Goal: Task Accomplishment & Management: Use online tool/utility

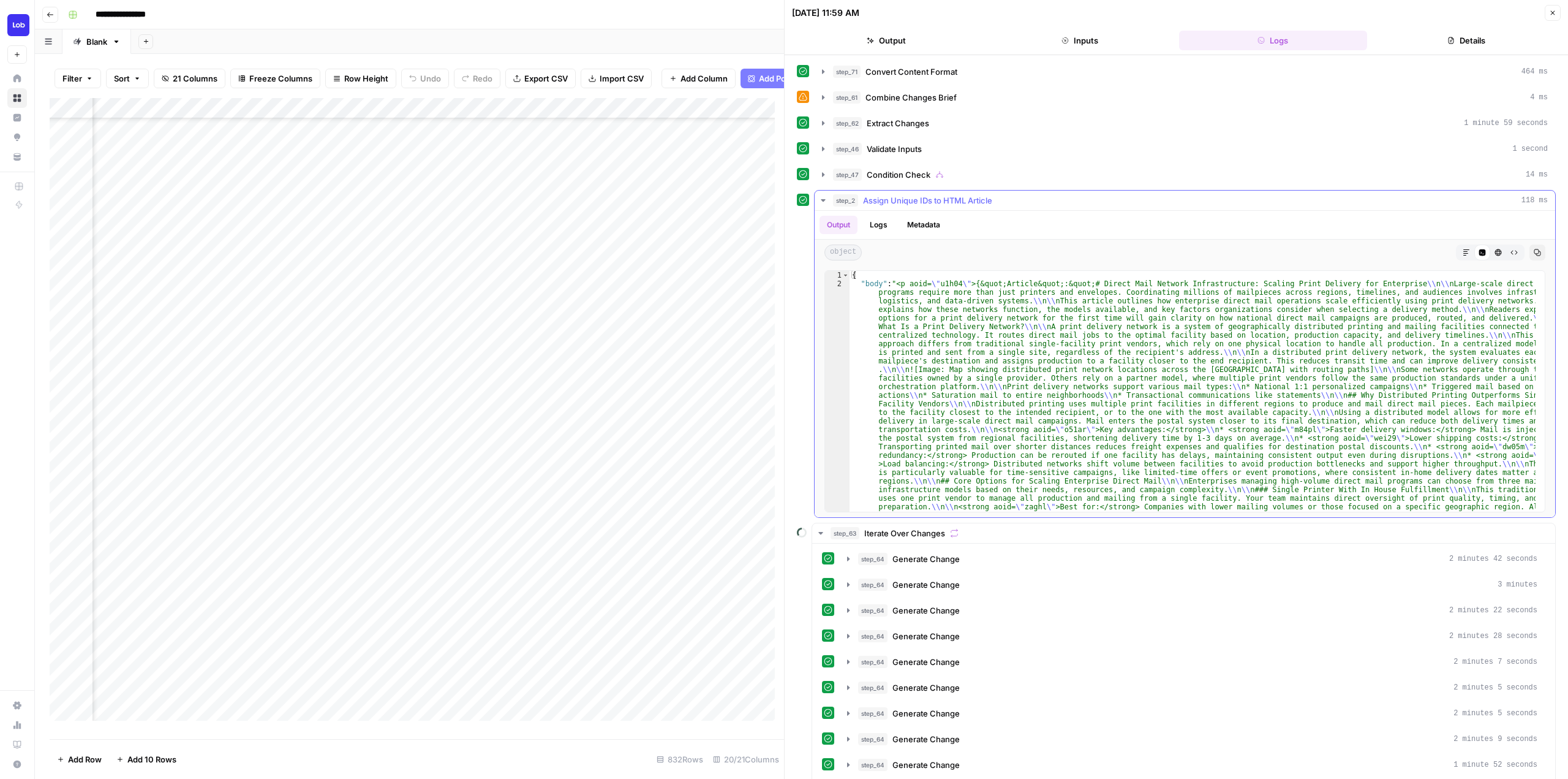
click at [821, 196] on icon "button" at bounding box center [823, 200] width 10 height 10
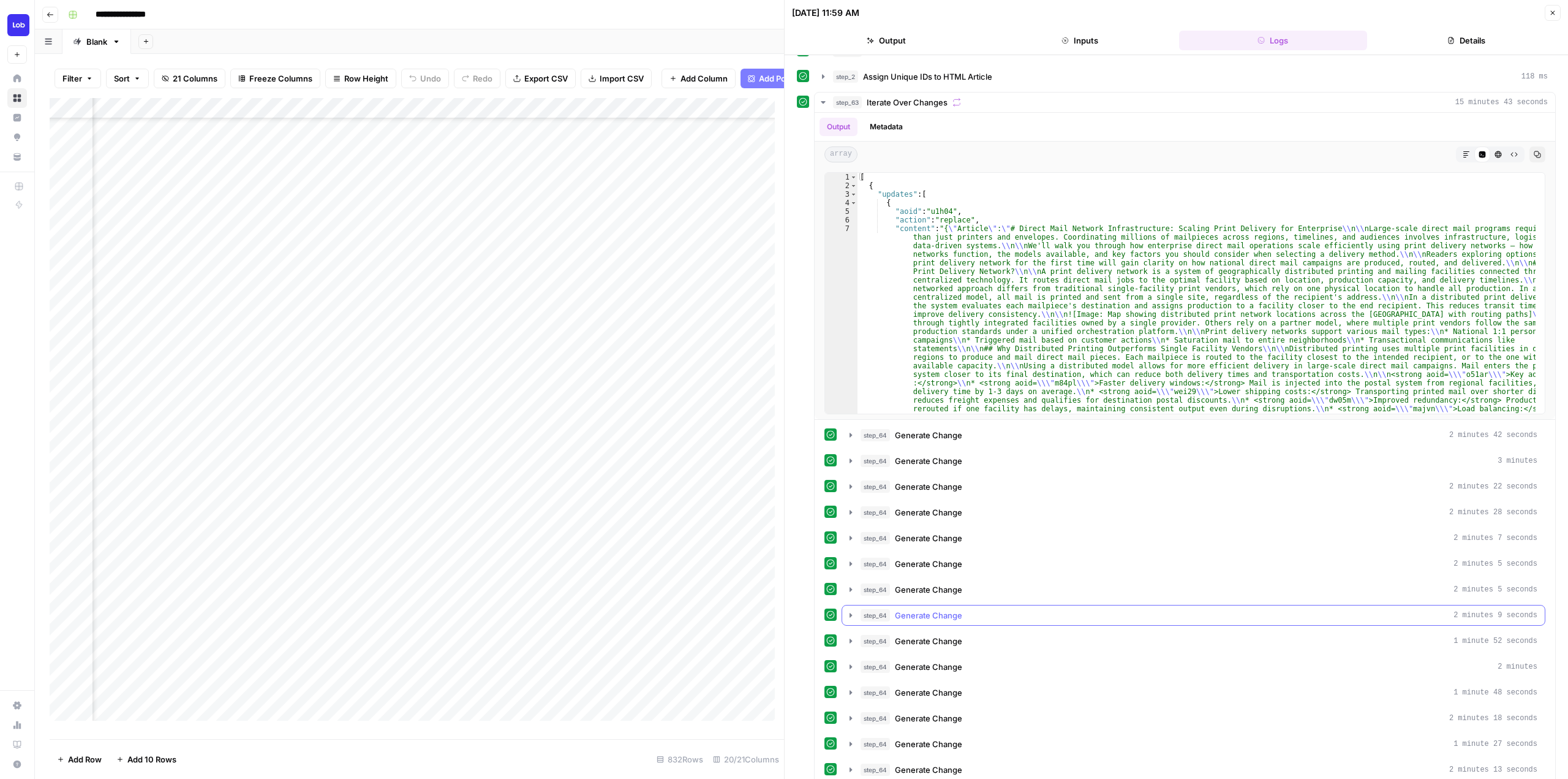
scroll to position [468, 0]
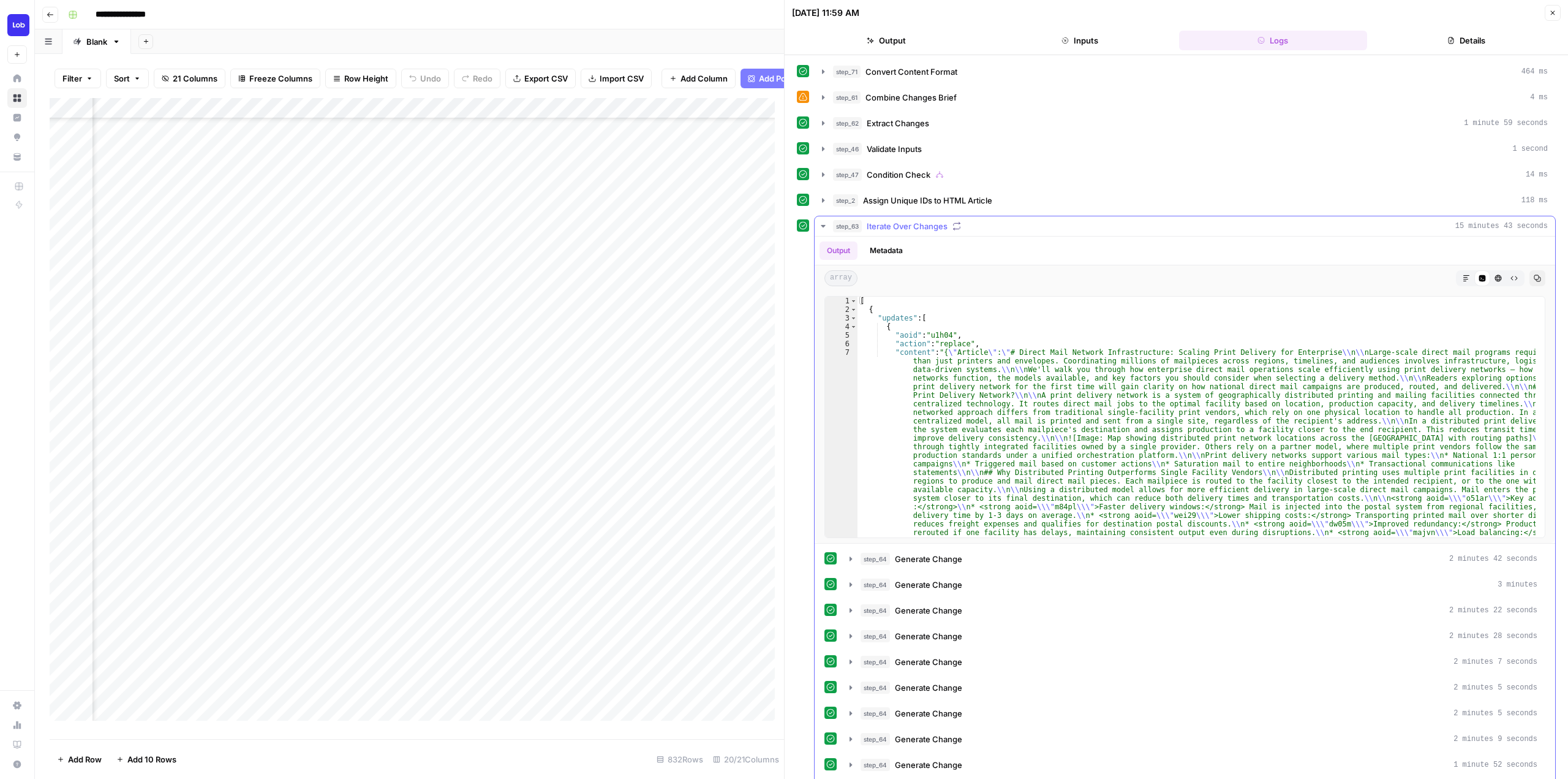
click at [819, 223] on icon "button" at bounding box center [823, 226] width 10 height 10
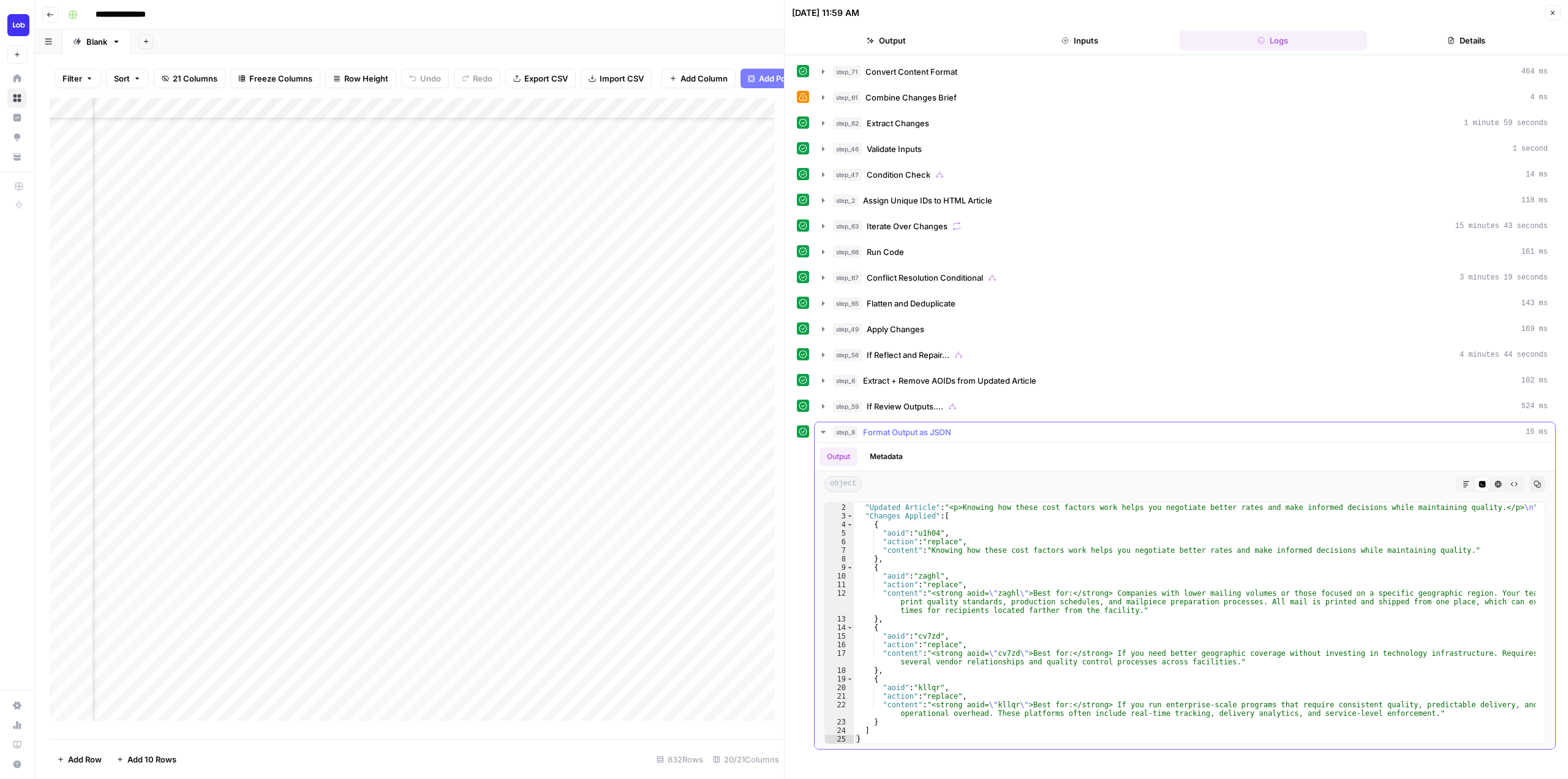
click at [824, 434] on icon "button" at bounding box center [823, 432] width 10 height 10
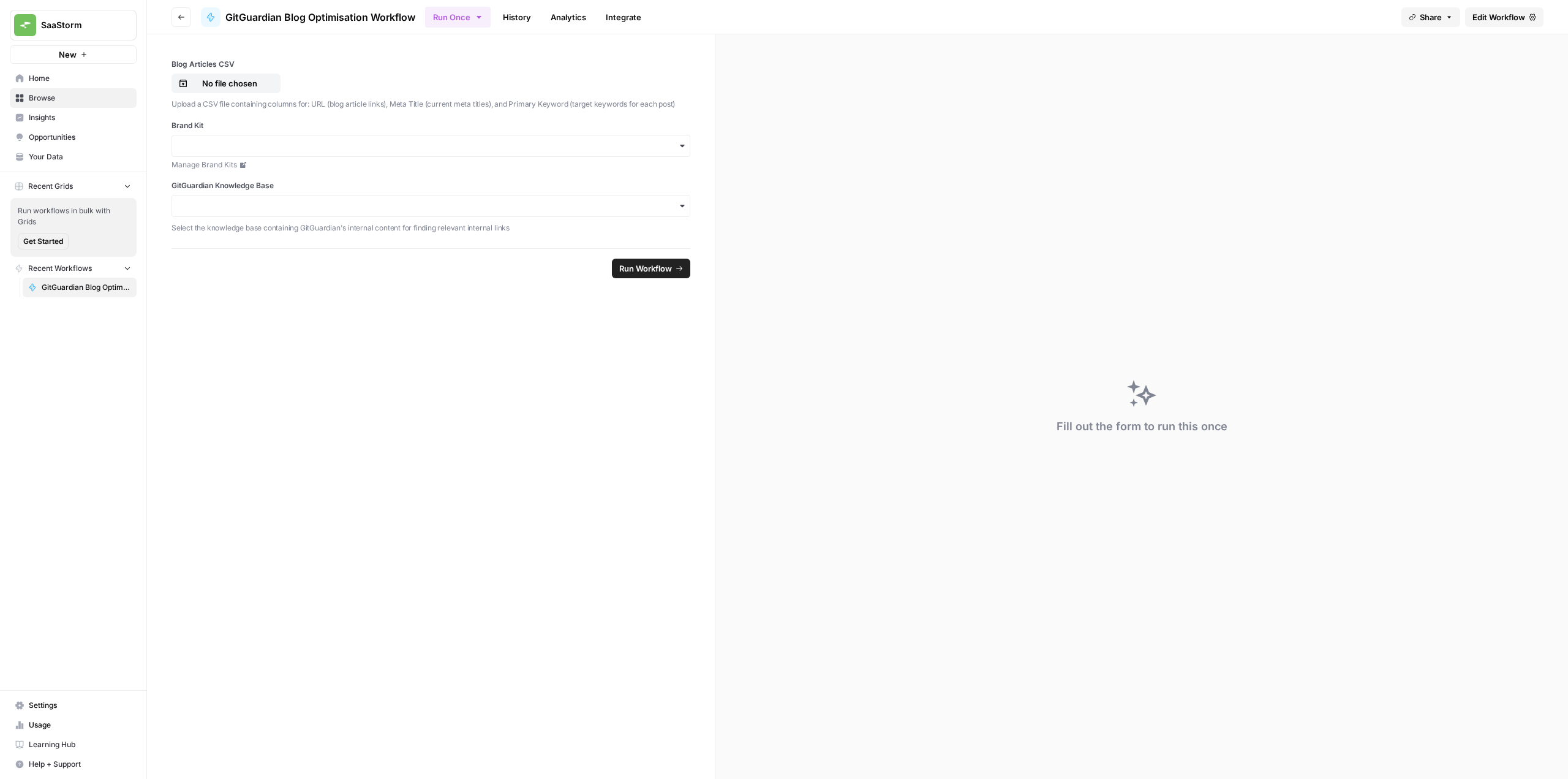
click at [41, 83] on span "Home" at bounding box center [80, 78] width 102 height 11
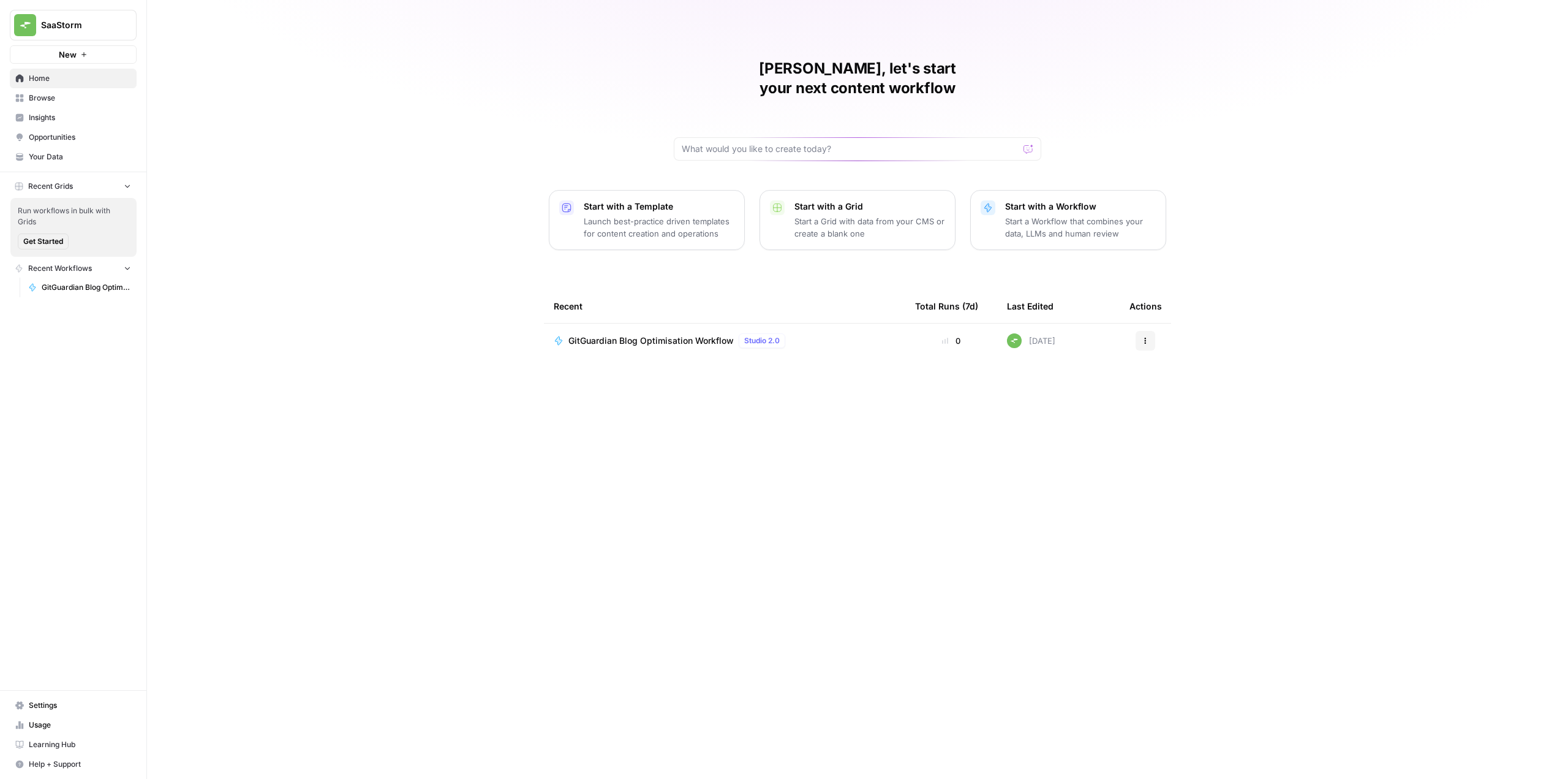
click at [877, 215] on p "Start a Grid with data from your CMS or create a blank one" at bounding box center [869, 227] width 151 height 25
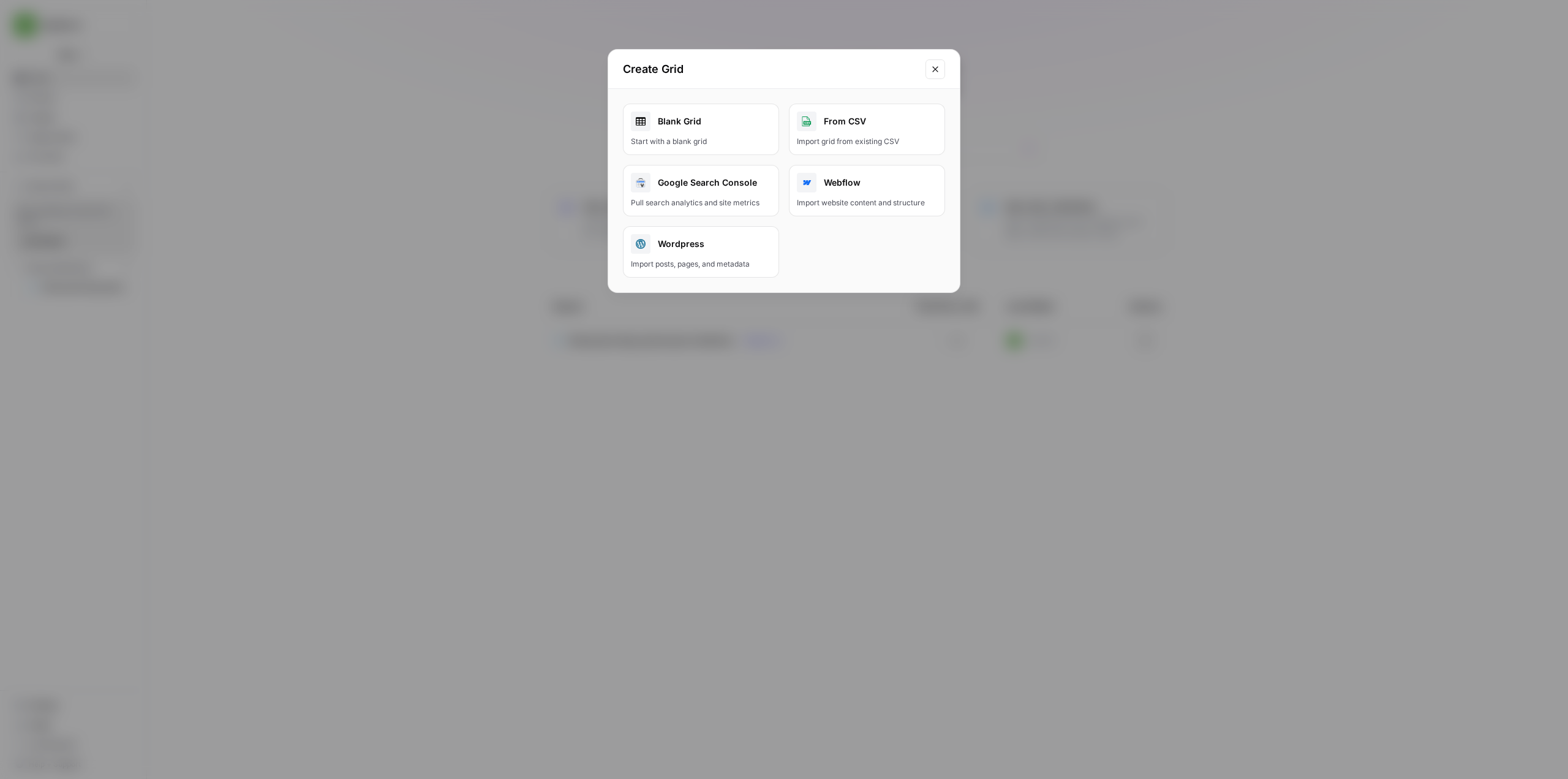
click at [723, 131] on link "Blank Grid Start with a blank grid" at bounding box center [701, 129] width 156 height 52
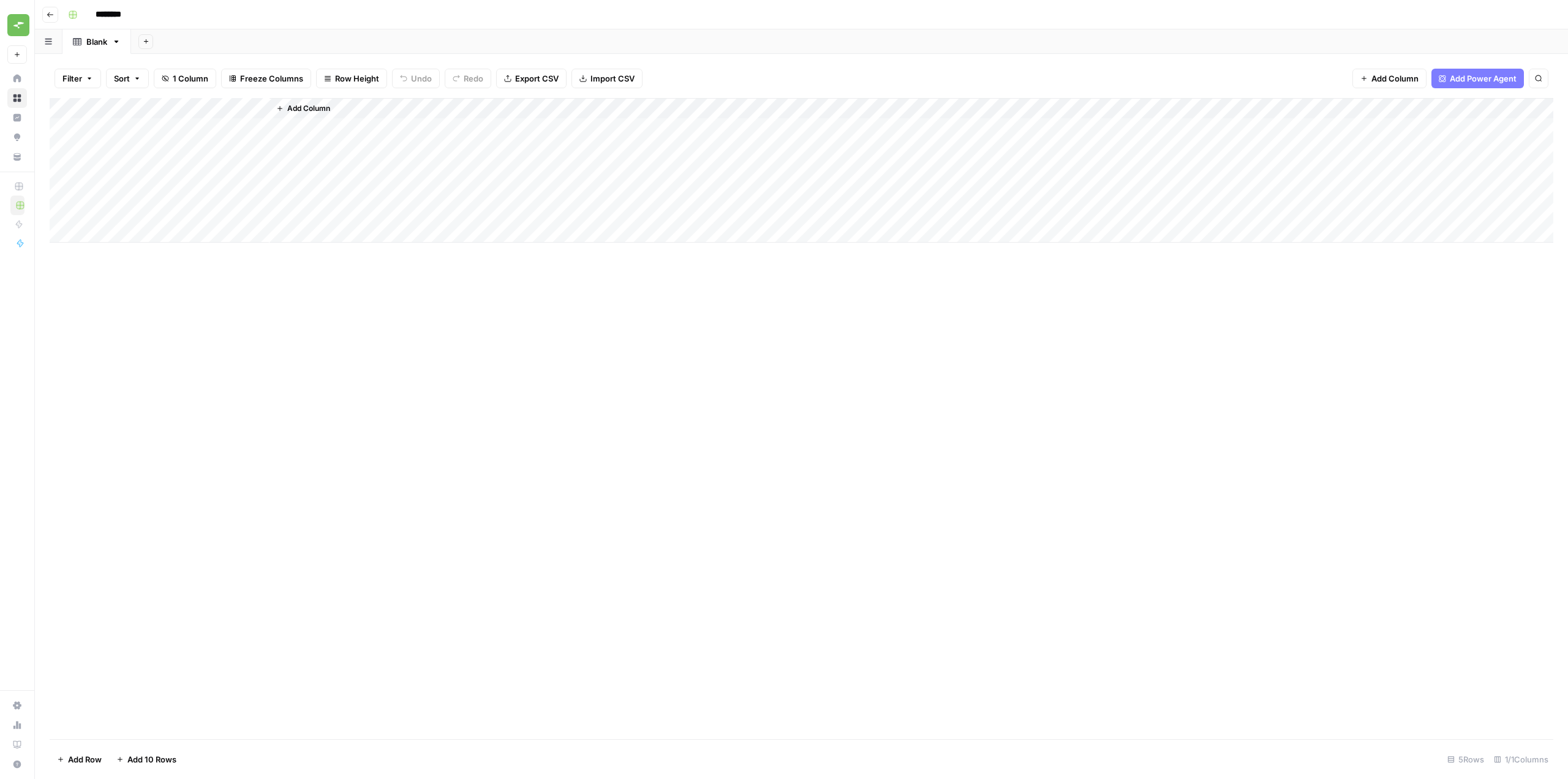
click at [129, 10] on input "********" at bounding box center [124, 15] width 68 height 20
click at [151, 15] on input "********" at bounding box center [124, 15] width 68 height 20
paste input "**********"
type input "**********"
click at [241, 304] on div "Add Column" at bounding box center [802, 418] width 1504 height 641
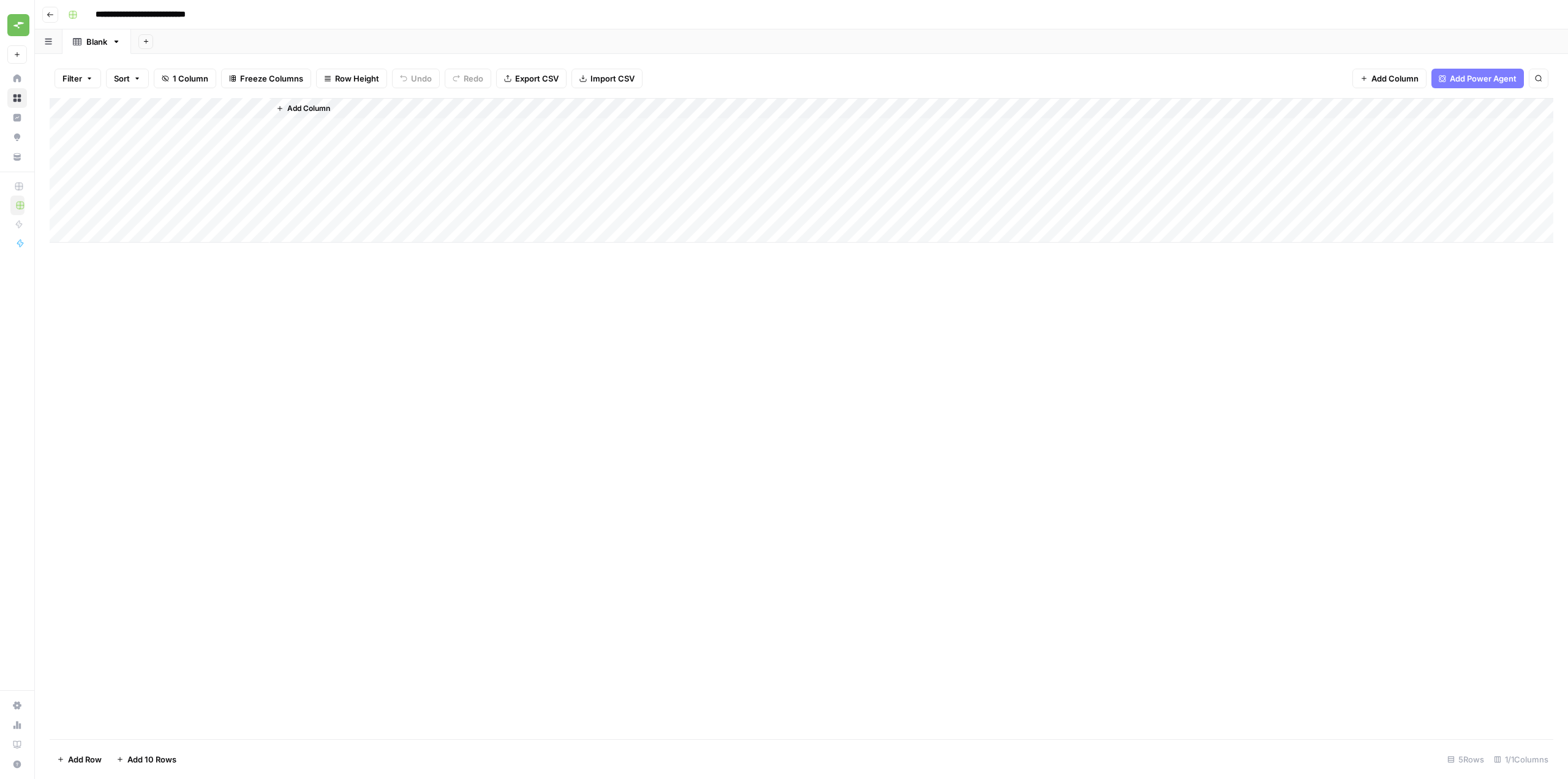
click at [304, 106] on span "Add Column" at bounding box center [309, 108] width 43 height 11
click at [133, 101] on div "Add Column" at bounding box center [802, 170] width 1504 height 145
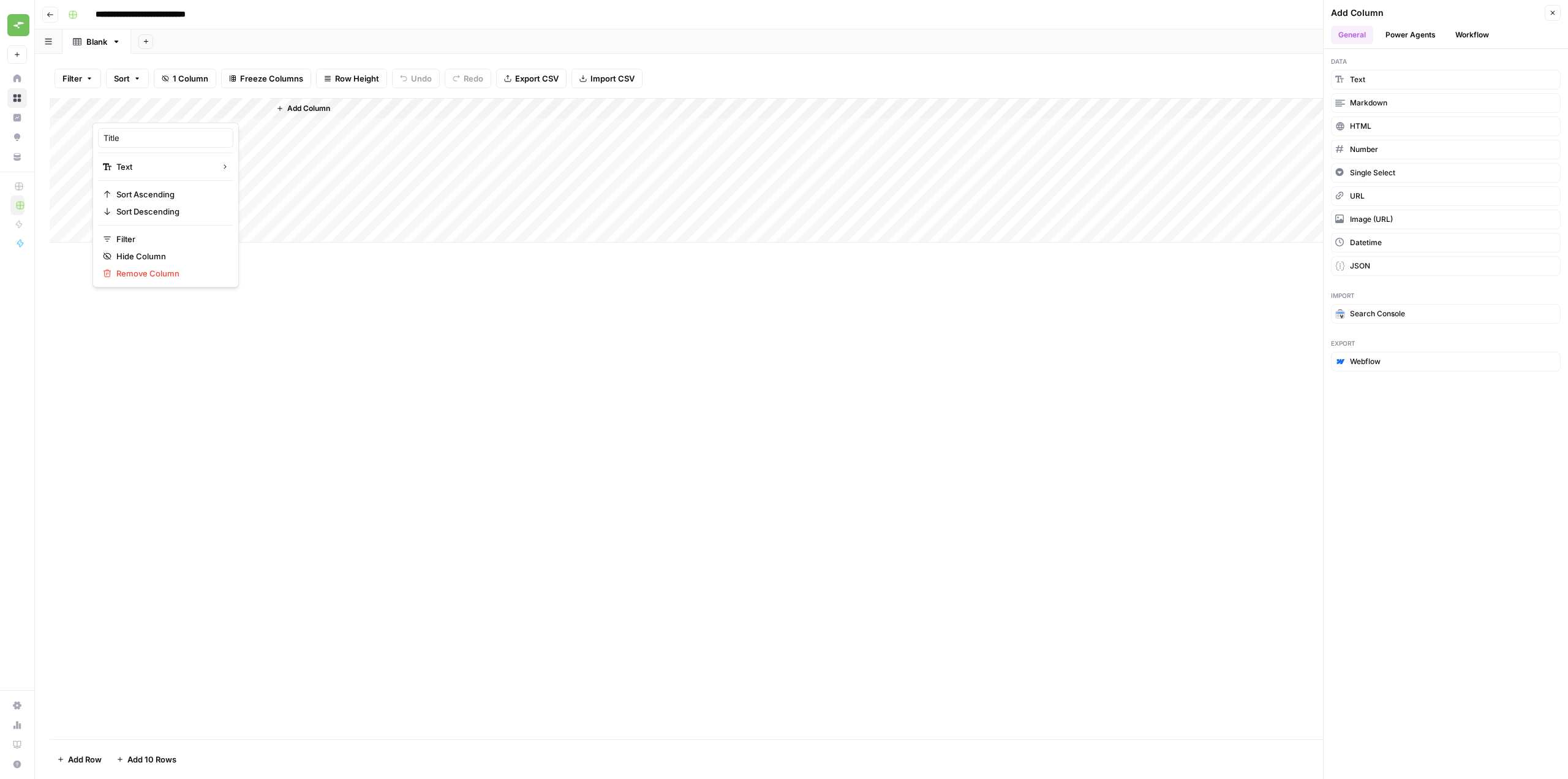
click at [142, 144] on div "Title" at bounding box center [166, 138] width 136 height 20
type input "U"
type input "url"
click at [259, 107] on div "Add Column" at bounding box center [802, 170] width 1504 height 145
click at [277, 243] on span "URL" at bounding box center [267, 239] width 59 height 12
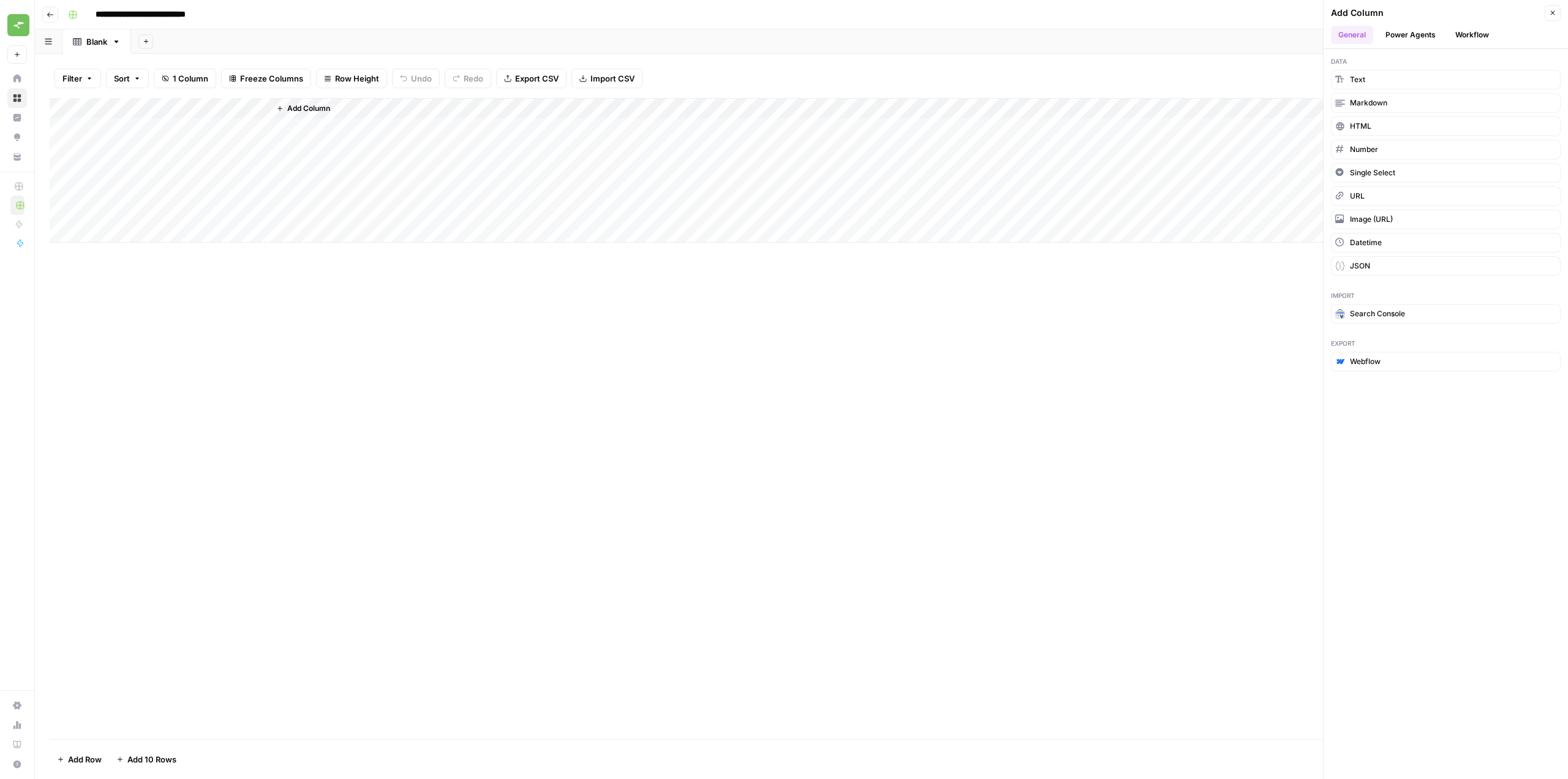
click at [306, 109] on span "Add Column" at bounding box center [309, 108] width 43 height 11
click at [304, 105] on span "Add Column" at bounding box center [309, 108] width 43 height 11
click at [369, 338] on div "Add Column" at bounding box center [802, 418] width 1504 height 641
click at [168, 161] on div "Add Column" at bounding box center [802, 170] width 1504 height 145
click at [301, 104] on span "Add Column" at bounding box center [309, 108] width 43 height 11
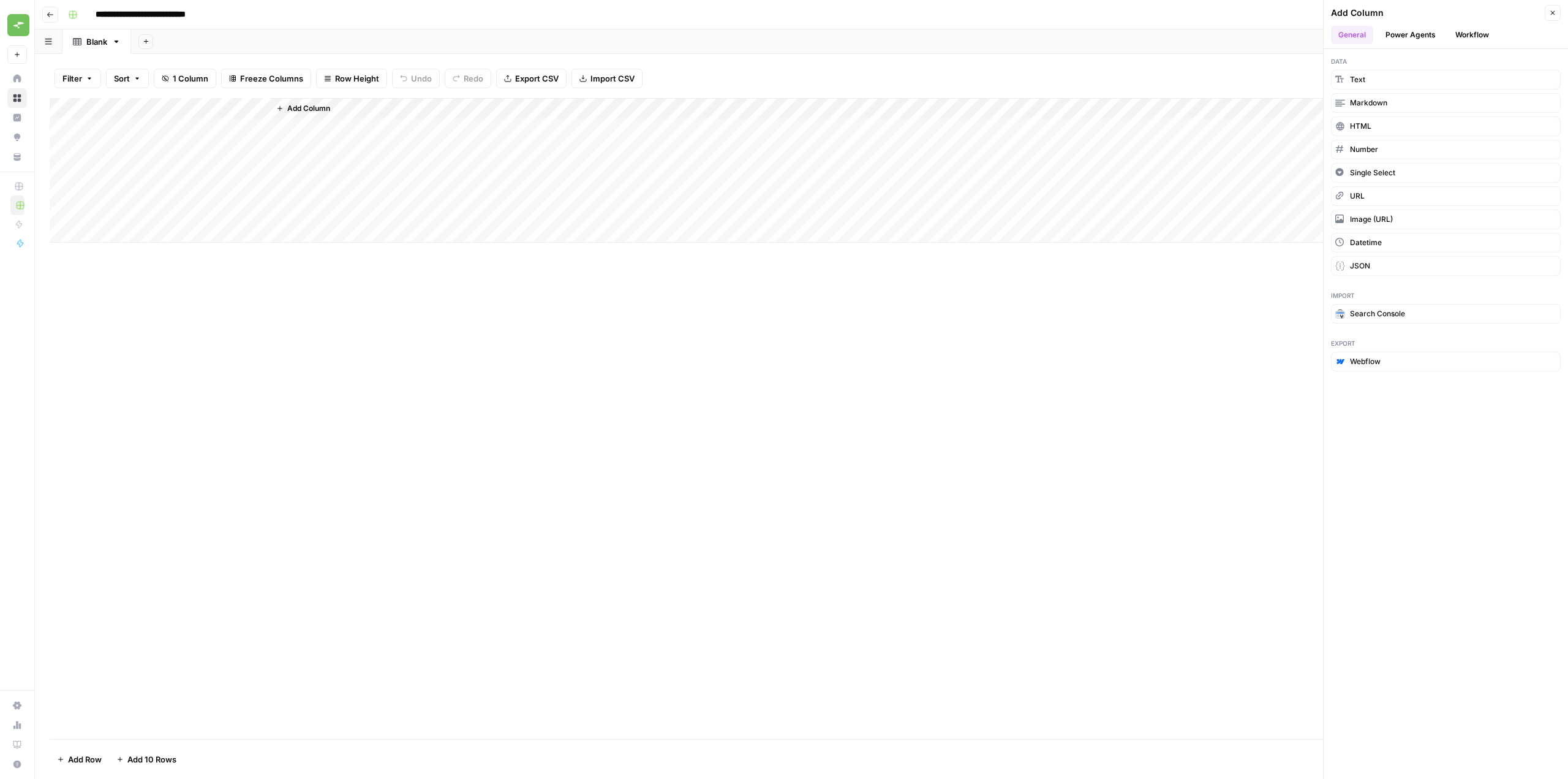
click at [301, 104] on span "Add Column" at bounding box center [309, 108] width 43 height 11
click at [1422, 74] on button "Text" at bounding box center [1445, 80] width 230 height 20
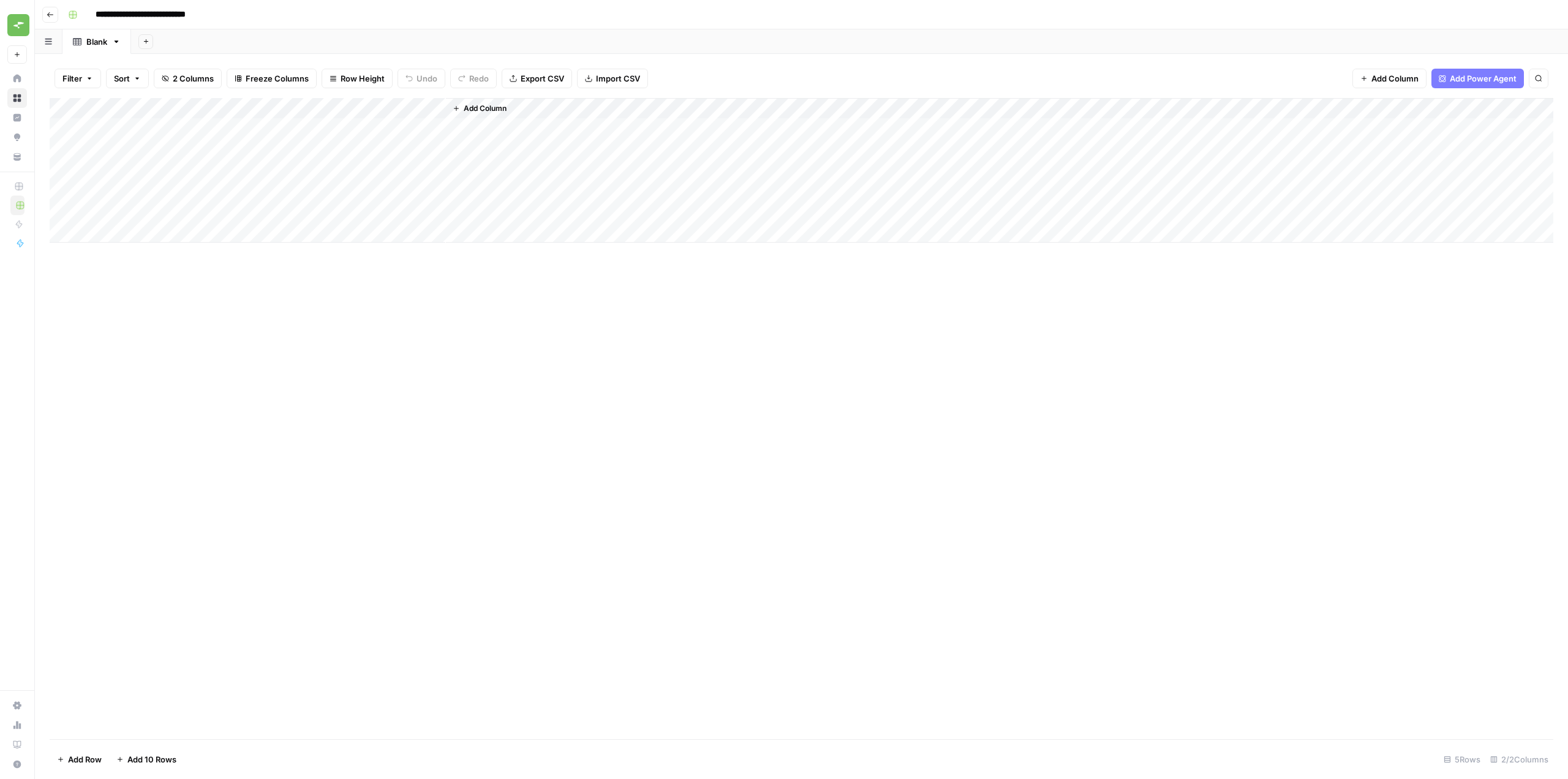
click at [356, 107] on div "Add Column" at bounding box center [802, 170] width 1504 height 145
click at [344, 139] on input "New Column" at bounding box center [342, 138] width 124 height 12
paste input "meta title"
type input "meta"
type input "Meta Title"
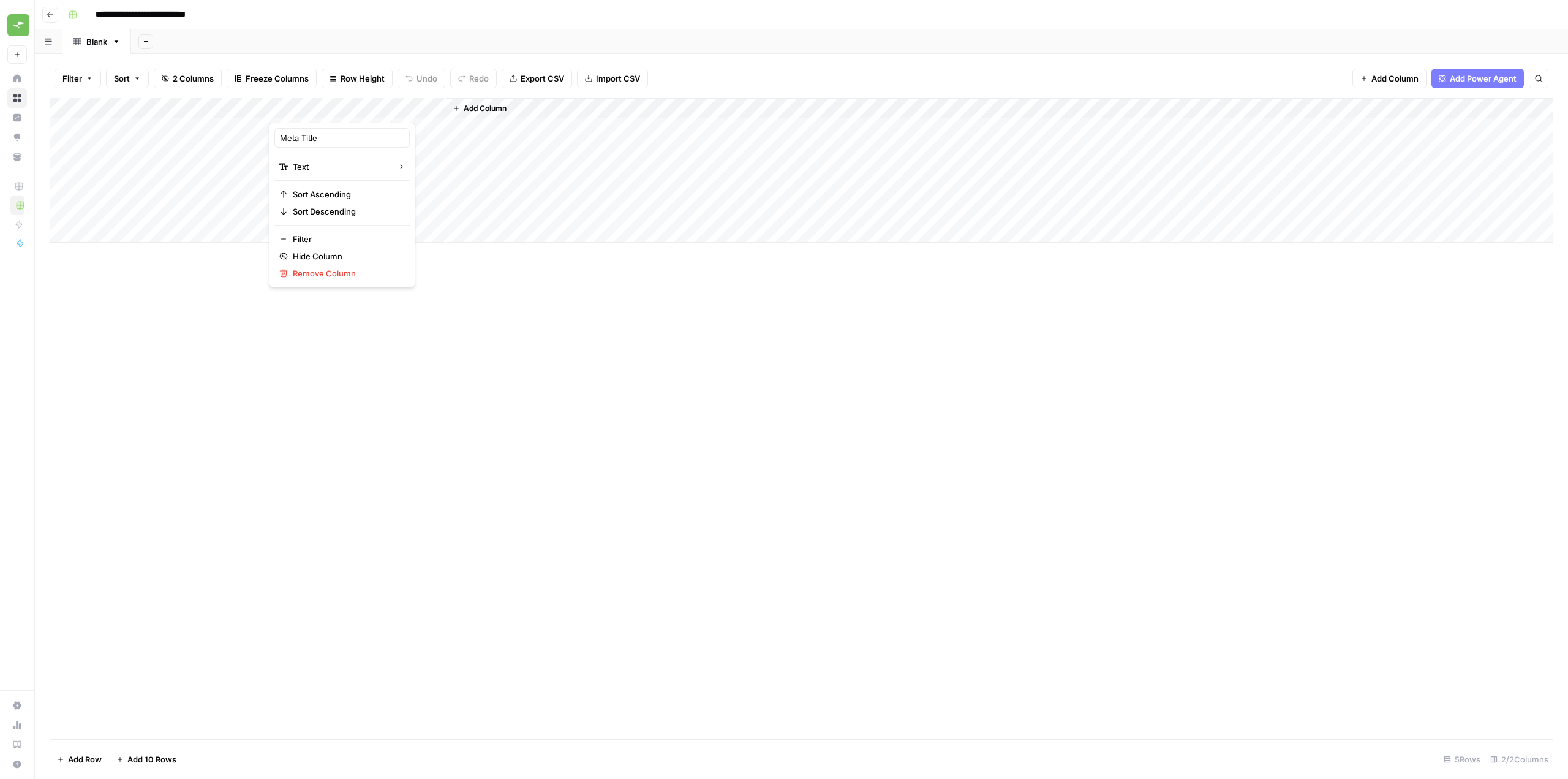
click at [483, 106] on span "Add Column" at bounding box center [485, 108] width 43 height 11
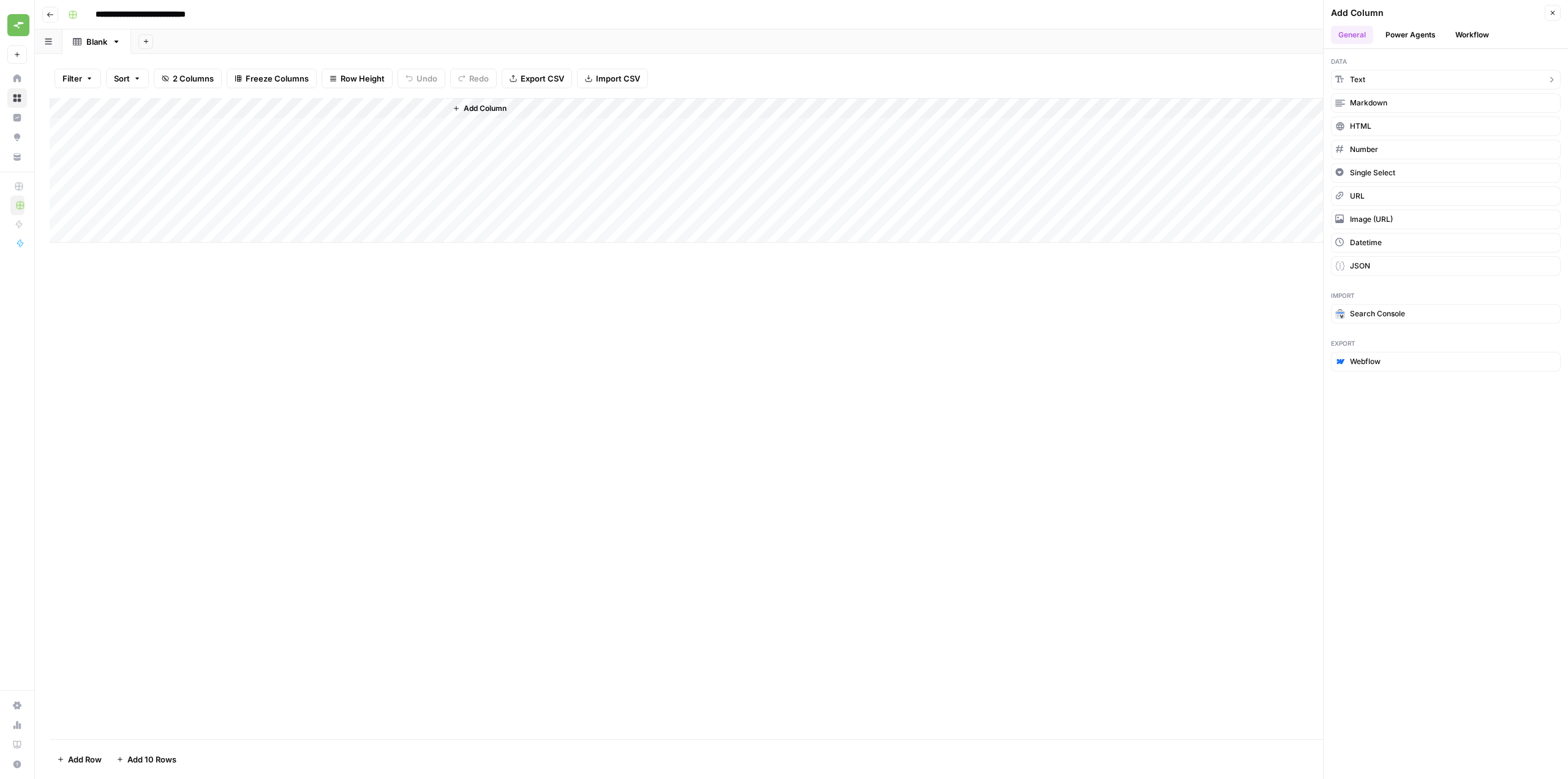
click at [1385, 75] on button "Text" at bounding box center [1445, 80] width 230 height 20
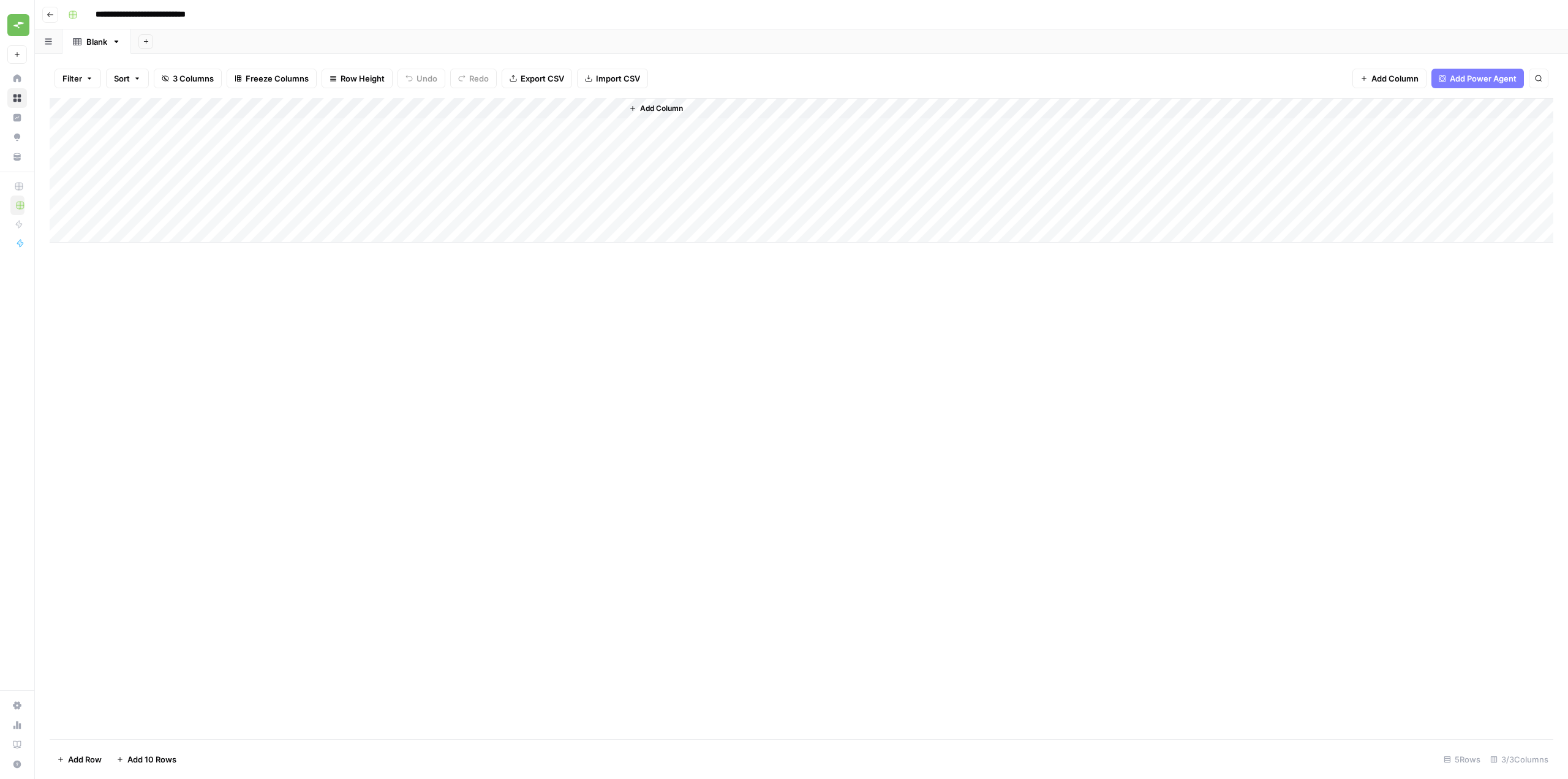
click at [540, 105] on div "Add Column" at bounding box center [802, 170] width 1504 height 145
click at [540, 105] on div at bounding box center [534, 110] width 177 height 25
click at [535, 133] on input "New Column (1)" at bounding box center [519, 138] width 124 height 12
paste input "primary keyword"
type input "Primary Keyword"
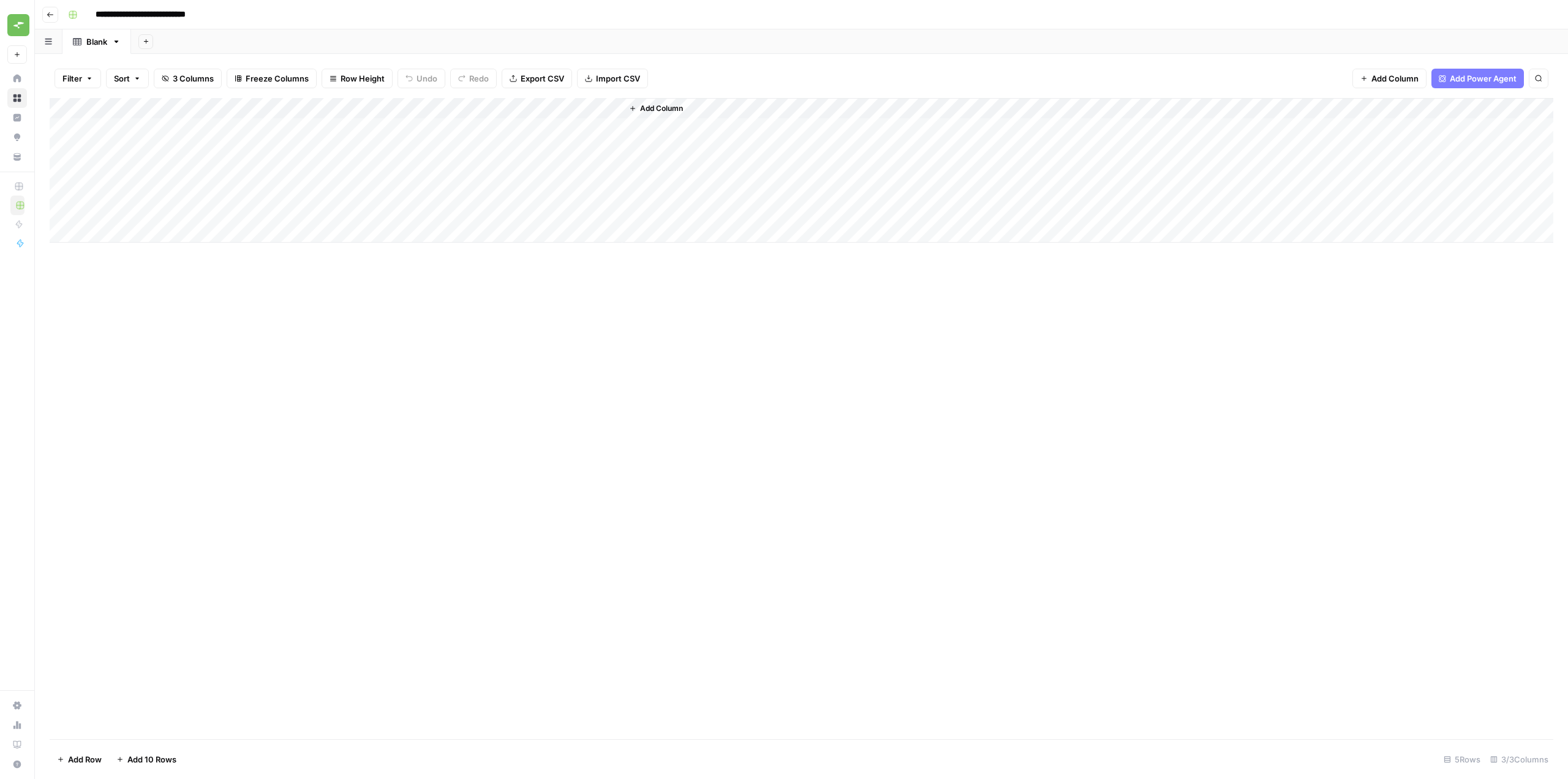
click at [705, 388] on div "Add Column" at bounding box center [802, 418] width 1504 height 641
click at [662, 108] on span "Add Column" at bounding box center [662, 108] width 43 height 11
click at [1463, 36] on button "Workflow" at bounding box center [1472, 35] width 49 height 18
click at [1428, 155] on span "GitGuardian Blog Optimisation Workflow" at bounding box center [1420, 157] width 140 height 11
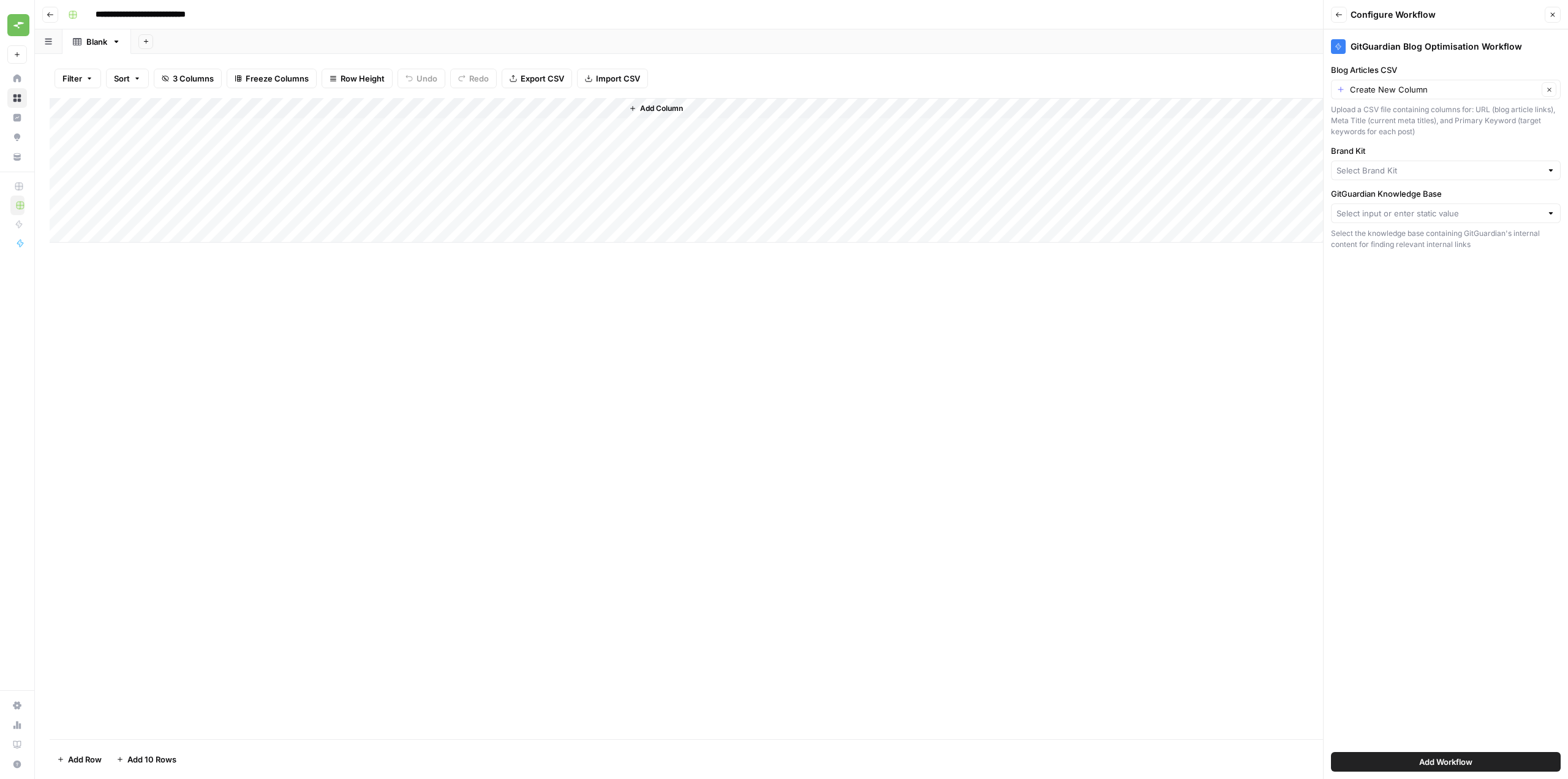
click at [1556, 15] on span "Close" at bounding box center [1556, 15] width 1 height 1
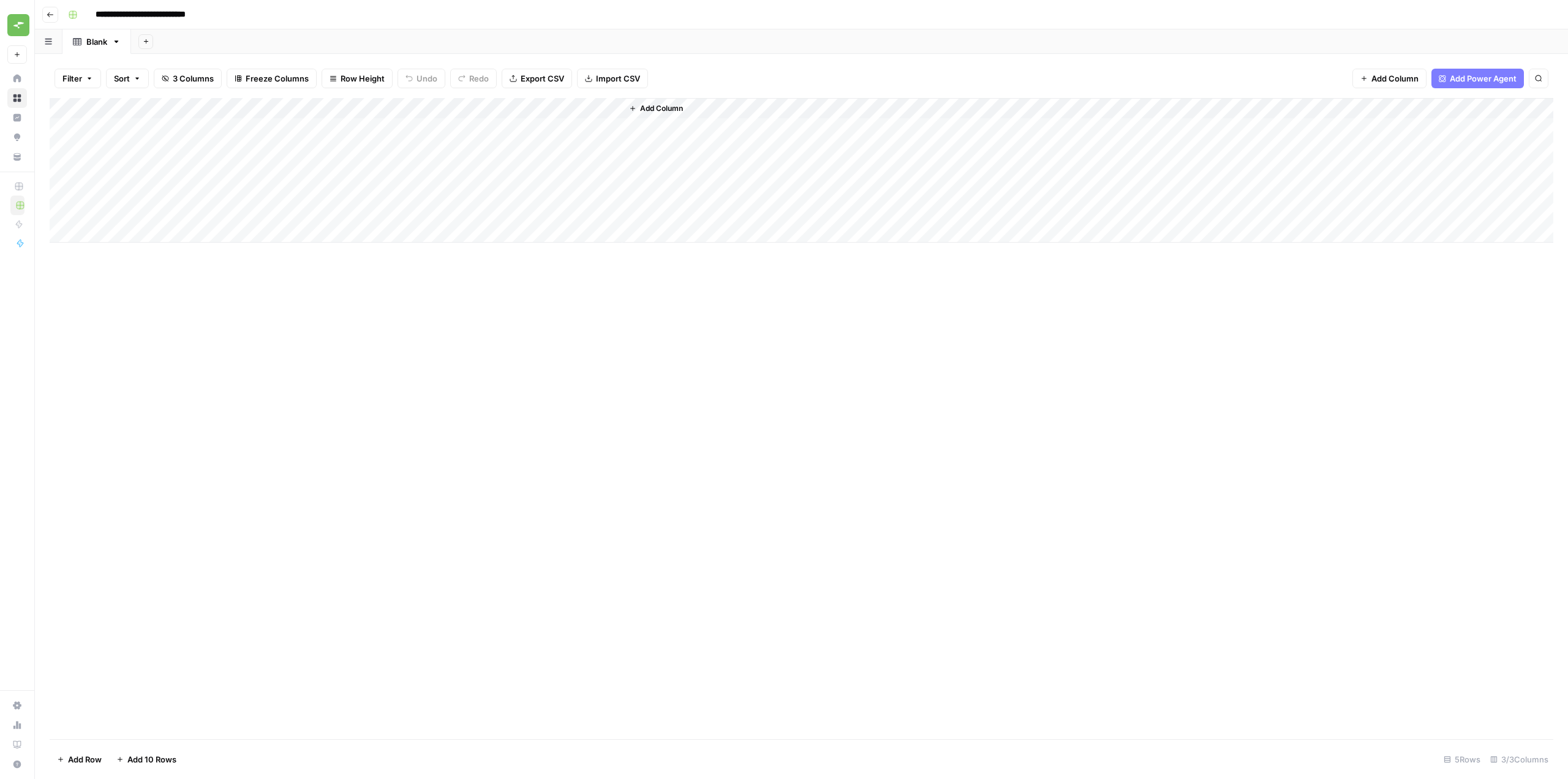
click at [678, 105] on span "Add Column" at bounding box center [662, 108] width 43 height 11
click at [640, 333] on div "Add Column" at bounding box center [802, 418] width 1504 height 641
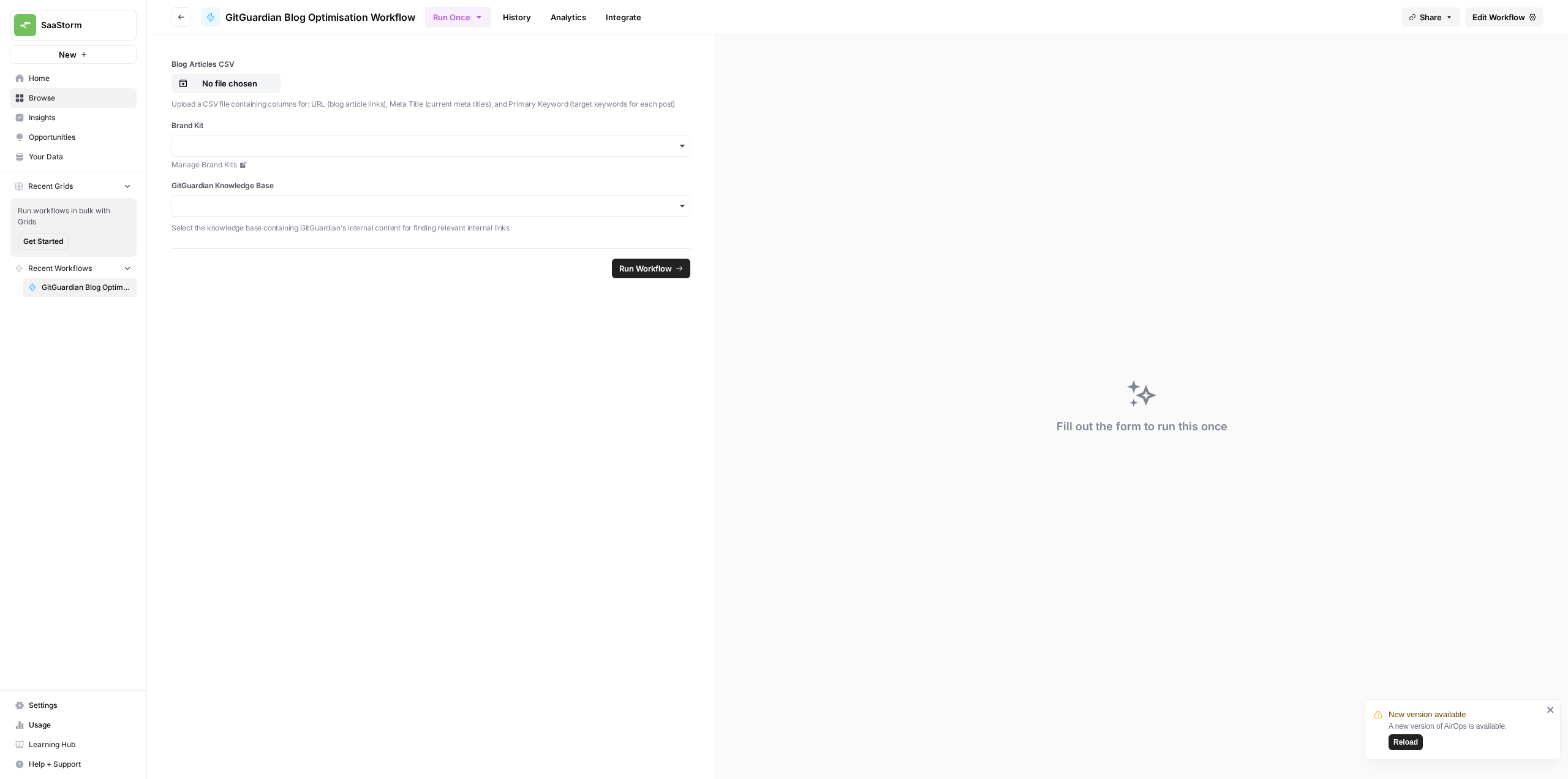
click at [342, 11] on span "GitGuardian Blog Optimisation Workflow" at bounding box center [320, 17] width 190 height 15
click at [368, 18] on span "GitGuardian Blog Optimisation Workflow" at bounding box center [320, 17] width 190 height 15
click at [1511, 21] on span "Edit Workflow" at bounding box center [1499, 17] width 53 height 12
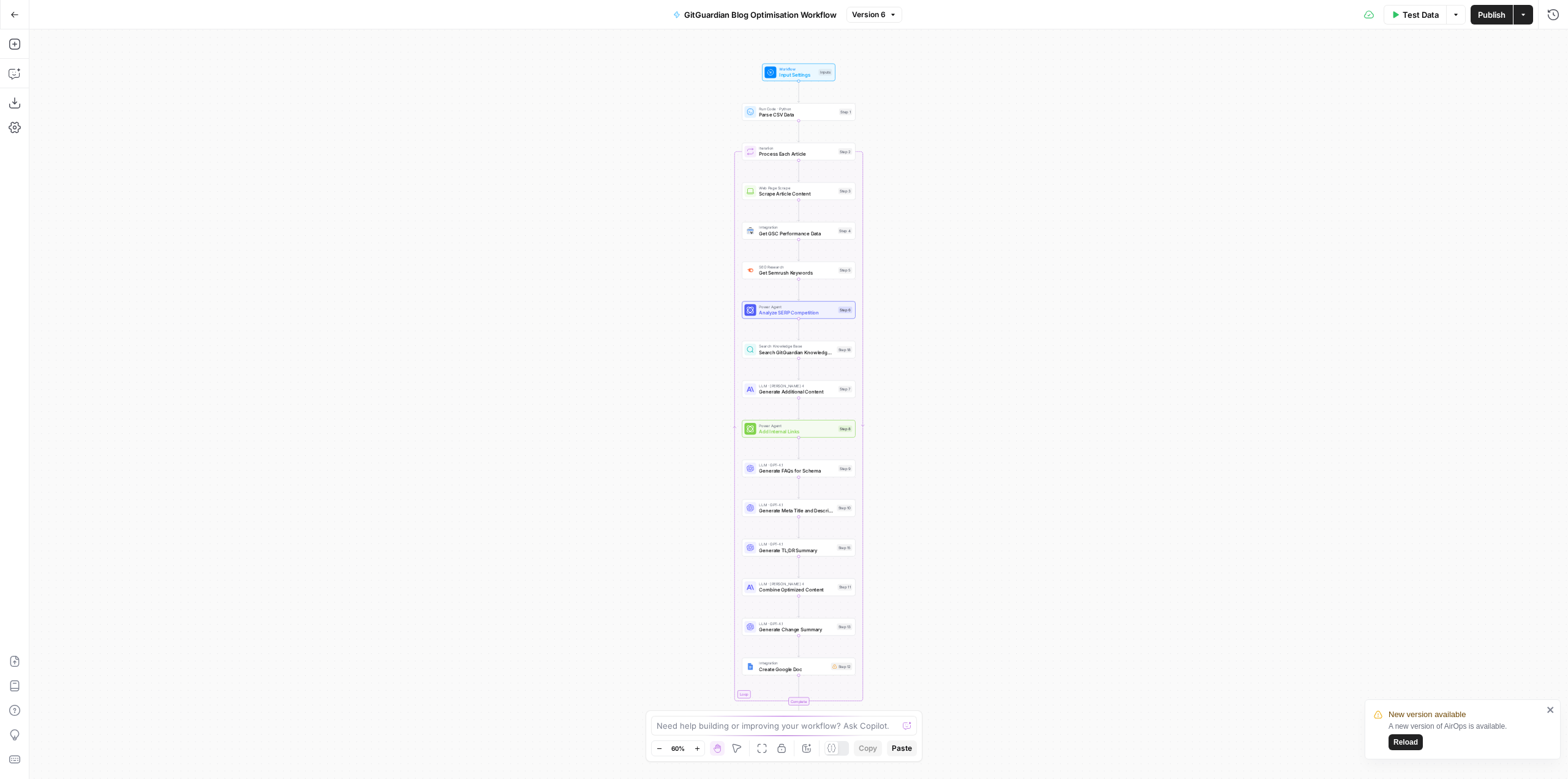
click at [775, 22] on button "GitGuardian Blog Optimisation Workflow" at bounding box center [755, 15] width 178 height 20
click at [224, 98] on div "GitGuardian Blog Optimisation Workflow" at bounding box center [166, 92] width 258 height 20
click at [928, 120] on div "Workflow Input Settings Inputs Test Step Run Code · Python Parse CSV Data Step …" at bounding box center [798, 404] width 1538 height 749
click at [796, 73] on span "Input Settings" at bounding box center [797, 75] width 36 height 7
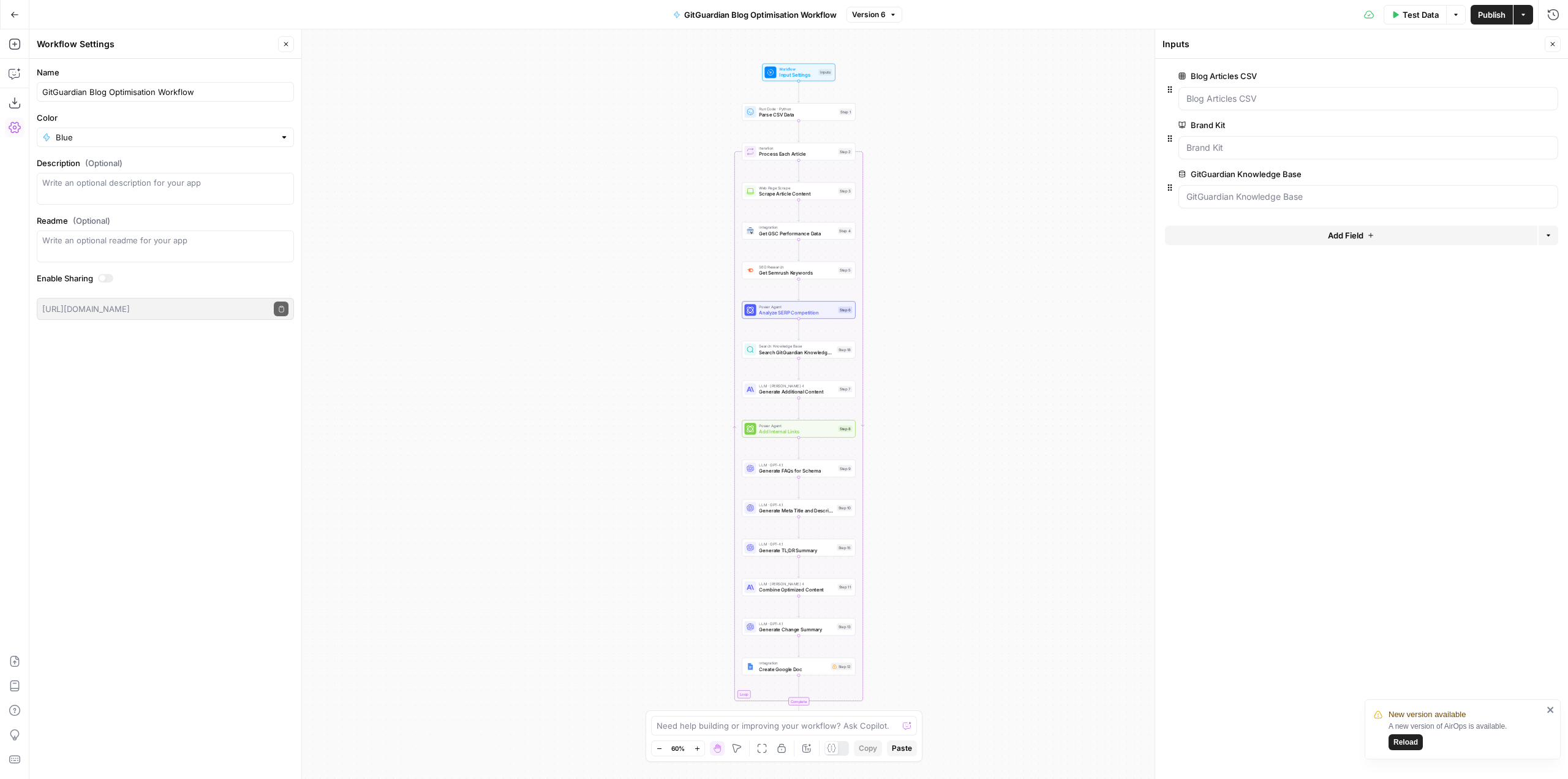
click at [1417, 745] on span "Reload" at bounding box center [1406, 742] width 25 height 11
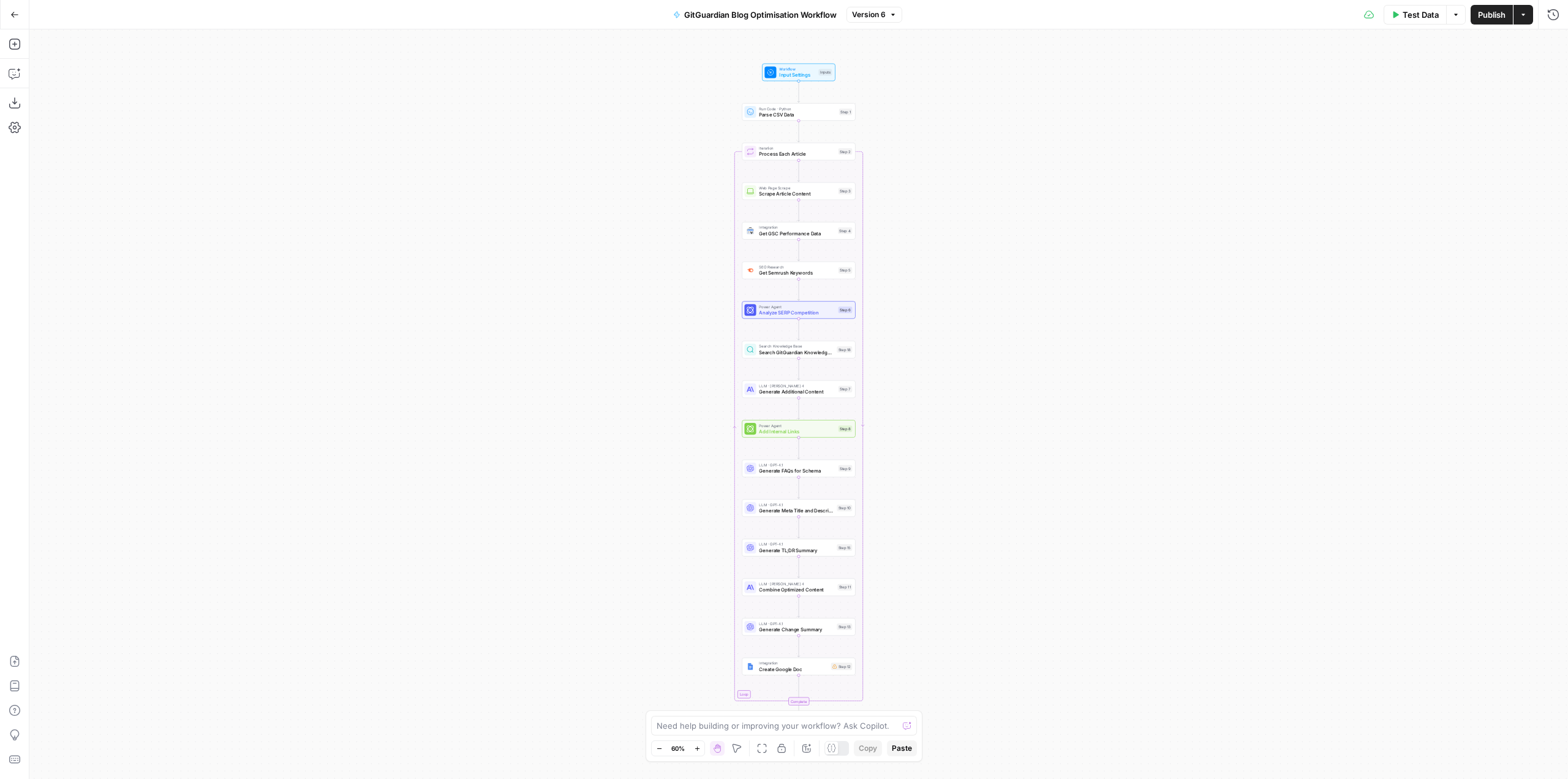
click at [1493, 189] on div "Workflow Input Settings Inputs Run Code · Python Parse CSV Data Step 1 Loop Ite…" at bounding box center [798, 404] width 1538 height 749
click at [981, 145] on div "Workflow Input Settings Inputs Test Step Run Code · Python Parse CSV Data Step …" at bounding box center [798, 404] width 1538 height 749
click at [790, 70] on span "Workflow" at bounding box center [797, 69] width 36 height 6
click at [1555, 73] on button "Delete group" at bounding box center [1551, 76] width 15 height 15
click at [1365, 194] on button "Add Field" at bounding box center [1351, 186] width 372 height 20
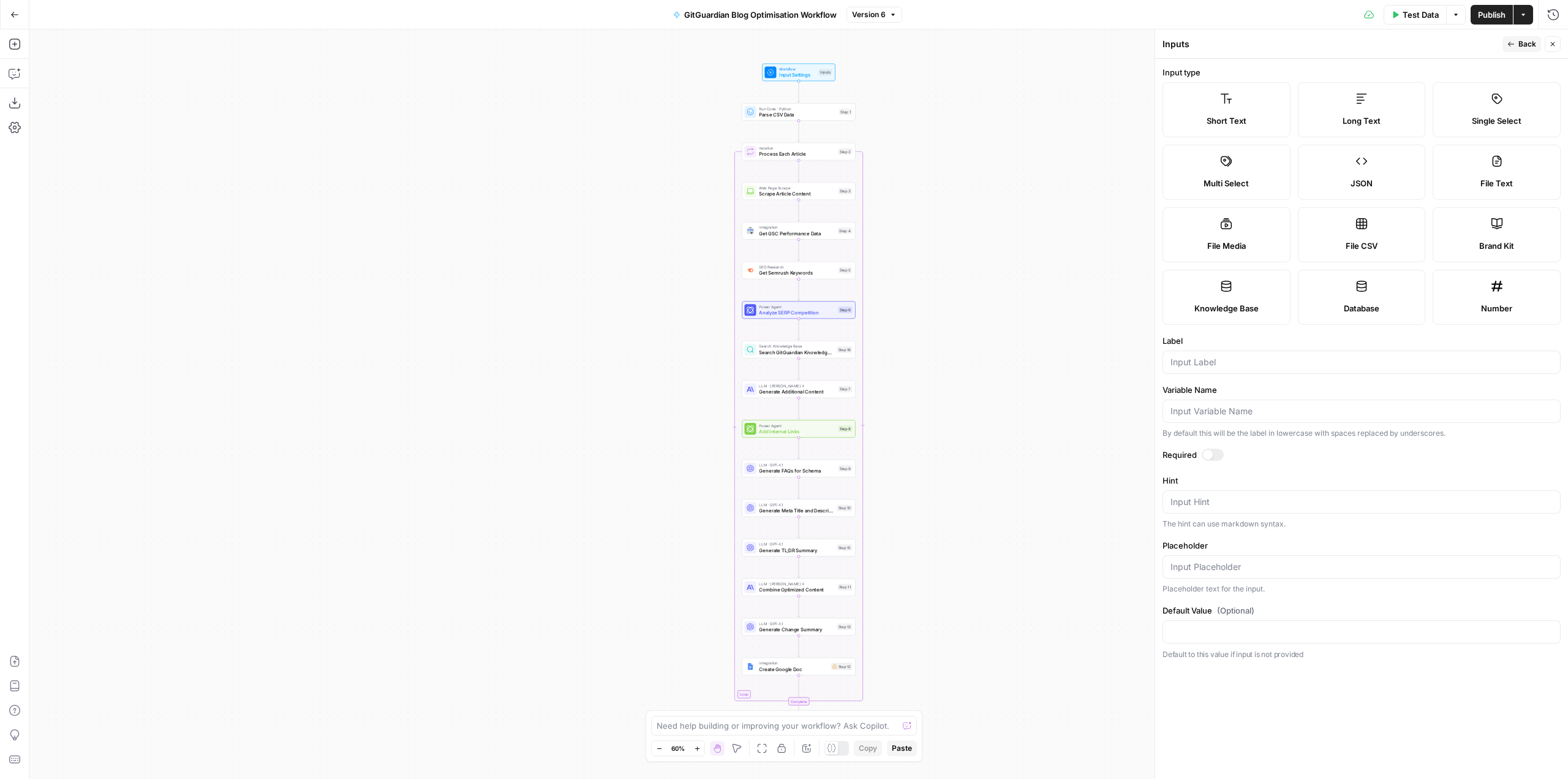
click at [1238, 110] on label "Short Text" at bounding box center [1227, 109] width 128 height 55
click at [1257, 351] on div at bounding box center [1362, 362] width 398 height 23
type input "Meta Title"
click at [1213, 453] on div at bounding box center [1213, 455] width 22 height 12
click at [1529, 35] on header "Inputs Back Close" at bounding box center [1362, 44] width 413 height 30
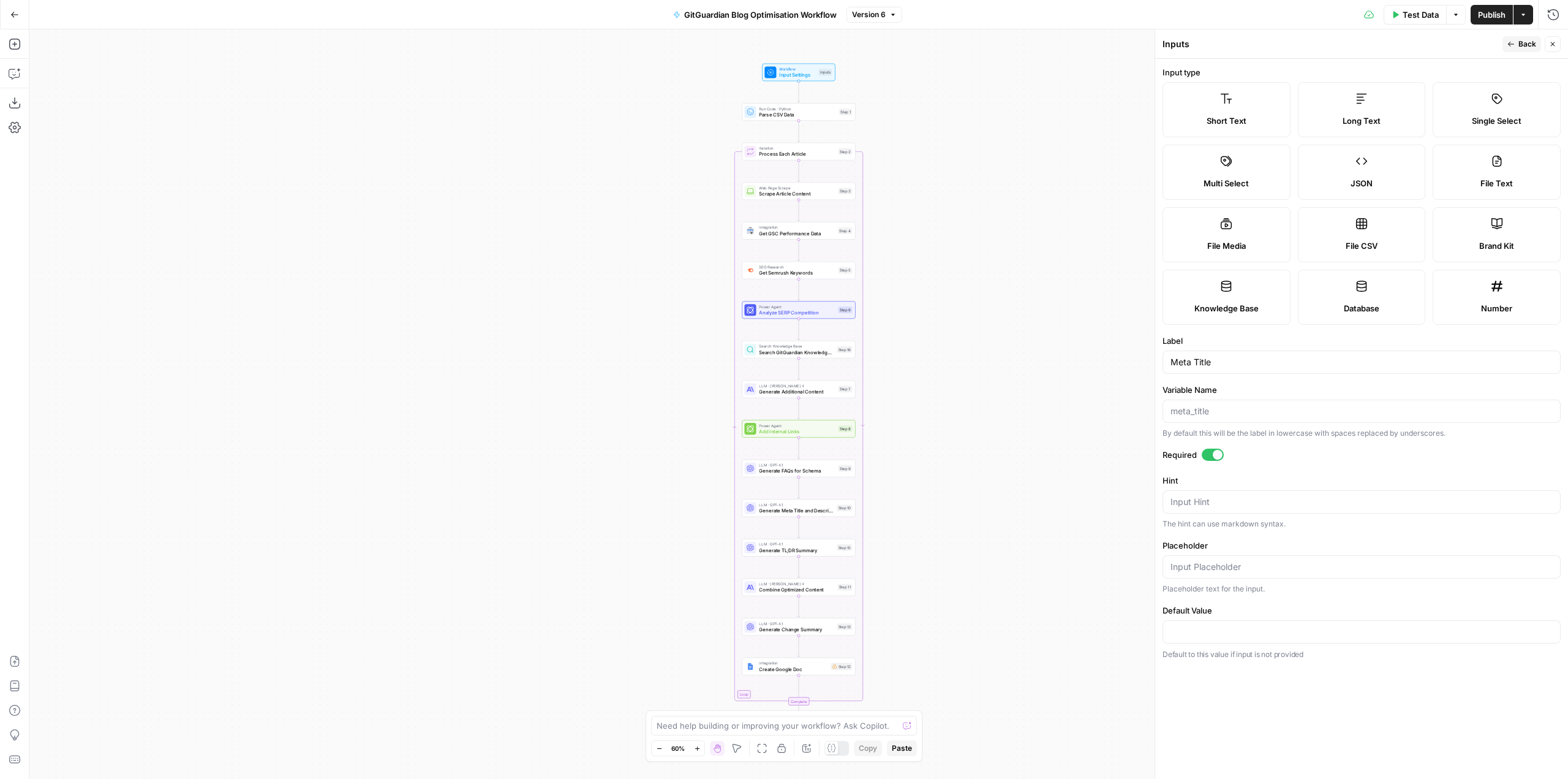
click at [1517, 41] on button "Back" at bounding box center [1522, 44] width 39 height 16
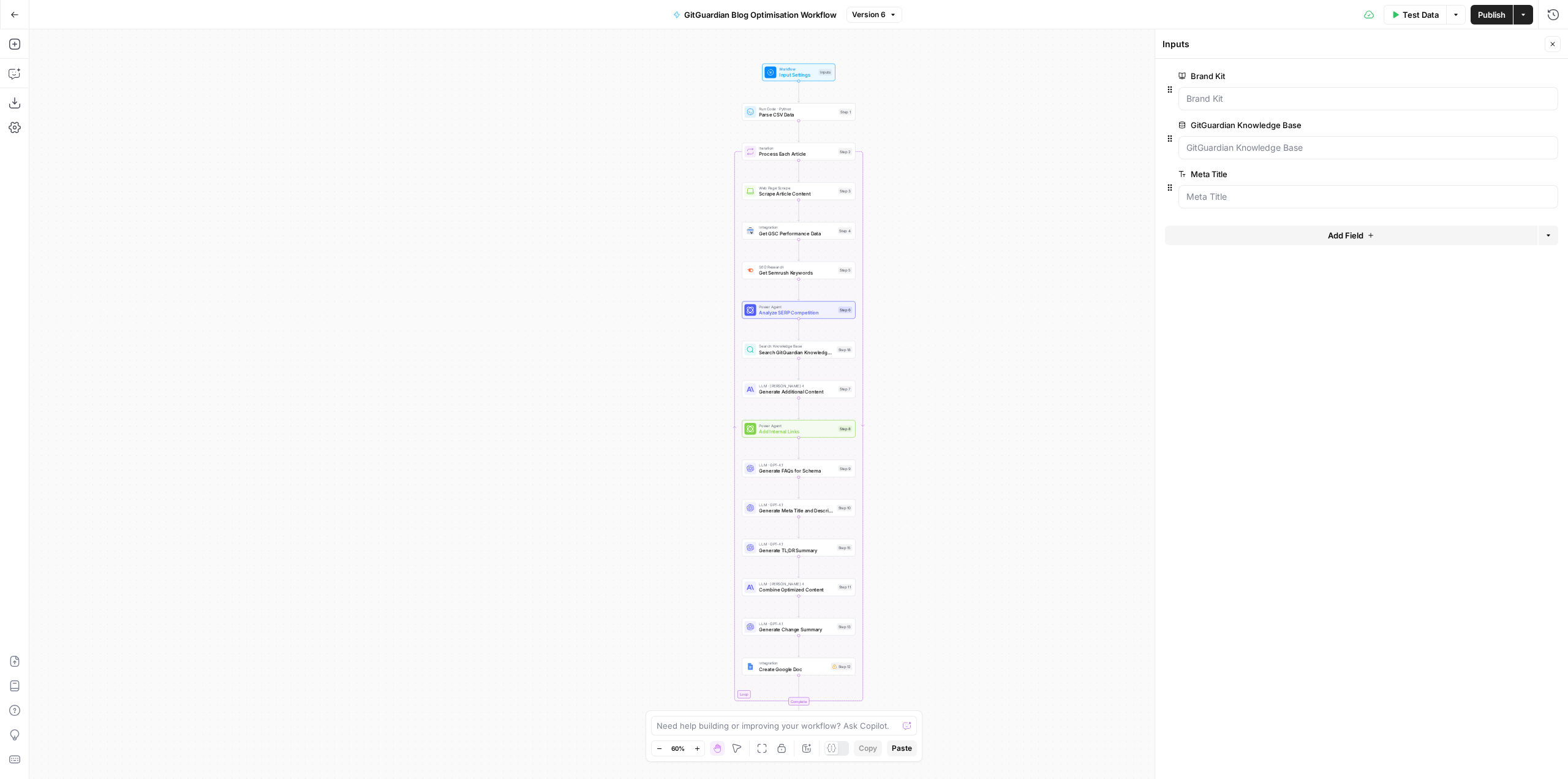
click at [1384, 232] on button "Add Field" at bounding box center [1351, 235] width 372 height 20
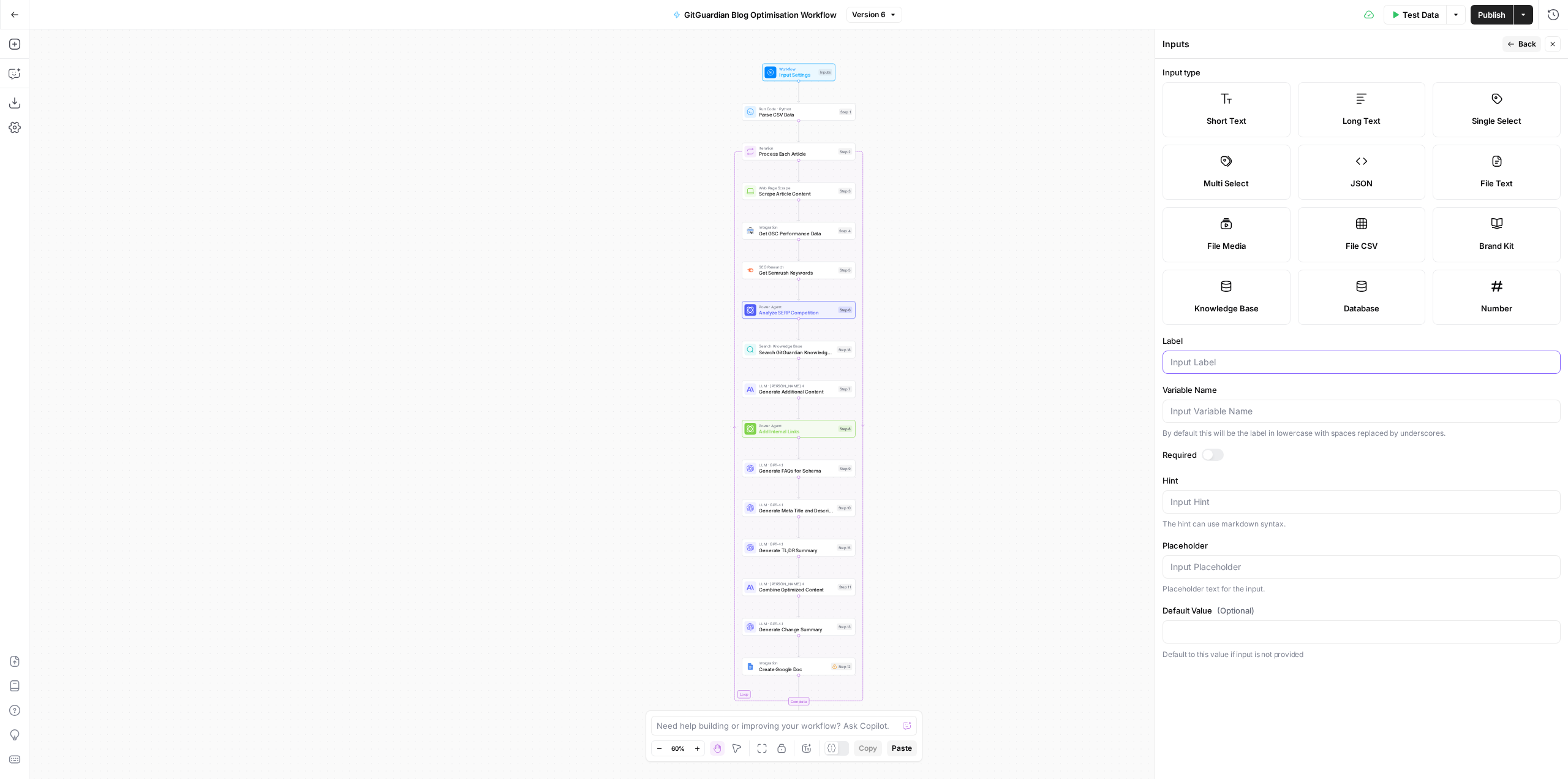
click at [1204, 367] on input "Label" at bounding box center [1362, 362] width 382 height 12
type input "Primary Keyword"
click at [1213, 446] on form "Input type Short Text Long Text Single Select Multi Select JSON File Text File …" at bounding box center [1362, 418] width 413 height 720
click at [1211, 452] on div at bounding box center [1208, 455] width 10 height 10
click at [1509, 39] on span "P" at bounding box center [1506, 41] width 10 height 12
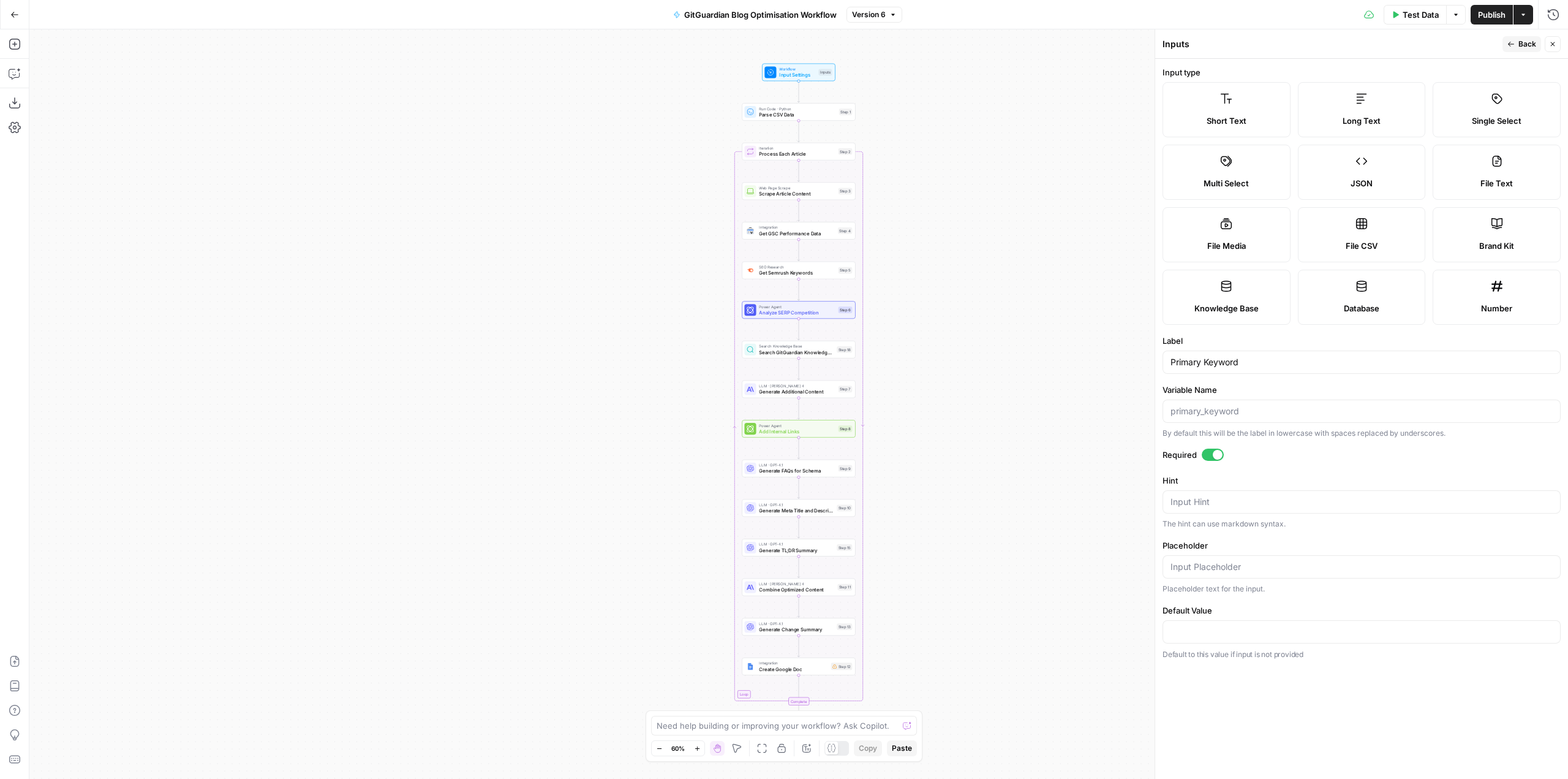
click at [1532, 44] on span "Back" at bounding box center [1527, 44] width 18 height 11
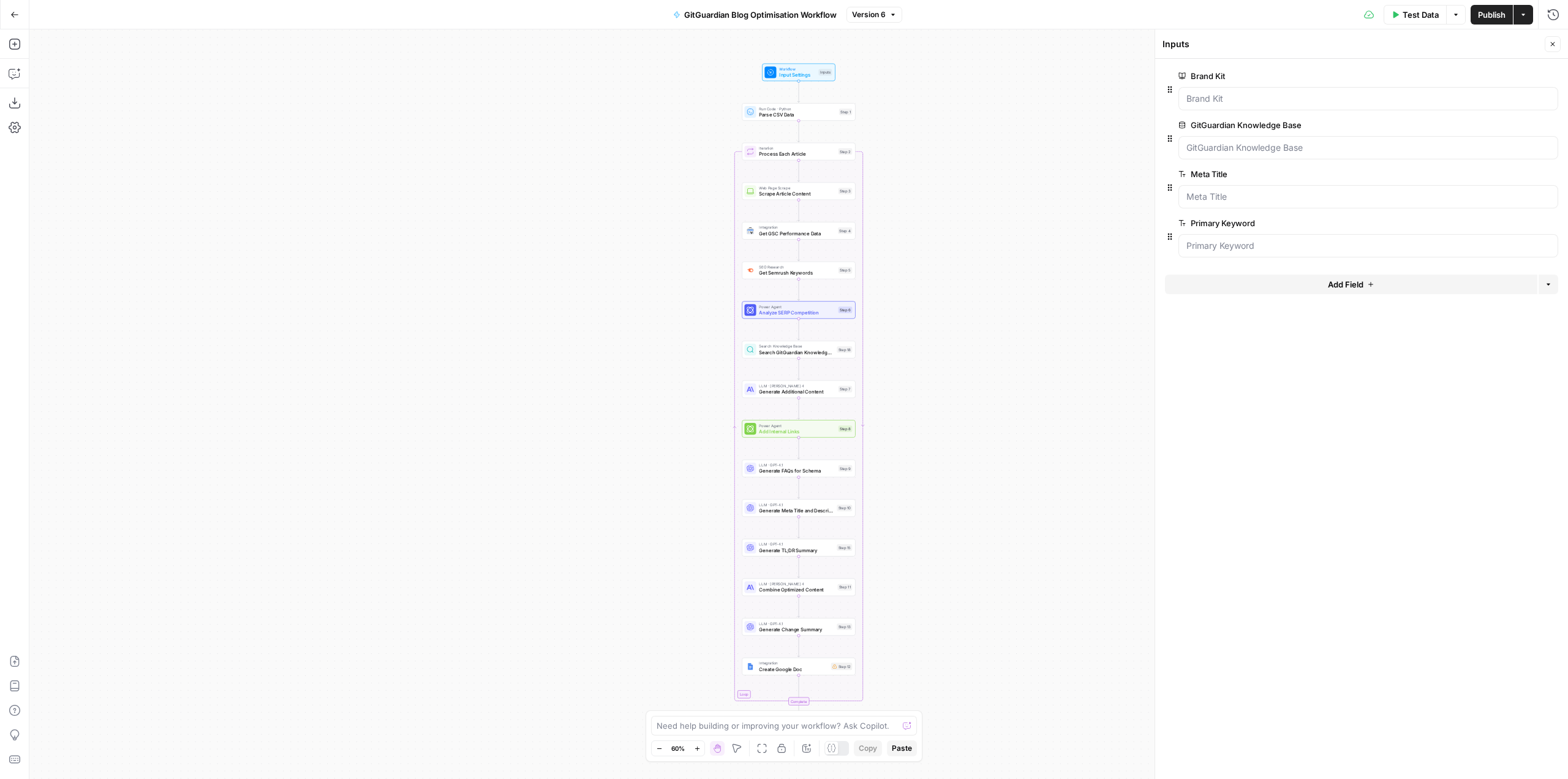
click at [1333, 285] on span "Add Field" at bounding box center [1346, 284] width 36 height 12
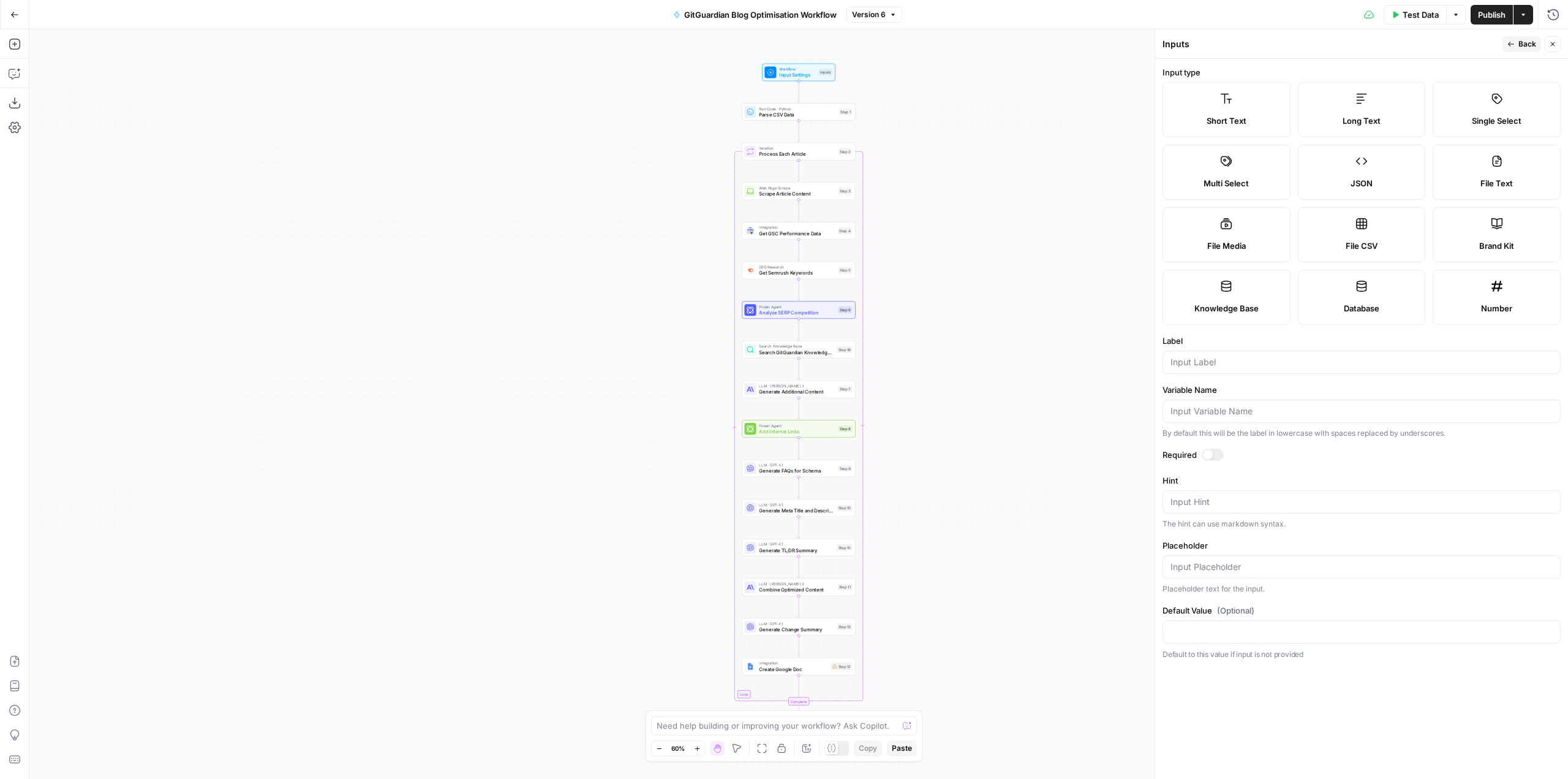
click at [1239, 99] on label "Short Text" at bounding box center [1227, 109] width 128 height 55
click at [1234, 370] on div at bounding box center [1362, 362] width 398 height 23
type input "URL"
click at [1215, 459] on div at bounding box center [1213, 455] width 22 height 12
click at [1538, 62] on form "Input type Short Text Long Text Single Select Multi Select JSON File Text File …" at bounding box center [1362, 418] width 413 height 720
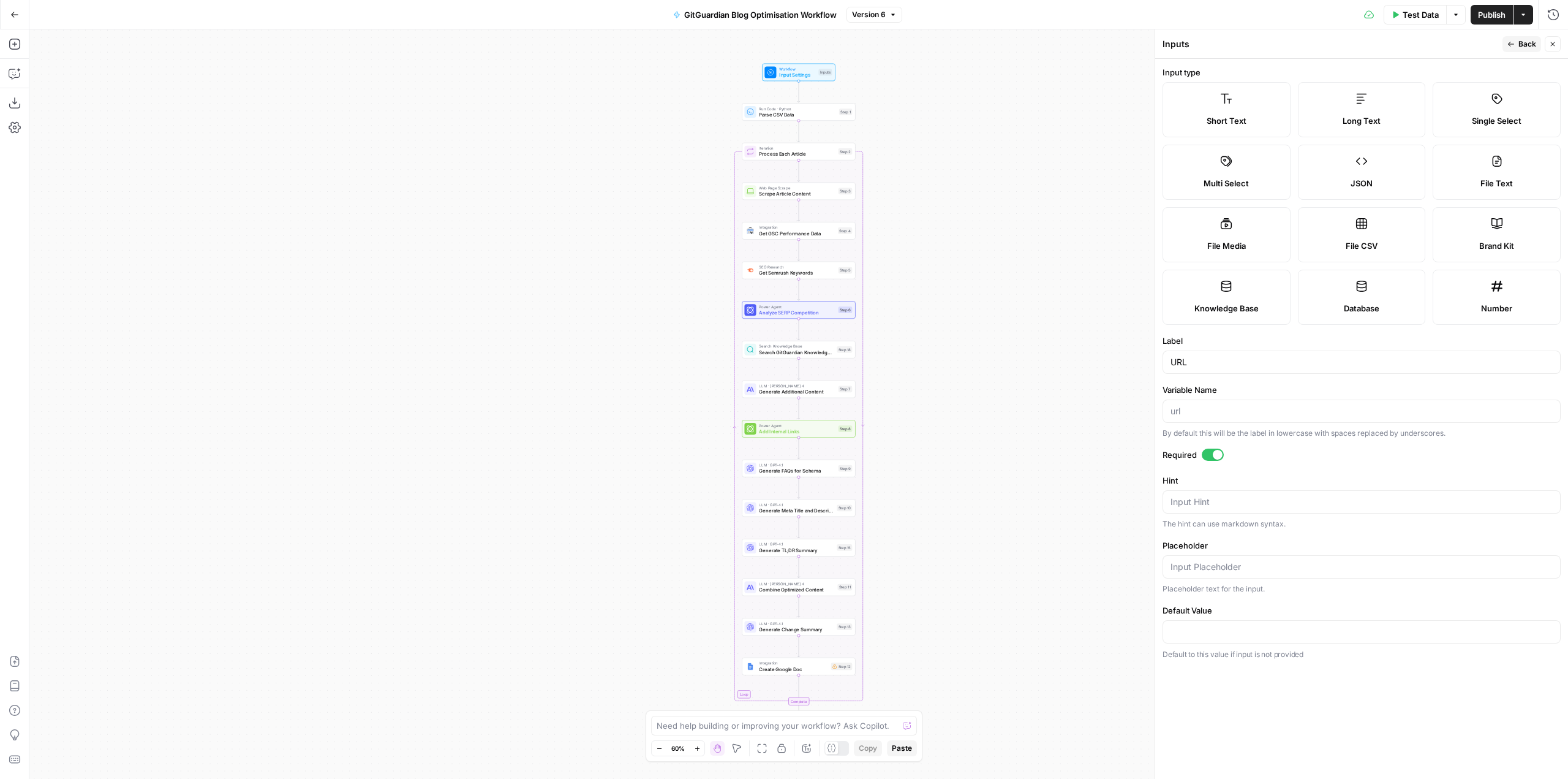
click at [1522, 42] on span "Back" at bounding box center [1527, 44] width 18 height 11
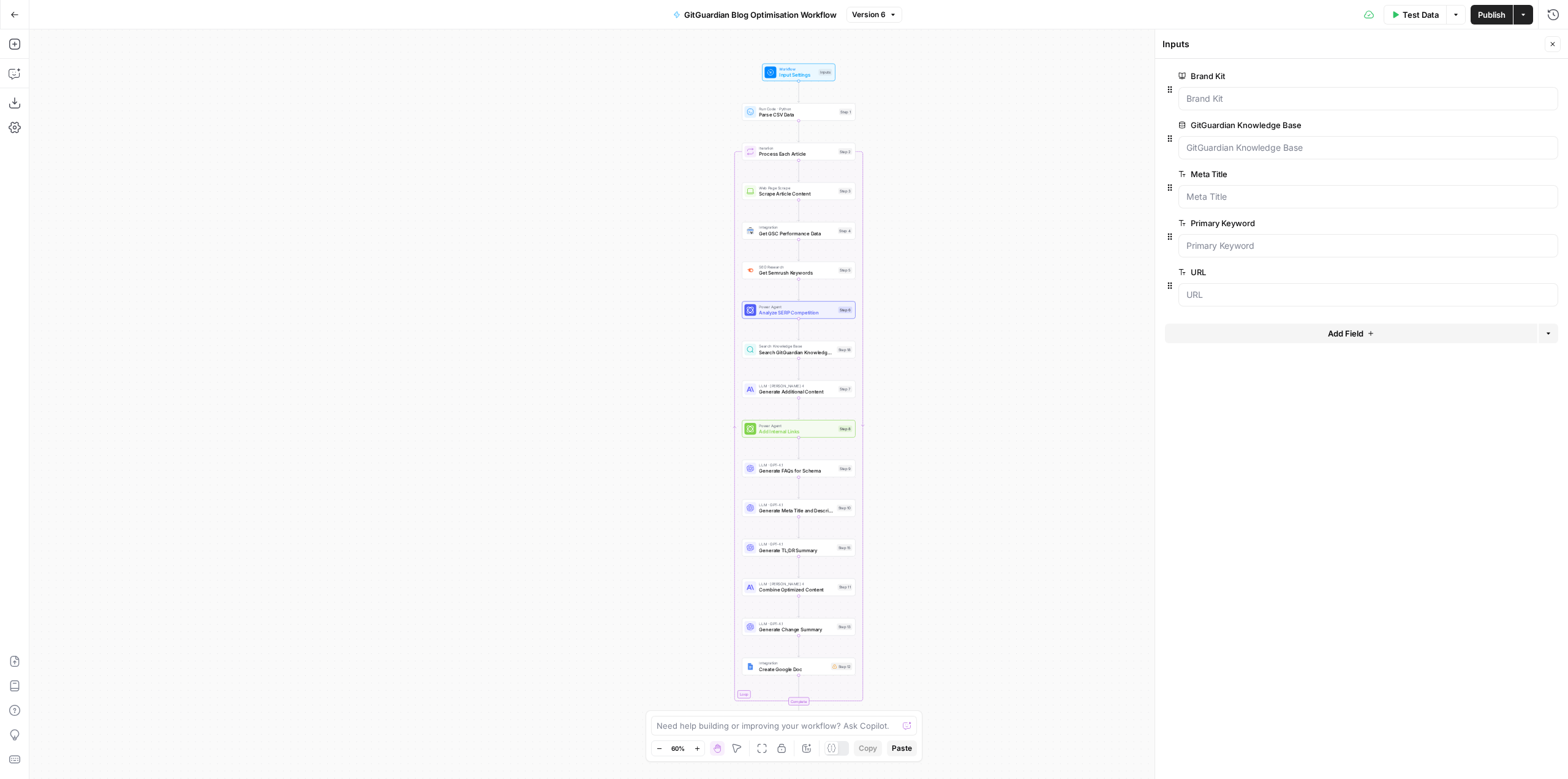
click at [1054, 157] on div "Workflow Input Settings Inputs Run Code · Python Parse CSV Data Step 1 Loop Ite…" at bounding box center [798, 404] width 1538 height 749
click at [1495, 10] on span "Publish" at bounding box center [1492, 15] width 28 height 12
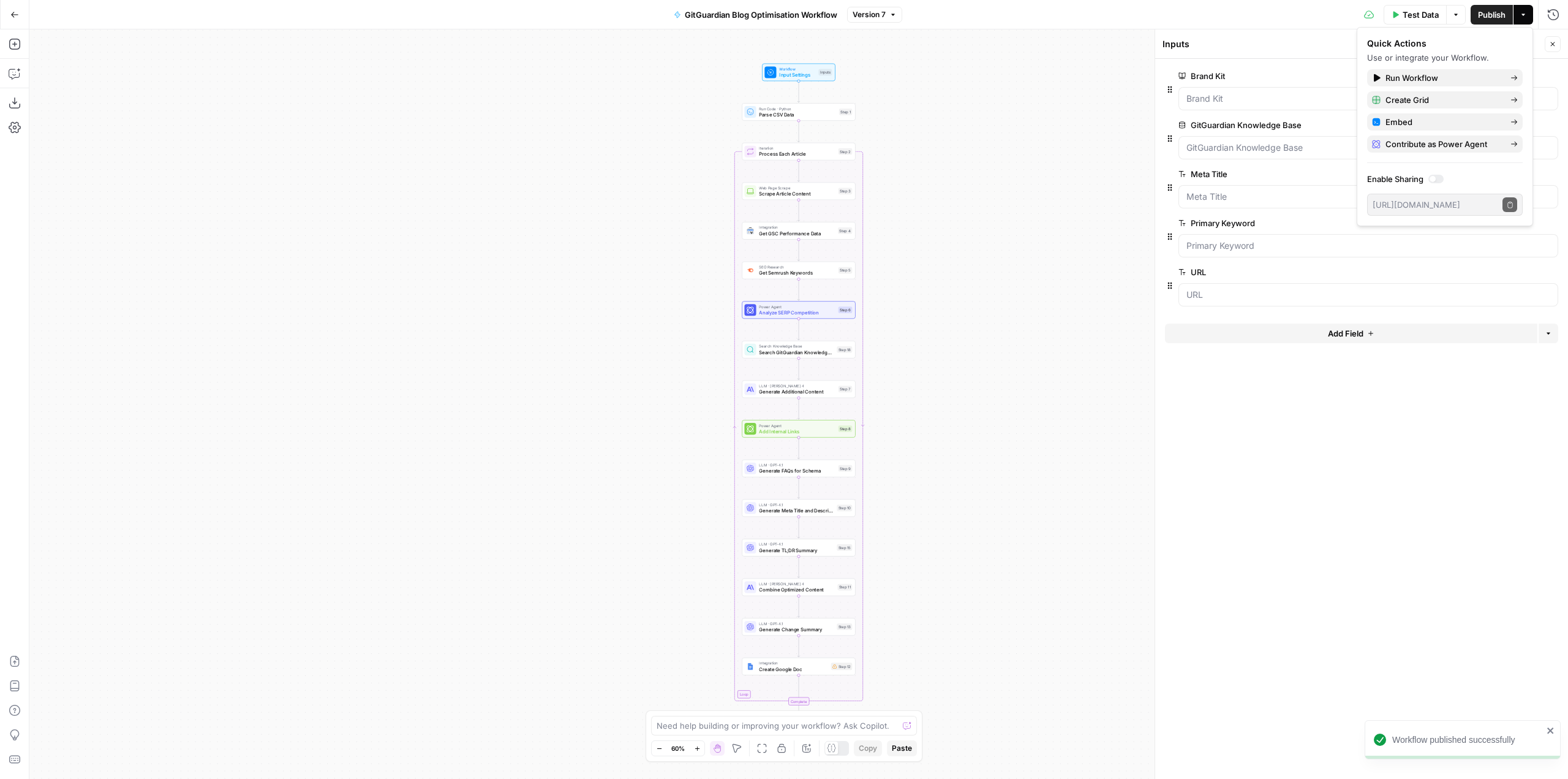
click at [1074, 137] on div "Workflow Input Settings Inputs Run Code · Python Parse CSV Data Step 1 Loop Ite…" at bounding box center [798, 404] width 1538 height 749
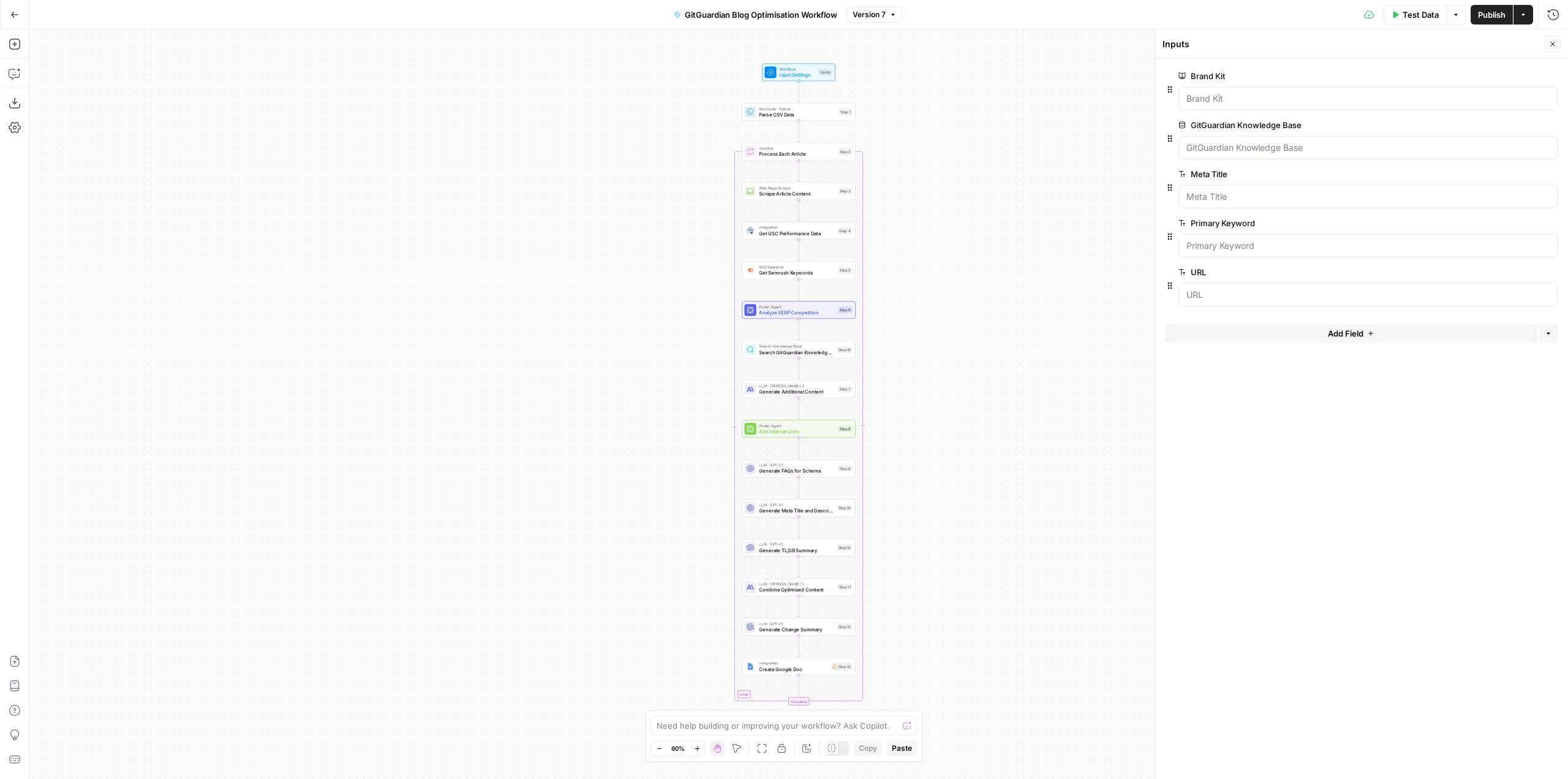
click at [626, 156] on div "Workflow Input Settings Inputs Run Code · Python Parse CSV Data Step 1 Loop Ite…" at bounding box center [798, 404] width 1538 height 749
click at [1545, 44] on button "Close" at bounding box center [1553, 44] width 16 height 16
click at [18, 72] on icon "button" at bounding box center [15, 73] width 12 height 12
click at [137, 749] on div "Auto Mode Send" at bounding box center [166, 755] width 237 height 27
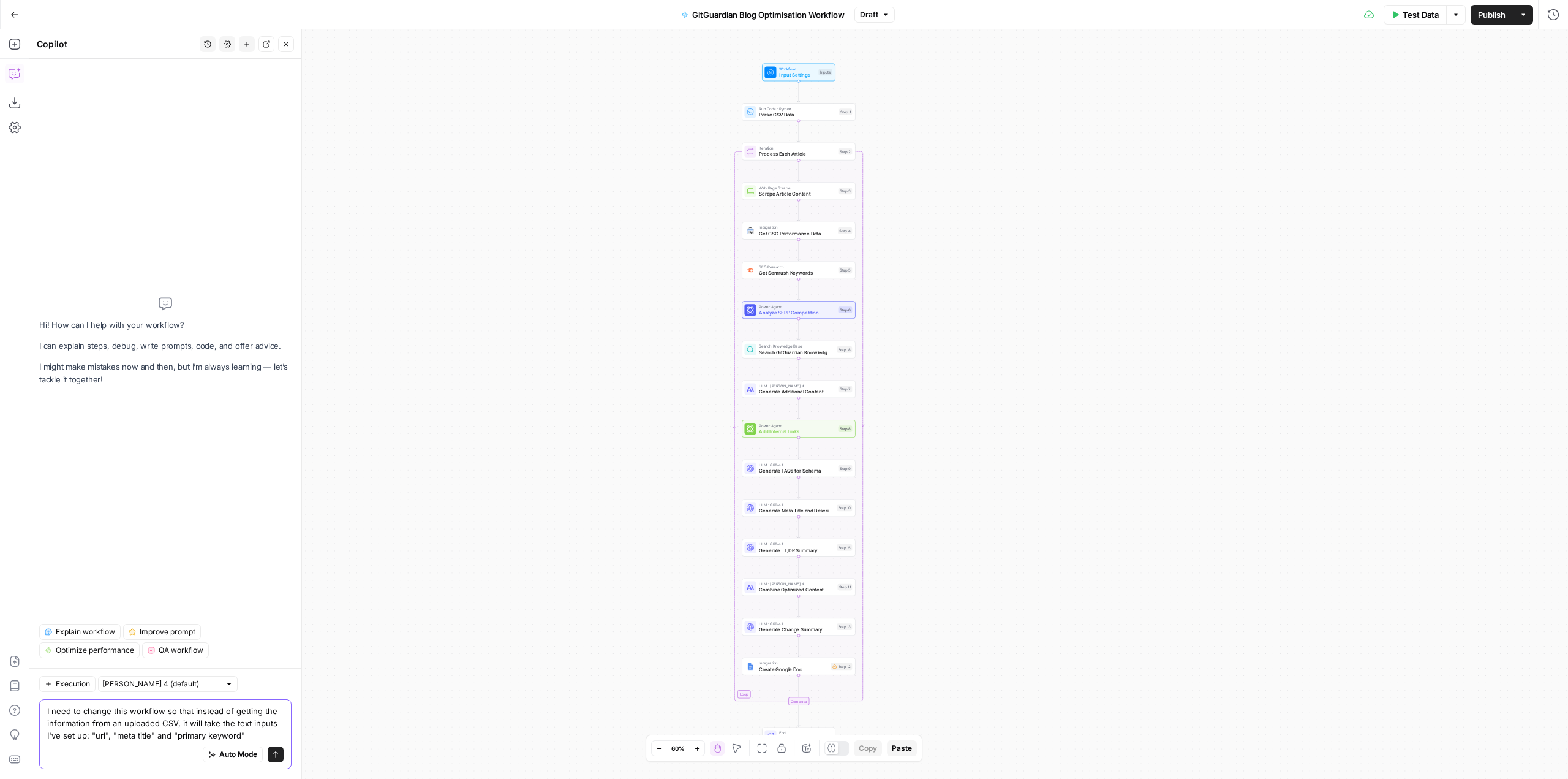
type textarea "I need to change this workflow so that instead of getting the information from …"
click at [271, 756] on button "Send" at bounding box center [275, 754] width 16 height 16
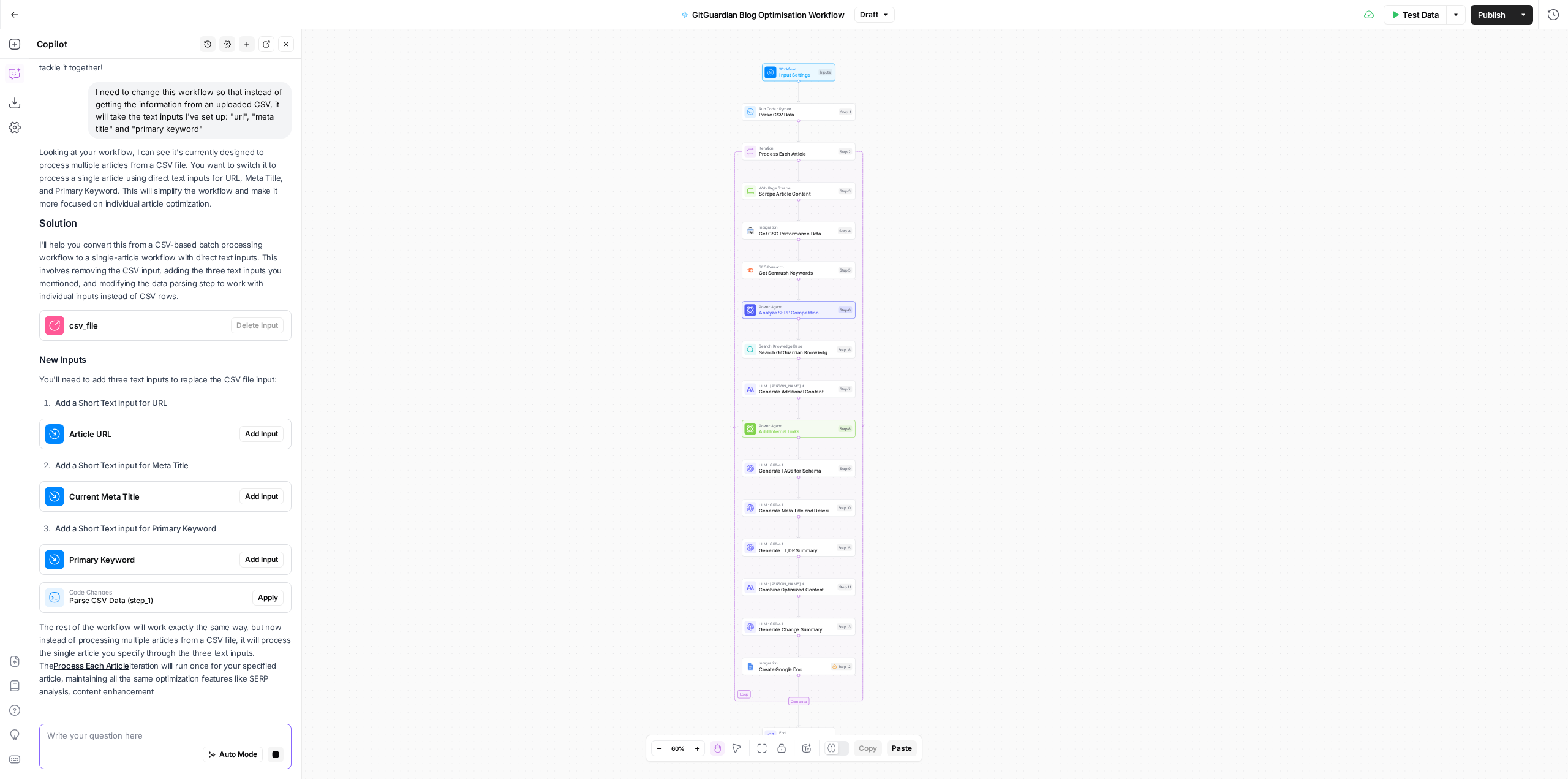
scroll to position [75, 0]
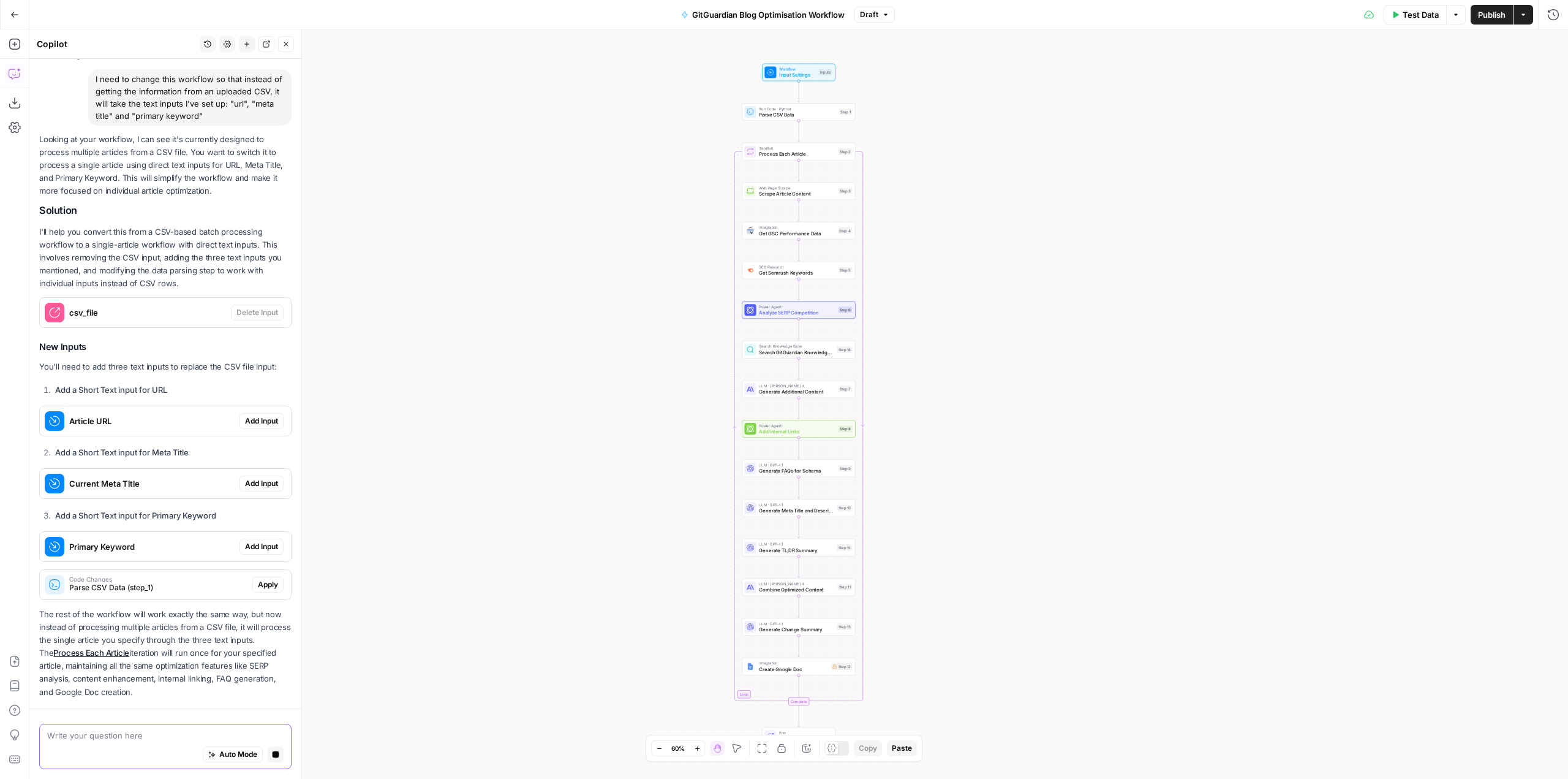
click at [795, 75] on span "Input Settings" at bounding box center [797, 75] width 36 height 7
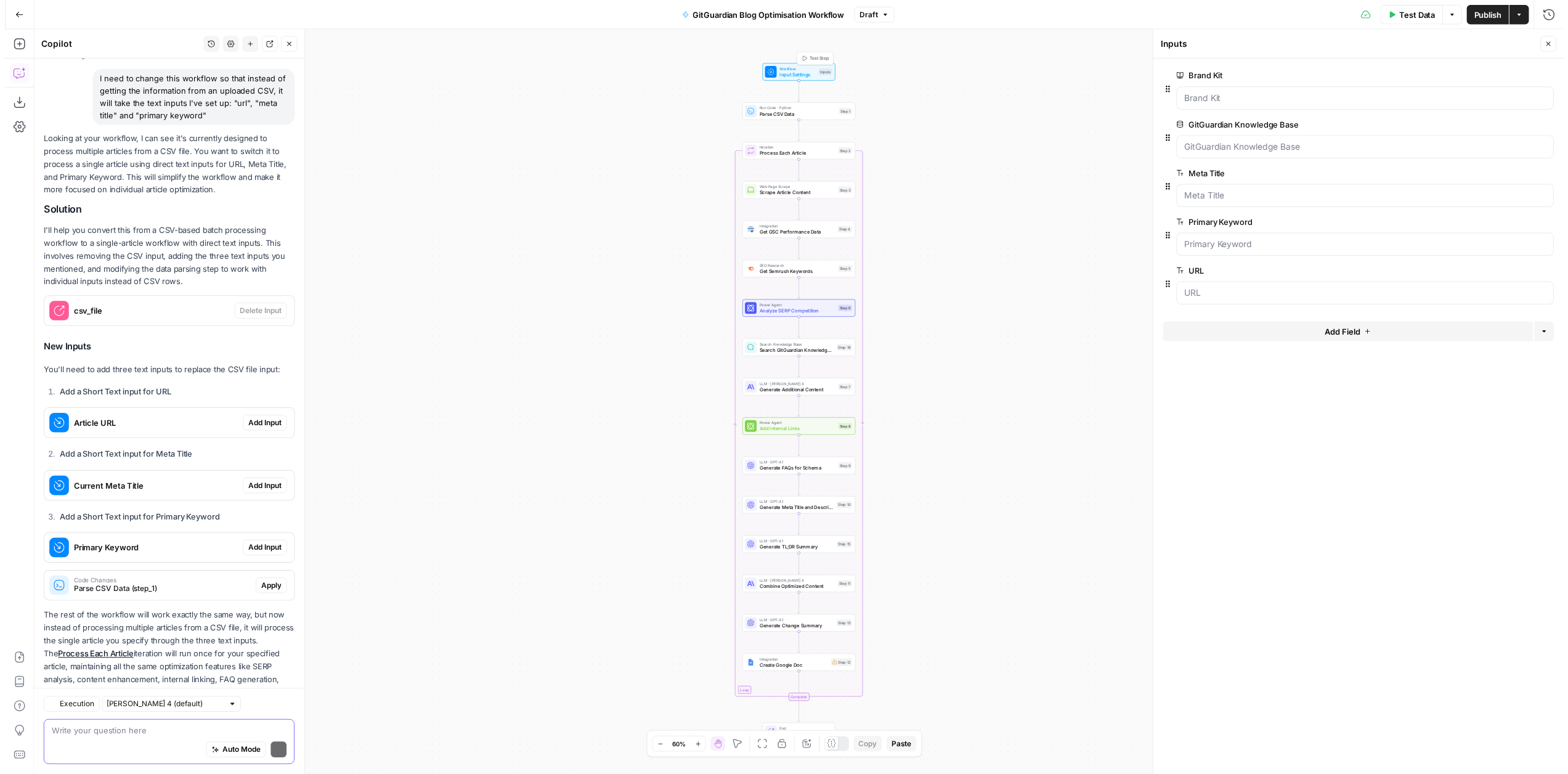
scroll to position [115, 0]
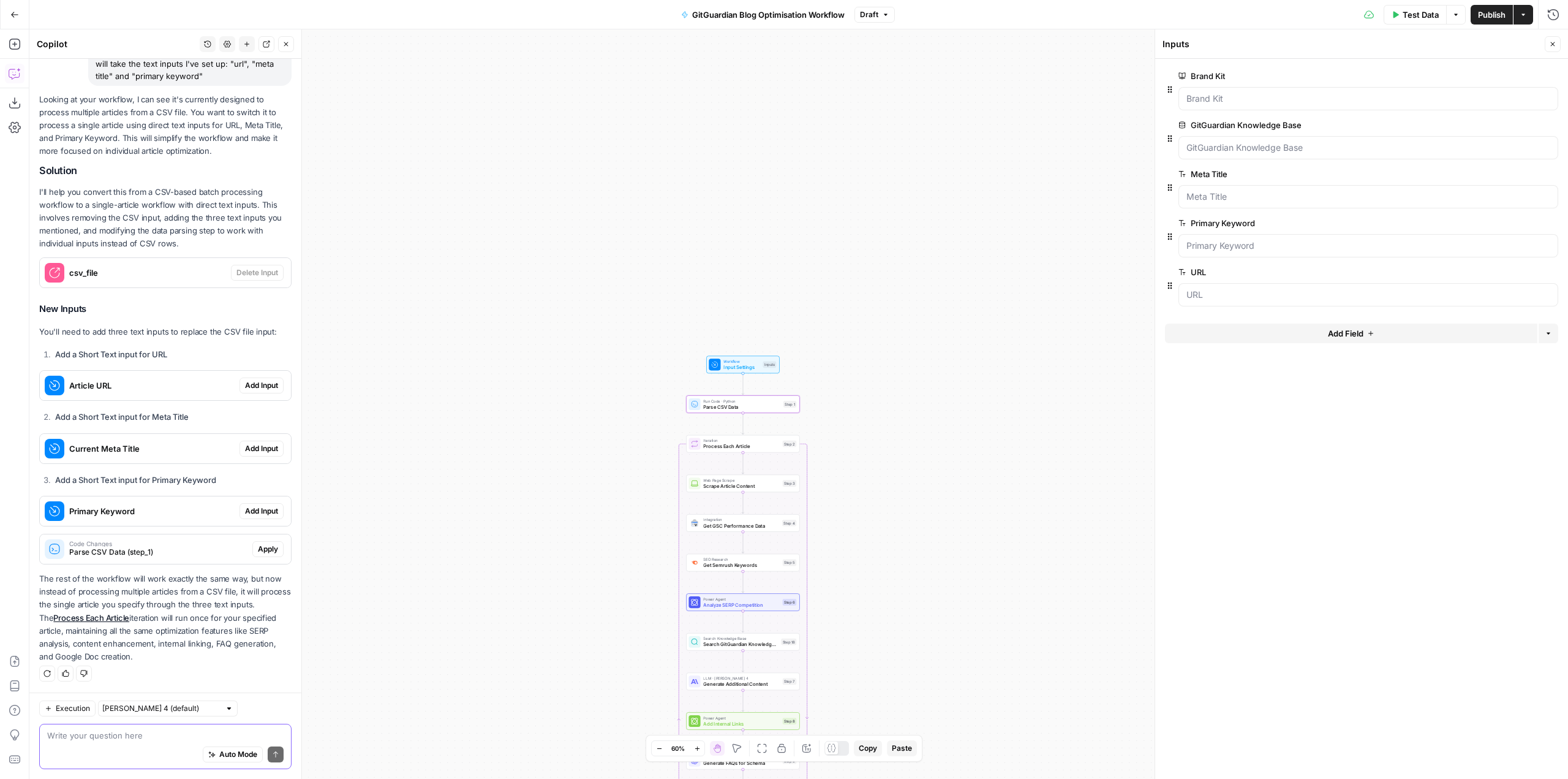
click at [269, 550] on button "Apply" at bounding box center [268, 549] width 31 height 16
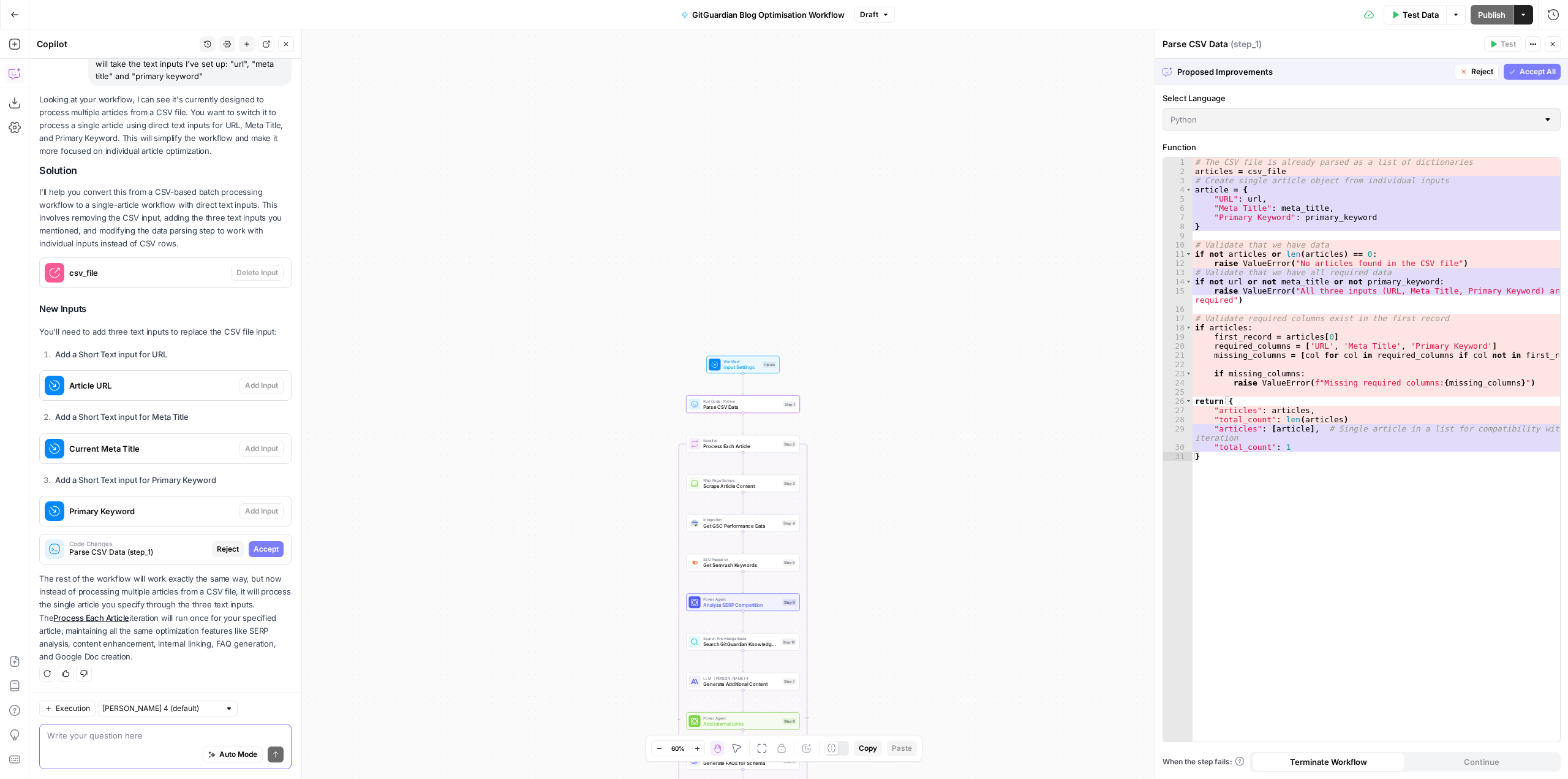
click at [254, 549] on span "Accept" at bounding box center [266, 549] width 25 height 11
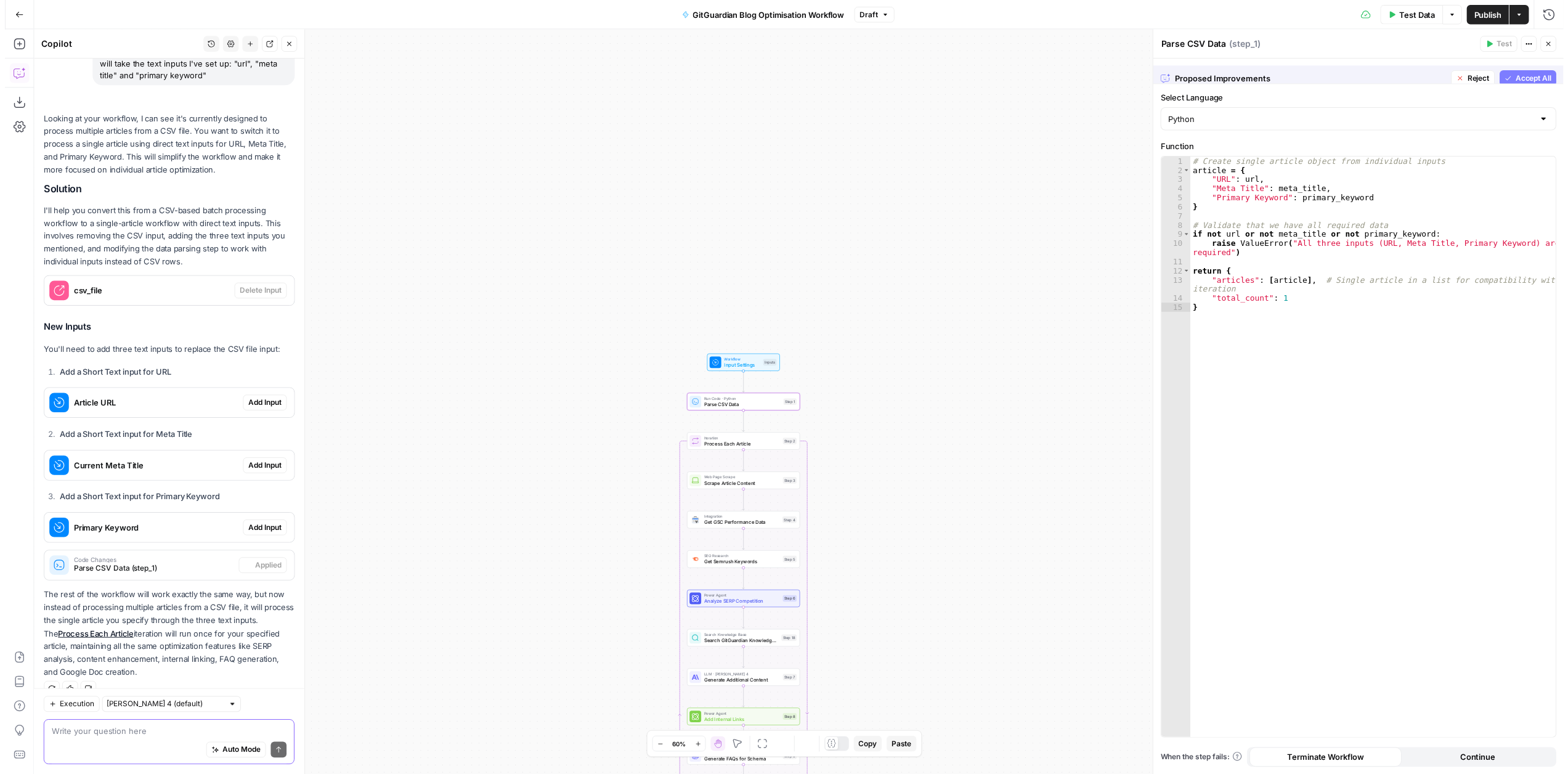
scroll to position [135, 0]
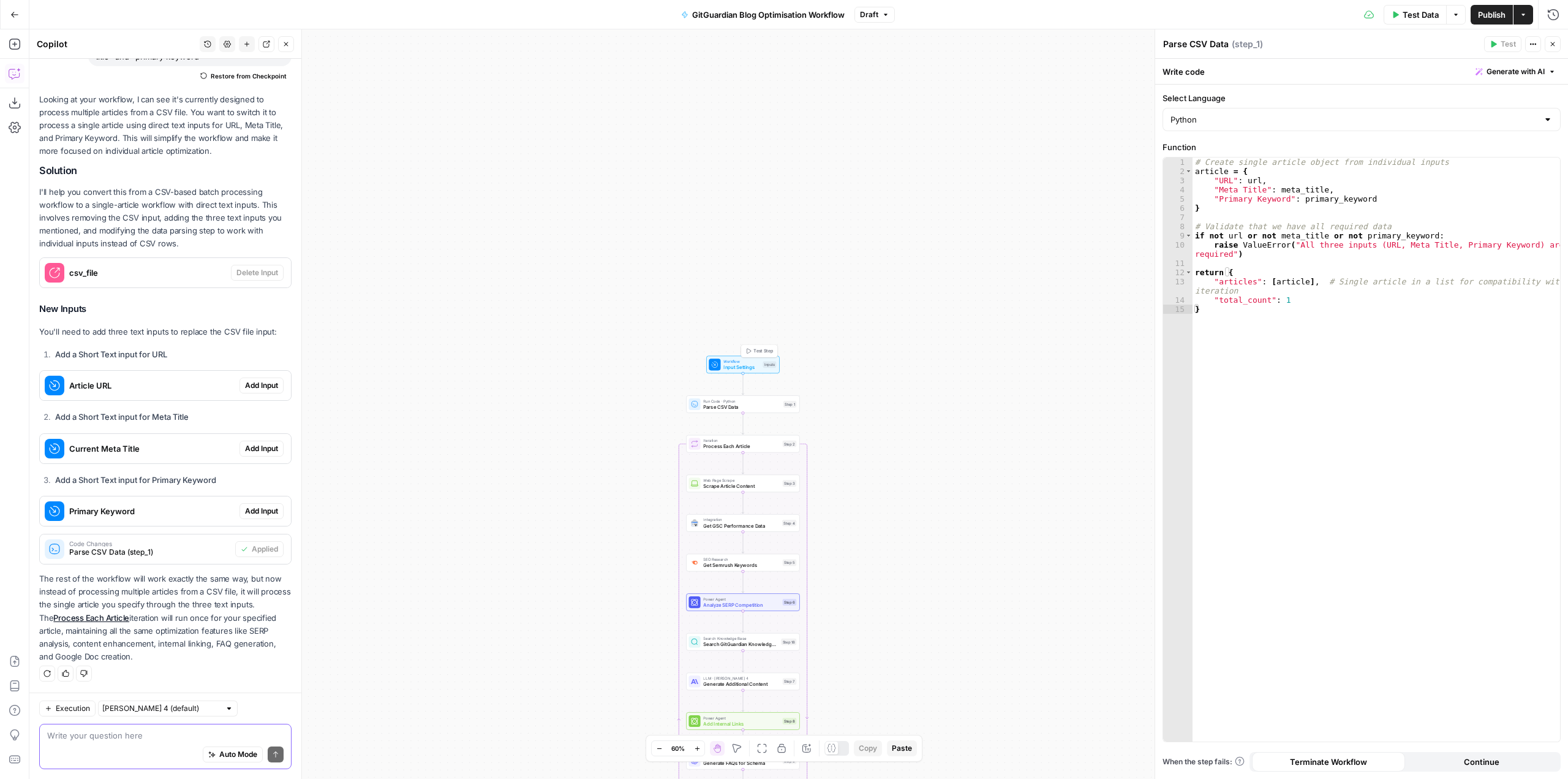
click at [744, 369] on span "Input Settings" at bounding box center [741, 367] width 36 height 7
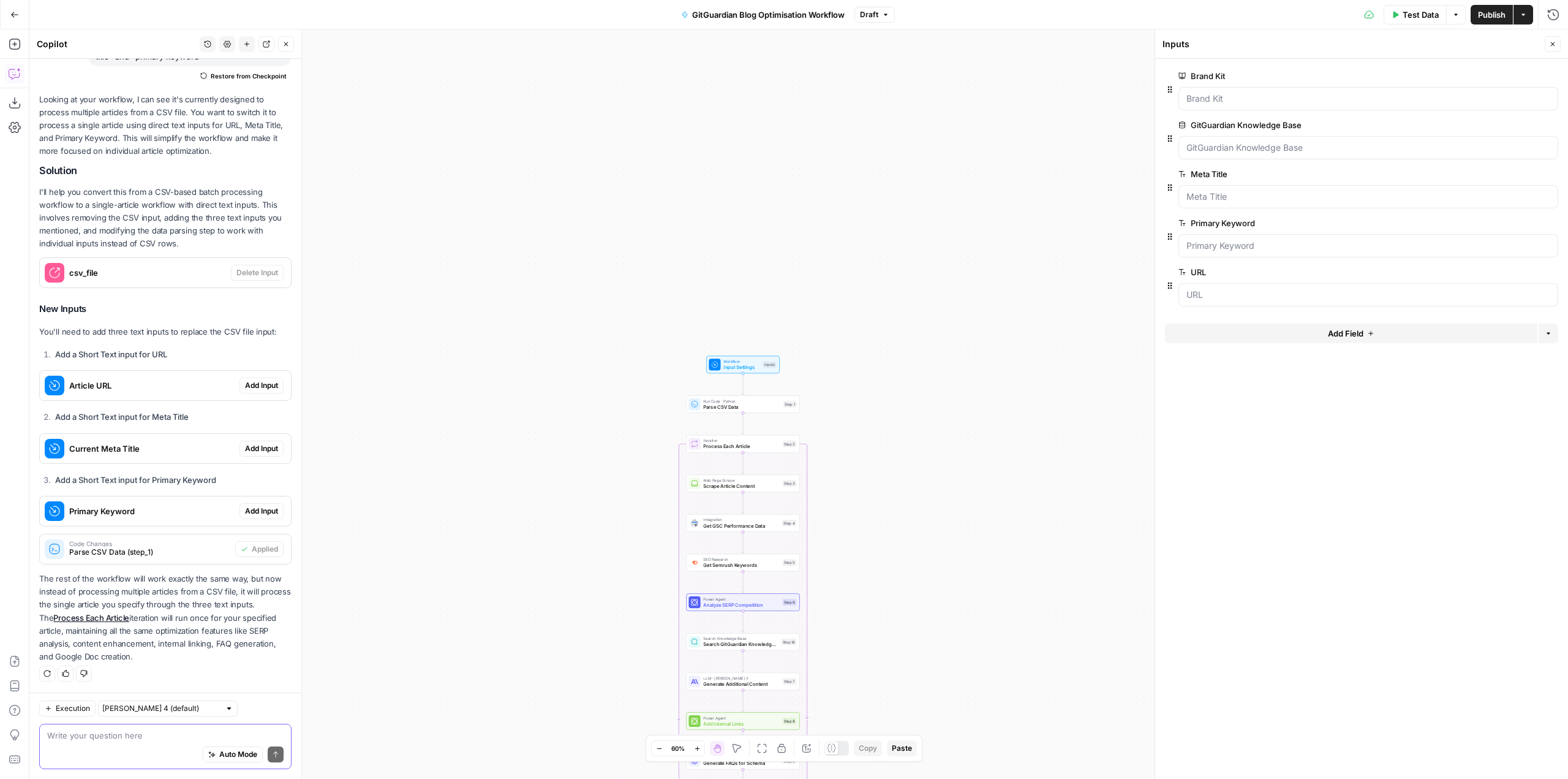
click at [1515, 177] on span "edit field" at bounding box center [1513, 174] width 27 height 10
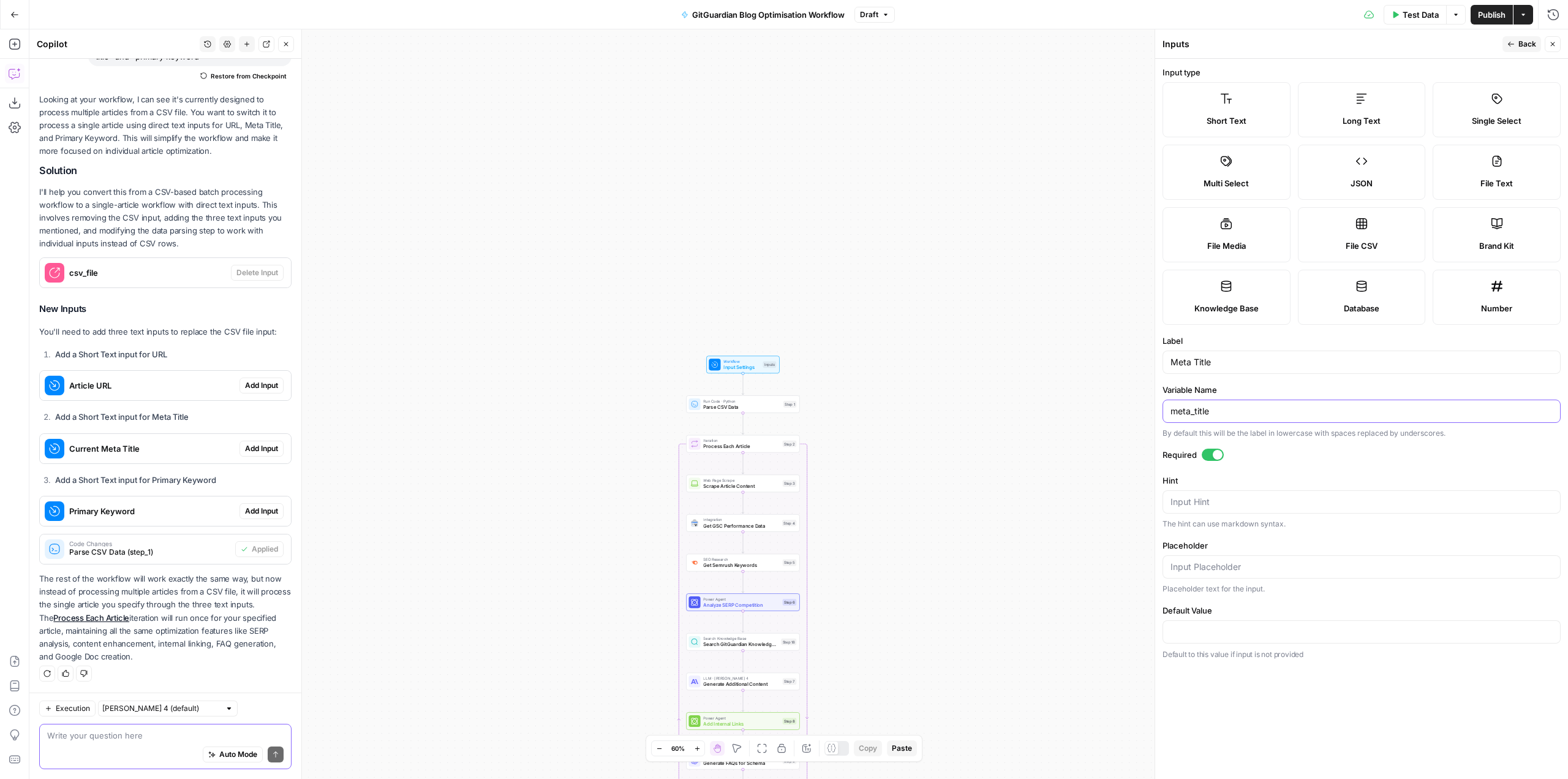
drag, startPoint x: 1254, startPoint y: 413, endPoint x: 1163, endPoint y: 414, distance: 91.0
click at [1163, 414] on div "meta_title" at bounding box center [1362, 411] width 398 height 23
click at [104, 741] on div "Auto Mode Send" at bounding box center [166, 755] width 237 height 27
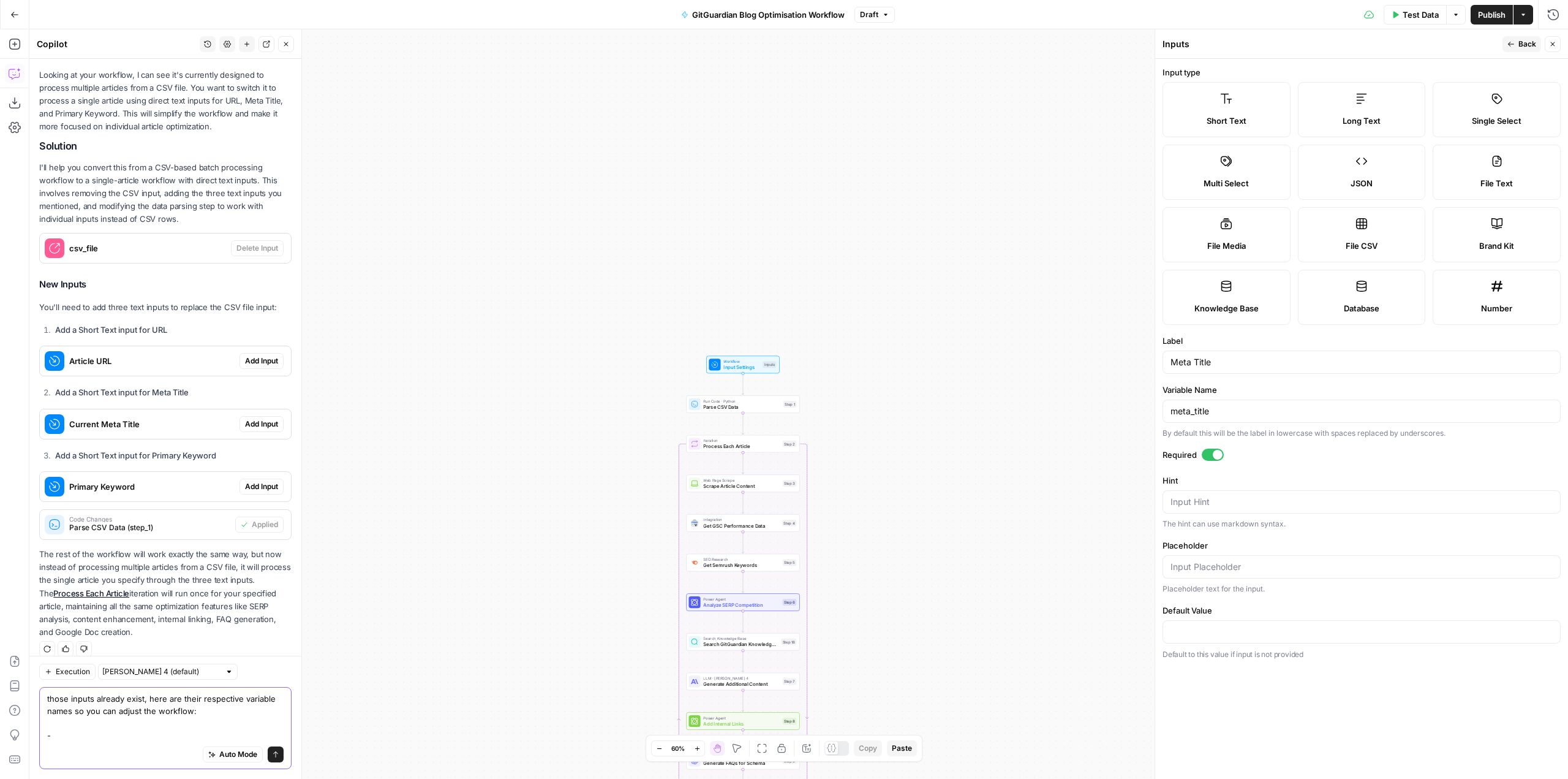
scroll to position [171, 0]
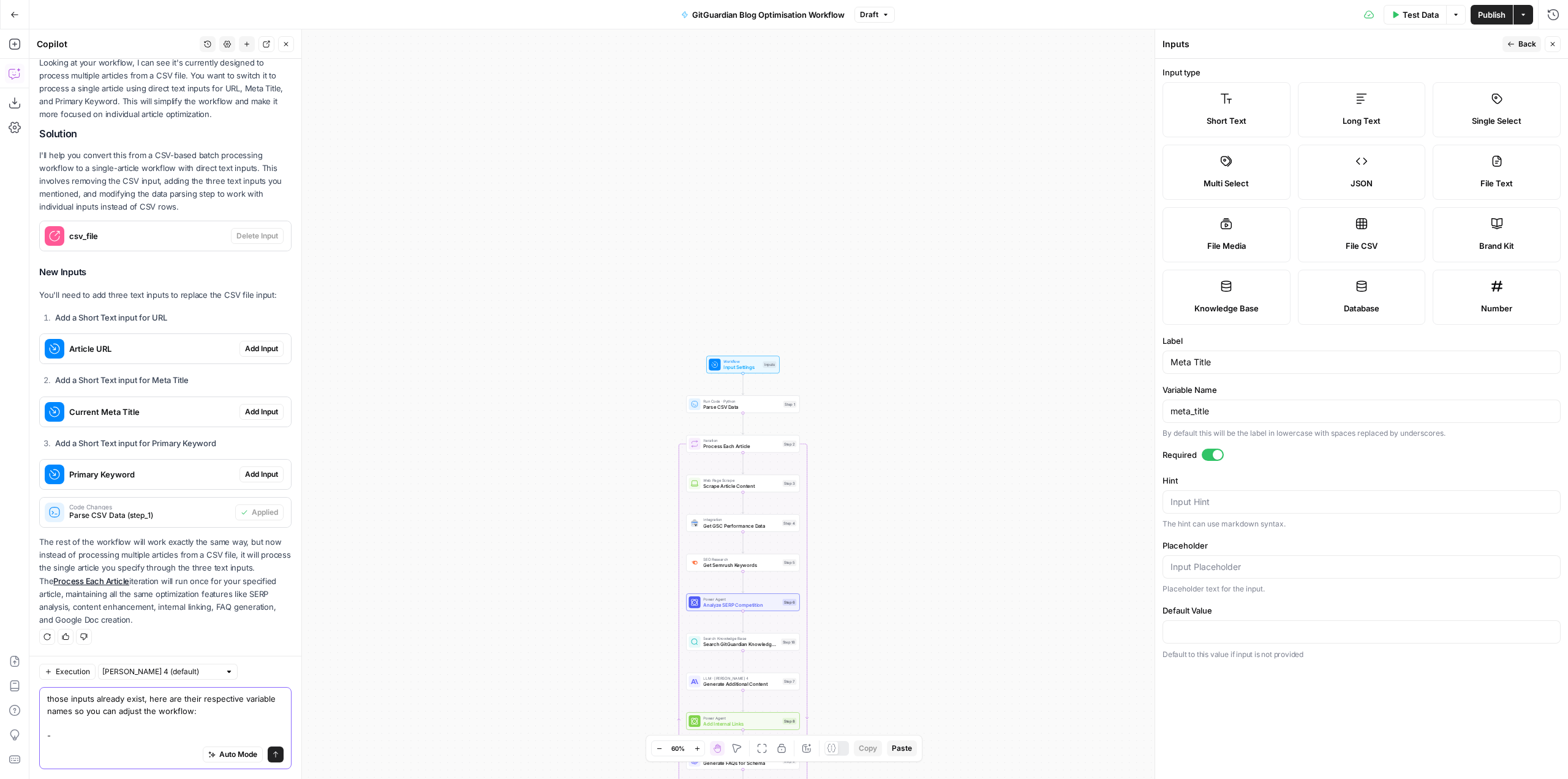
paste textarea "meta_title"
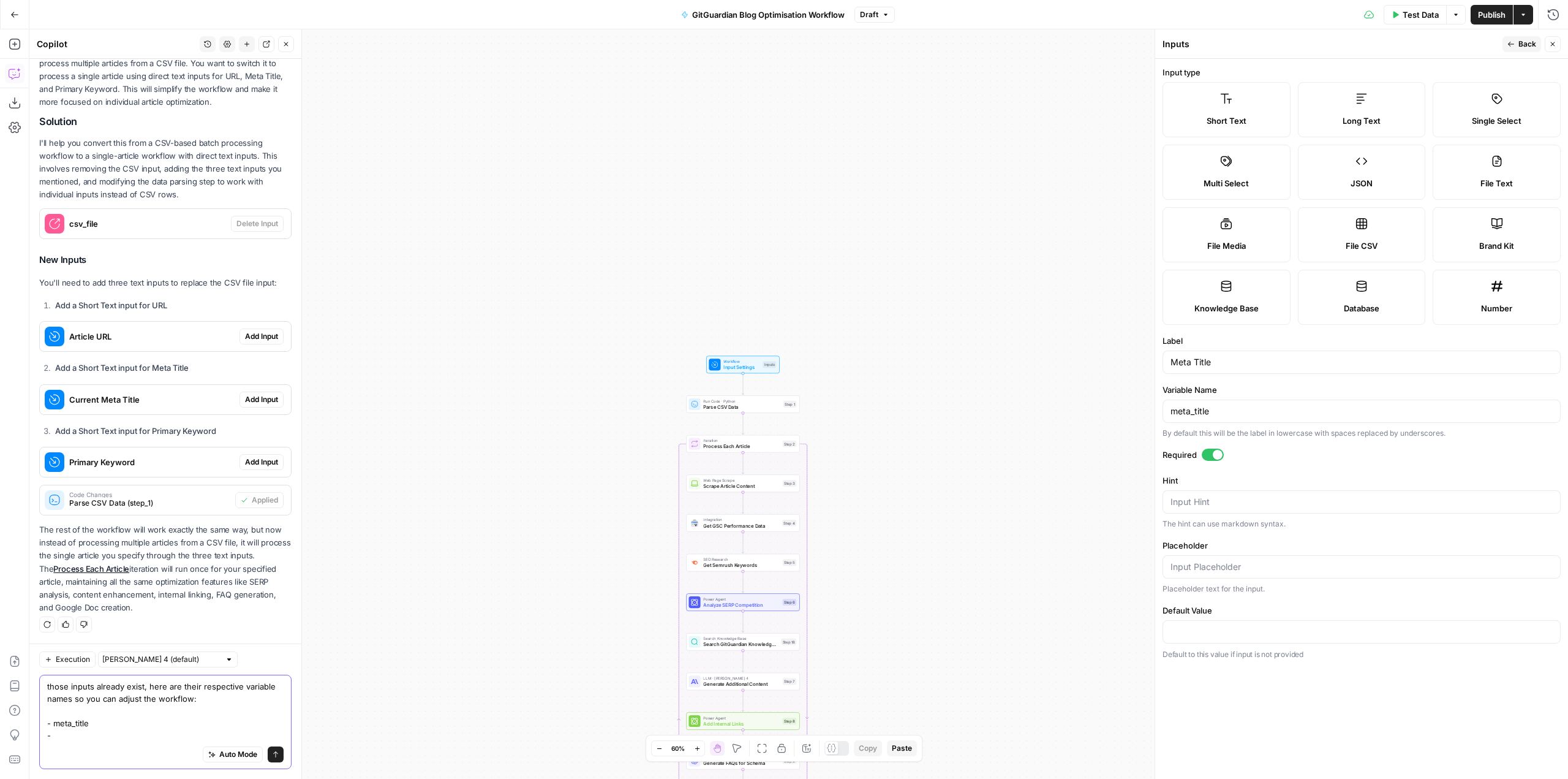
type textarea "those inputs already exist, here are their respective variable names so you can…"
click at [1532, 30] on header "Inputs Back Close" at bounding box center [1362, 44] width 413 height 30
click at [1528, 44] on span "Back" at bounding box center [1527, 44] width 18 height 11
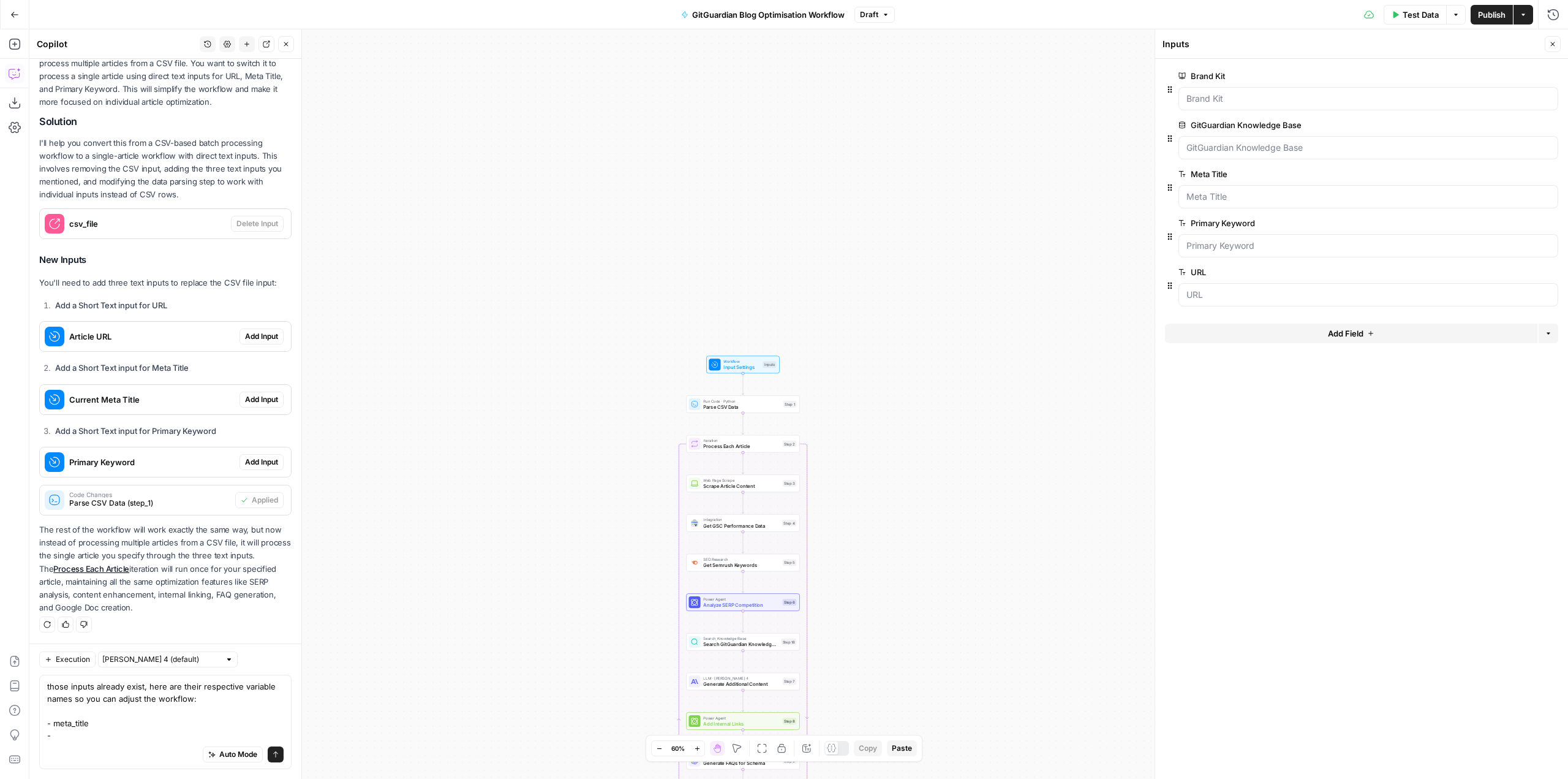
click at [1508, 171] on span "edit field" at bounding box center [1513, 174] width 27 height 10
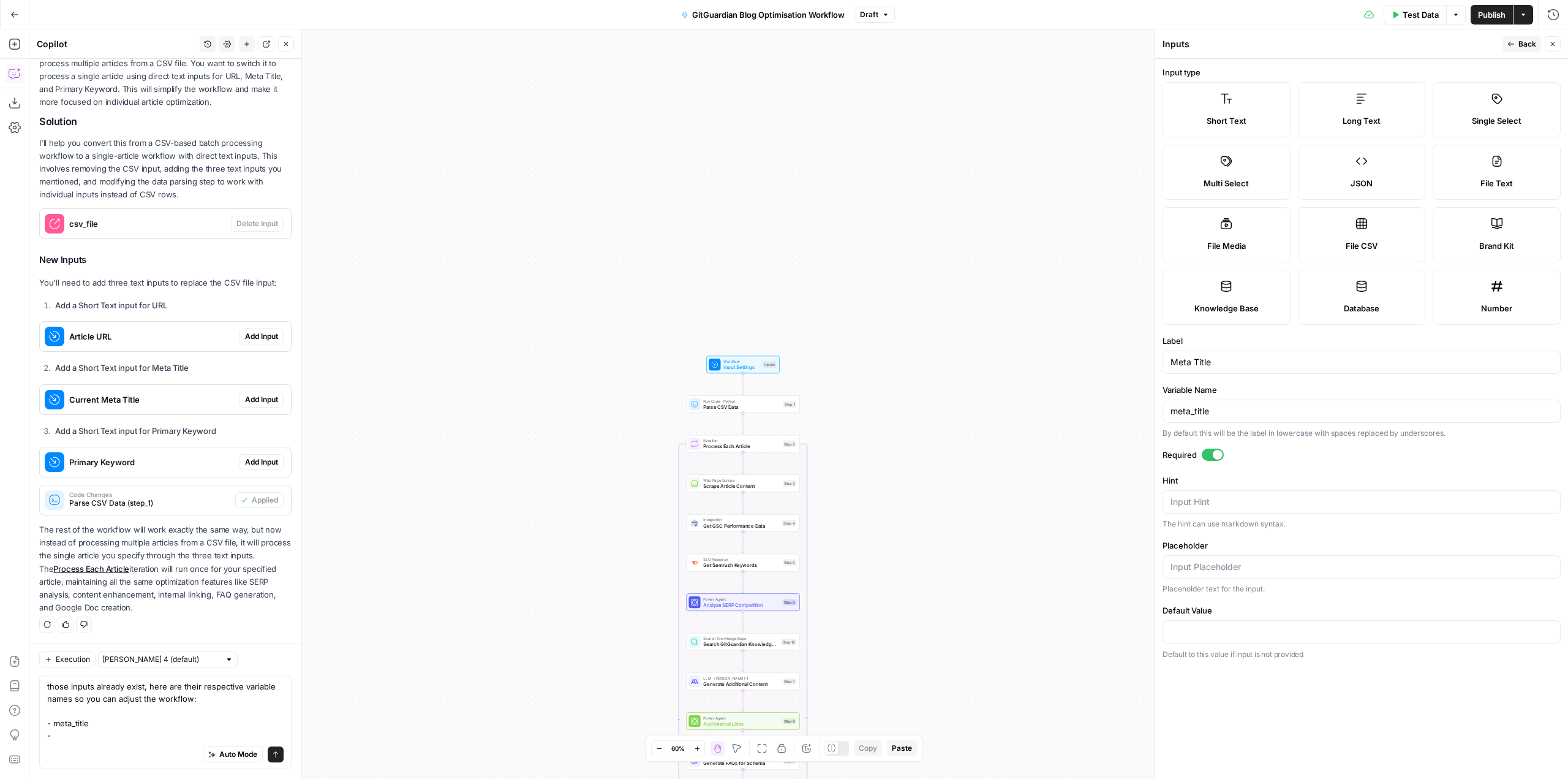
click at [1516, 39] on button "Back" at bounding box center [1522, 44] width 39 height 16
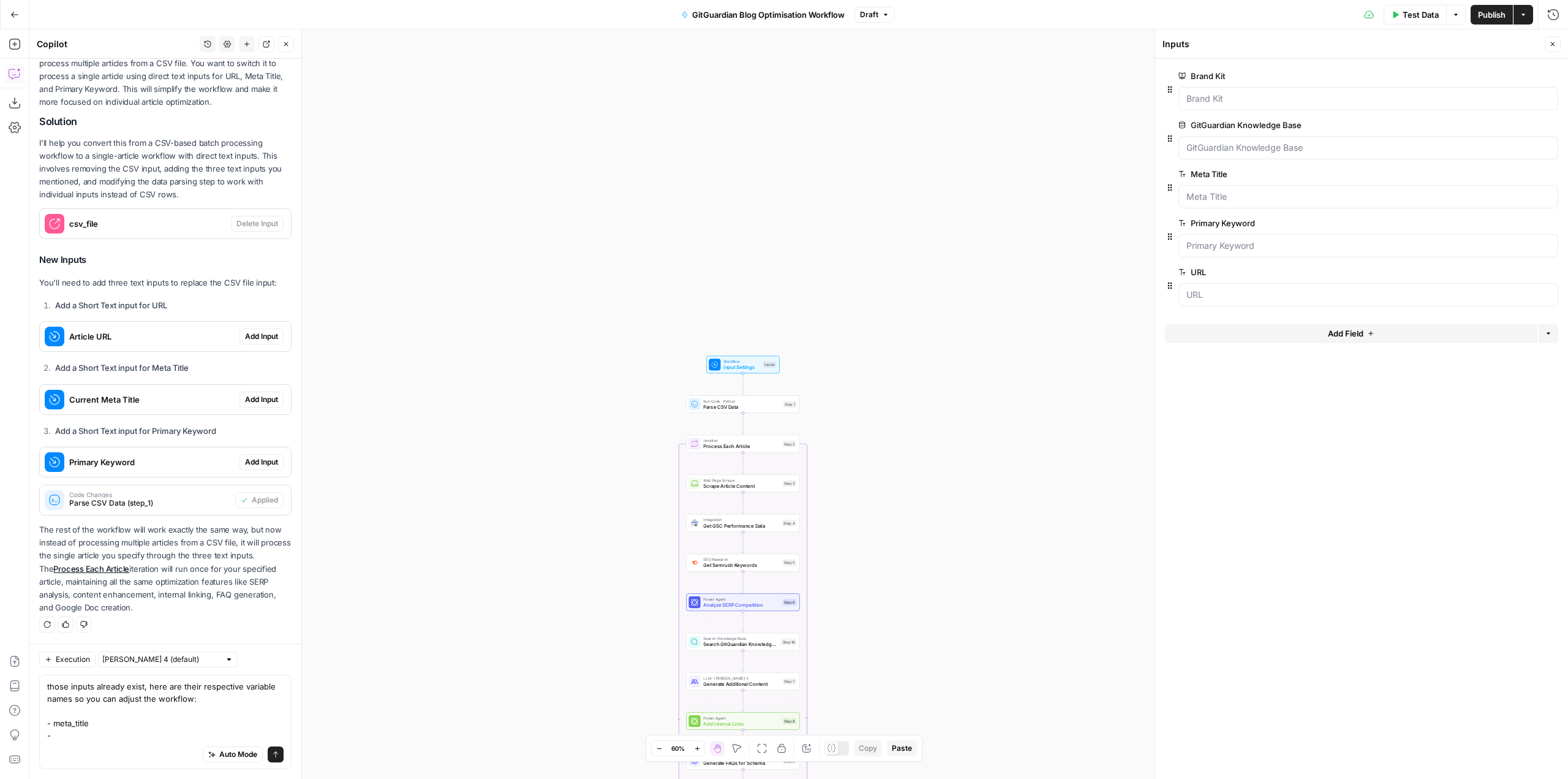
click at [1506, 221] on span "edit field" at bounding box center [1513, 223] width 27 height 10
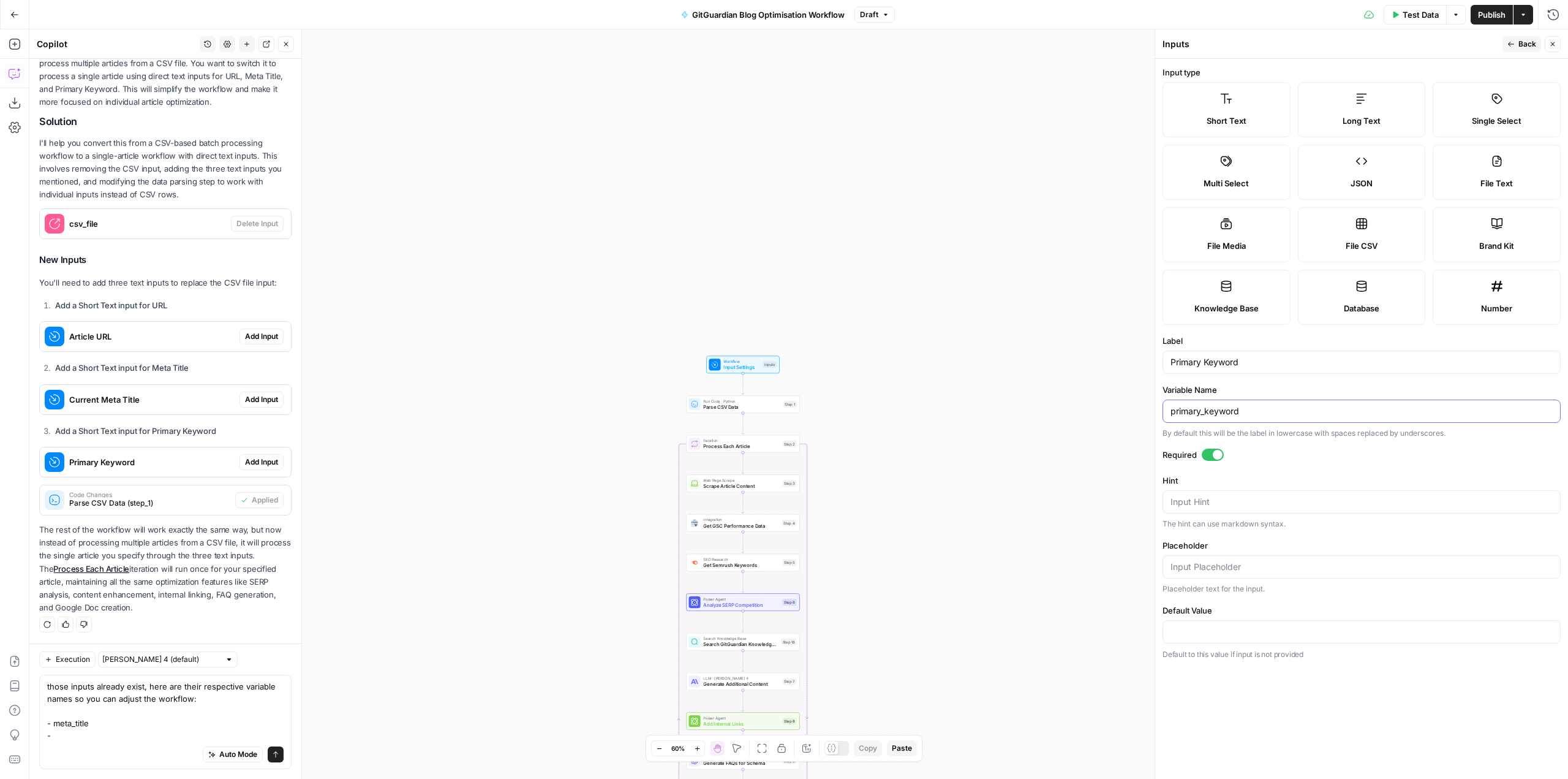
click at [1276, 415] on input "primary_keyword" at bounding box center [1362, 411] width 382 height 12
paste input "meta_title"
type input "primary_keyword"
click at [143, 731] on textarea "those inputs already exist, here are their respective variable names so you can…" at bounding box center [166, 711] width 237 height 61
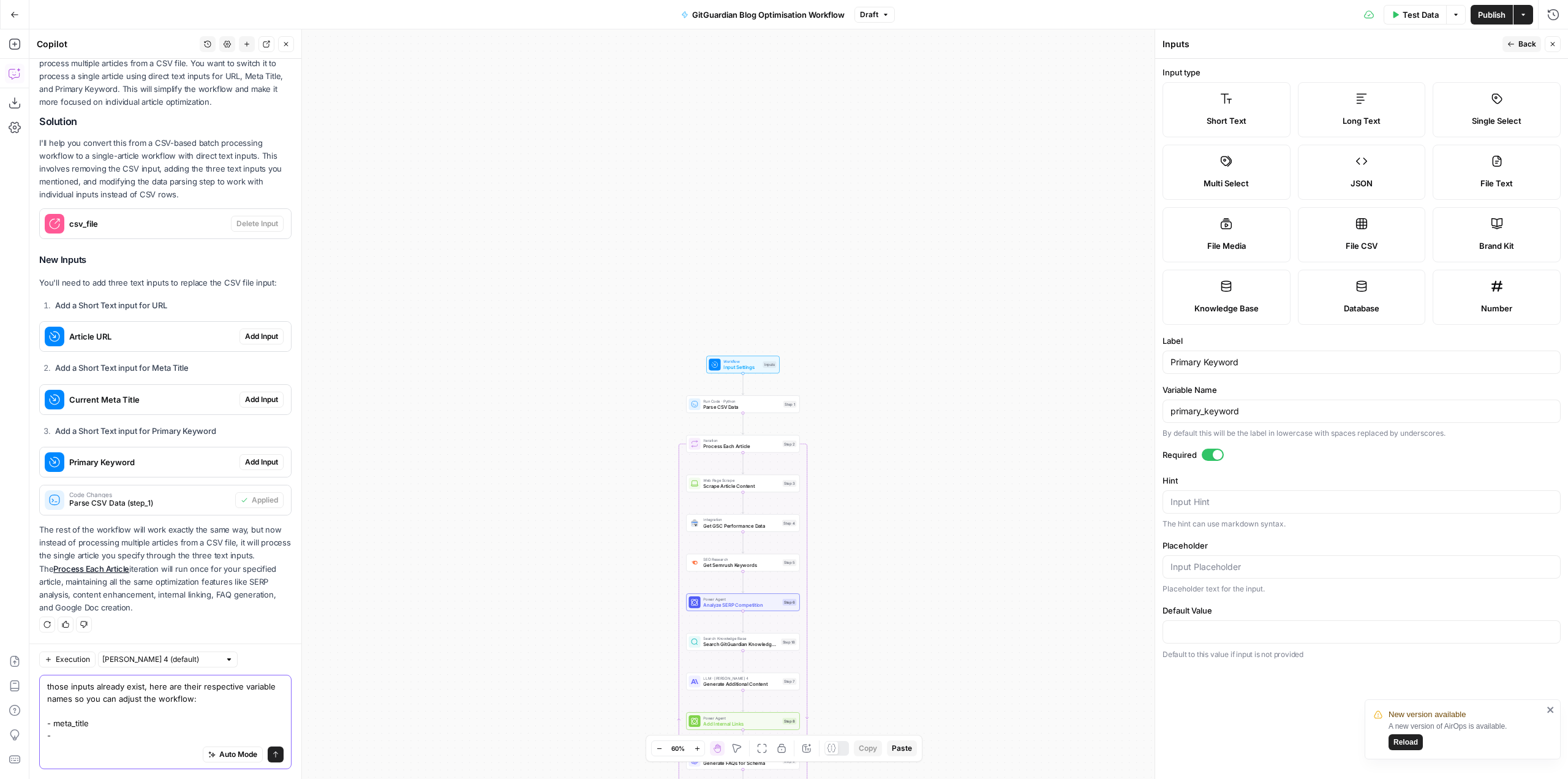
paste textarea "primary_keyword"
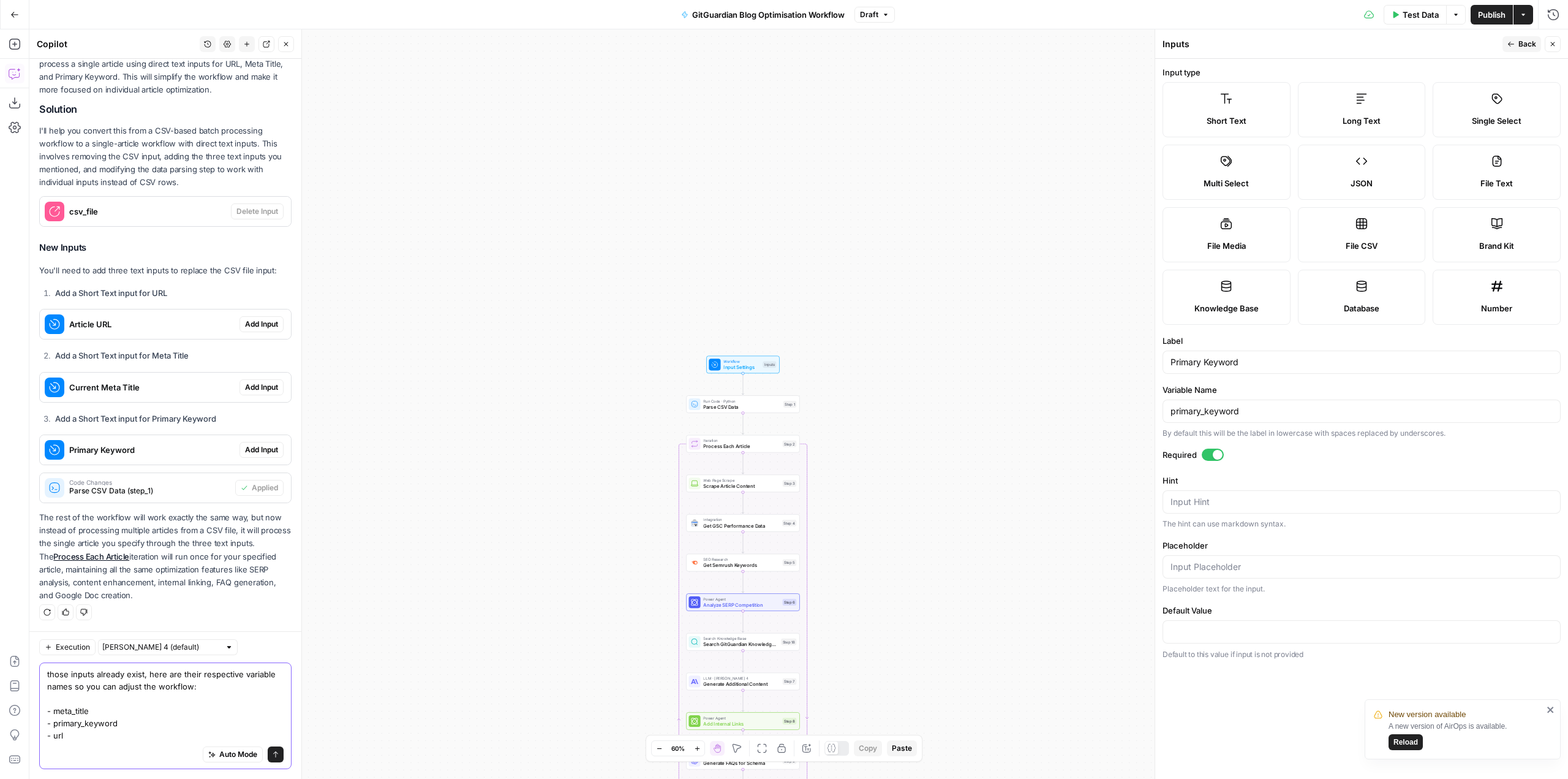
type textarea "those inputs already exist, here are their respective variable names so you can…"
click at [1514, 41] on icon "button" at bounding box center [1511, 44] width 7 height 7
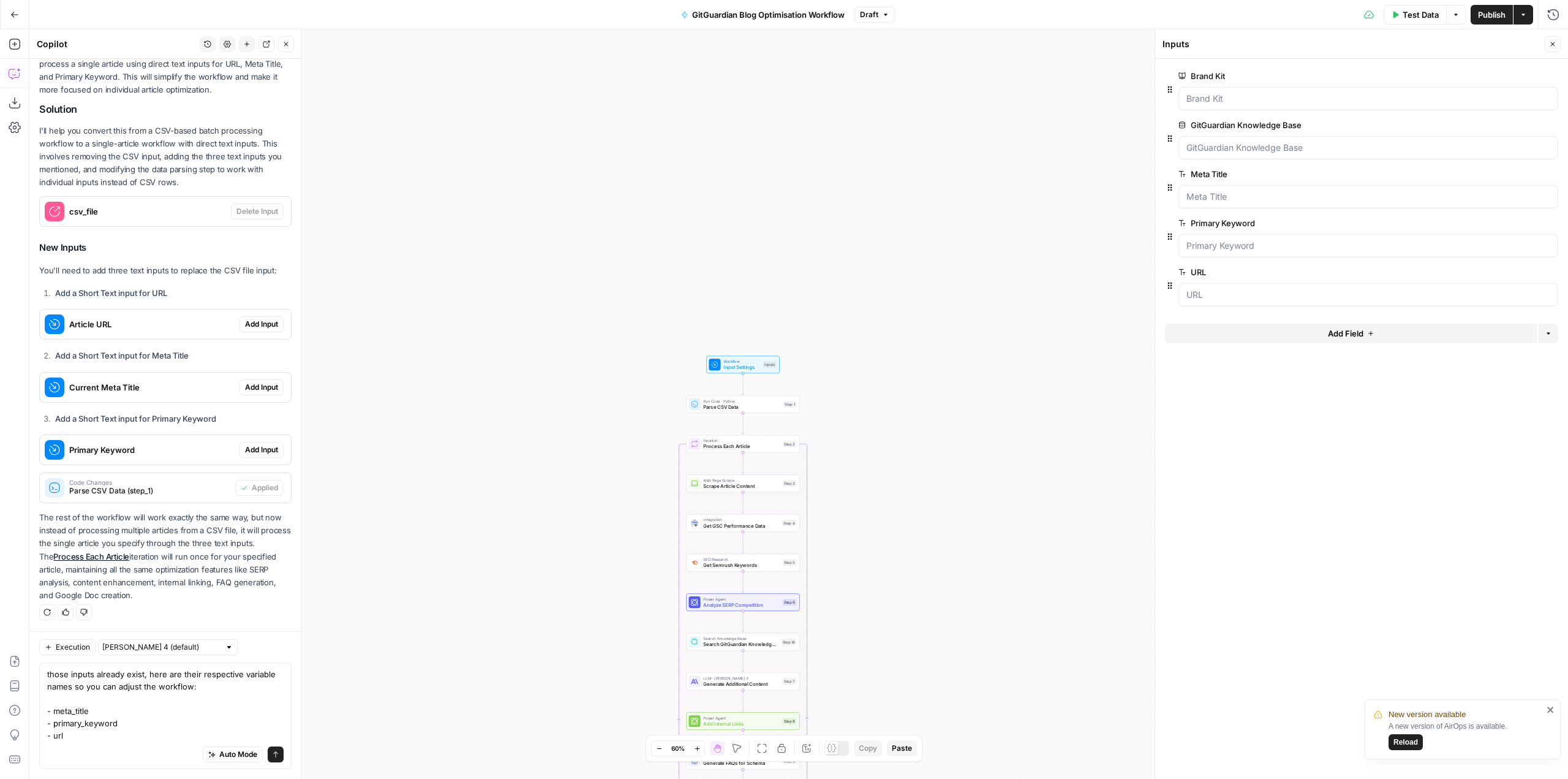
click at [267, 749] on button "Send" at bounding box center [275, 754] width 16 height 16
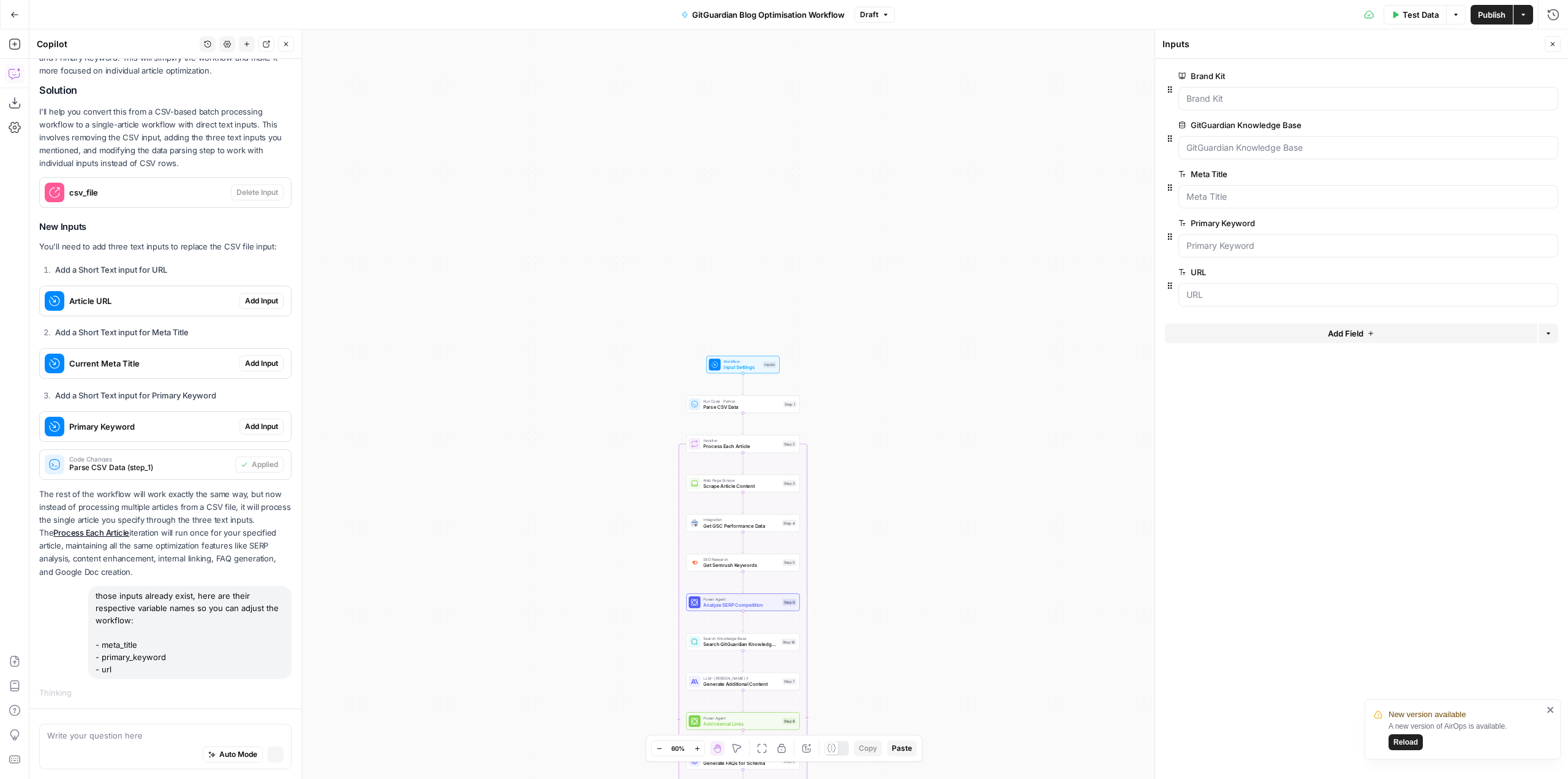
scroll to position [195, 0]
click at [1547, 710] on icon "close" at bounding box center [1551, 709] width 9 height 10
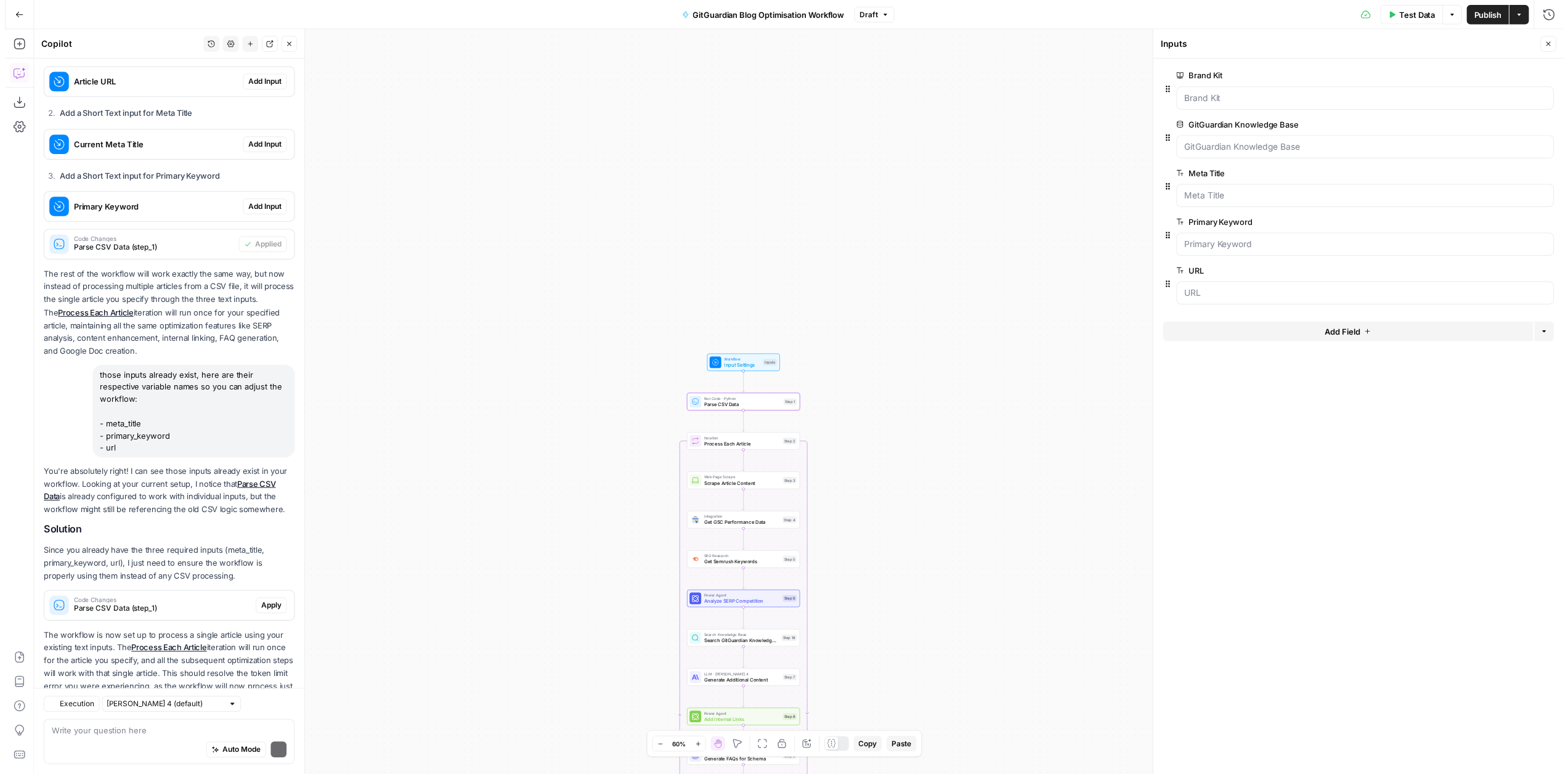
scroll to position [499, 0]
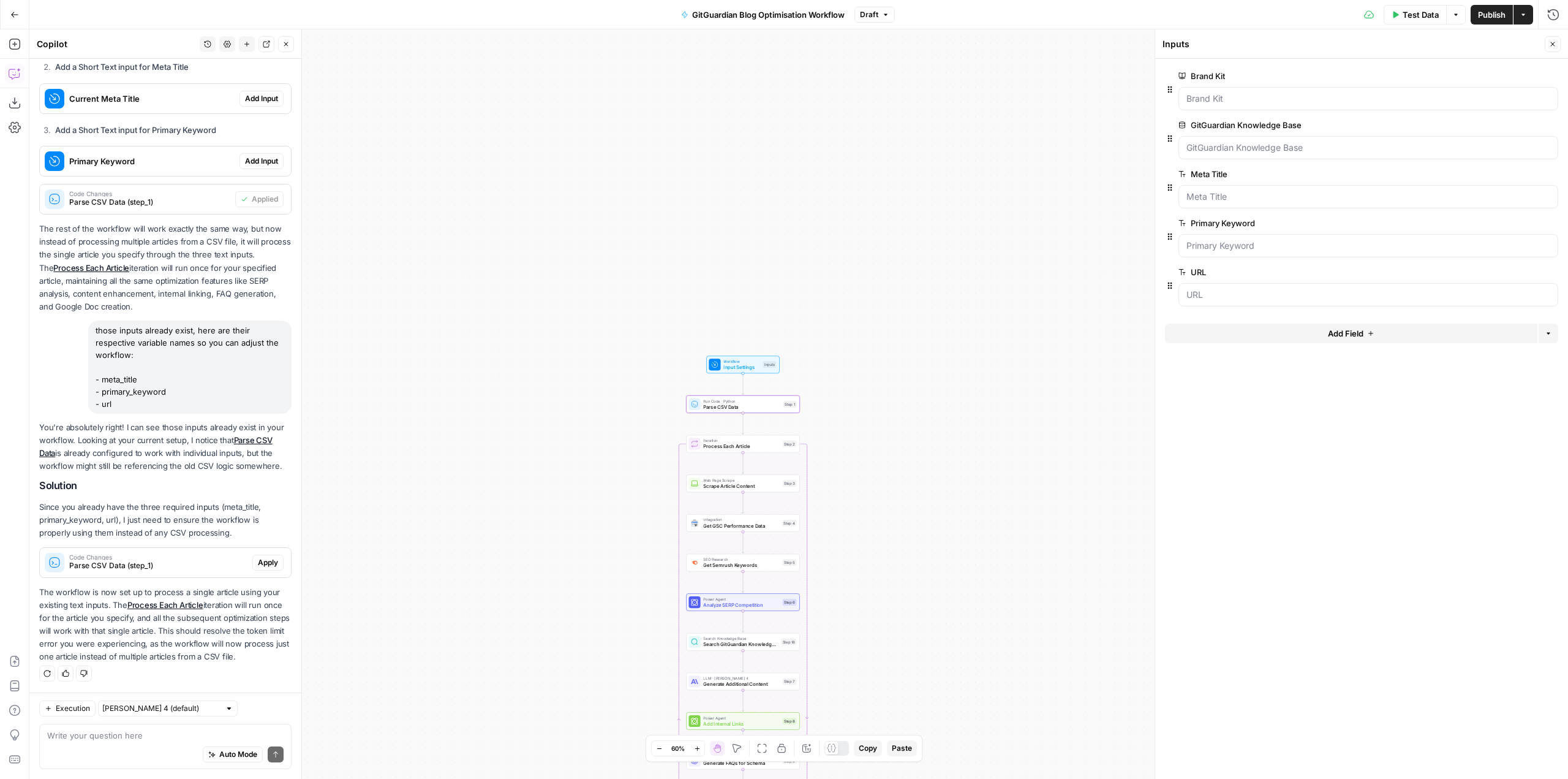
click at [258, 557] on span "Apply" at bounding box center [268, 563] width 20 height 11
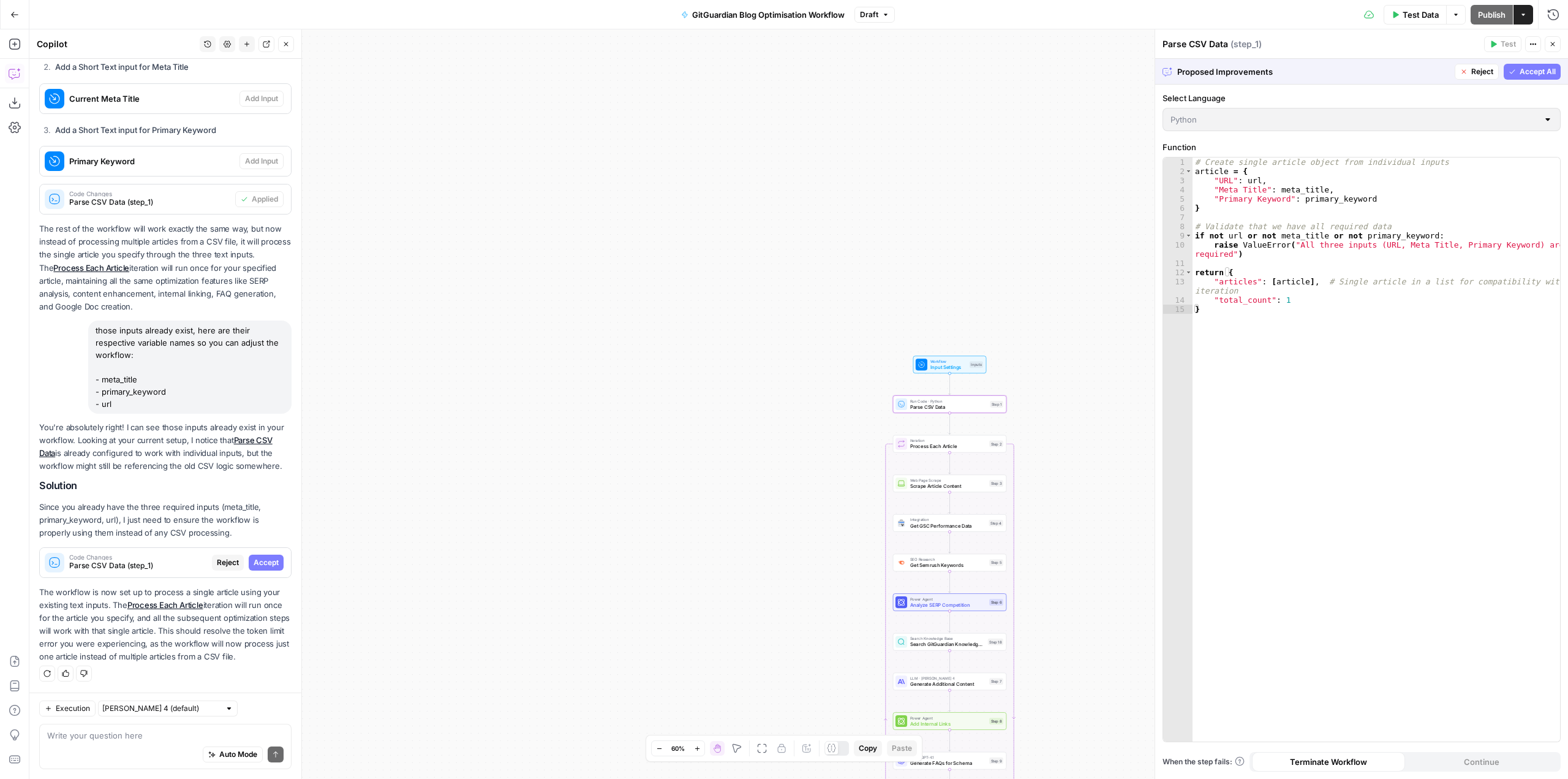
click at [257, 557] on span "Accept" at bounding box center [266, 563] width 25 height 11
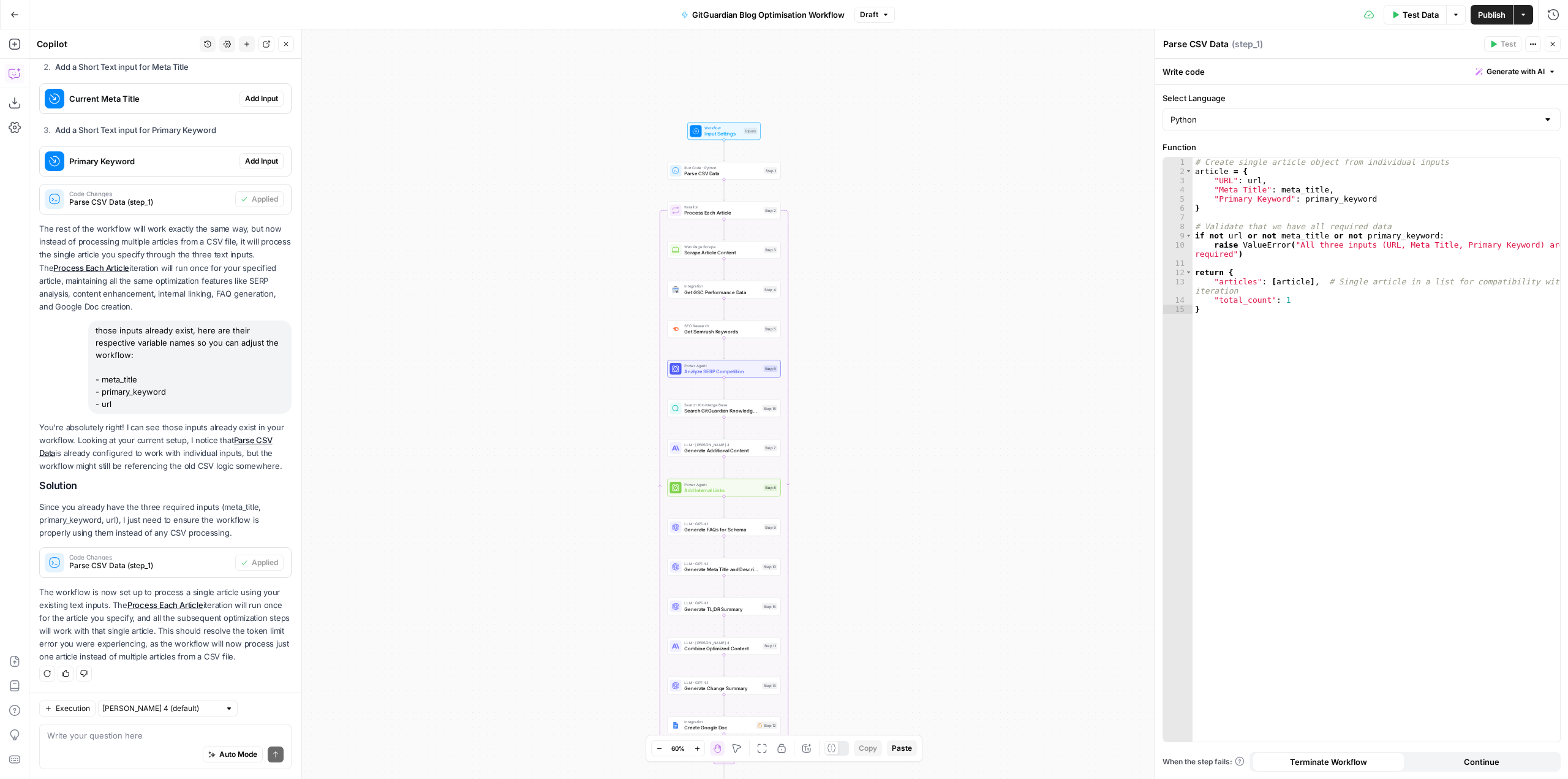
drag, startPoint x: 1049, startPoint y: 558, endPoint x: 1030, endPoint y: 324, distance: 234.8
click at [1030, 324] on div "Workflow Input Settings Inputs Run Code · Python Parse CSV Data Step 1 Loop Ite…" at bounding box center [798, 404] width 1538 height 749
click at [1559, 51] on button "Close" at bounding box center [1553, 44] width 16 height 16
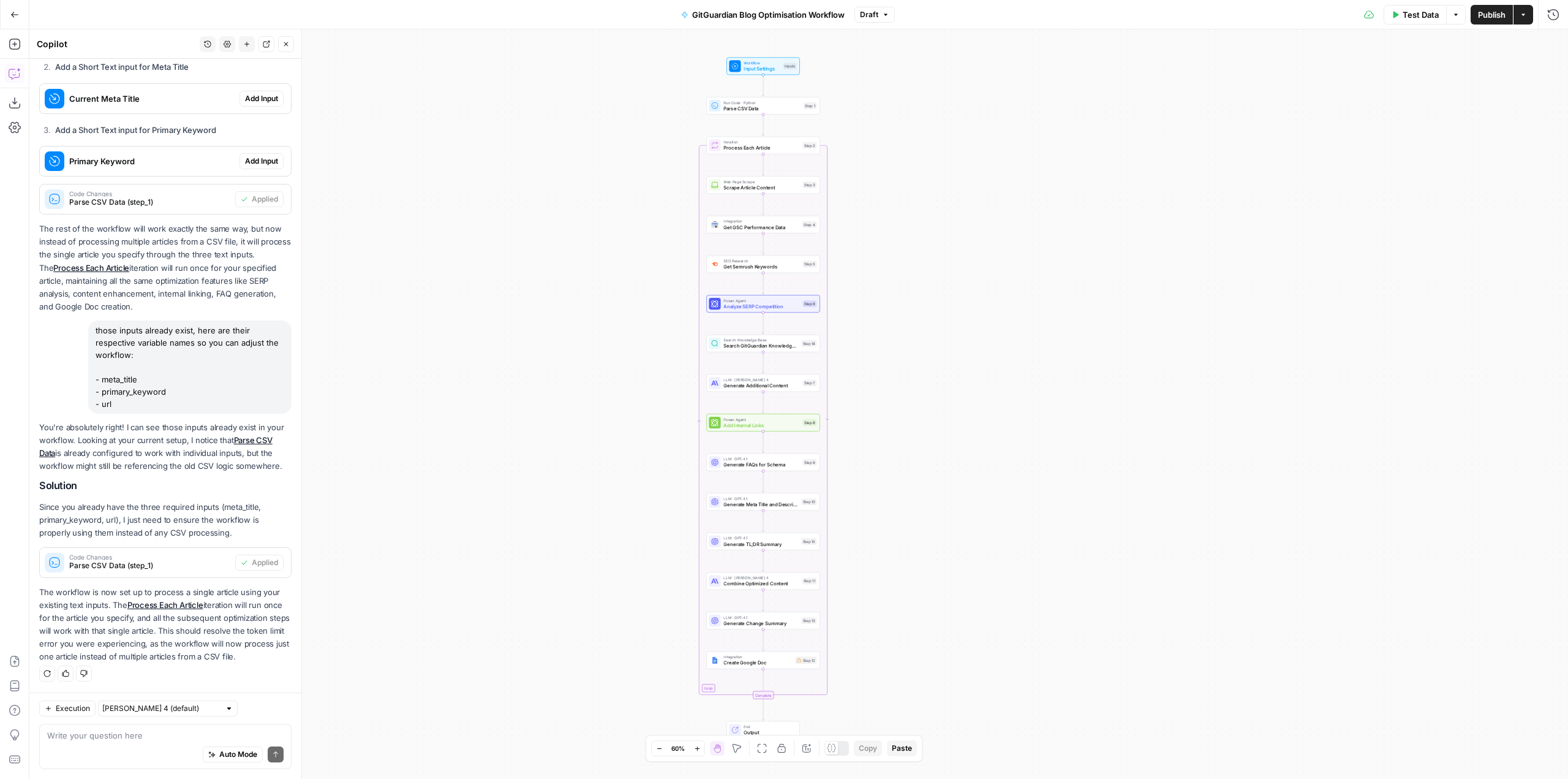
drag, startPoint x: 1241, startPoint y: 393, endPoint x: 1285, endPoint y: 329, distance: 77.7
click at [1285, 329] on div "Workflow Input Settings Inputs Run Code · Python Parse CSV Data Step 1 Loop Ite…" at bounding box center [798, 404] width 1538 height 749
click at [1490, 10] on span "Publish" at bounding box center [1492, 15] width 28 height 12
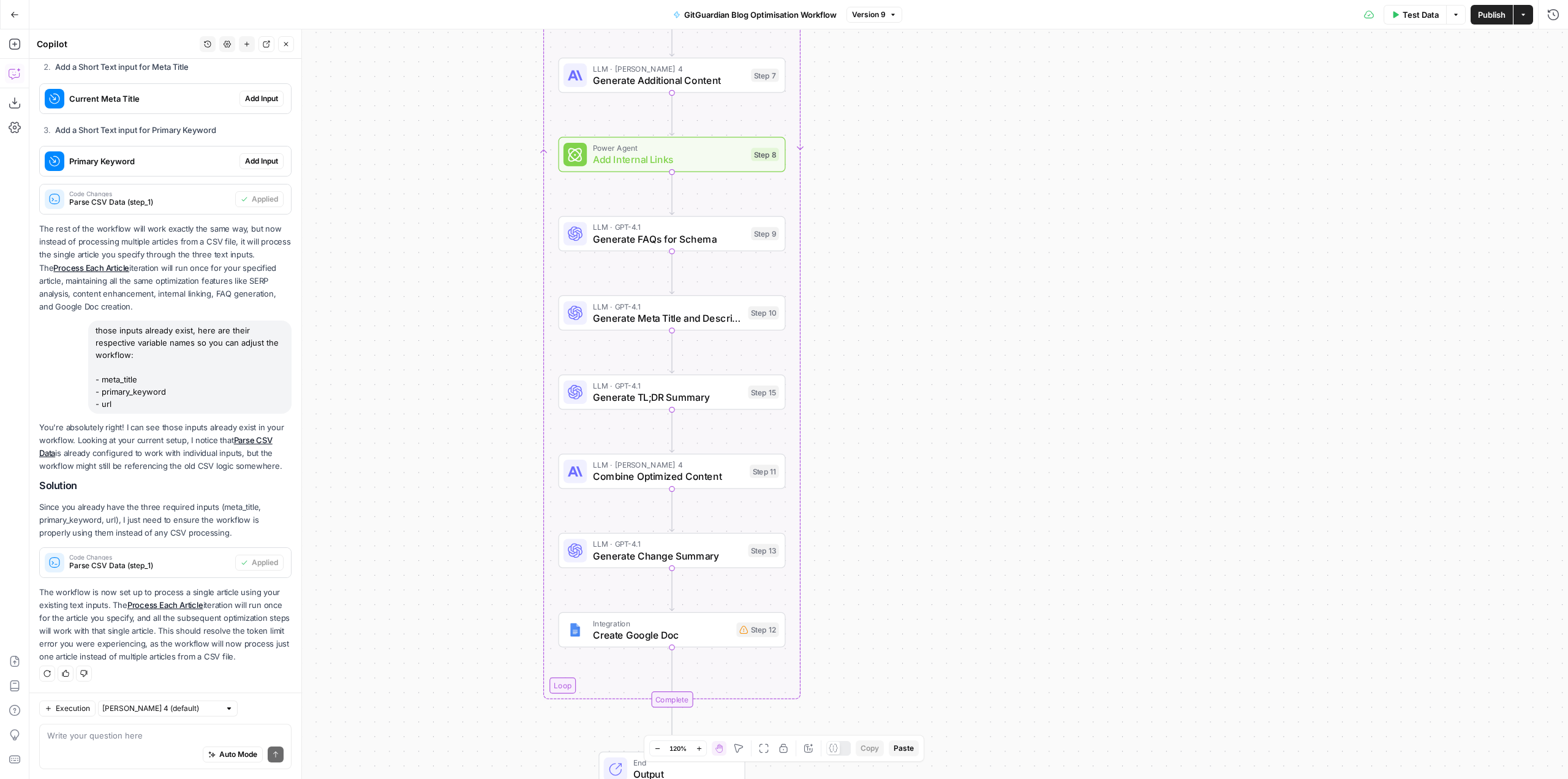
drag, startPoint x: 822, startPoint y: 579, endPoint x: 910, endPoint y: 387, distance: 211.2
click at [910, 387] on div "Workflow Input Settings Inputs Run Code · Python Parse CSV Data Step 1 Loop Ite…" at bounding box center [798, 404] width 1538 height 749
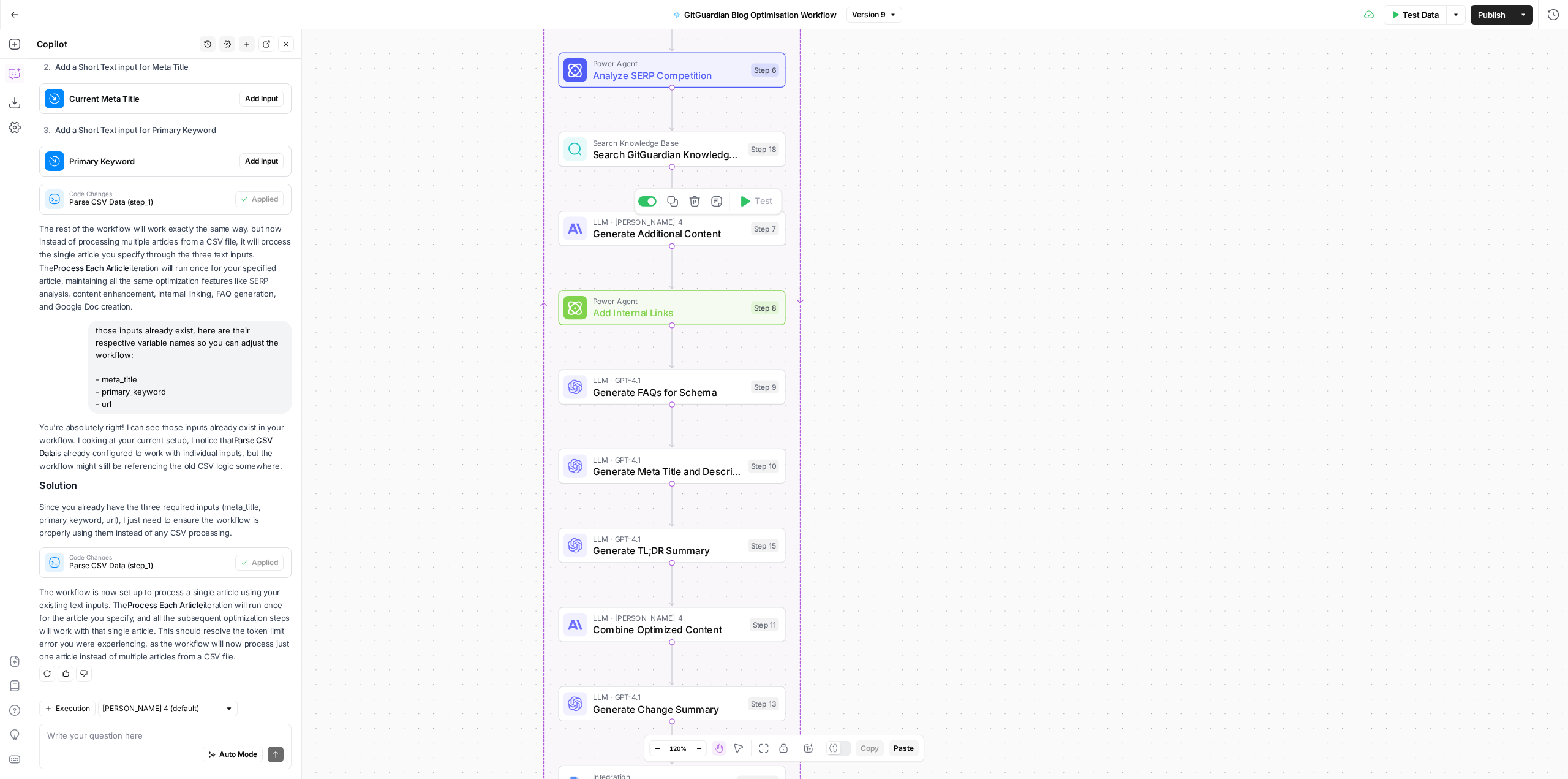
click at [637, 234] on span "Generate Additional Content" at bounding box center [669, 234] width 153 height 15
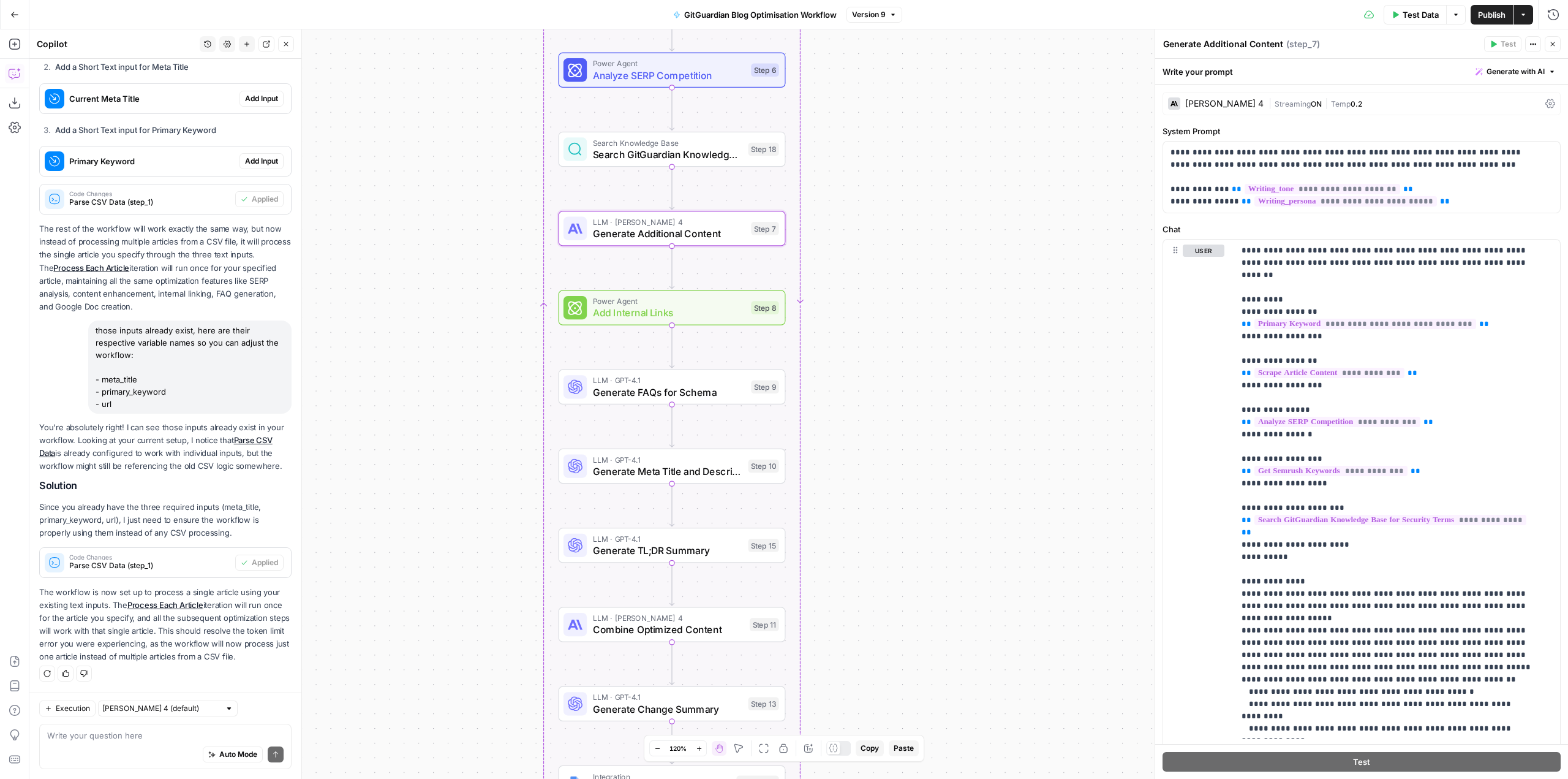
click at [1540, 97] on div "Claude Sonnet 4 | Streaming ON | Temp 0.2" at bounding box center [1362, 104] width 398 height 23
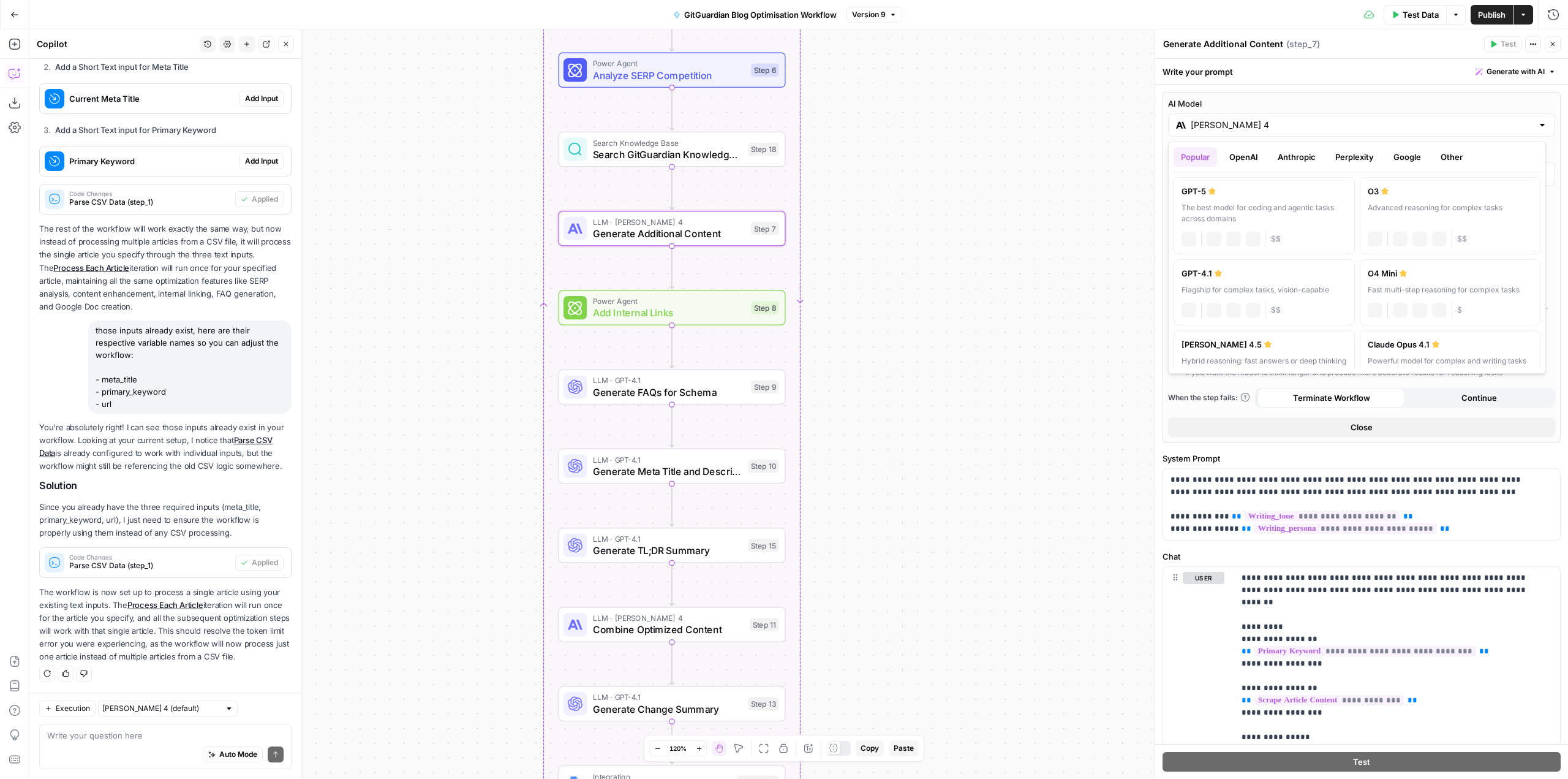
click at [1343, 131] on div "Claude Sonnet 4" at bounding box center [1362, 125] width 387 height 23
click at [1251, 276] on div "GPT-4.1" at bounding box center [1264, 273] width 165 height 12
type input "GPT-4.1"
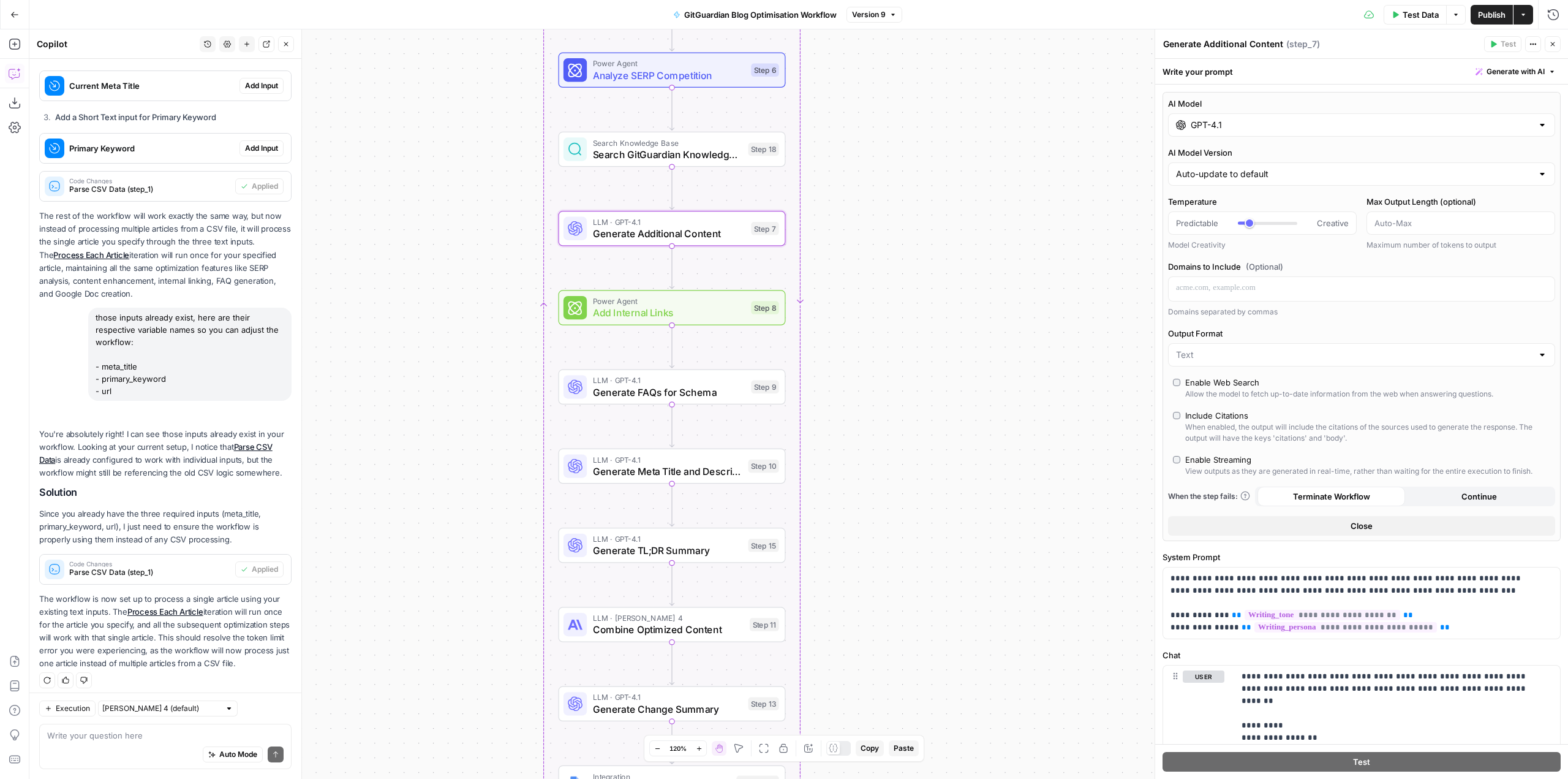
scroll to position [516, 0]
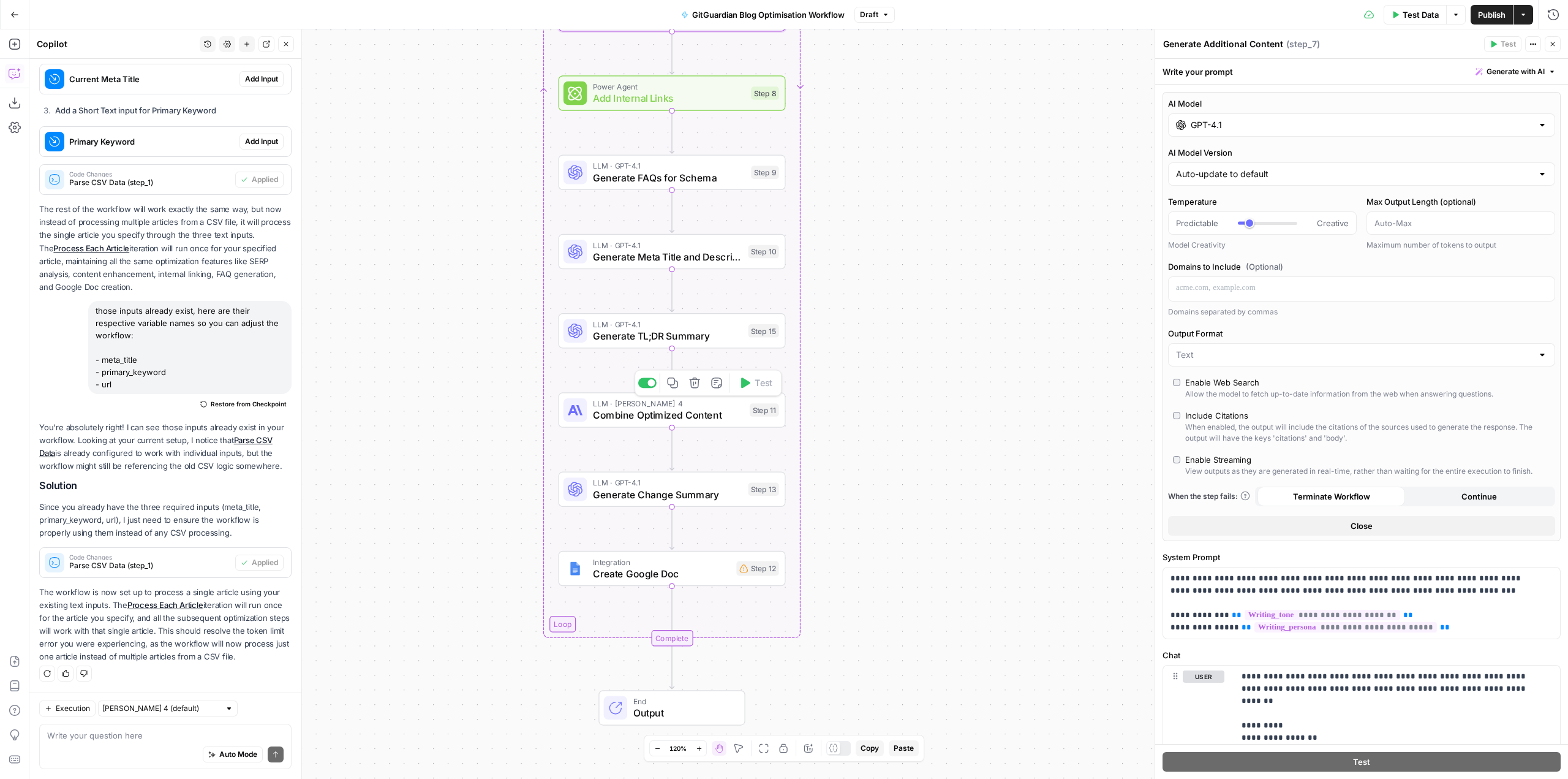
click at [711, 414] on span "Combine Optimized Content" at bounding box center [668, 415] width 152 height 15
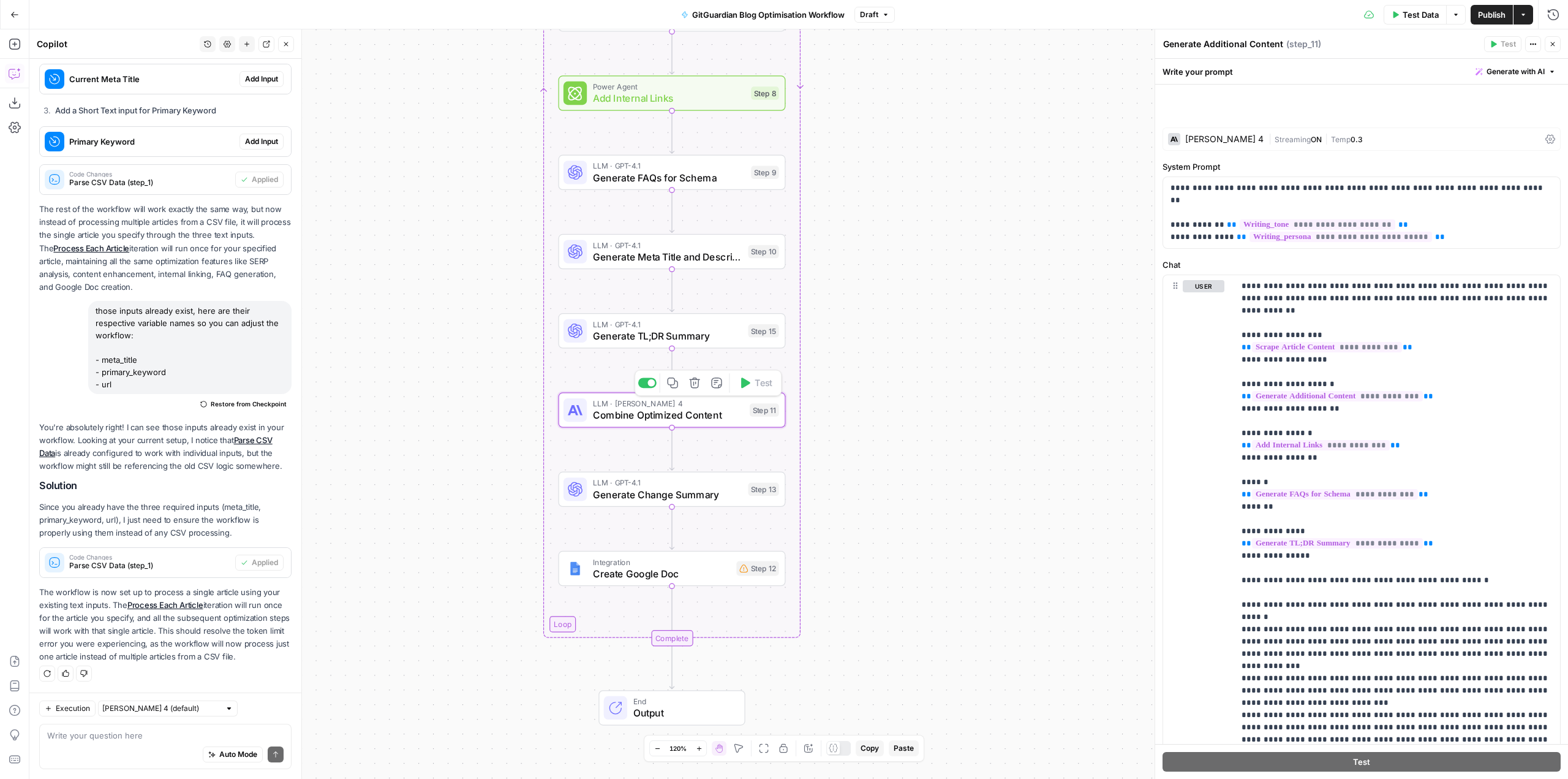
type textarea "Combine Optimized Content"
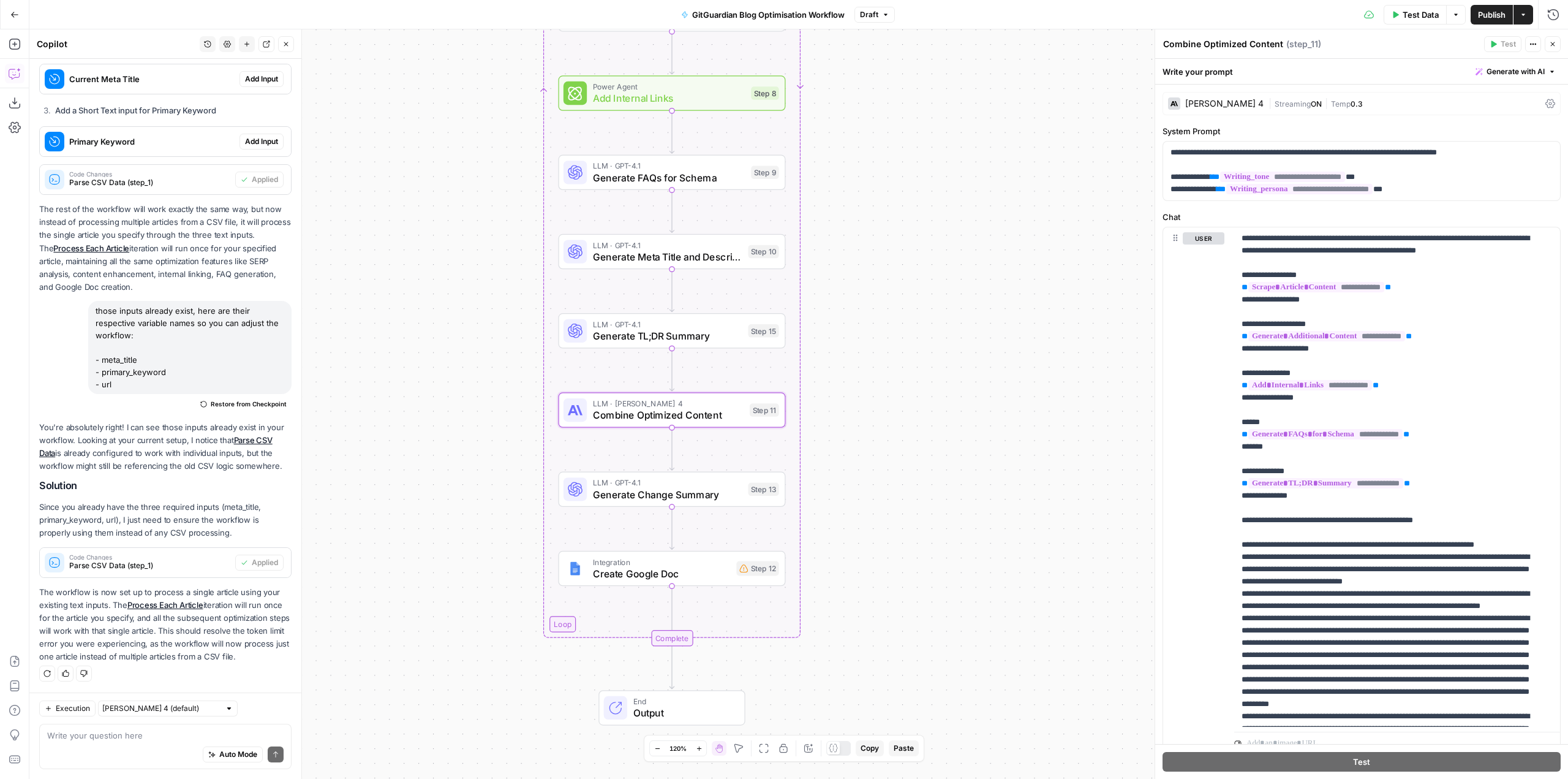
click at [1517, 102] on div "| Streaming ON | Temp 0.3" at bounding box center [1404, 104] width 272 height 12
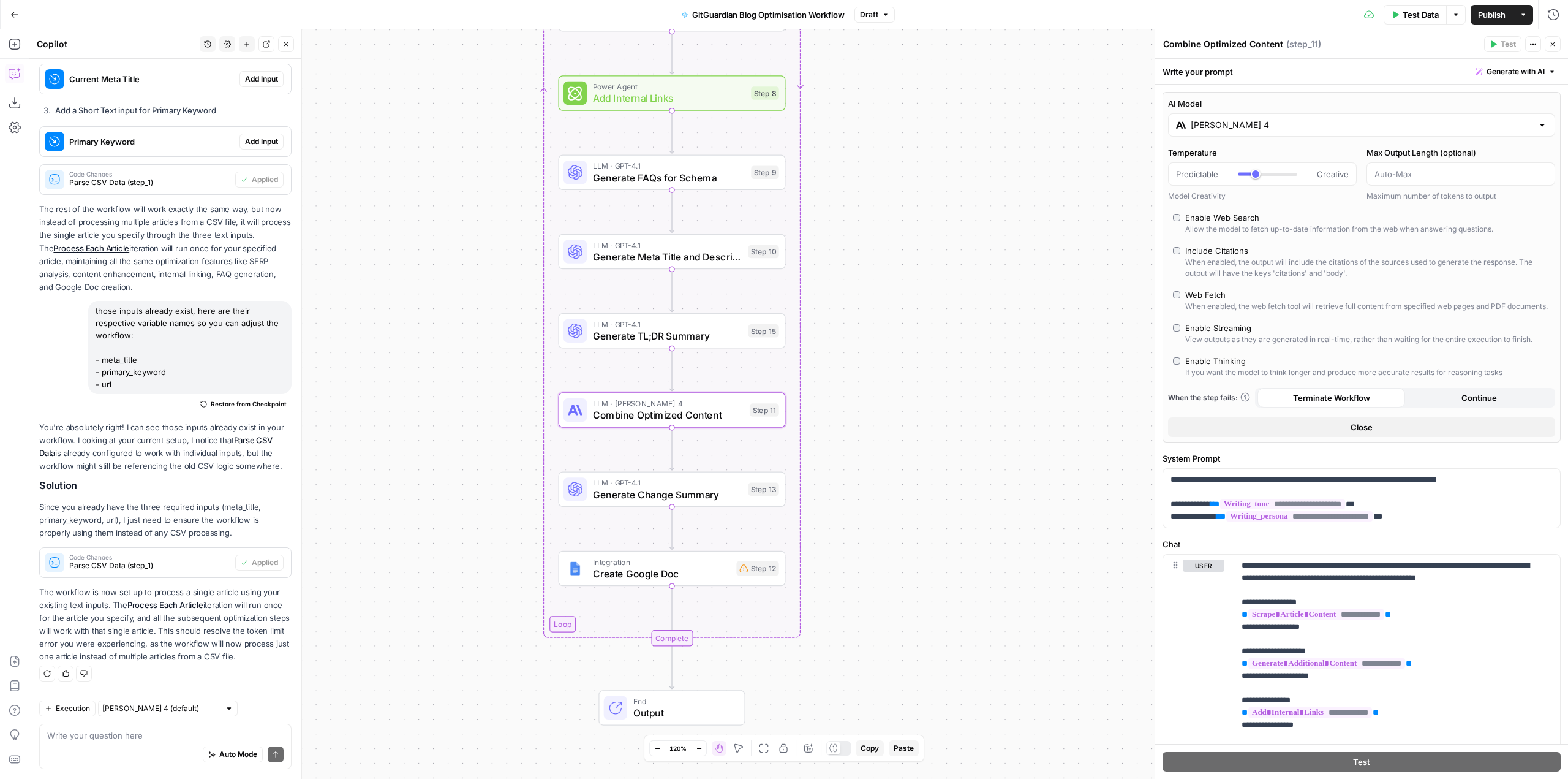
click at [1285, 116] on div "Claude Sonnet 4" at bounding box center [1362, 125] width 387 height 23
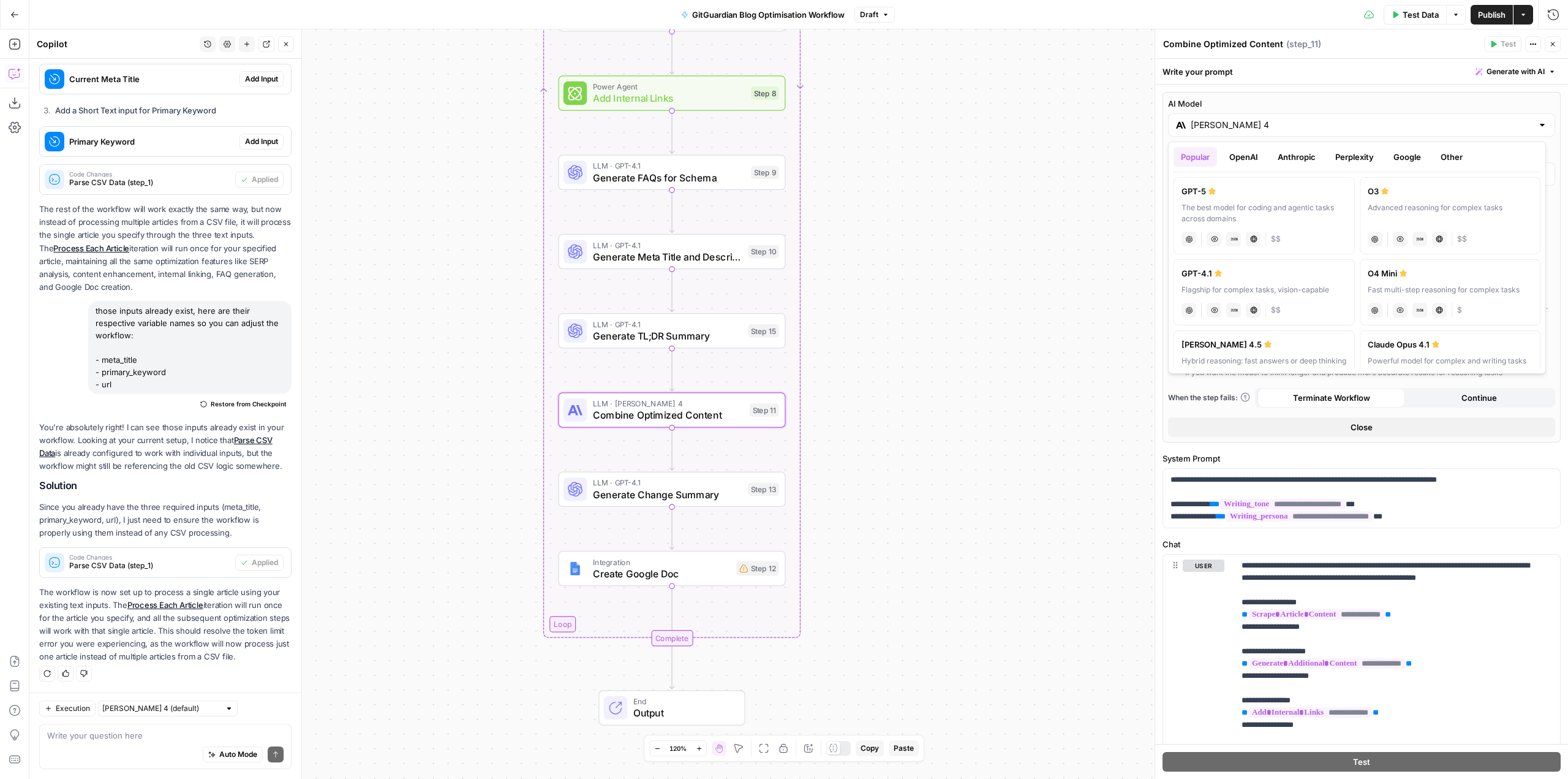
click at [1235, 272] on div "GPT-4.1" at bounding box center [1264, 273] width 165 height 12
type input "GPT-4.1"
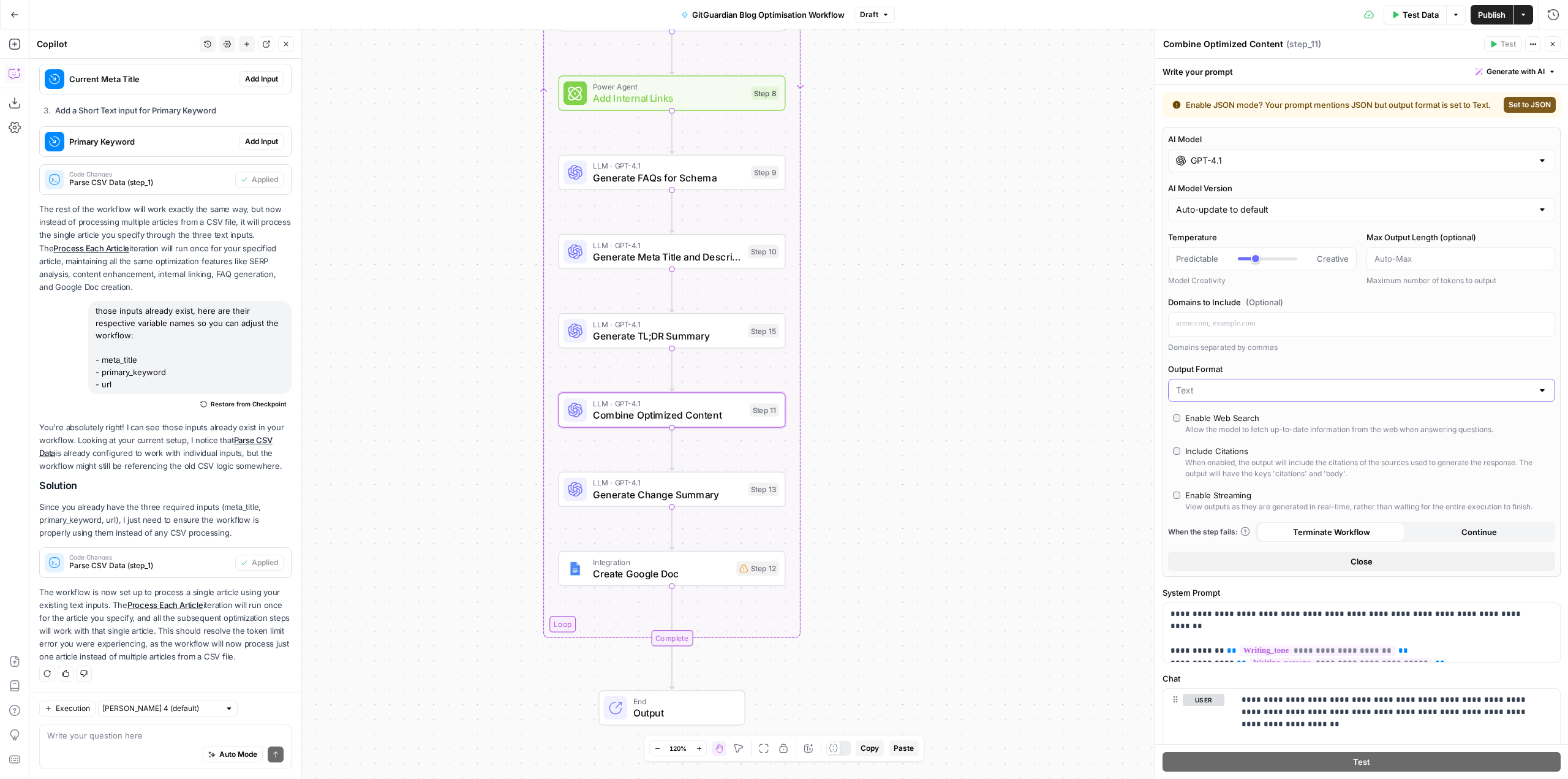
click at [1254, 393] on input "Output Format" at bounding box center [1354, 390] width 357 height 12
click at [1230, 440] on button "JSON" at bounding box center [1357, 447] width 367 height 17
type input "JSON"
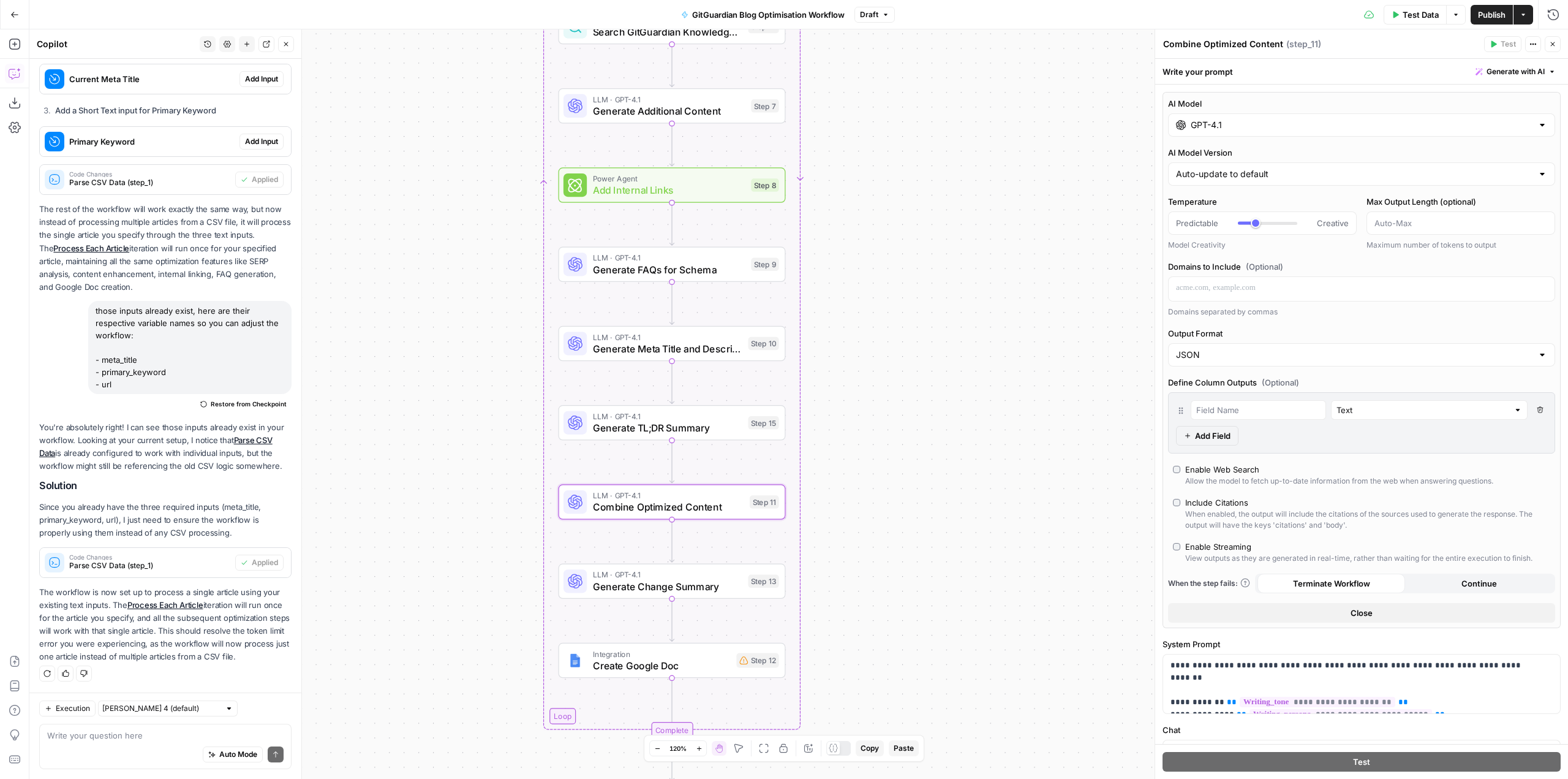
click at [726, 118] on span "Generate Additional Content" at bounding box center [669, 111] width 153 height 15
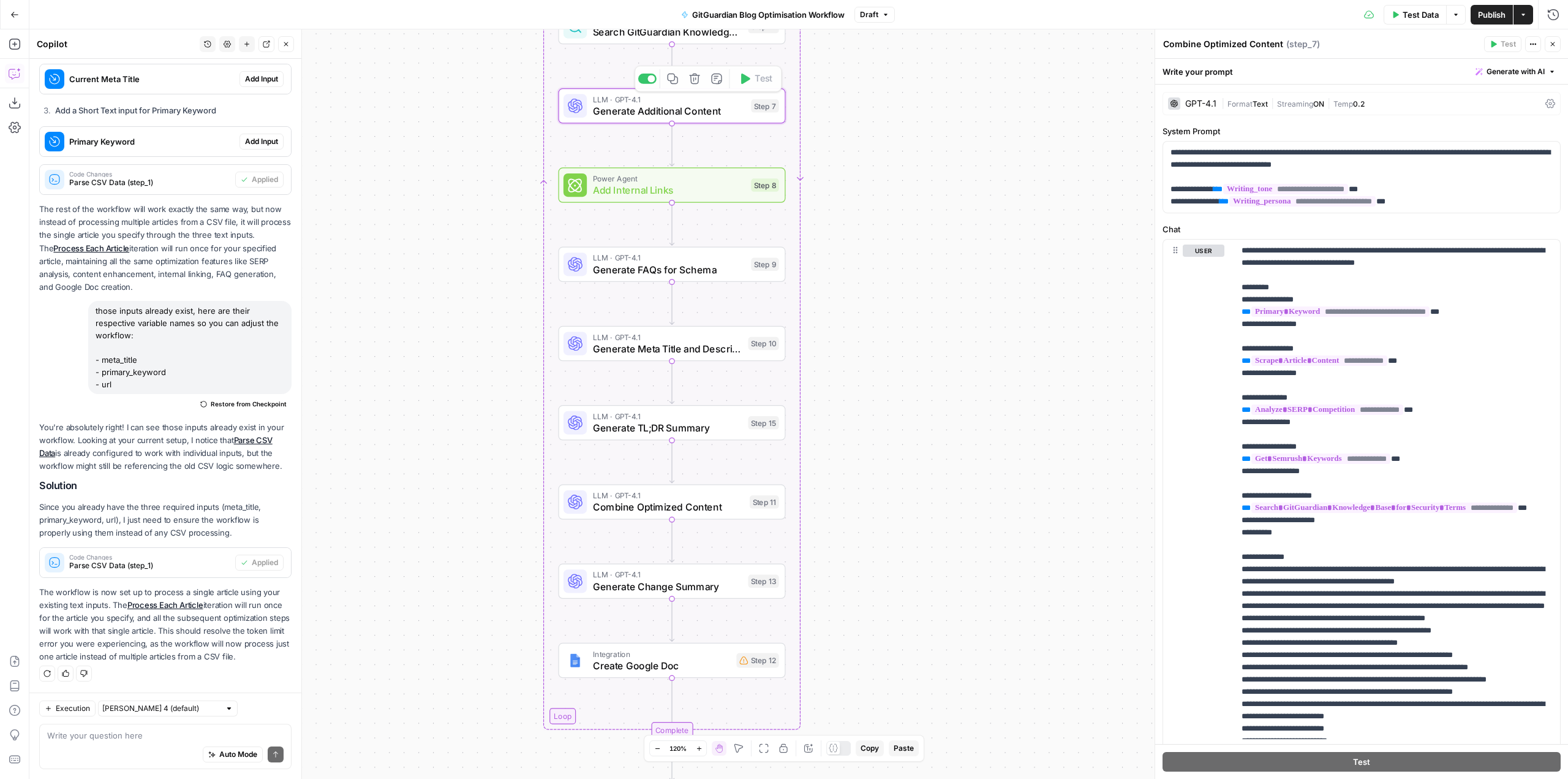
type textarea "Generate Additional Content"
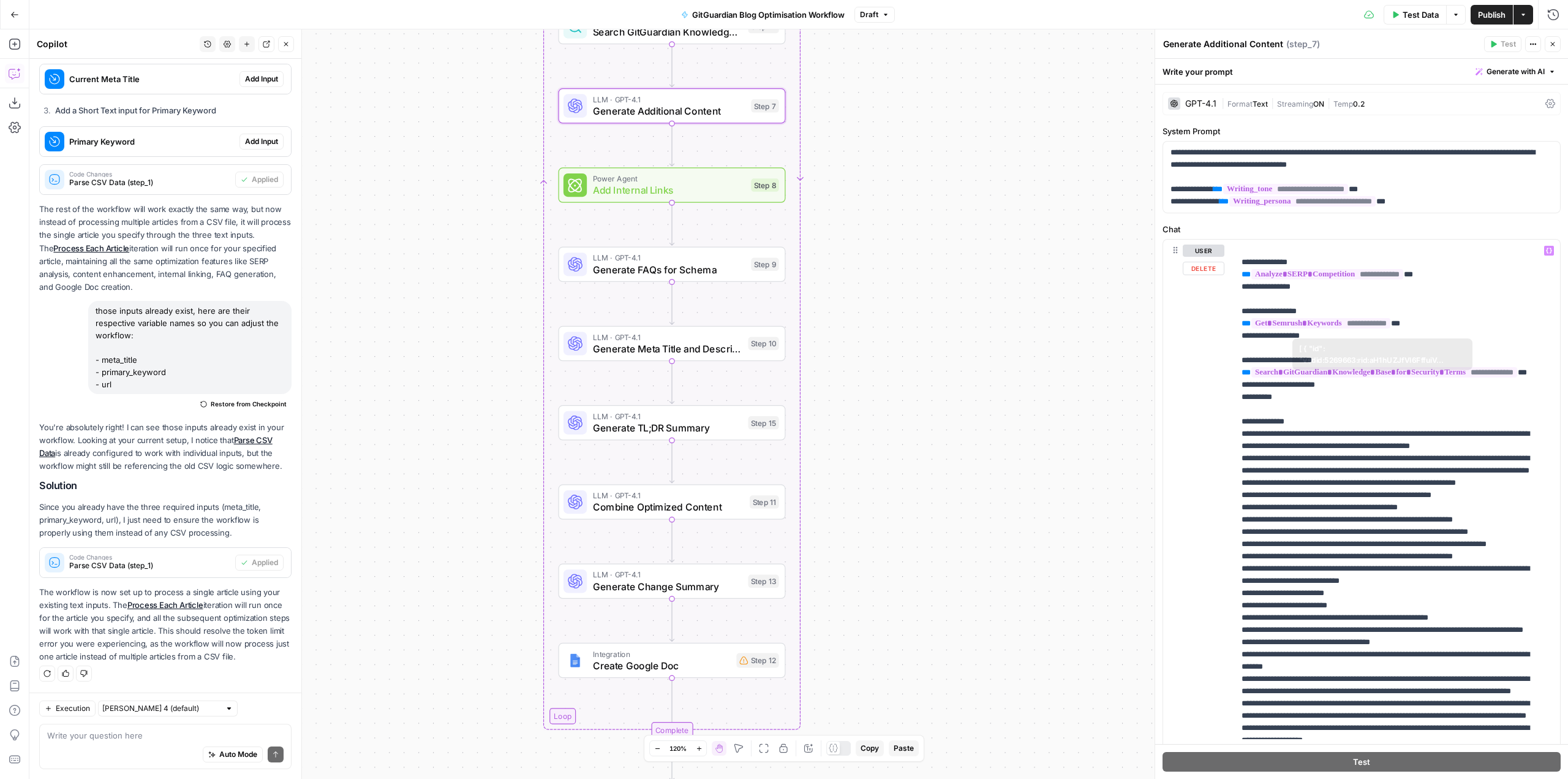
scroll to position [123, 0]
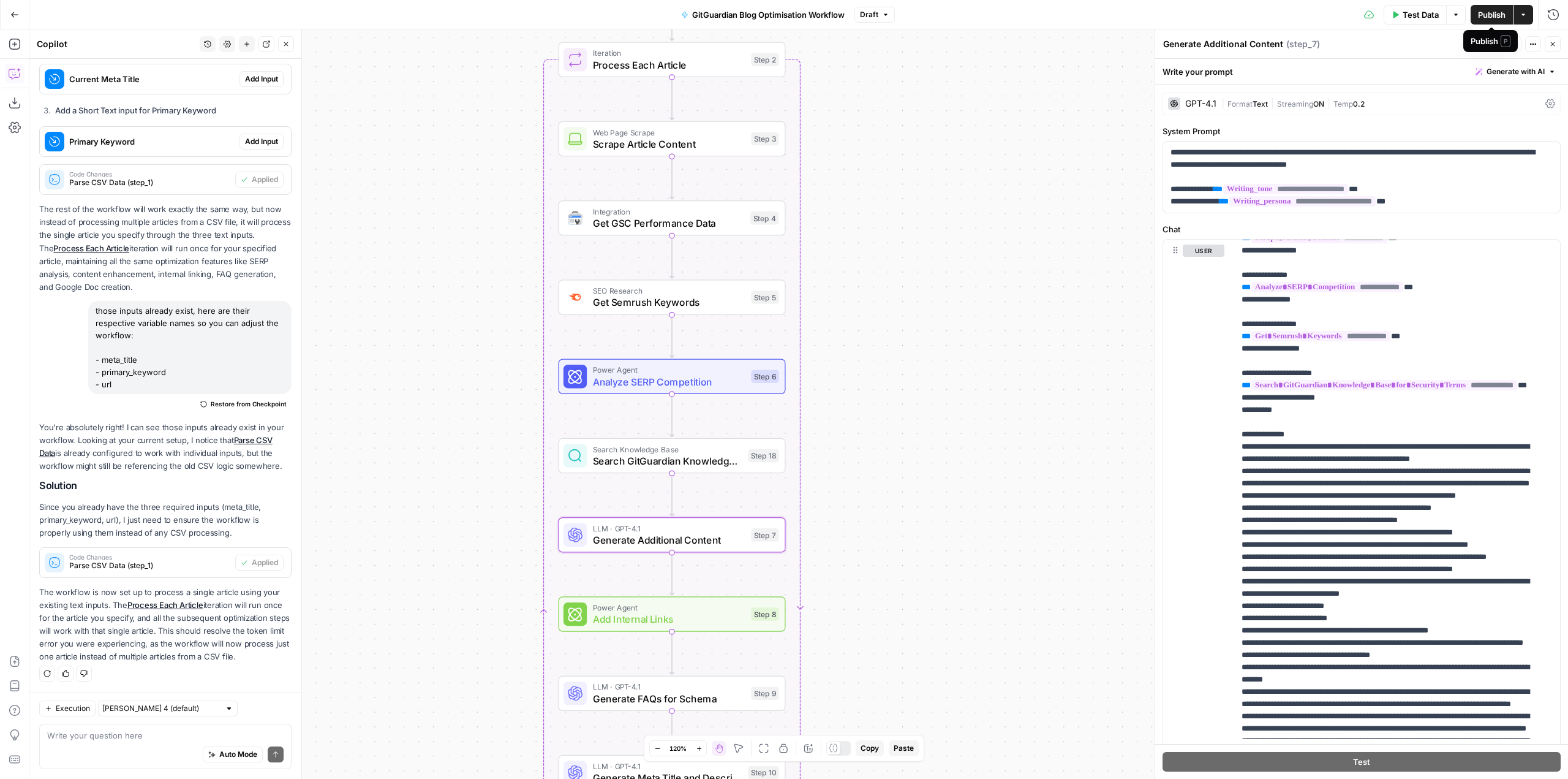
click at [1480, 9] on span "Publish" at bounding box center [1492, 15] width 28 height 12
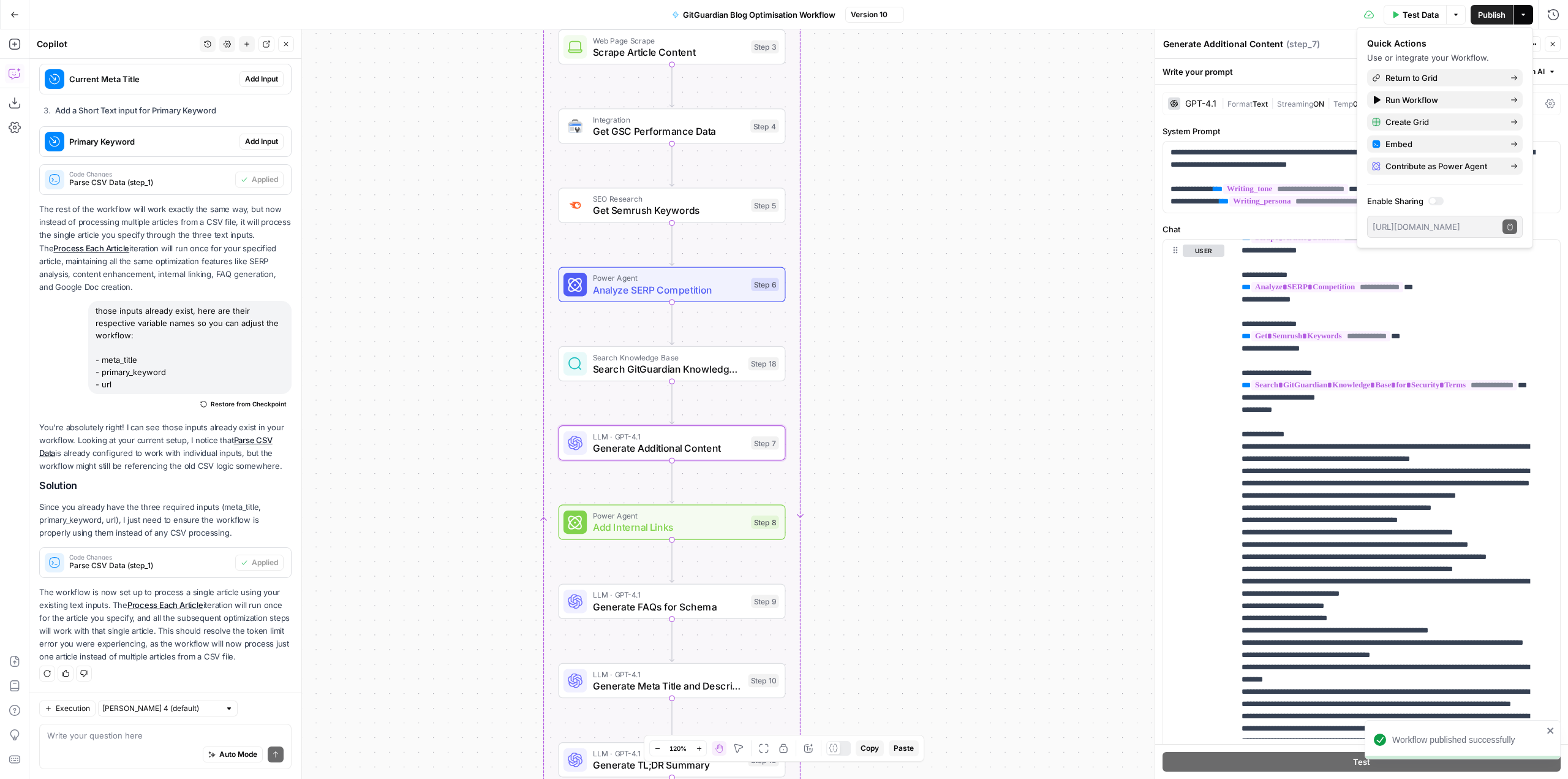
click at [1014, 229] on div "Workflow Input Settings Inputs Run Code · Python Parse CSV Data Step 1 Loop Ite…" at bounding box center [798, 404] width 1538 height 749
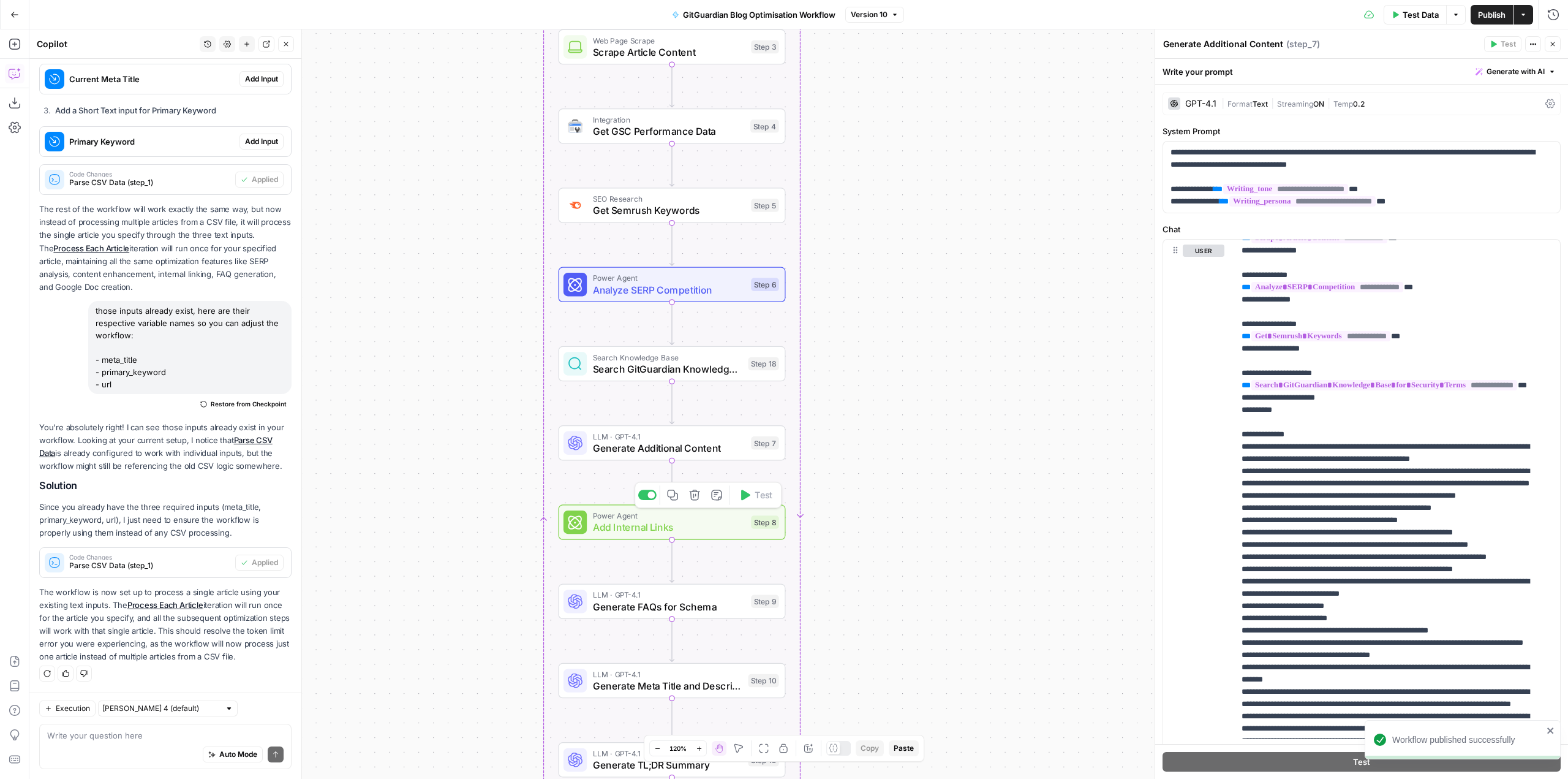
click at [701, 528] on span "Add Internal Links" at bounding box center [669, 527] width 153 height 15
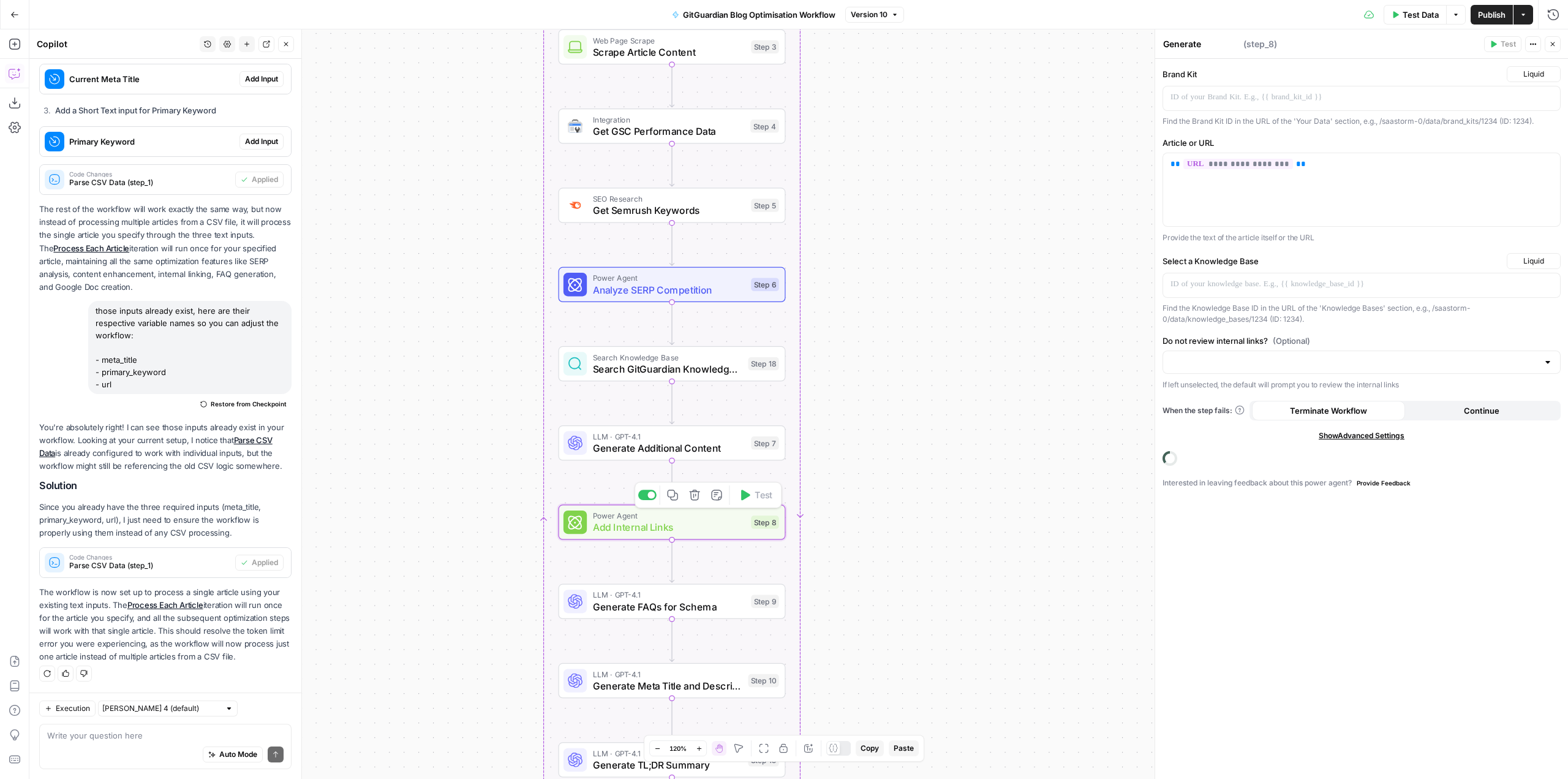
type textarea "Add Internal Links"
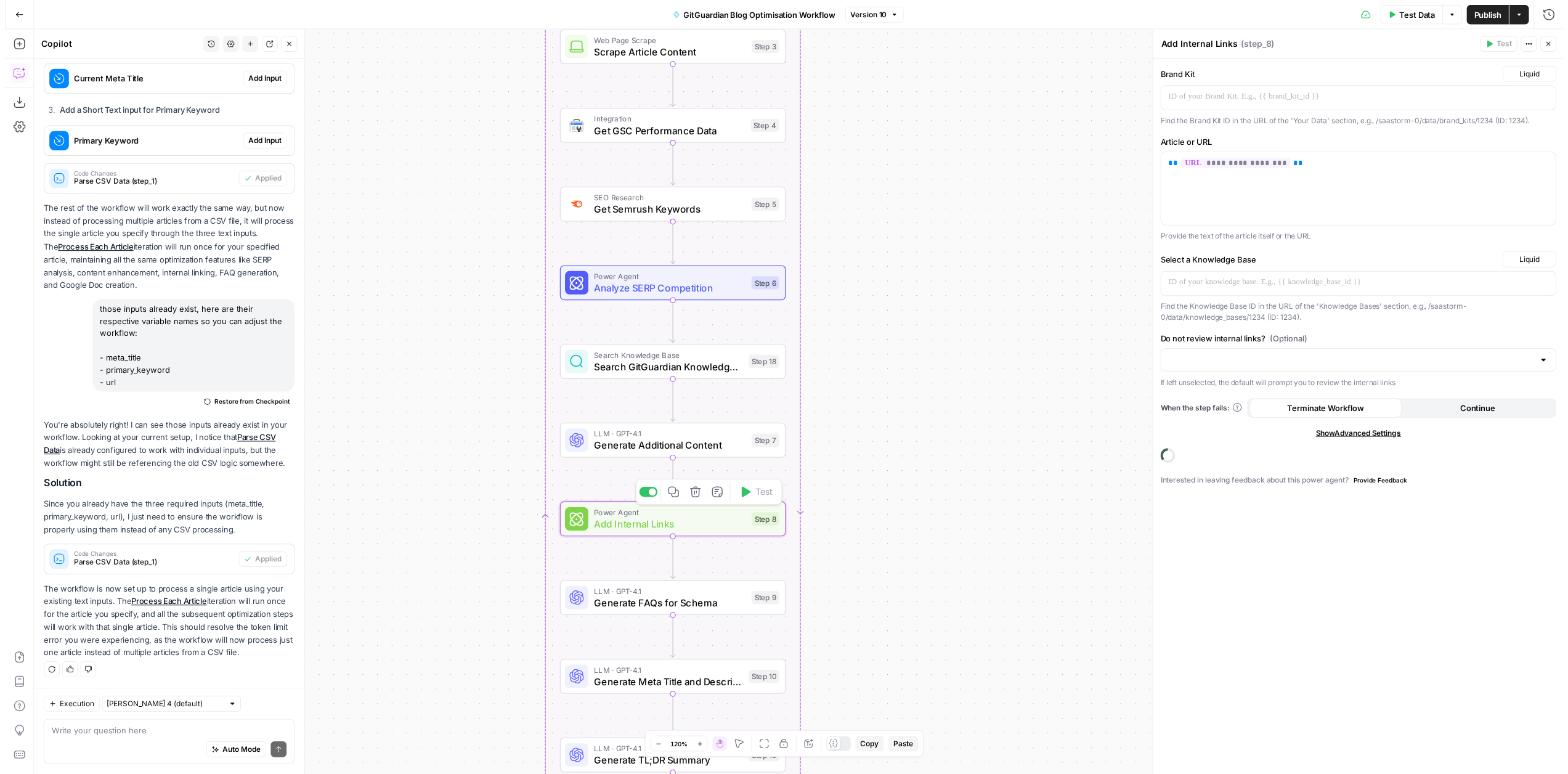
scroll to position [519, 0]
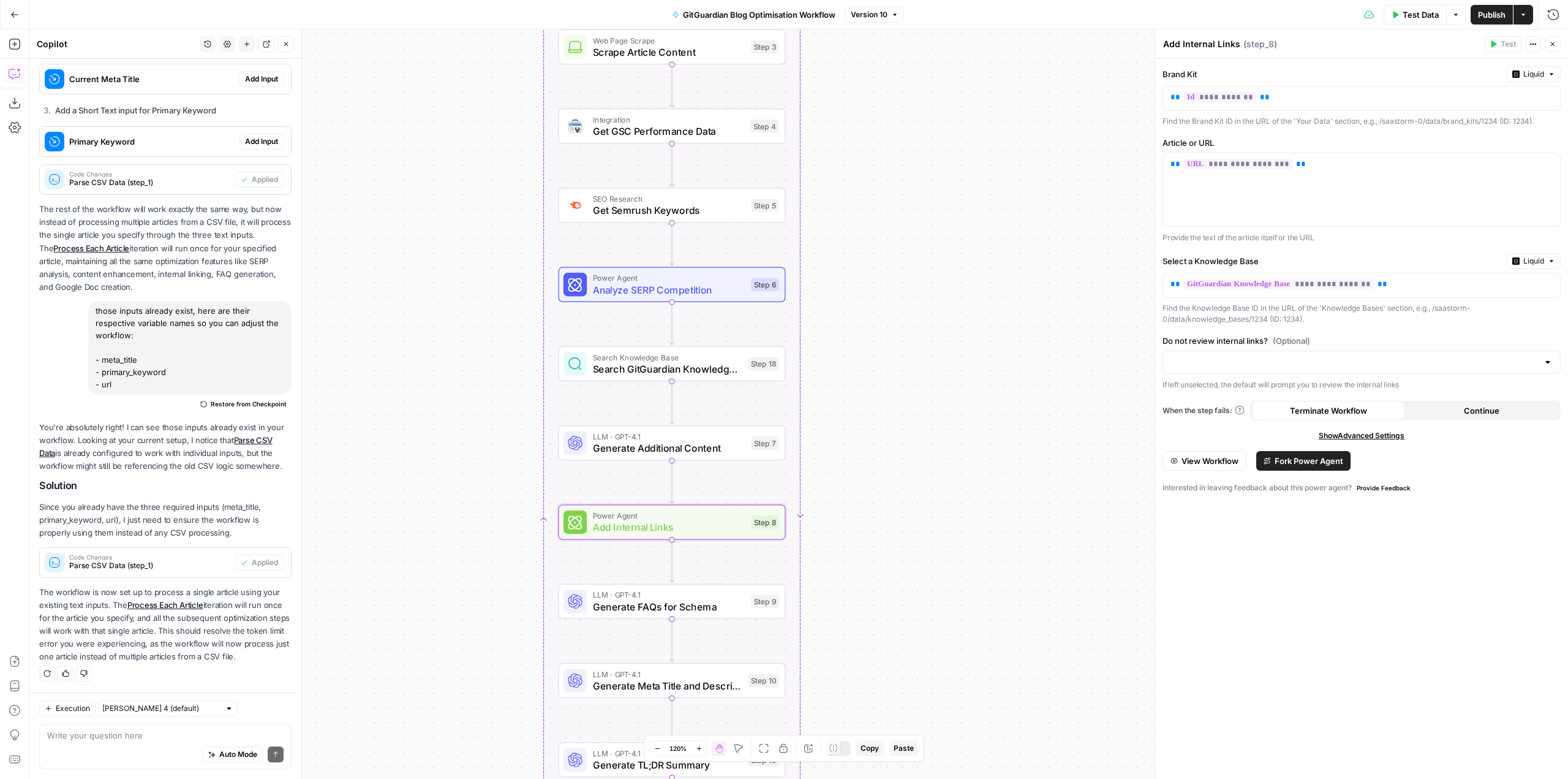
click at [1383, 430] on span "Show Advanced Settings" at bounding box center [1361, 436] width 86 height 11
click at [1424, 471] on div "Default" at bounding box center [1362, 479] width 398 height 23
click at [1431, 484] on div at bounding box center [1362, 479] width 398 height 23
type input "Default"
click at [1076, 457] on div "Workflow Input Settings Inputs Run Code · Python Parse CSV Data Step 1 Loop Ite…" at bounding box center [798, 404] width 1538 height 749
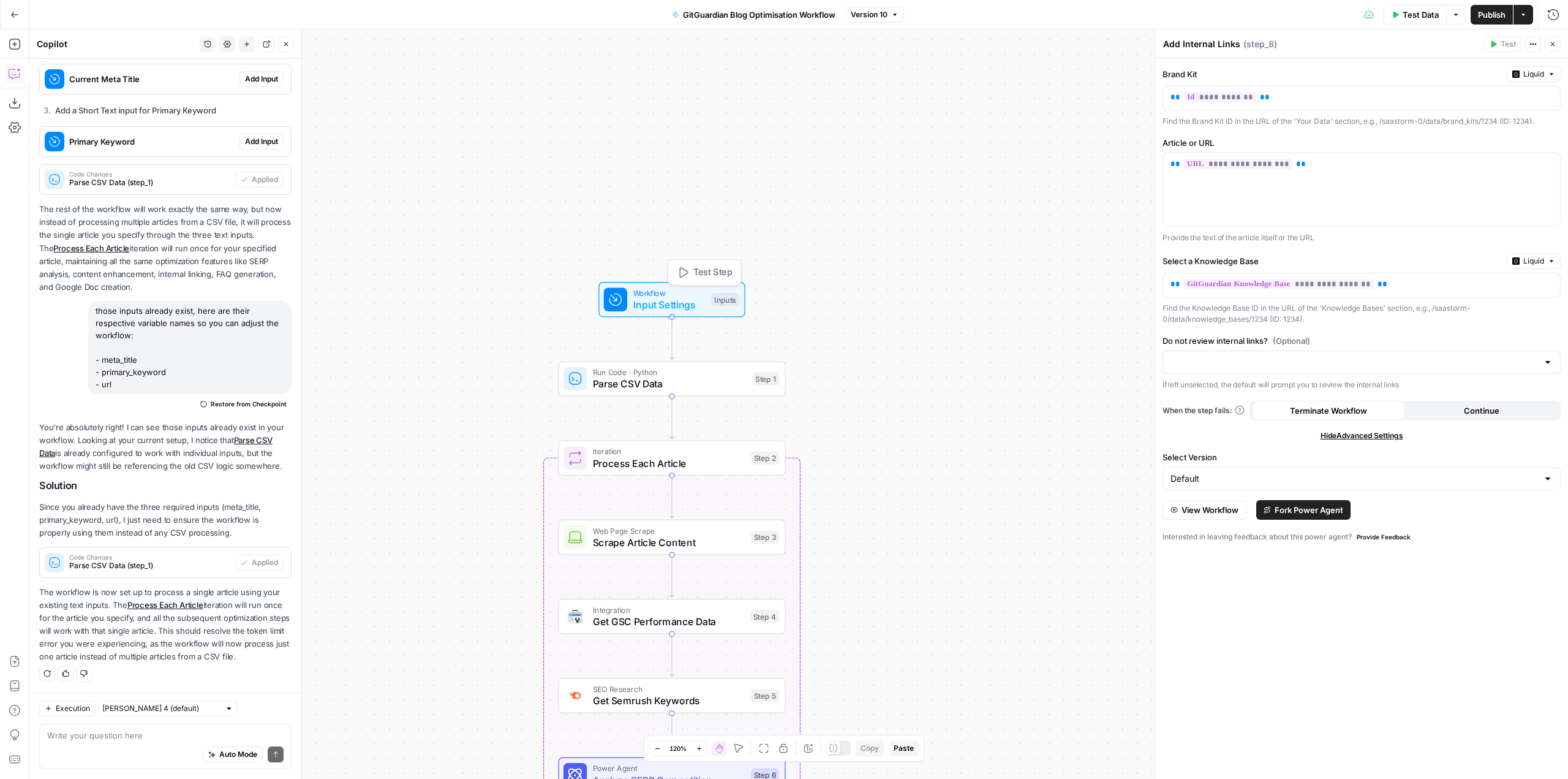
click at [697, 301] on span "Input Settings" at bounding box center [669, 304] width 72 height 15
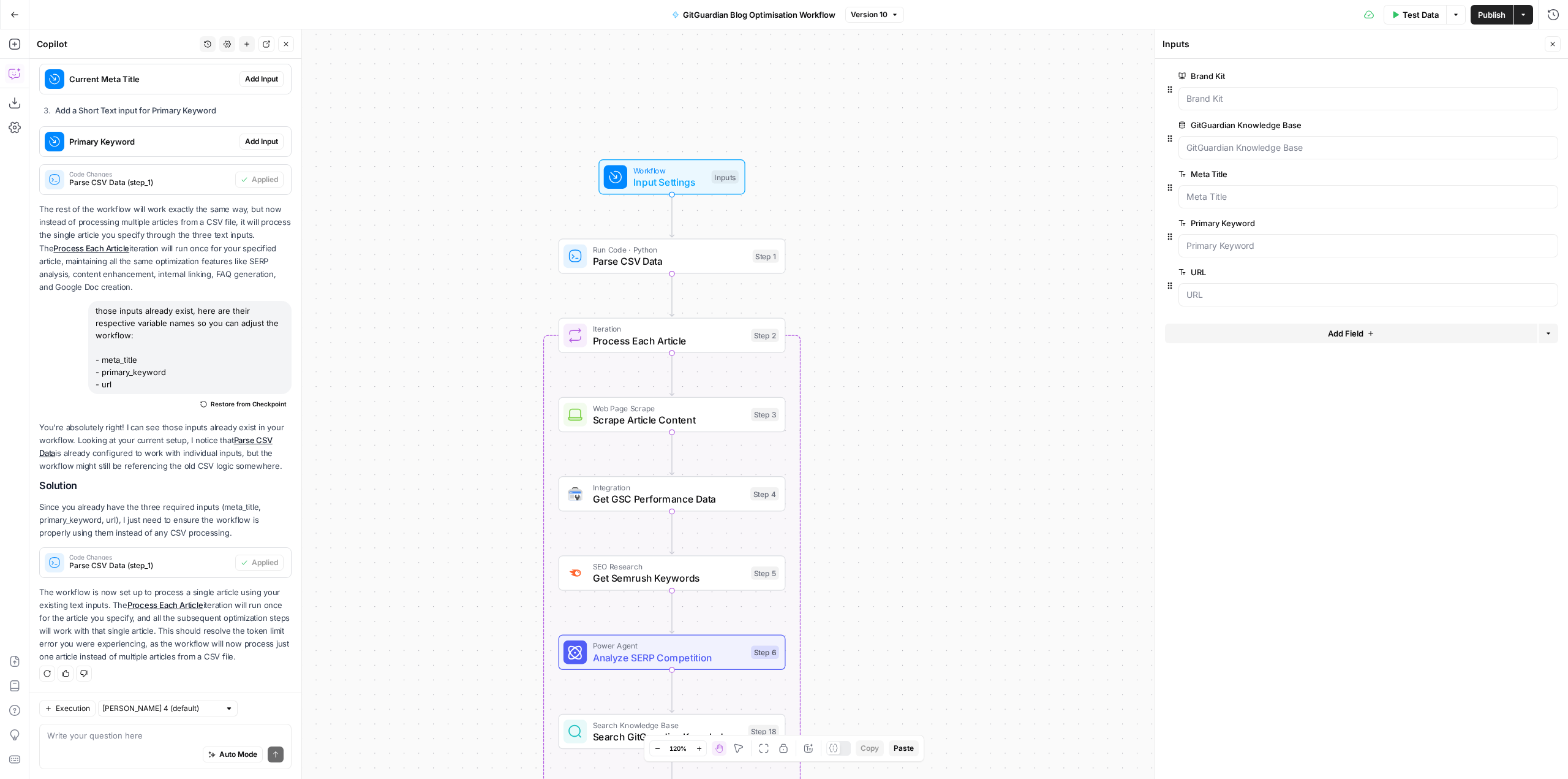
click at [1246, 105] on div at bounding box center [1368, 99] width 380 height 23
click at [1412, 14] on span "Test Data" at bounding box center [1421, 15] width 36 height 12
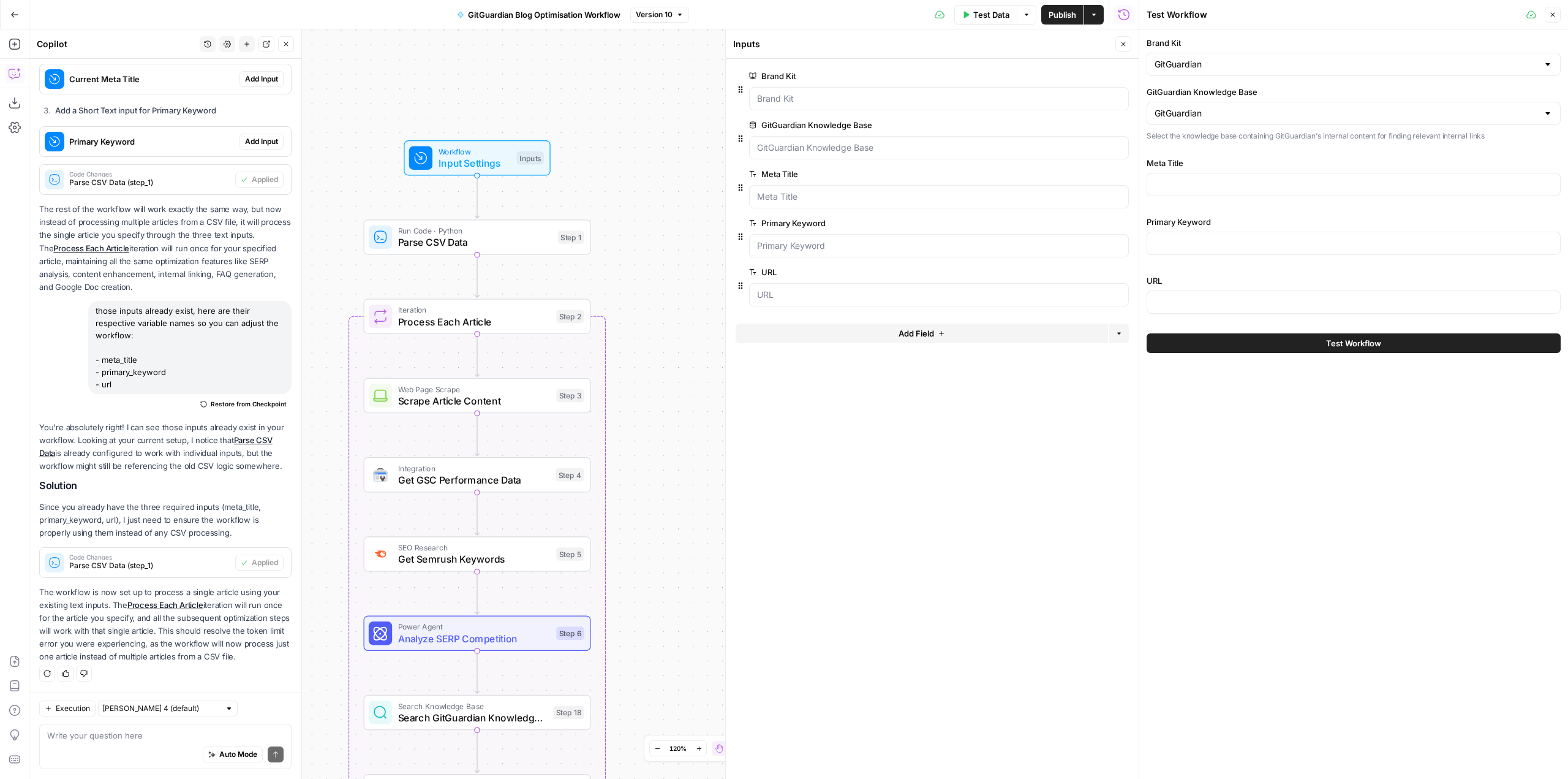
drag, startPoint x: 631, startPoint y: 83, endPoint x: 551, endPoint y: 54, distance: 85.1
click at [551, 54] on div "Workflow Input Settings Inputs Run Code · Python Parse CSV Data Step 1 Loop Ite…" at bounding box center [584, 404] width 1109 height 749
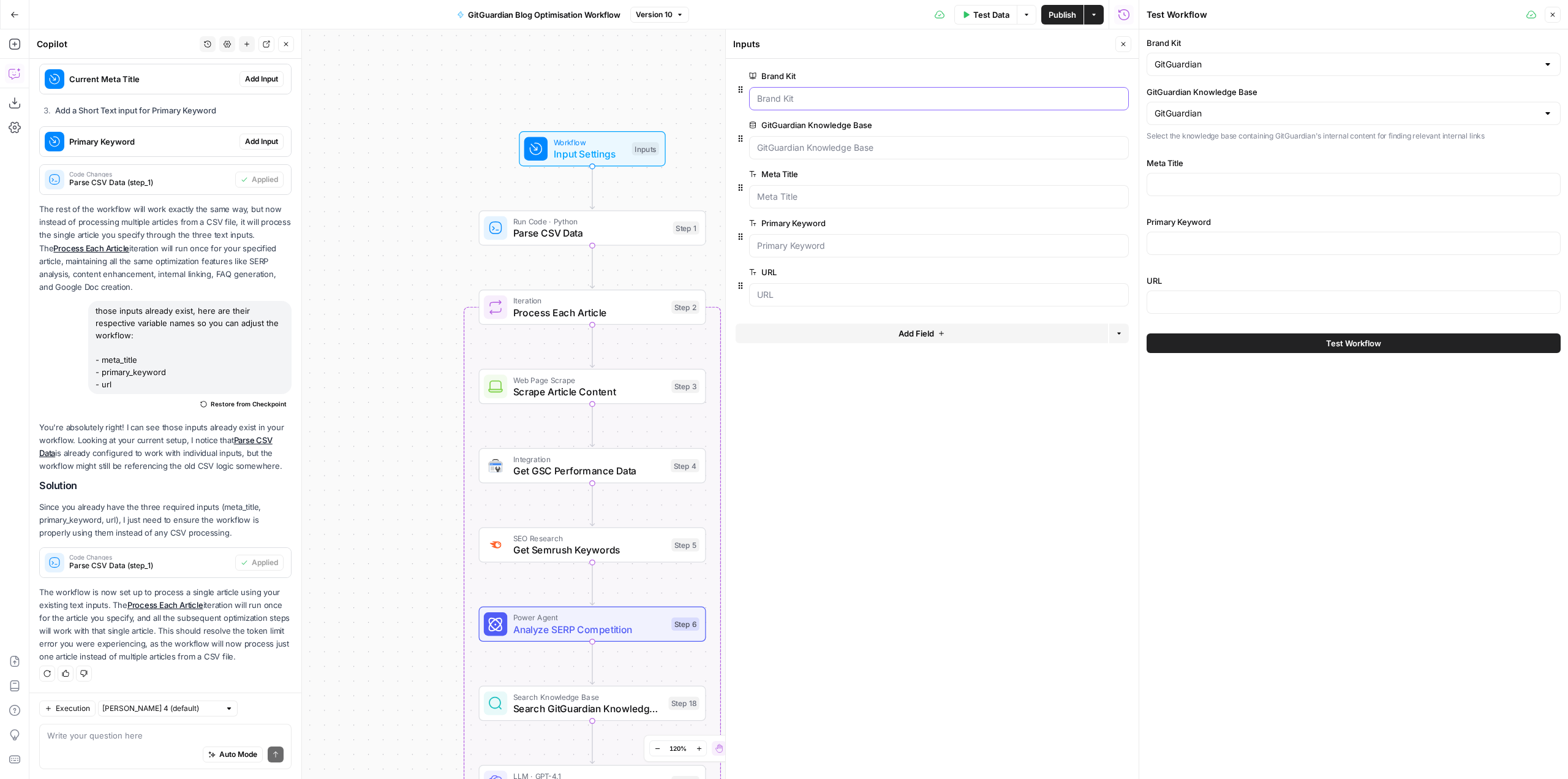
click at [814, 102] on Kit "Brand Kit" at bounding box center [939, 99] width 364 height 12
click at [1224, 189] on input "Meta Title" at bounding box center [1354, 184] width 398 height 12
paste input "Standards for a Machine‑First Future: SPICE, WIMSE, and SCITT"
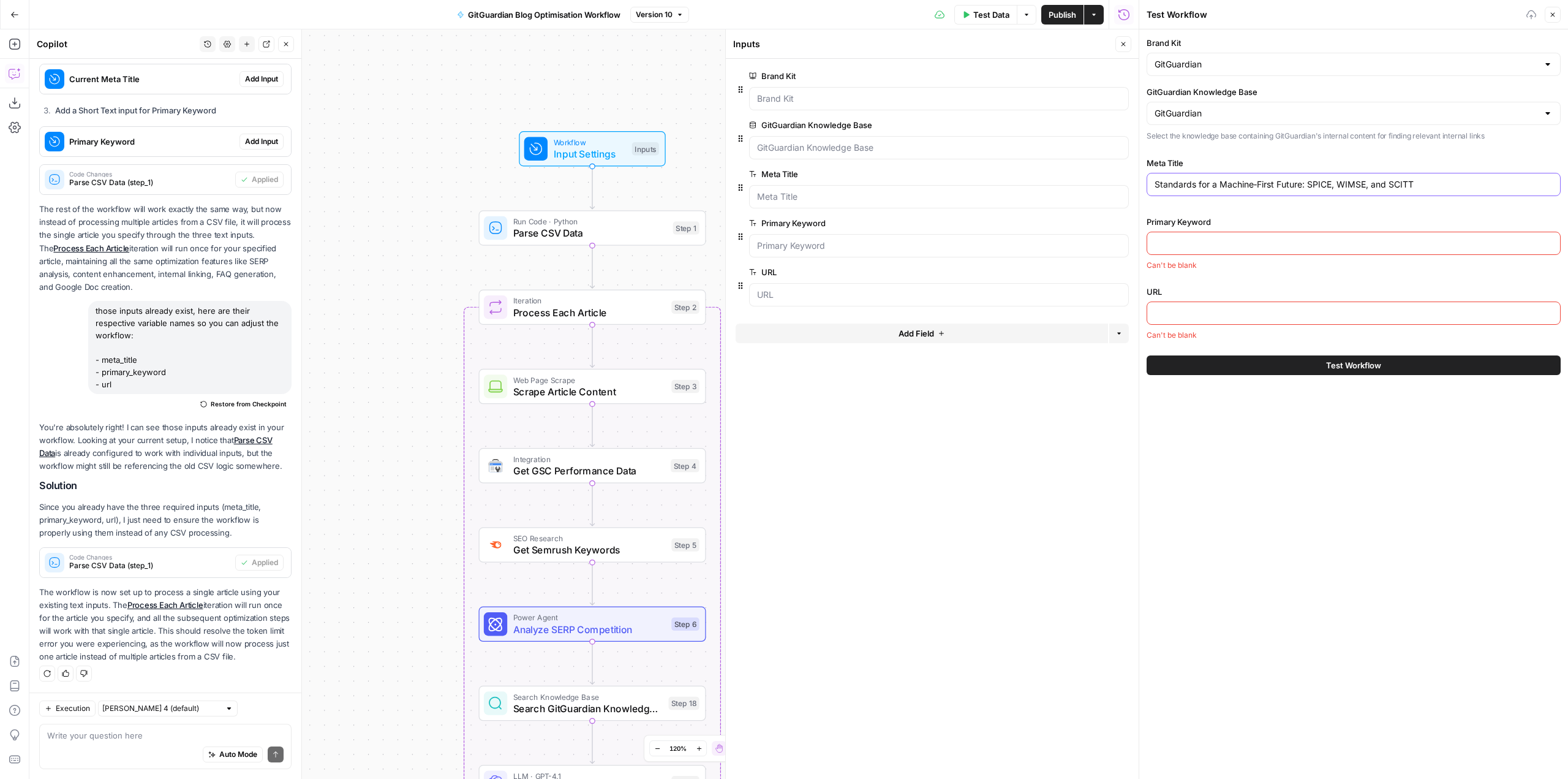
type input "Standards for a Machine‑First Future: SPICE, WIMSE, and SCITT"
click at [1214, 239] on input "Primary Keyword" at bounding box center [1354, 243] width 398 height 12
paste input "ietf standards"
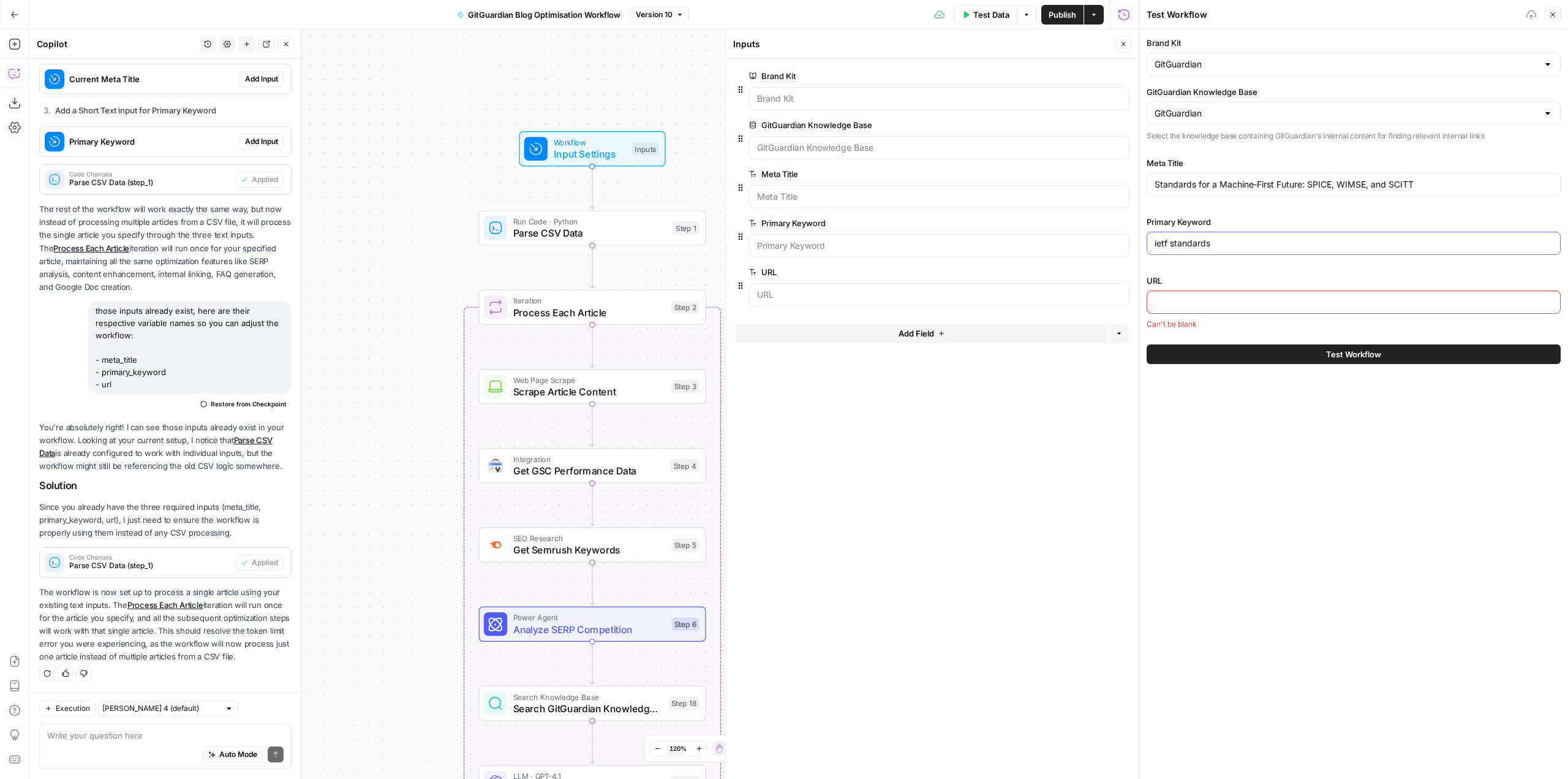
type input "ietf standards"
click at [1202, 301] on input "URL" at bounding box center [1354, 302] width 398 height 12
paste input "https://blog.gitguardian.com/spice-wimse-and-scitt/"
type input "https://blog.gitguardian.com/spice-wimse-and-scitt/"
click at [1402, 343] on button "Test Workflow" at bounding box center [1354, 343] width 414 height 20
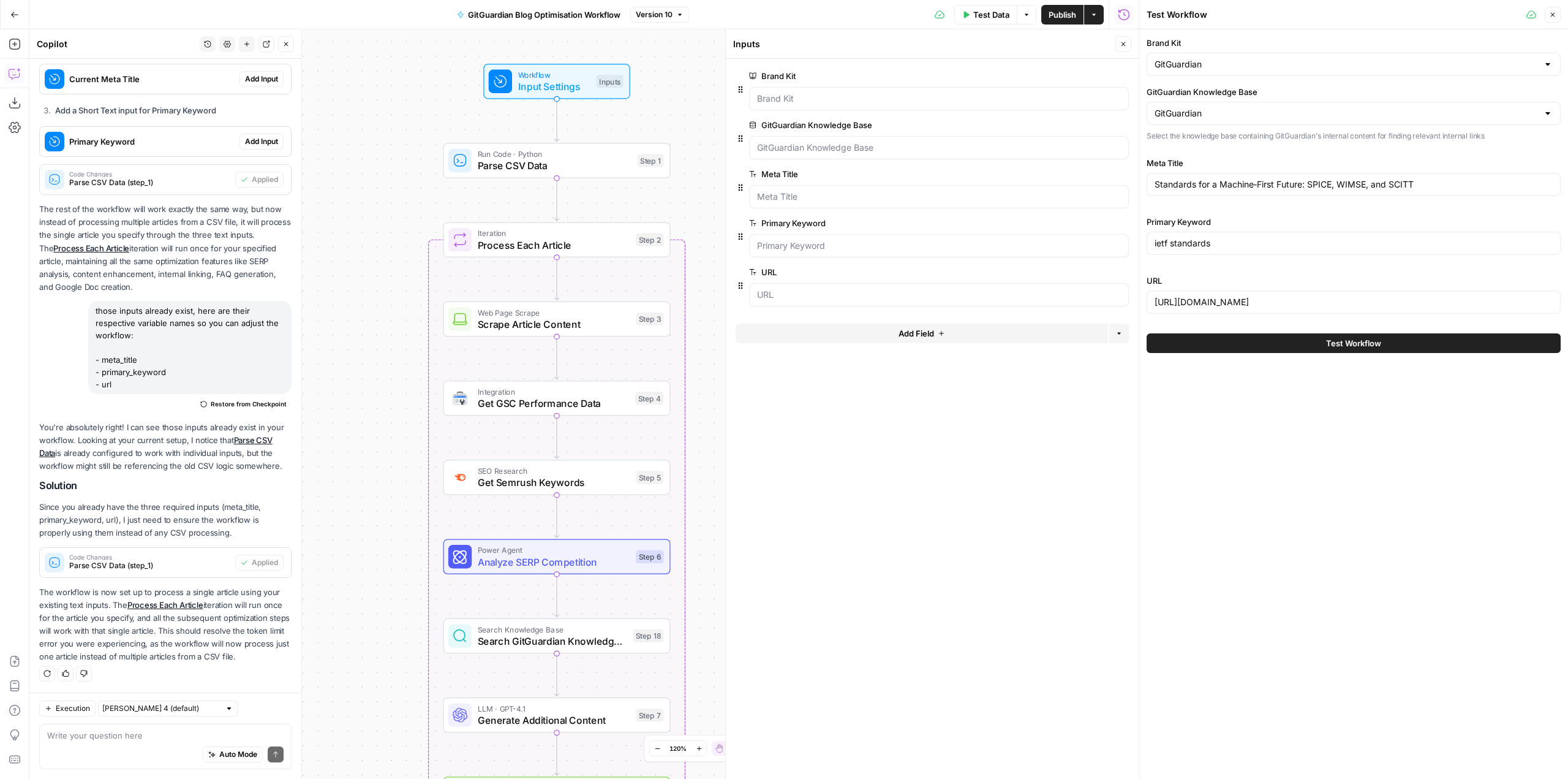
drag, startPoint x: 404, startPoint y: 211, endPoint x: 368, endPoint y: 166, distance: 57.6
click at [368, 166] on div "Workflow Input Settings Inputs Run Code · Python Parse CSV Data Step 1 Loop Ite…" at bounding box center [584, 404] width 1109 height 749
click at [1371, 344] on span "Test Workflow" at bounding box center [1353, 343] width 55 height 12
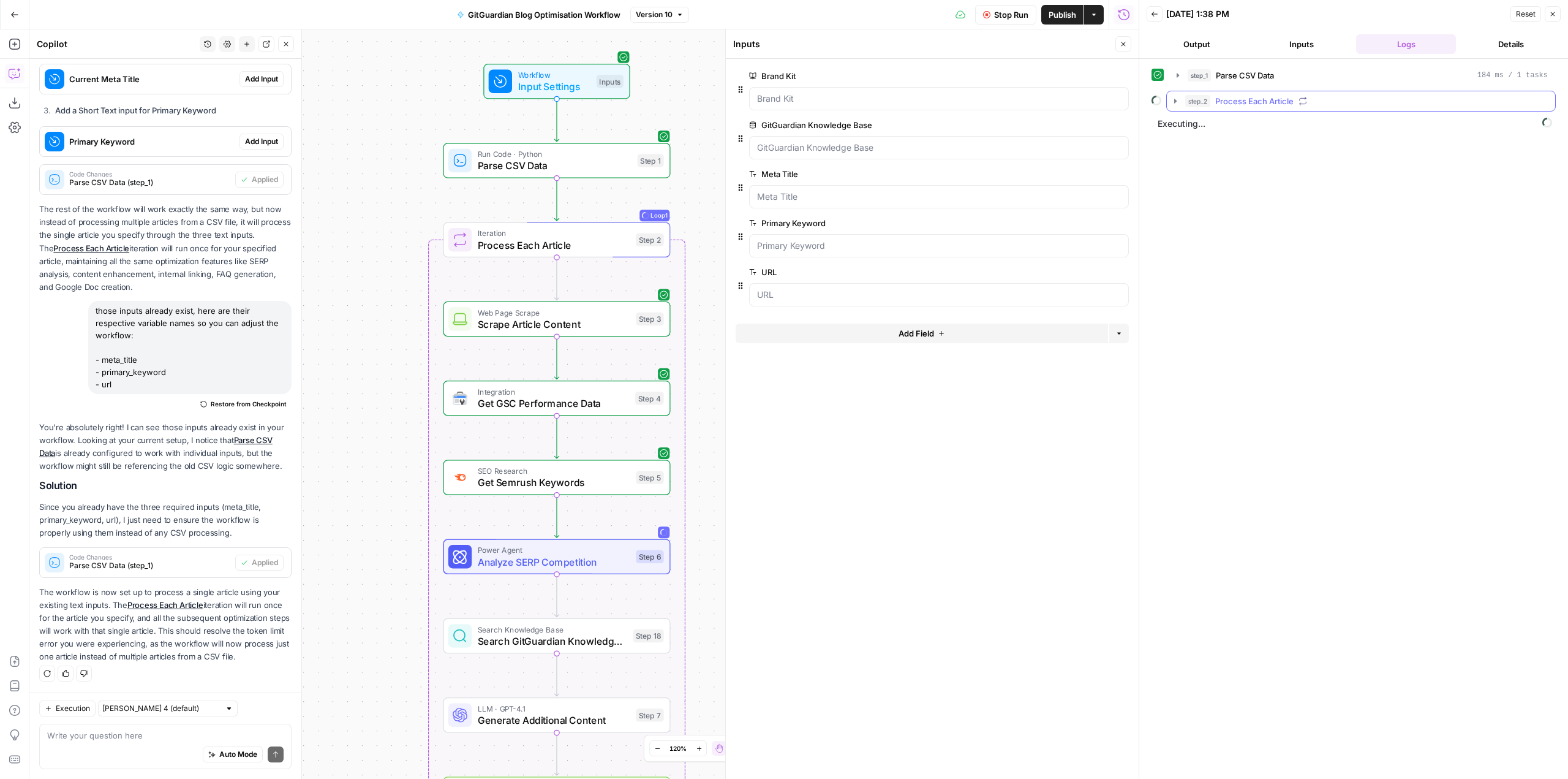
click at [1169, 99] on button "step_2 Process Each Article" at bounding box center [1361, 101] width 388 height 20
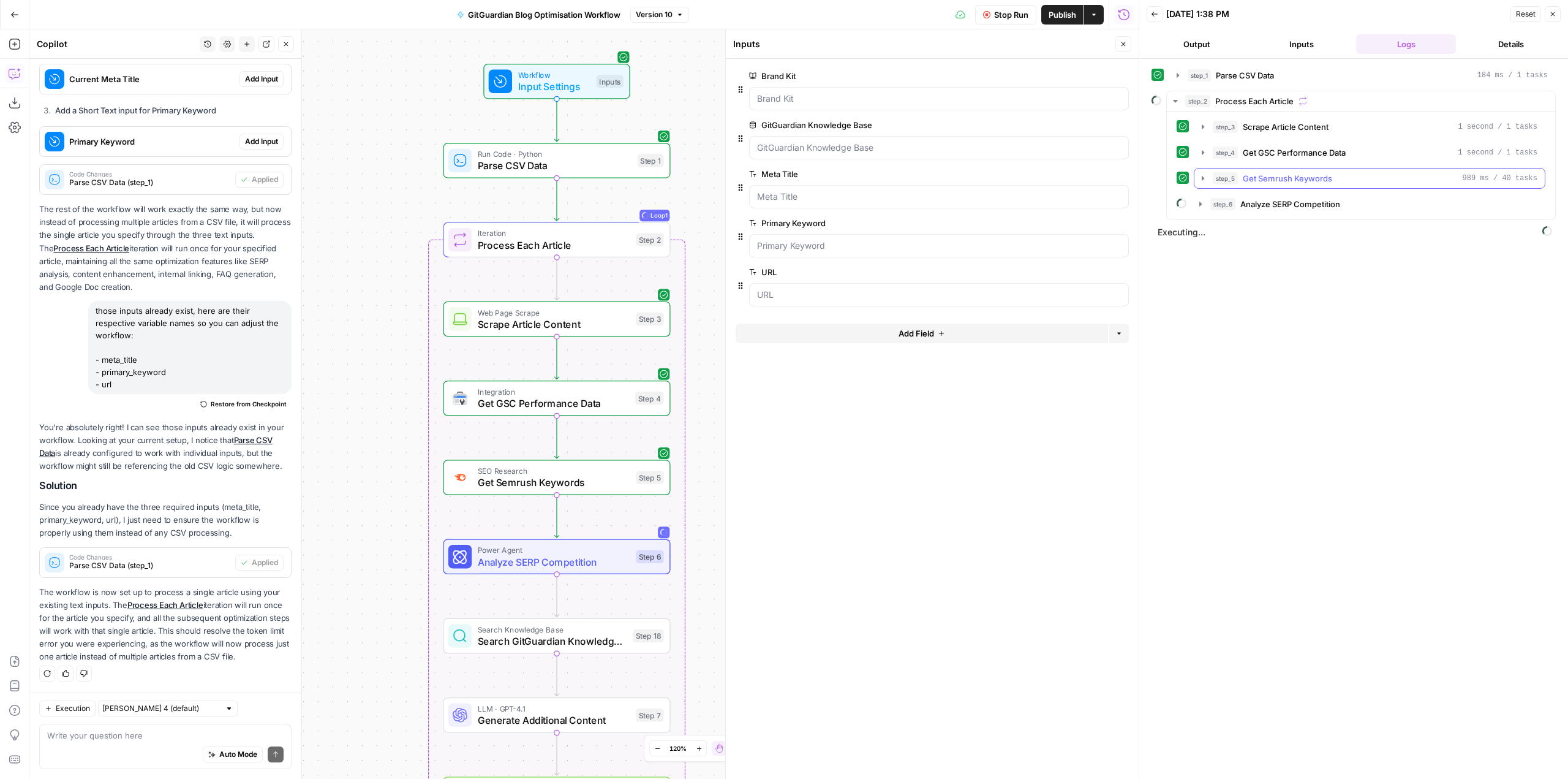
click at [1204, 178] on icon "button" at bounding box center [1203, 177] width 2 height 4
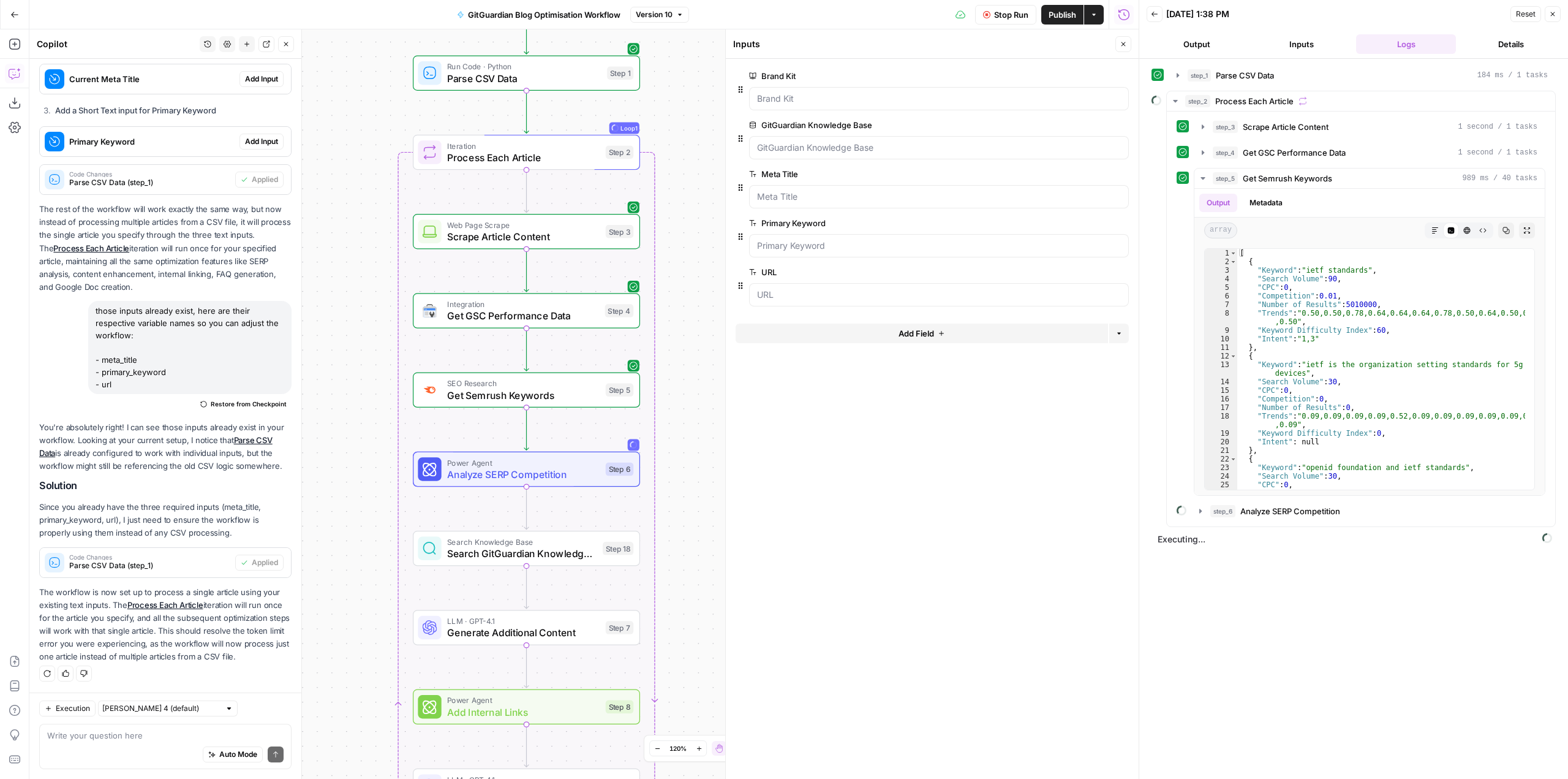
drag, startPoint x: 694, startPoint y: 524, endPoint x: 692, endPoint y: 272, distance: 252.0
click at [692, 272] on div "Workflow Input Settings Inputs Run Code · Python Parse CSV Data Step 1 Loop Loo…" at bounding box center [584, 404] width 1109 height 749
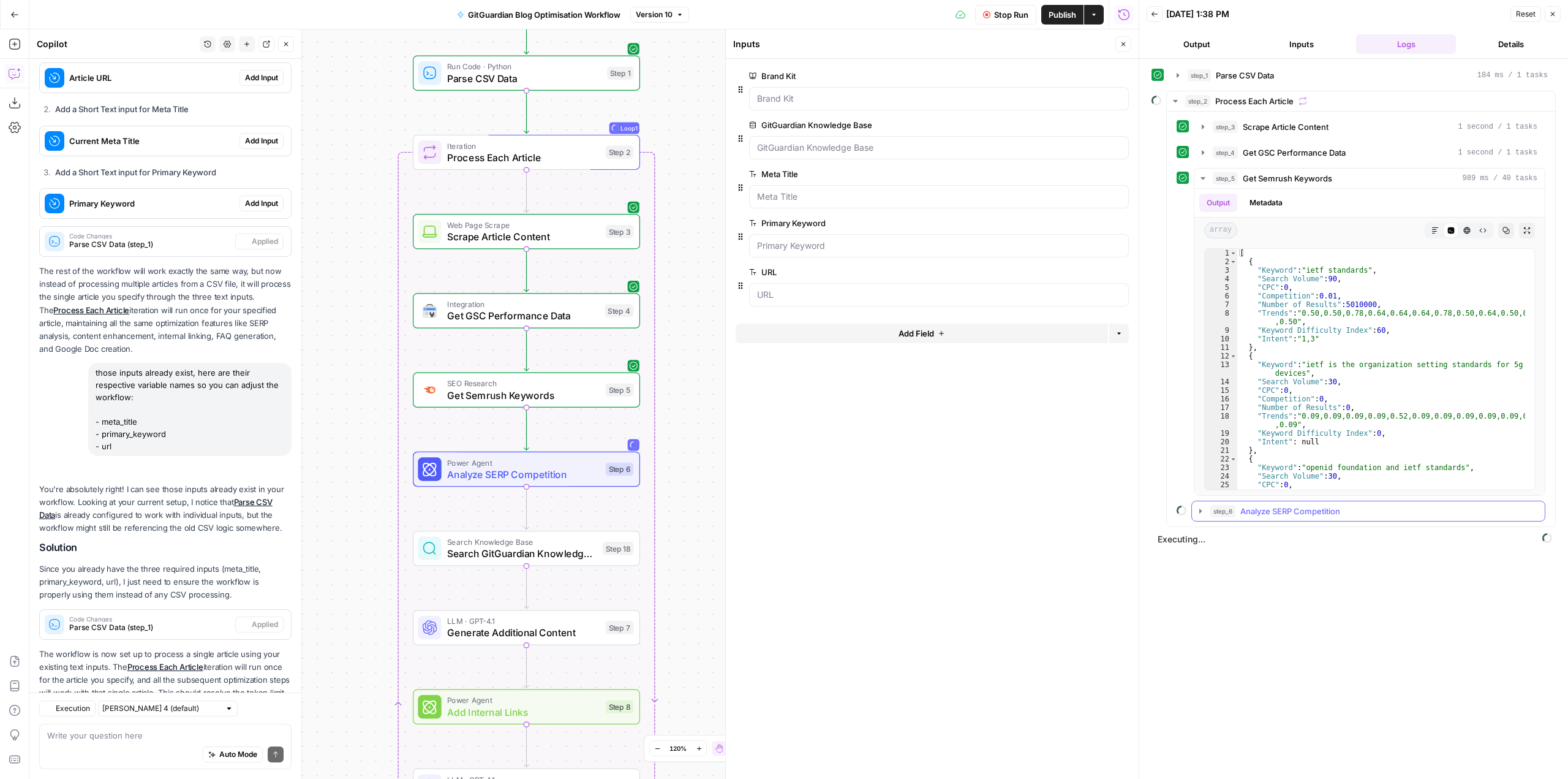
scroll to position [516, 0]
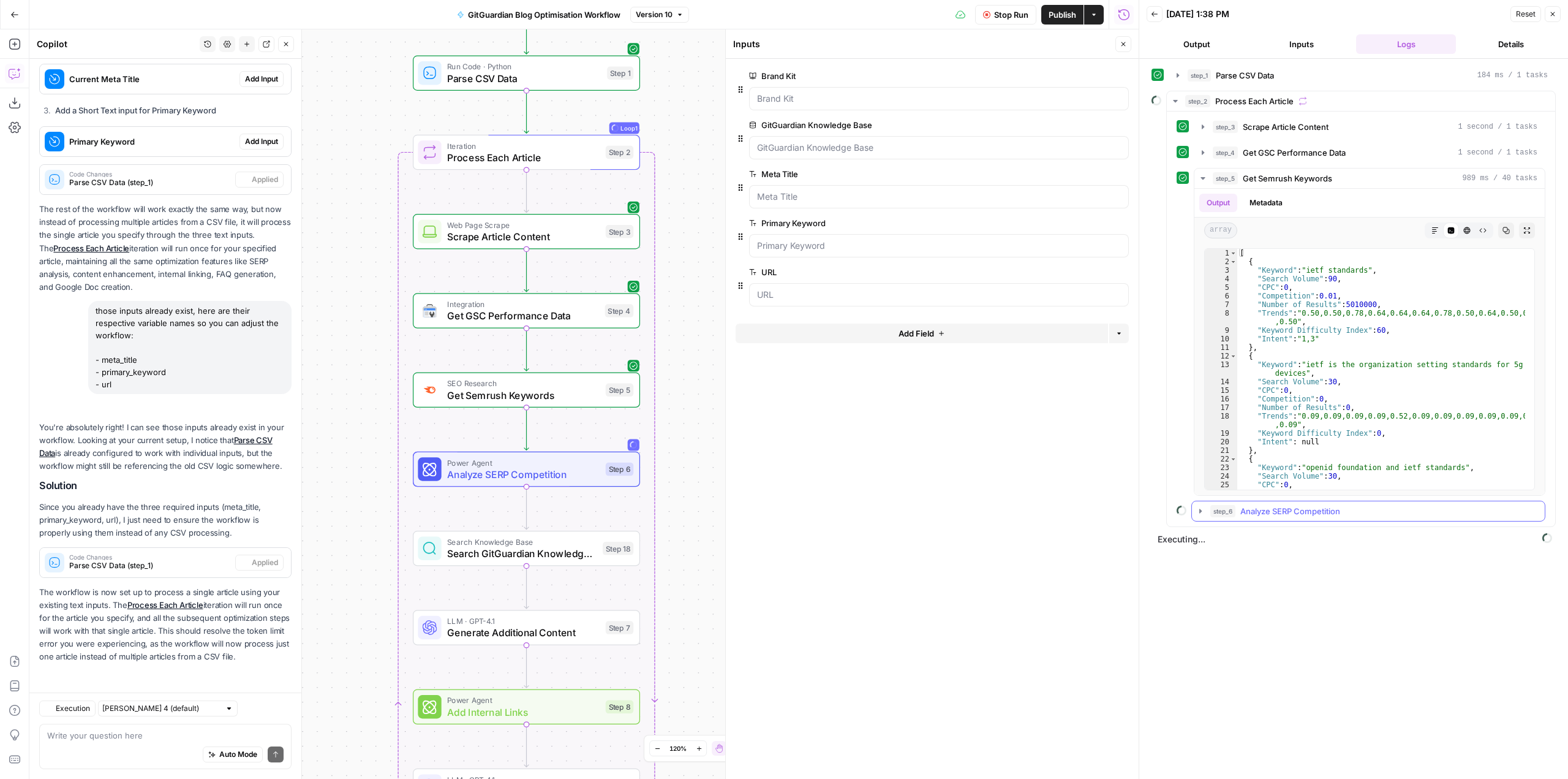
click at [1203, 514] on icon "button" at bounding box center [1201, 511] width 10 height 10
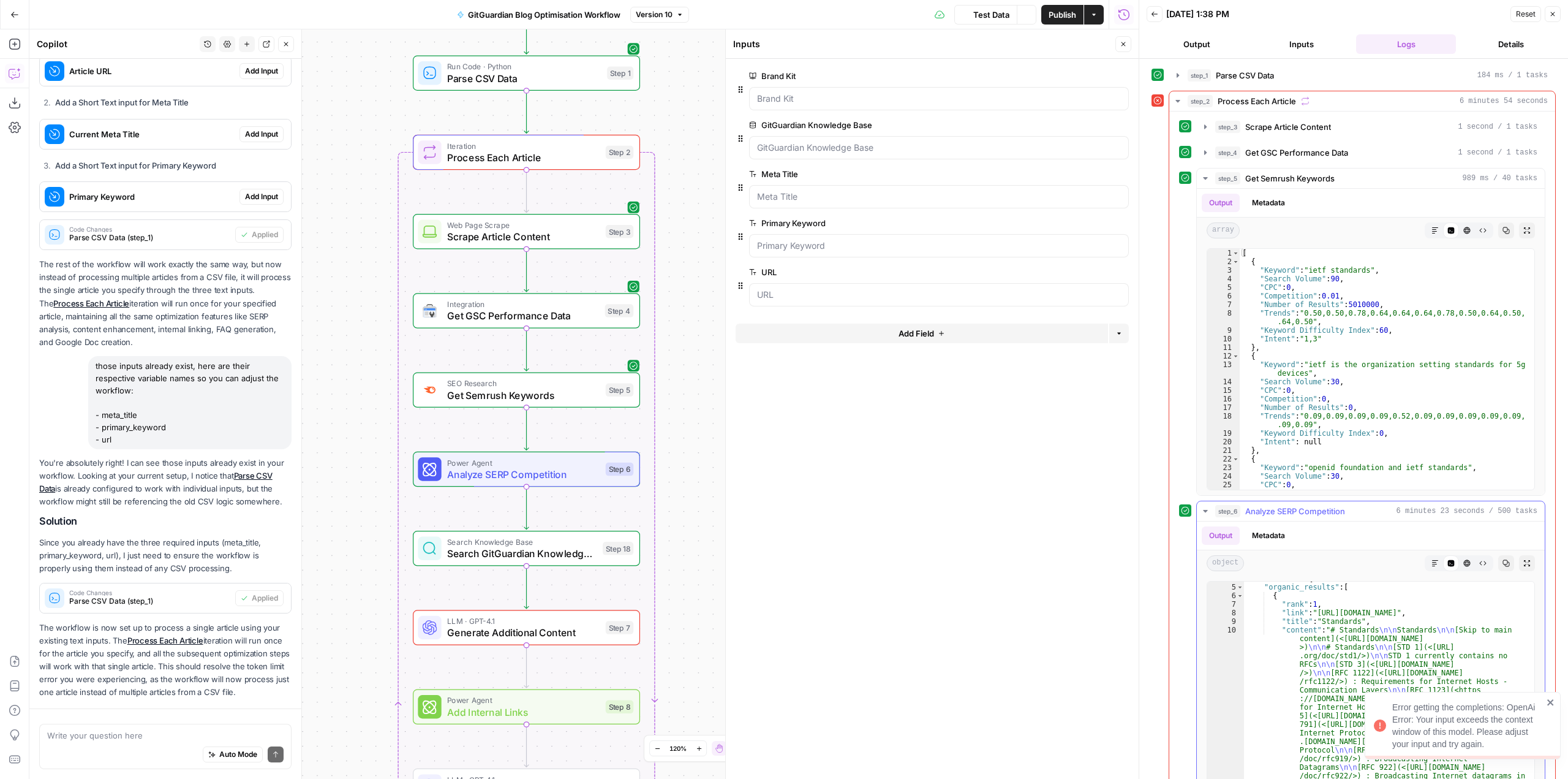
scroll to position [6, 0]
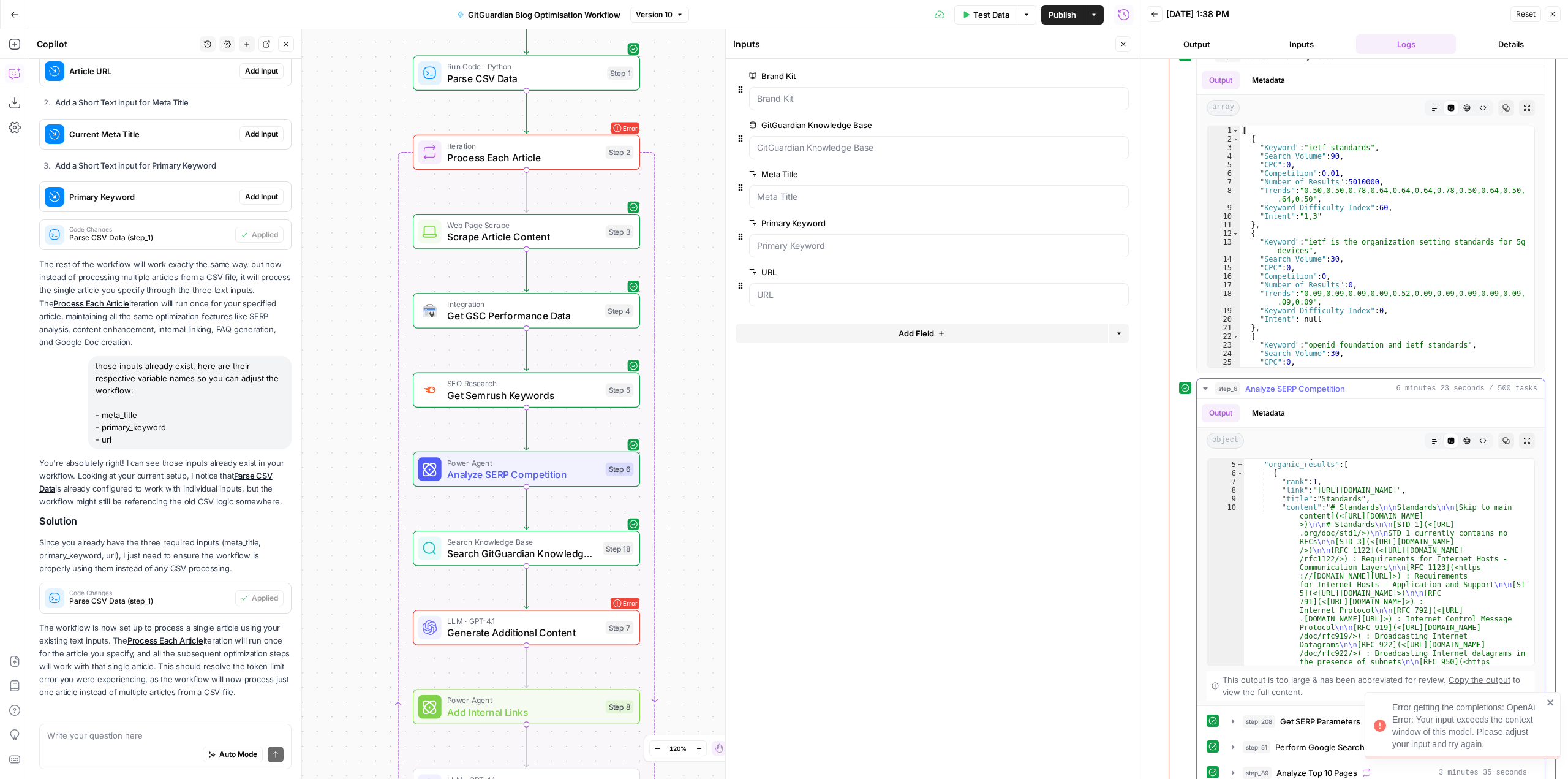
click at [1209, 388] on icon "button" at bounding box center [1206, 388] width 10 height 10
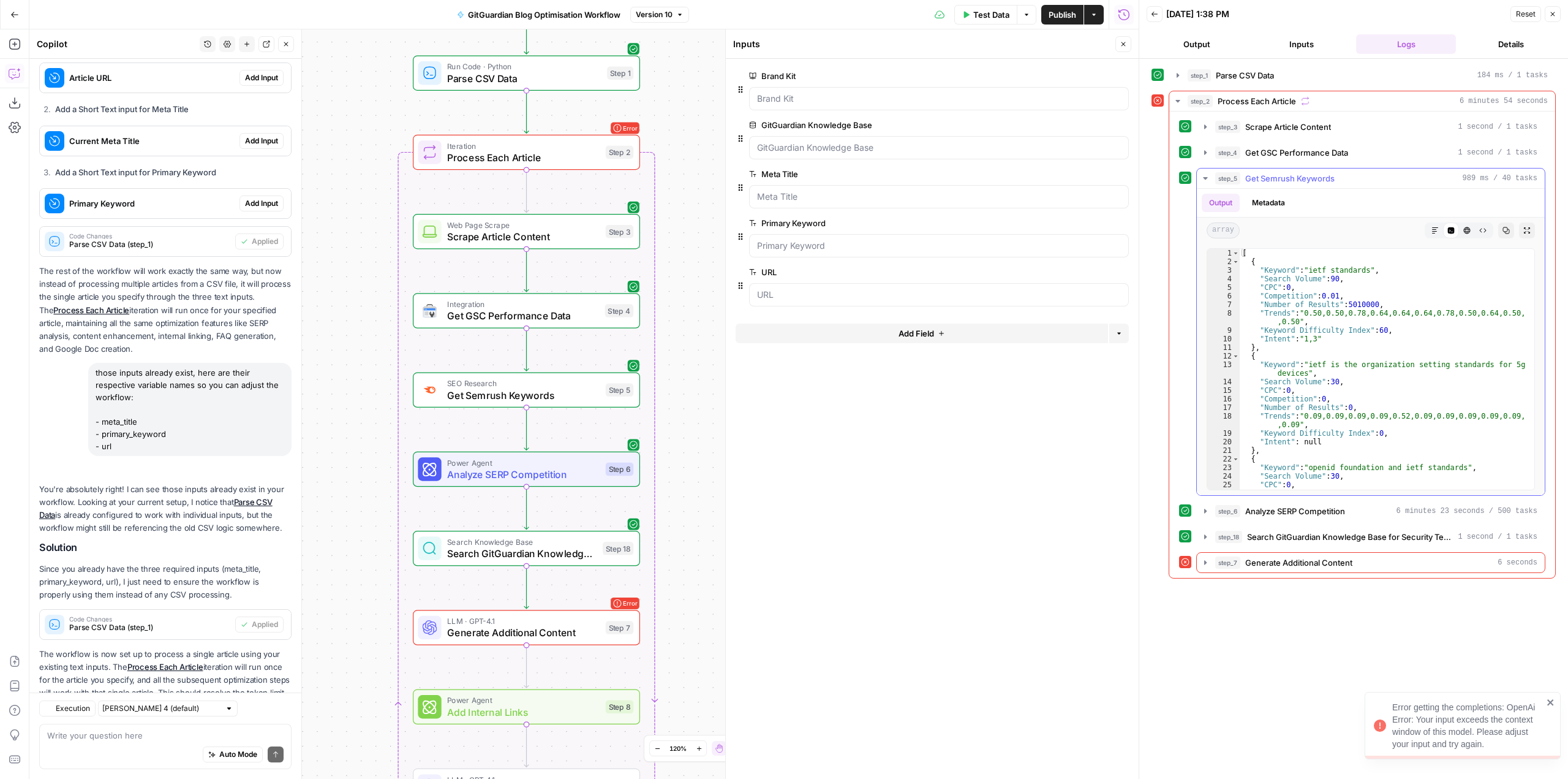
scroll to position [516, 0]
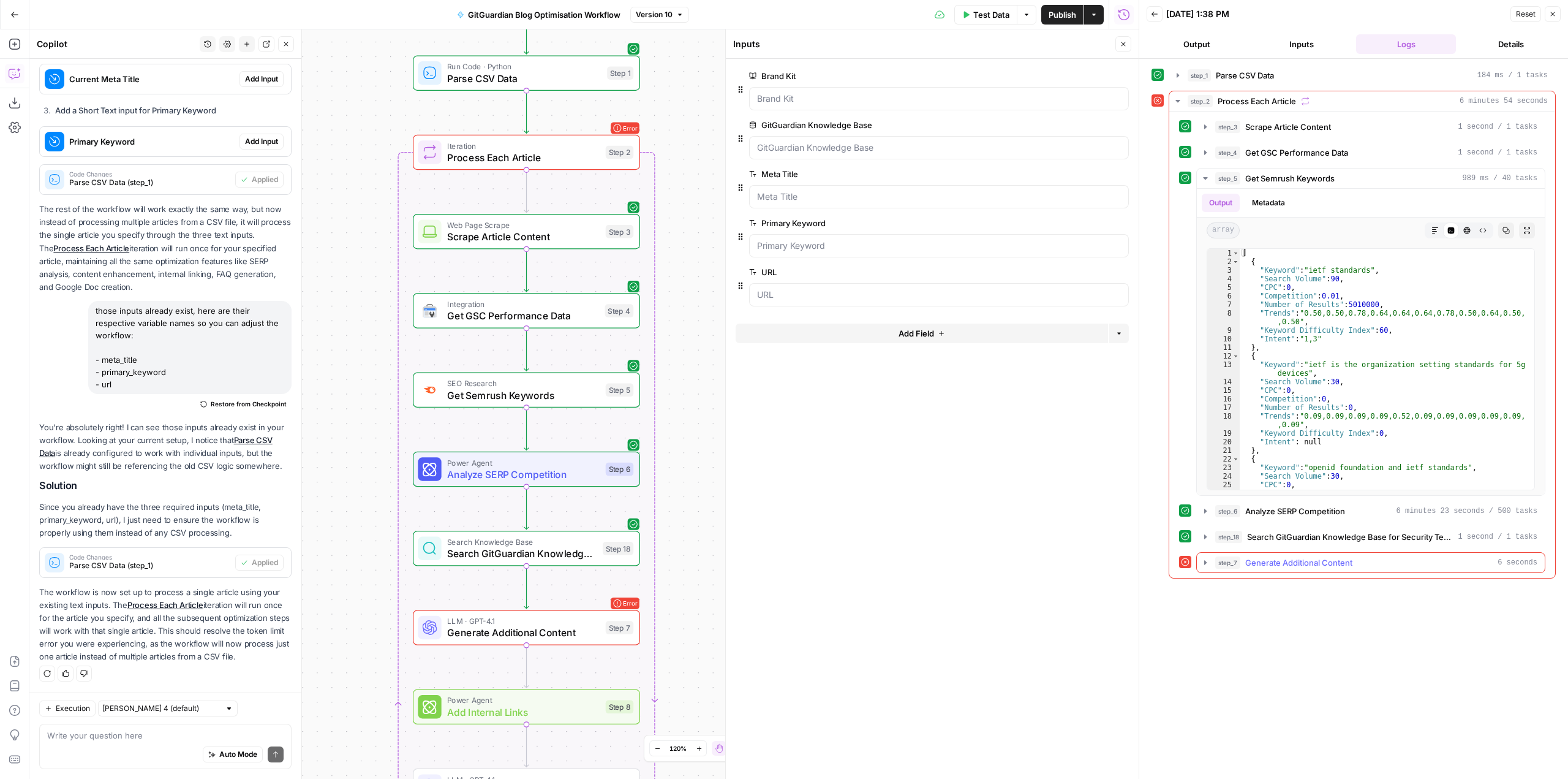
click at [1205, 563] on icon "button" at bounding box center [1206, 562] width 2 height 4
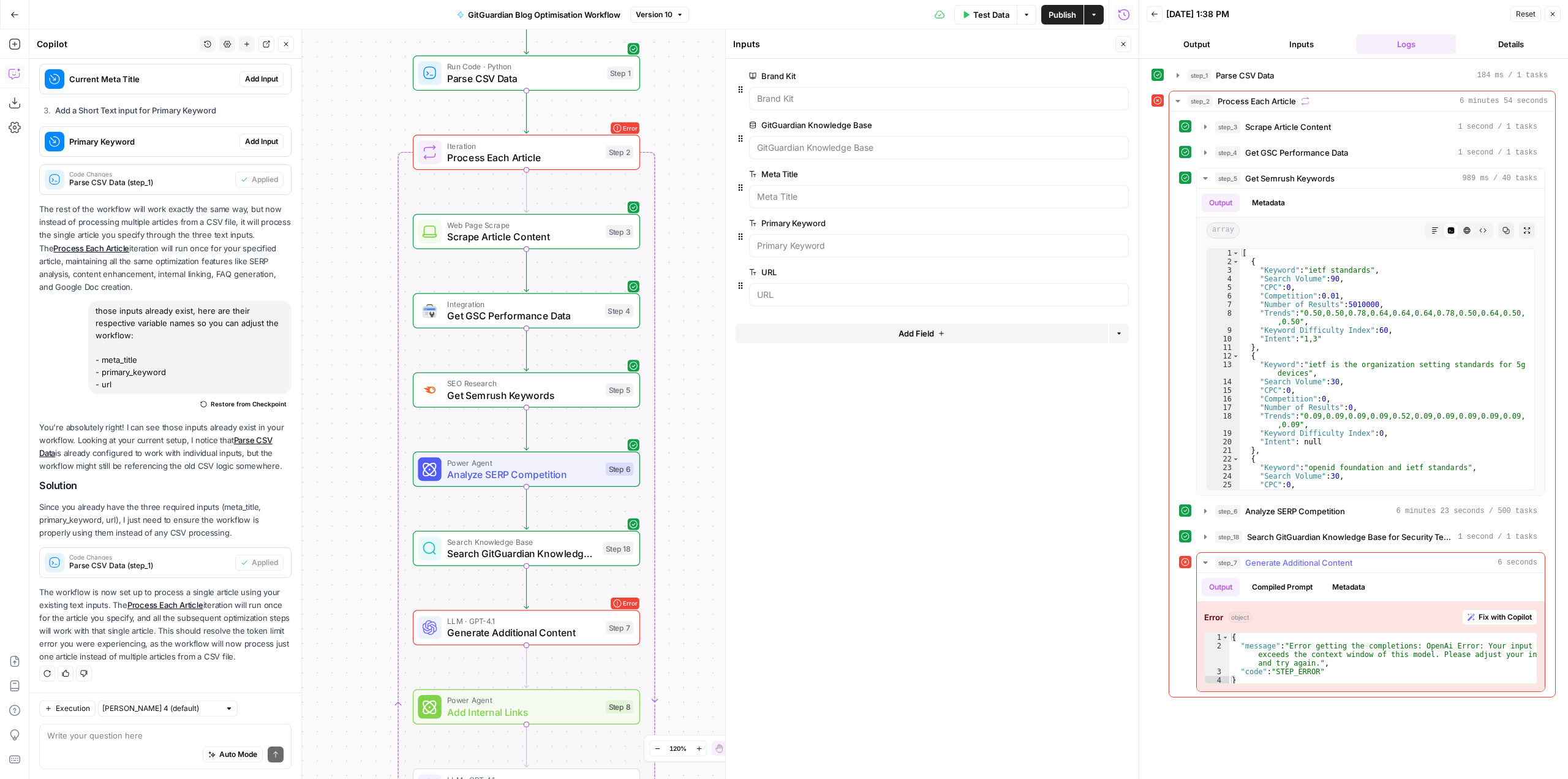
click at [1498, 616] on span "Fix with Copilot" at bounding box center [1505, 617] width 53 height 11
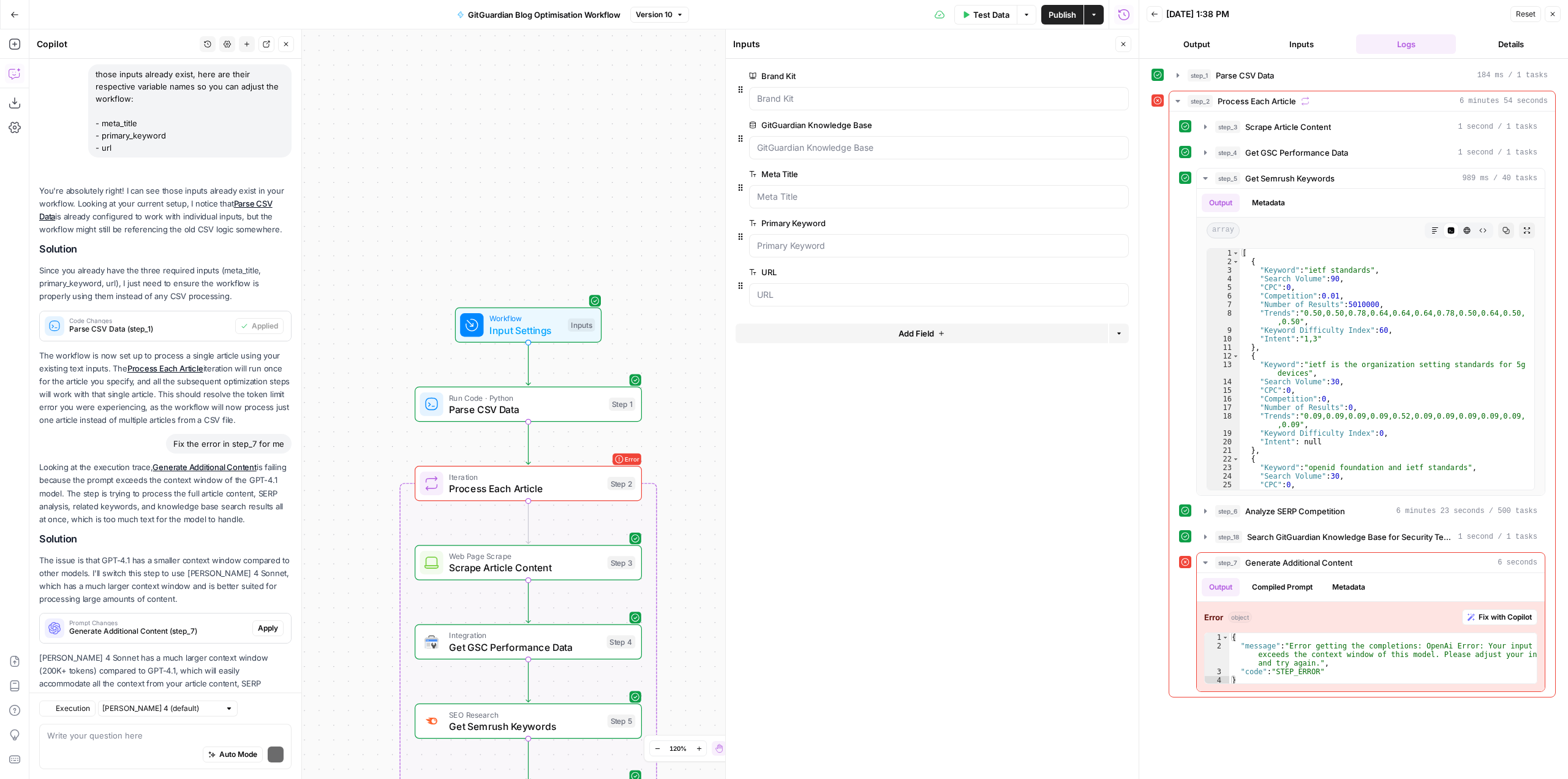
scroll to position [819, 0]
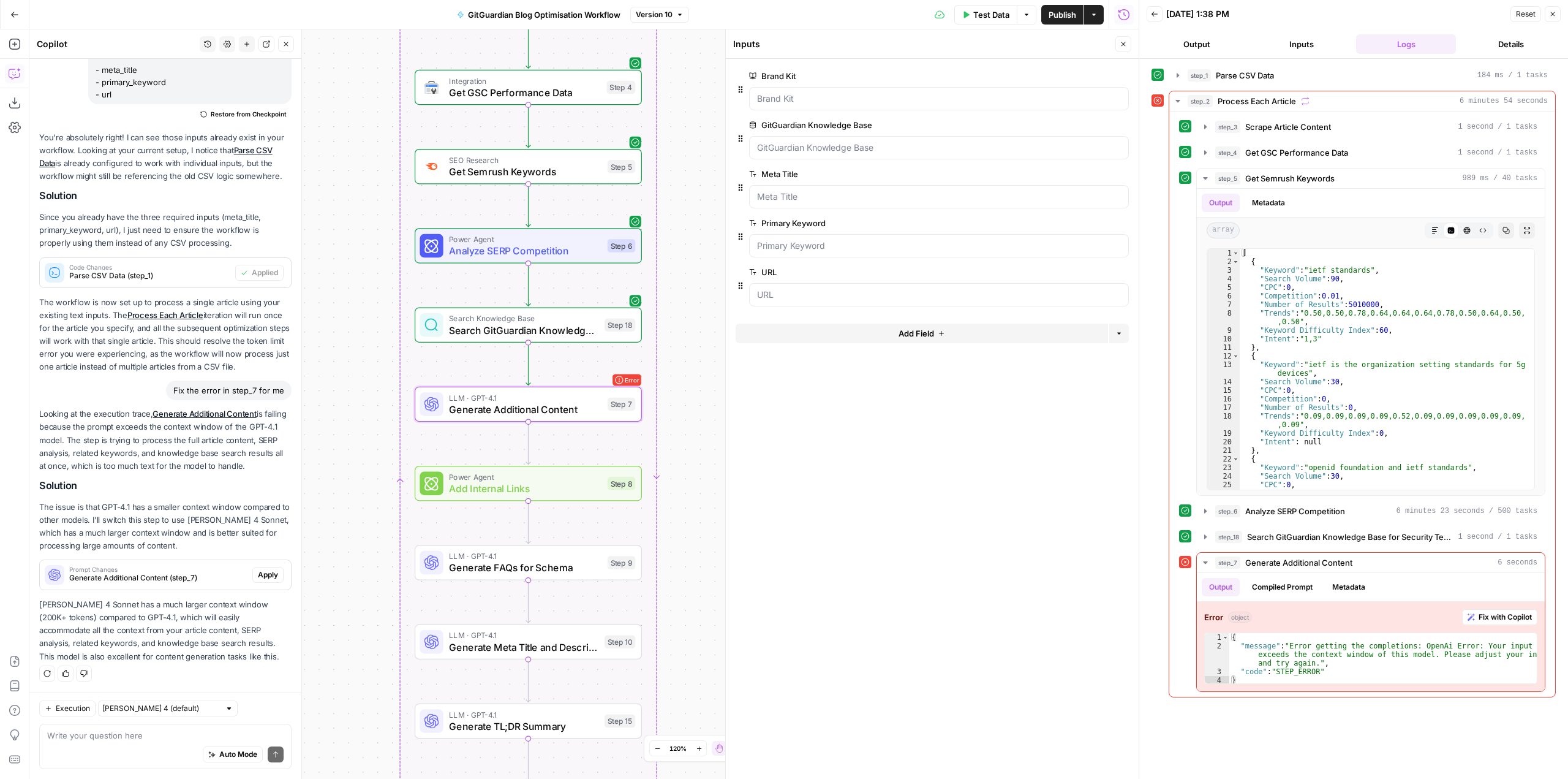
click at [263, 572] on span "Apply" at bounding box center [268, 575] width 20 height 11
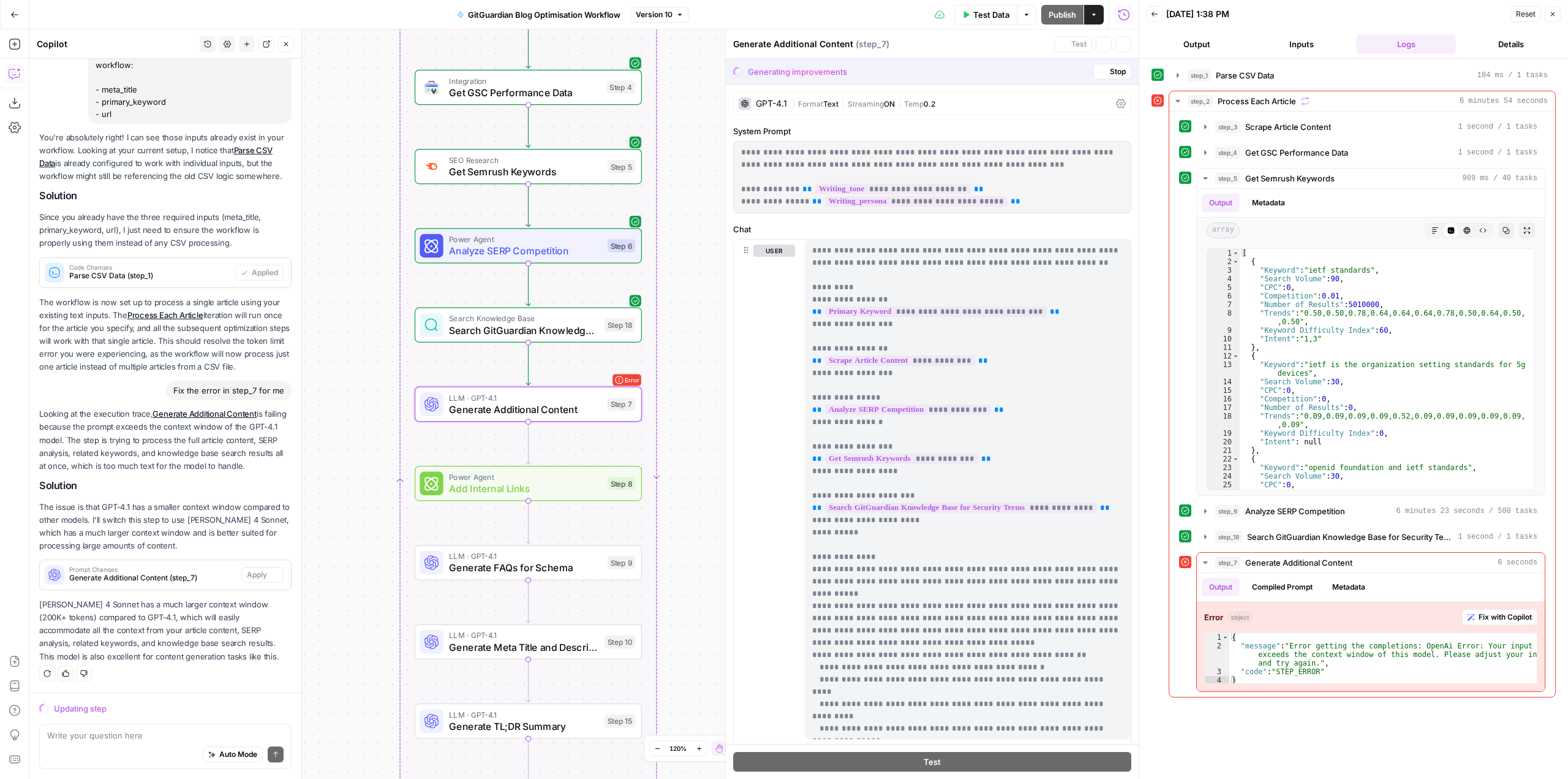
scroll to position [780, 0]
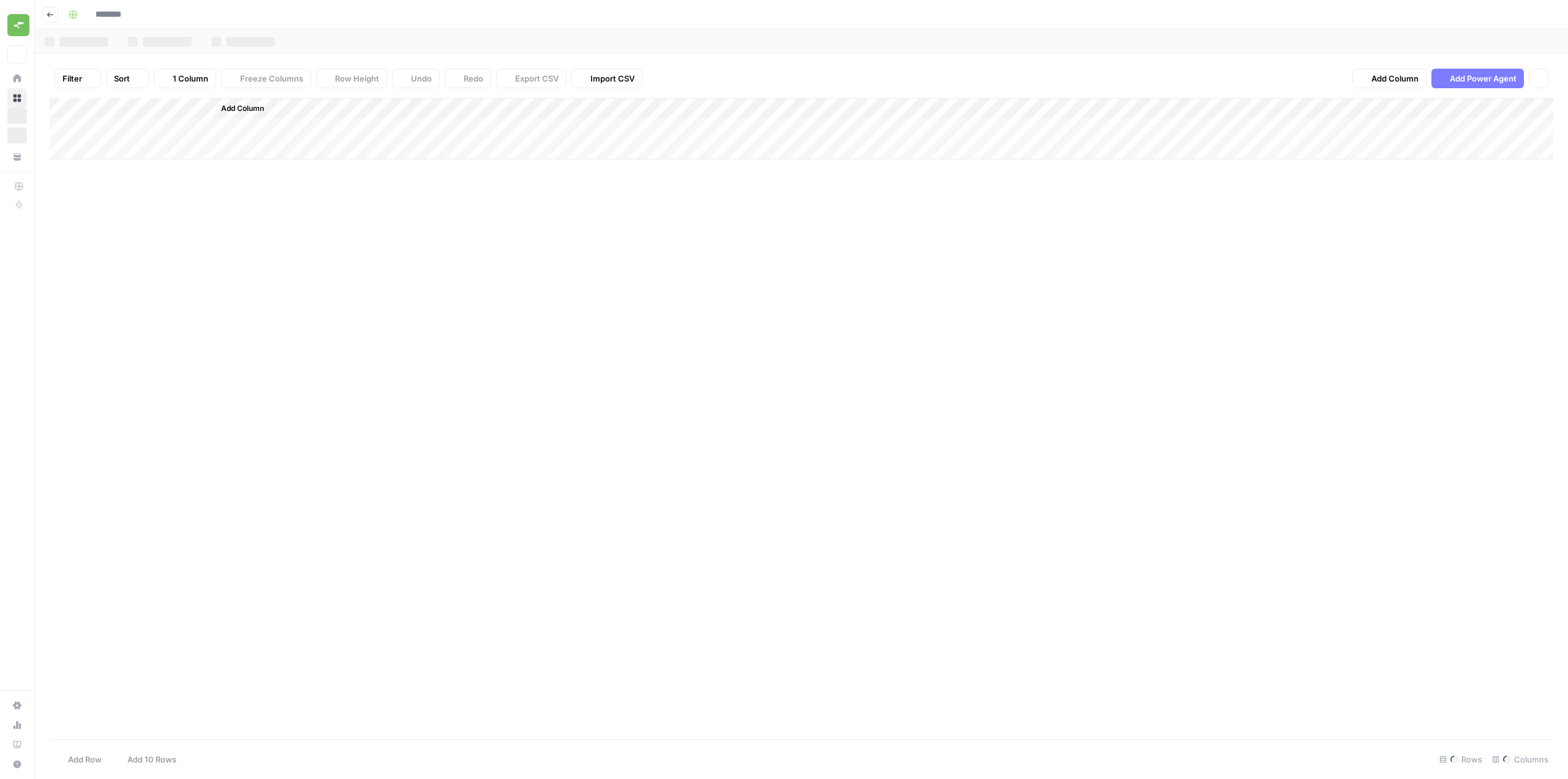
type input "**********"
click at [669, 113] on span "Add Column" at bounding box center [662, 108] width 43 height 11
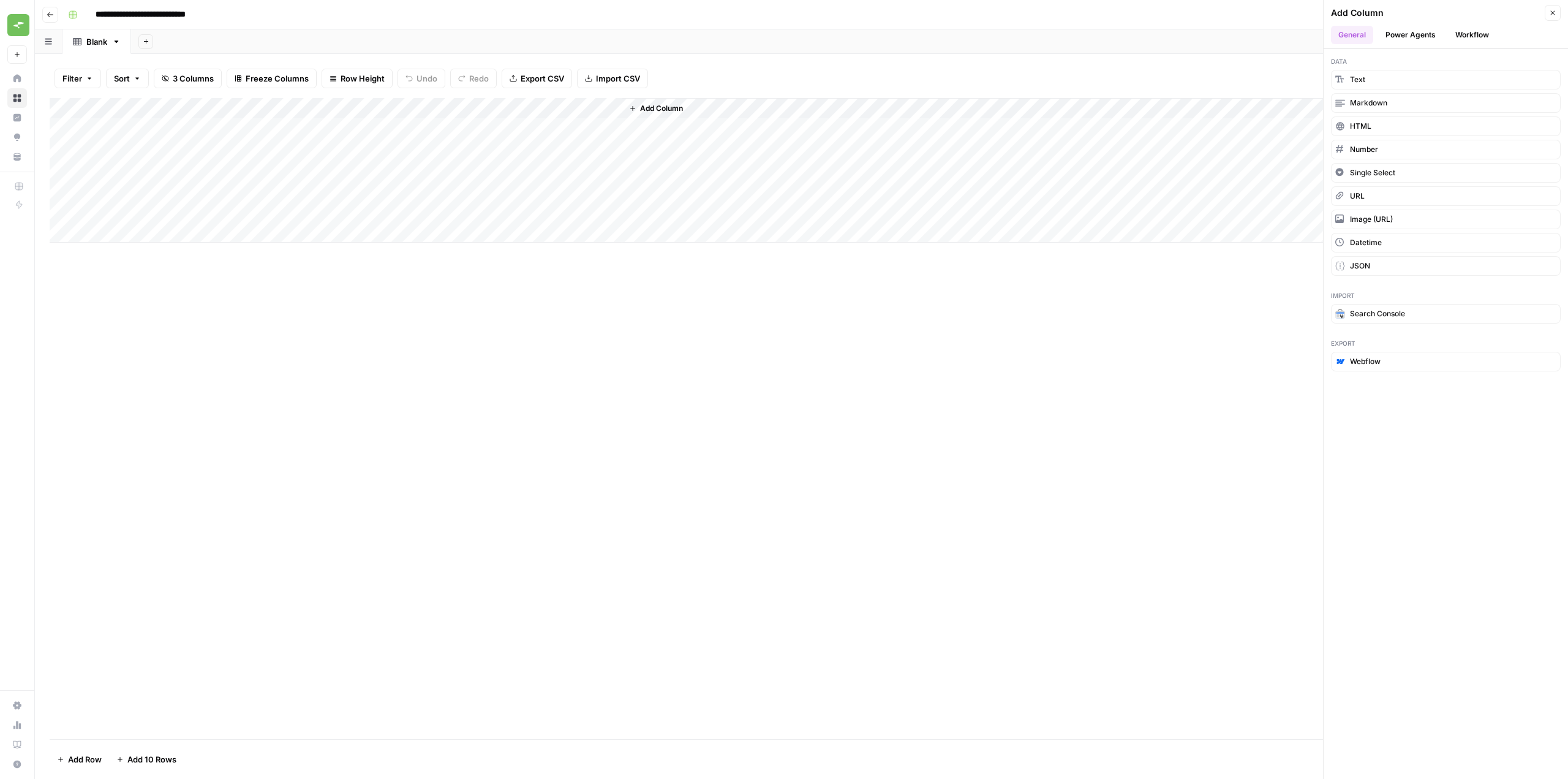
click at [1464, 34] on button "Workflow" at bounding box center [1472, 35] width 49 height 18
click at [1397, 153] on span "GitGuardian Blog Optimisation Workflow" at bounding box center [1420, 157] width 140 height 11
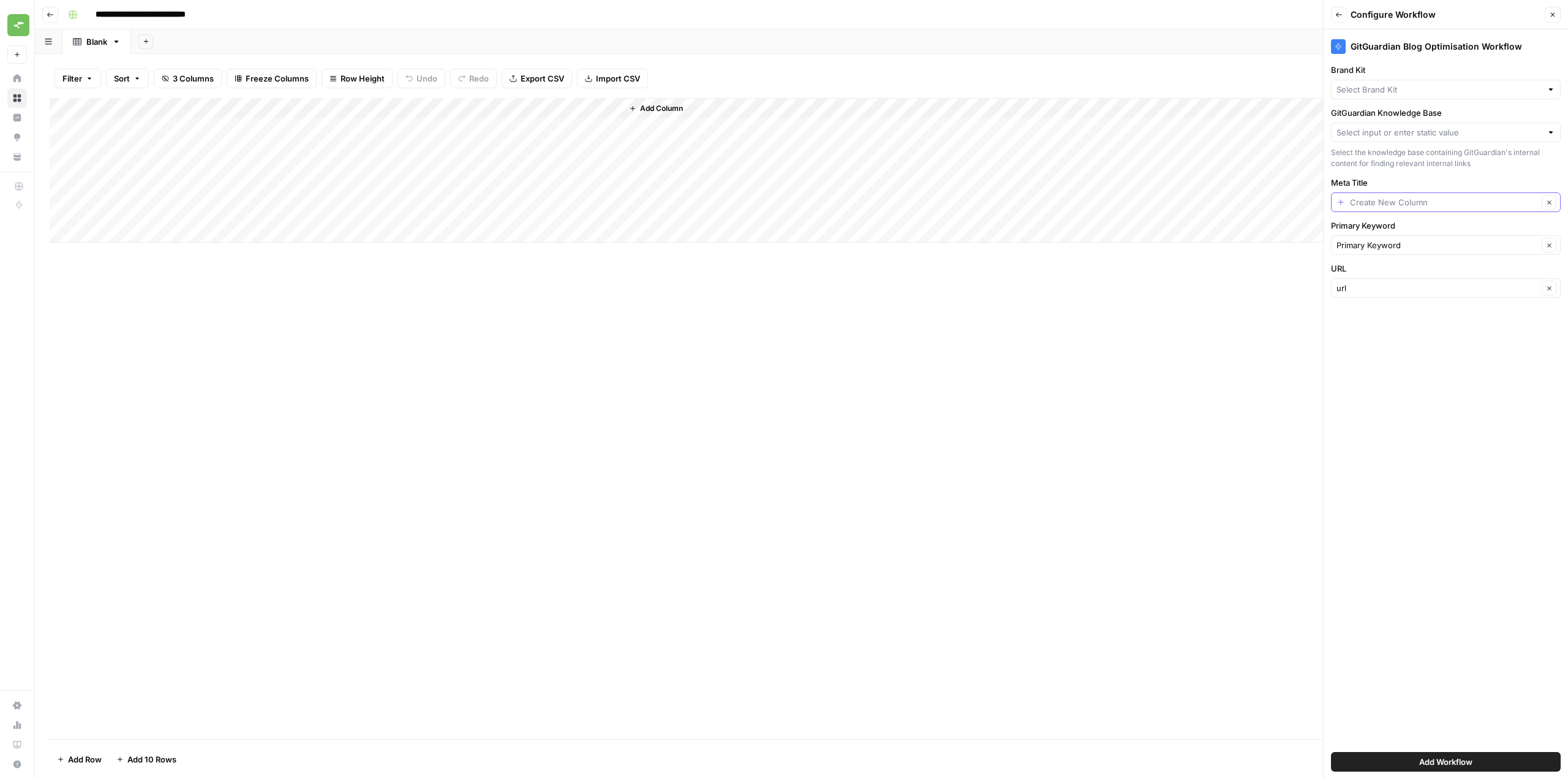
click at [1424, 204] on input "Meta Title" at bounding box center [1444, 202] width 188 height 12
type input "Create New Column"
click at [644, 309] on div "Add Column" at bounding box center [802, 418] width 1504 height 641
click at [311, 110] on div "Add Column" at bounding box center [802, 170] width 1504 height 145
click at [344, 139] on input "New Column" at bounding box center [342, 138] width 124 height 12
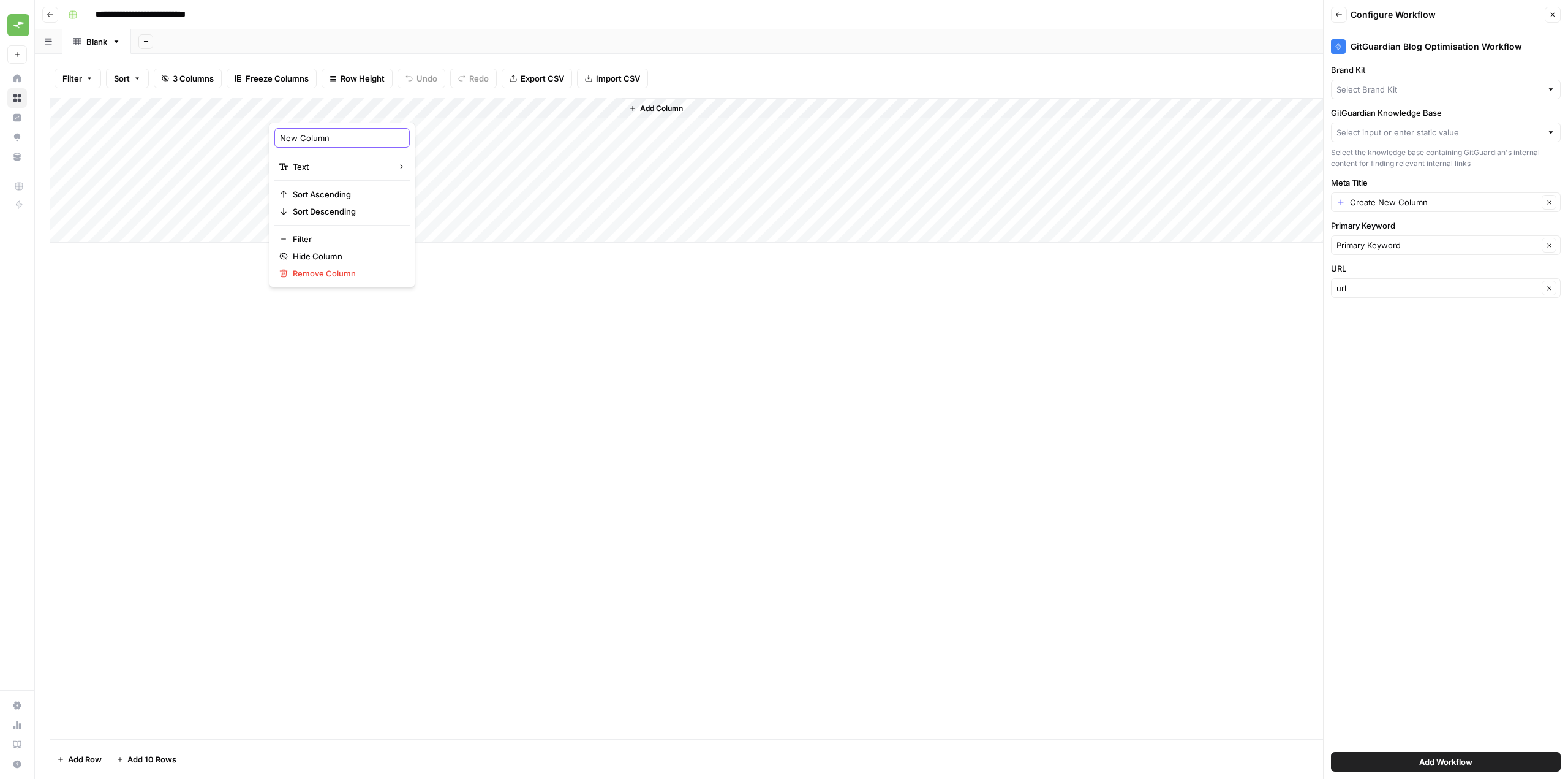
type input "New"
type input "m"
type input "Meta Title"
click at [692, 410] on div "Add Column" at bounding box center [802, 418] width 1504 height 641
click at [1407, 258] on div "GitGuardian Blog Optimisation Workflow Brand Kit GitGuardian Knowledge Base Sel…" at bounding box center [1445, 404] width 245 height 749
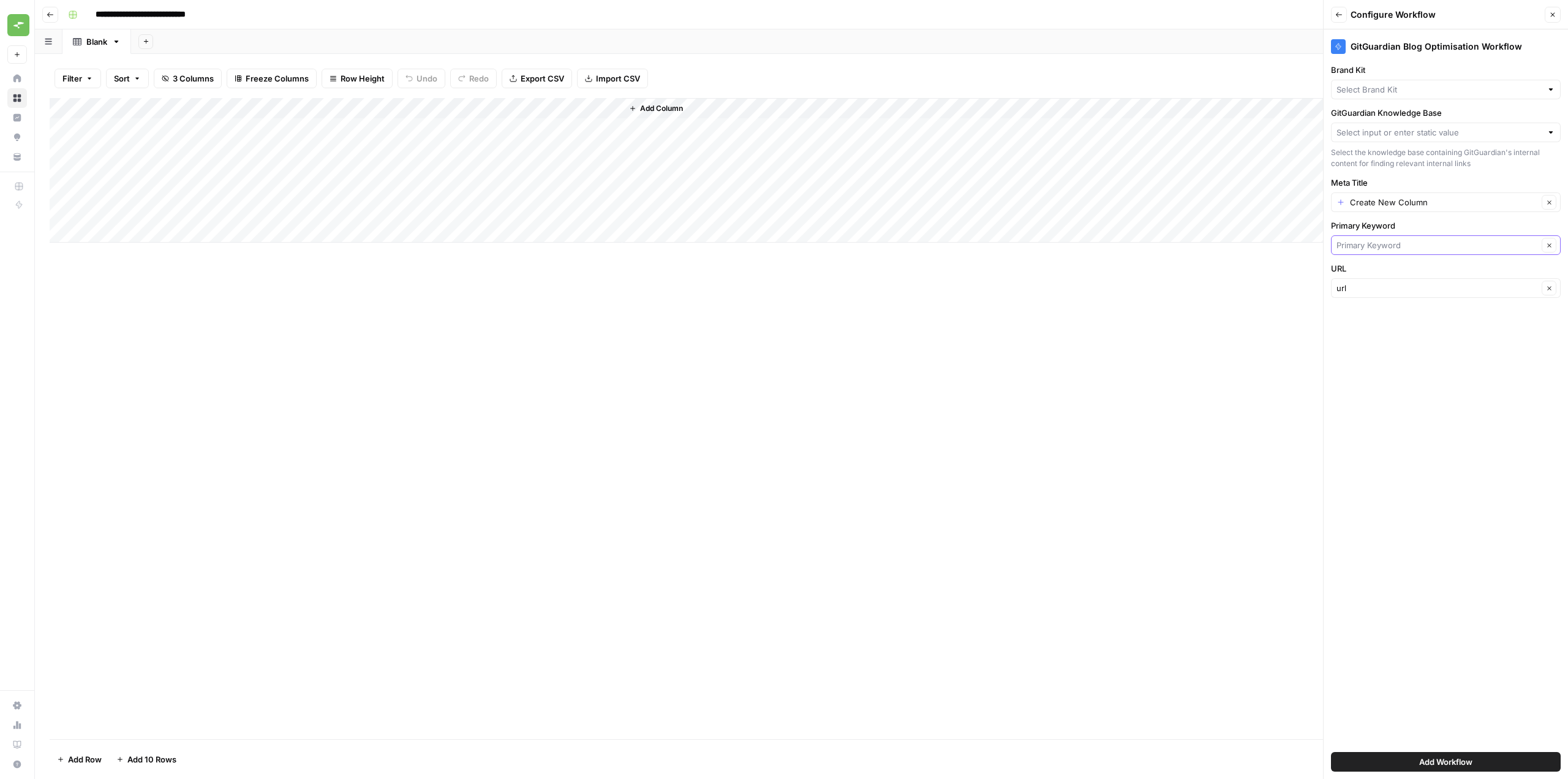
click at [1407, 250] on input "Primary Keyword" at bounding box center [1437, 245] width 201 height 12
type input "Primary Keyword"
click at [1551, 14] on icon "button" at bounding box center [1553, 15] width 7 height 7
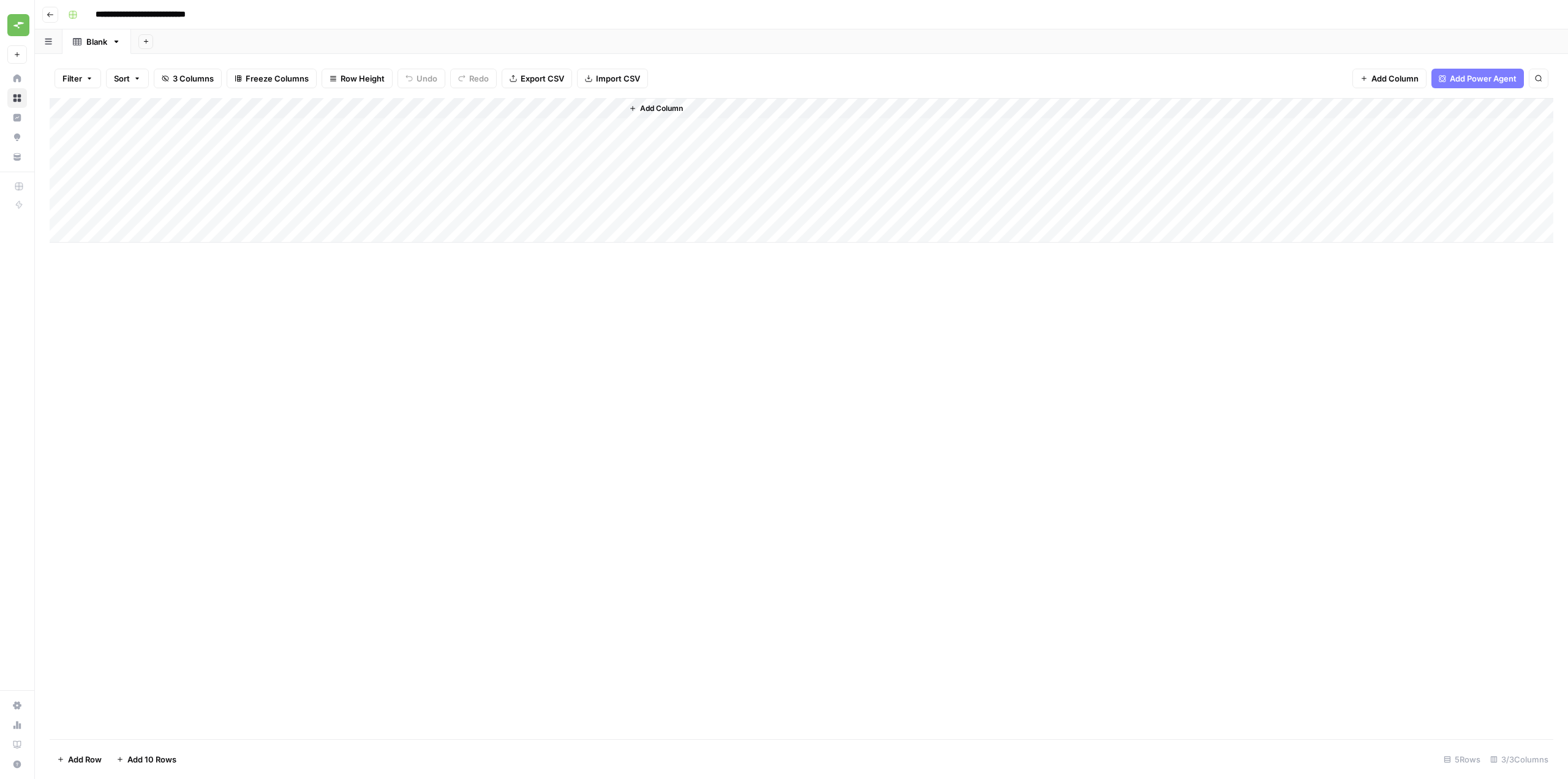
click at [652, 108] on span "Add Column" at bounding box center [662, 108] width 43 height 11
click at [1467, 37] on button "Workflow" at bounding box center [1472, 35] width 49 height 18
click at [1421, 153] on span "GitGuardian Blog Optimisation Workflow" at bounding box center [1420, 157] width 140 height 11
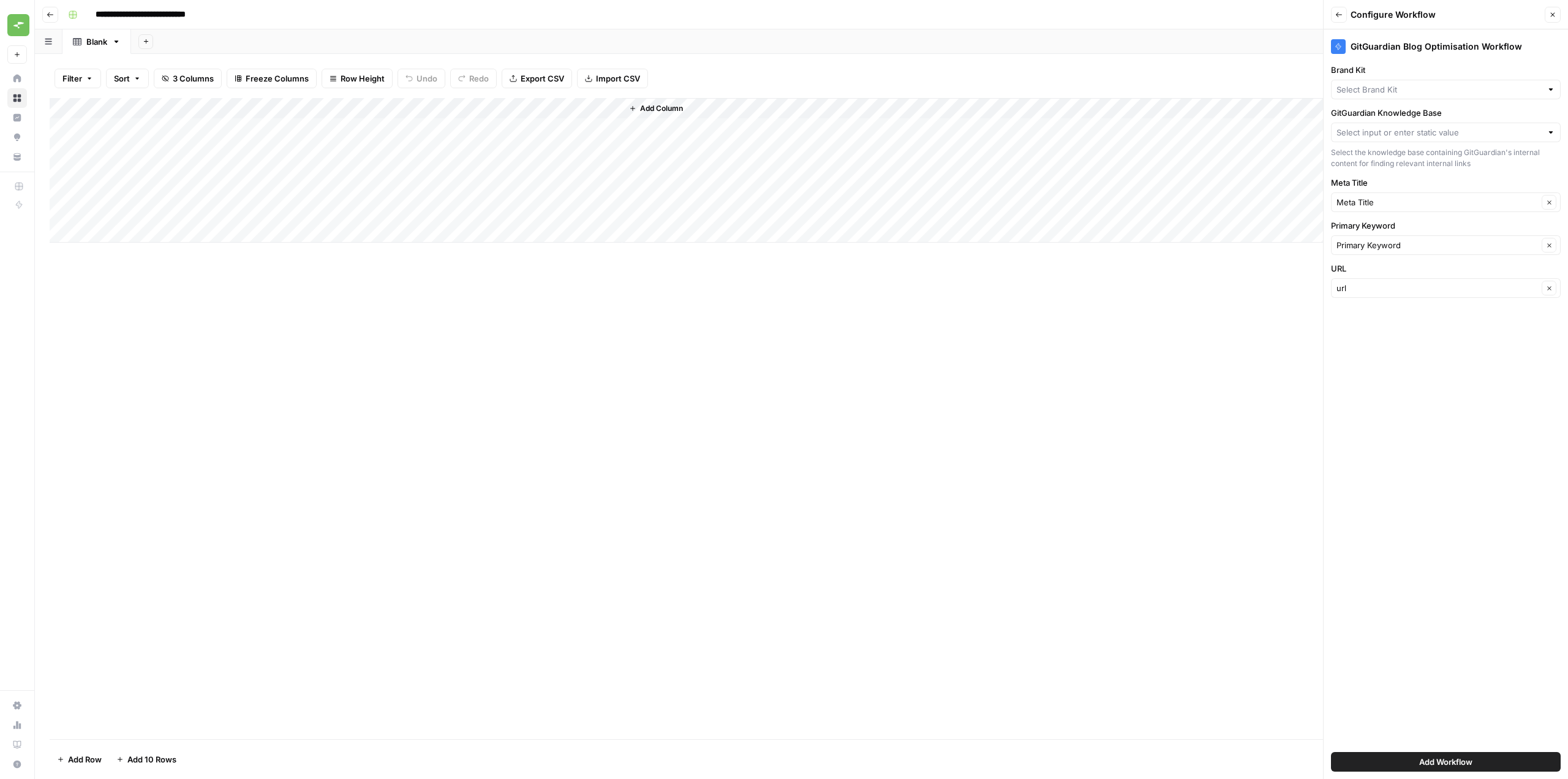
click at [1441, 761] on span "Add Workflow" at bounding box center [1446, 762] width 53 height 12
click at [1371, 91] on input "Brand Kit" at bounding box center [1439, 89] width 205 height 12
click at [1384, 124] on button "GitGuardian" at bounding box center [1445, 118] width 219 height 17
type input "GitGuardian"
click at [1390, 137] on input "GitGuardian Knowledge Base" at bounding box center [1439, 133] width 205 height 12
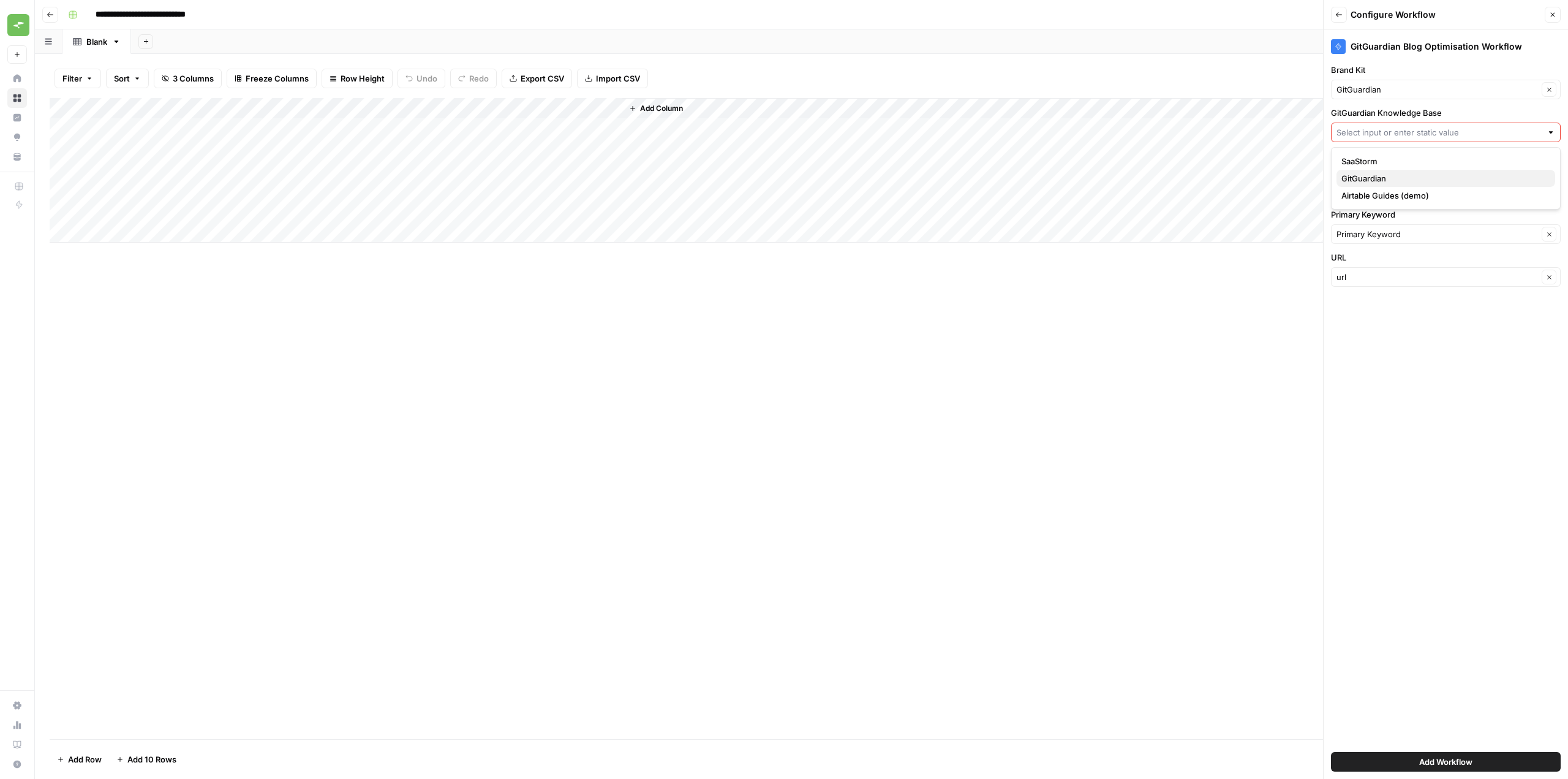
click at [1407, 171] on button "GitGuardian" at bounding box center [1445, 178] width 219 height 17
type input "GitGuardian"
click at [1495, 764] on button "Add Workflow" at bounding box center [1445, 762] width 230 height 20
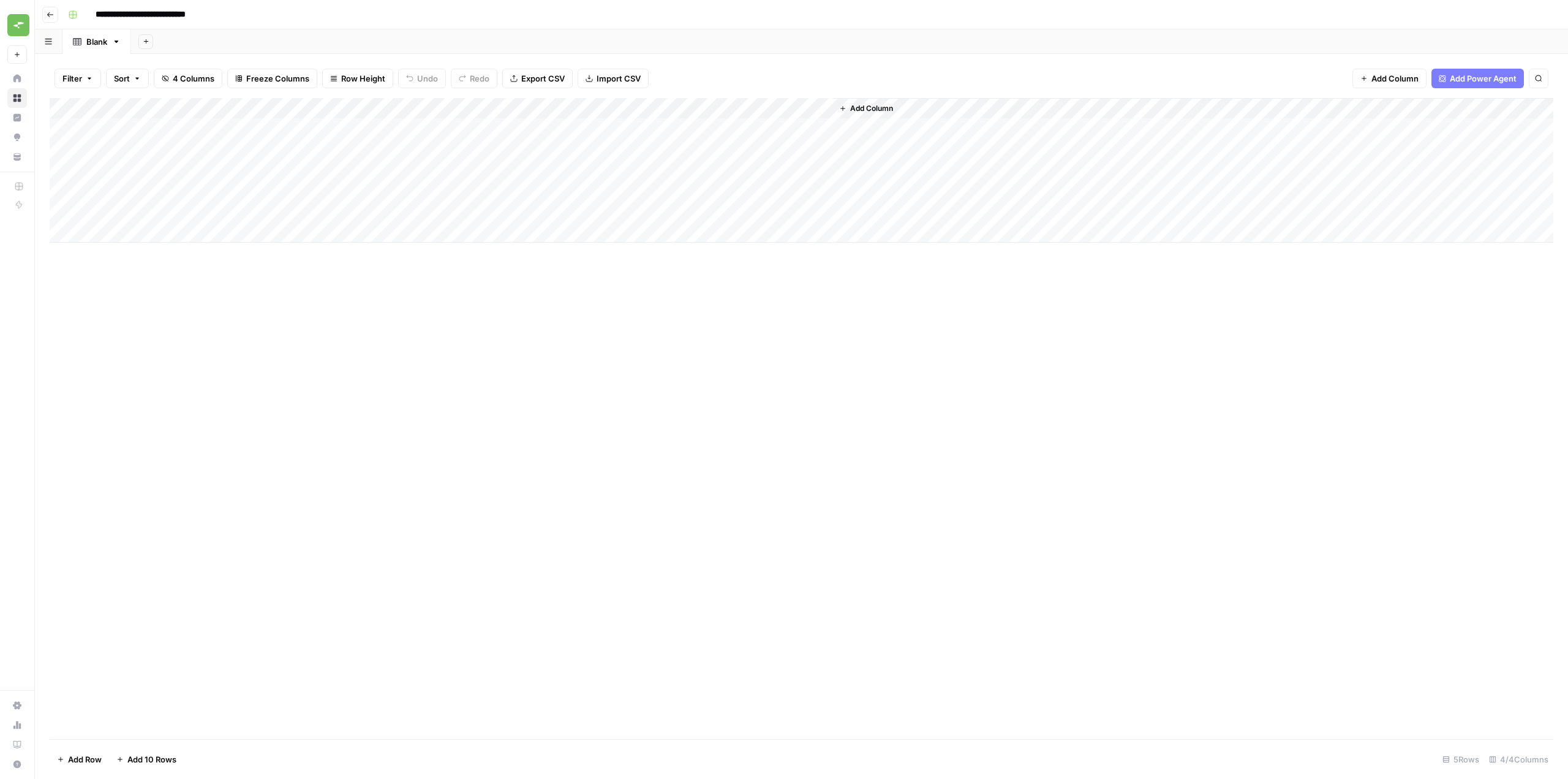
click at [713, 353] on div "Add Column" at bounding box center [802, 418] width 1504 height 641
click at [598, 78] on span "Import CSV" at bounding box center [619, 78] width 44 height 12
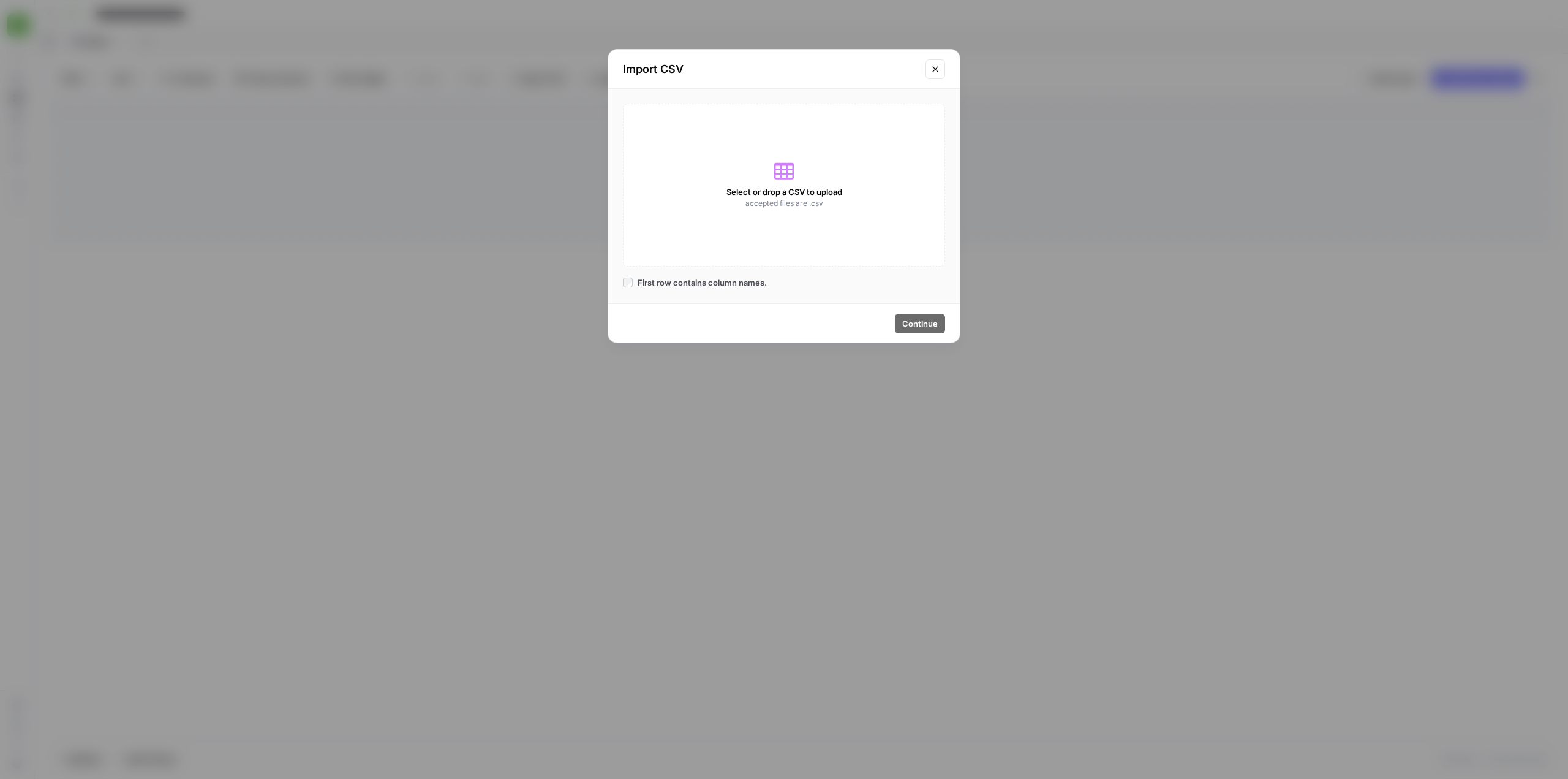
click at [766, 182] on div "Select or drop a CSV to upload accepted files are .csv" at bounding box center [784, 185] width 322 height 163
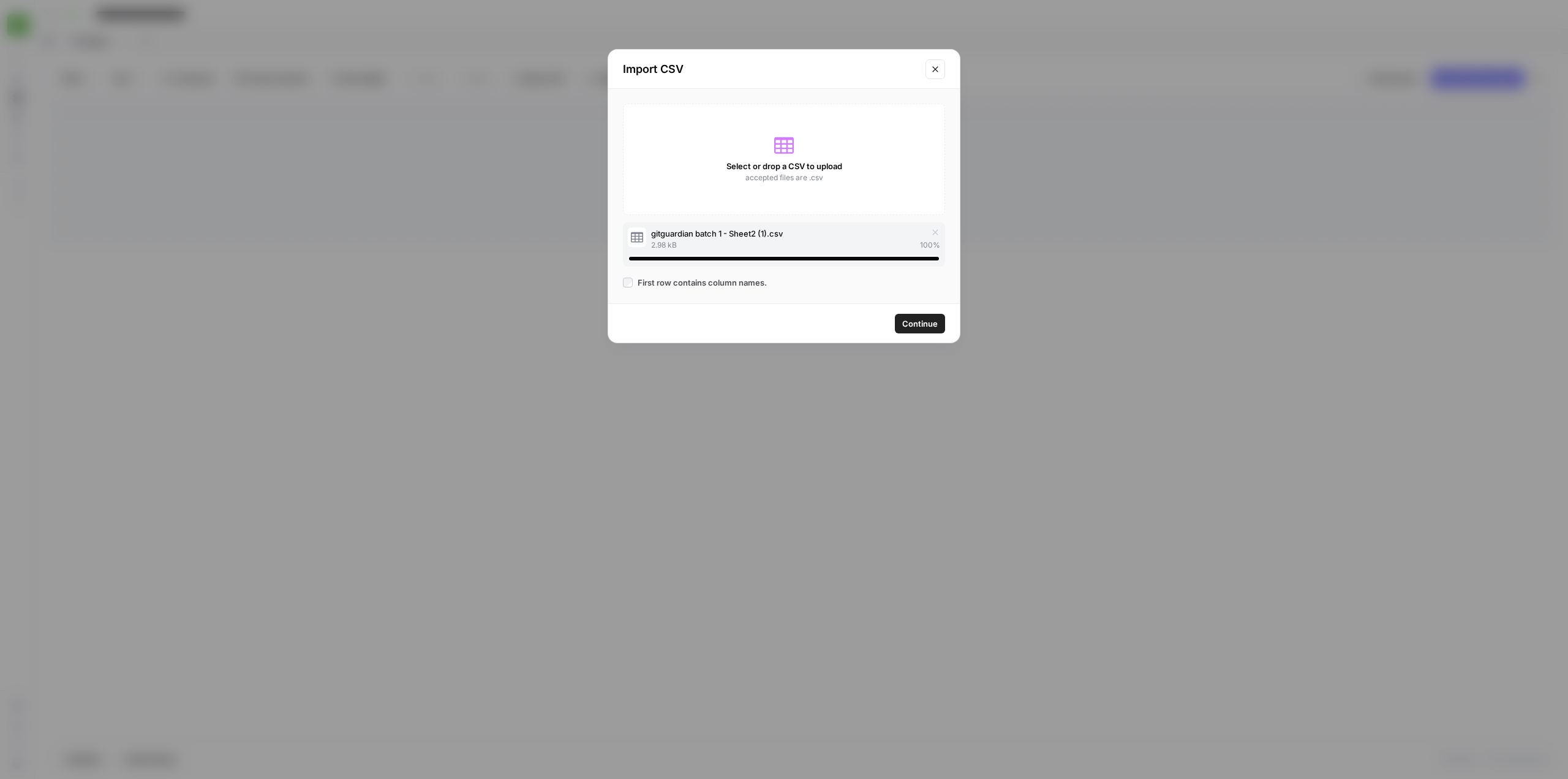
click at [926, 323] on span "Continue" at bounding box center [920, 324] width 36 height 12
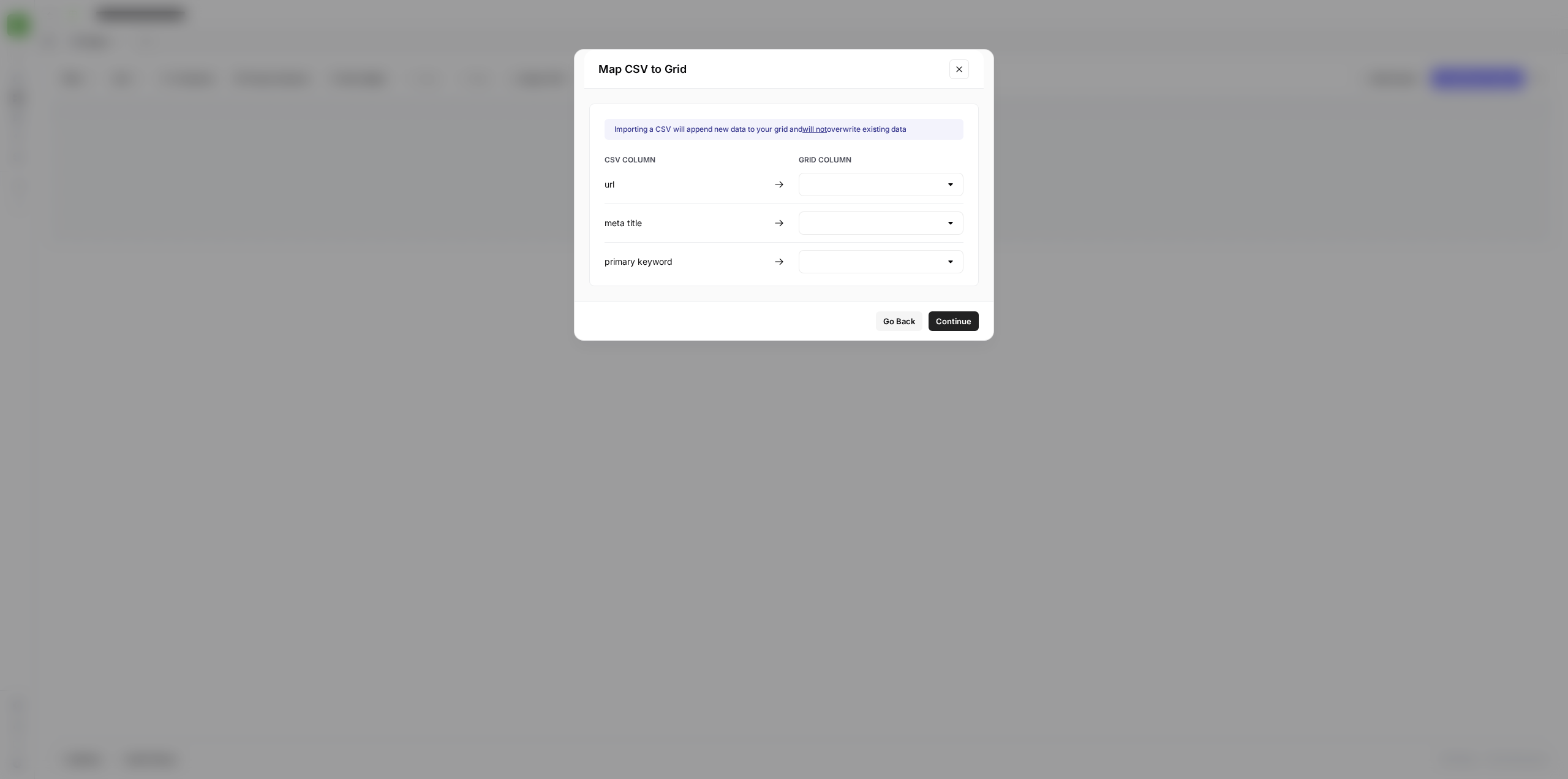
type input "Create new column"
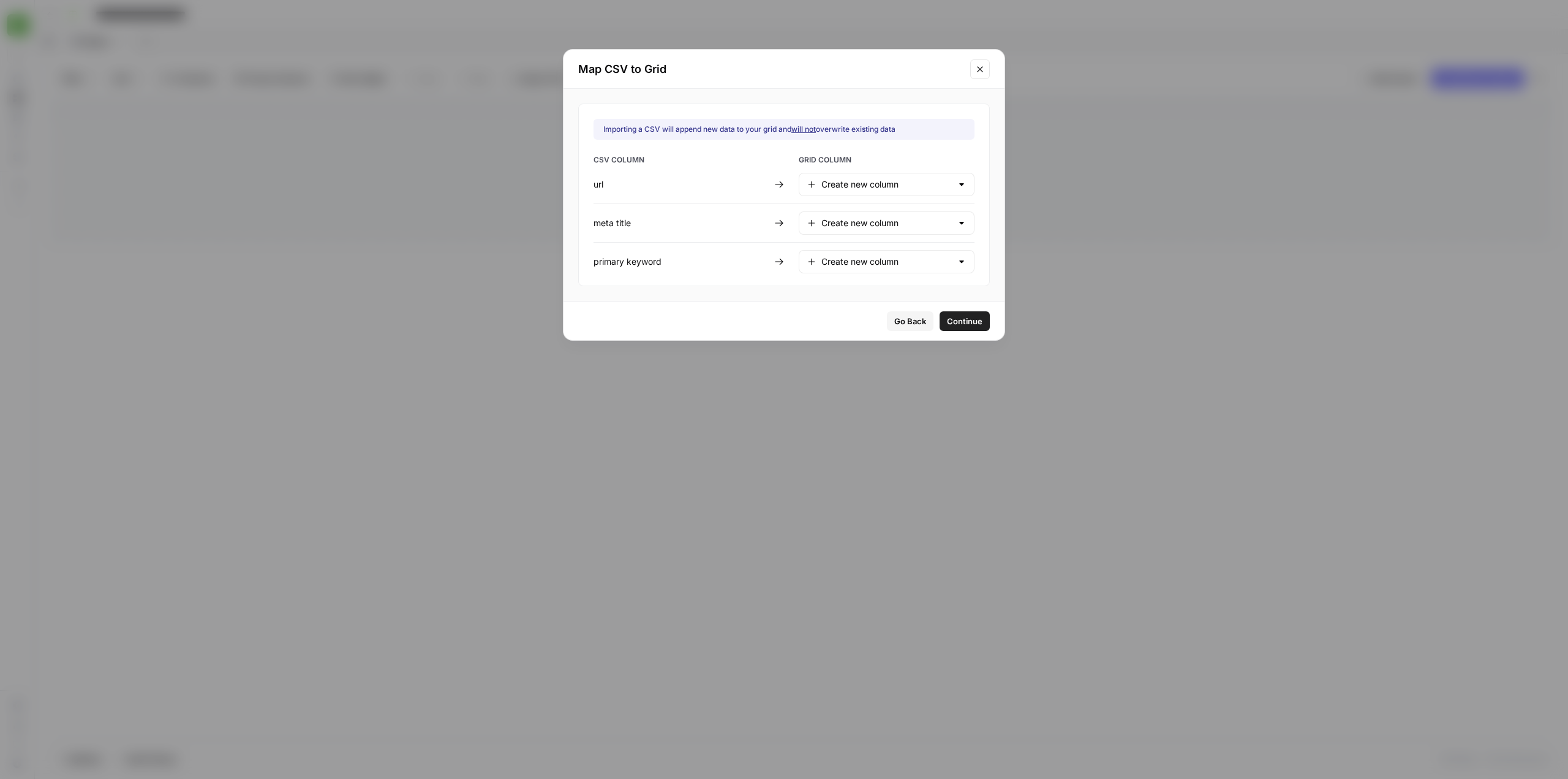
click at [903, 192] on div "Create new column" at bounding box center [886, 184] width 176 height 23
click at [853, 213] on span "url" at bounding box center [884, 215] width 123 height 12
type input "url"
click at [856, 214] on div "Create new column" at bounding box center [886, 223] width 176 height 23
click at [847, 275] on span "Meta Title" at bounding box center [884, 271] width 123 height 12
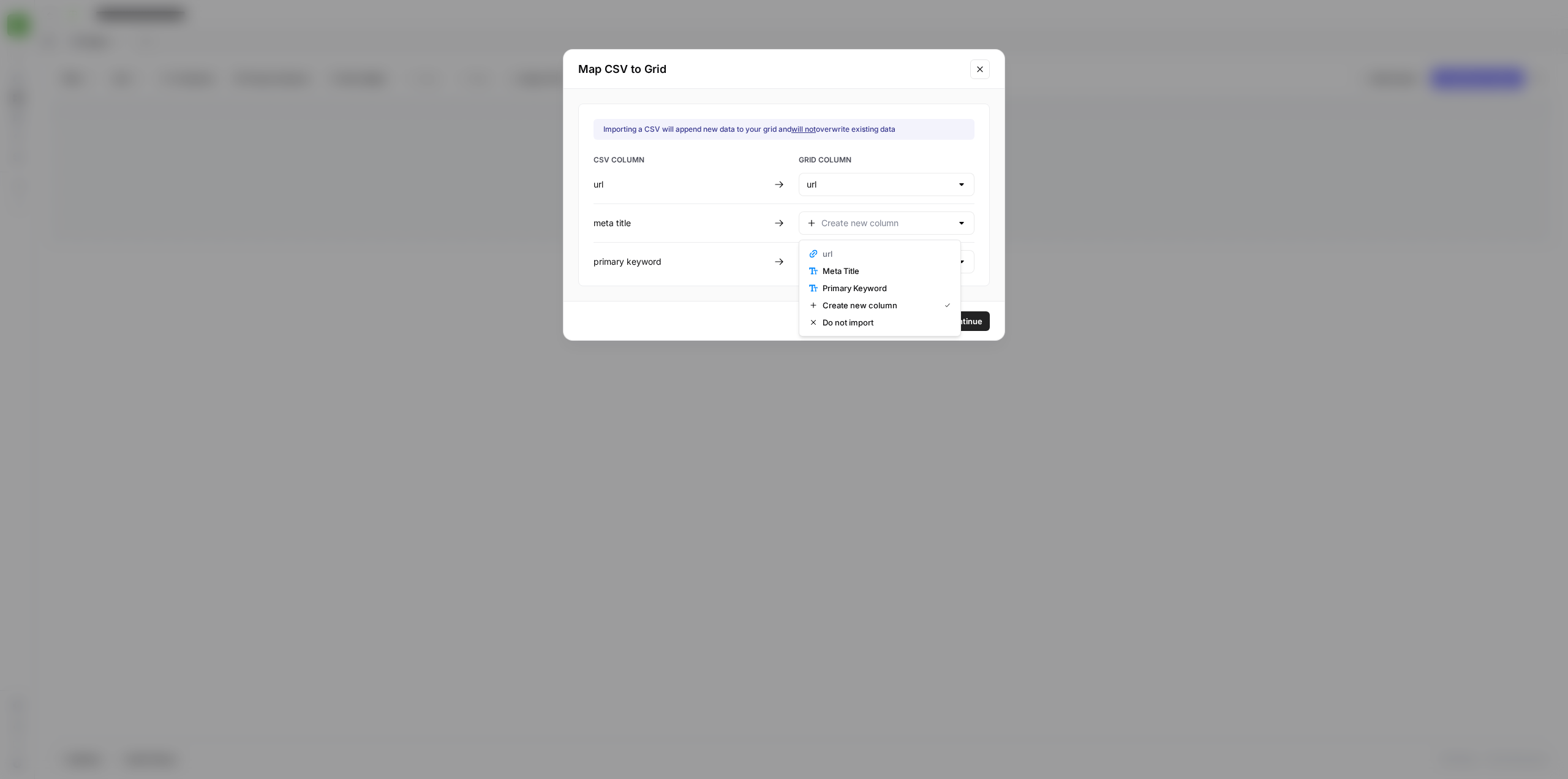
type input "Meta Title"
click at [884, 263] on input "text" at bounding box center [887, 262] width 131 height 12
click at [884, 328] on span "Primary Keyword" at bounding box center [884, 327] width 123 height 12
type input "Primary Keyword"
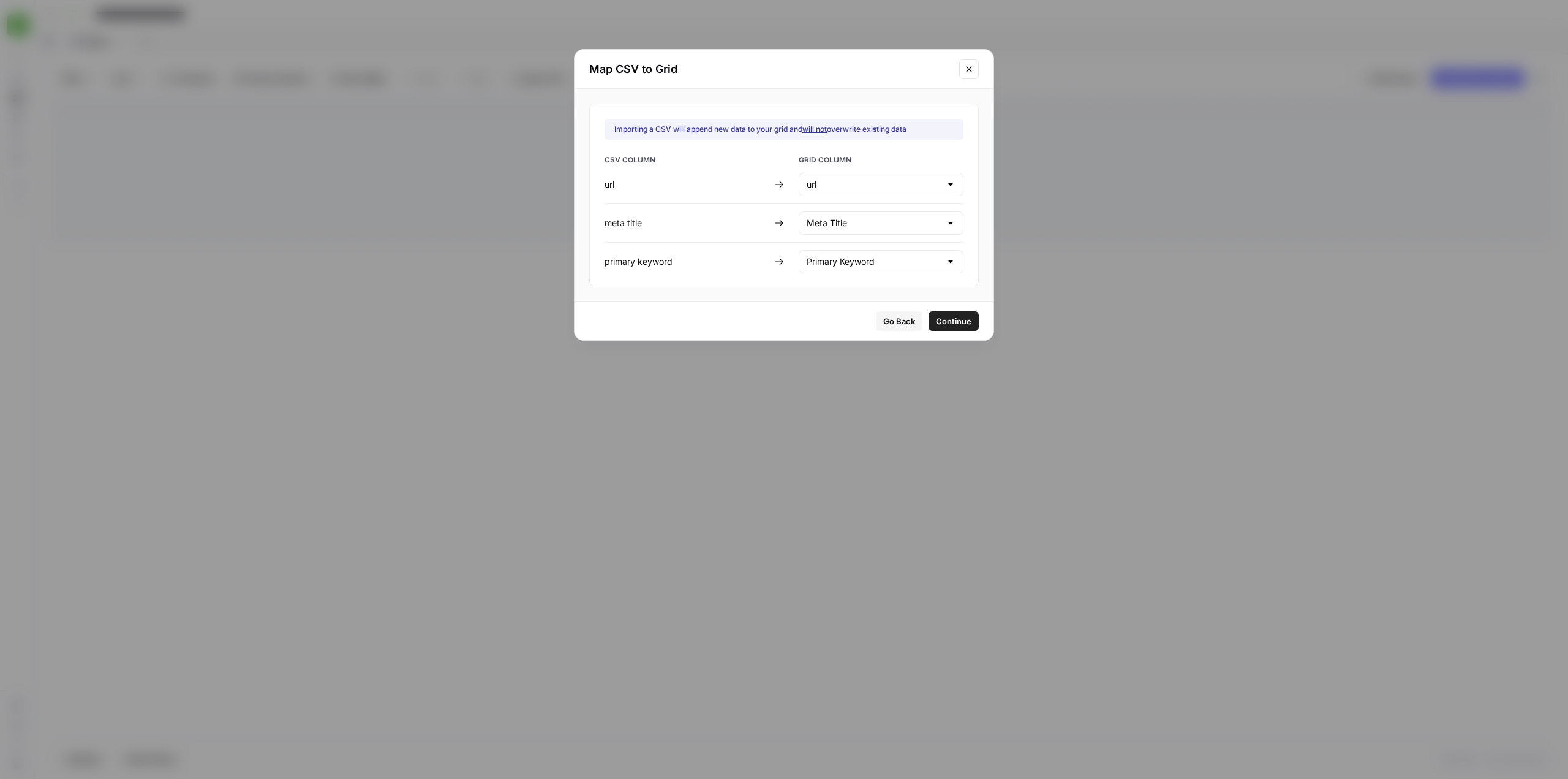
click at [945, 315] on span "Continue" at bounding box center [954, 321] width 36 height 12
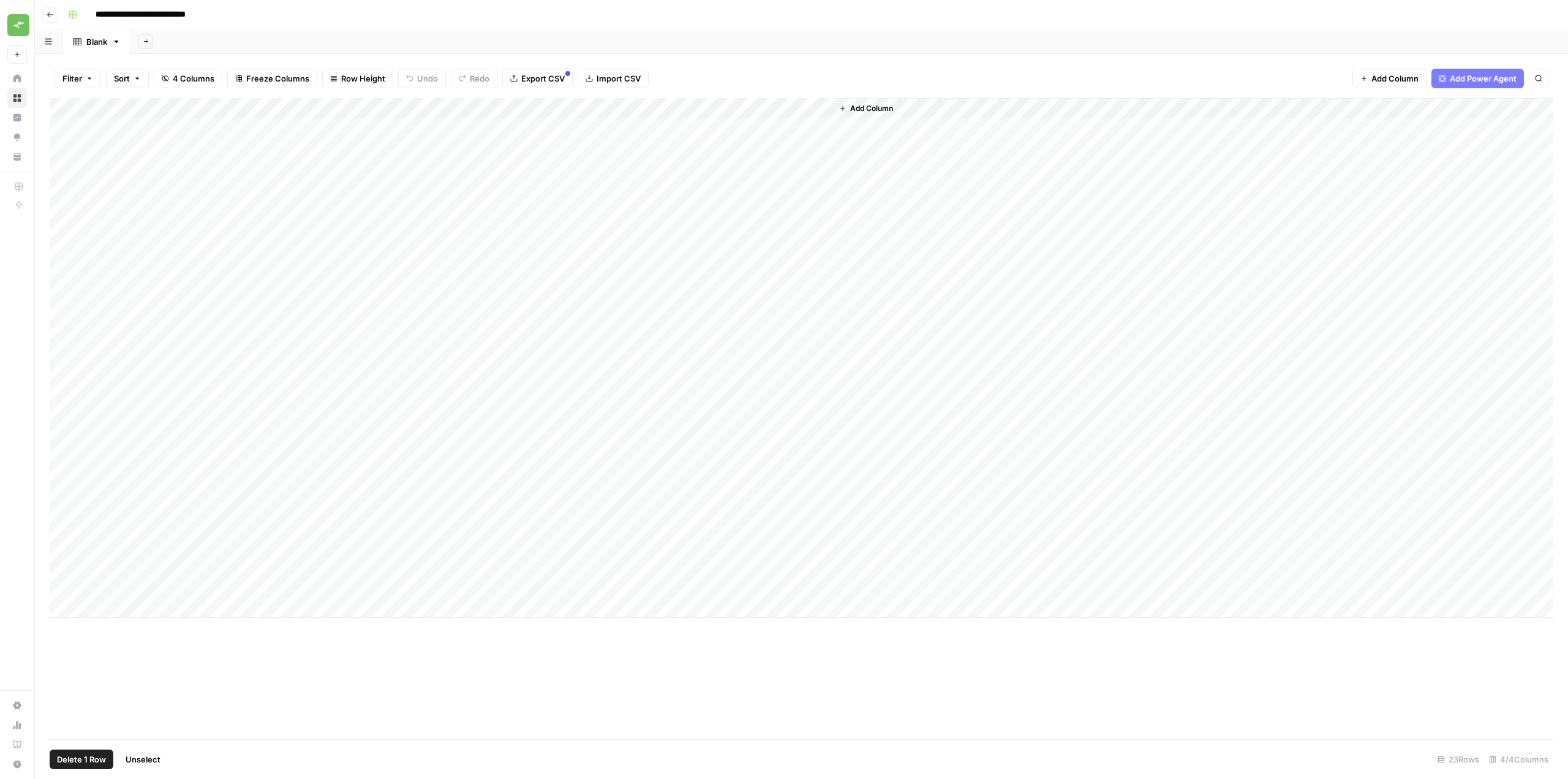
click at [61, 212] on div "Add Column" at bounding box center [802, 357] width 1504 height 520
click at [65, 191] on div "Add Column" at bounding box center [802, 357] width 1504 height 520
click at [59, 168] on div "Add Column" at bounding box center [802, 357] width 1504 height 520
click at [62, 150] on div "Add Column" at bounding box center [802, 357] width 1504 height 520
click at [63, 131] on div "Add Column" at bounding box center [802, 357] width 1504 height 520
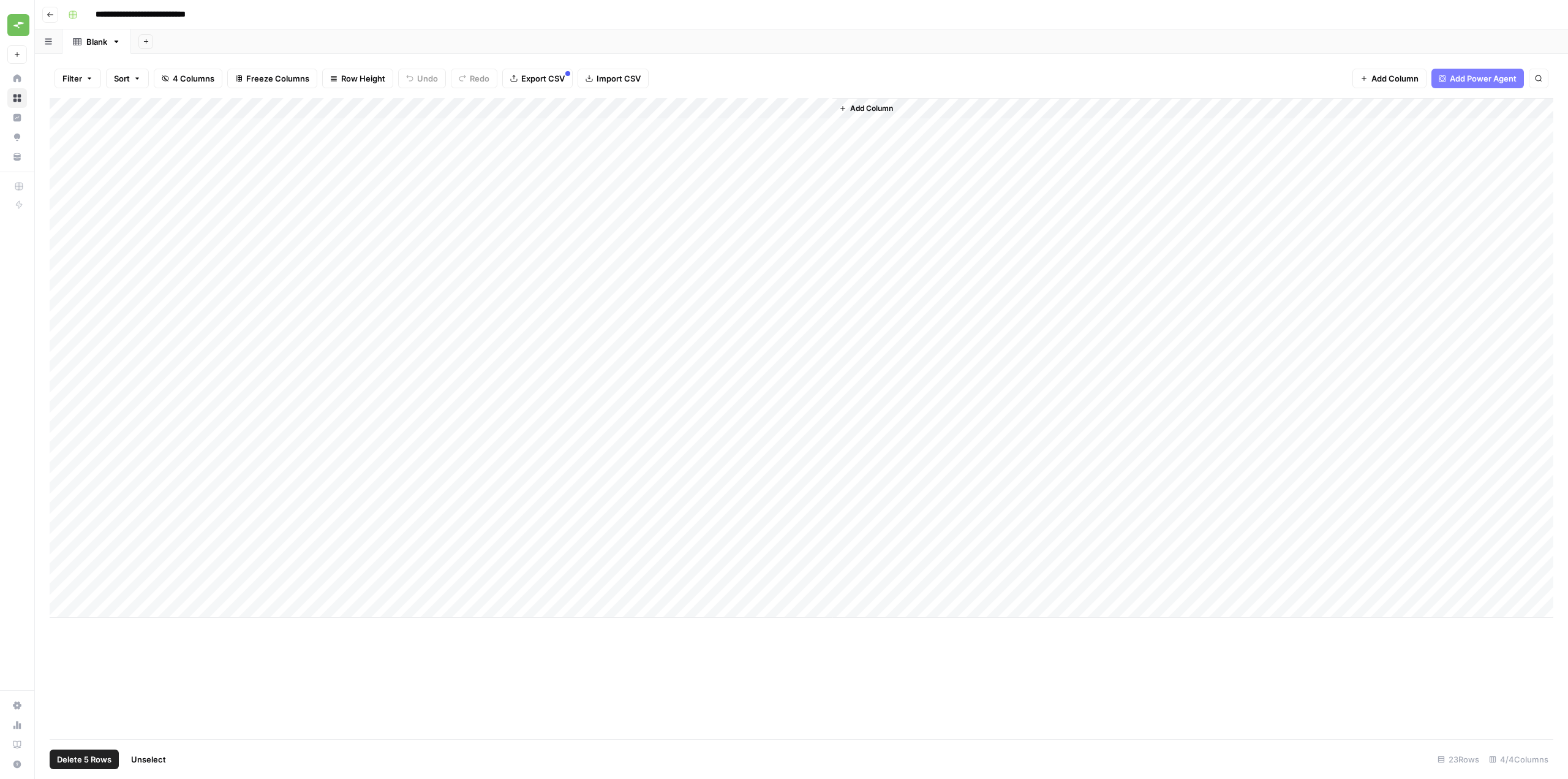
click at [95, 751] on button "Delete 5 Rows" at bounding box center [84, 759] width 69 height 20
click at [747, 131] on button "Delete" at bounding box center [740, 142] width 41 height 22
click at [835, 573] on div "Add Column" at bounding box center [802, 418] width 1504 height 641
click at [804, 110] on div "Add Column" at bounding box center [802, 306] width 1504 height 415
click at [935, 72] on div "Filter Sort 4 Columns Freeze Columns Row Height Undo Redo Export CSV Import CSV…" at bounding box center [802, 78] width 1504 height 39
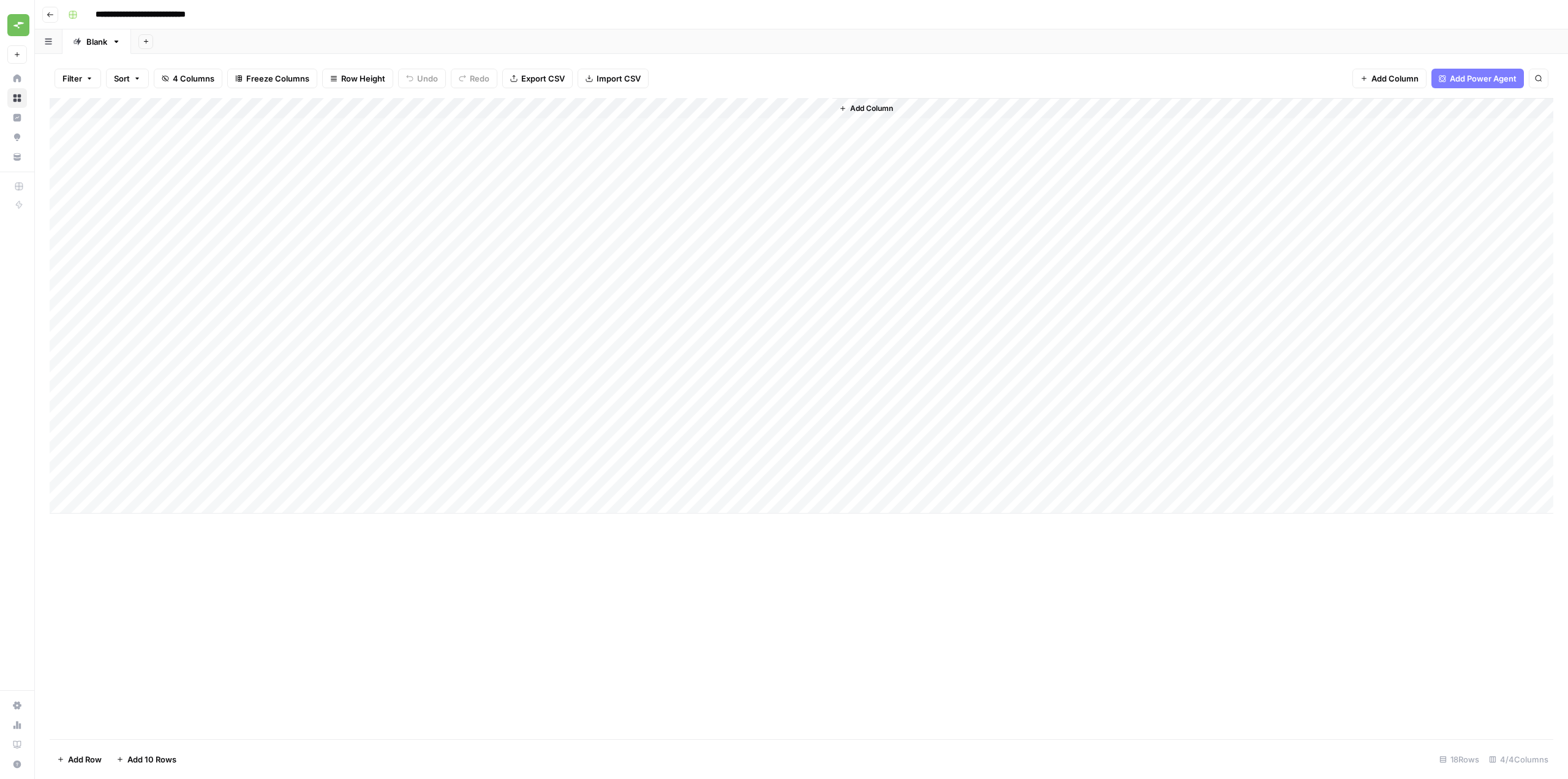
click at [725, 123] on div "Add Column" at bounding box center [802, 306] width 1504 height 415
click at [802, 124] on div "Add Column" at bounding box center [802, 306] width 1504 height 415
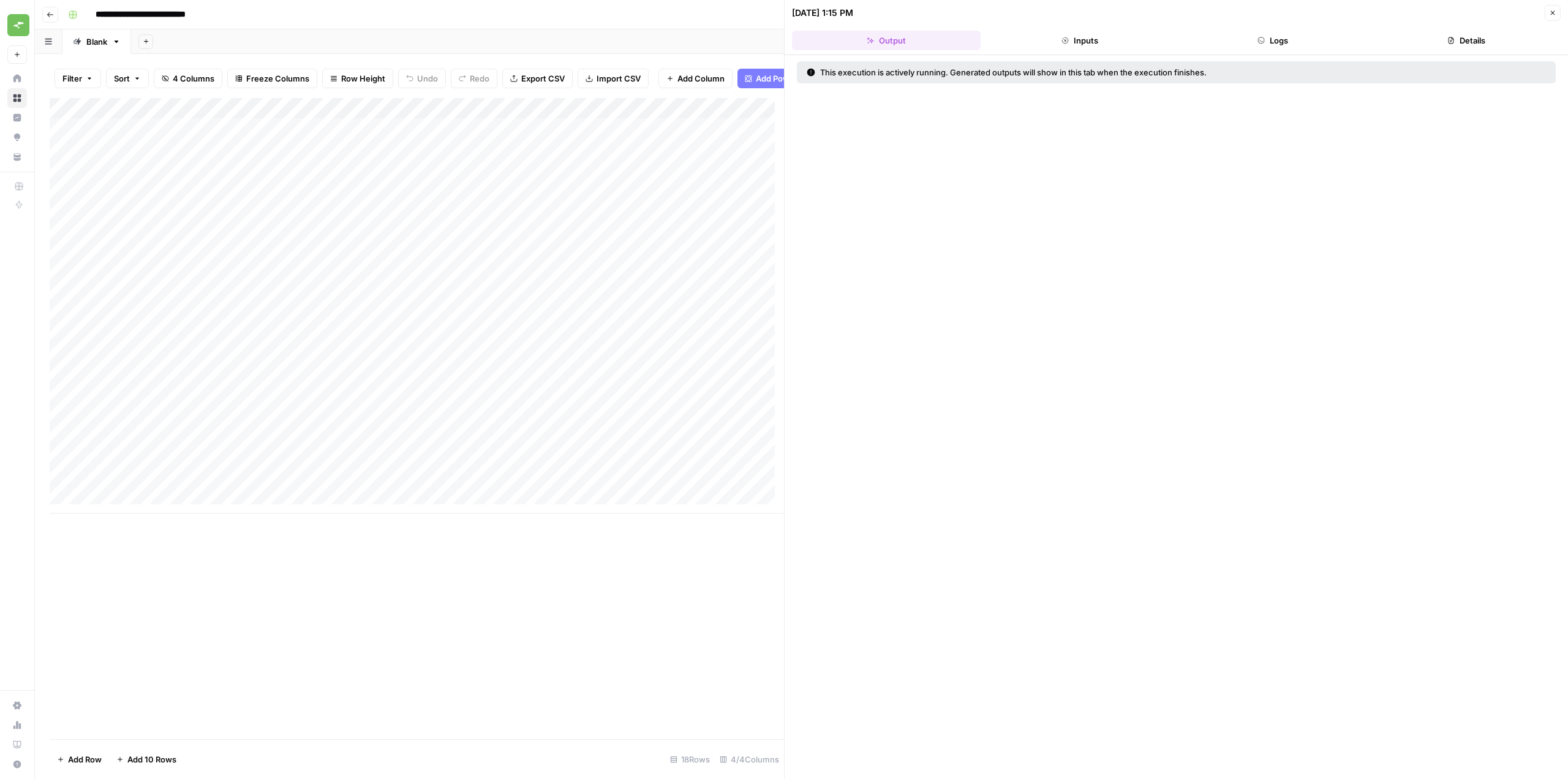
click at [1455, 43] on button "Details" at bounding box center [1466, 41] width 189 height 20
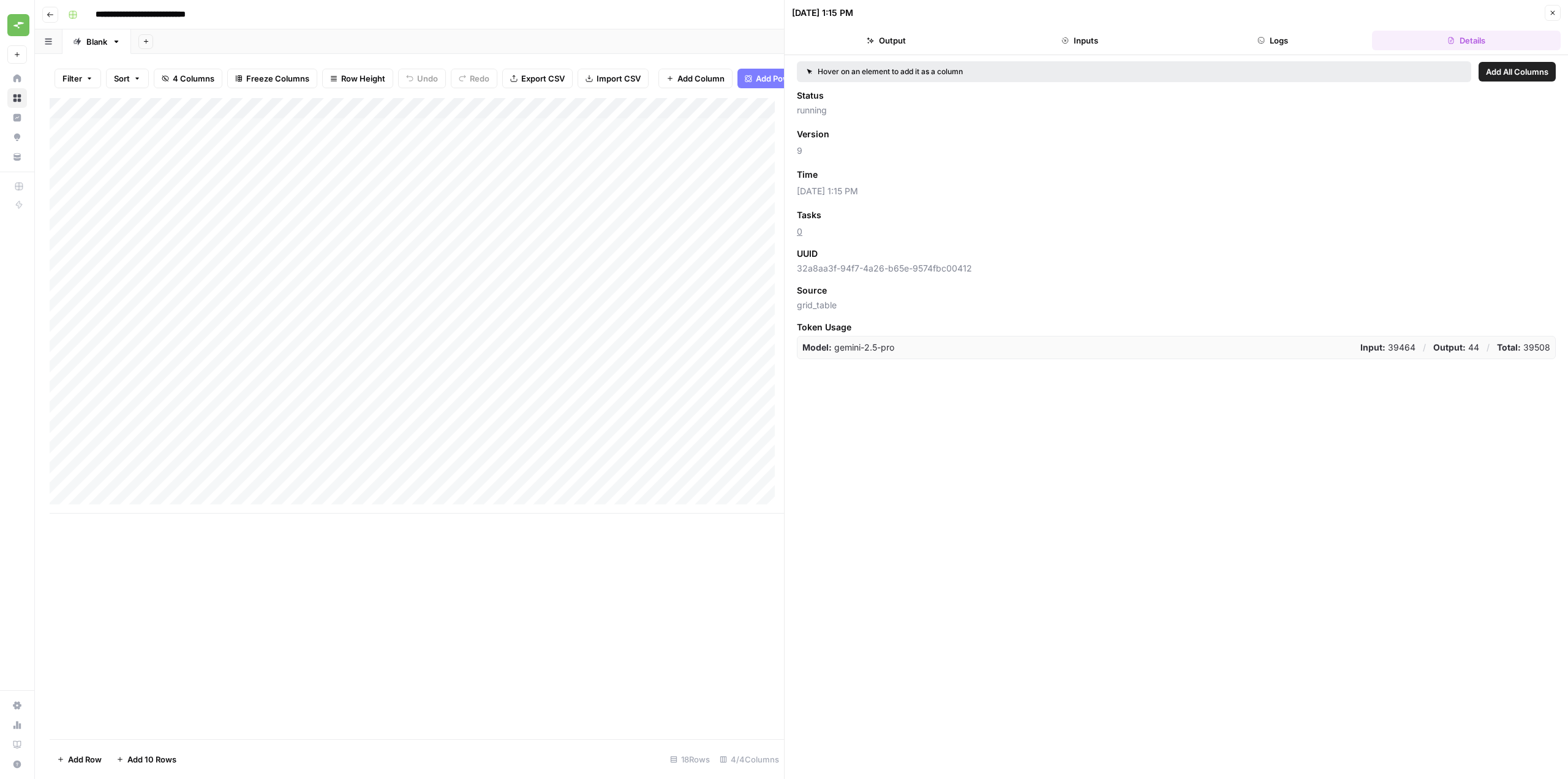
click at [1295, 47] on button "Logs" at bounding box center [1273, 41] width 189 height 20
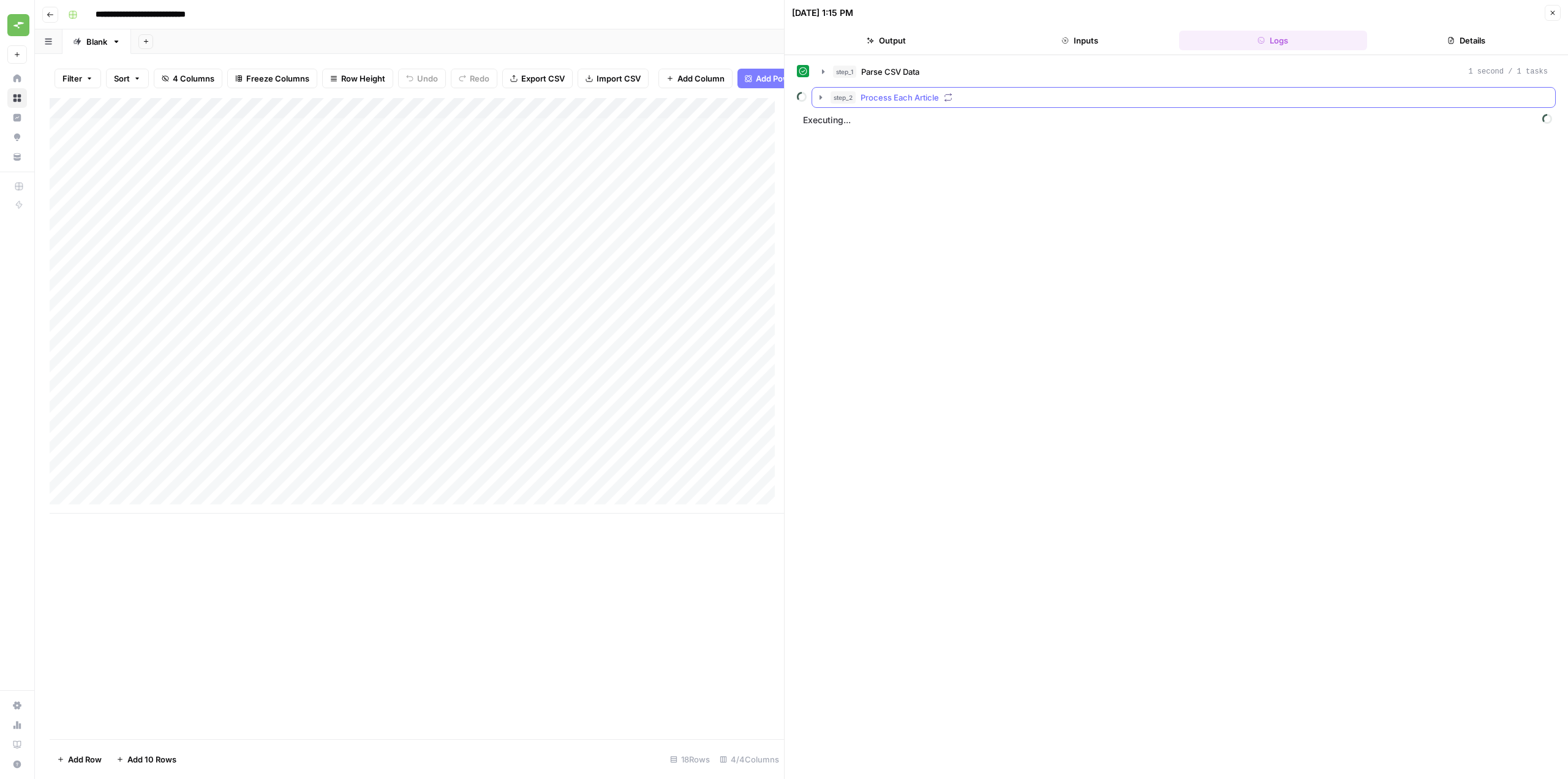
click at [819, 96] on icon "button" at bounding box center [821, 97] width 10 height 10
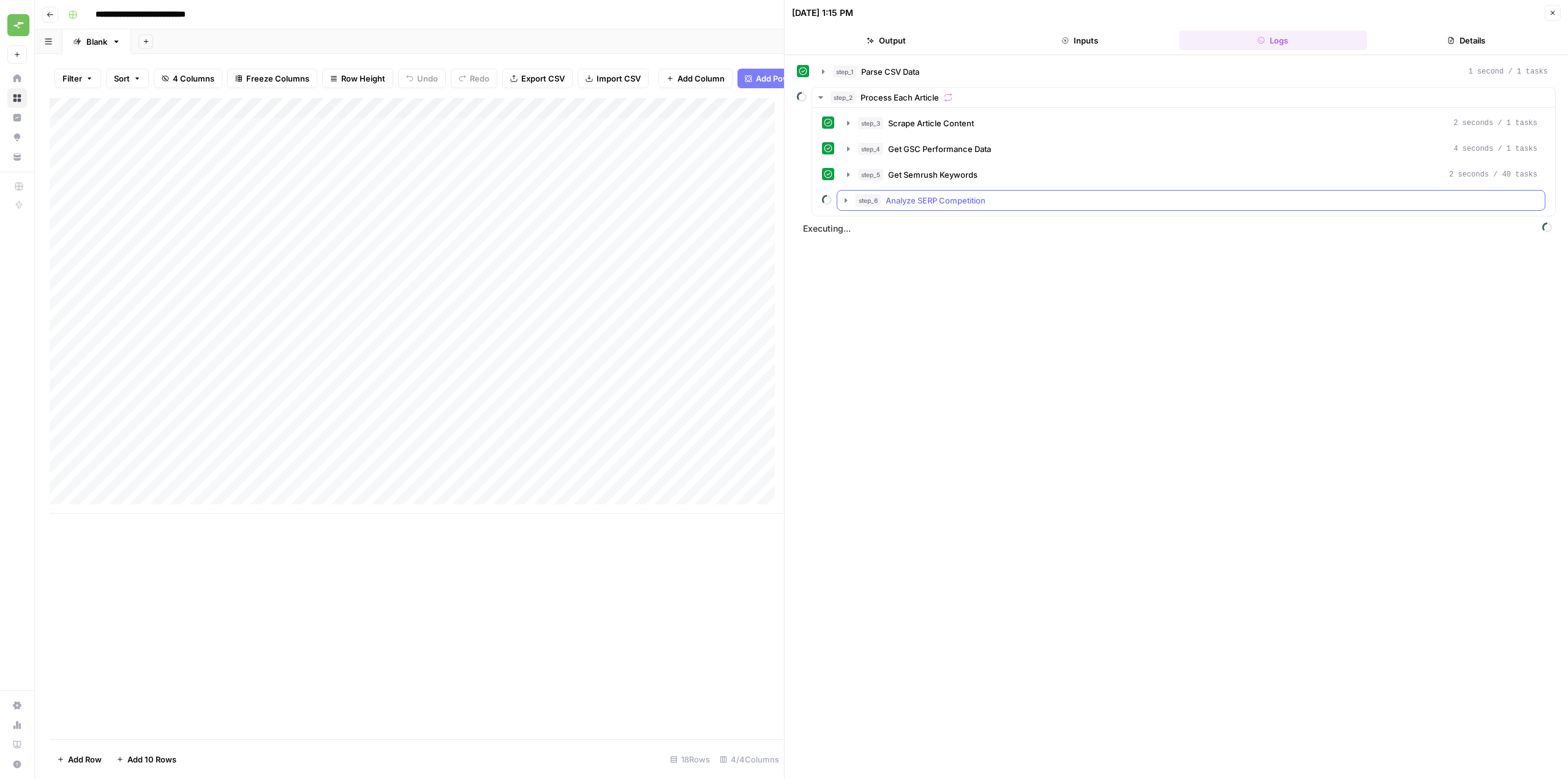
click at [844, 207] on button "step_6 Analyze SERP Competition" at bounding box center [1191, 200] width 707 height 20
click at [846, 203] on icon "button" at bounding box center [846, 200] width 10 height 10
click at [874, 279] on icon "button" at bounding box center [871, 277] width 10 height 10
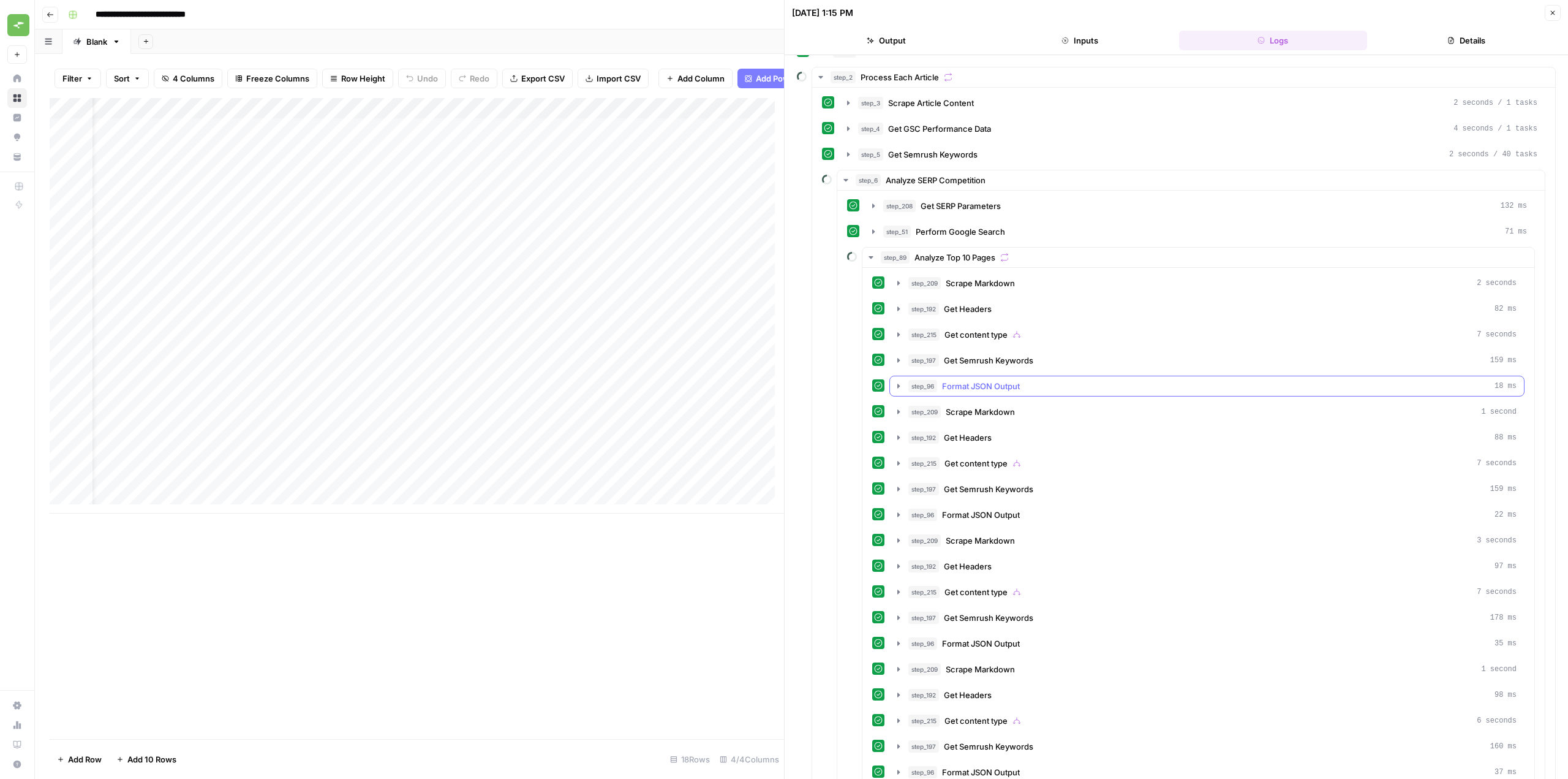
scroll to position [0, 0]
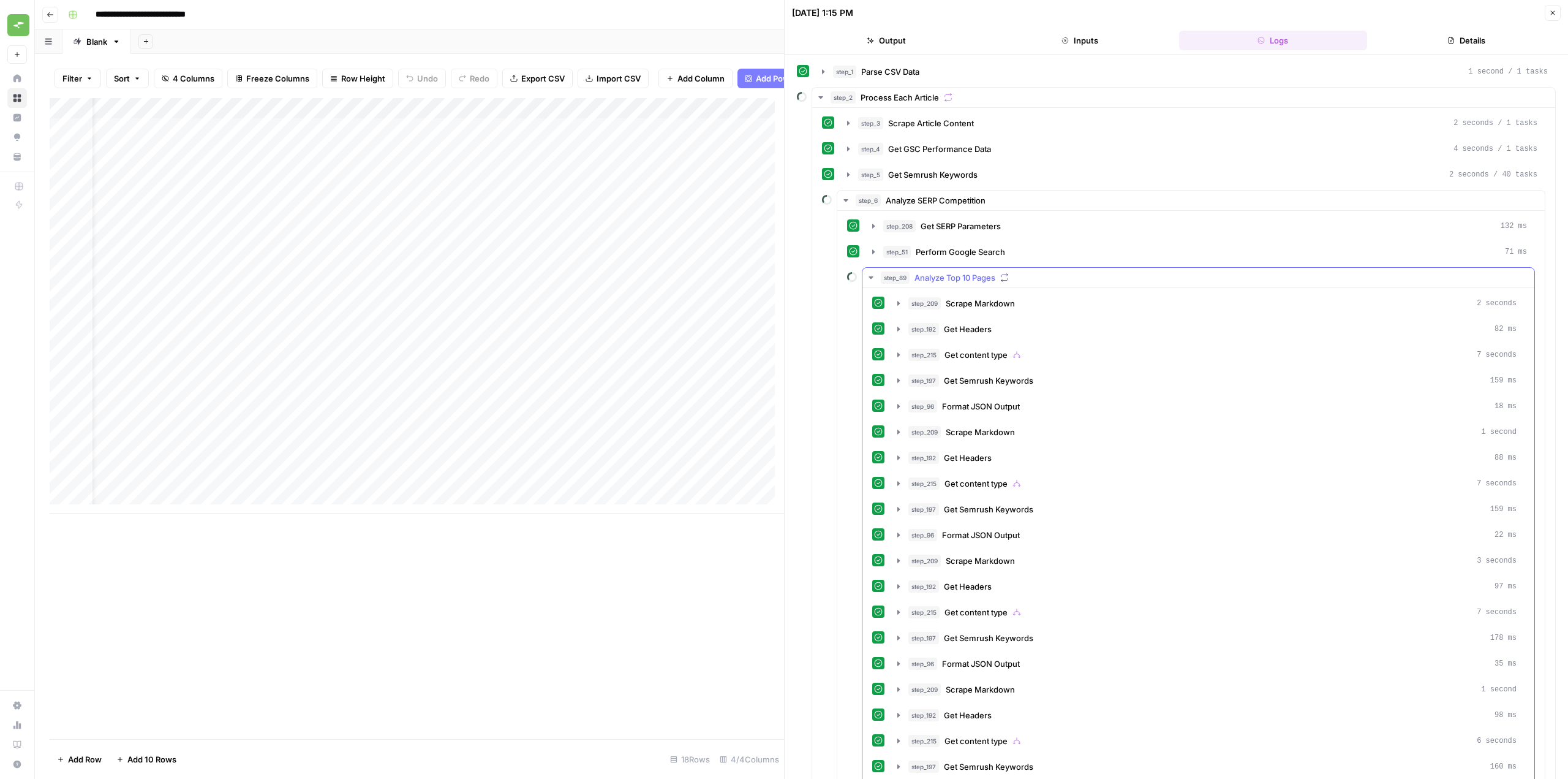
click at [871, 281] on icon "button" at bounding box center [871, 277] width 10 height 10
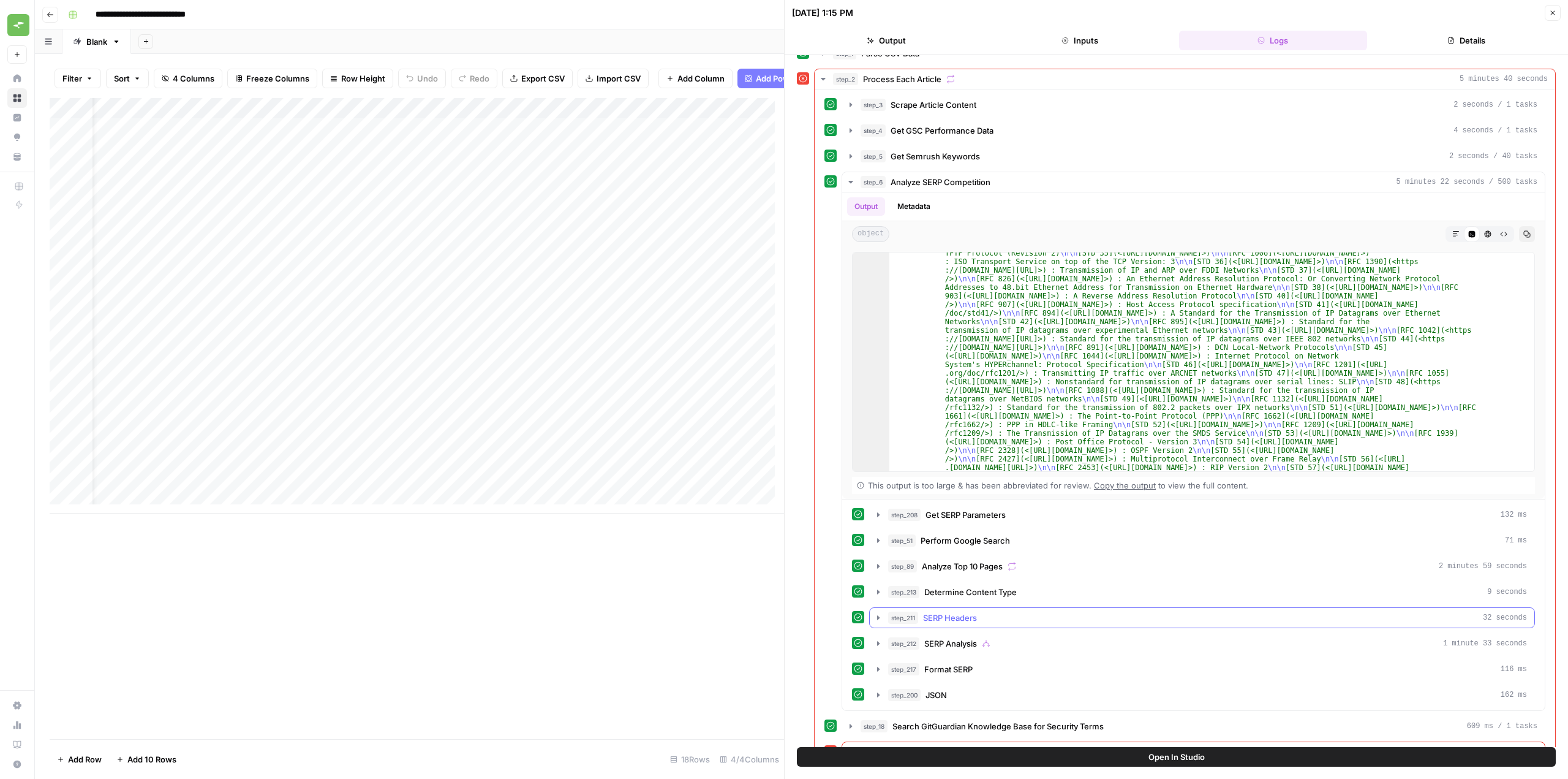
scroll to position [46, 0]
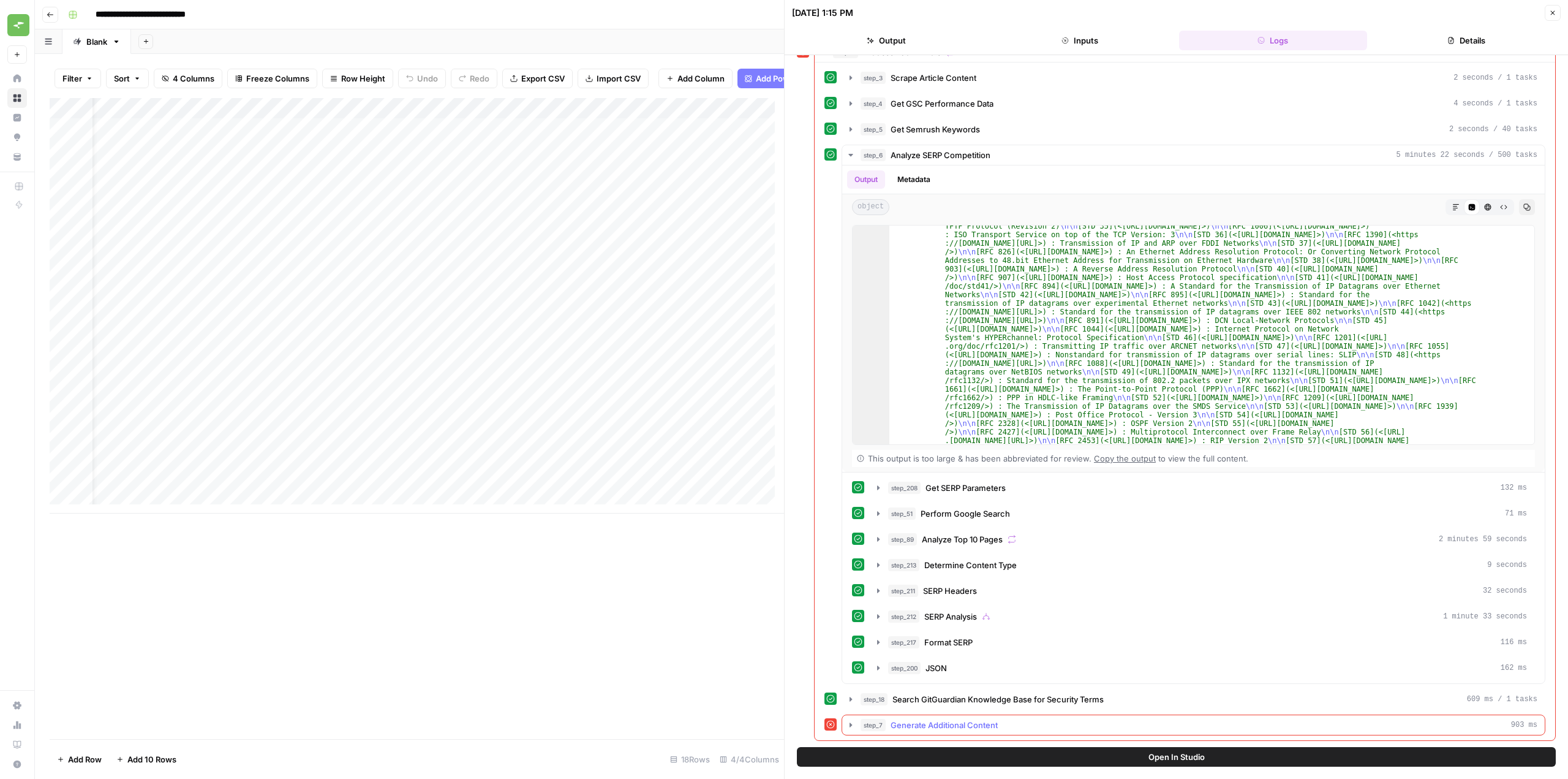
click at [853, 724] on icon "button" at bounding box center [851, 725] width 10 height 10
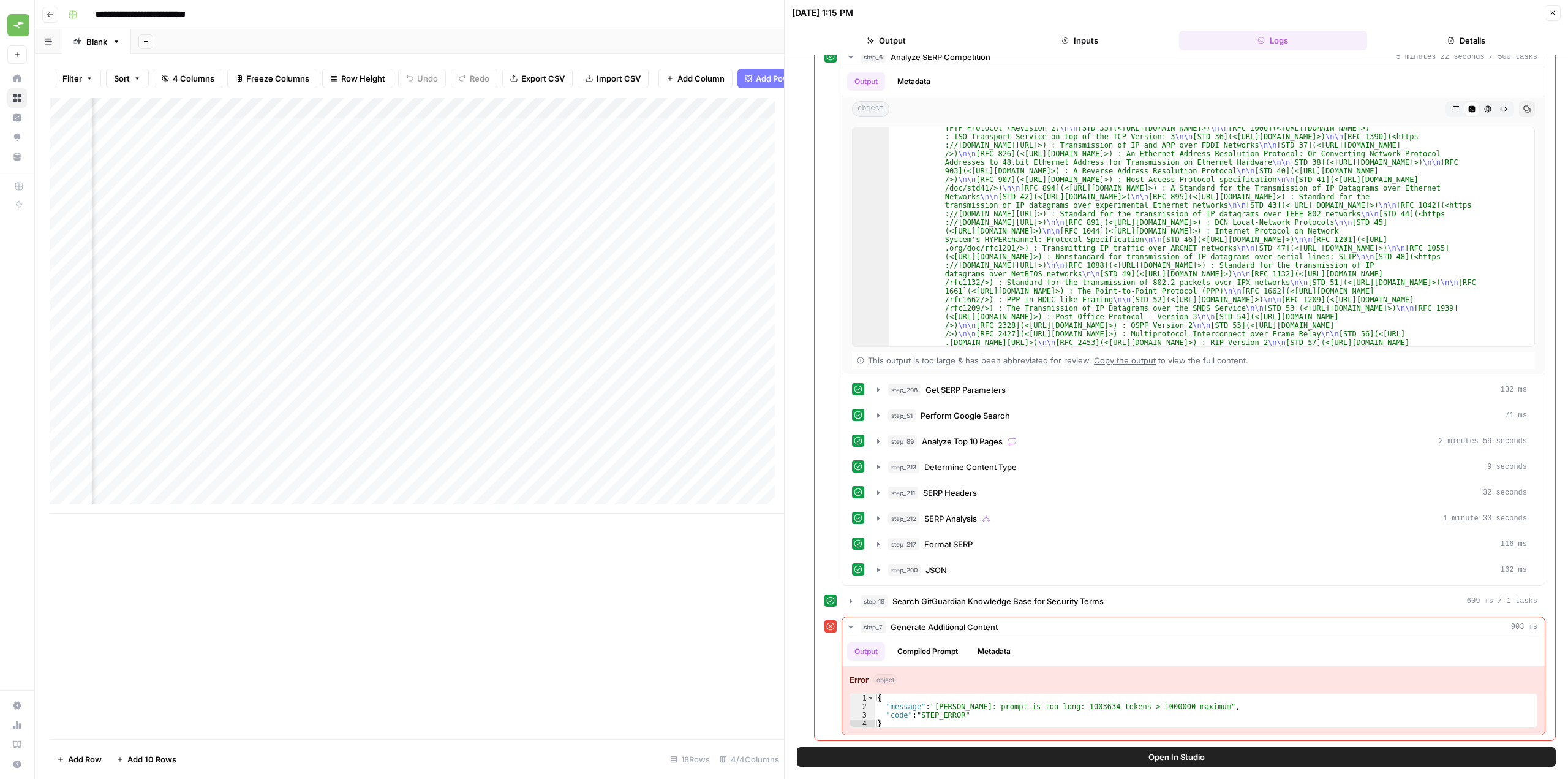
scroll to position [0, 126]
click at [680, 116] on div "Add Column" at bounding box center [417, 306] width 734 height 415
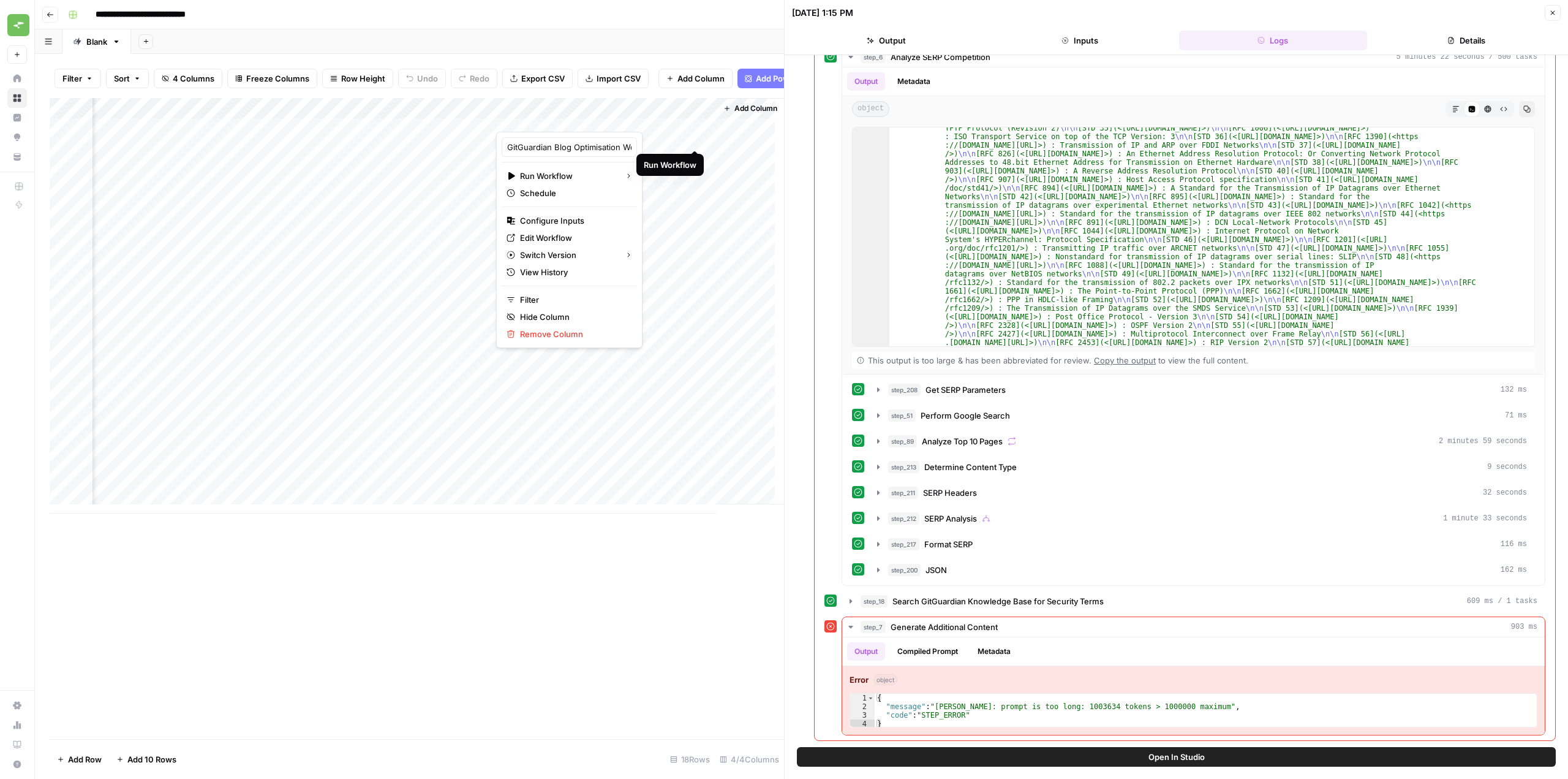
click at [690, 135] on div "Add Column" at bounding box center [417, 306] width 734 height 415
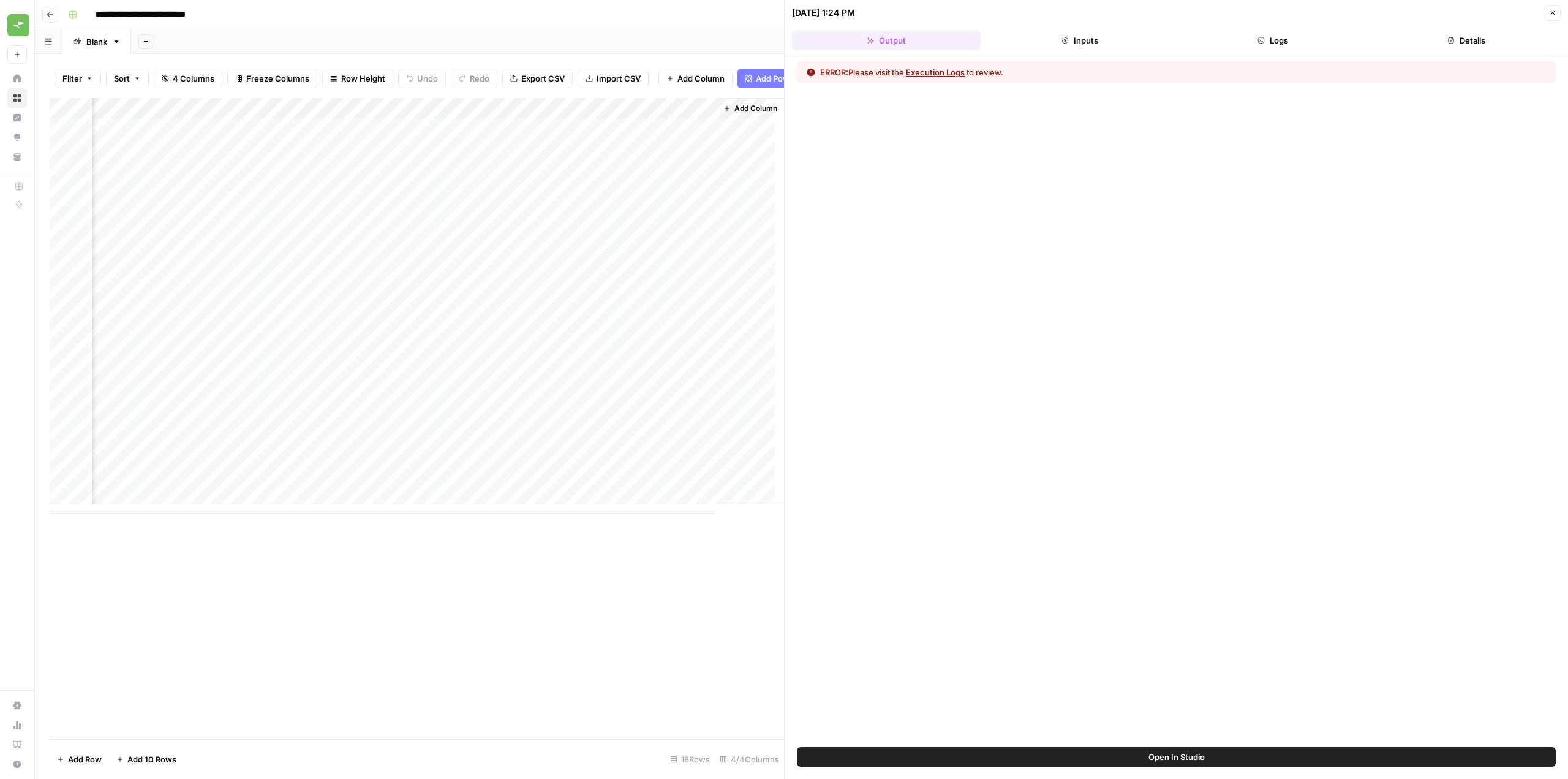
click at [1243, 43] on button "Logs" at bounding box center [1273, 41] width 189 height 20
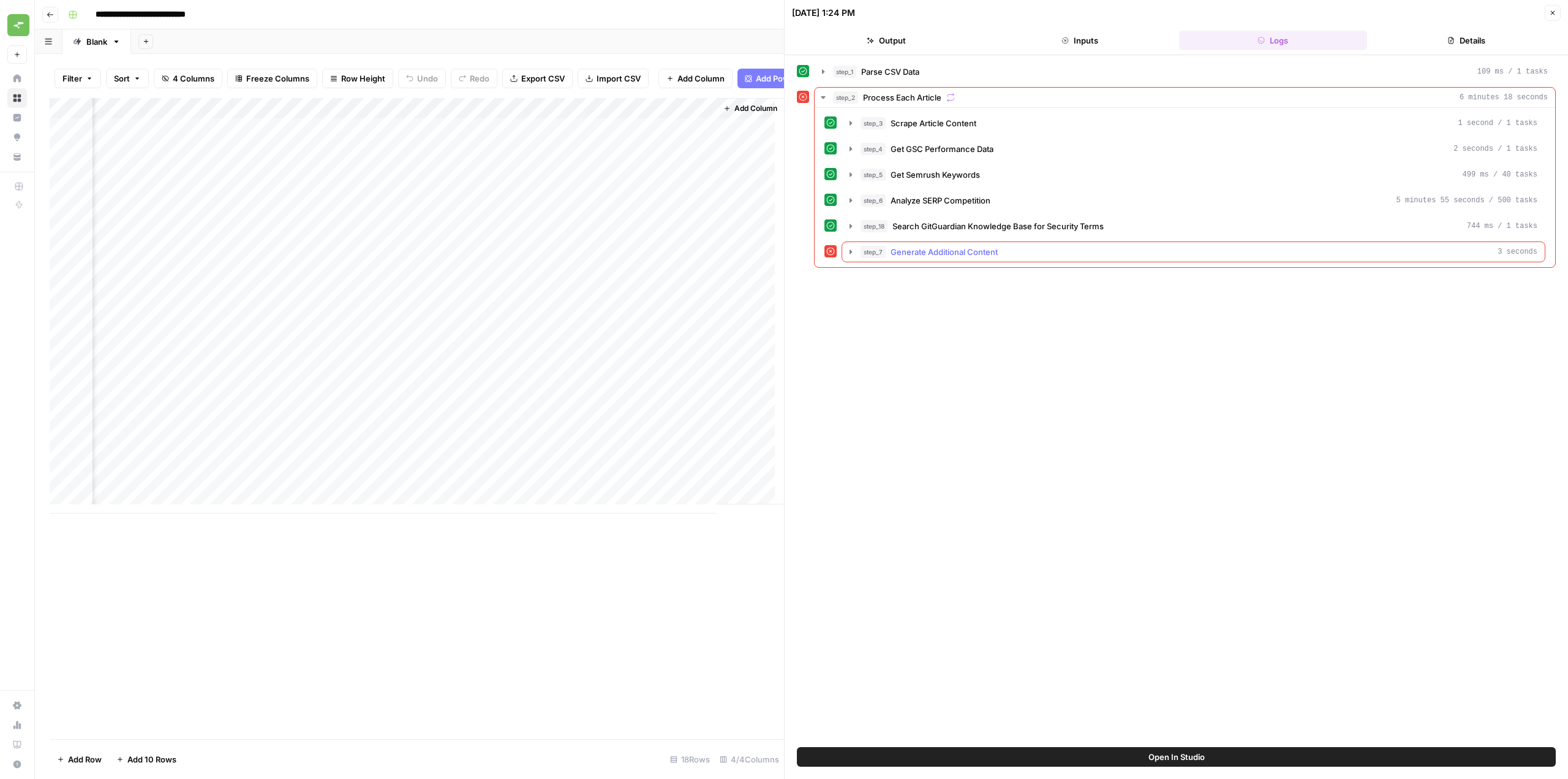
click at [850, 253] on icon "button" at bounding box center [851, 251] width 2 height 4
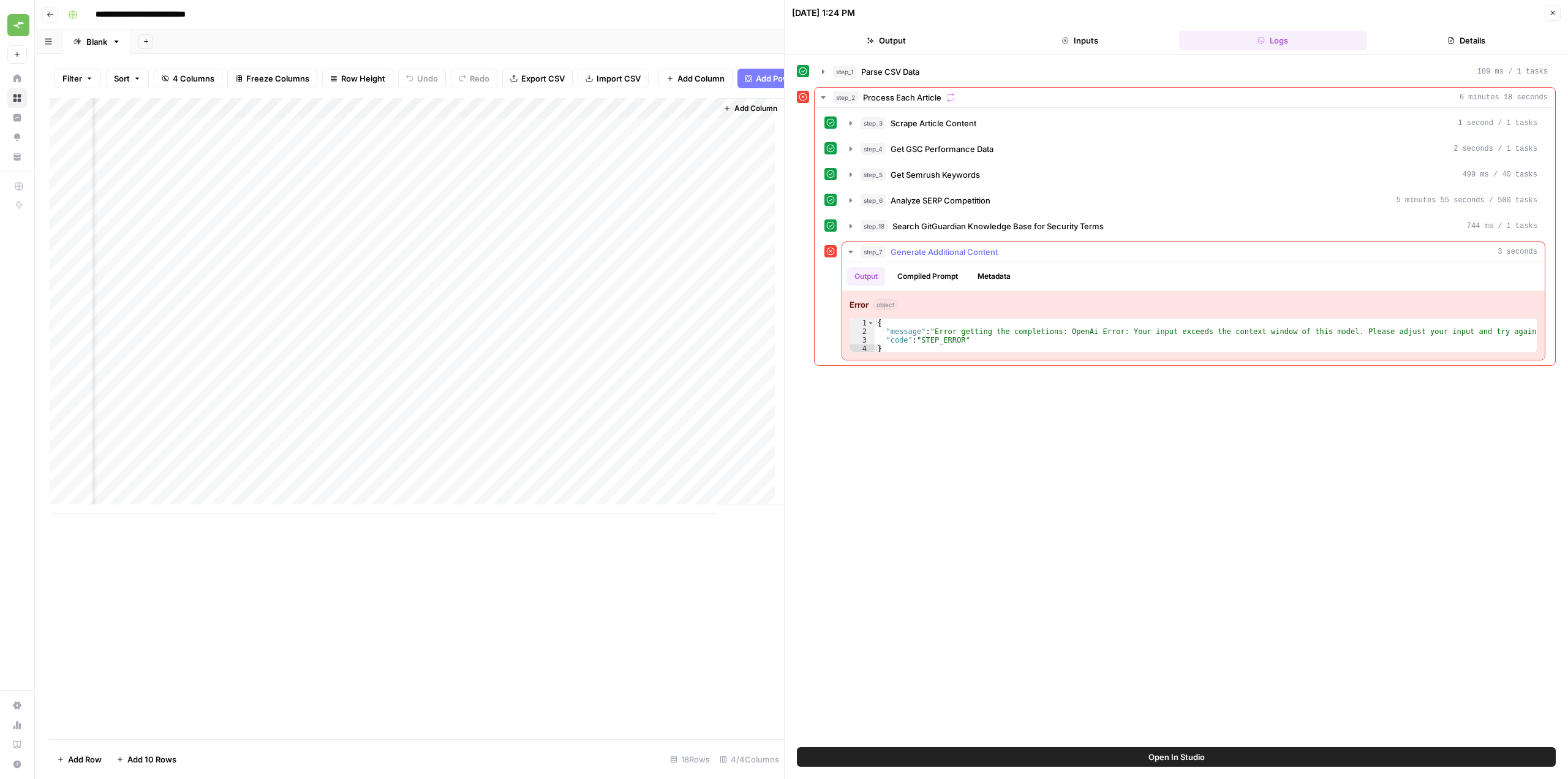
click at [850, 253] on icon "button" at bounding box center [851, 252] width 10 height 10
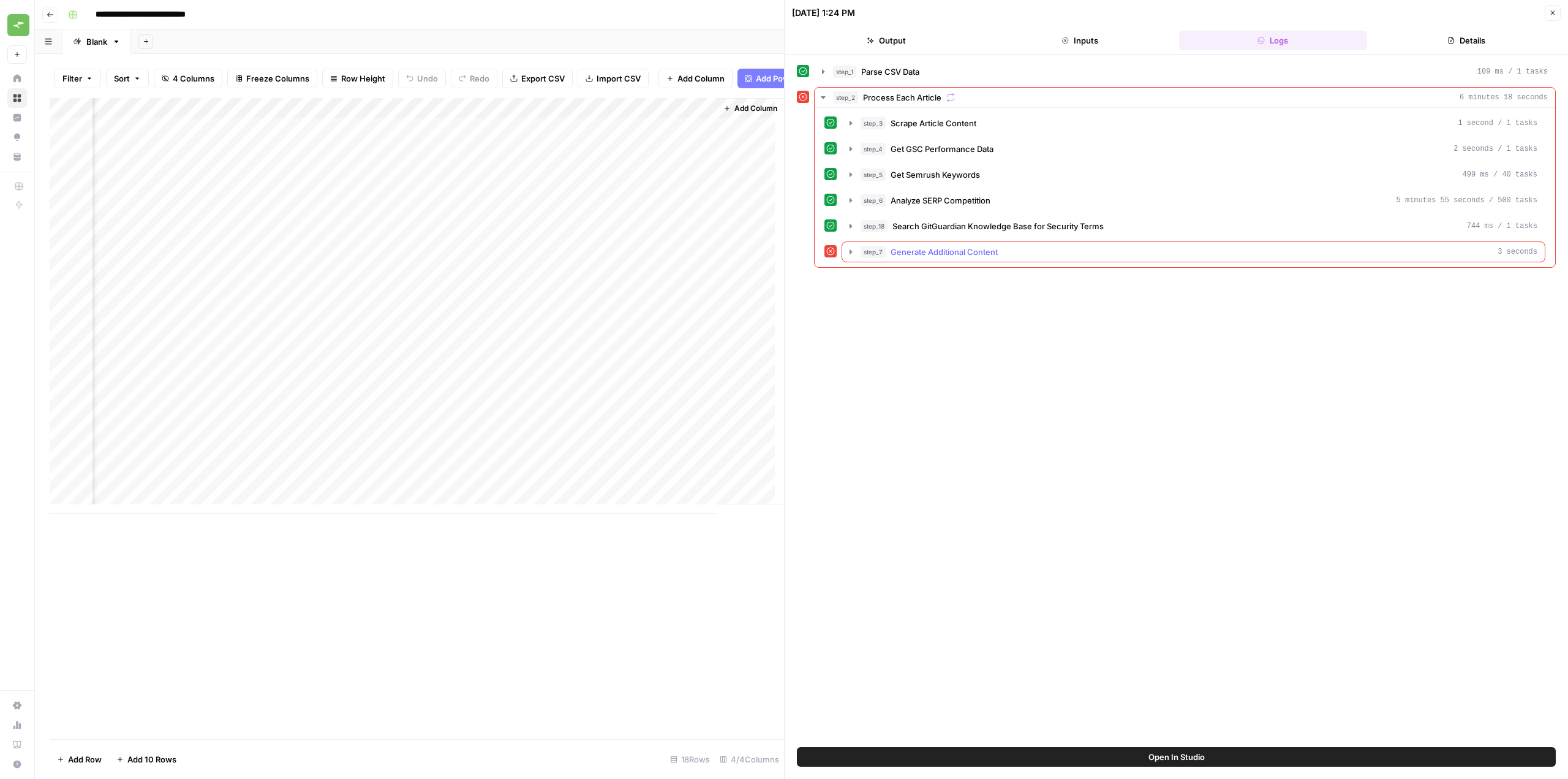
click at [850, 253] on icon "button" at bounding box center [851, 251] width 2 height 4
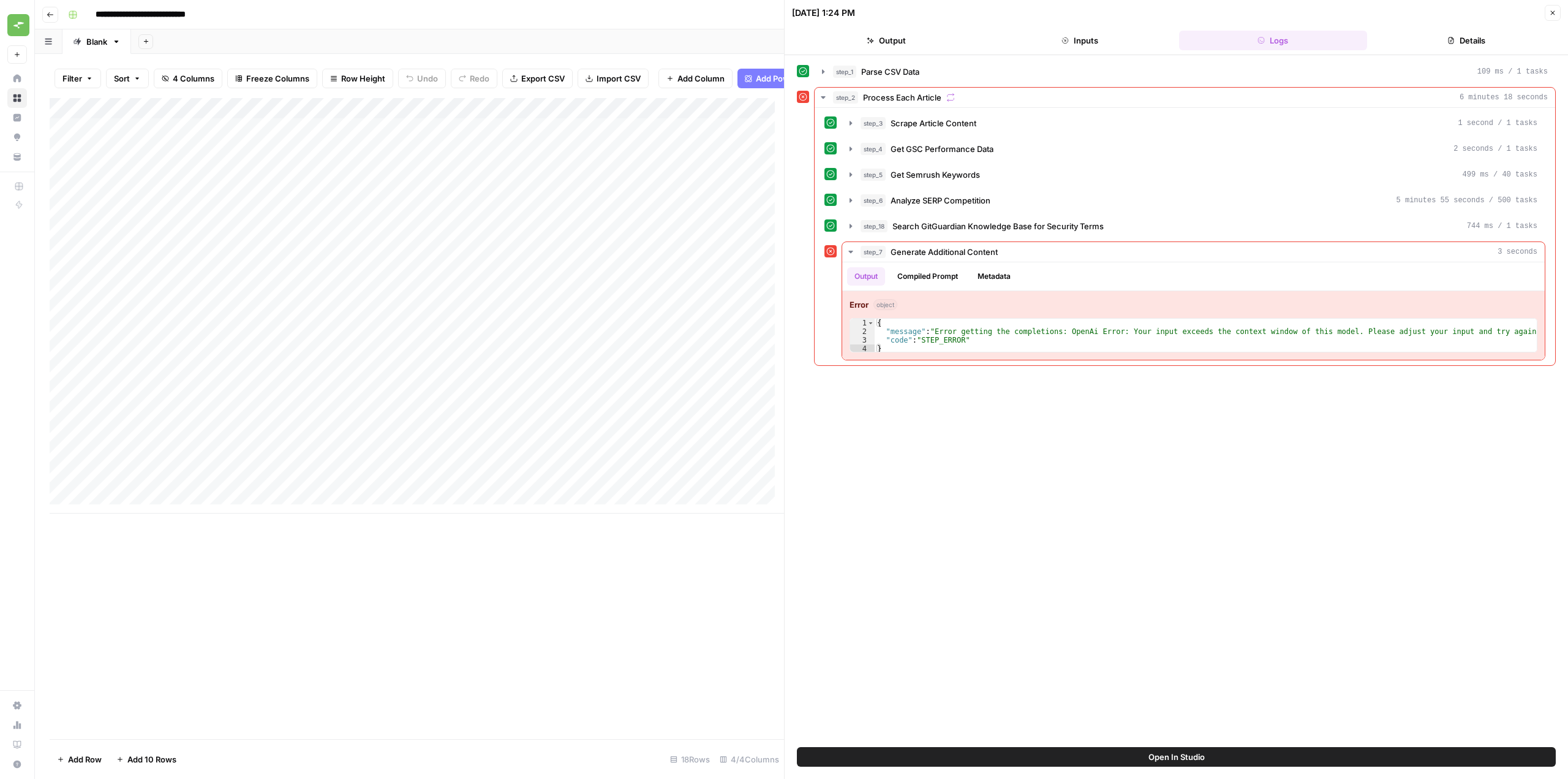
click at [391, 136] on div "Add Column" at bounding box center [417, 306] width 734 height 415
click at [429, 139] on div "Add Column" at bounding box center [417, 306] width 734 height 415
click at [400, 134] on textarea "**********" at bounding box center [391, 145] width 245 height 30
click at [577, 138] on div "Add Column" at bounding box center [417, 306] width 734 height 415
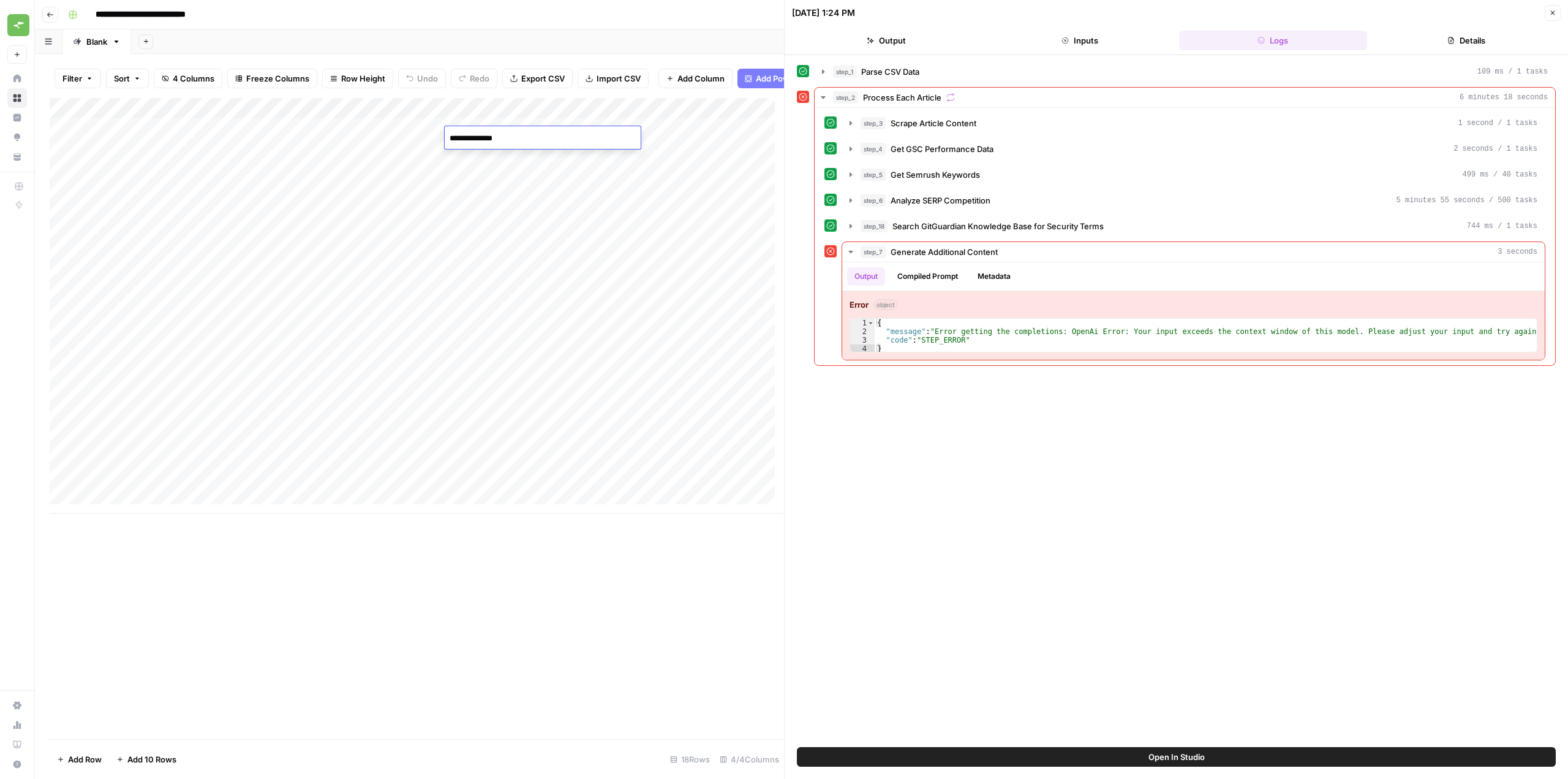
click at [214, 133] on div "Add Column" at bounding box center [417, 306] width 734 height 415
click at [232, 133] on div "Add Column" at bounding box center [417, 306] width 734 height 415
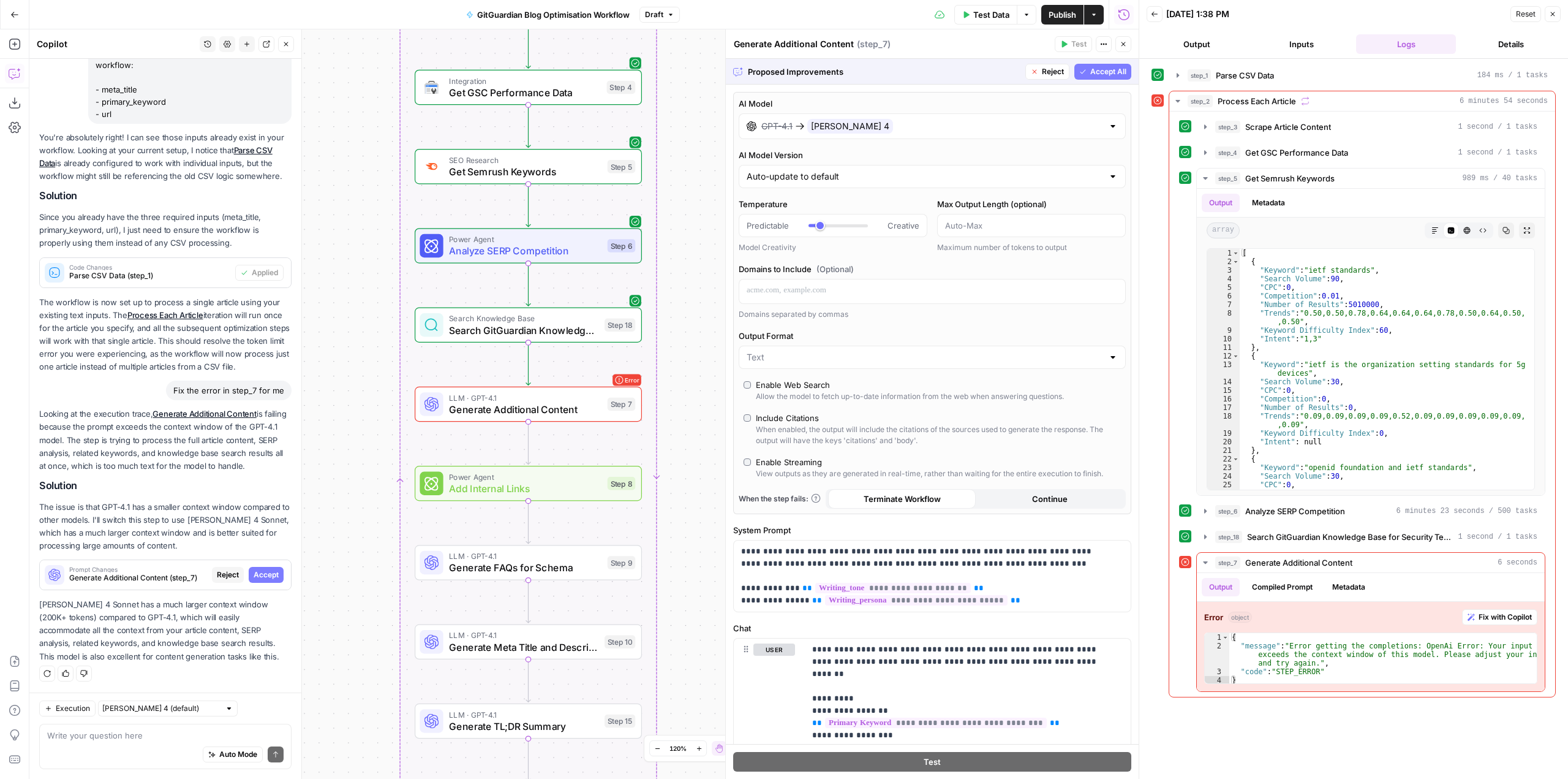
click at [1108, 69] on span "Accept All" at bounding box center [1108, 71] width 36 height 11
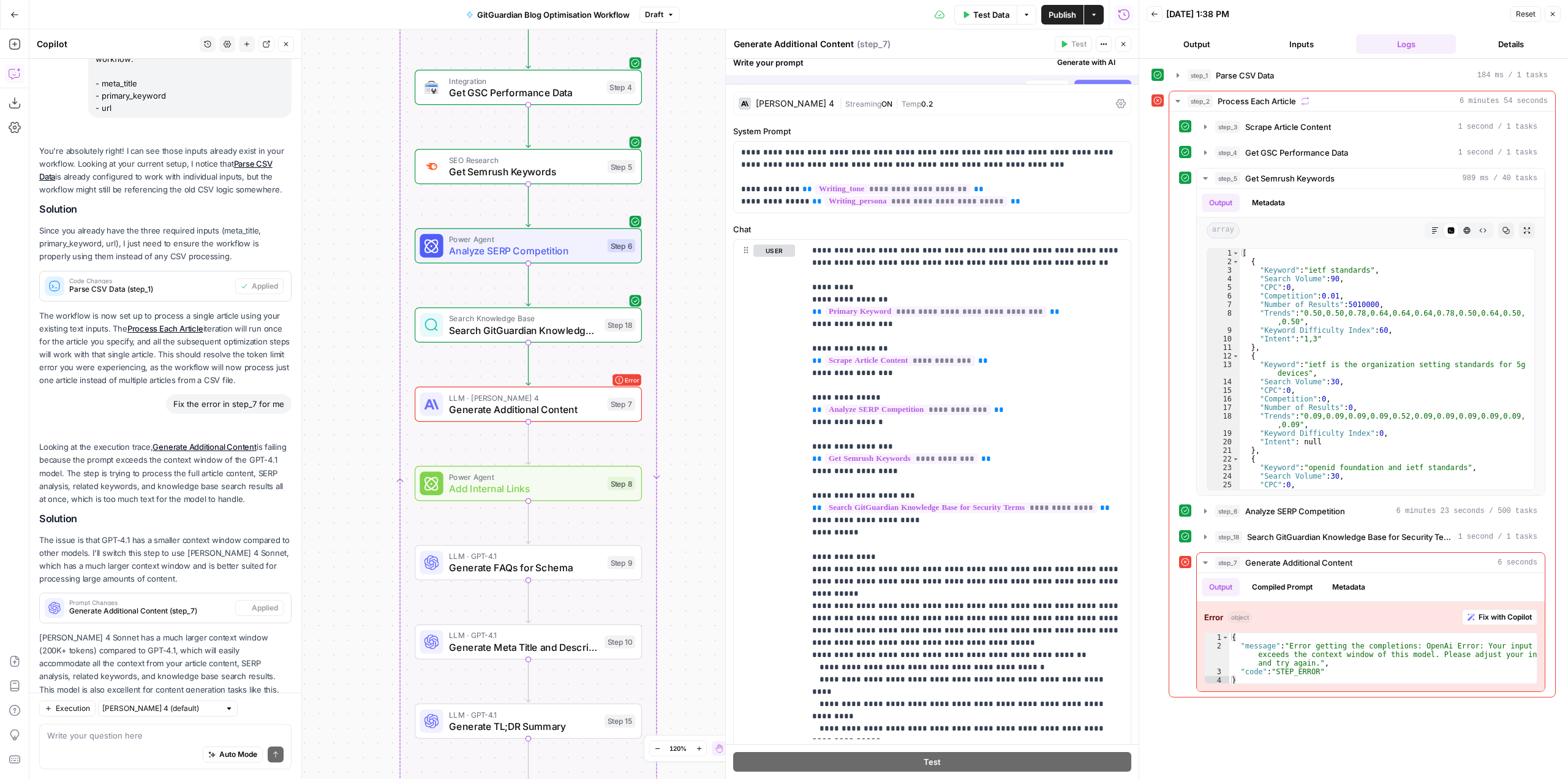
scroll to position [839, 0]
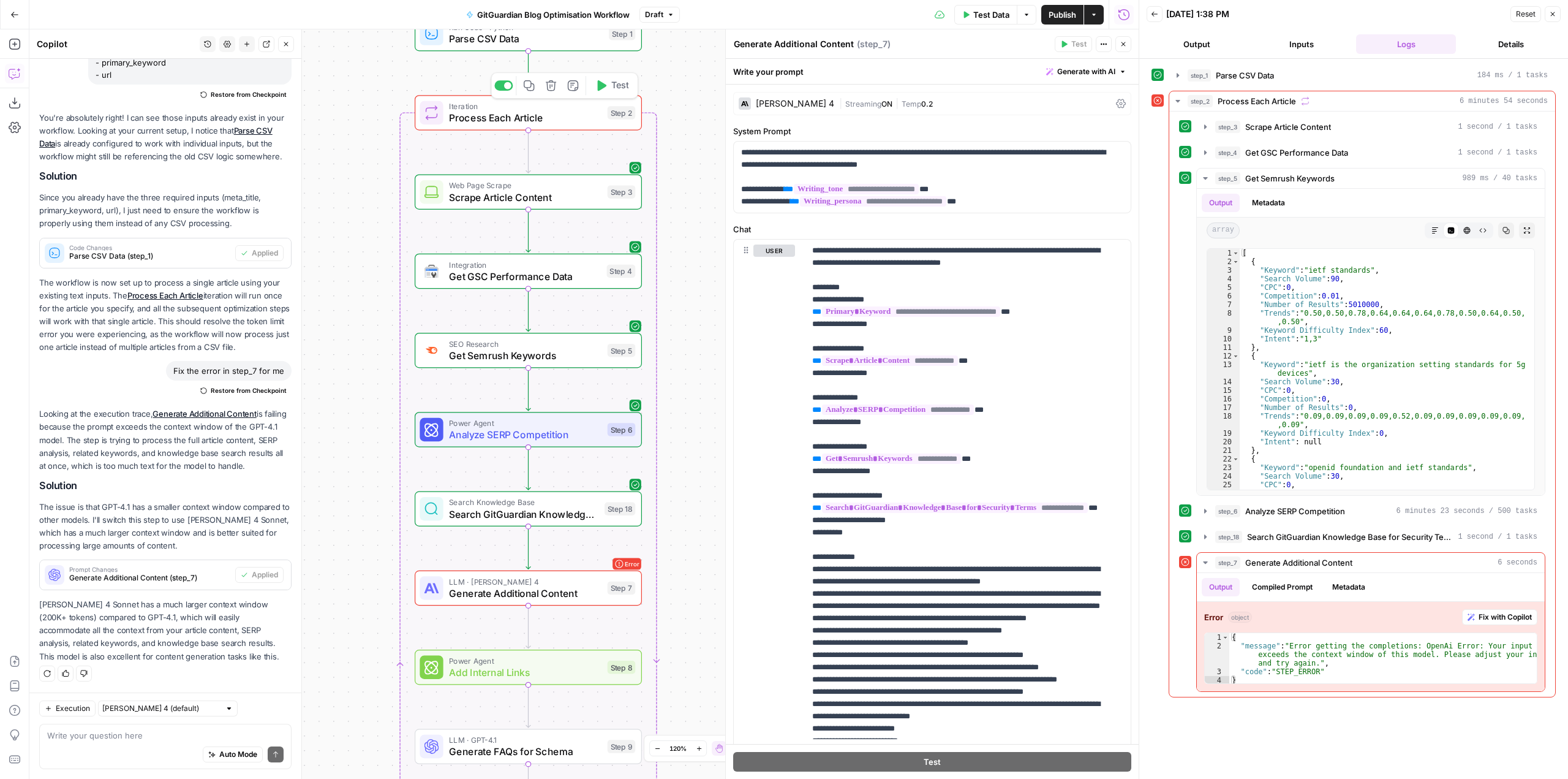
click at [617, 85] on span "Test" at bounding box center [620, 86] width 18 height 14
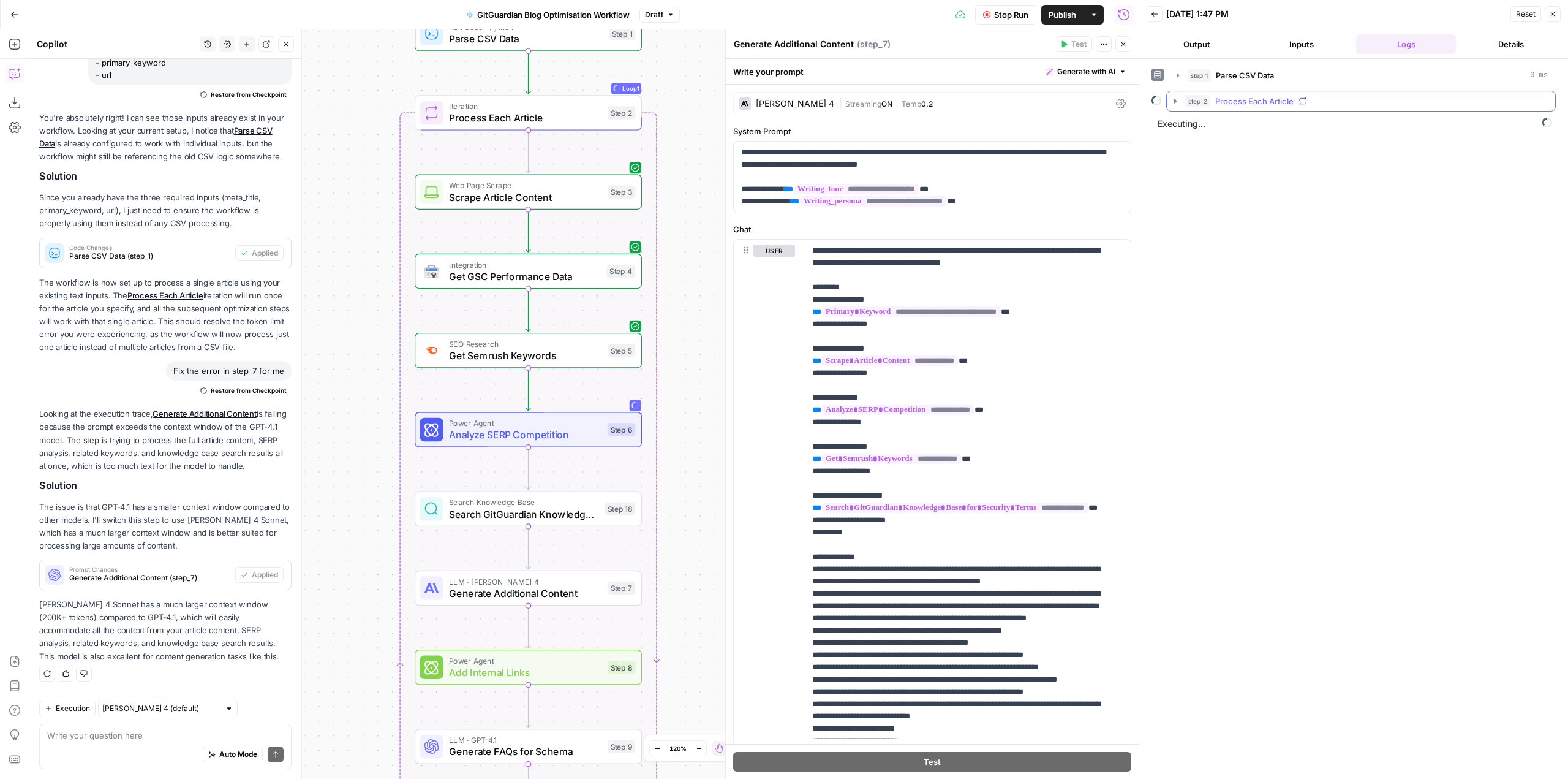
click at [1174, 100] on icon "button" at bounding box center [1176, 101] width 10 height 10
click at [1199, 208] on icon "button" at bounding box center [1201, 204] width 10 height 10
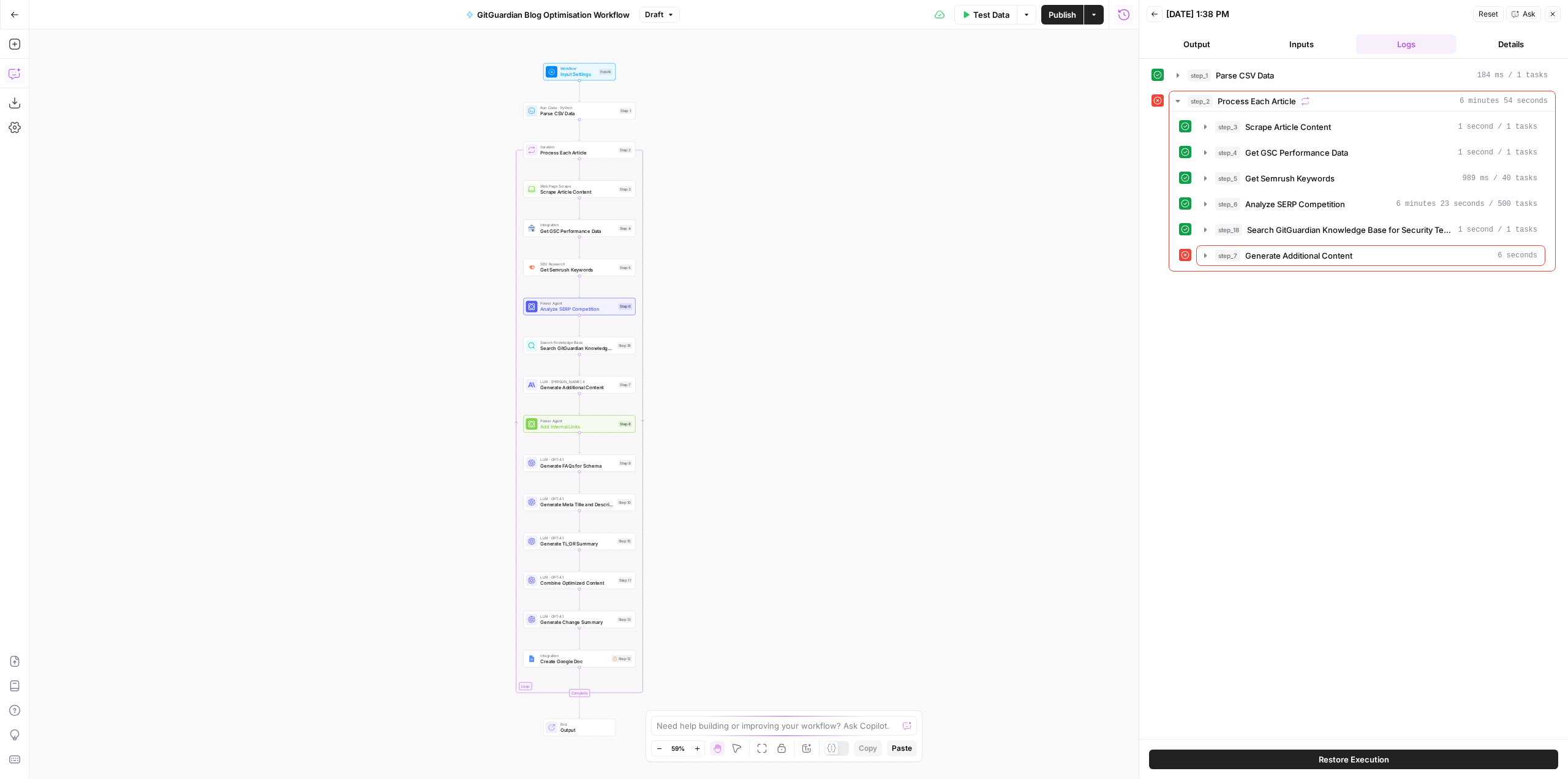
click at [14, 71] on icon "button" at bounding box center [15, 73] width 12 height 12
click at [185, 741] on div "Auto Mode Send" at bounding box center [166, 755] width 237 height 27
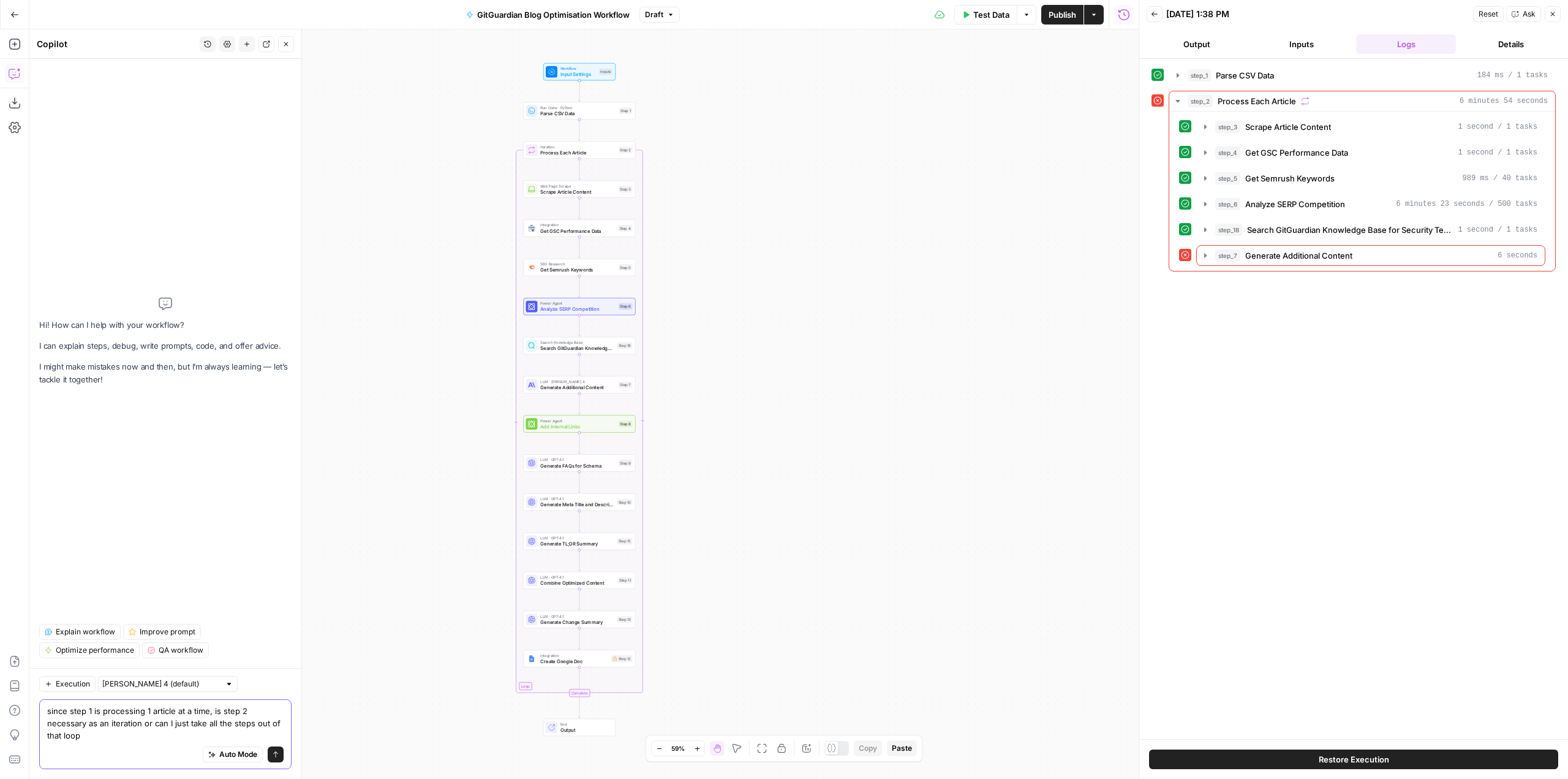
type textarea "since step 1 is processing 1 article at a time, is step 2 necessary as an itera…"
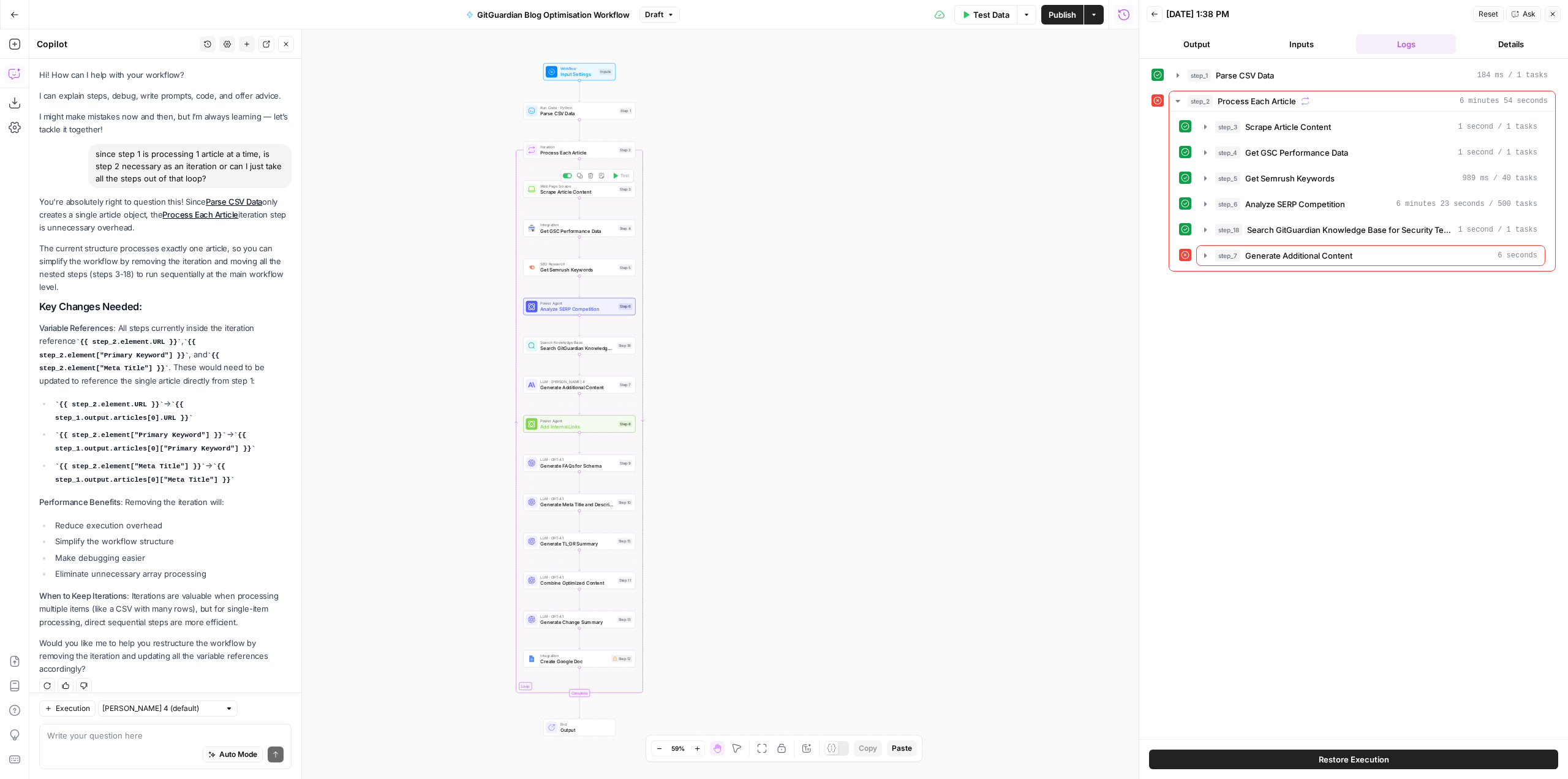
click at [580, 194] on span "Scrape Article Content" at bounding box center [578, 192] width 75 height 7
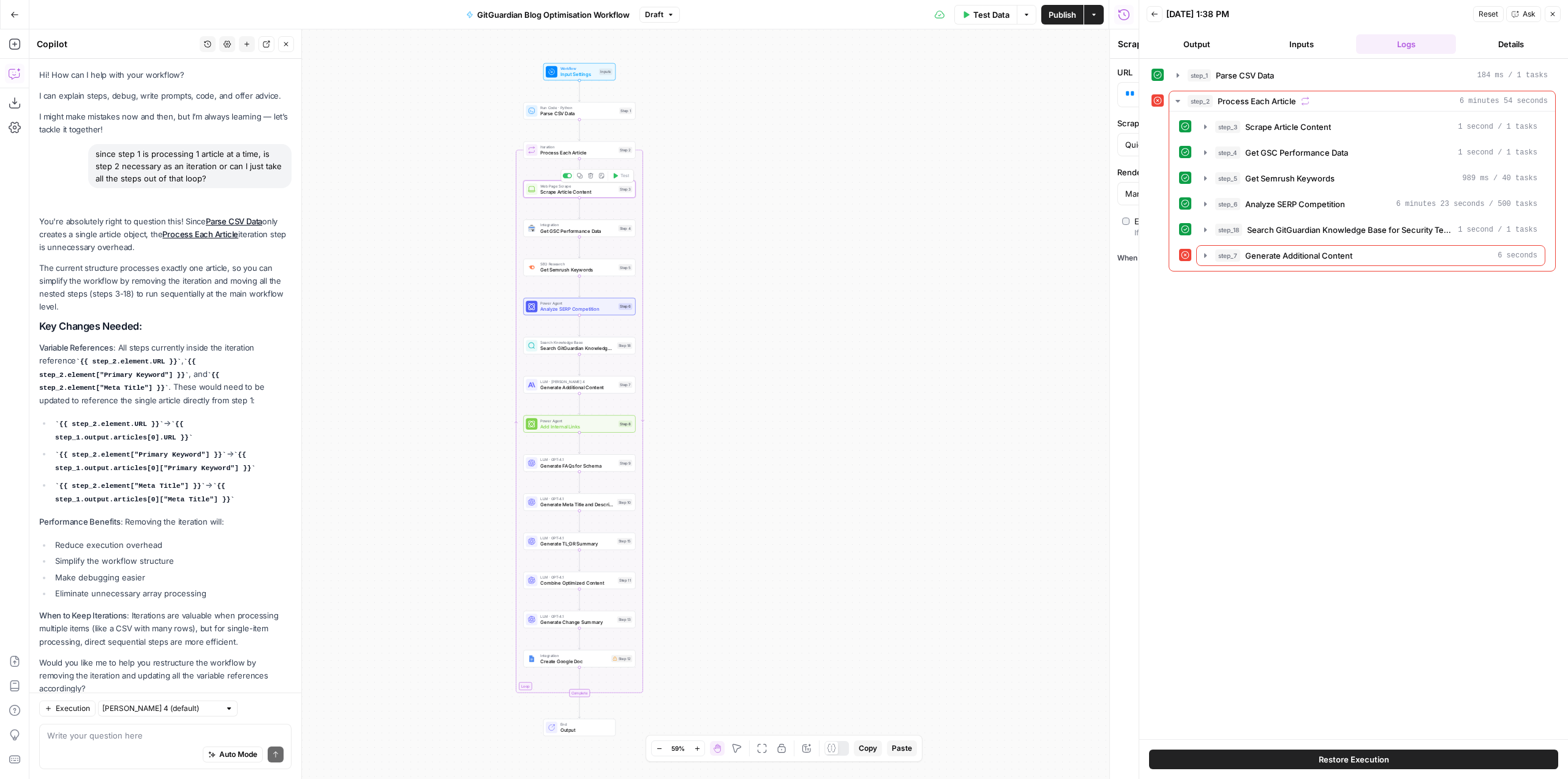
scroll to position [32, 0]
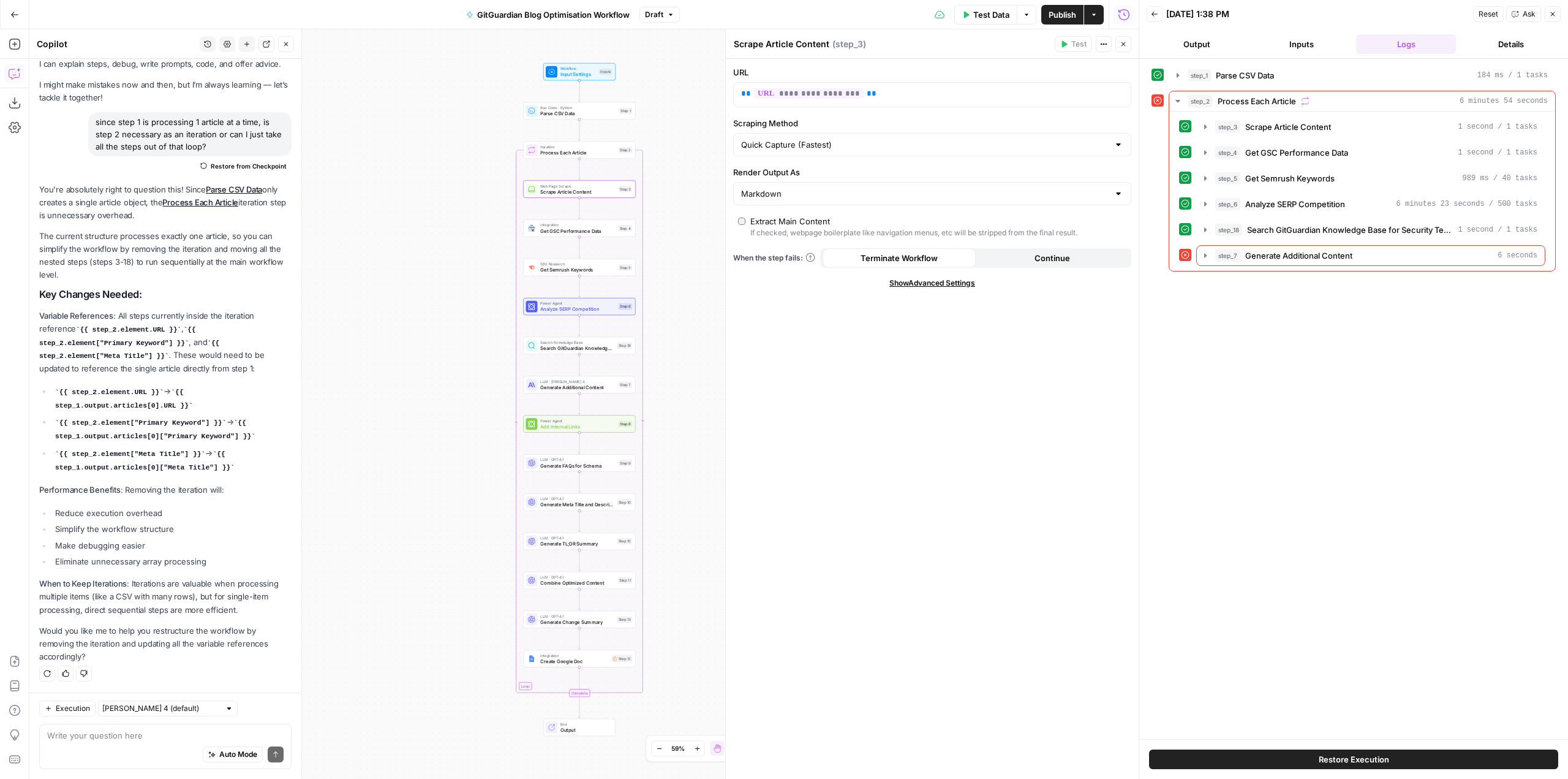
drag, startPoint x: 177, startPoint y: 406, endPoint x: 175, endPoint y: 390, distance: 16.1
click at [173, 391] on code "{{ step_1.output.articles[0].URL }}" at bounding box center [124, 399] width 138 height 21
copy code "{ step_1.output.articles[0].URL }}"
click at [907, 88] on p "**********" at bounding box center [922, 94] width 363 height 12
click at [811, 446] on div "**********" at bounding box center [932, 418] width 413 height 720
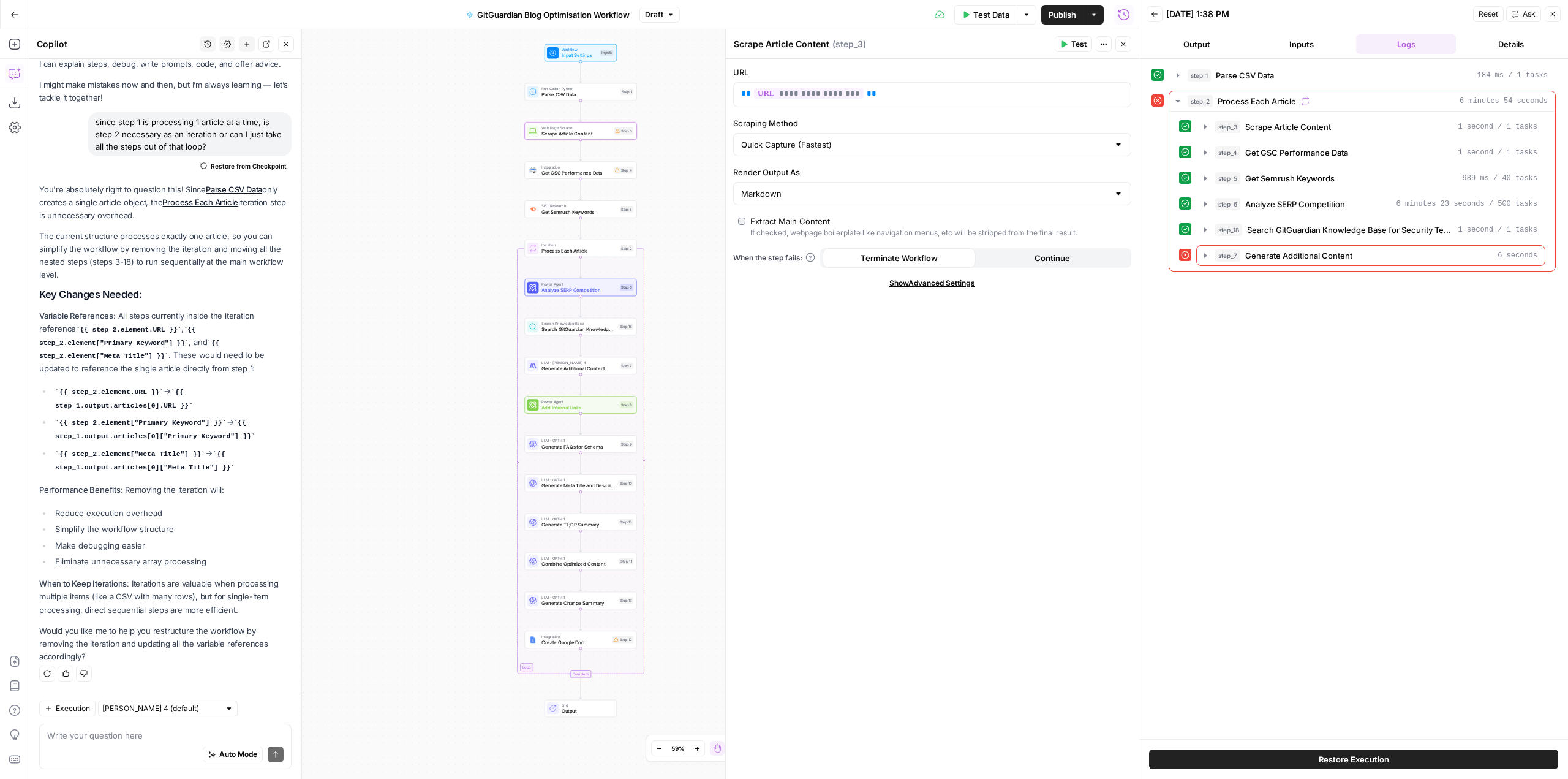
drag, startPoint x: 590, startPoint y: 318, endPoint x: 591, endPoint y: 299, distance: 19.0
click at [591, 299] on div "Workflow Input Settings Inputs Run Code · Python Parse CSV Data Step 1 Web Page…" at bounding box center [584, 404] width 1109 height 749
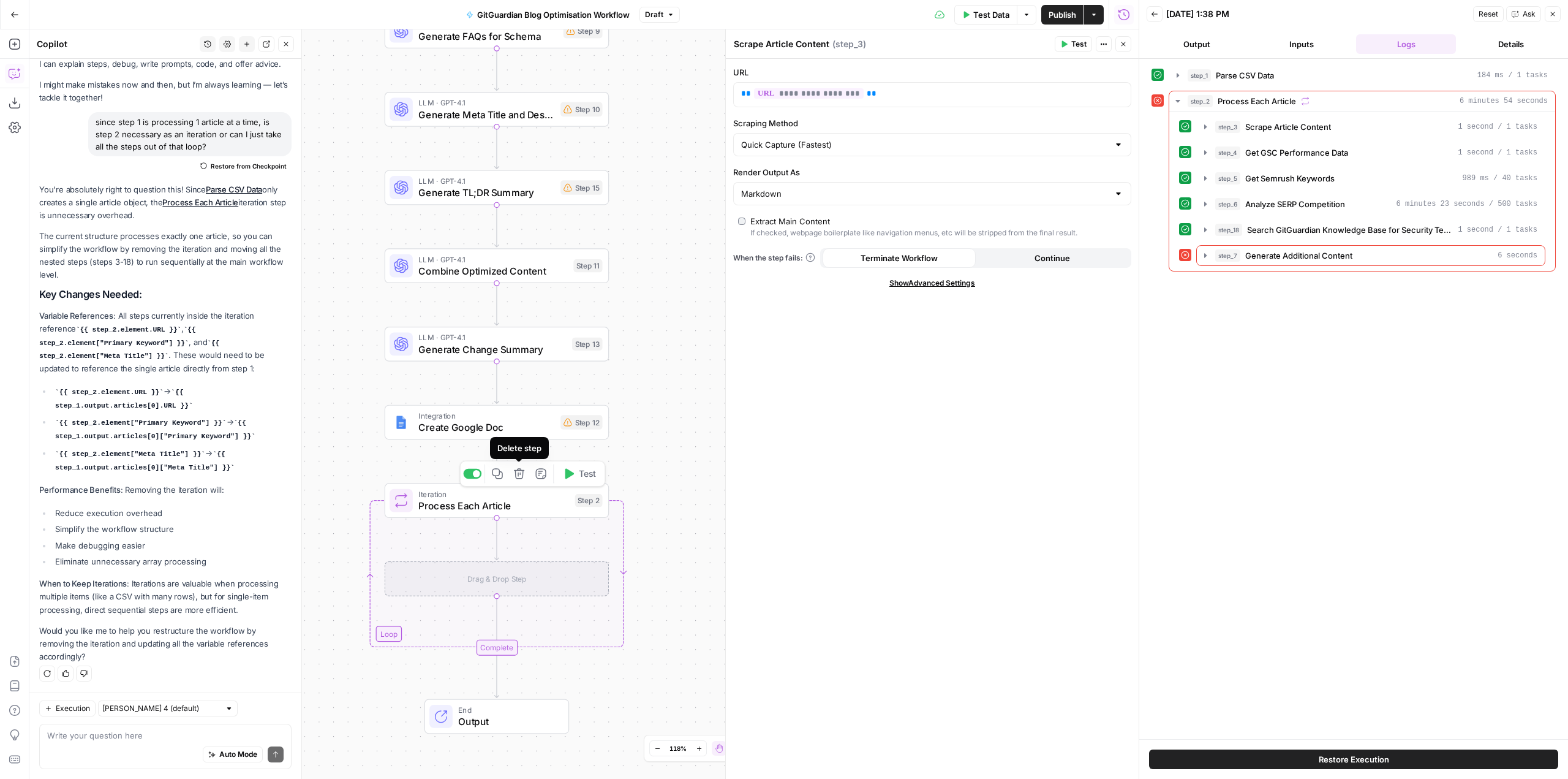
click at [515, 471] on icon "button" at bounding box center [519, 473] width 10 height 10
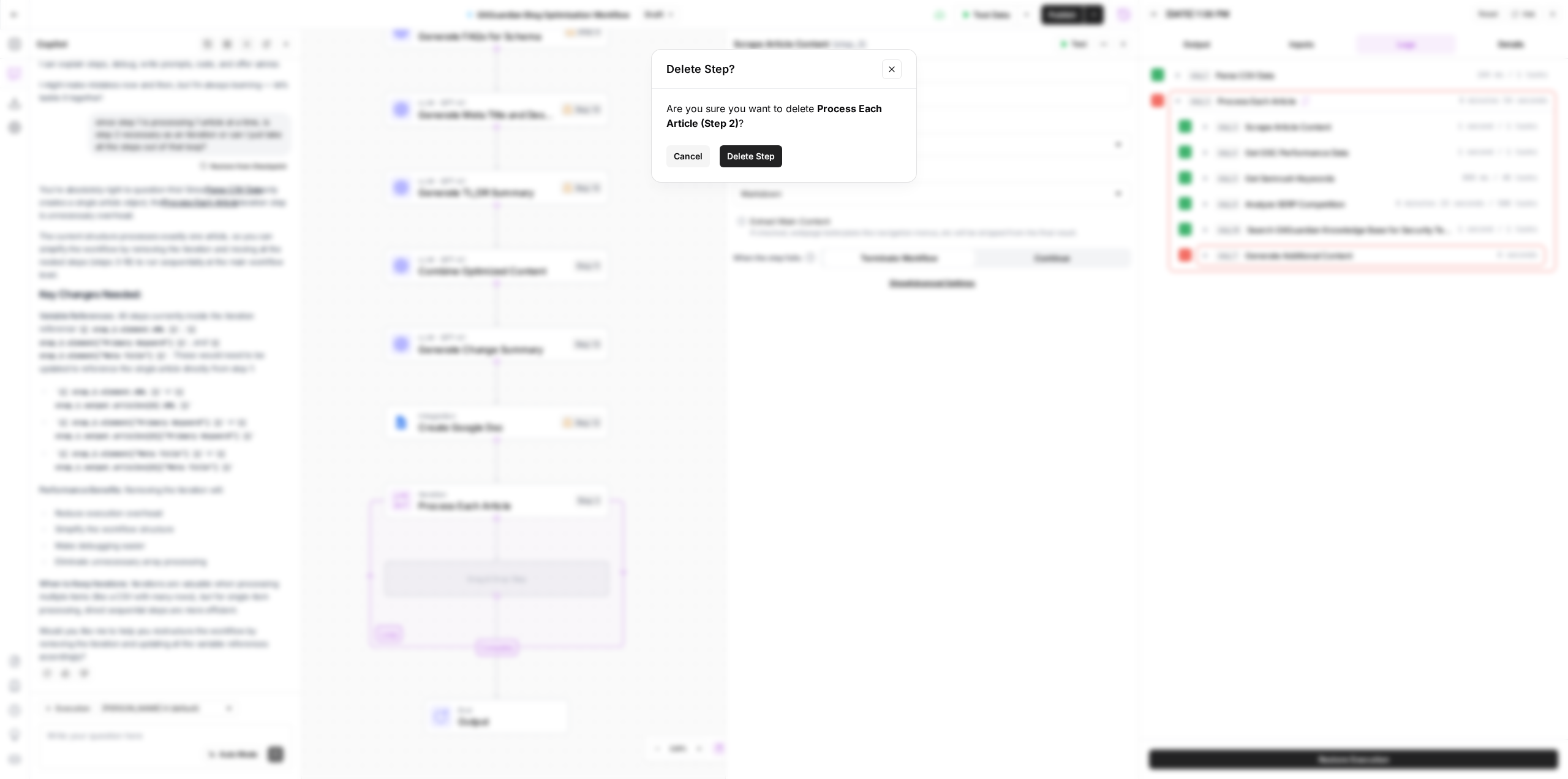
click at [750, 149] on button "Delete Step" at bounding box center [750, 157] width 62 height 22
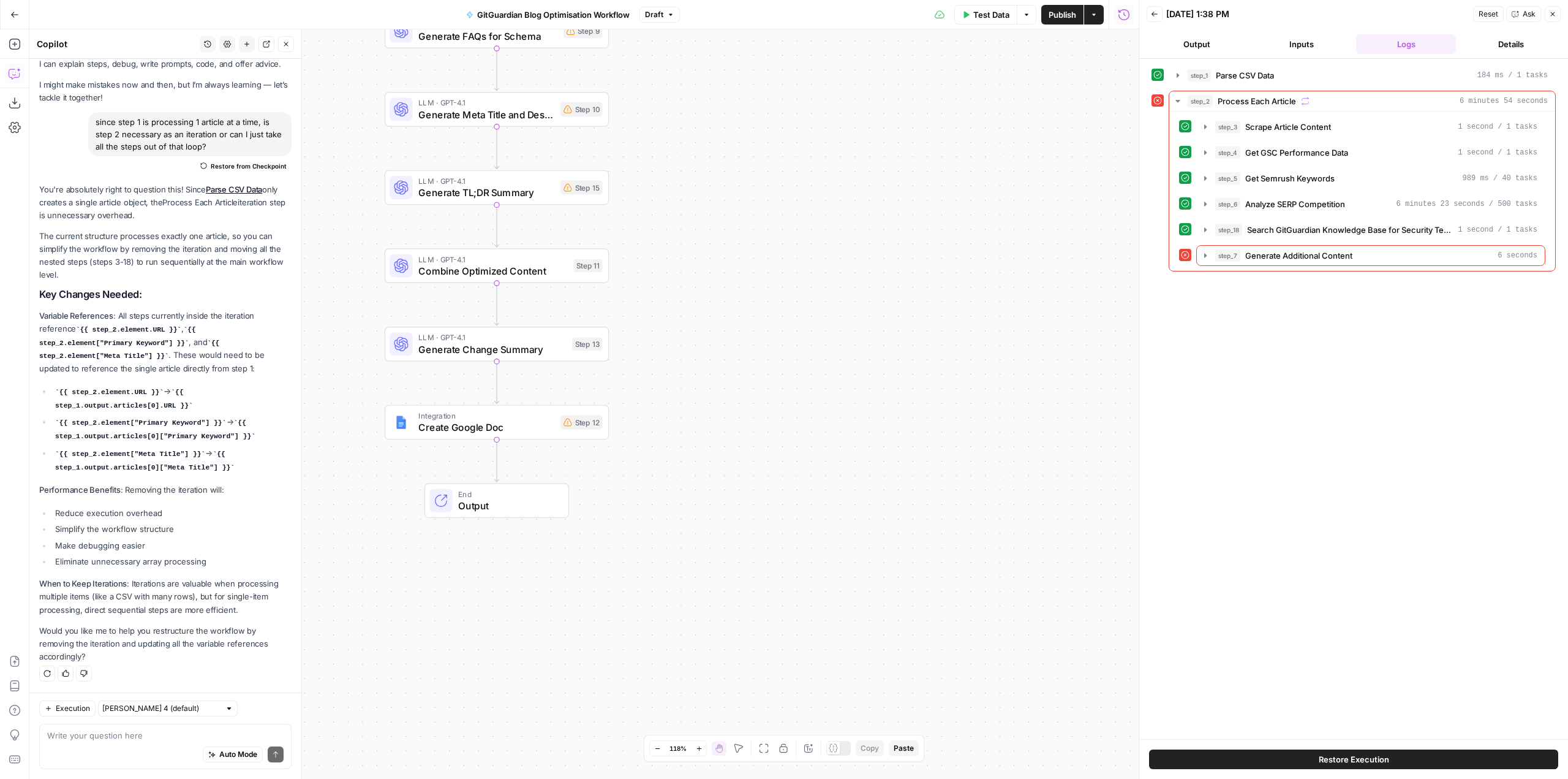
drag, startPoint x: 679, startPoint y: 298, endPoint x: 791, endPoint y: 566, distance: 290.5
click at [791, 566] on div "Workflow Input Settings Inputs Run Code · Python Parse CSV Data Step 1 Web Page…" at bounding box center [584, 404] width 1109 height 749
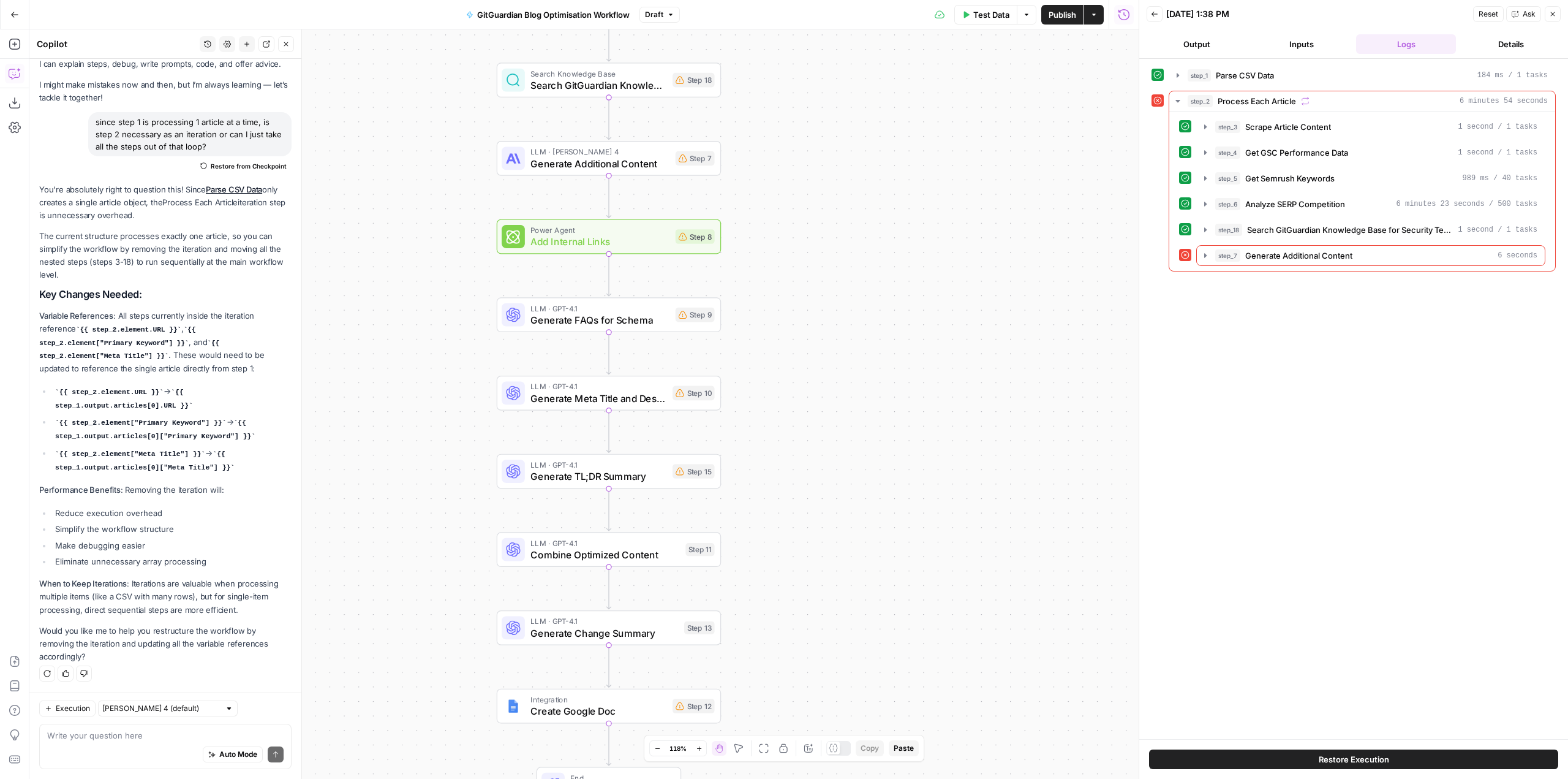
drag, startPoint x: 780, startPoint y: 312, endPoint x: 788, endPoint y: 467, distance: 155.2
click at [788, 473] on div "Workflow Input Settings Inputs Run Code · Python Parse CSV Data Step 1 Web Page…" at bounding box center [584, 404] width 1109 height 749
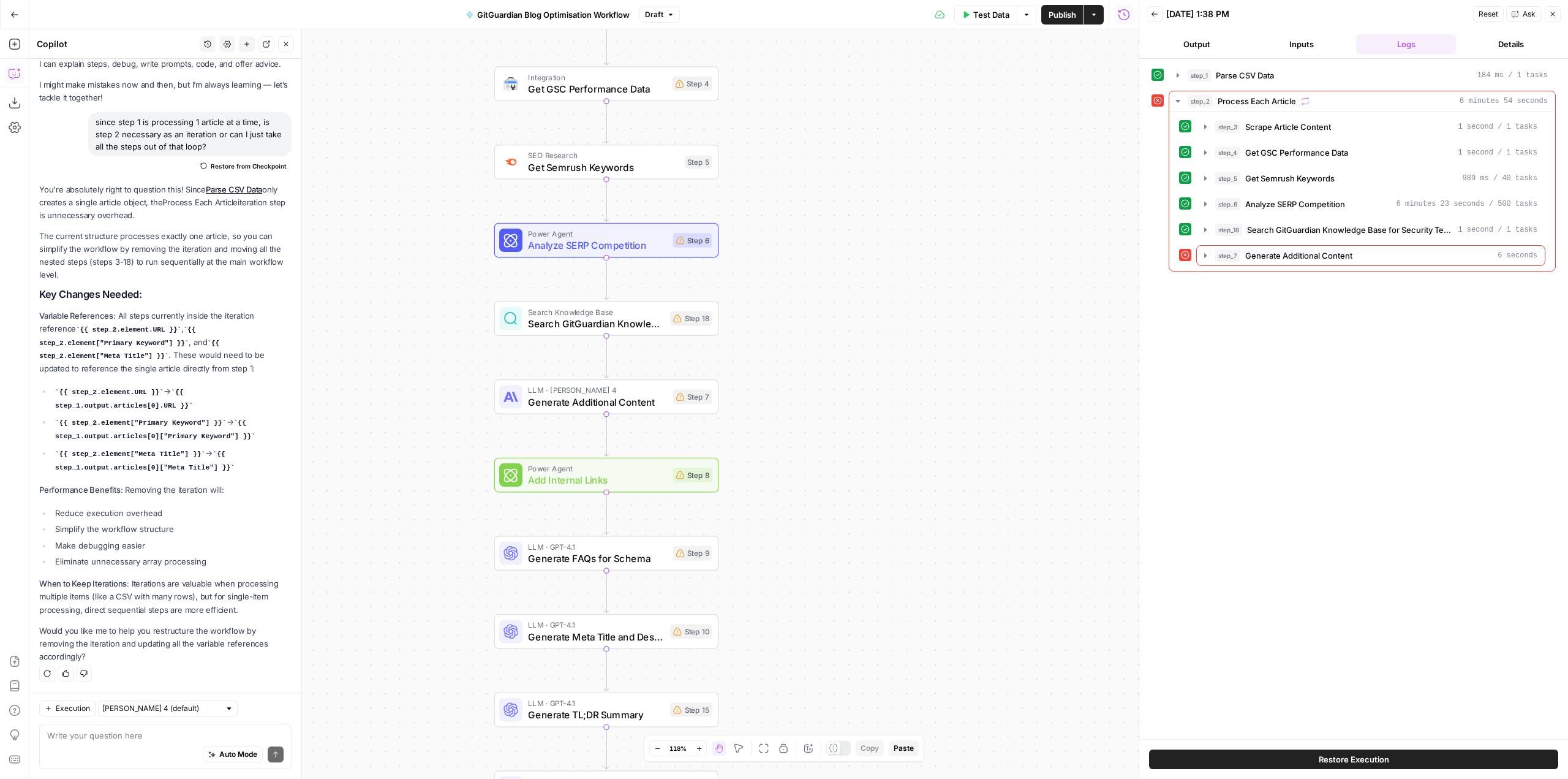
drag, startPoint x: 794, startPoint y: 247, endPoint x: 773, endPoint y: 394, distance: 148.5
click at [770, 413] on div "Workflow Input Settings Inputs Run Code · Python Parse CSV Data Step 1 Web Page…" at bounding box center [584, 404] width 1109 height 749
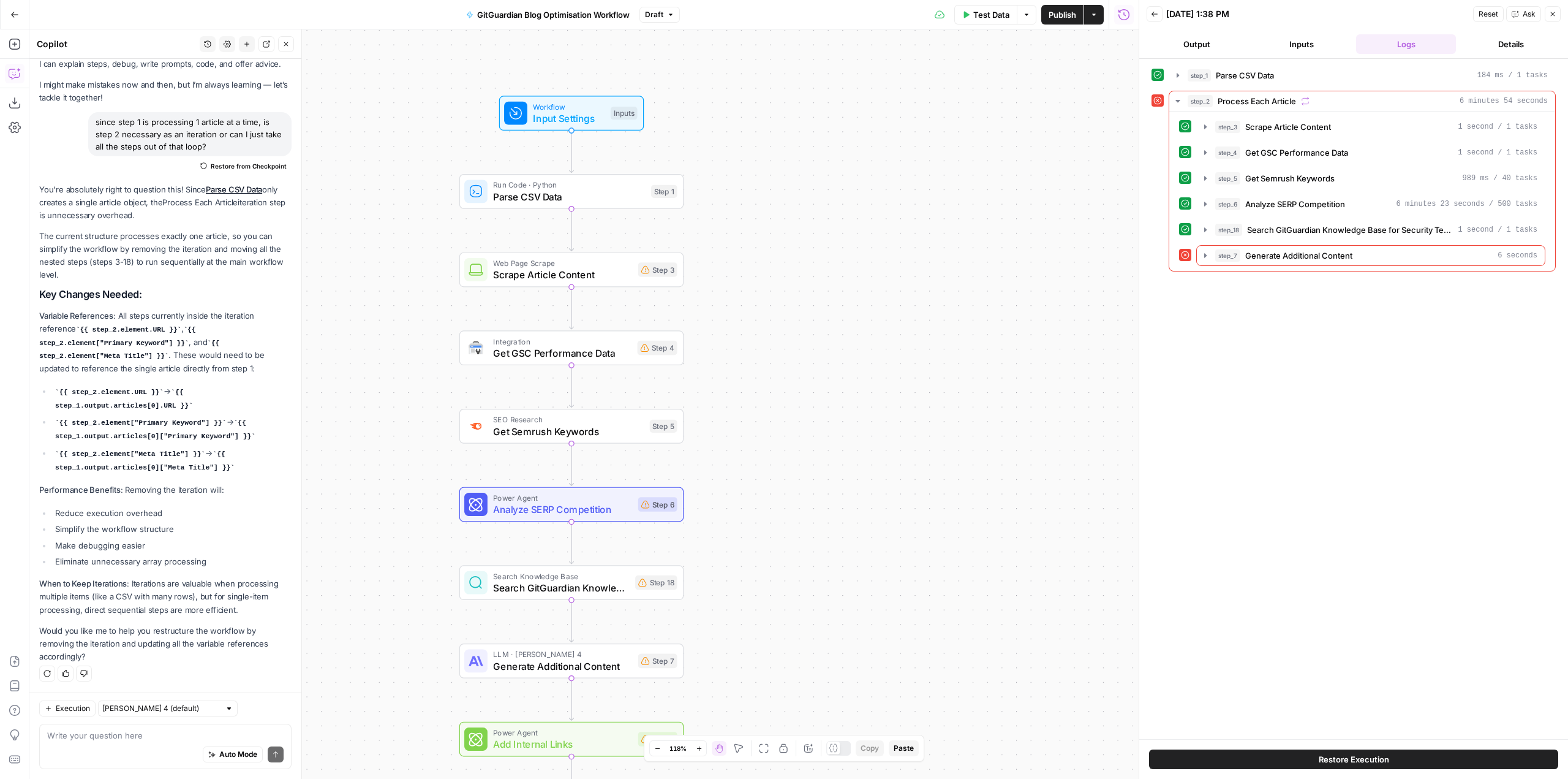
drag, startPoint x: 806, startPoint y: 258, endPoint x: 786, endPoint y: 453, distance: 196.0
click at [786, 453] on div "Workflow Input Settings Inputs Run Code · Python Parse CSV Data Step 1 Web Page…" at bounding box center [584, 404] width 1109 height 749
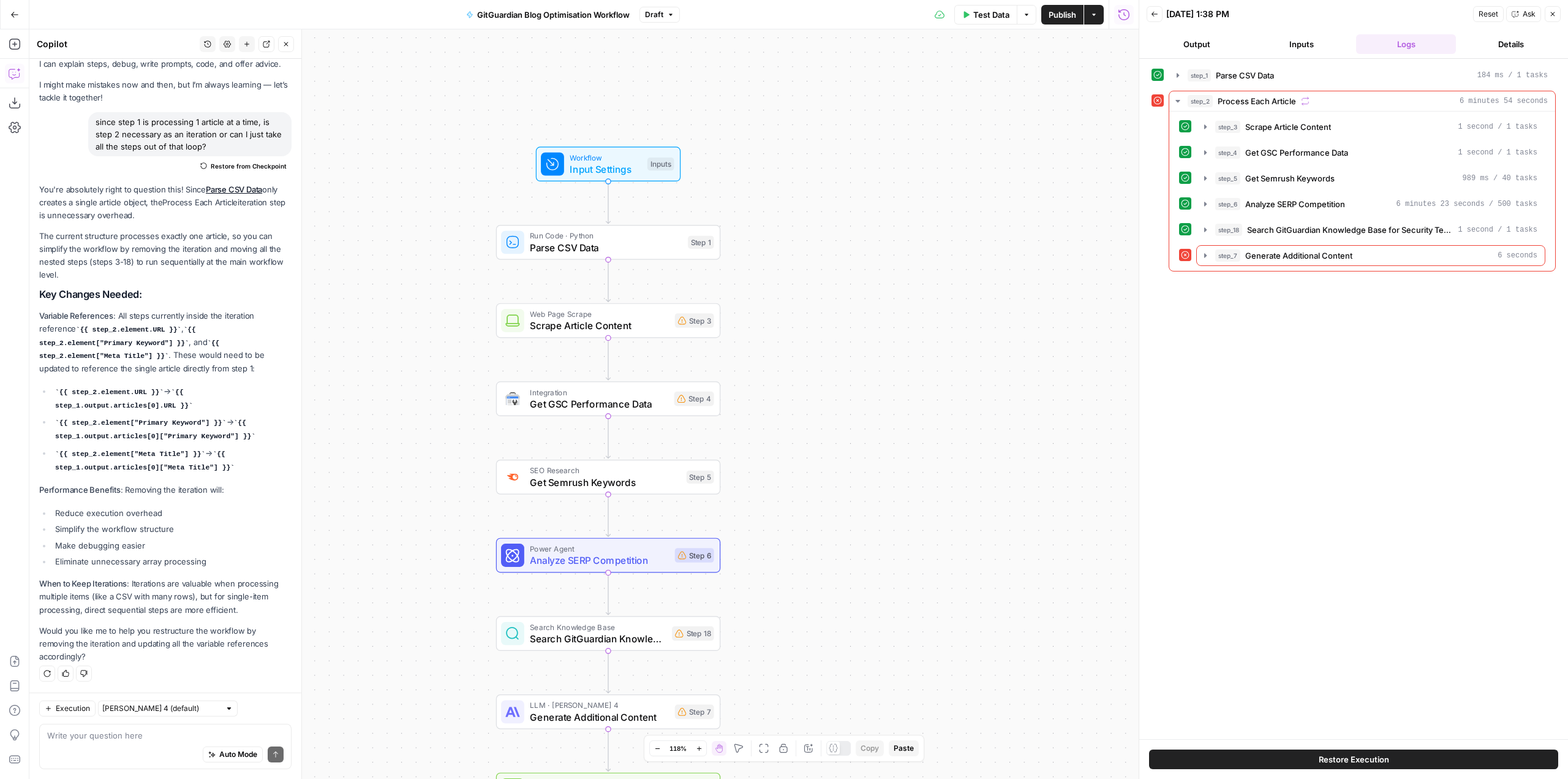
drag, startPoint x: 801, startPoint y: 393, endPoint x: 831, endPoint y: 358, distance: 46.1
click at [831, 358] on div "Workflow Input Settings Inputs Run Code · Python Parse CSV Data Step 1 Web Page…" at bounding box center [584, 404] width 1109 height 749
click at [158, 735] on textarea at bounding box center [166, 735] width 237 height 12
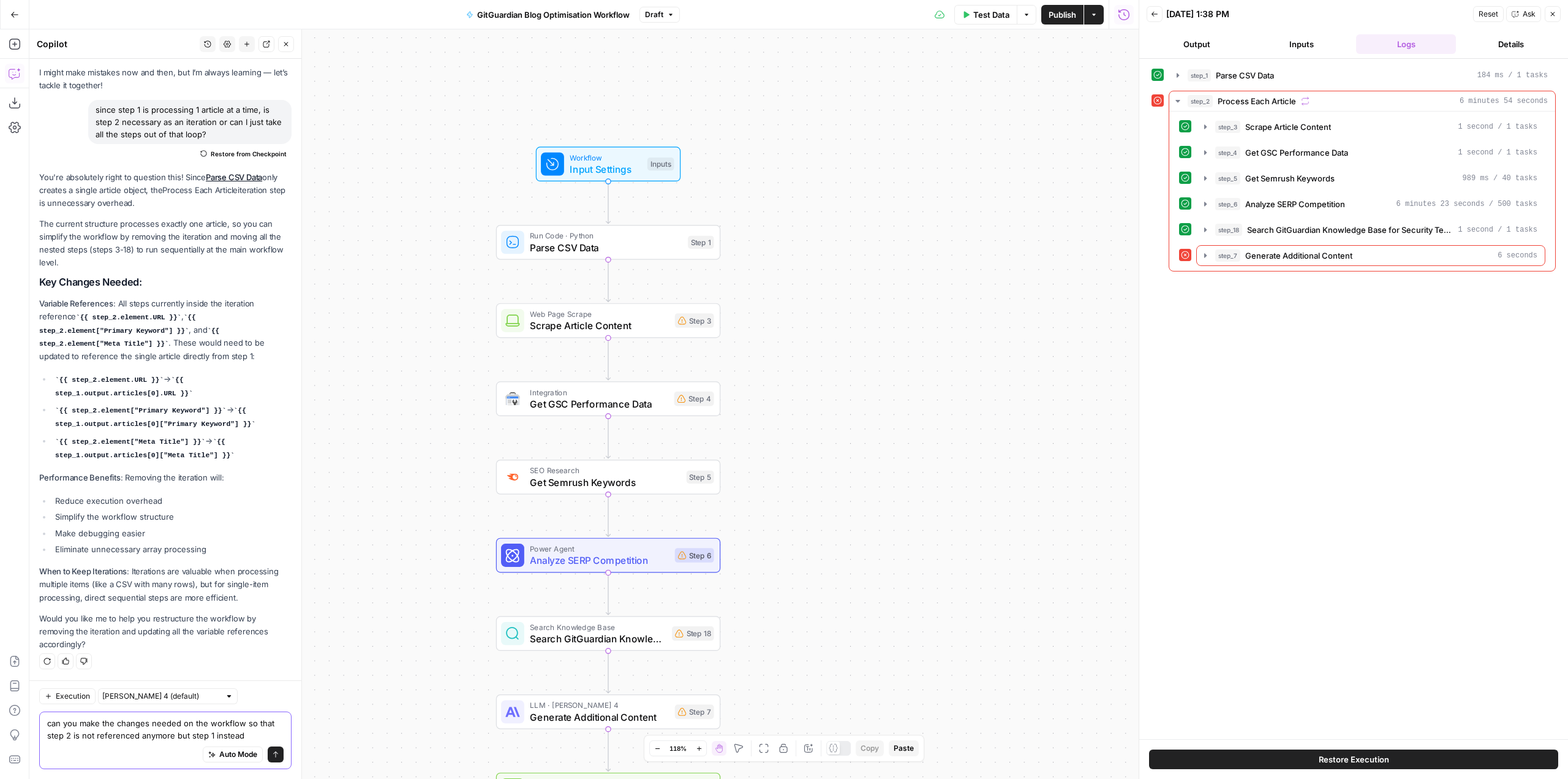
type textarea "can you make the changes needed on the workflow so that step 2 is not reference…"
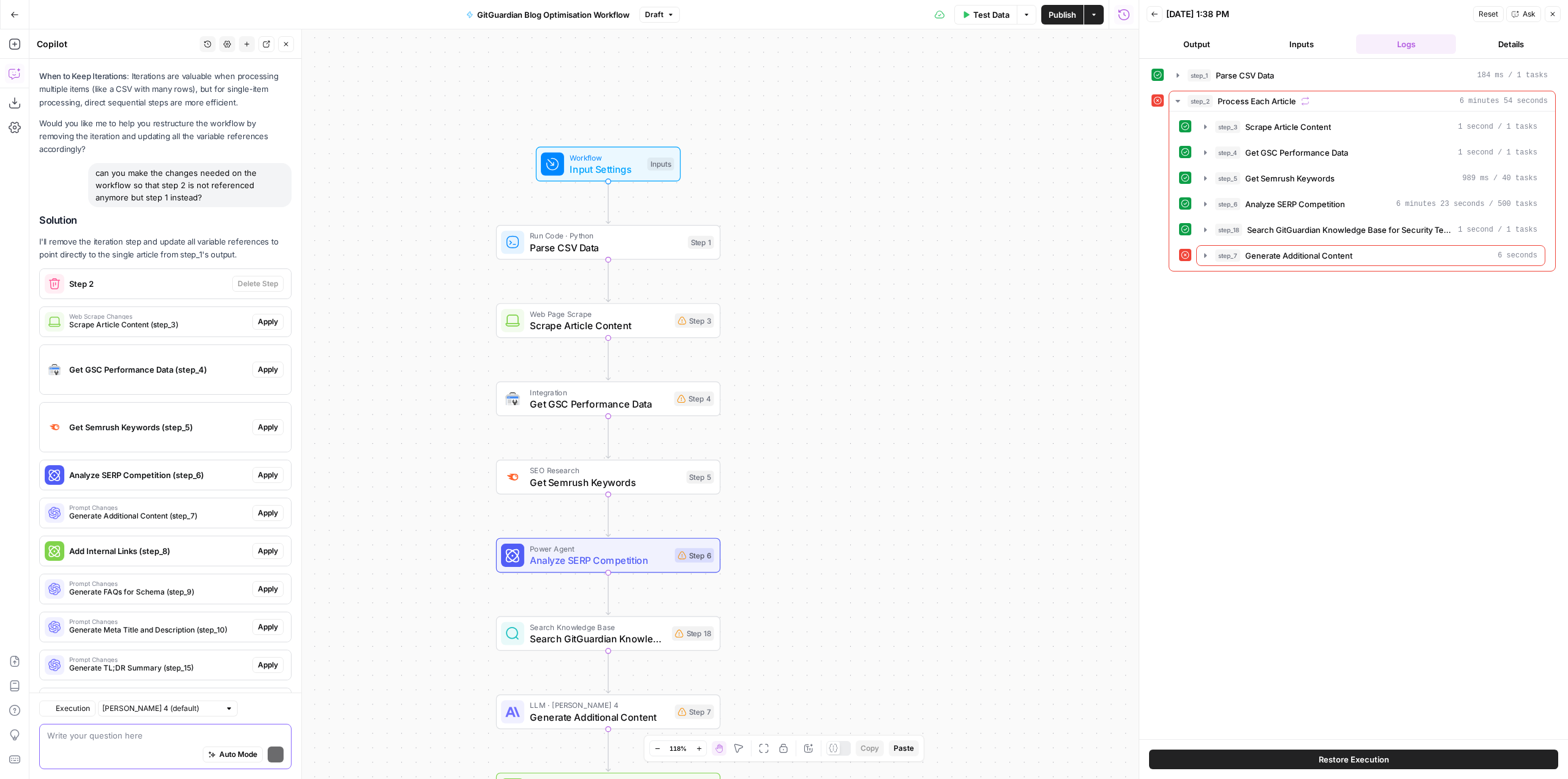
scroll to position [594, 0]
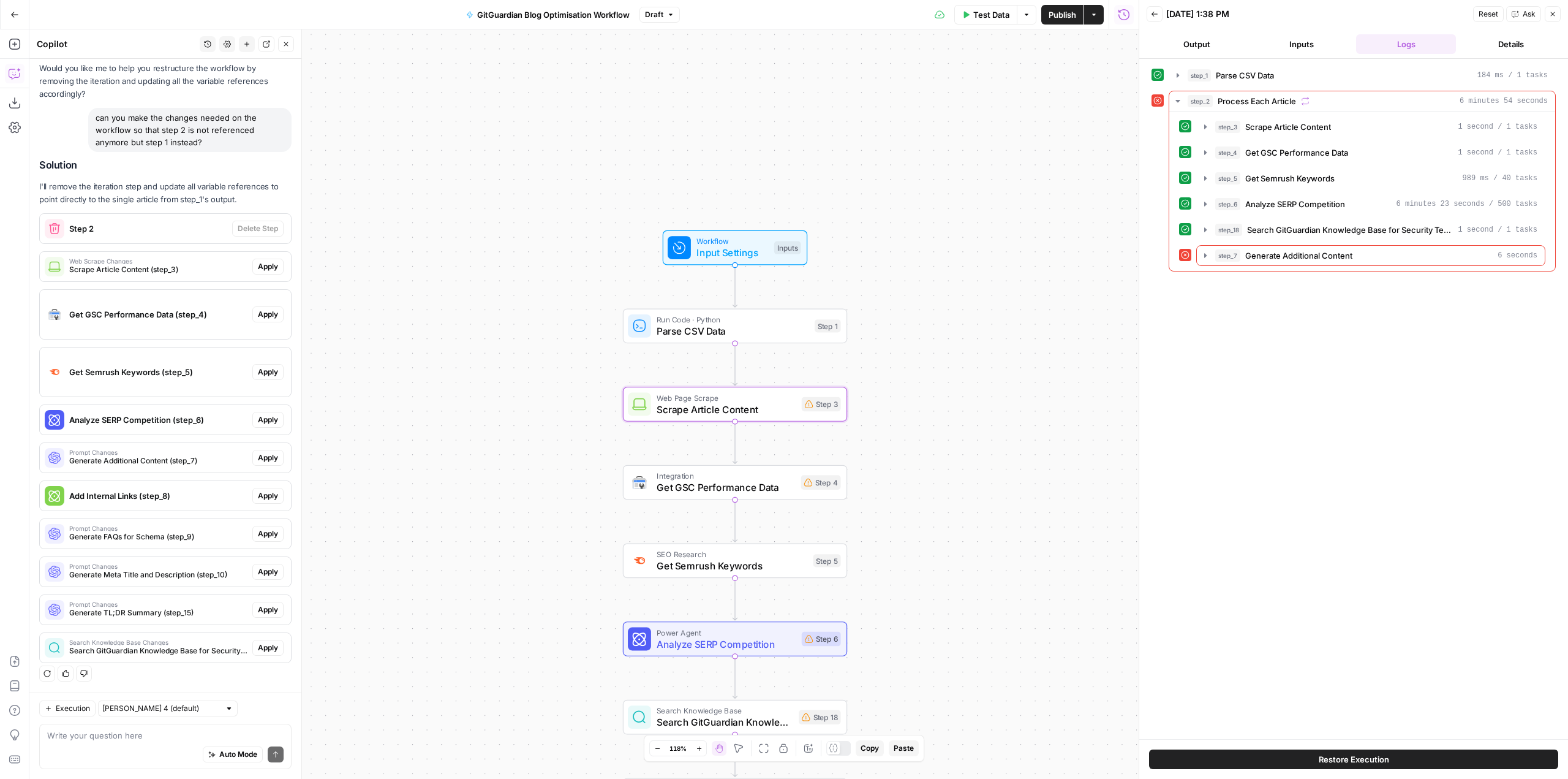
click at [259, 263] on span "Apply" at bounding box center [268, 267] width 20 height 11
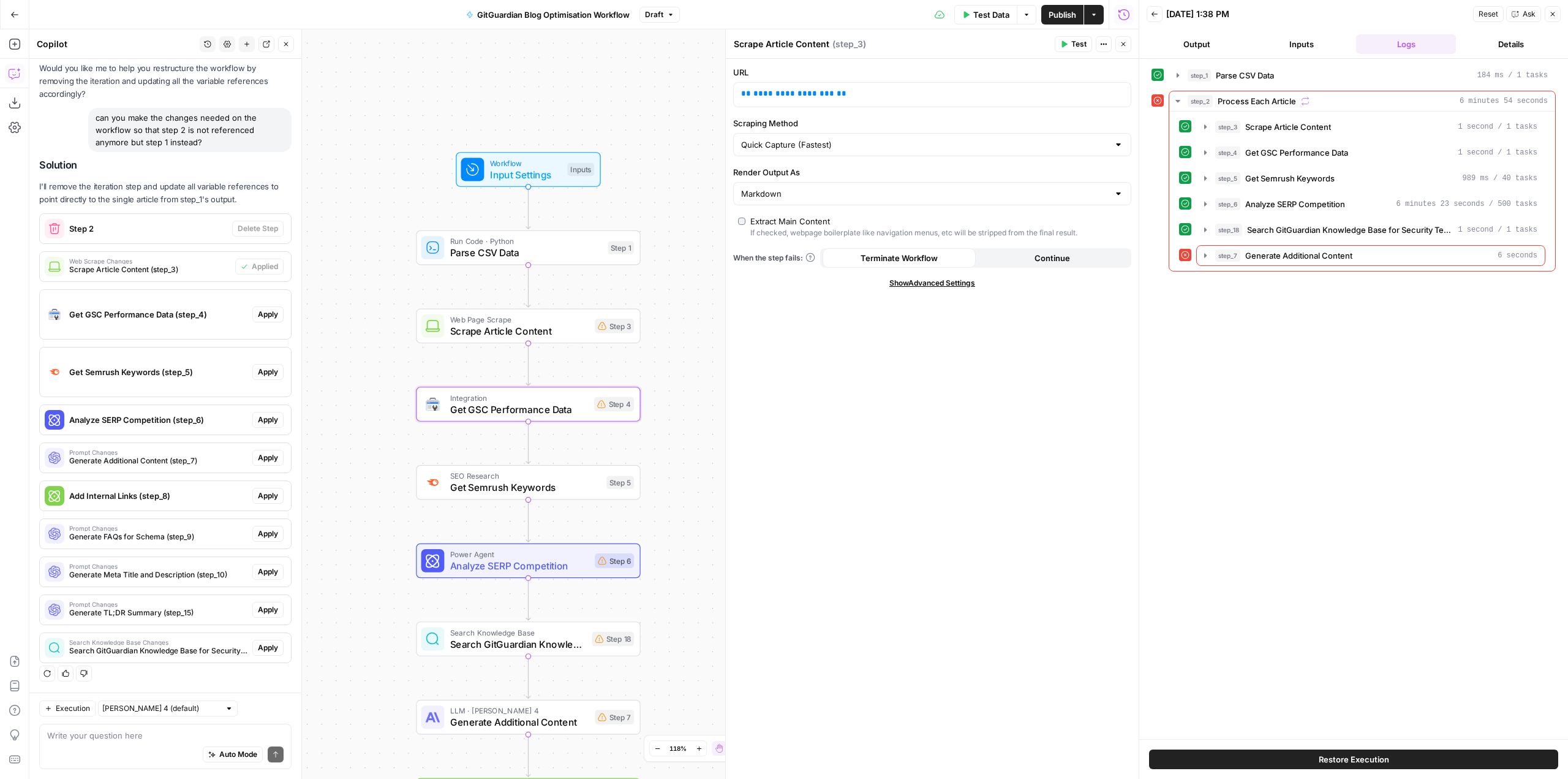
click at [258, 312] on span "Apply" at bounding box center [268, 314] width 20 height 11
click at [755, 146] on button "Apply anyway" at bounding box center [757, 157] width 74 height 22
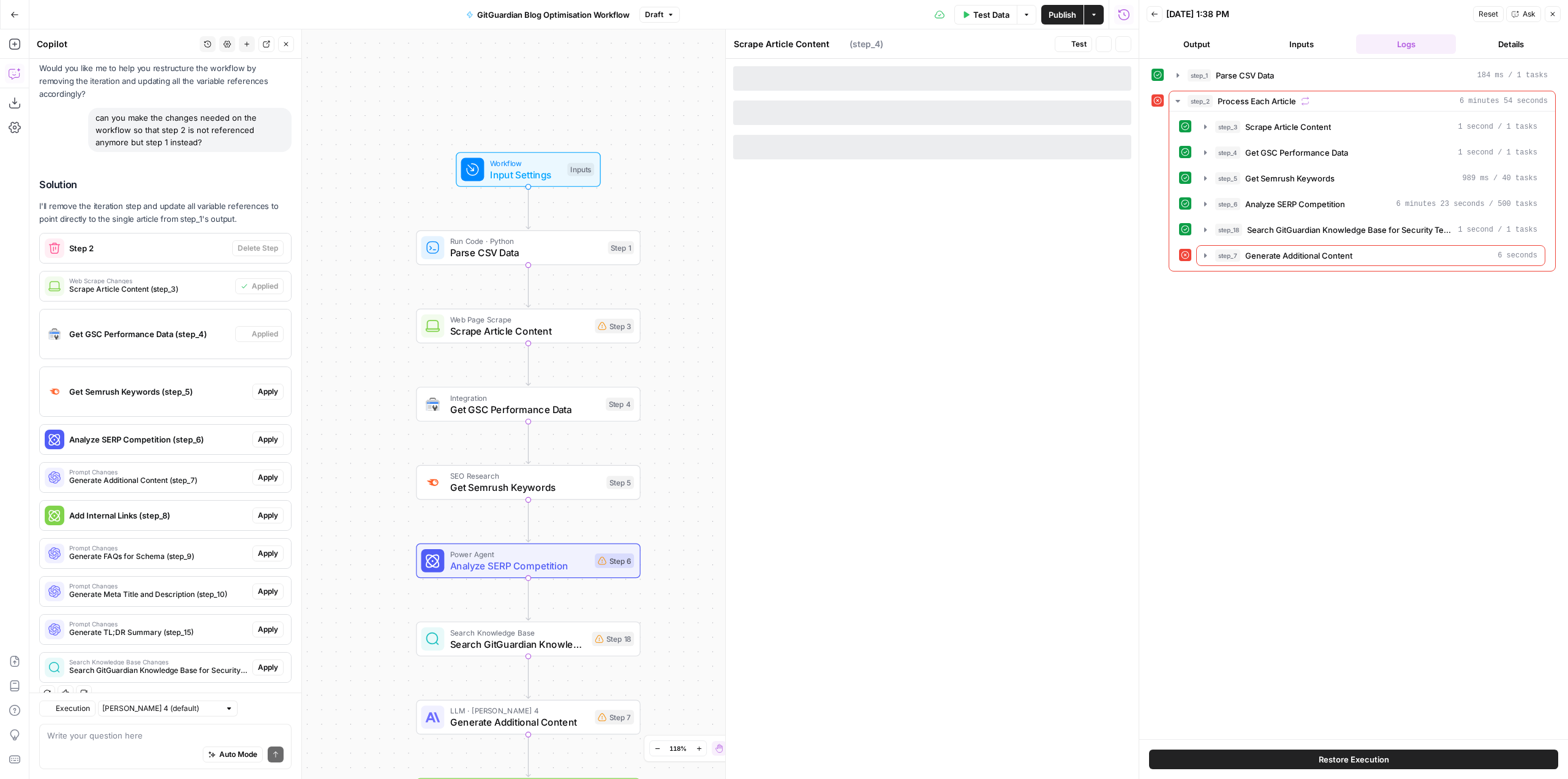
scroll to position [614, 0]
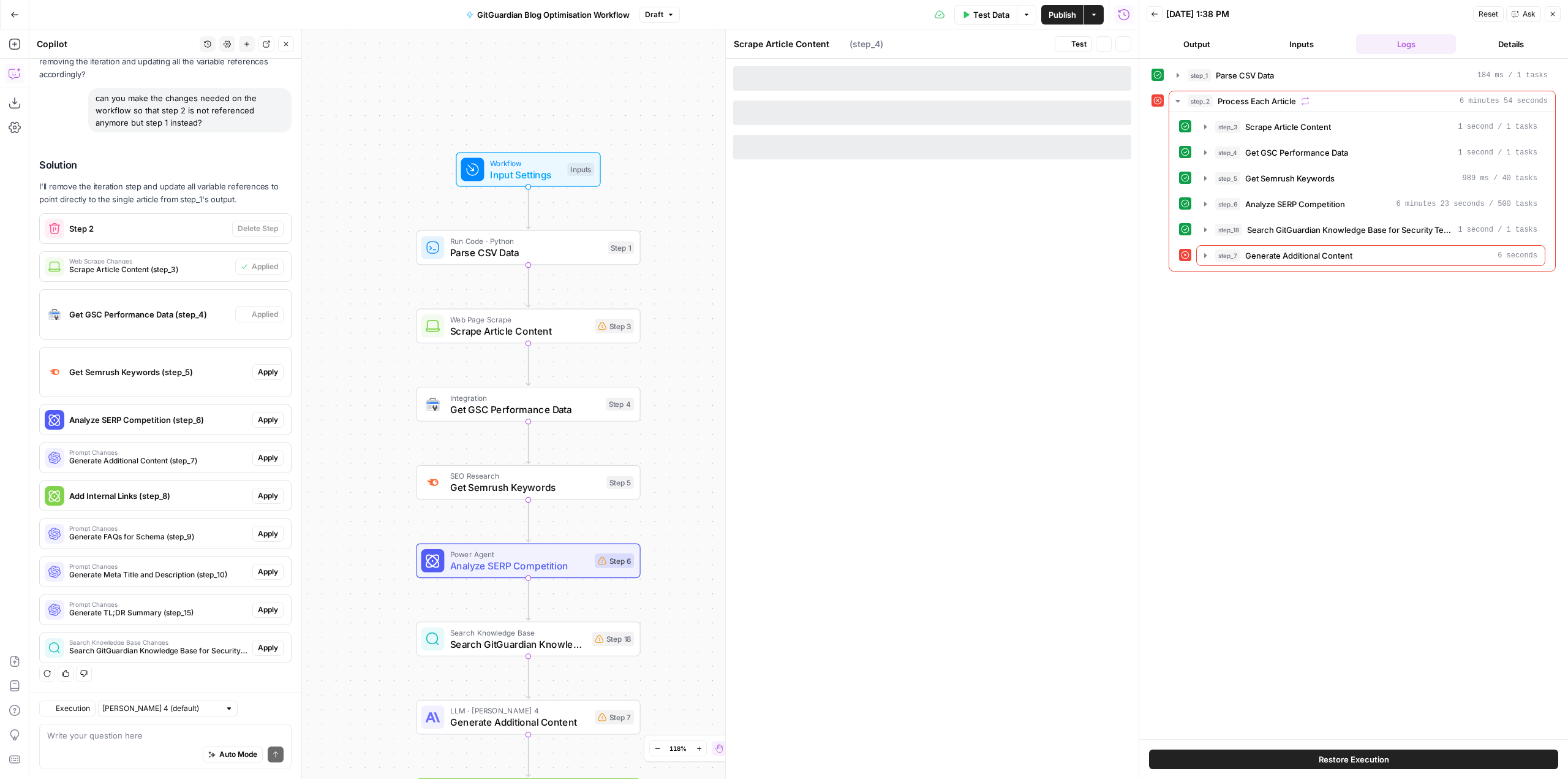
type textarea "Get GSC Performance Data"
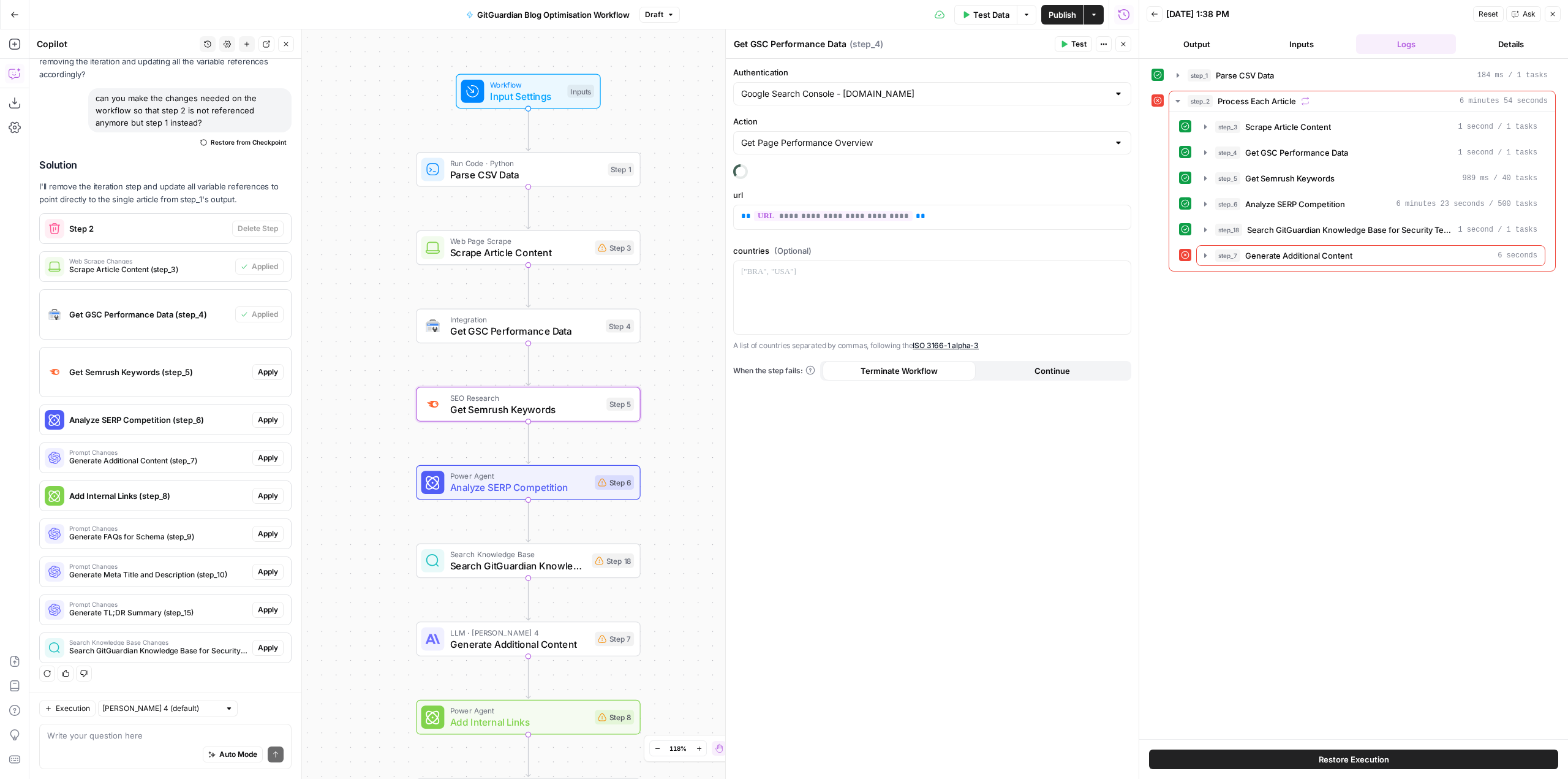
click at [258, 372] on span "Apply" at bounding box center [268, 372] width 20 height 11
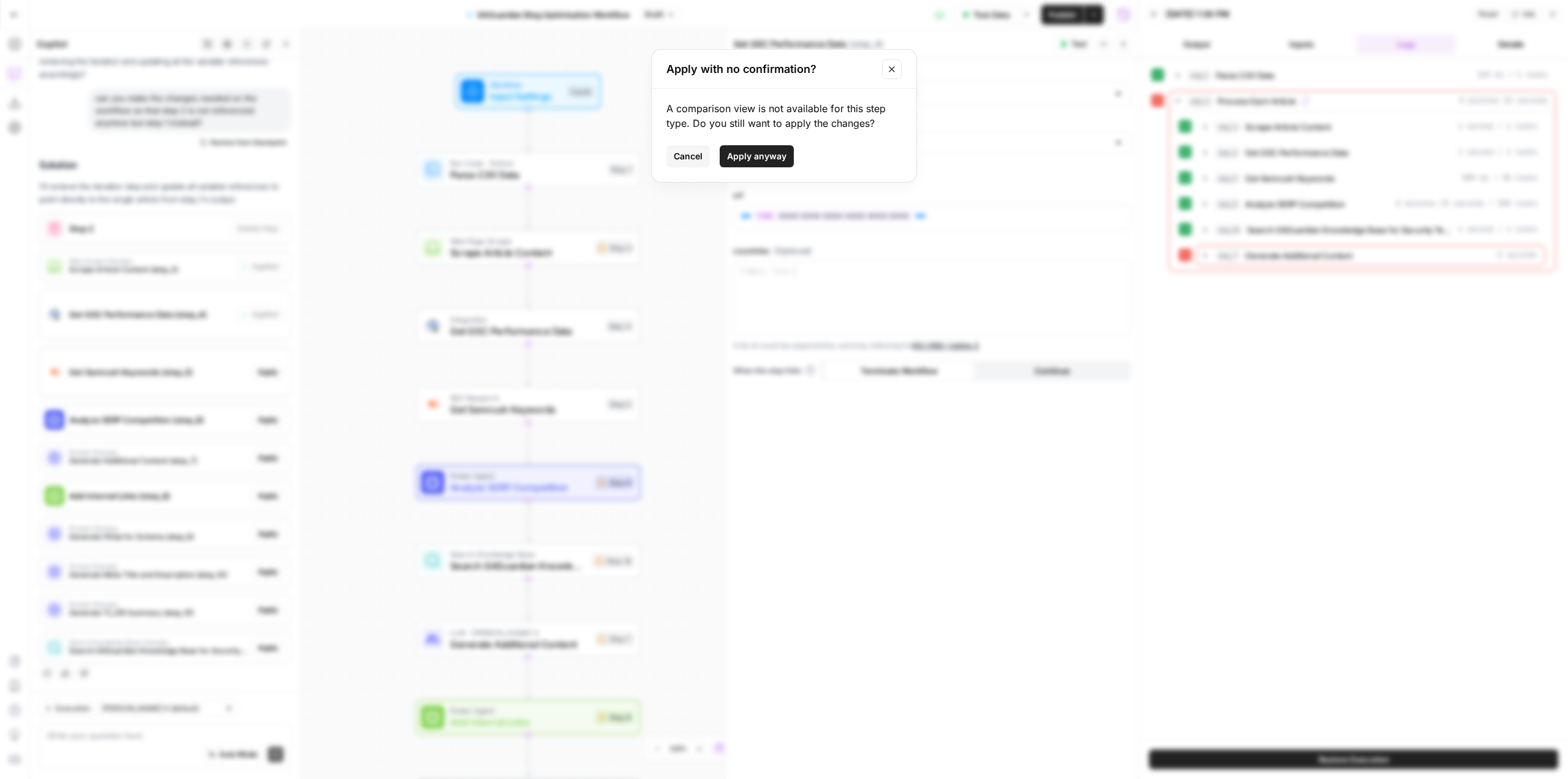
click at [746, 151] on span "Apply anyway" at bounding box center [757, 157] width 59 height 12
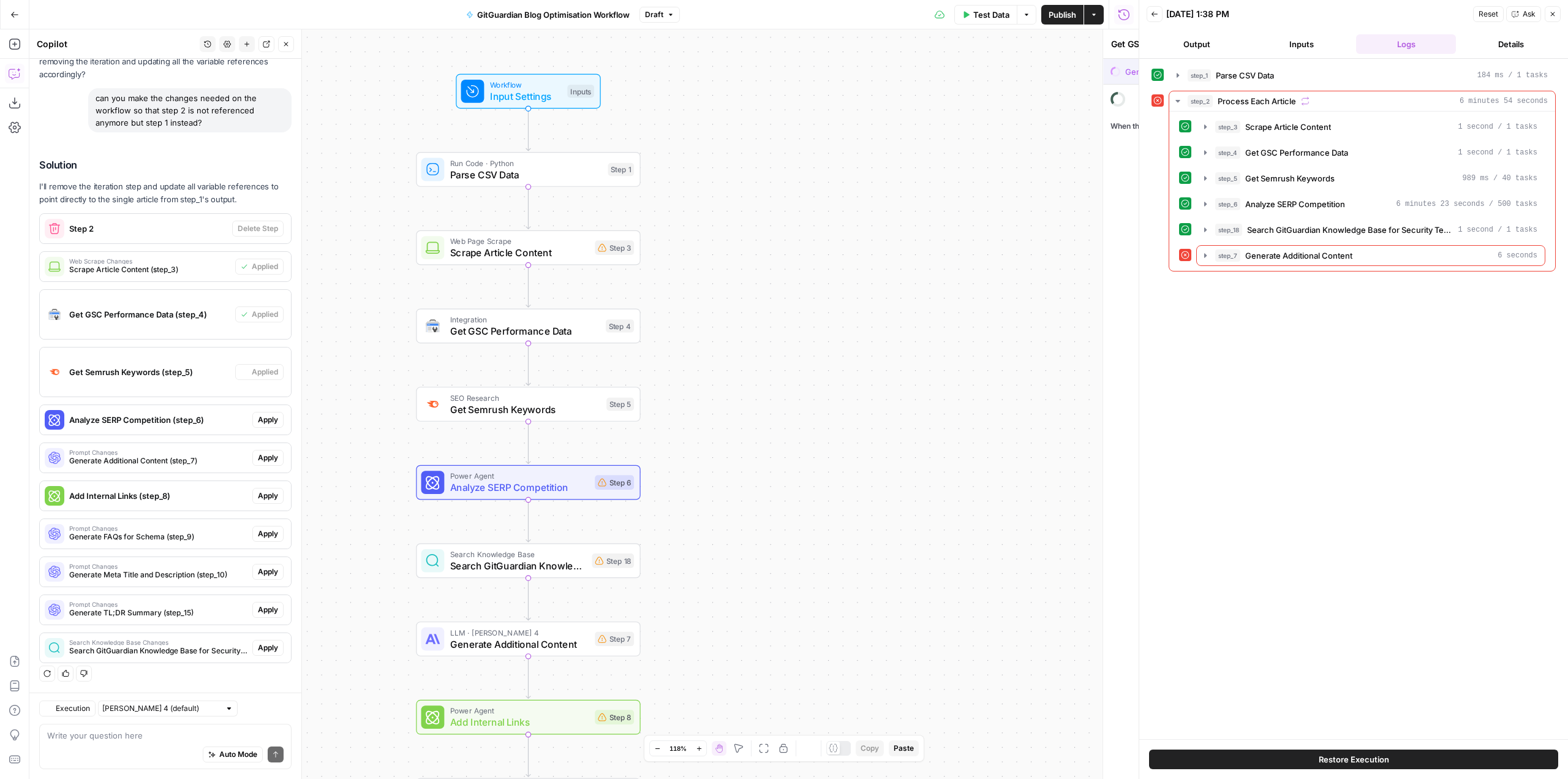
click at [262, 417] on span "Apply" at bounding box center [268, 420] width 20 height 11
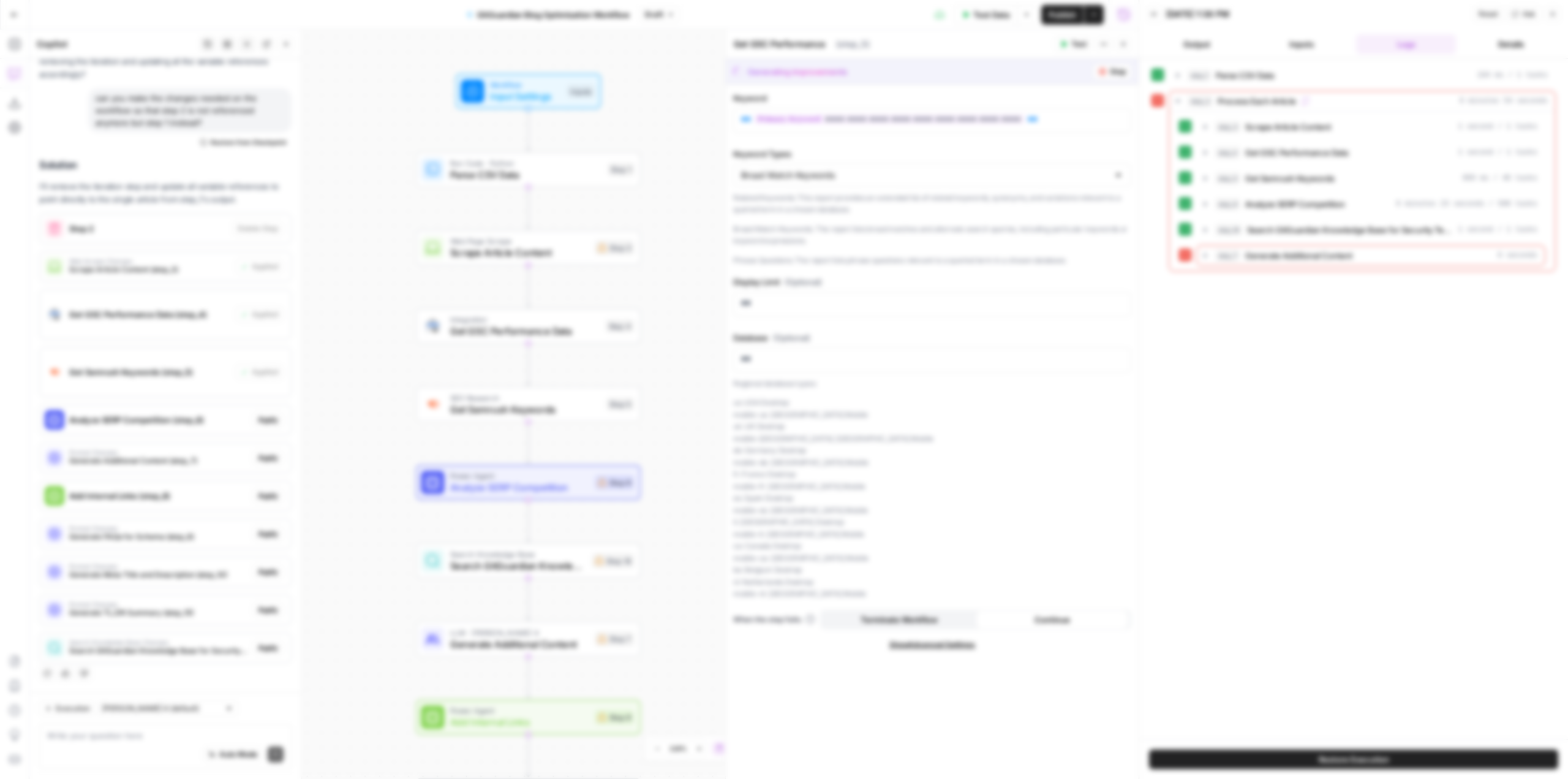
type textarea "Get Semrush Keywords"
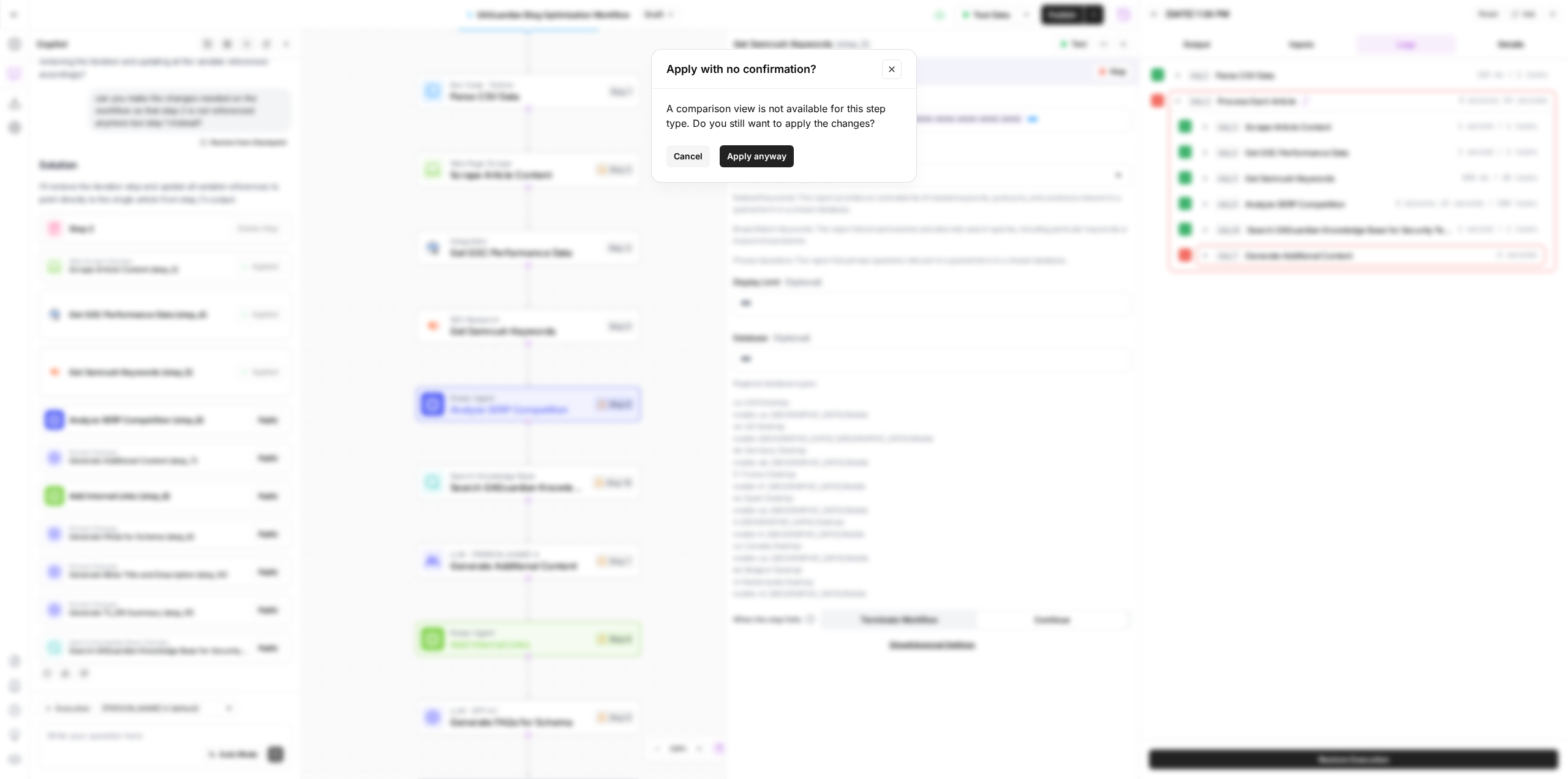
click at [778, 158] on span "Apply anyway" at bounding box center [757, 157] width 59 height 12
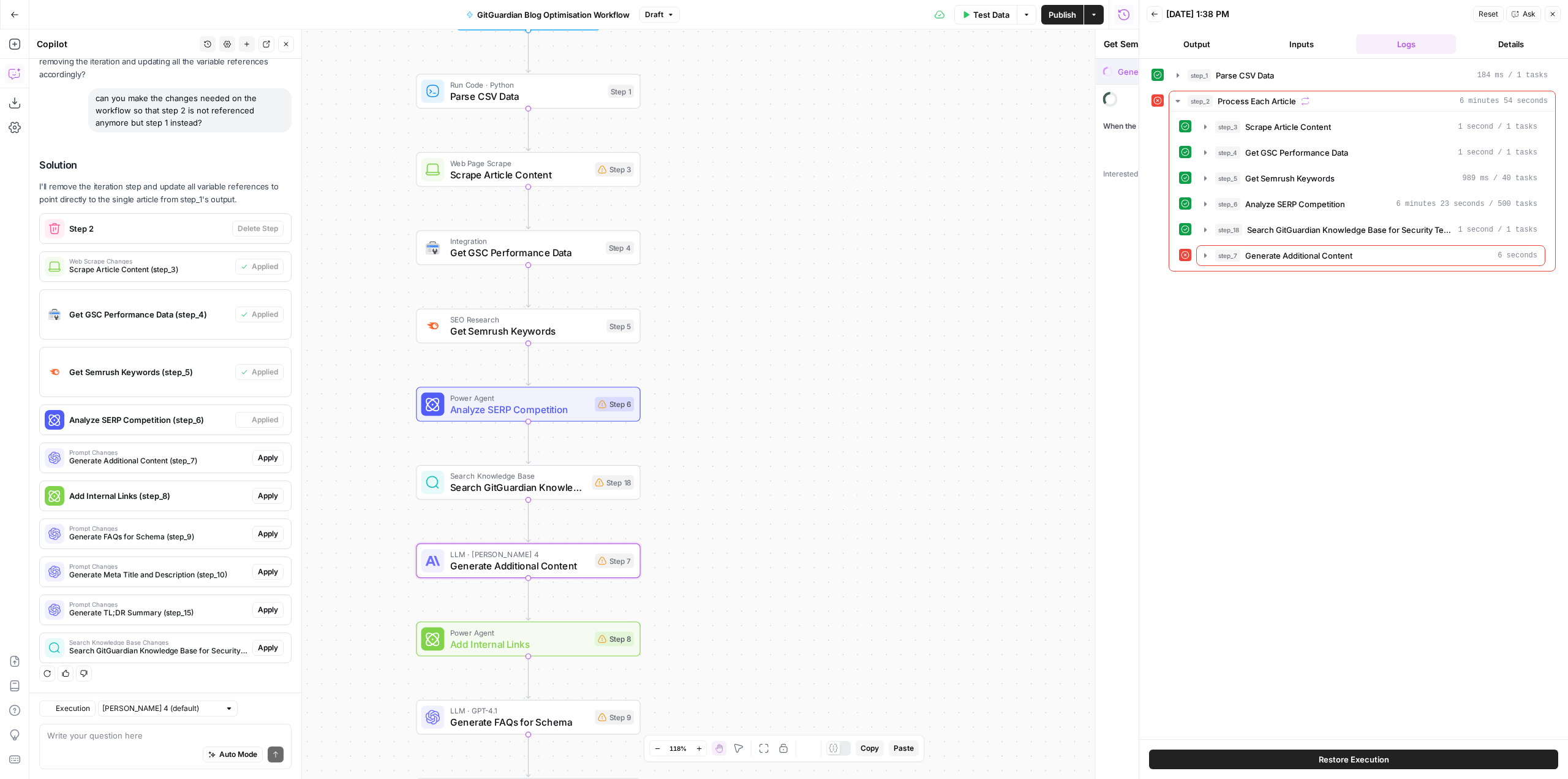
click at [264, 460] on span "Apply" at bounding box center [268, 458] width 20 height 11
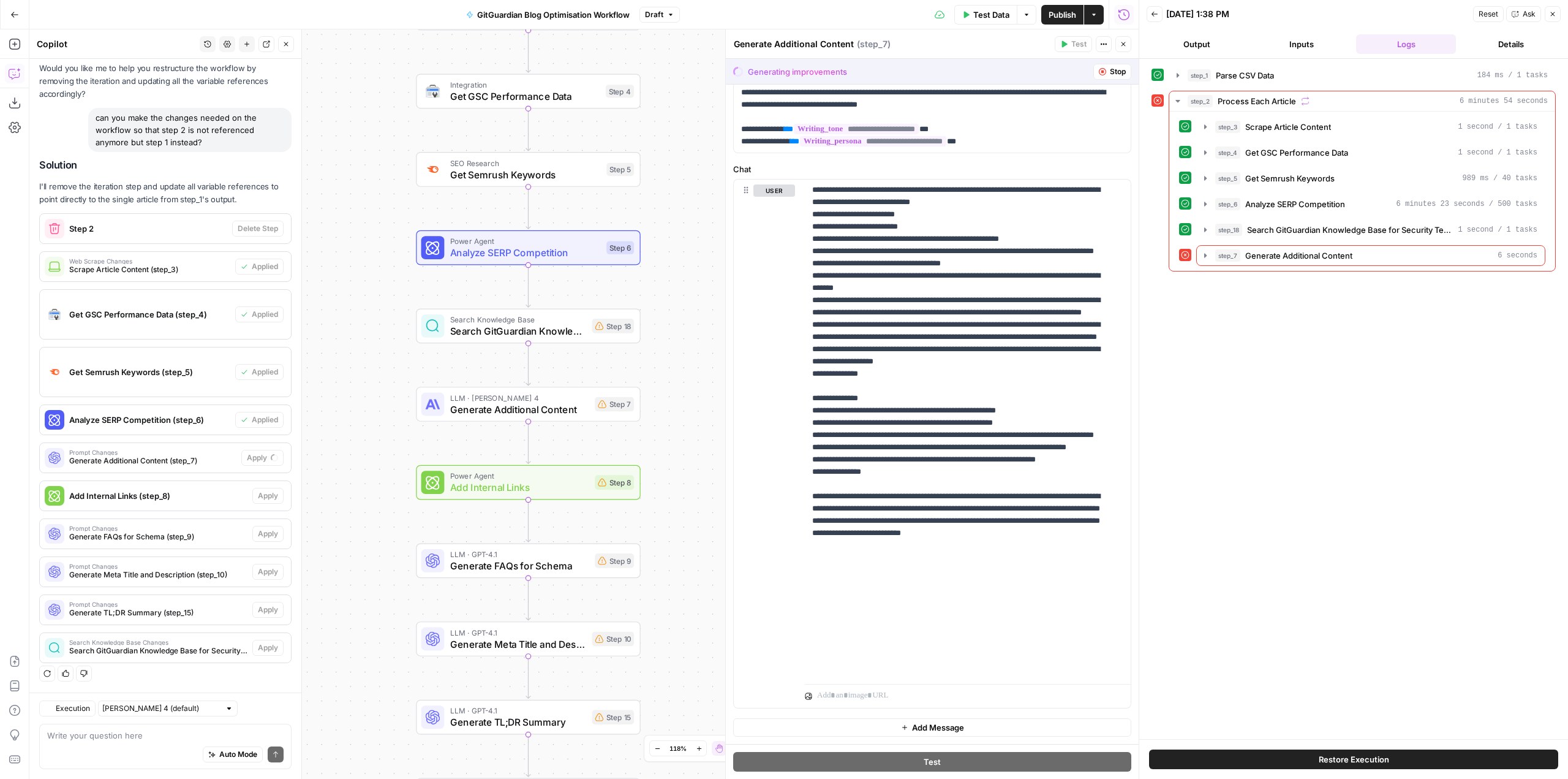
scroll to position [442, 0]
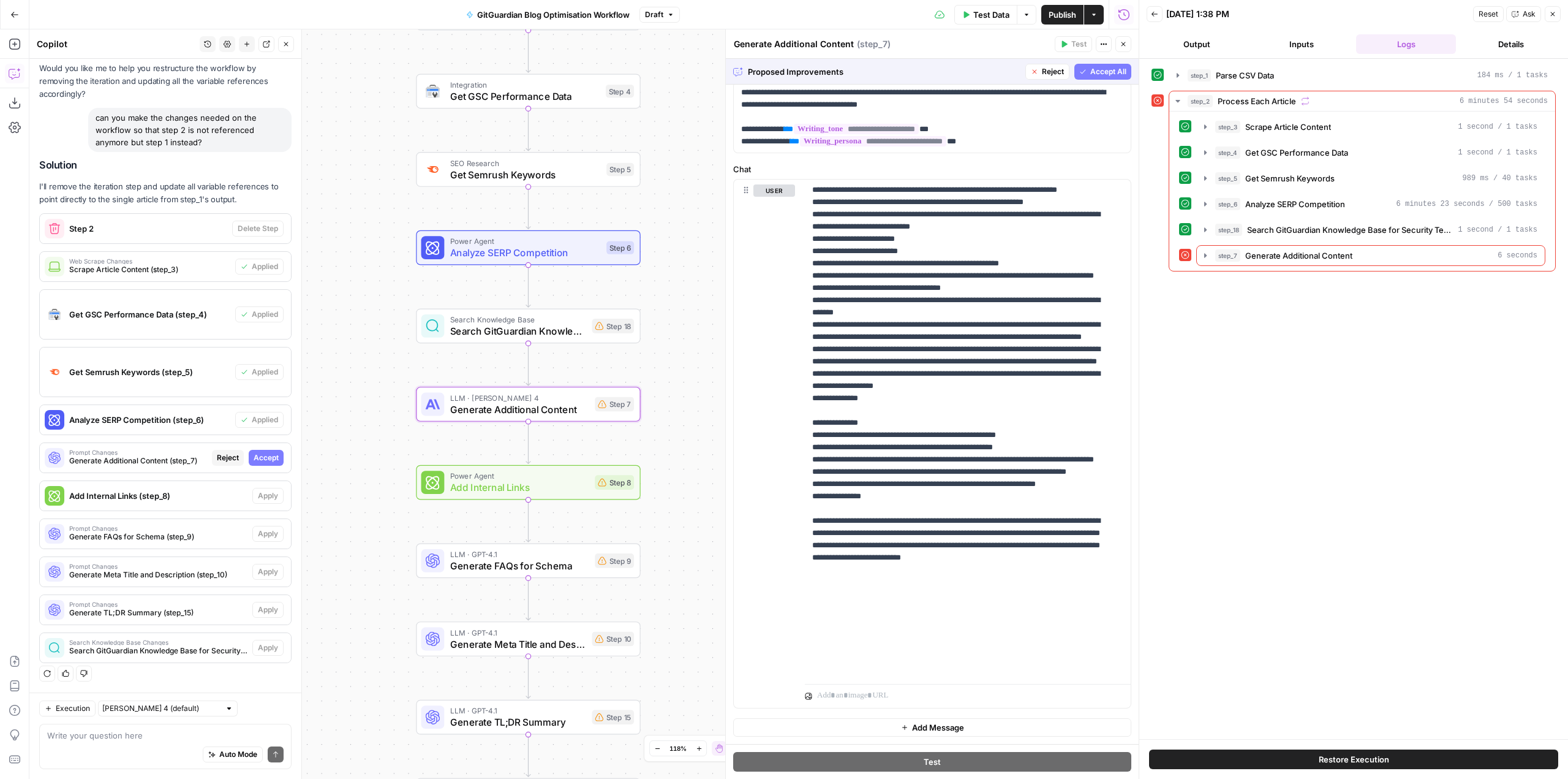
click at [254, 460] on span "Accept" at bounding box center [266, 458] width 25 height 11
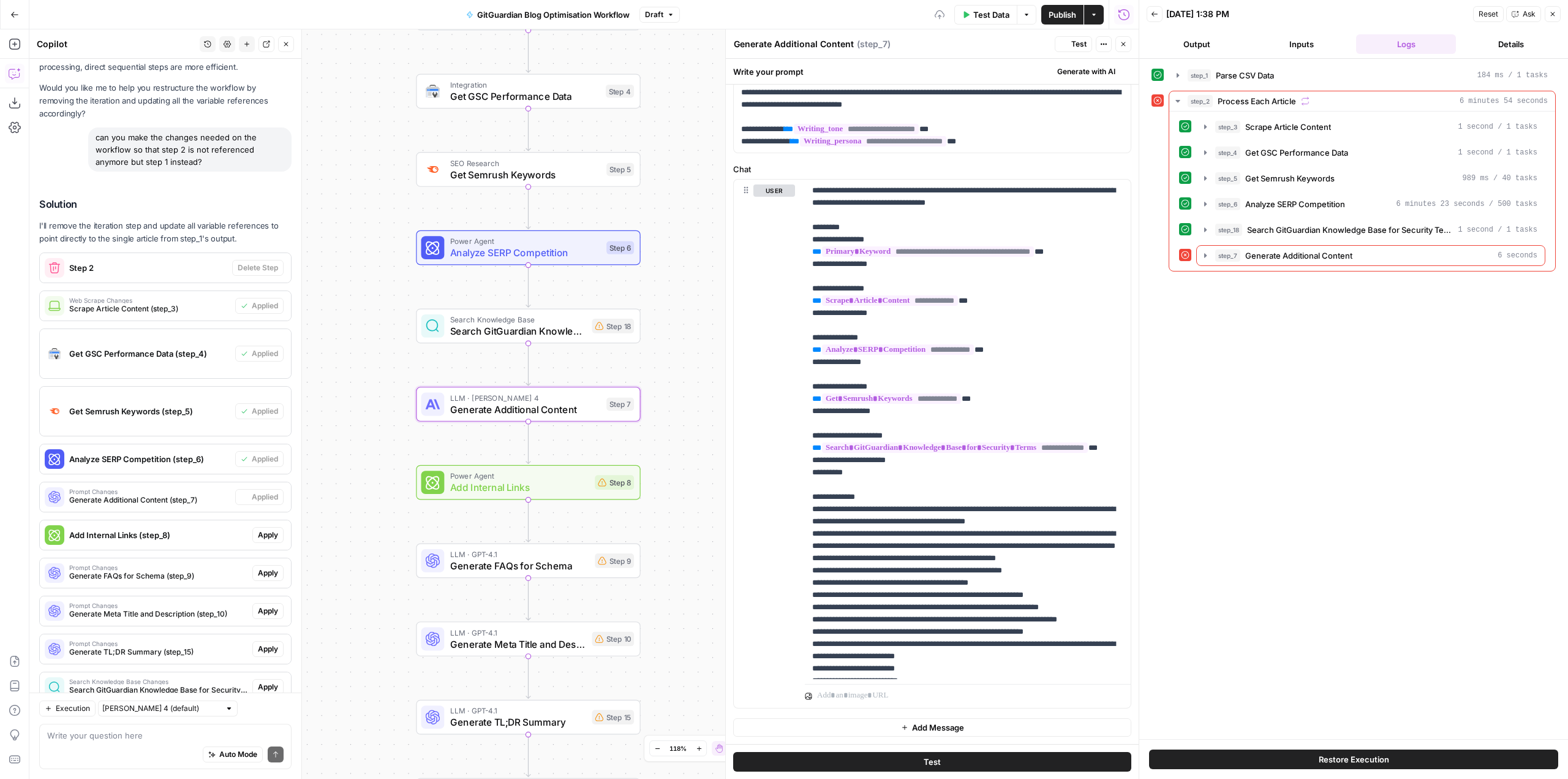
scroll to position [0, 0]
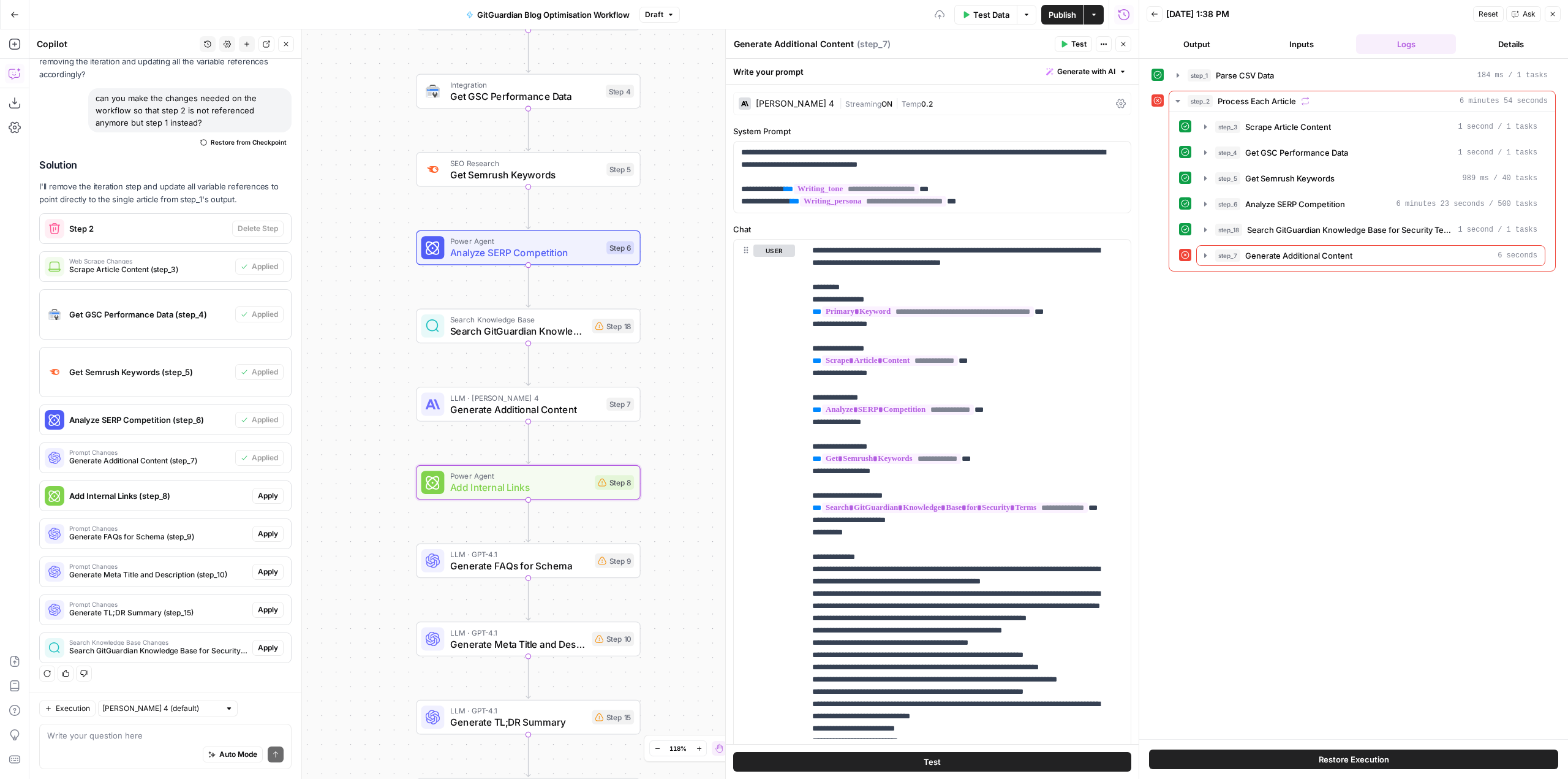
click at [262, 499] on span "Apply" at bounding box center [268, 496] width 20 height 11
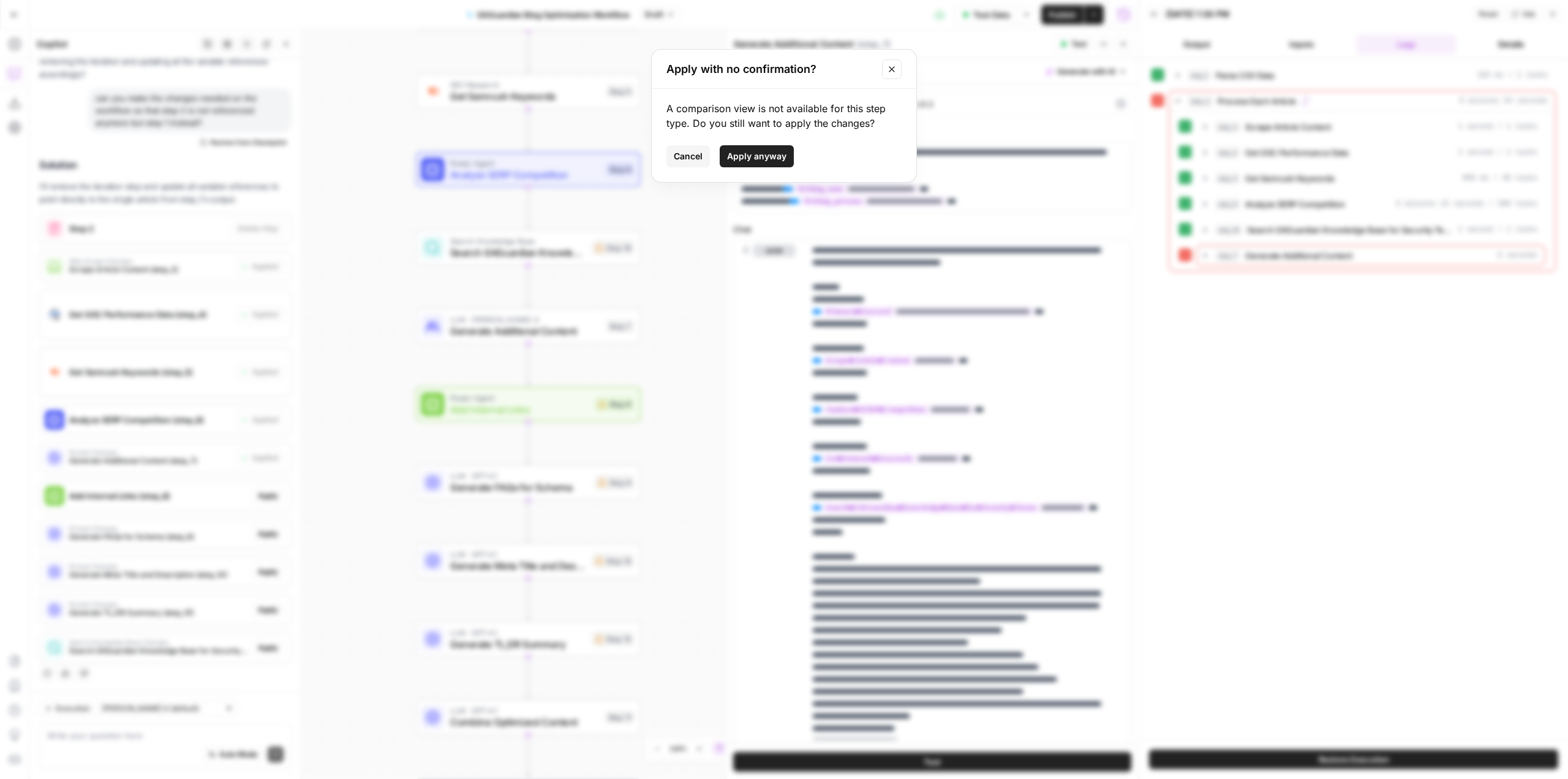
click at [759, 157] on span "Apply anyway" at bounding box center [757, 157] width 59 height 12
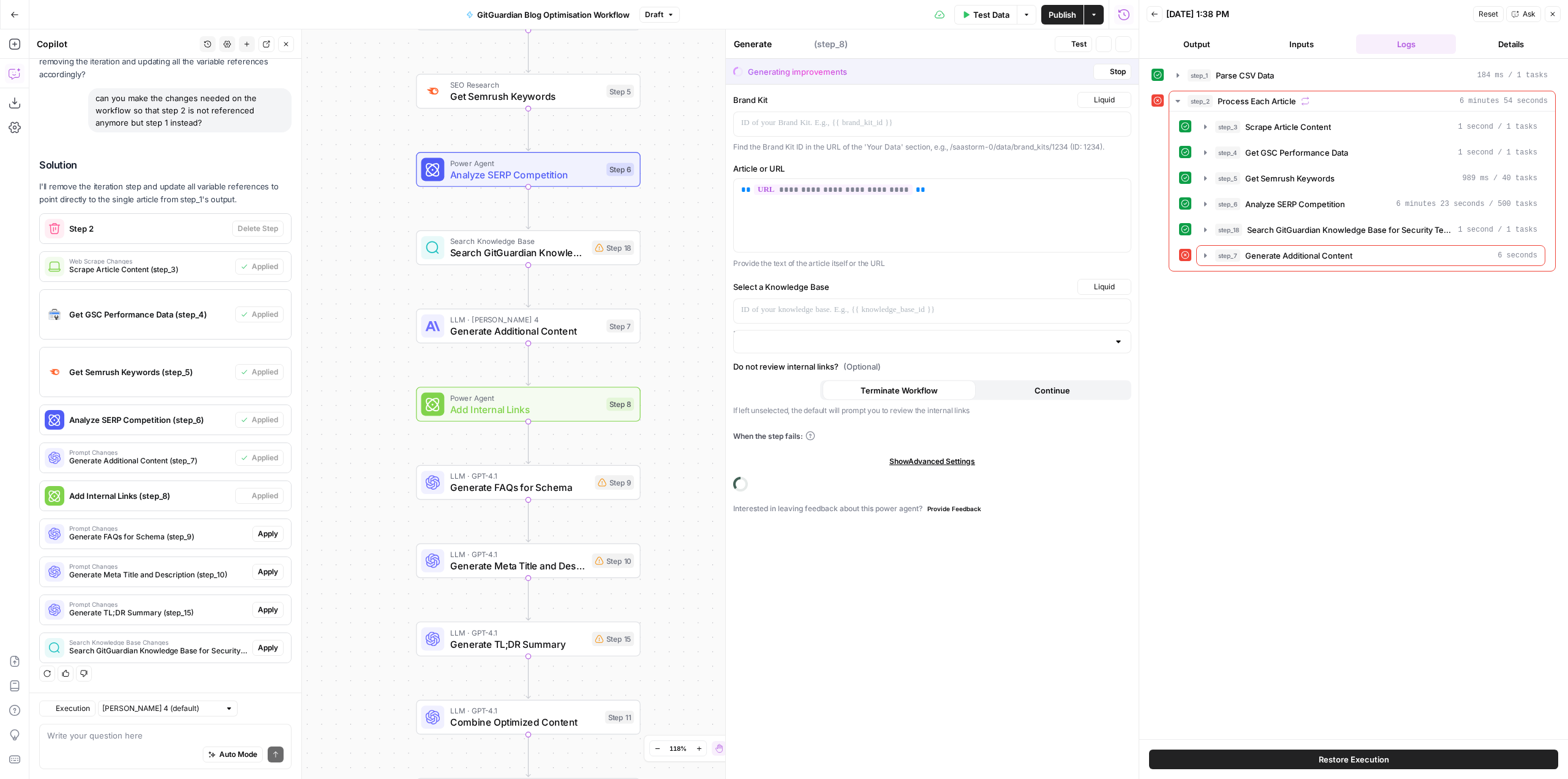
type textarea "Add Internal Links"
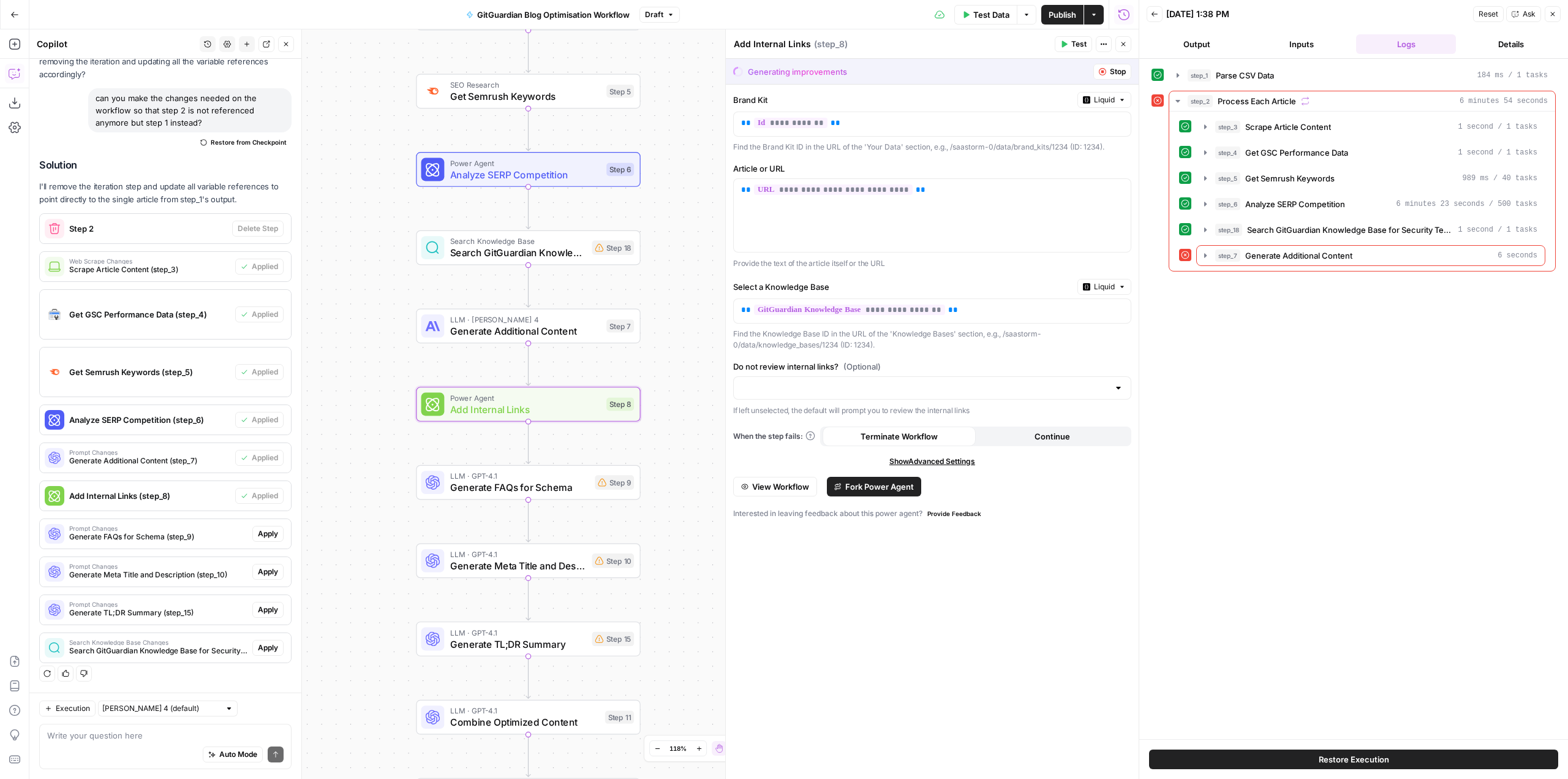
click at [264, 537] on span "Apply" at bounding box center [268, 534] width 20 height 11
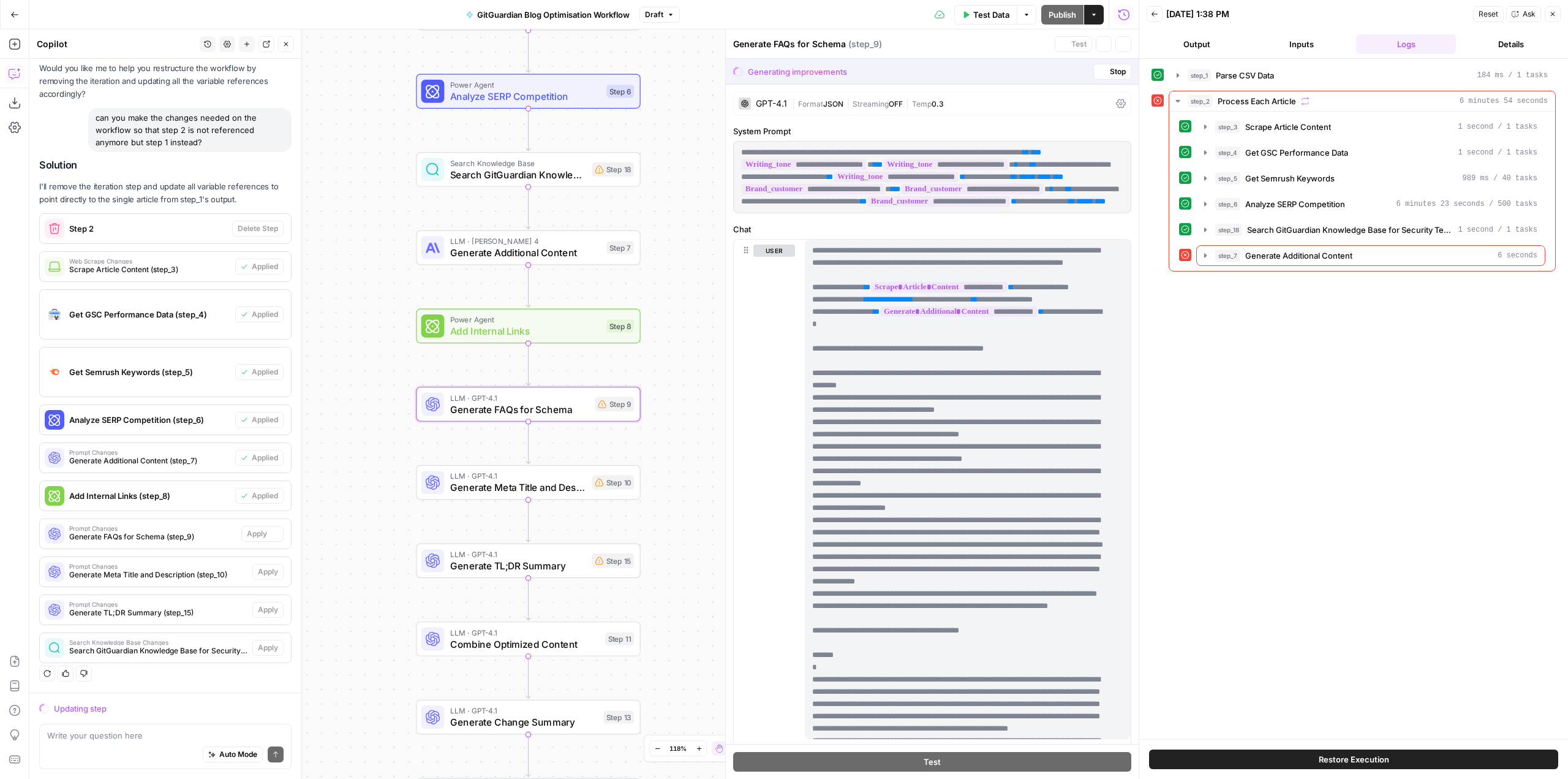
scroll to position [575, 0]
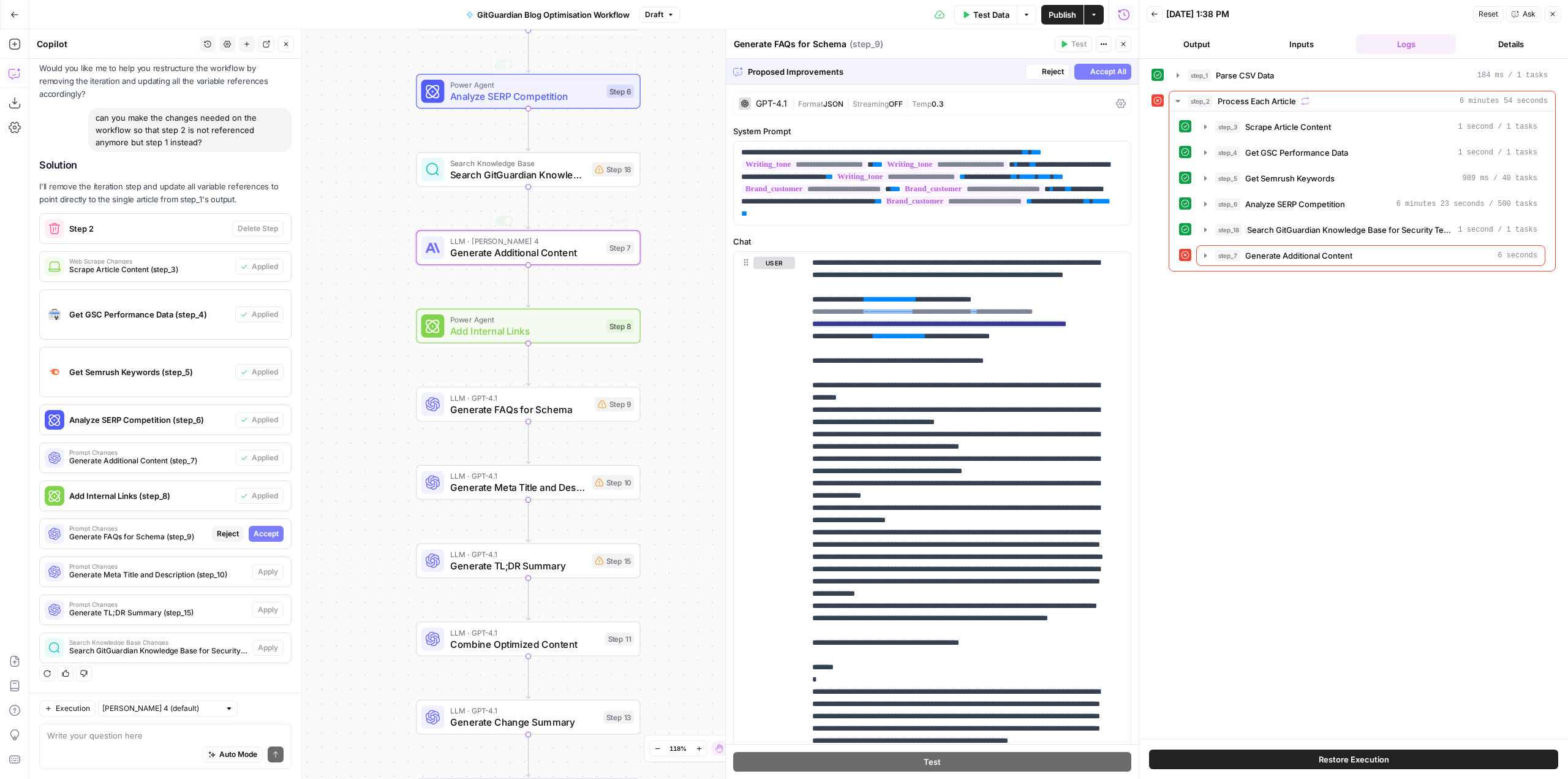
click at [261, 536] on span "Accept" at bounding box center [266, 534] width 25 height 11
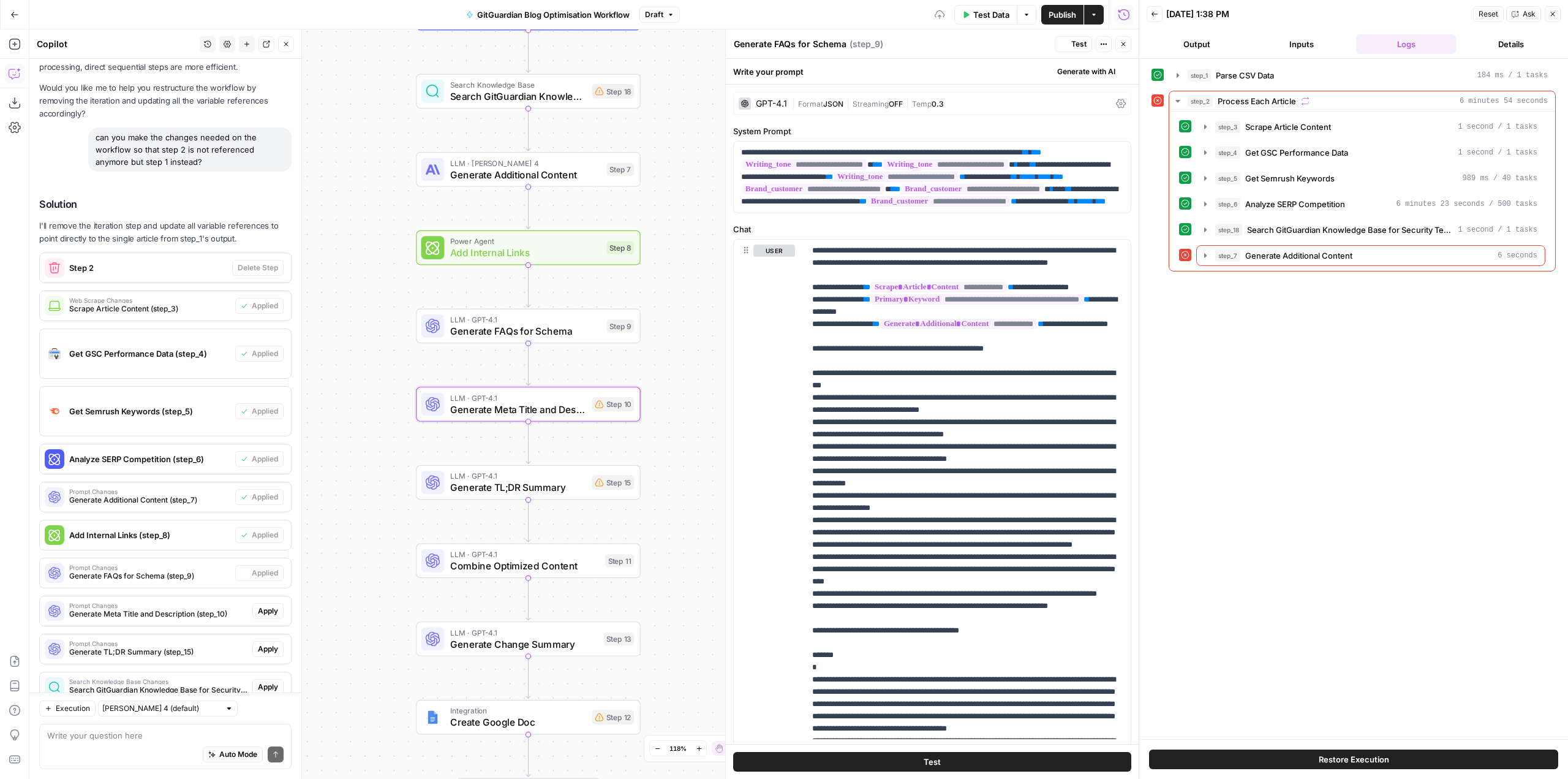
scroll to position [614, 0]
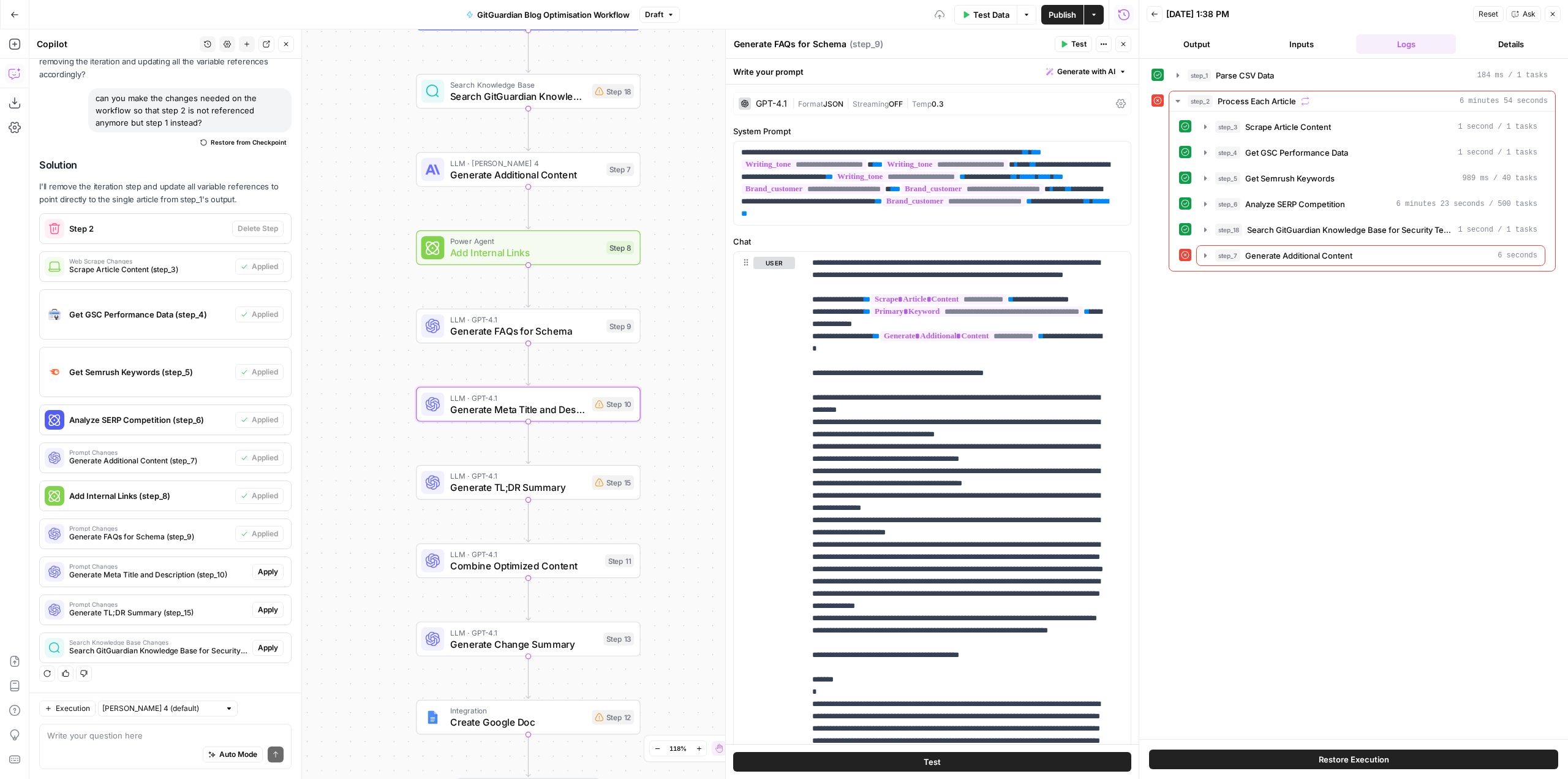
click at [266, 571] on span "Apply" at bounding box center [268, 572] width 20 height 11
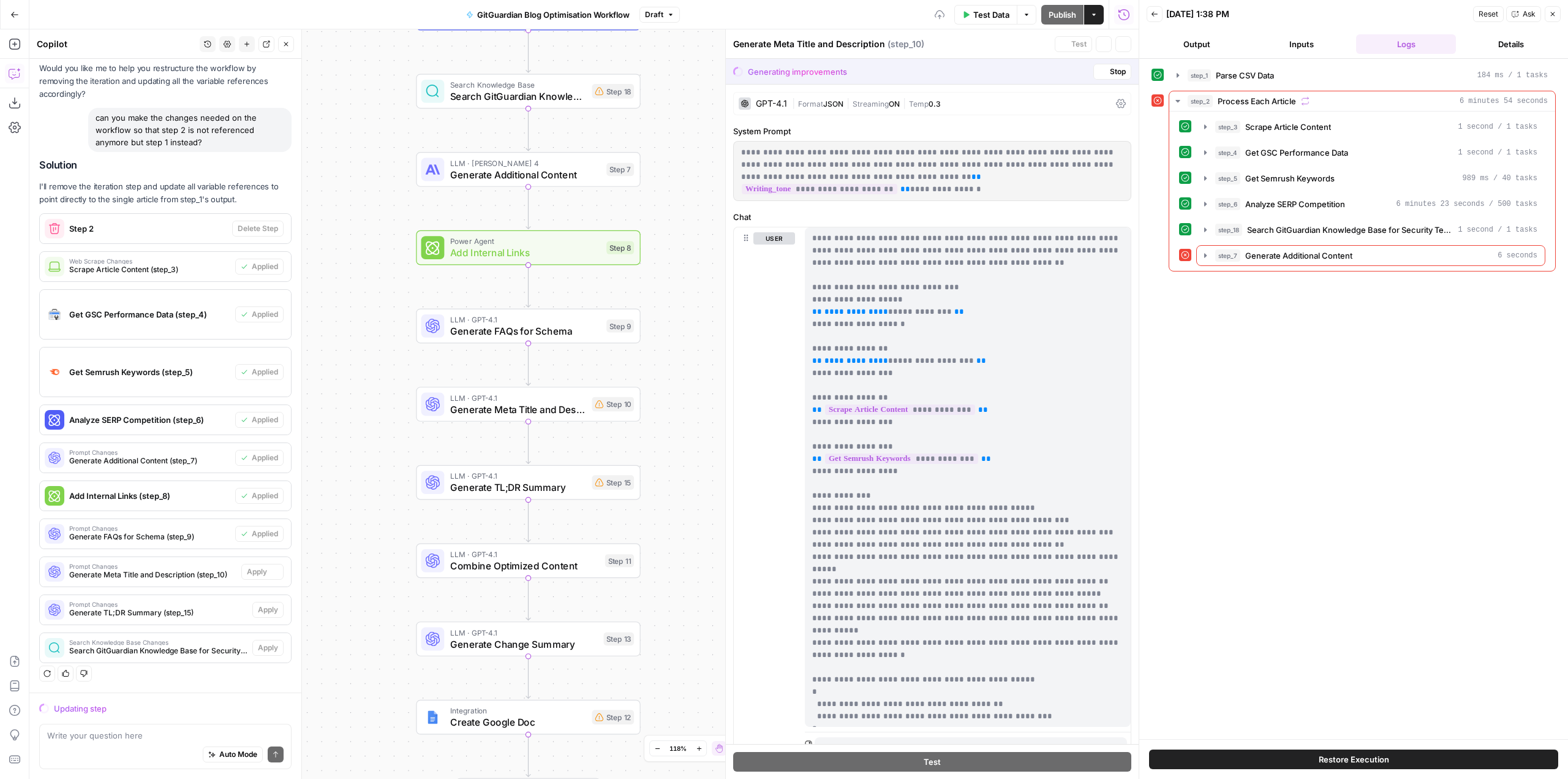
scroll to position [575, 0]
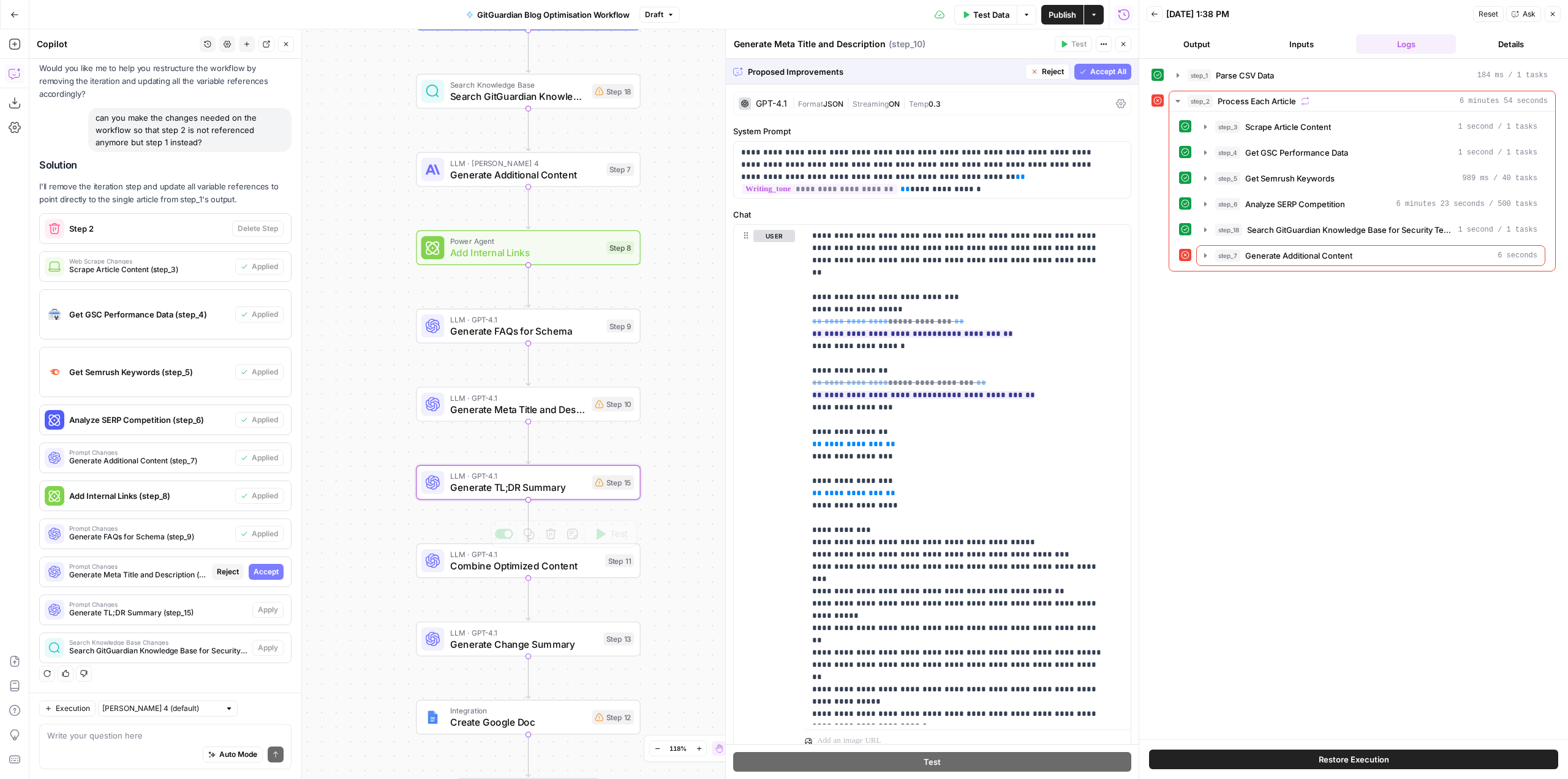
click at [256, 570] on span "Accept" at bounding box center [266, 572] width 25 height 11
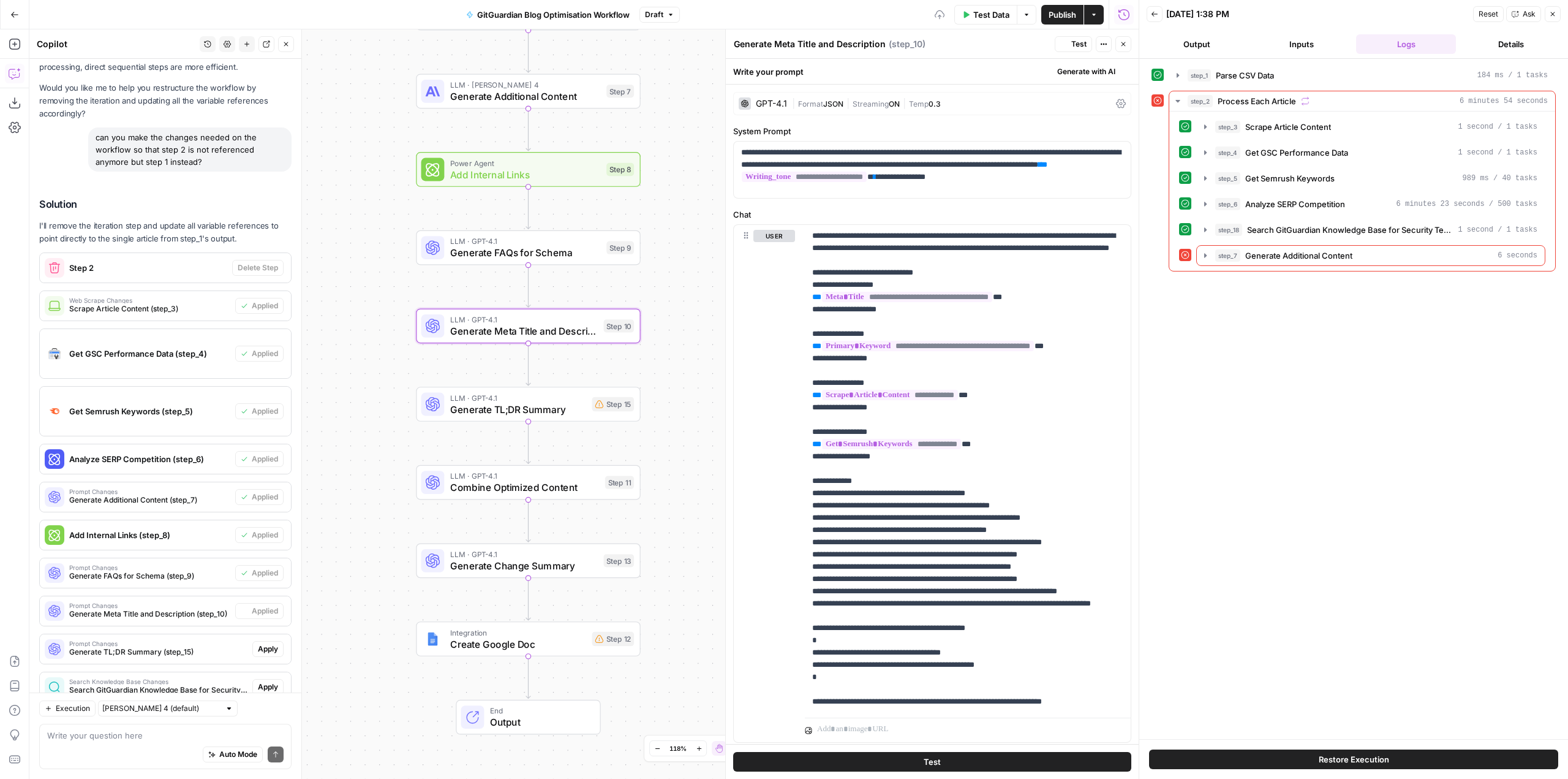
scroll to position [614, 0]
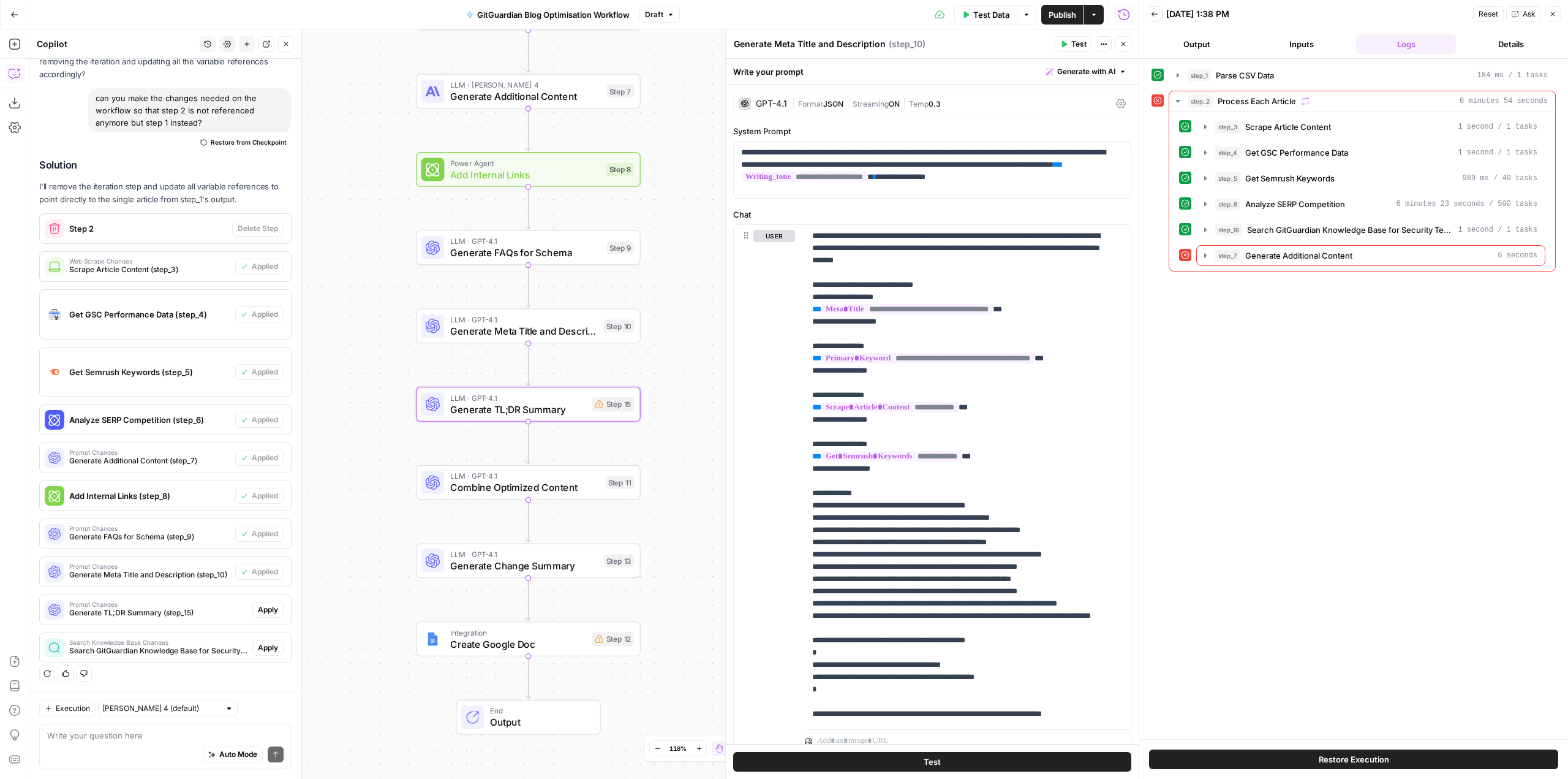
click at [262, 609] on span "Apply" at bounding box center [268, 610] width 20 height 11
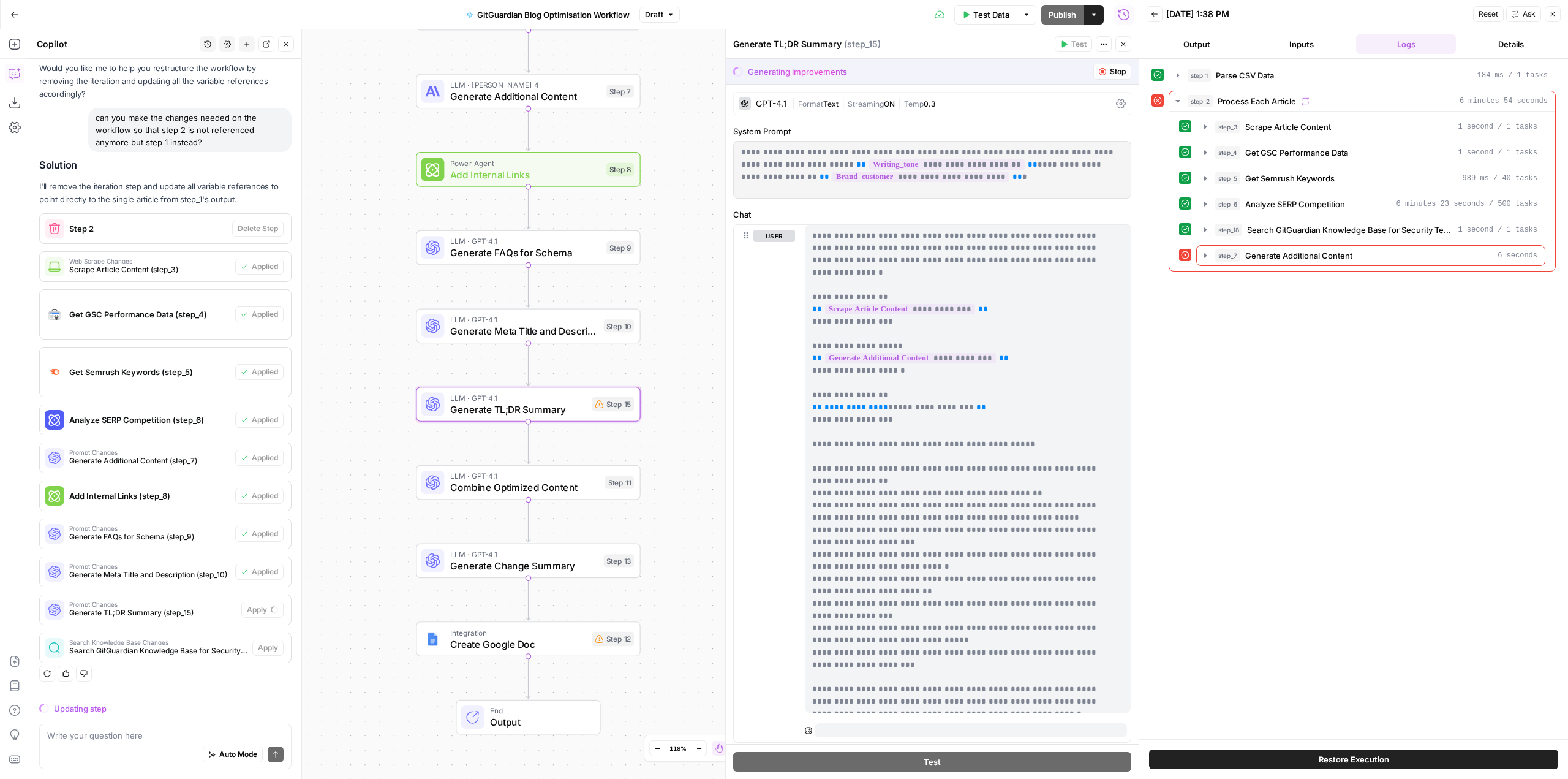
scroll to position [575, 0]
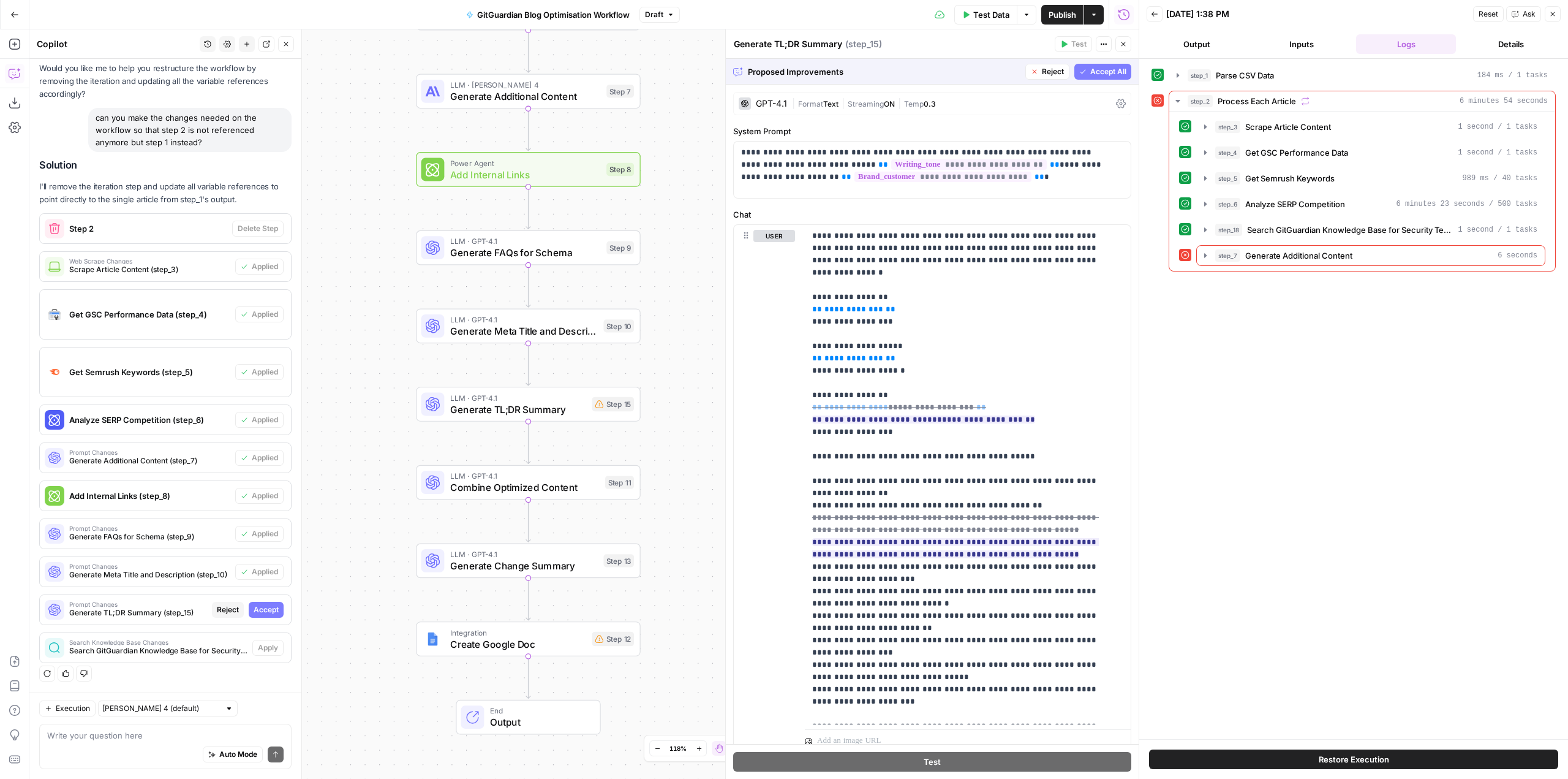
click at [1105, 66] on span "Accept All" at bounding box center [1108, 71] width 36 height 11
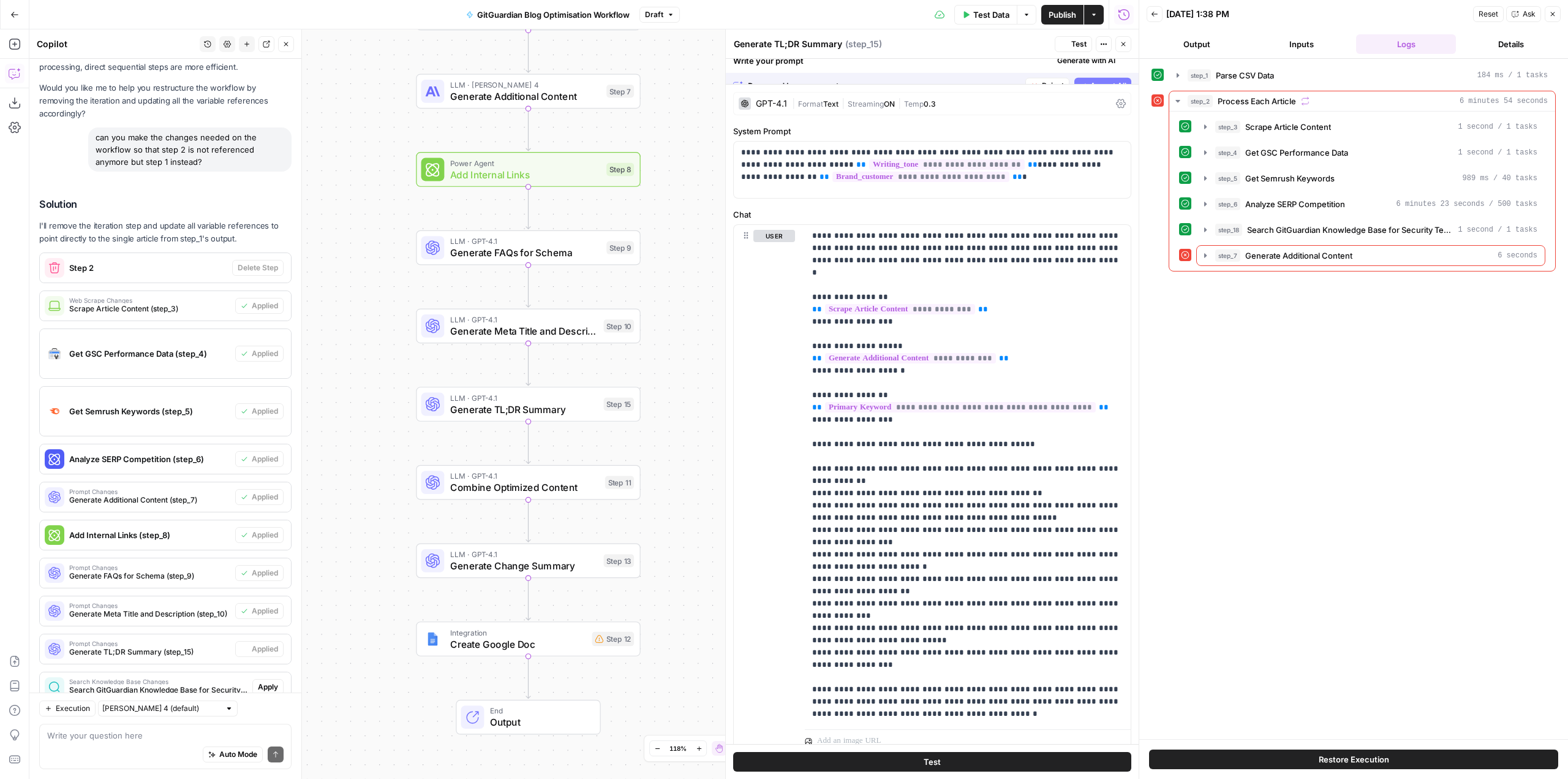
scroll to position [614, 0]
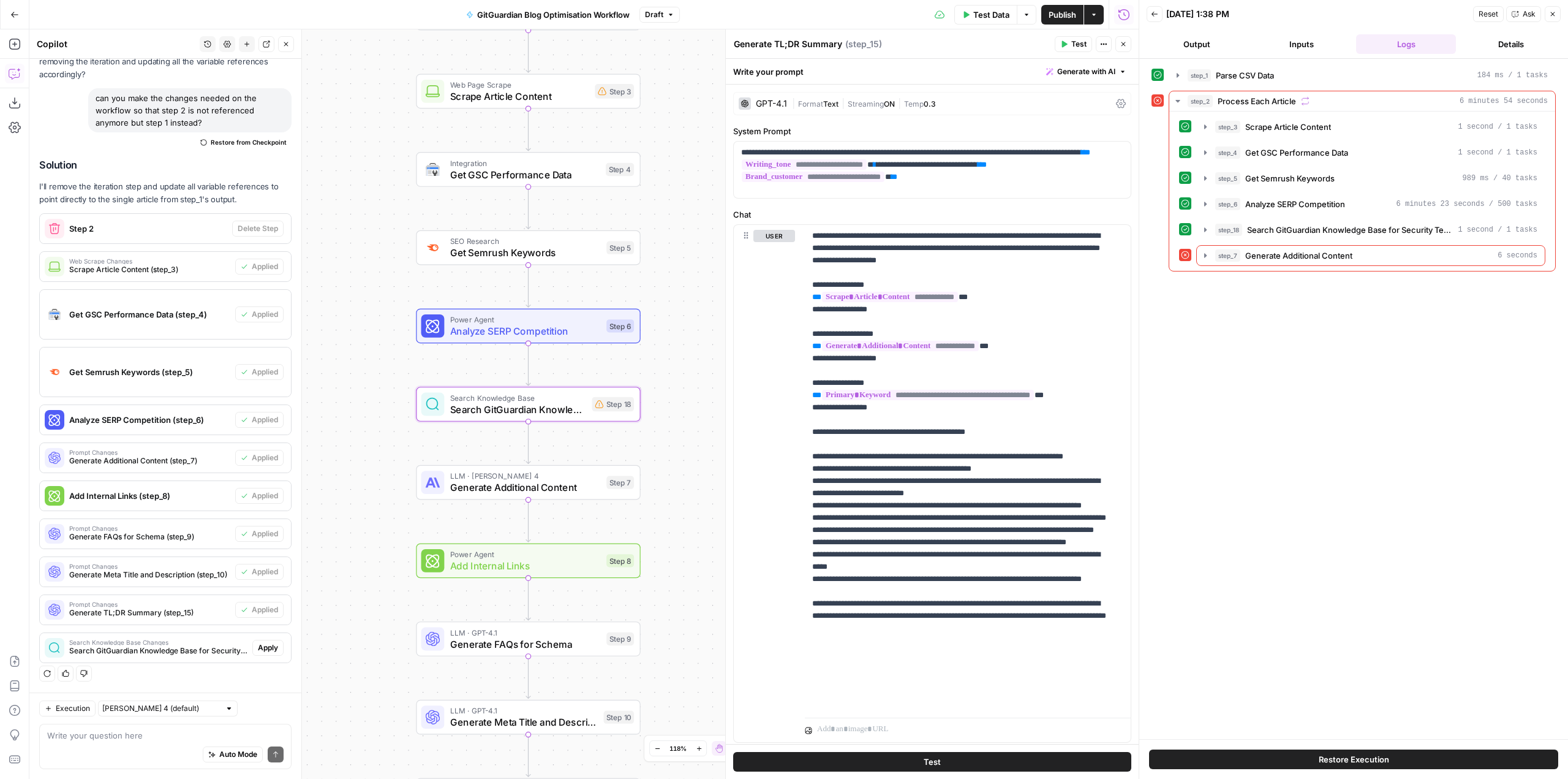
click at [258, 645] on span "Apply" at bounding box center [268, 648] width 20 height 11
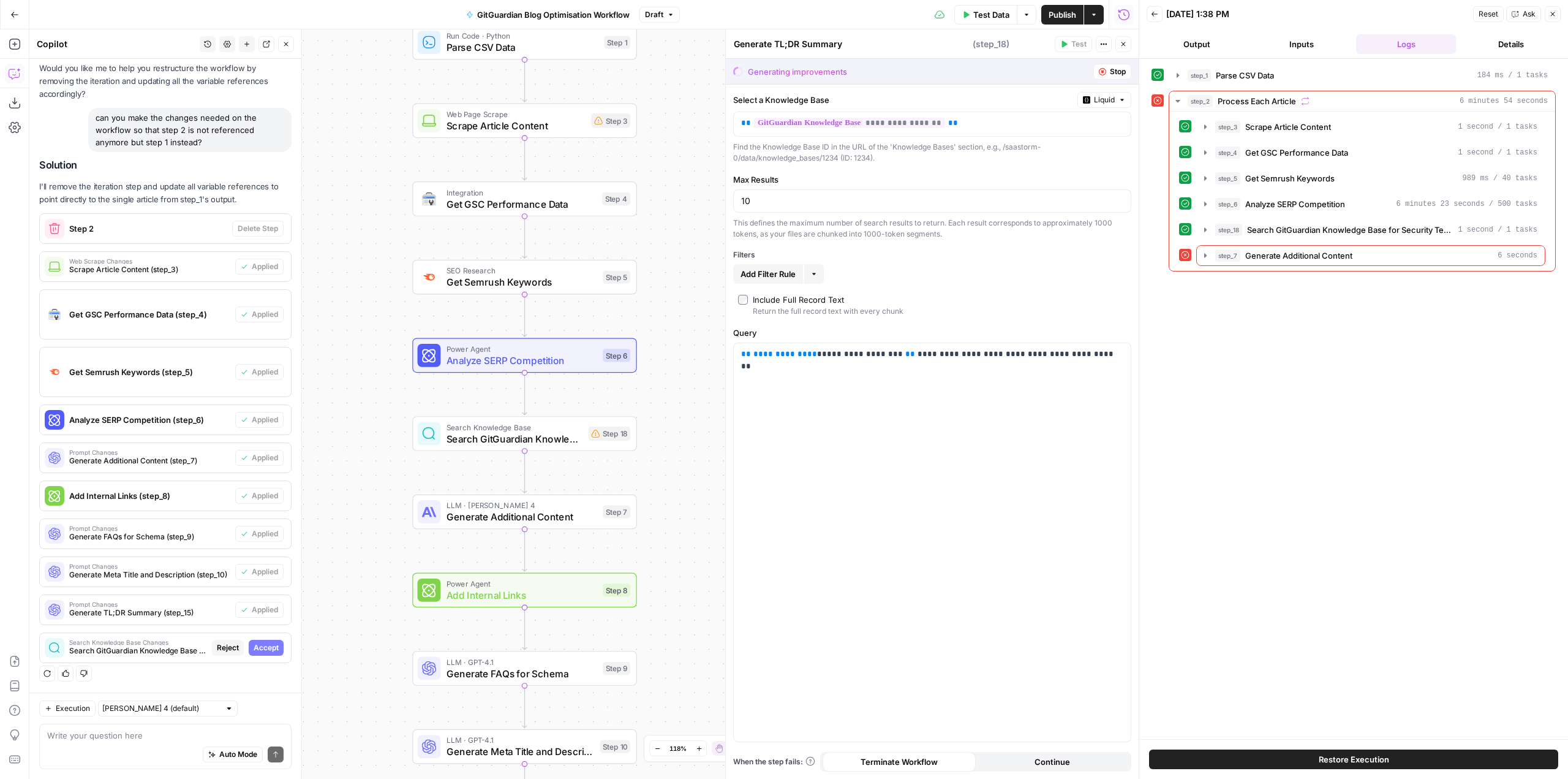
scroll to position [575, 0]
type textarea "Search GitGuardian Knowledge Base for Security Terms"
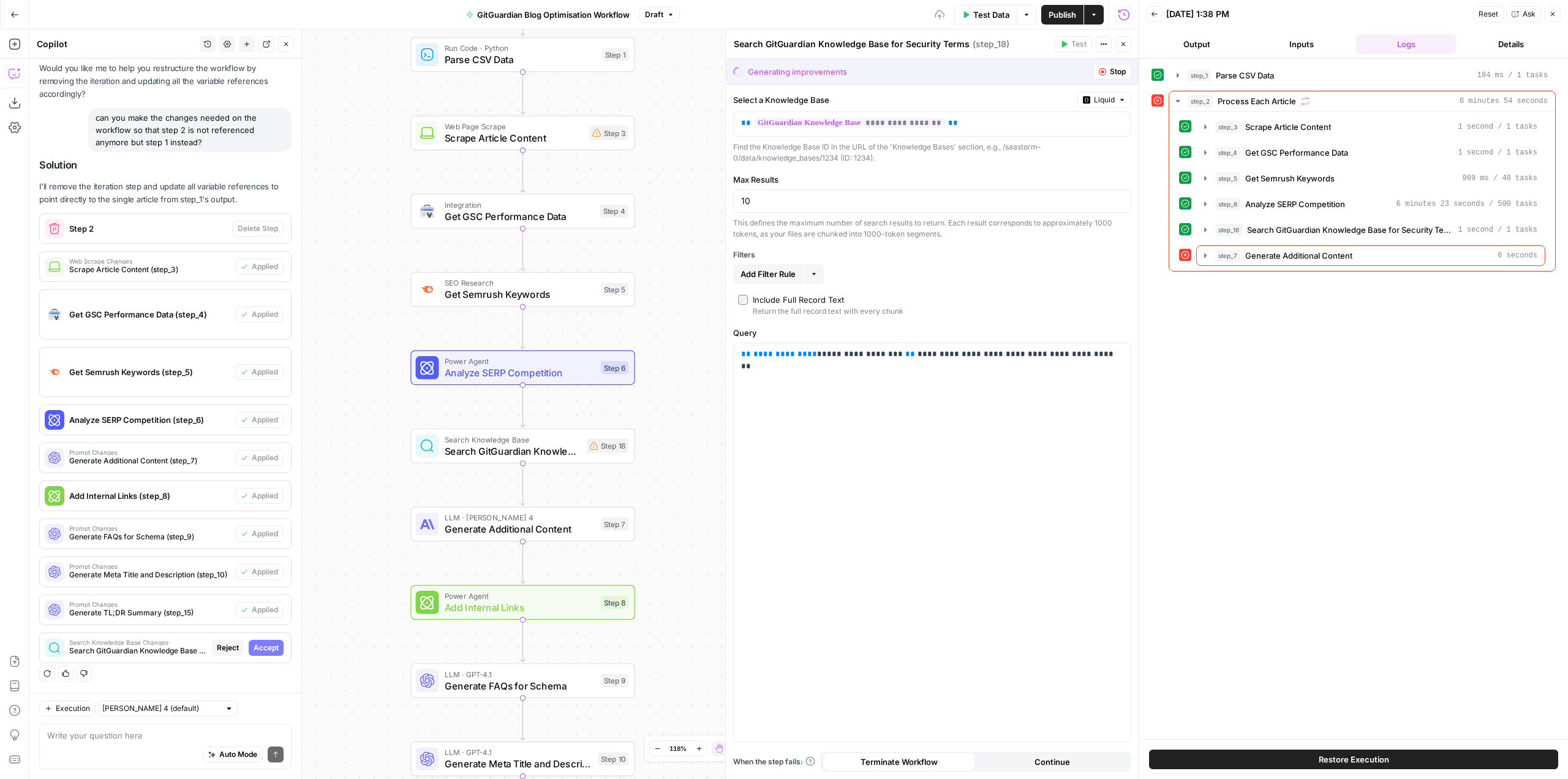
drag, startPoint x: 694, startPoint y: 398, endPoint x: 692, endPoint y: 413, distance: 15.1
click at [692, 413] on div "Workflow Input Settings Inputs Run Code · Python Parse CSV Data Step 1 Web Page…" at bounding box center [584, 404] width 1109 height 749
click at [263, 645] on span "Accept" at bounding box center [266, 648] width 25 height 11
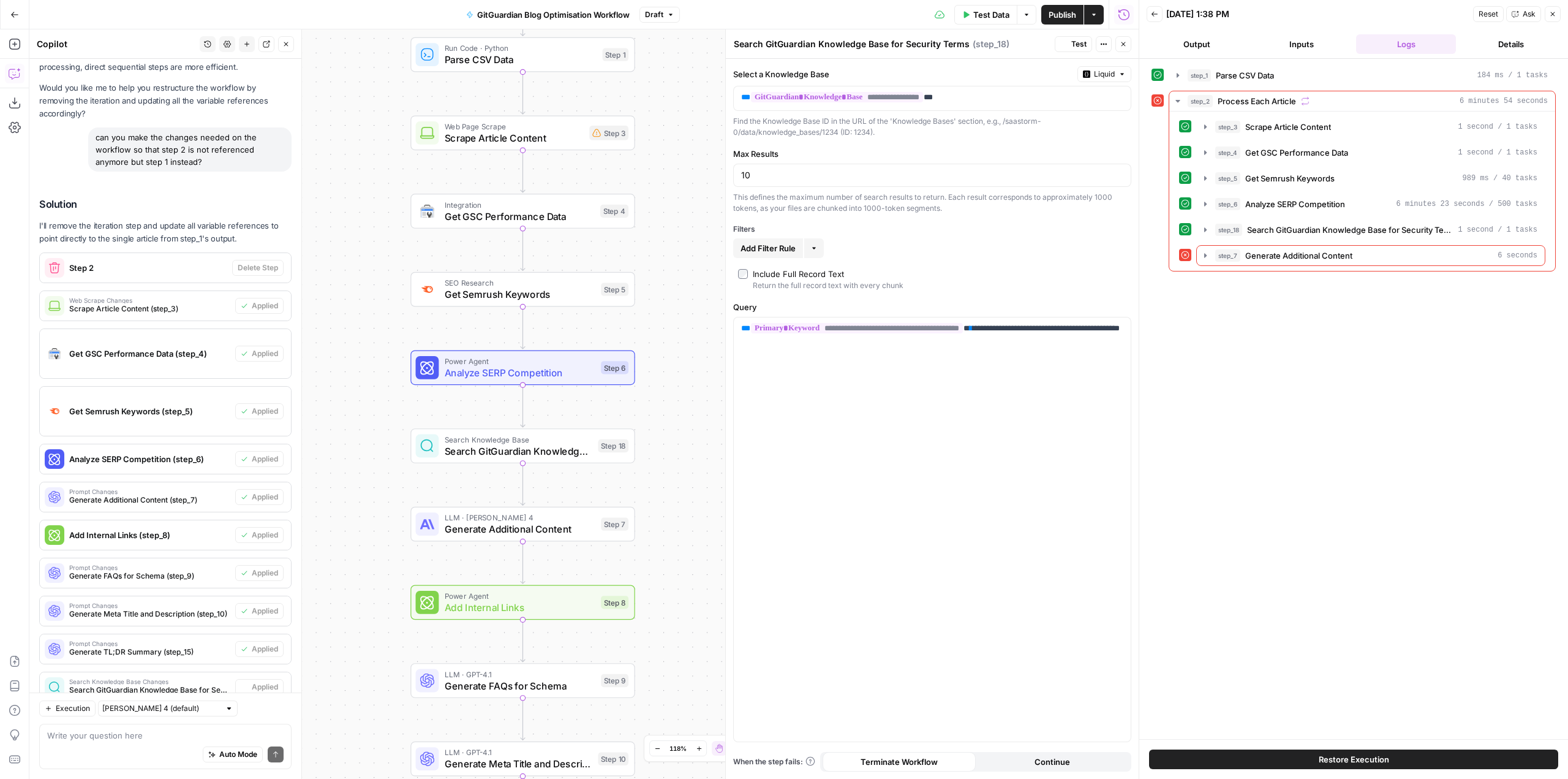
scroll to position [614, 0]
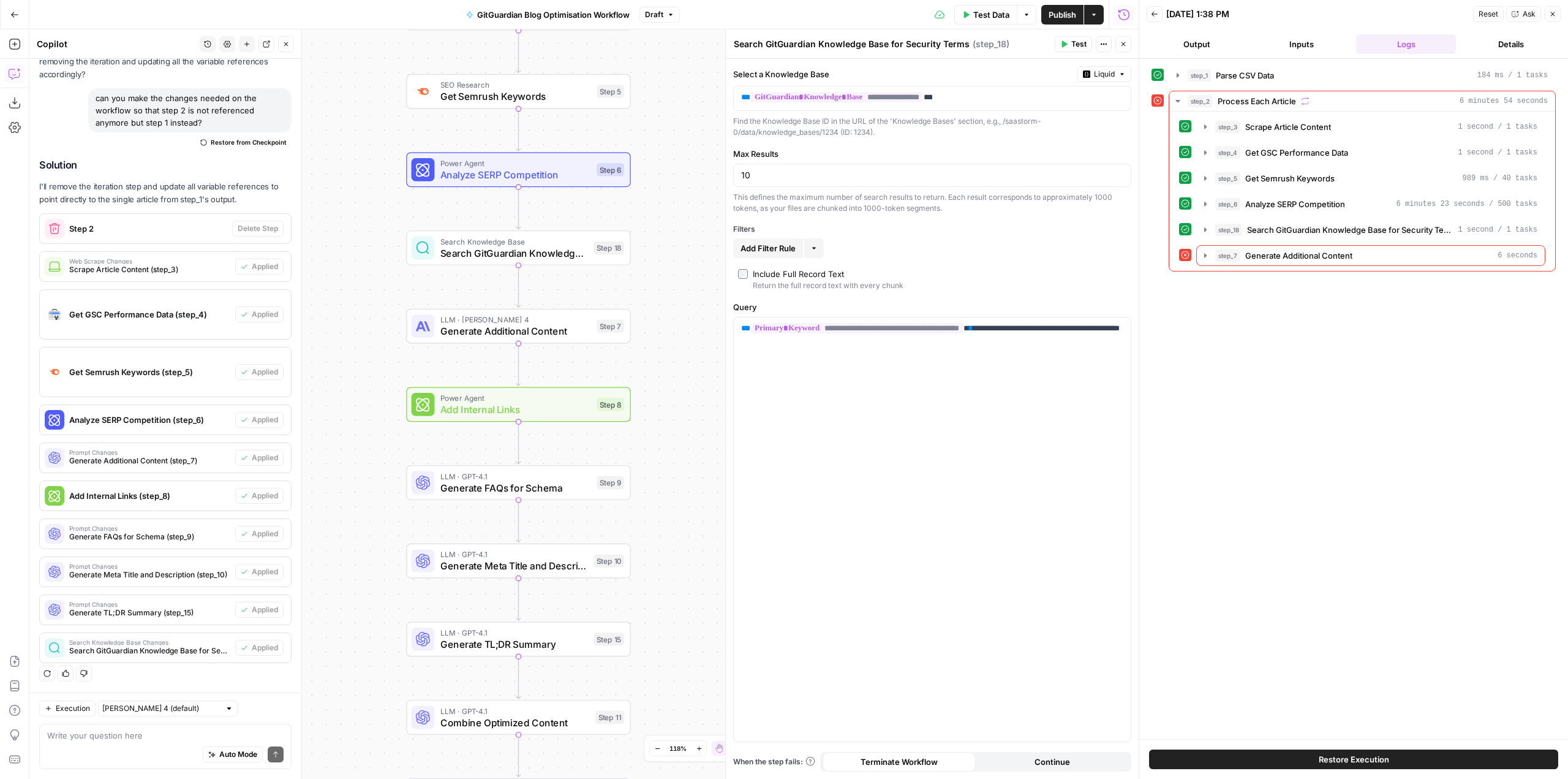
drag, startPoint x: 680, startPoint y: 414, endPoint x: 675, endPoint y: 216, distance: 198.1
click at [675, 216] on div "Workflow Input Settings Inputs Run Code · Python Parse CSV Data Step 1 Web Page…" at bounding box center [584, 404] width 1109 height 749
click at [658, 531] on div "Workflow Input Settings Inputs Run Code · Python Parse CSV Data Step 1 Web Page…" at bounding box center [584, 404] width 1109 height 749
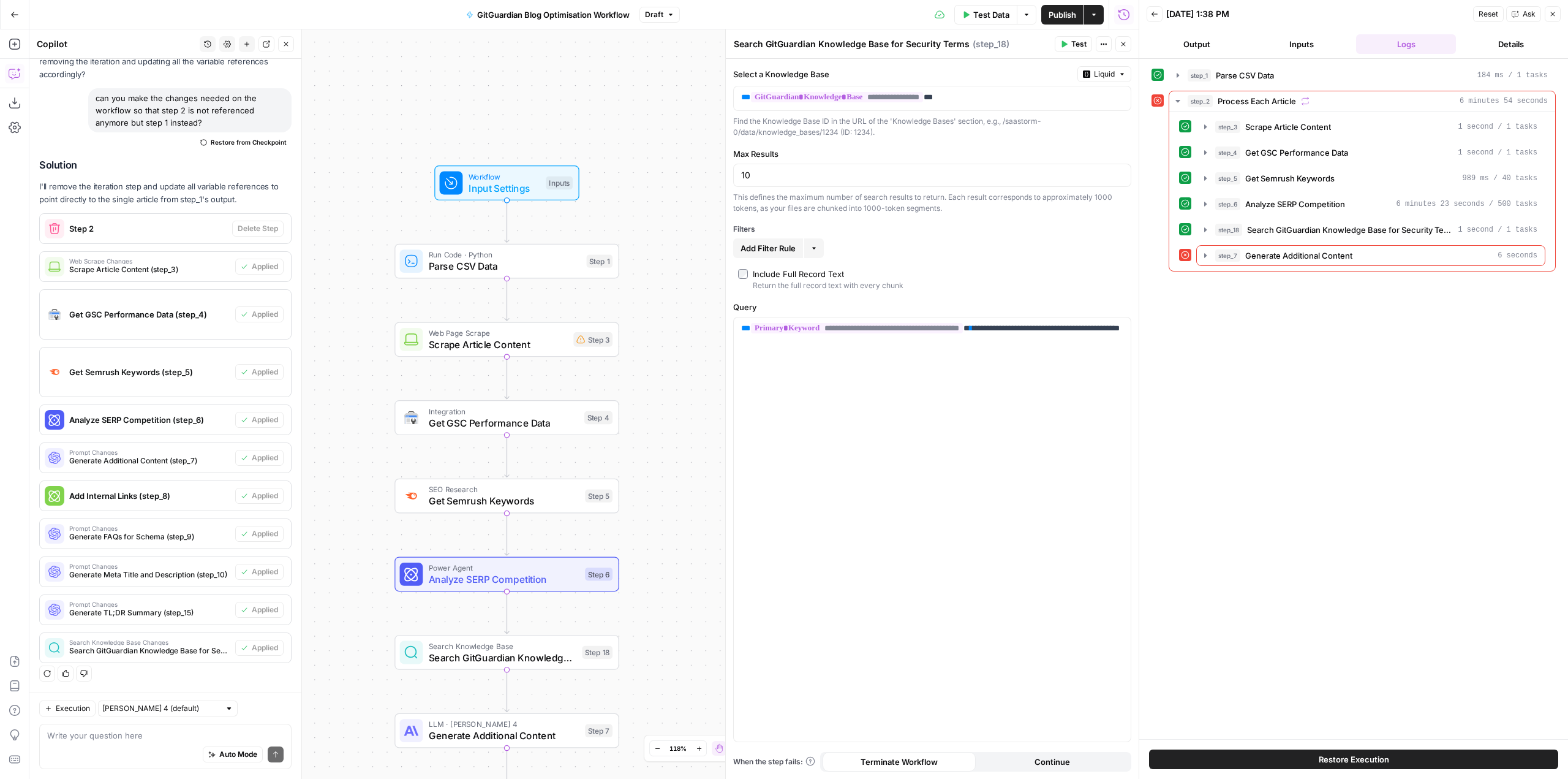
drag, startPoint x: 662, startPoint y: 321, endPoint x: 633, endPoint y: 381, distance: 66.6
click at [664, 435] on div "Workflow Input Settings Inputs Run Code · Python Parse CSV Data Step 1 Web Page…" at bounding box center [584, 404] width 1109 height 749
click at [559, 349] on span "Scrape Article Content" at bounding box center [500, 349] width 139 height 15
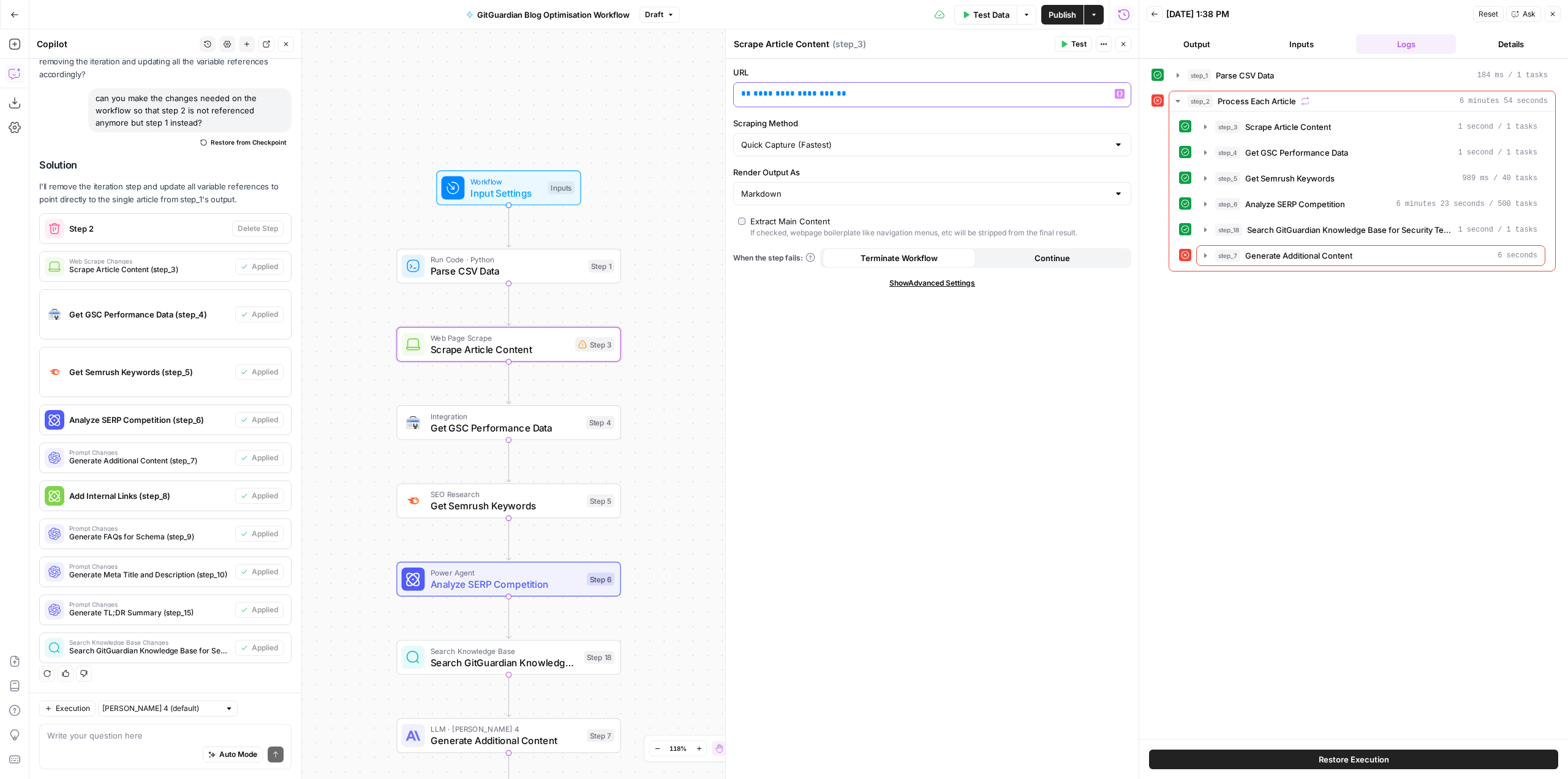
click at [887, 98] on p "**********" at bounding box center [932, 94] width 382 height 12
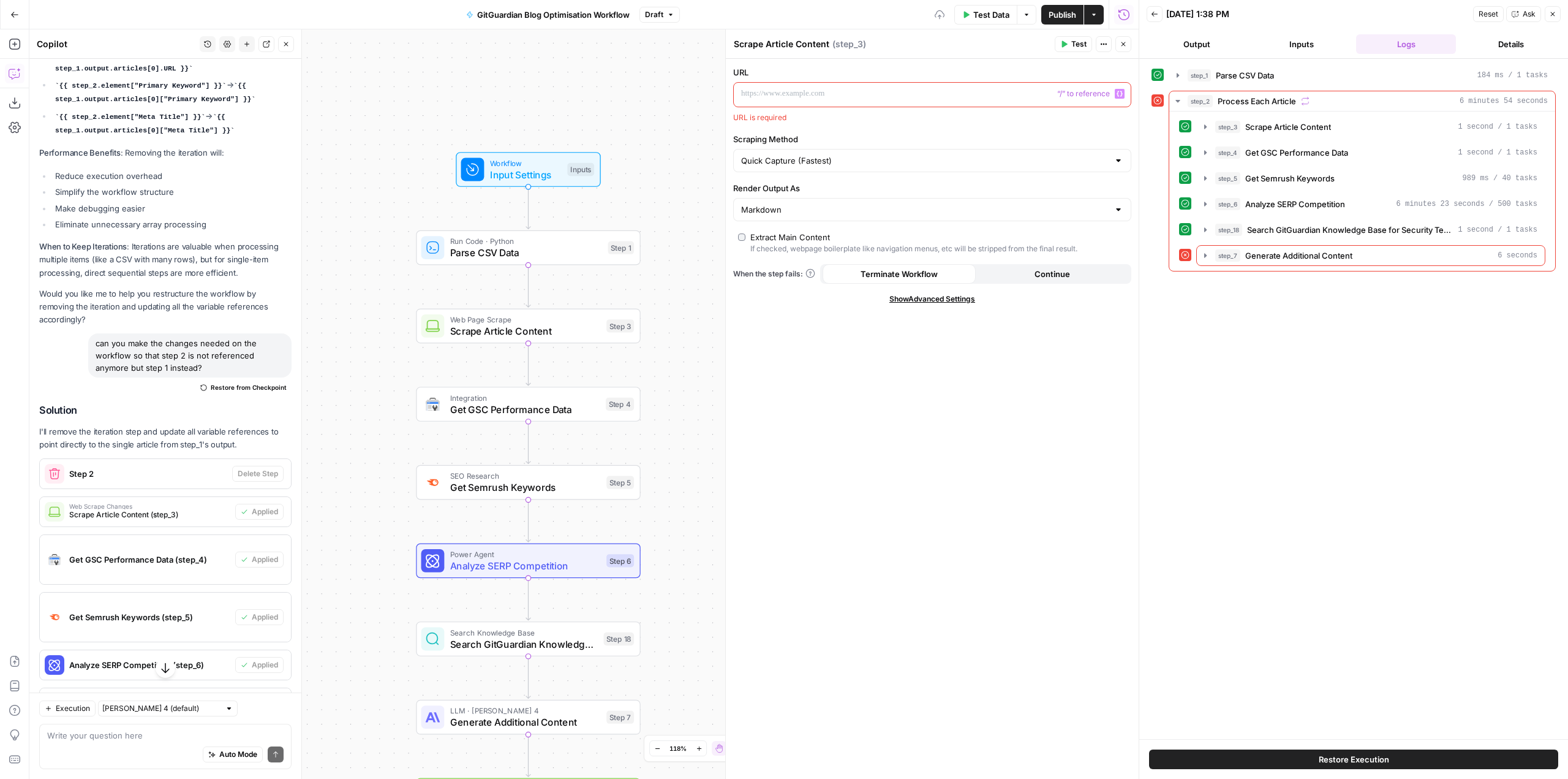
click at [1120, 94] on icon "button" at bounding box center [1119, 94] width 6 height 6
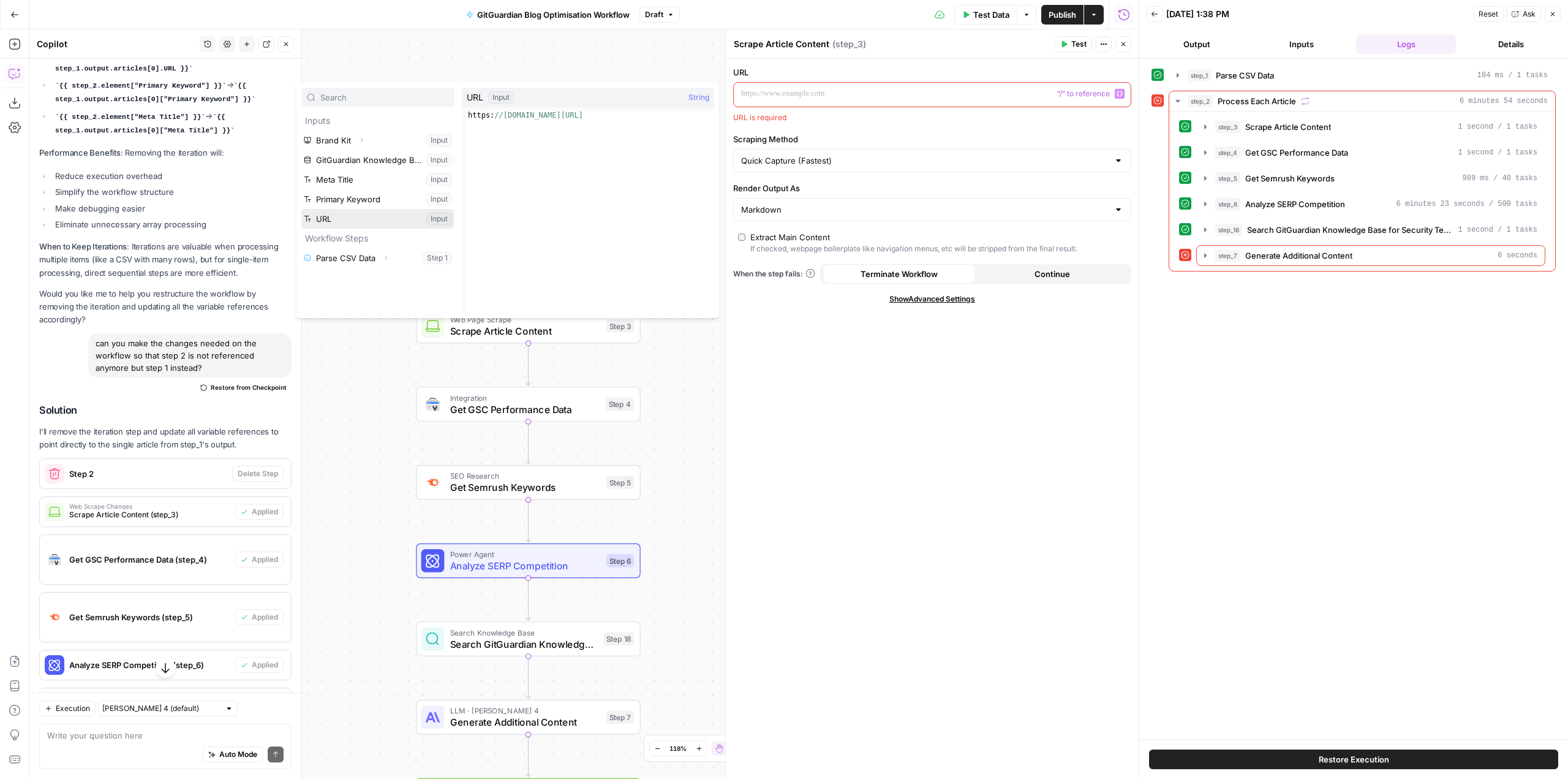
click at [384, 219] on button "Select variable URL" at bounding box center [378, 219] width 153 height 20
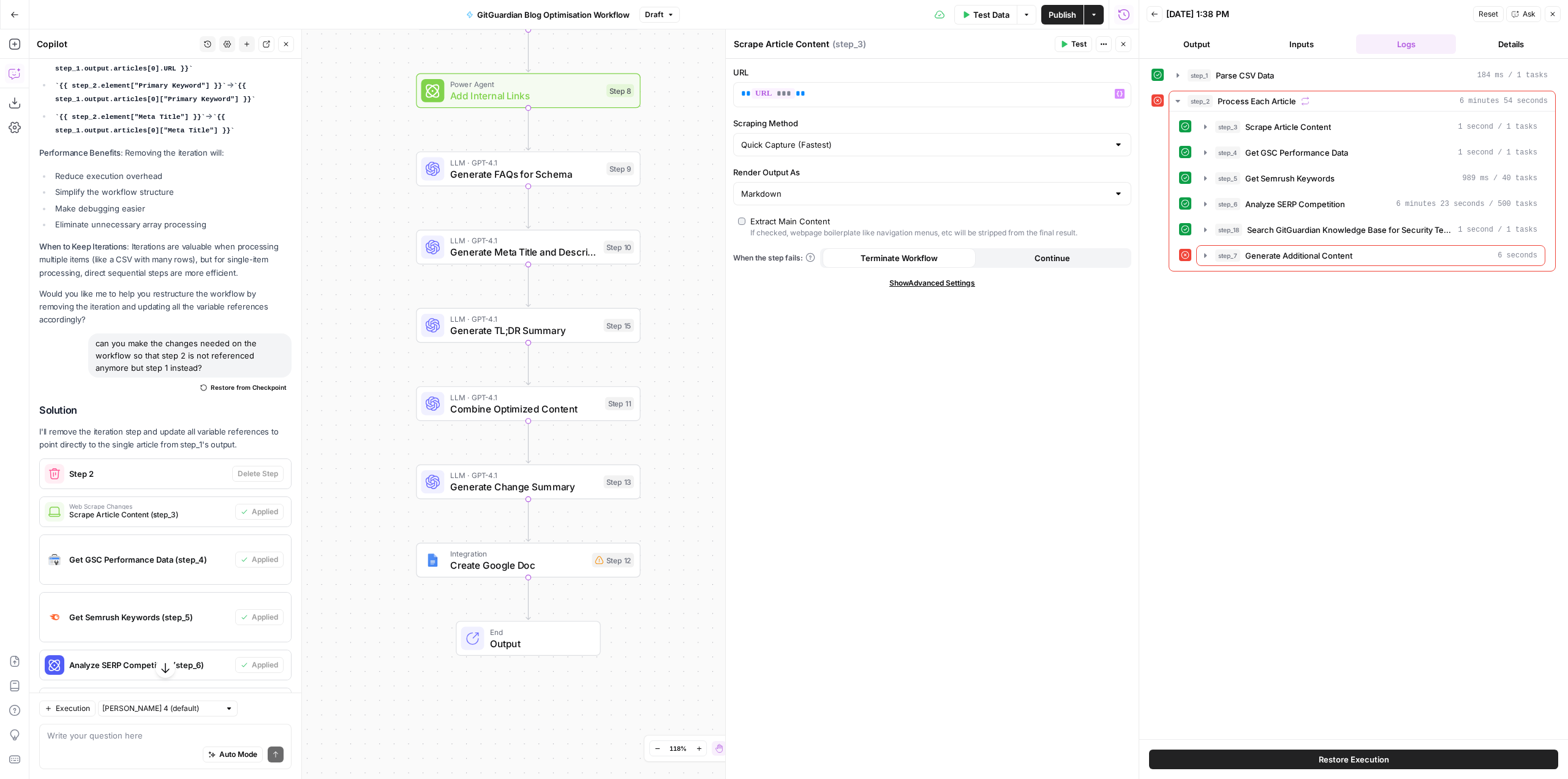
click at [564, 574] on div "Workflow Input Settings Inputs Run Code · Python Parse CSV Data Step 1 Web Page…" at bounding box center [584, 404] width 1109 height 749
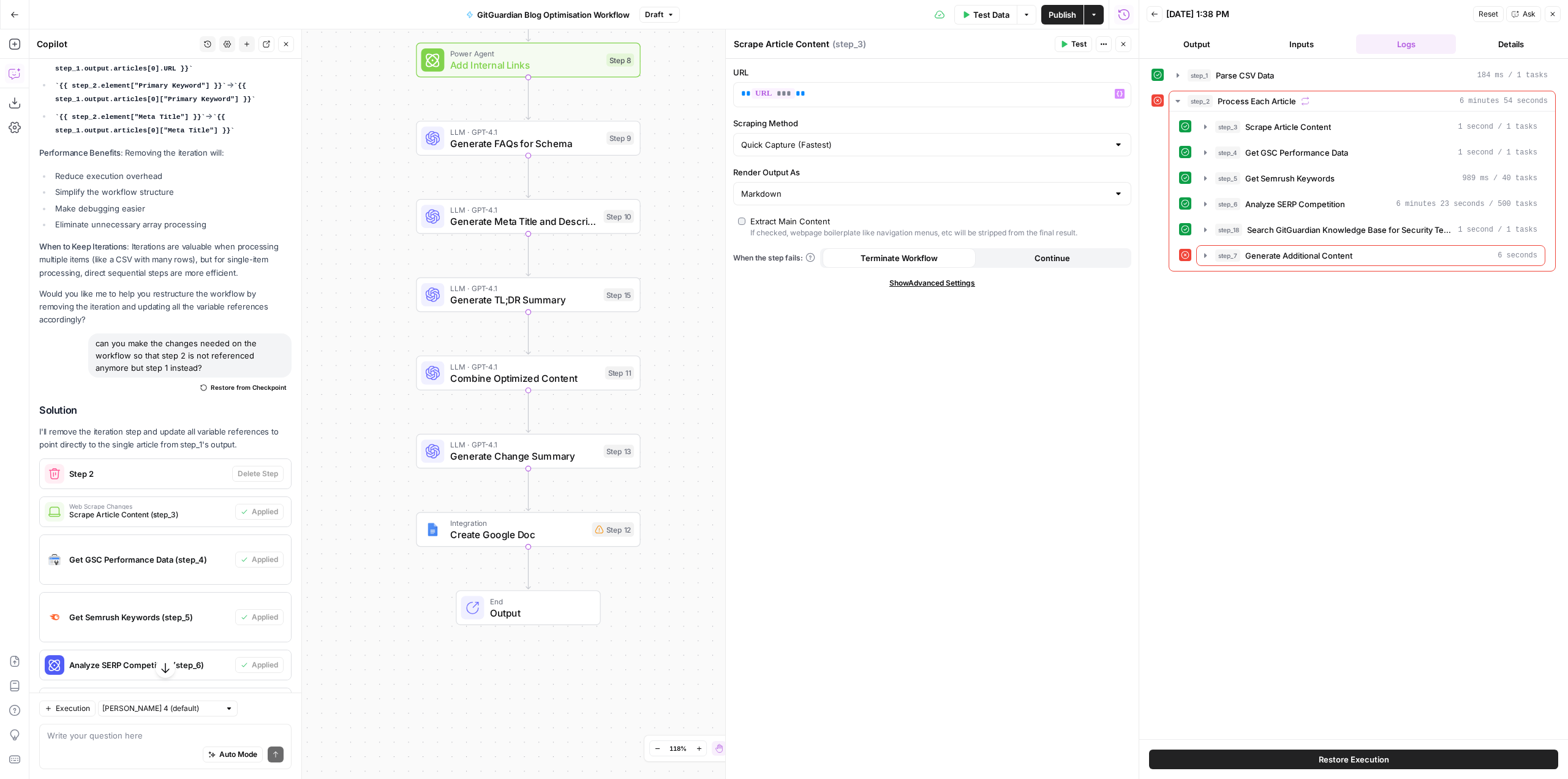
click at [571, 537] on span "Create Google Doc" at bounding box center [518, 534] width 136 height 15
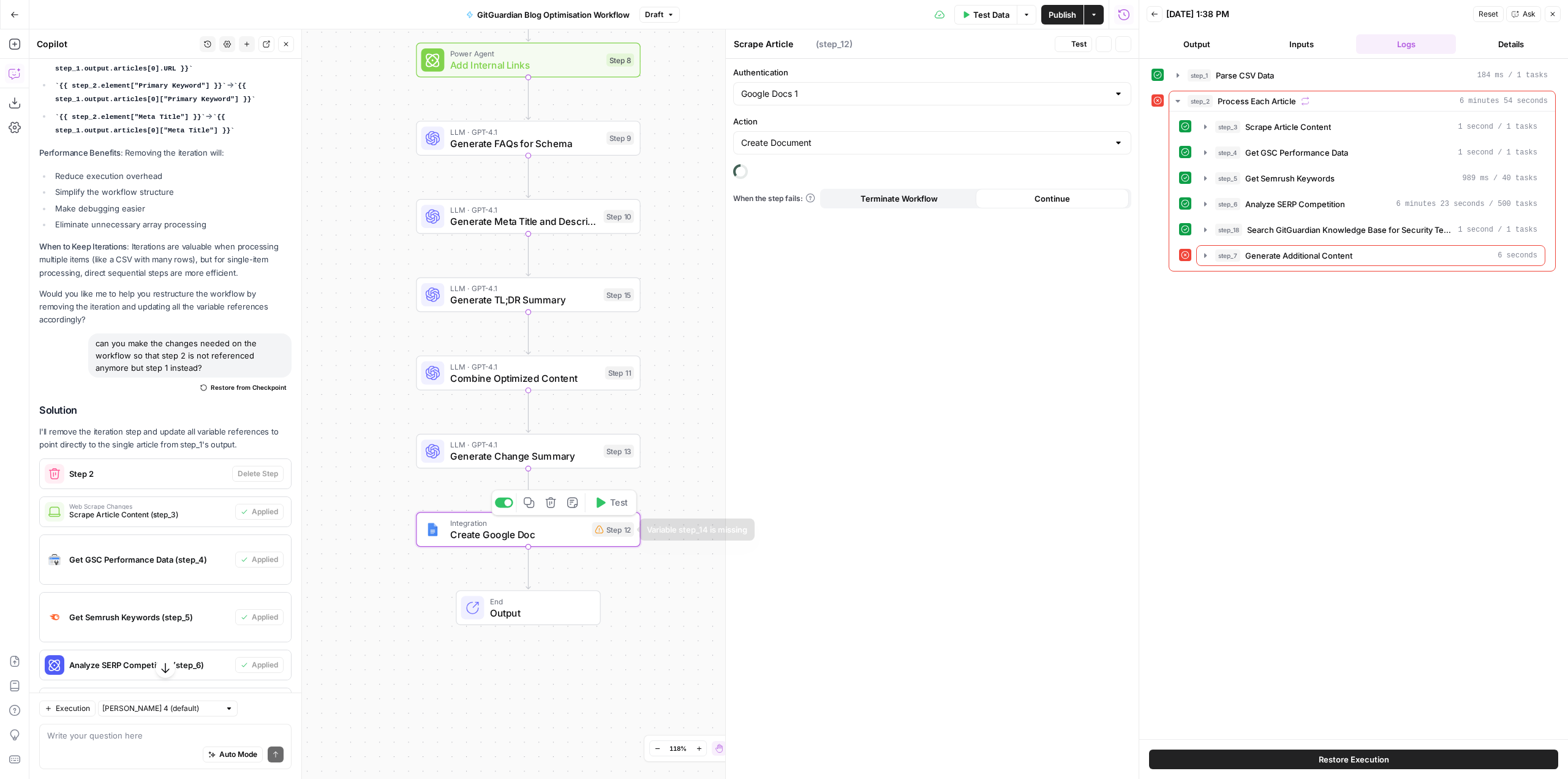
type textarea "Create Google Doc"
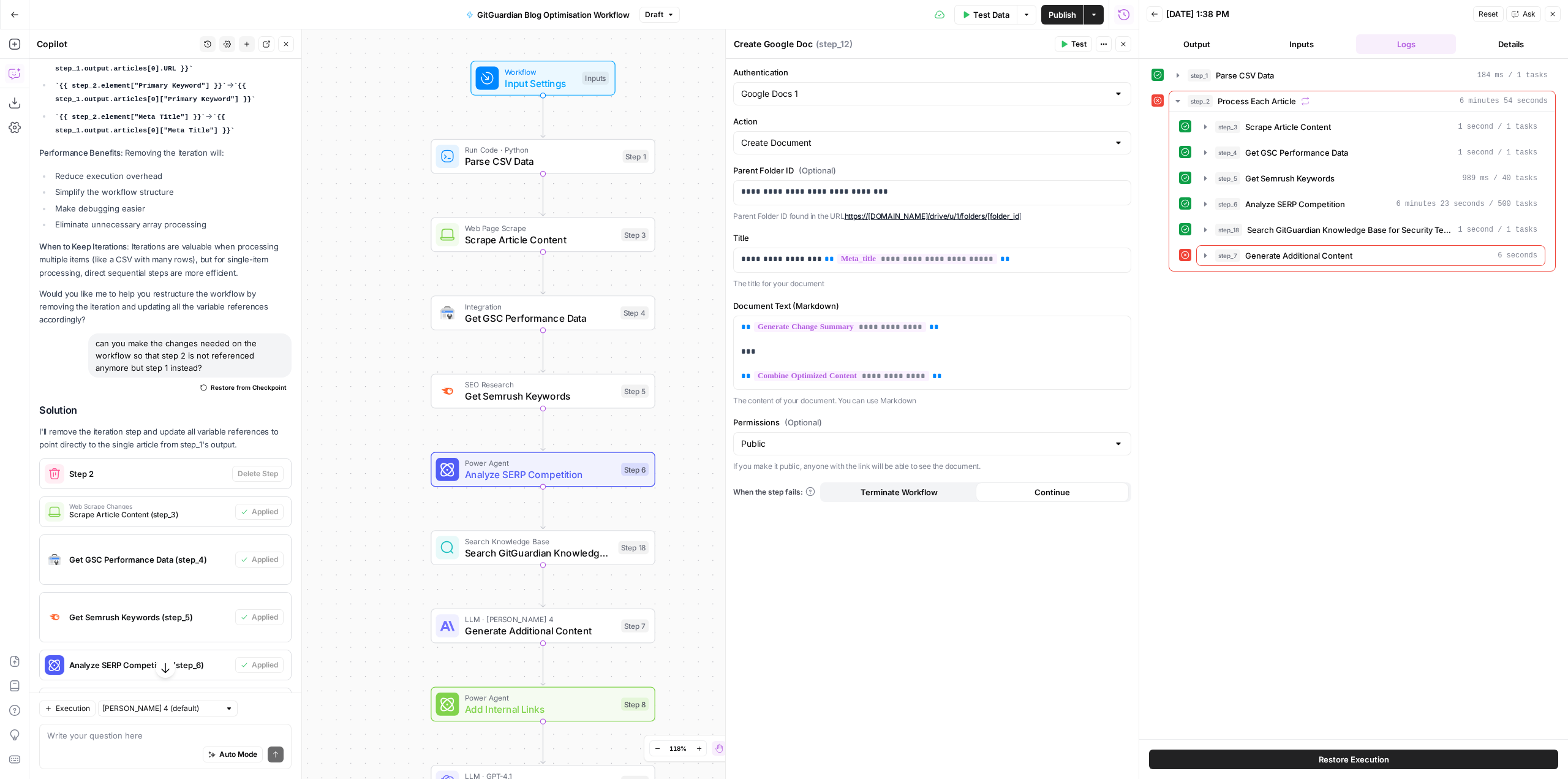
drag, startPoint x: 672, startPoint y: 354, endPoint x: 692, endPoint y: 123, distance: 231.9
click at [692, 123] on div "Workflow Input Settings Inputs Run Code · Python Parse CSV Data Step 1 Web Page…" at bounding box center [584, 404] width 1109 height 749
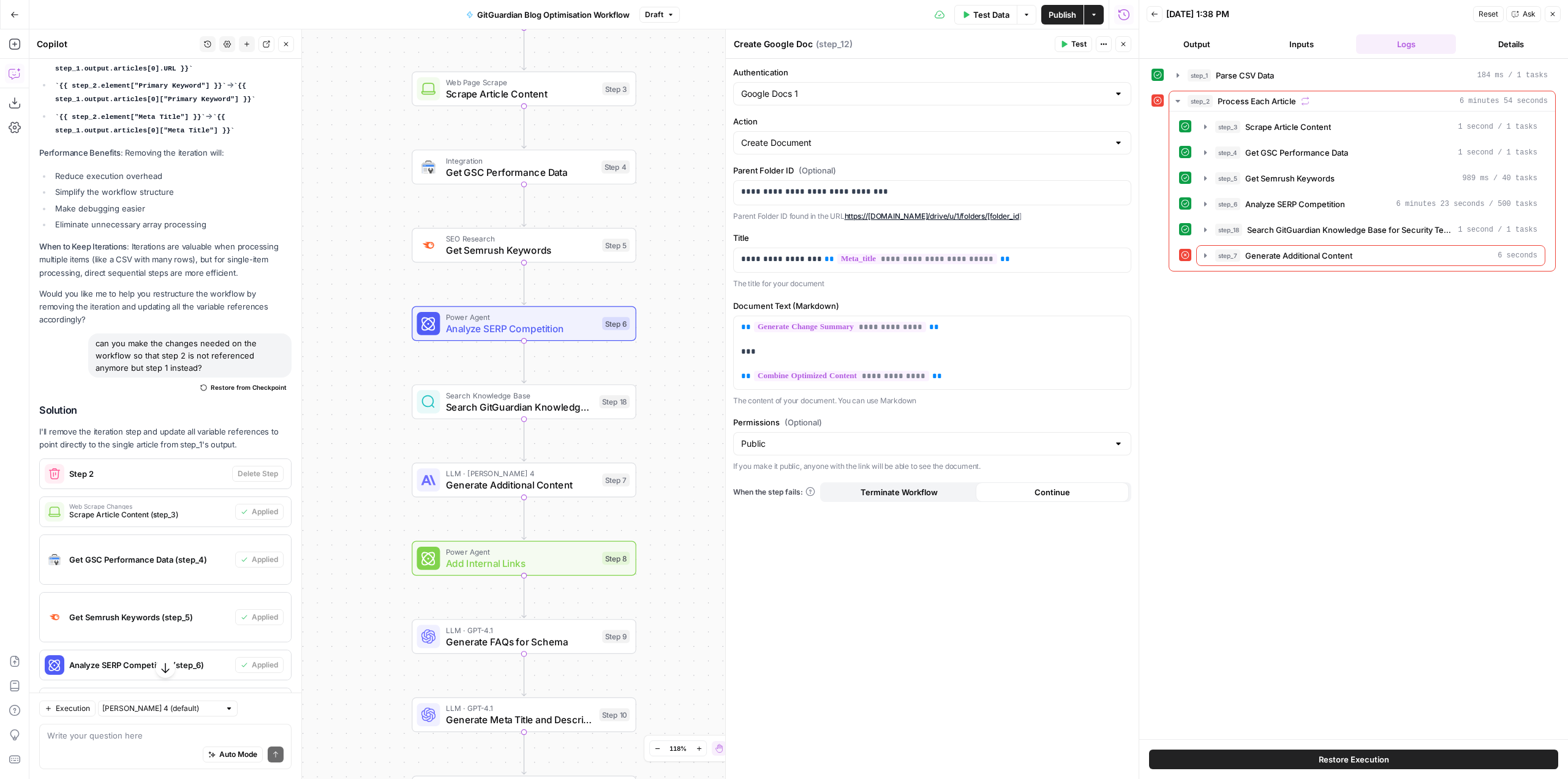
drag, startPoint x: 684, startPoint y: 410, endPoint x: 658, endPoint y: 341, distance: 73.7
click at [658, 341] on div "Workflow Input Settings Inputs Run Code · Python Parse CSV Data Step 1 Web Page…" at bounding box center [584, 404] width 1109 height 749
click at [607, 451] on span "Test" at bounding box center [614, 451] width 17 height 13
click at [1203, 253] on icon "button" at bounding box center [1206, 256] width 10 height 10
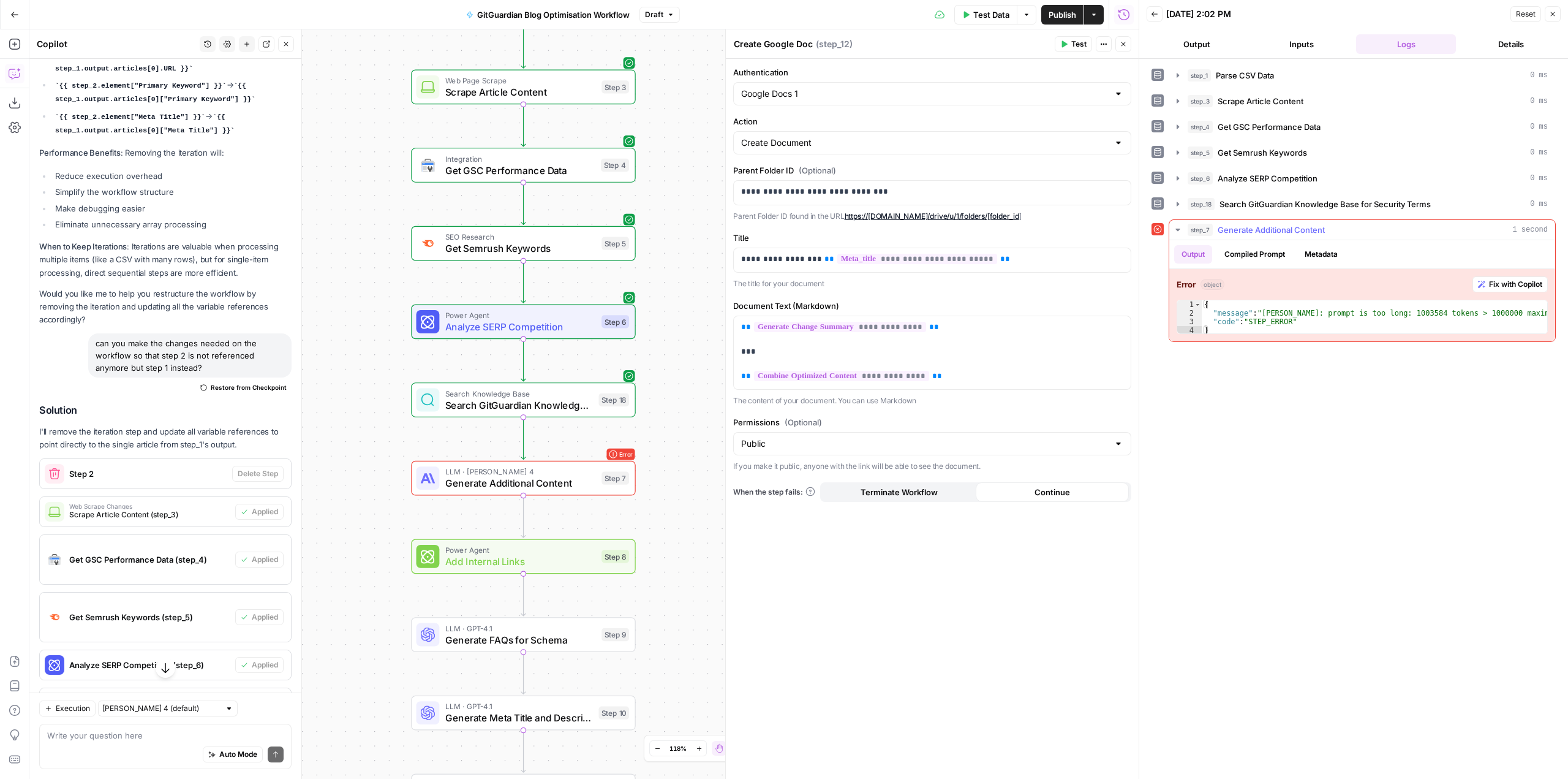
click at [1511, 287] on span "Fix with Copilot" at bounding box center [1516, 284] width 53 height 11
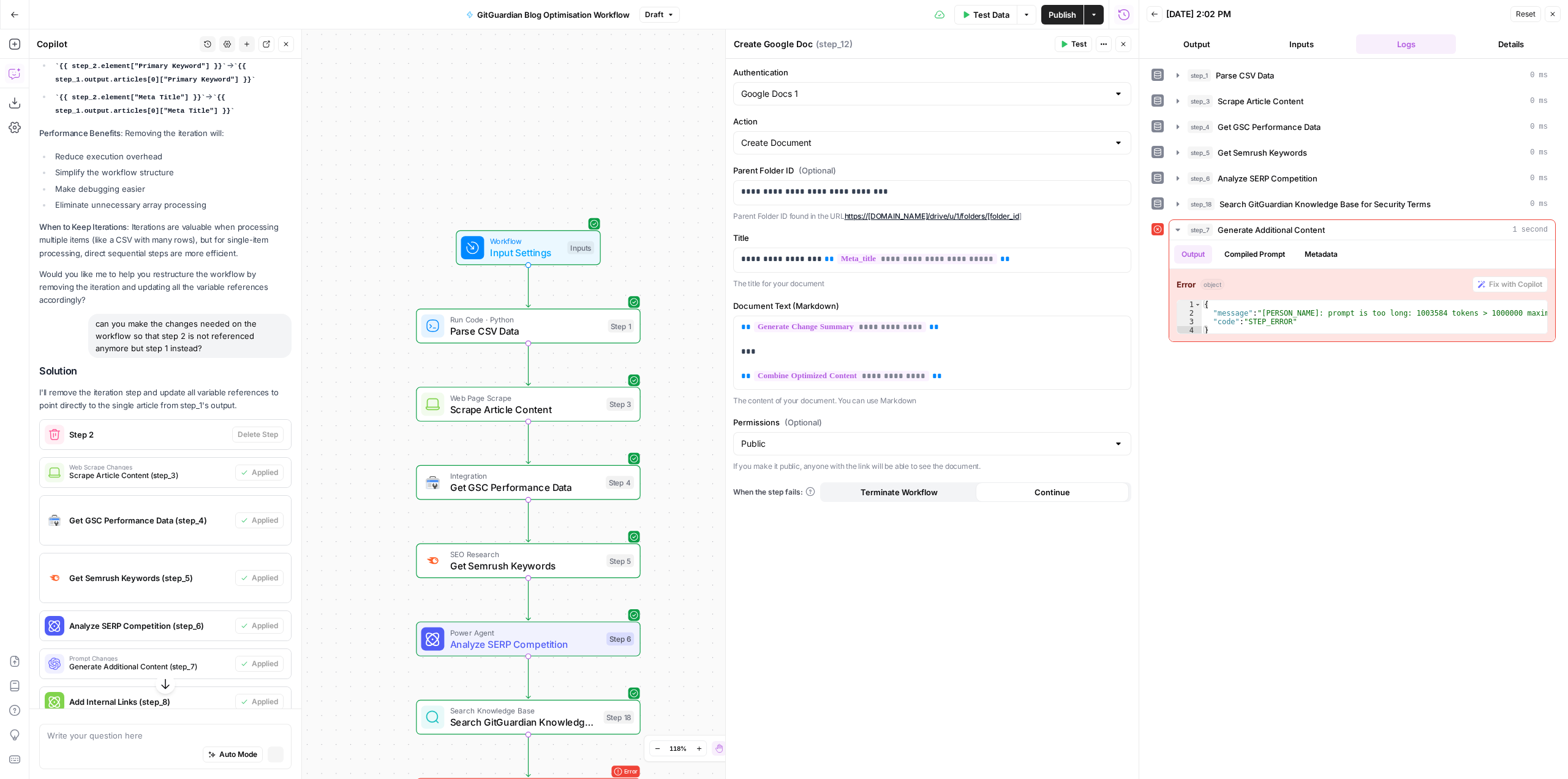
scroll to position [585, 0]
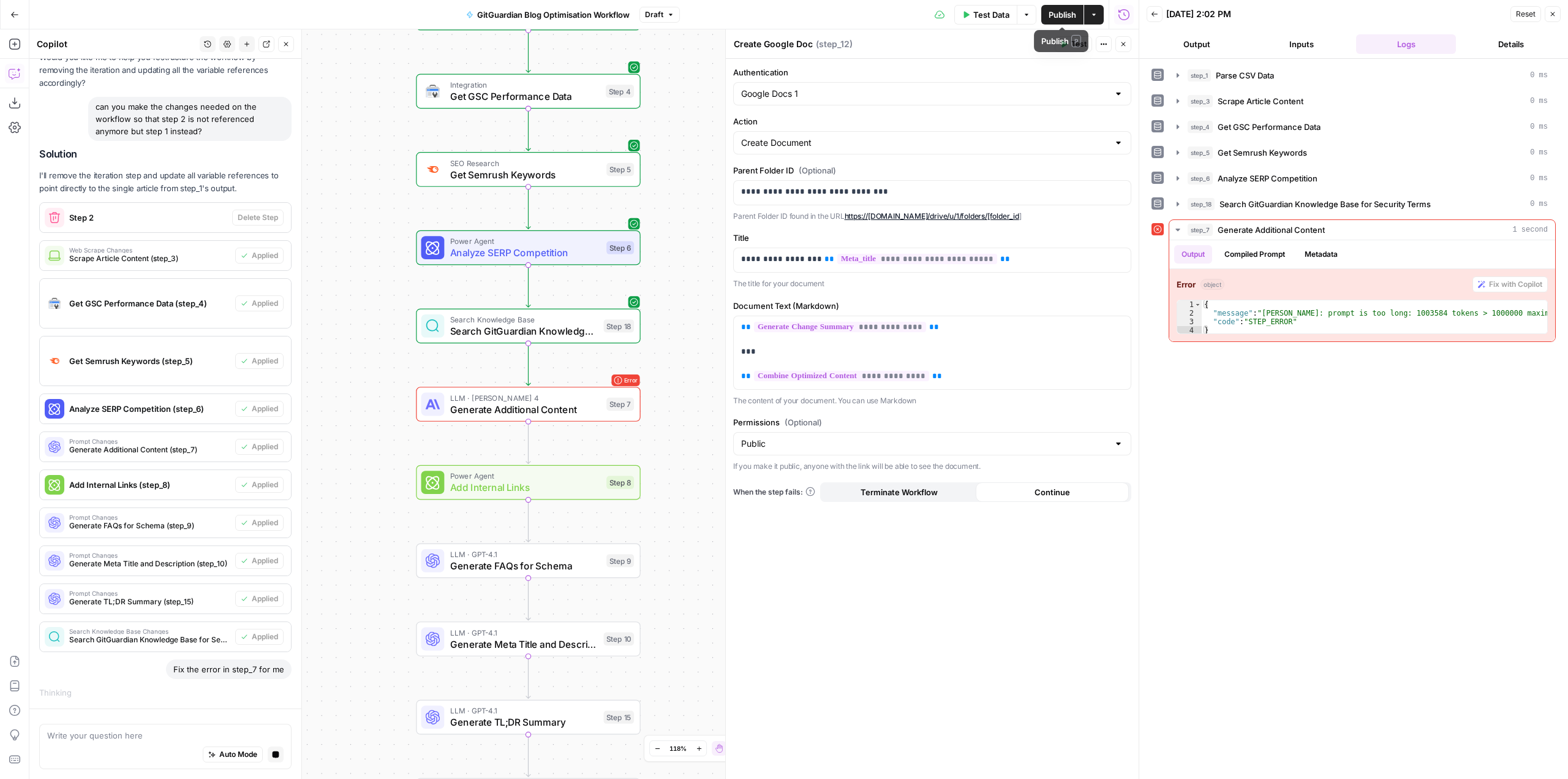
click at [1055, 13] on span "Publish" at bounding box center [1062, 15] width 28 height 12
click at [678, 81] on div "Workflow Input Settings Inputs Run Code · Python Parse CSV Data Step 1 Web Page…" at bounding box center [584, 404] width 1109 height 749
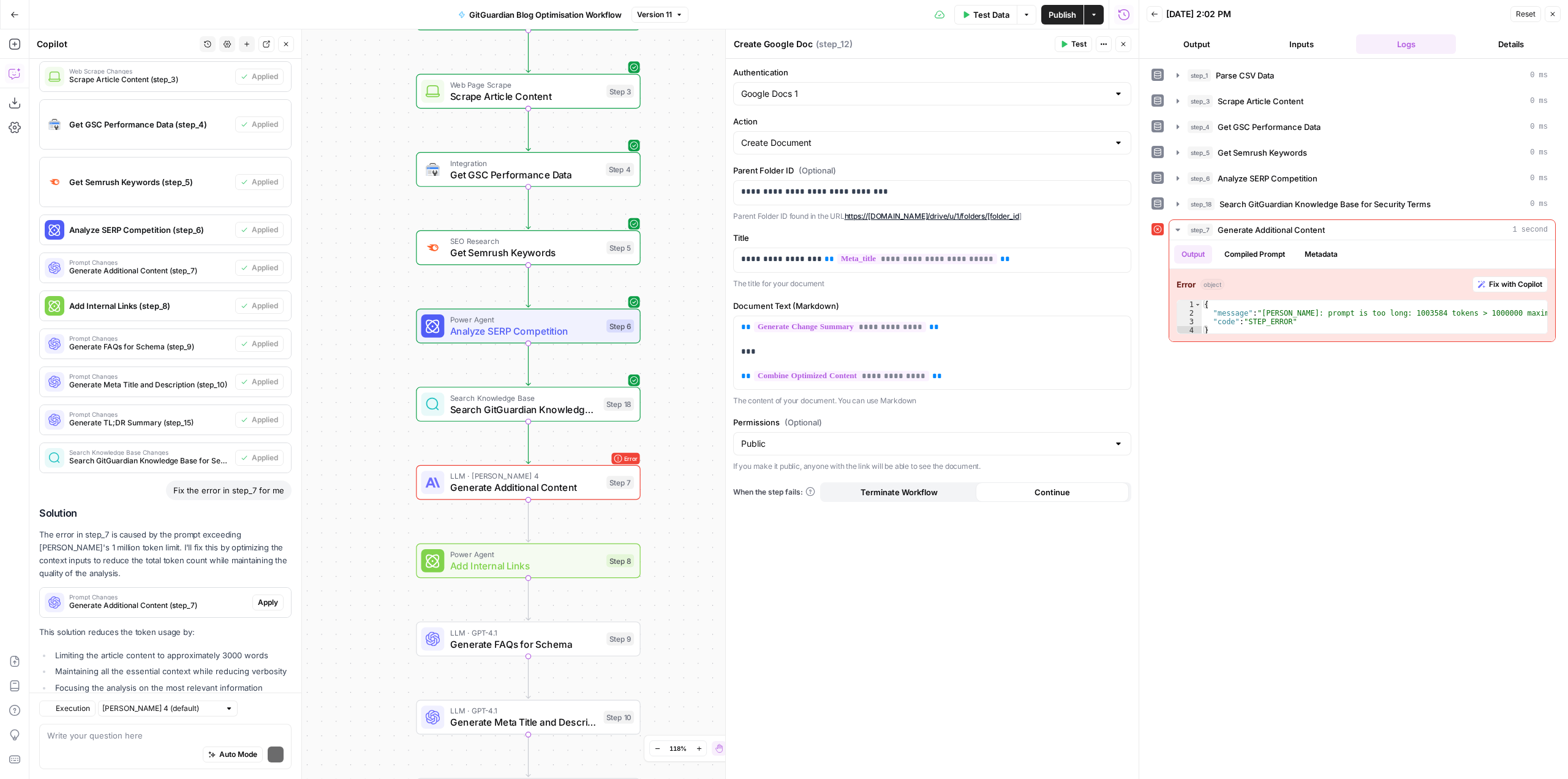
scroll to position [879, 0]
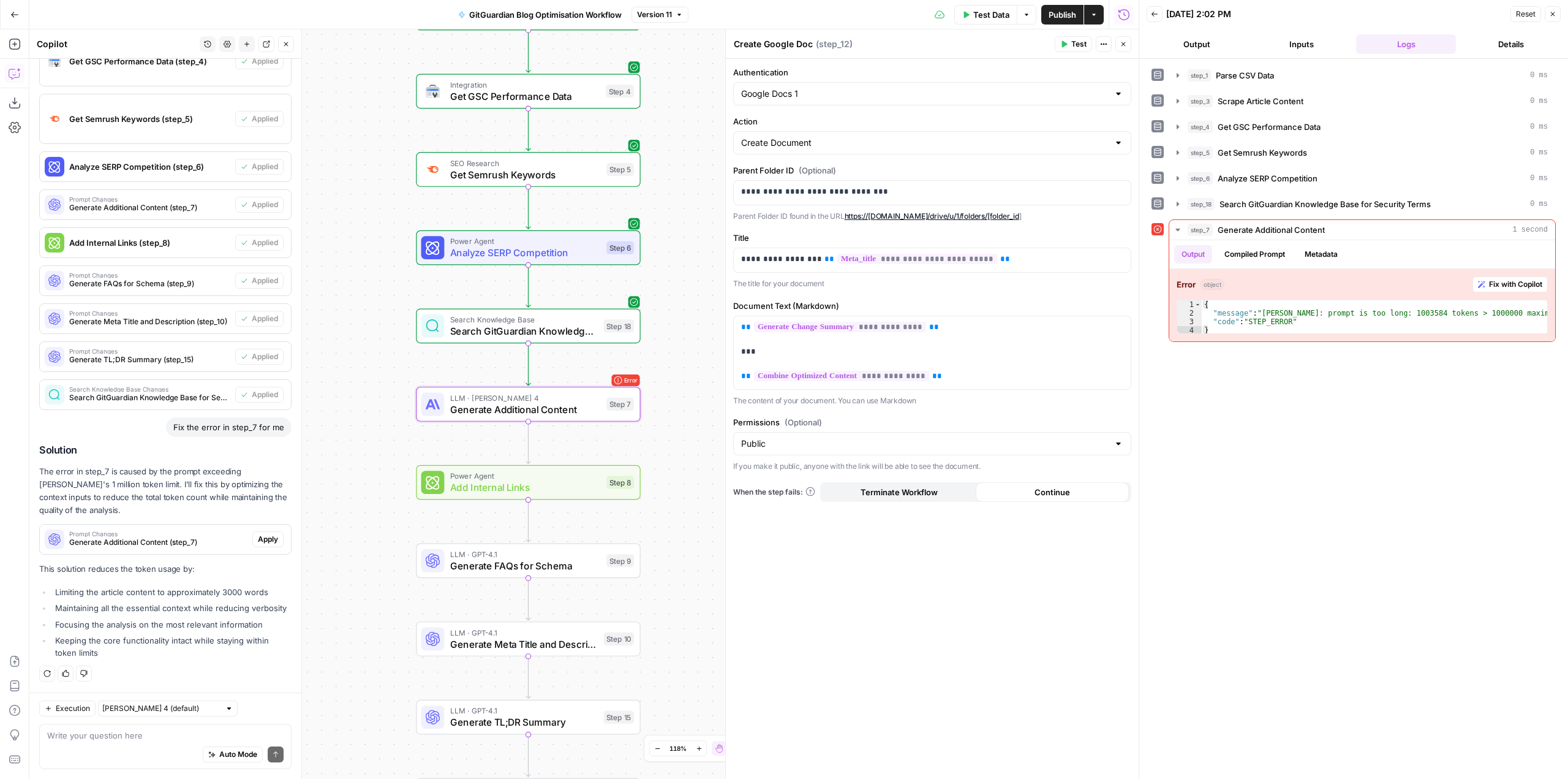
click at [258, 534] on span "Apply" at bounding box center [268, 539] width 20 height 11
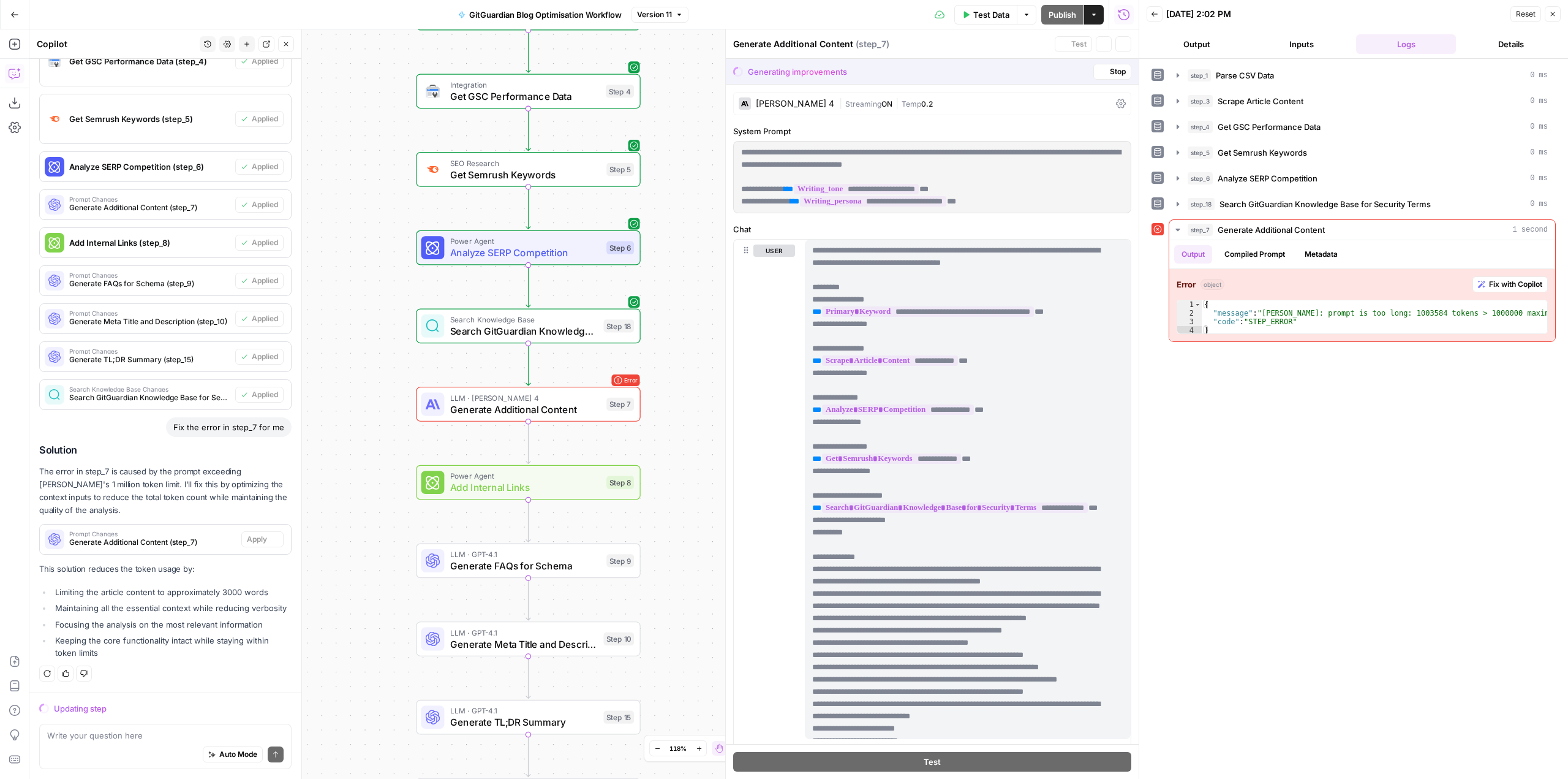
scroll to position [839, 0]
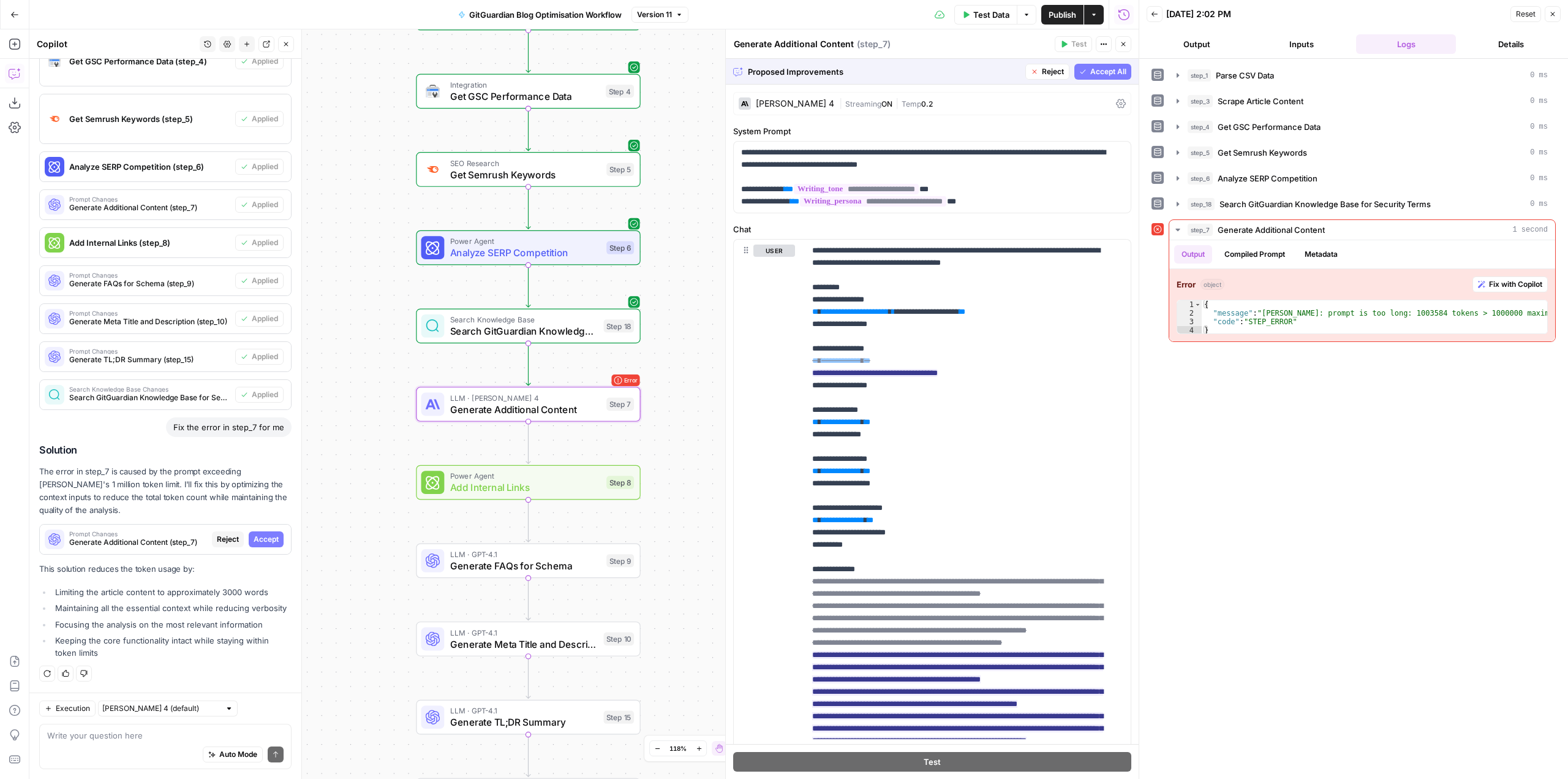
click at [264, 534] on span "Accept" at bounding box center [266, 539] width 25 height 11
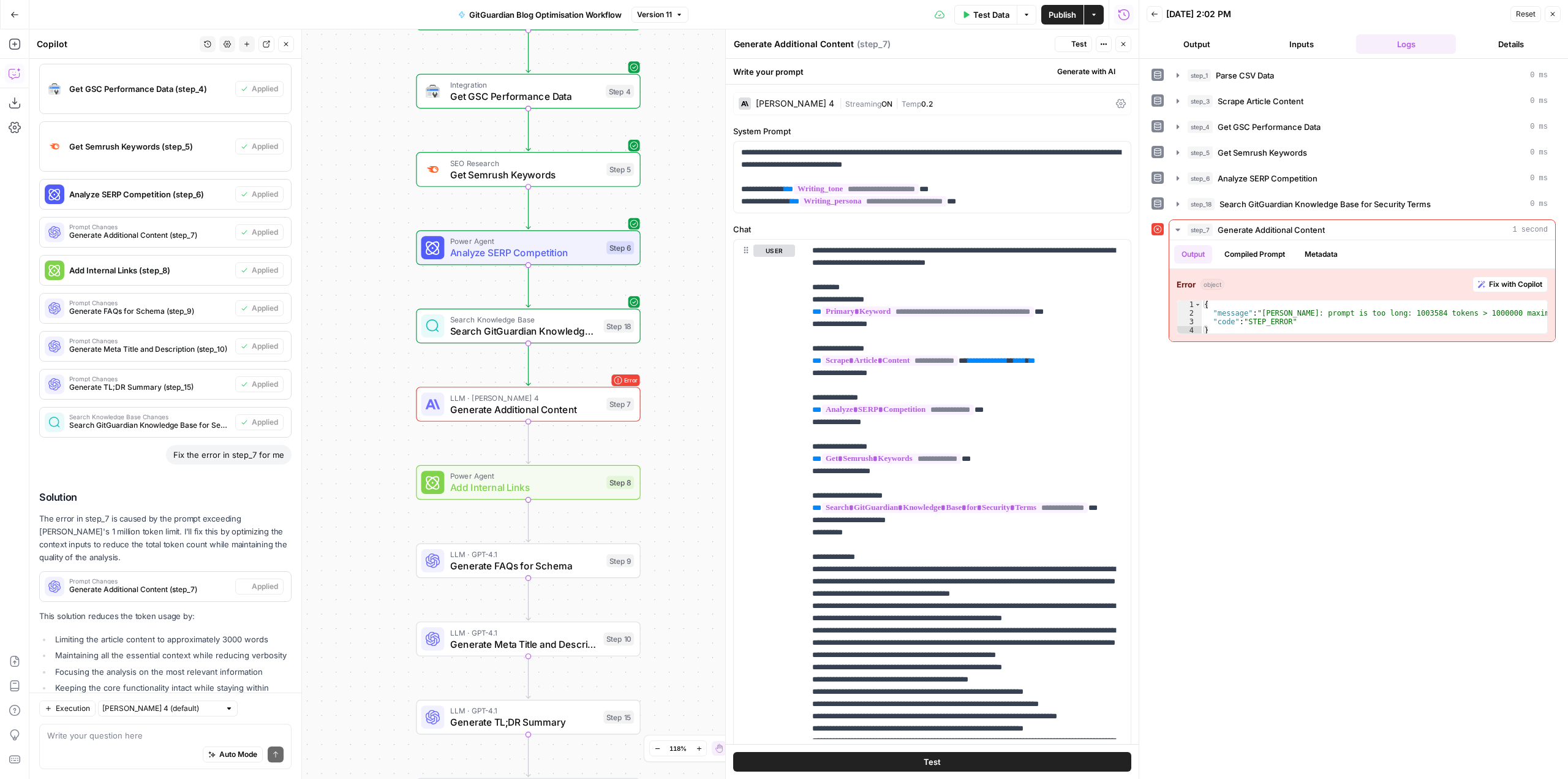
scroll to position [898, 0]
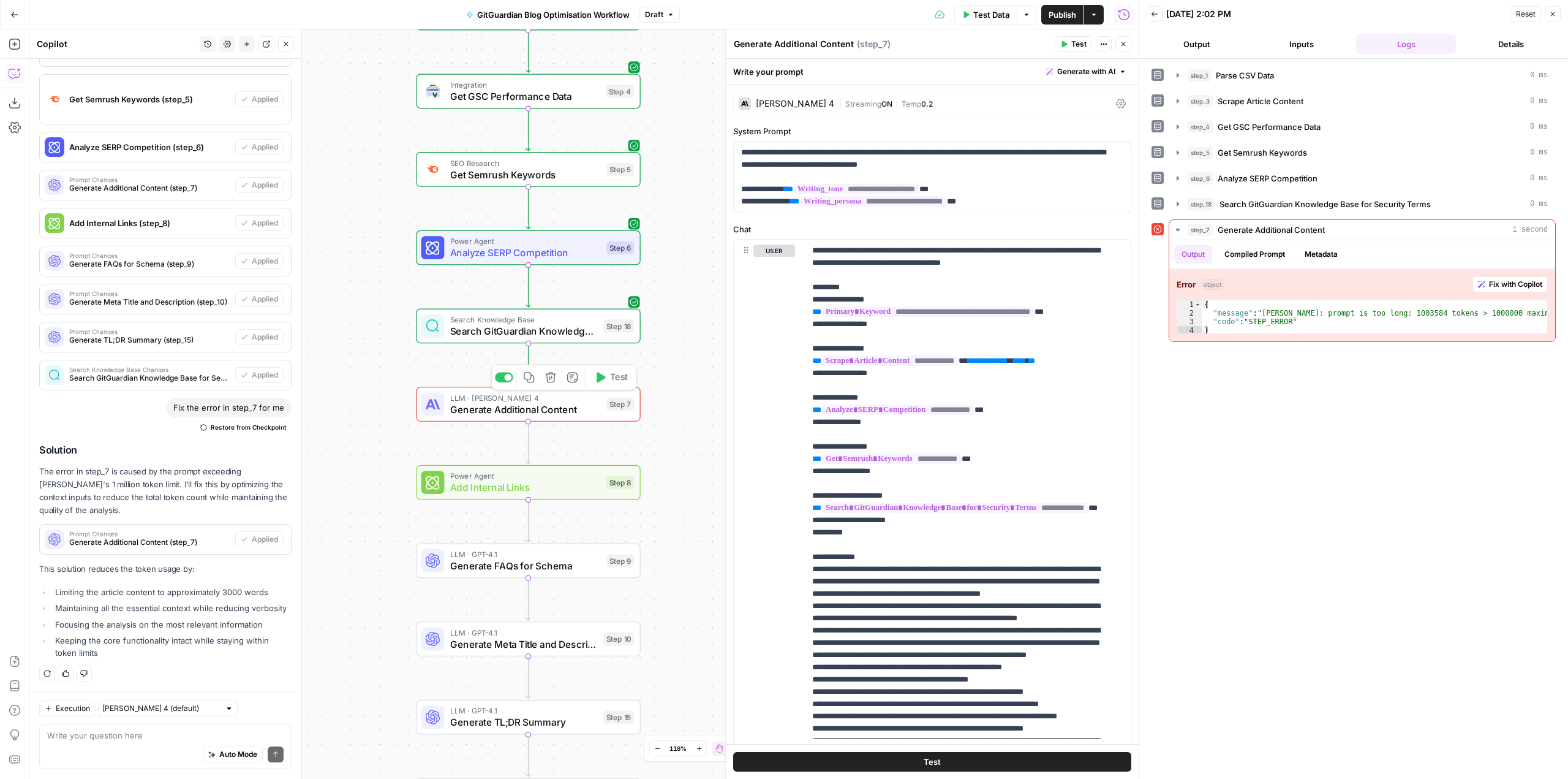
click at [622, 380] on span "Test" at bounding box center [619, 377] width 17 height 13
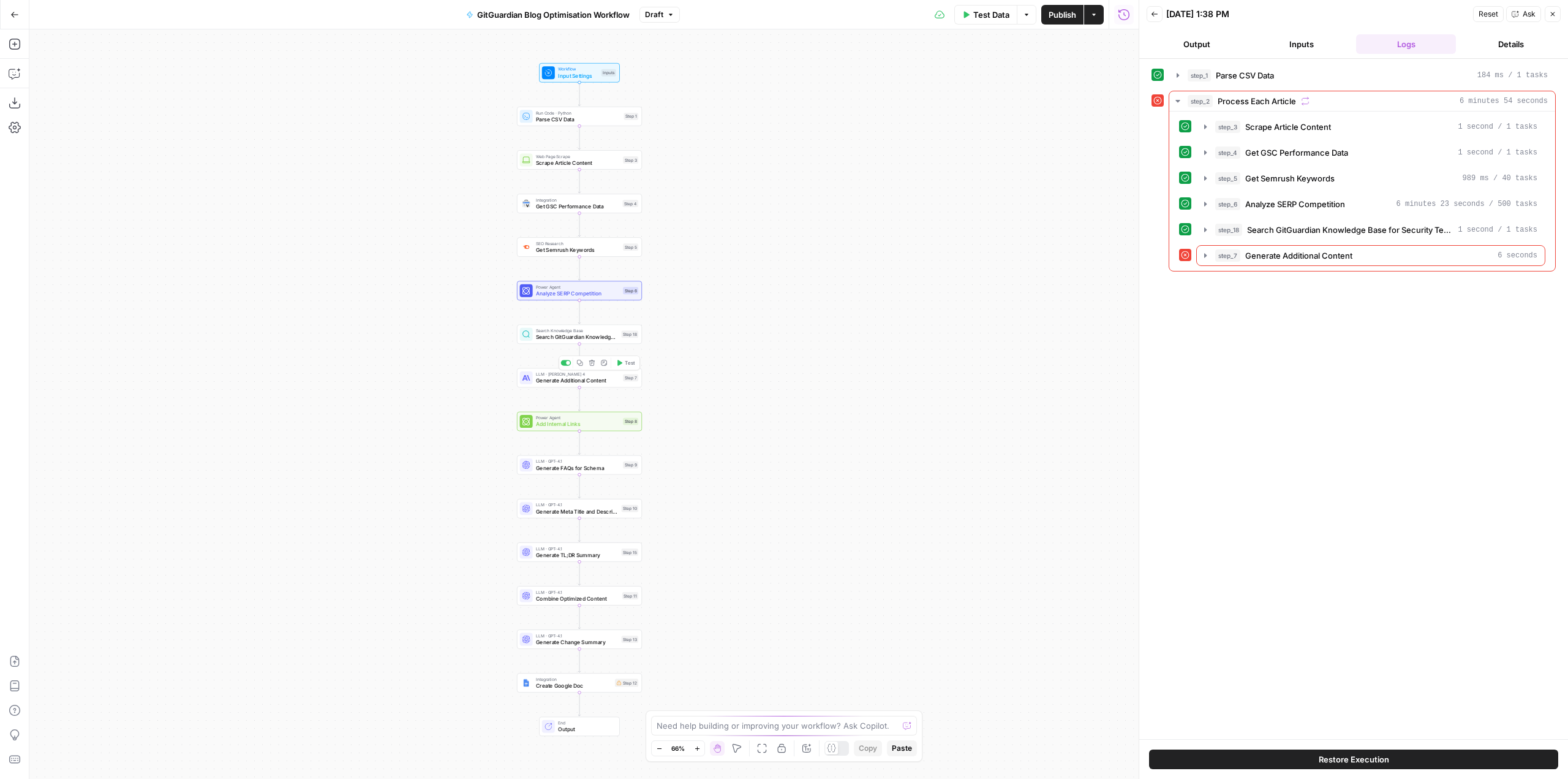
click at [598, 381] on span "Generate Additional Content" at bounding box center [578, 380] width 84 height 8
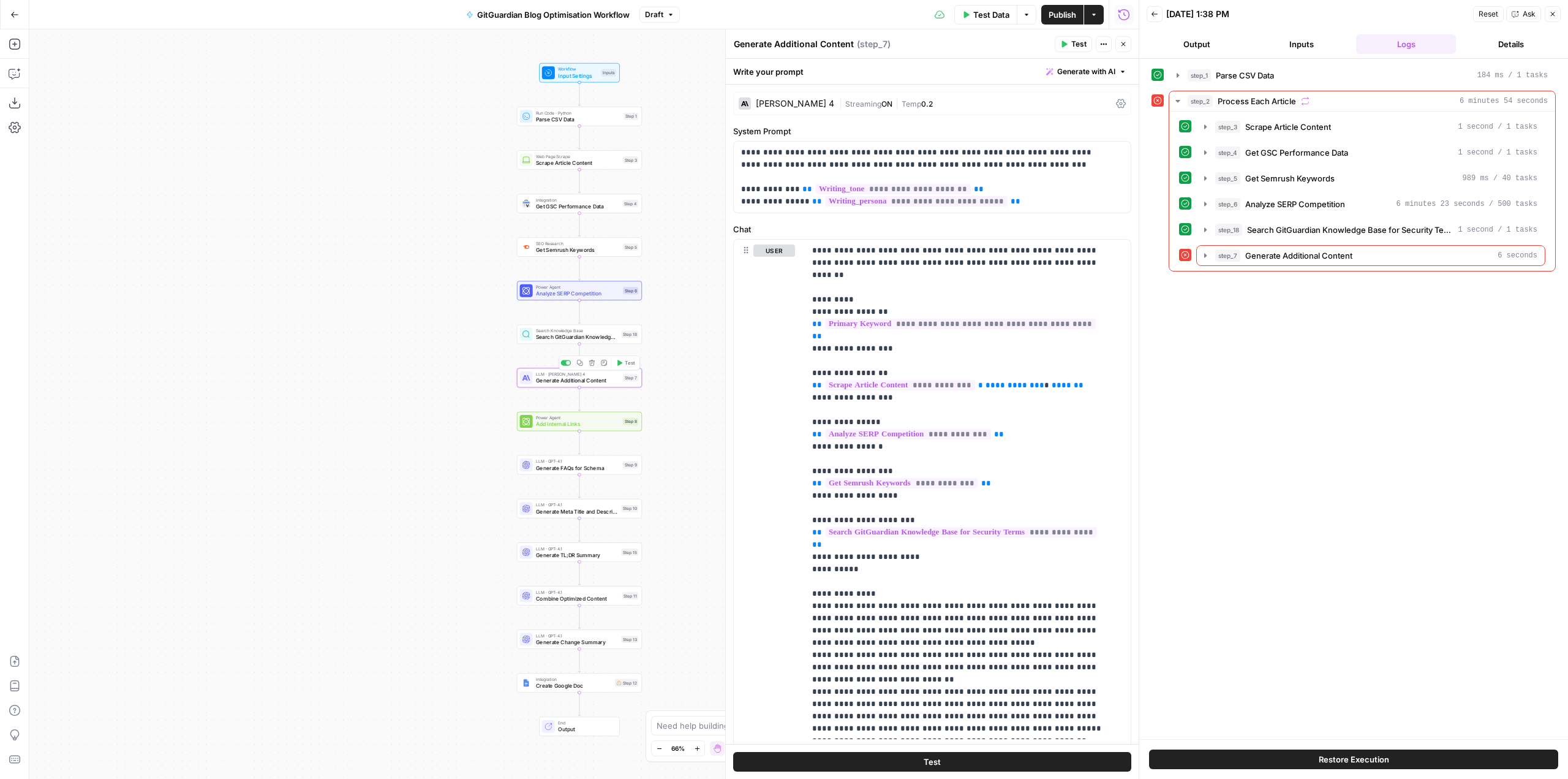
click at [629, 365] on span "Test" at bounding box center [630, 363] width 10 height 7
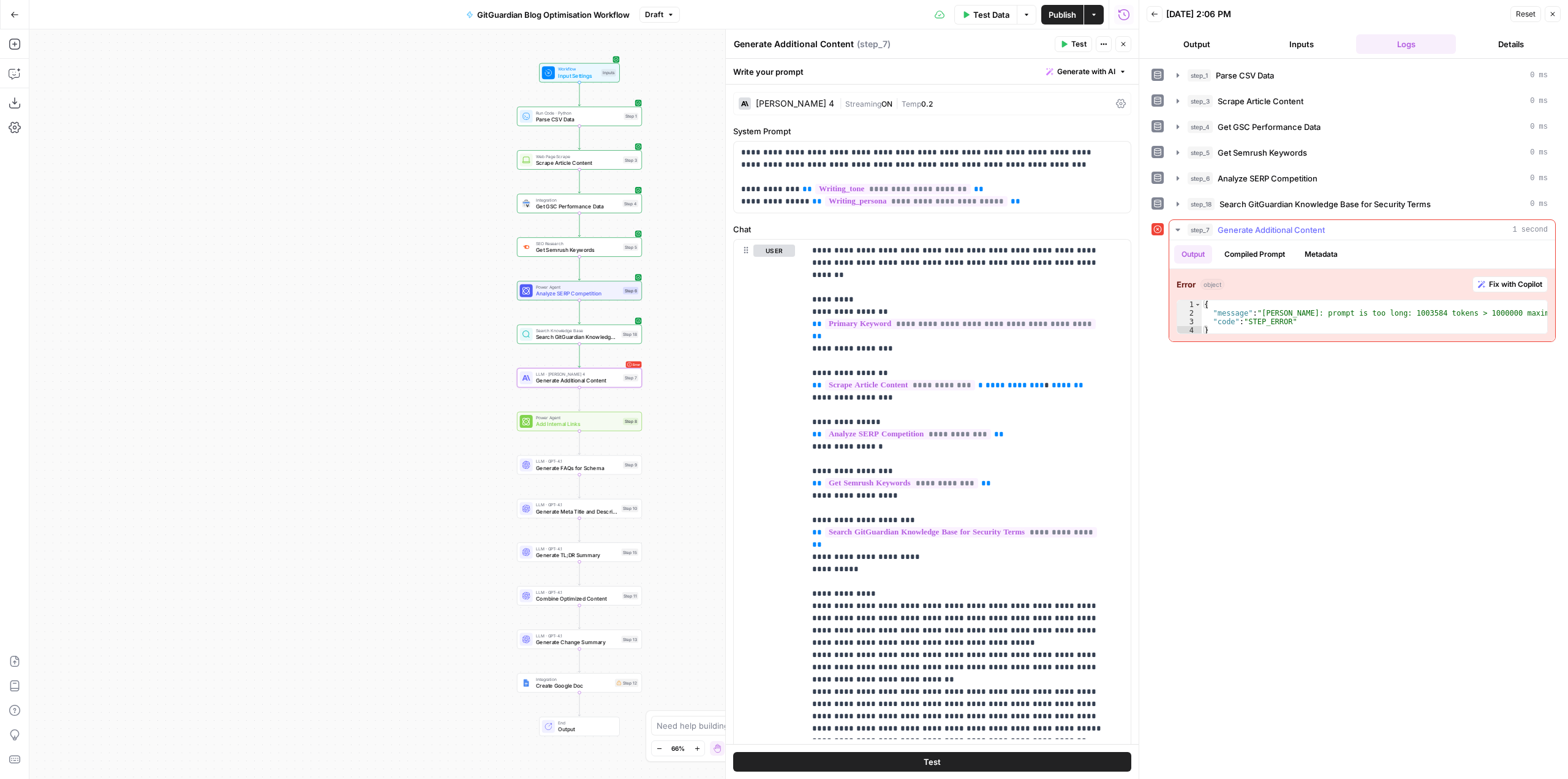
click at [1501, 287] on span "Fix with Copilot" at bounding box center [1516, 284] width 53 height 11
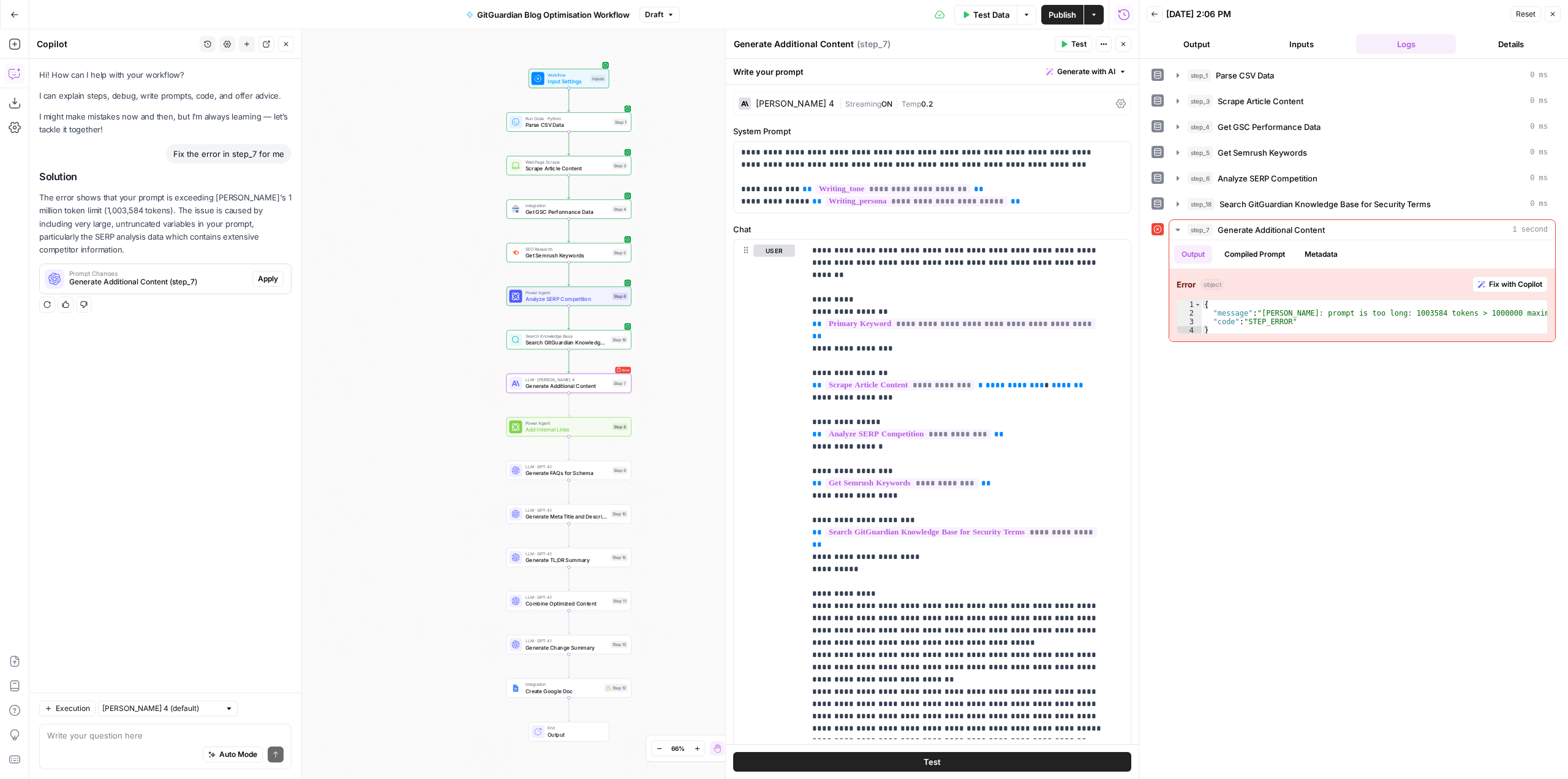
click at [195, 276] on span "Generate Additional Content (step_7)" at bounding box center [158, 282] width 178 height 11
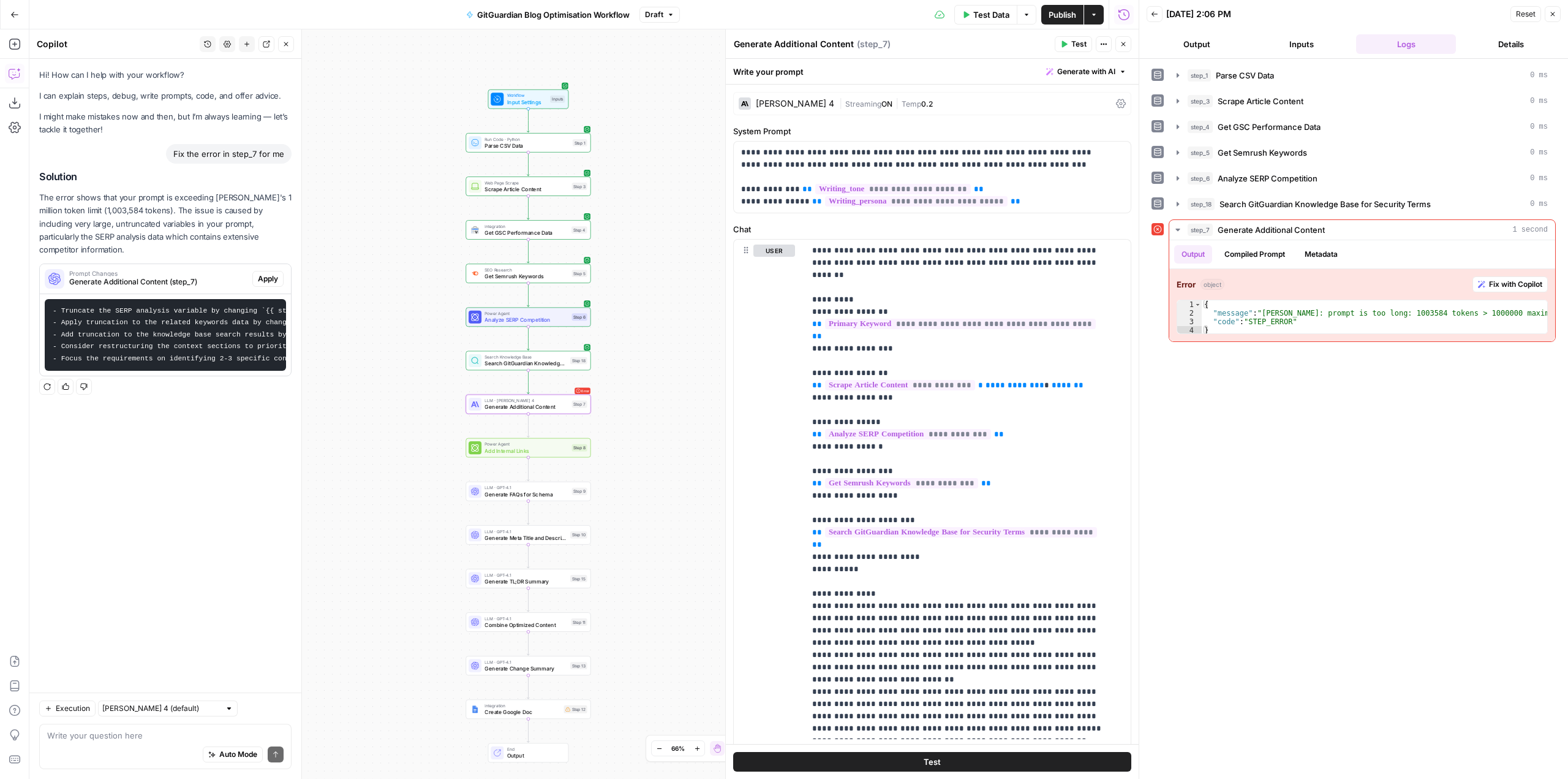
click at [265, 273] on span "Apply" at bounding box center [268, 279] width 20 height 11
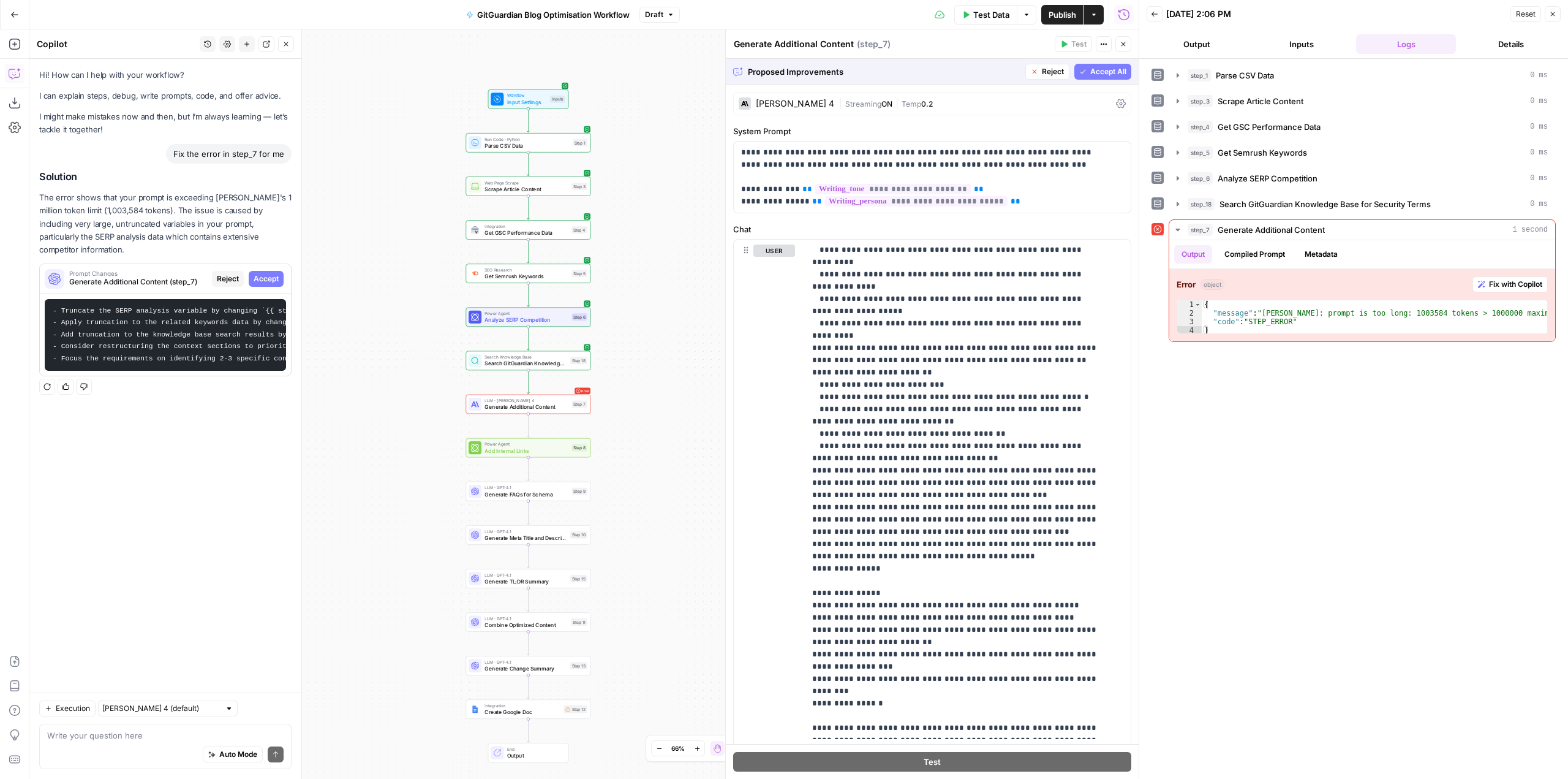
click at [1094, 65] on div "Steps cannot be tested while there are pending suggestions." at bounding box center [1074, 75] width 175 height 24
click at [1100, 69] on span "Accept All" at bounding box center [1108, 71] width 36 height 11
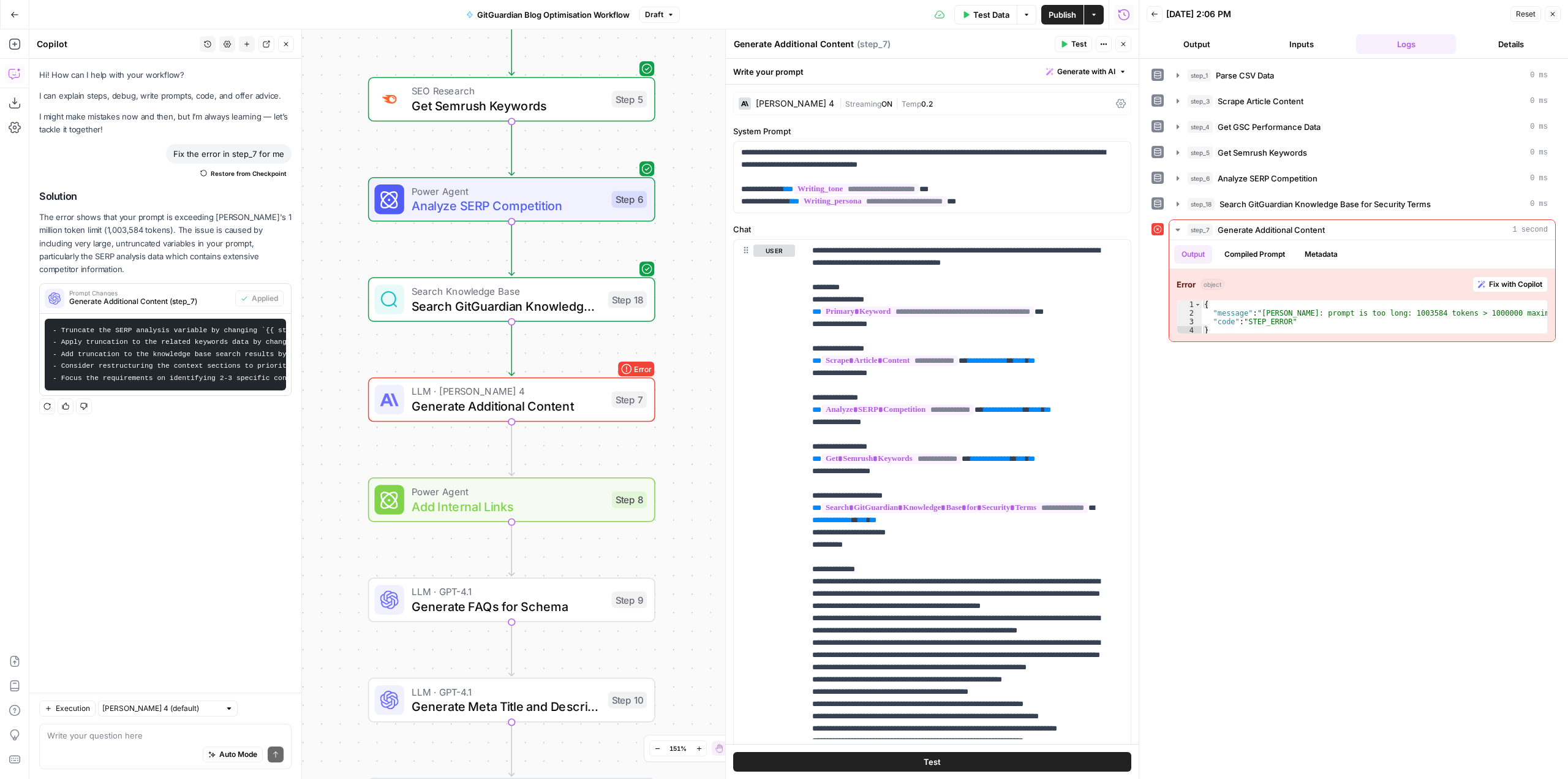
drag, startPoint x: 598, startPoint y: 434, endPoint x: 717, endPoint y: 419, distance: 119.9
click at [717, 419] on div "Workflow Input Settings Inputs Run Code · Python Parse CSV Data Step 1 Web Page…" at bounding box center [584, 404] width 1109 height 749
click at [619, 369] on span "Test" at bounding box center [627, 365] width 22 height 17
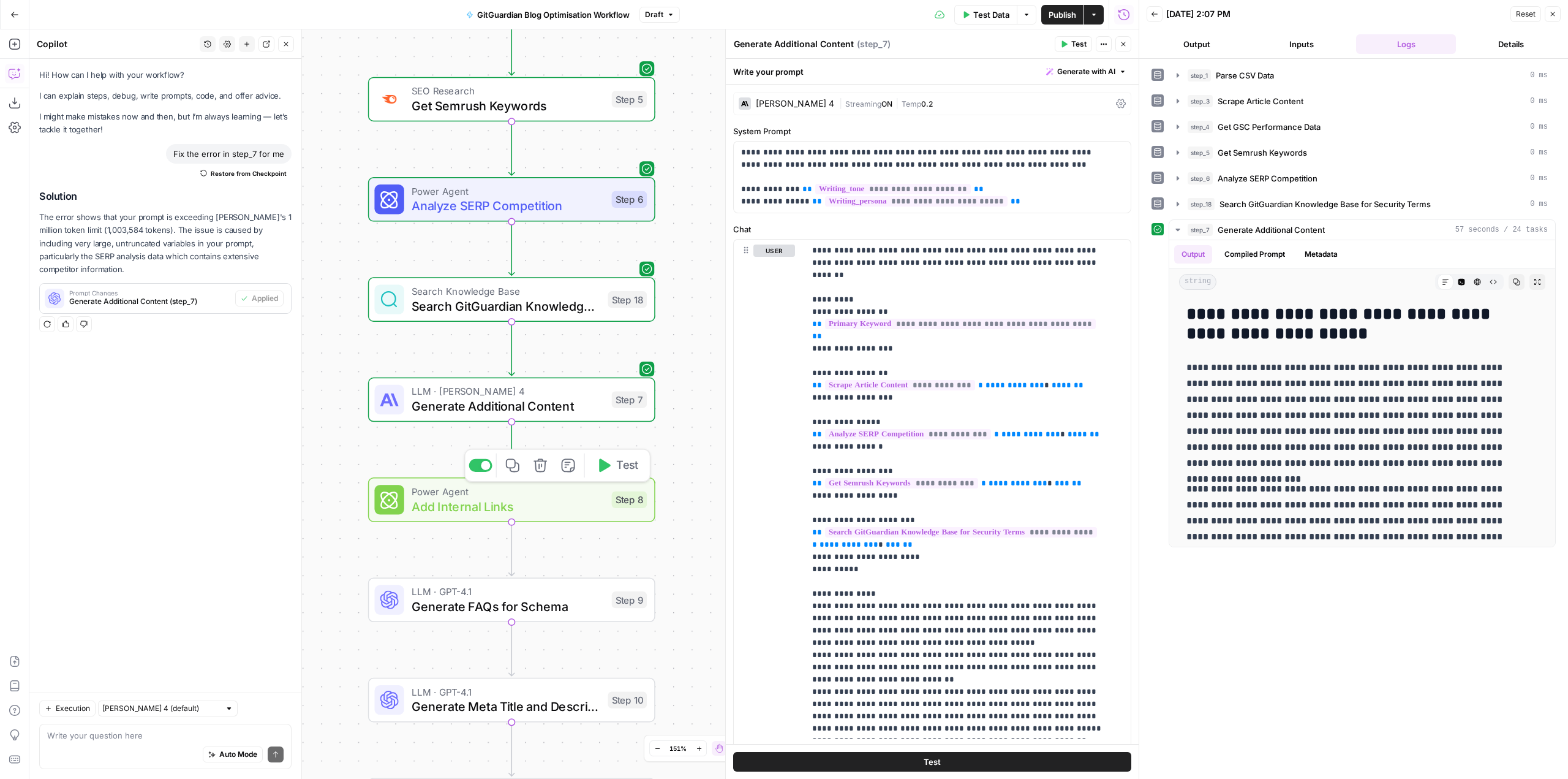
click at [629, 473] on span "Test" at bounding box center [627, 465] width 22 height 17
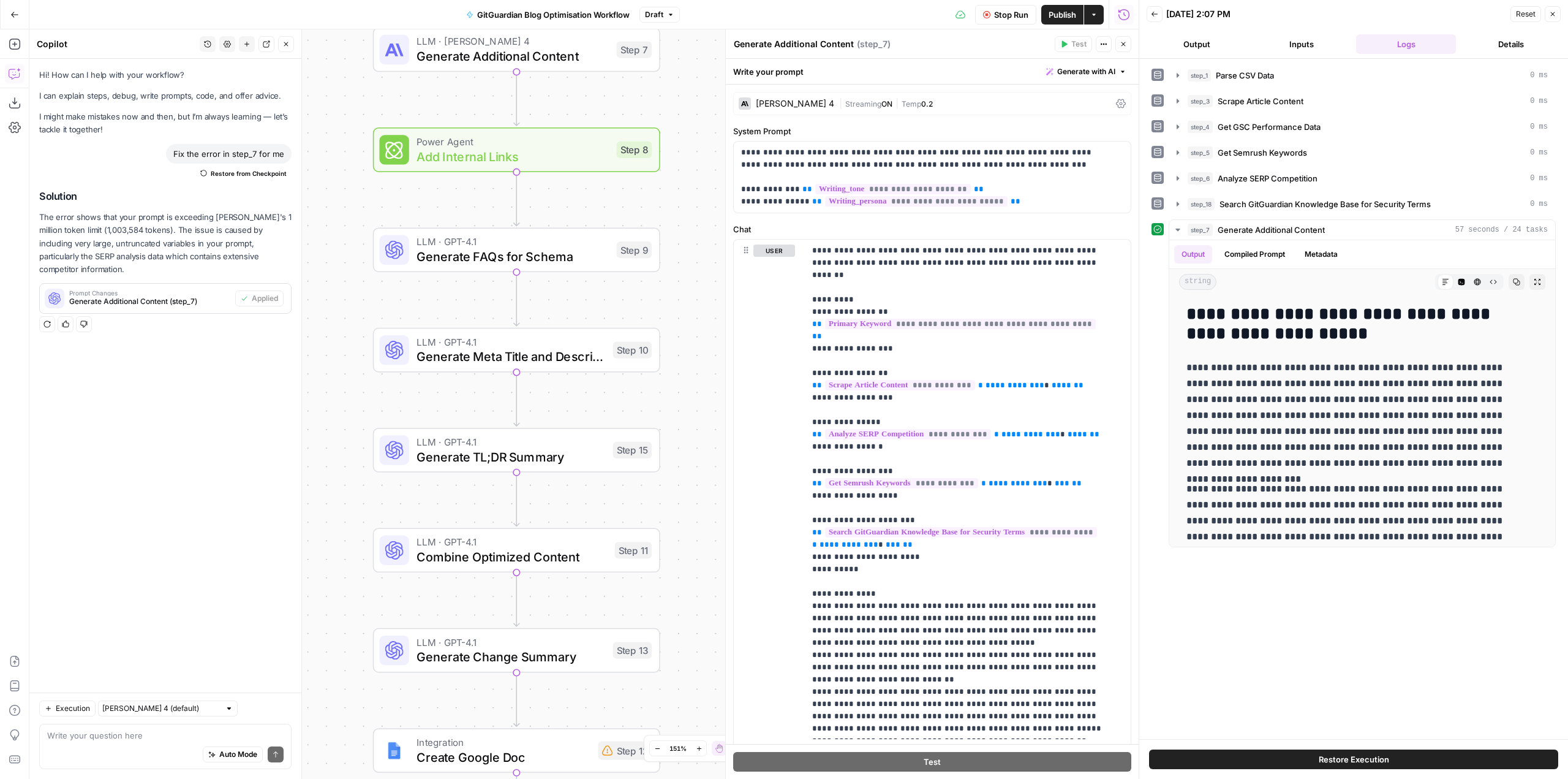
drag, startPoint x: 691, startPoint y: 513, endPoint x: 696, endPoint y: 163, distance: 350.0
click at [696, 163] on div "Workflow Input Settings Inputs Run Code · Python Parse CSV Data Step 1 Web Page…" at bounding box center [584, 404] width 1109 height 749
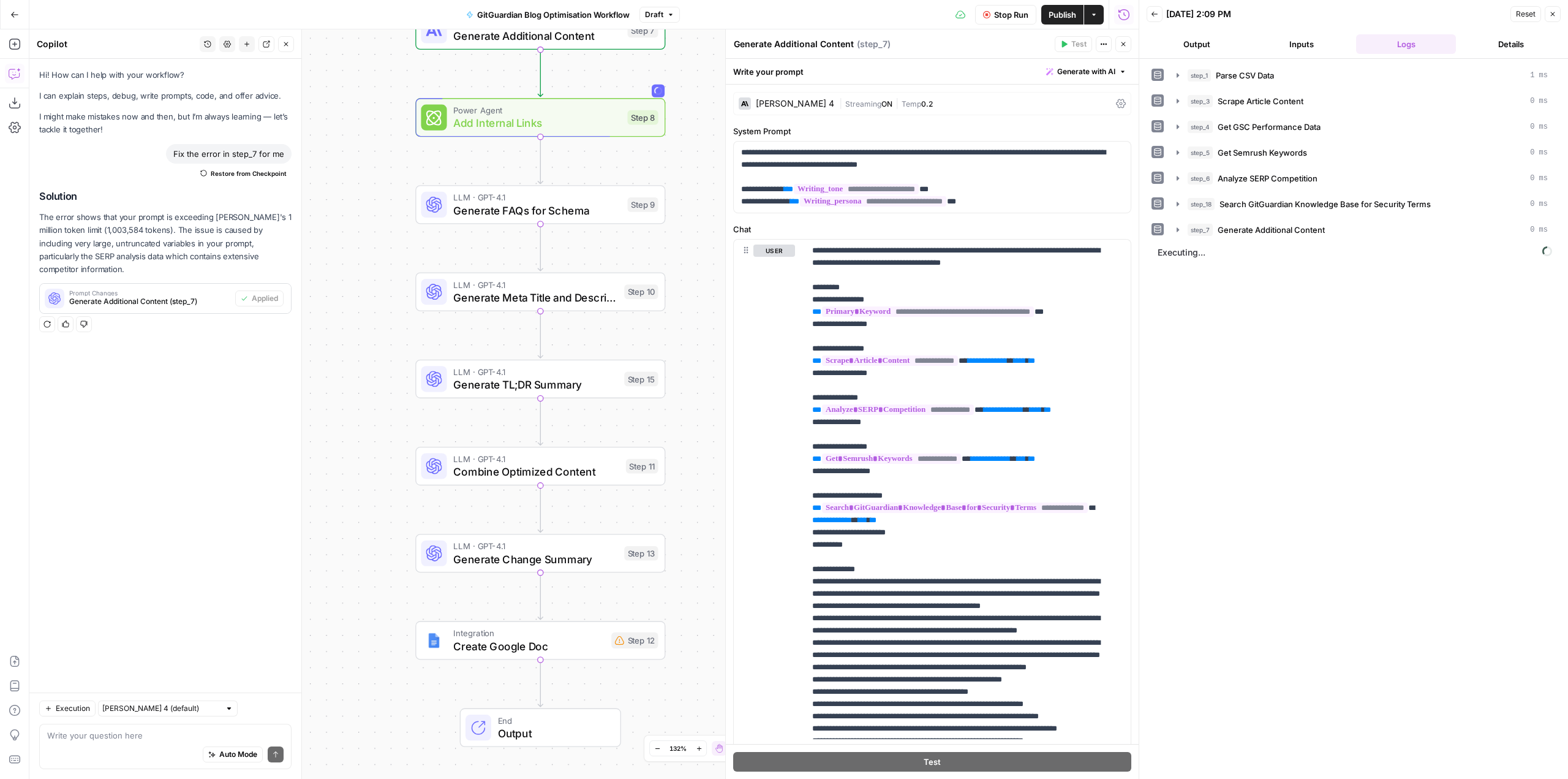
drag, startPoint x: 703, startPoint y: 467, endPoint x: 704, endPoint y: 401, distance: 66.0
click at [704, 401] on div "Workflow Input Settings Inputs Run Code · Python Parse CSV Data Step 1 Web Page…" at bounding box center [584, 404] width 1109 height 749
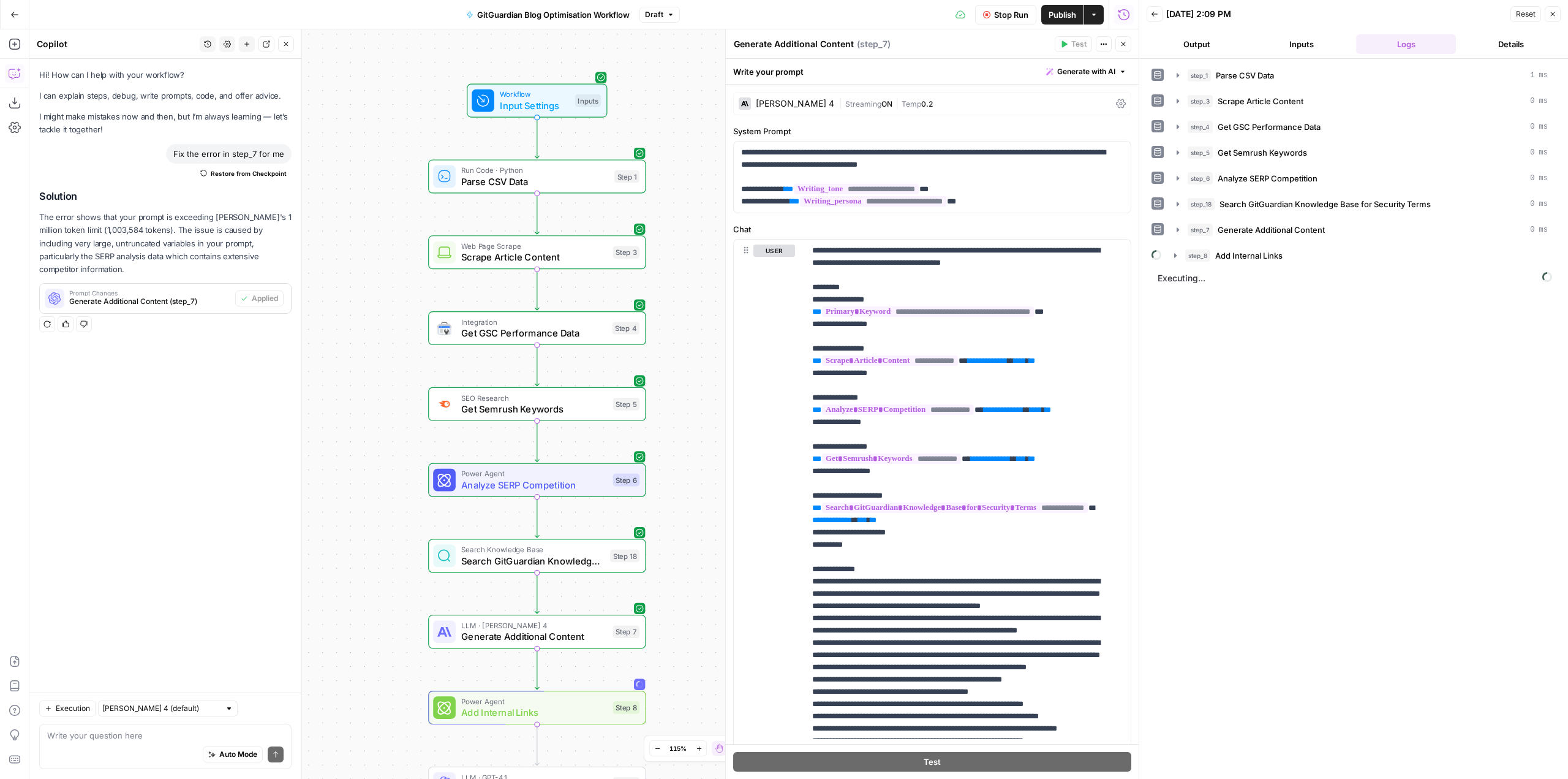
drag, startPoint x: 710, startPoint y: 241, endPoint x: 686, endPoint y: 212, distance: 37.6
click at [686, 212] on div "Workflow Input Settings Inputs Run Code · Python Parse CSV Data Step 1 Web Page…" at bounding box center [584, 404] width 1109 height 749
click at [338, 223] on div "Workflow Input Settings Inputs Run Code · Python Parse CSV Data Step 1 Web Page…" at bounding box center [584, 404] width 1109 height 749
click at [580, 409] on span "Get Semrush Keywords" at bounding box center [534, 409] width 146 height 14
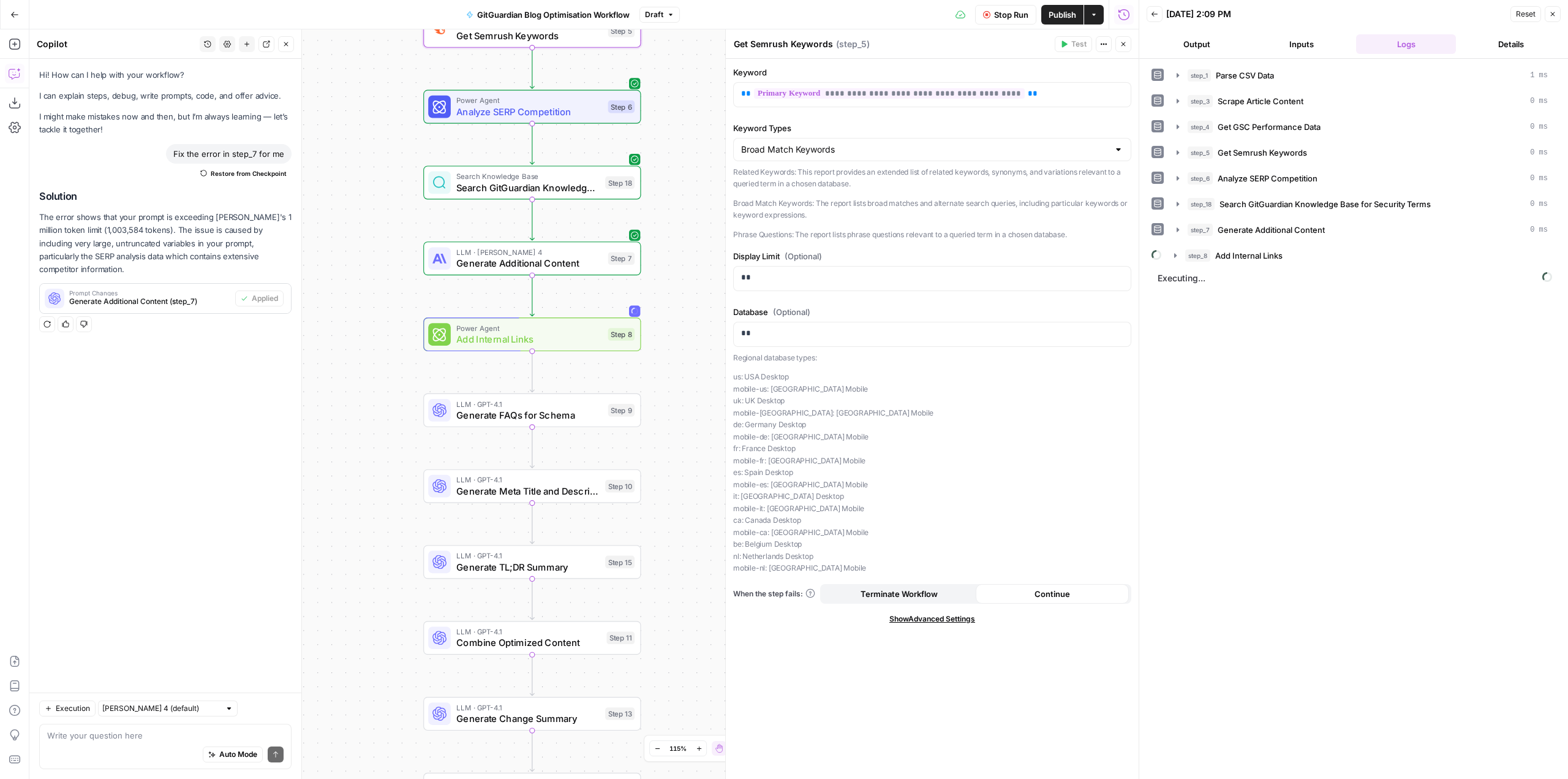
drag, startPoint x: 673, startPoint y: 531, endPoint x: 665, endPoint y: 202, distance: 329.1
click at [665, 202] on div "Workflow Input Settings Inputs Run Code · Python Parse CSV Data Step 1 Web Page…" at bounding box center [584, 404] width 1109 height 749
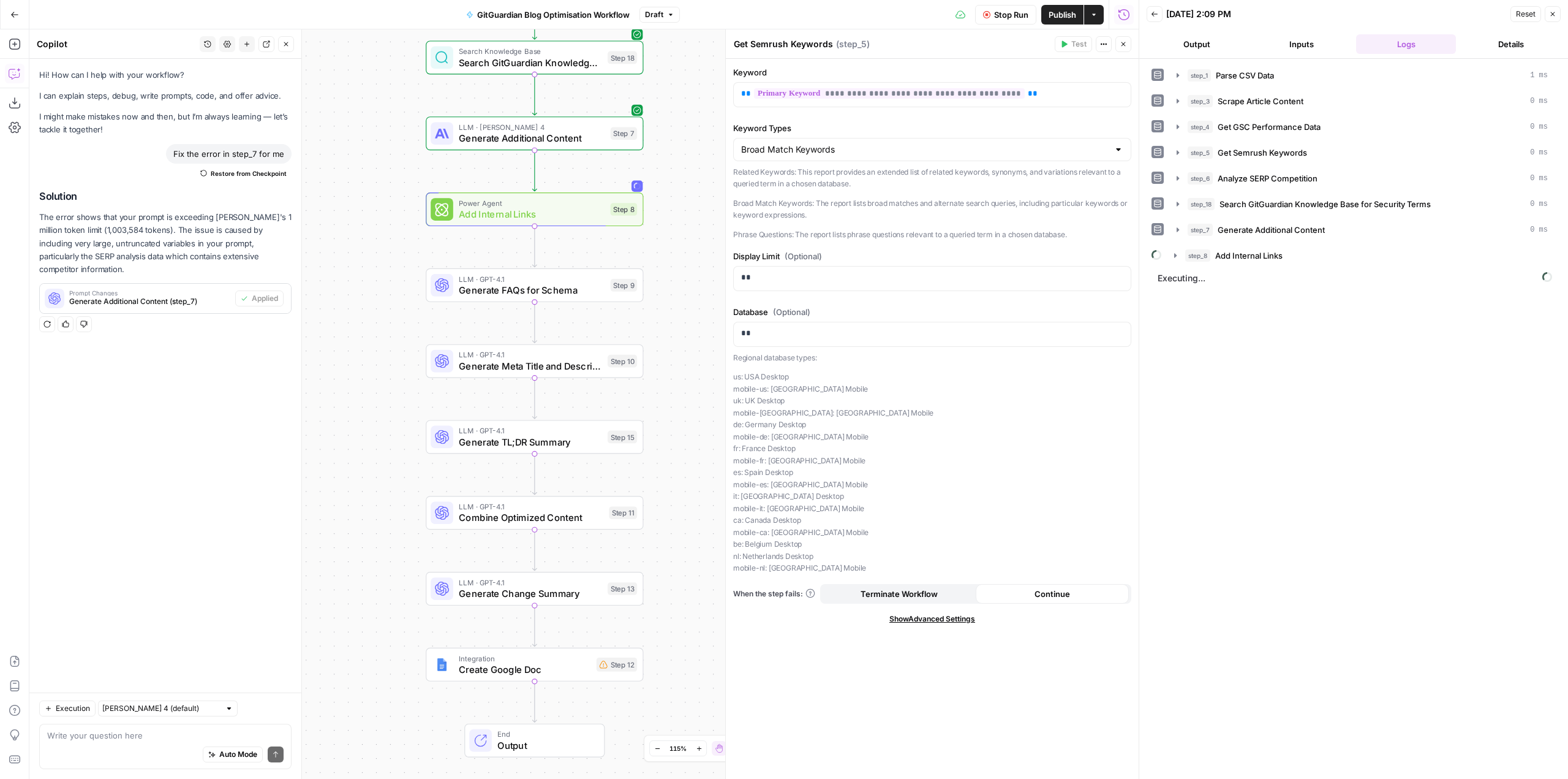
drag, startPoint x: 697, startPoint y: 362, endPoint x: 700, endPoint y: 237, distance: 125.0
click at [700, 237] on div "Workflow Input Settings Inputs Run Code · Python Parse CSV Data Step 1 Web Page…" at bounding box center [584, 404] width 1109 height 749
click at [1175, 260] on icon "button" at bounding box center [1176, 256] width 10 height 10
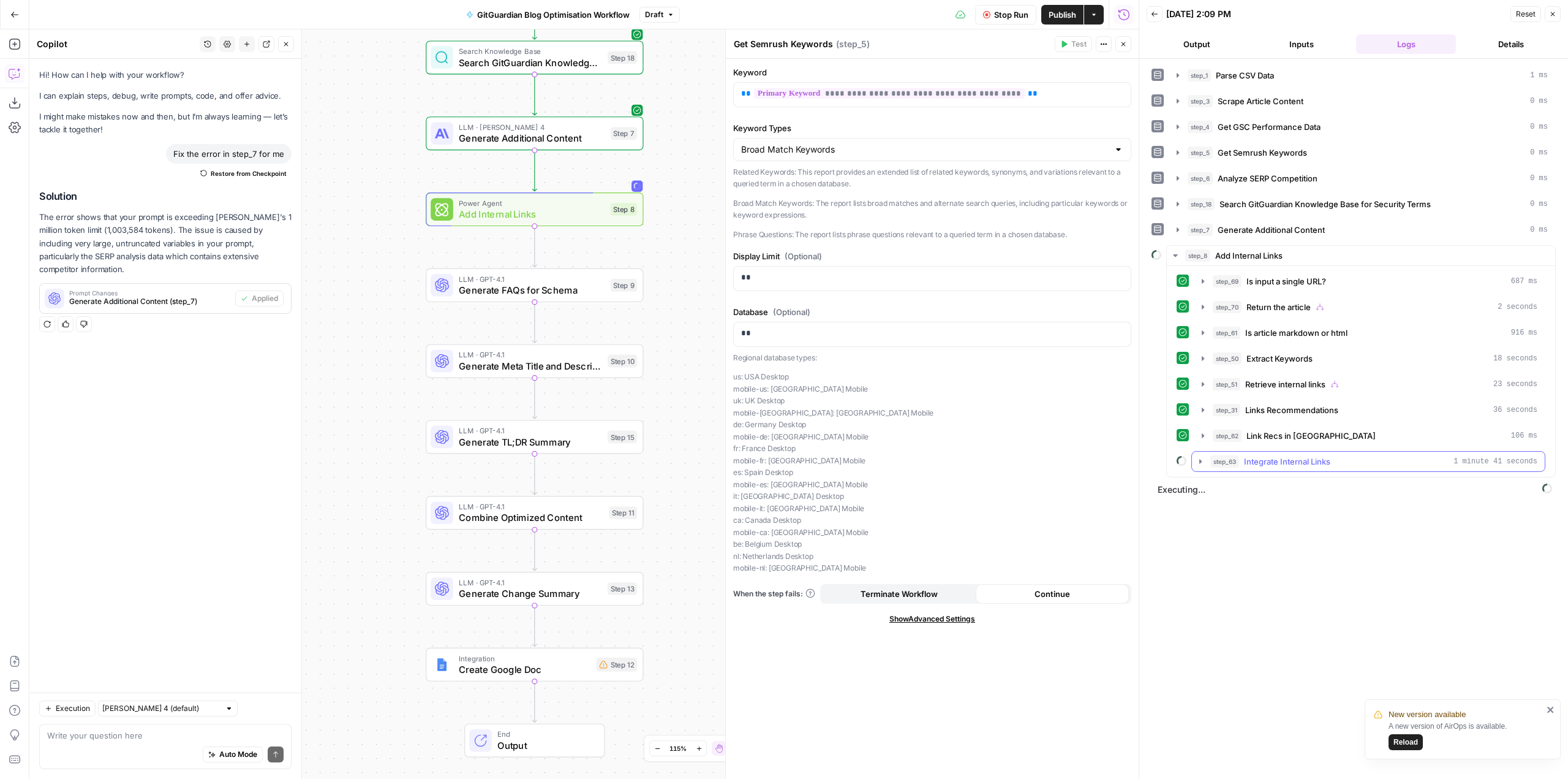
click at [1196, 459] on icon "button" at bounding box center [1201, 462] width 10 height 10
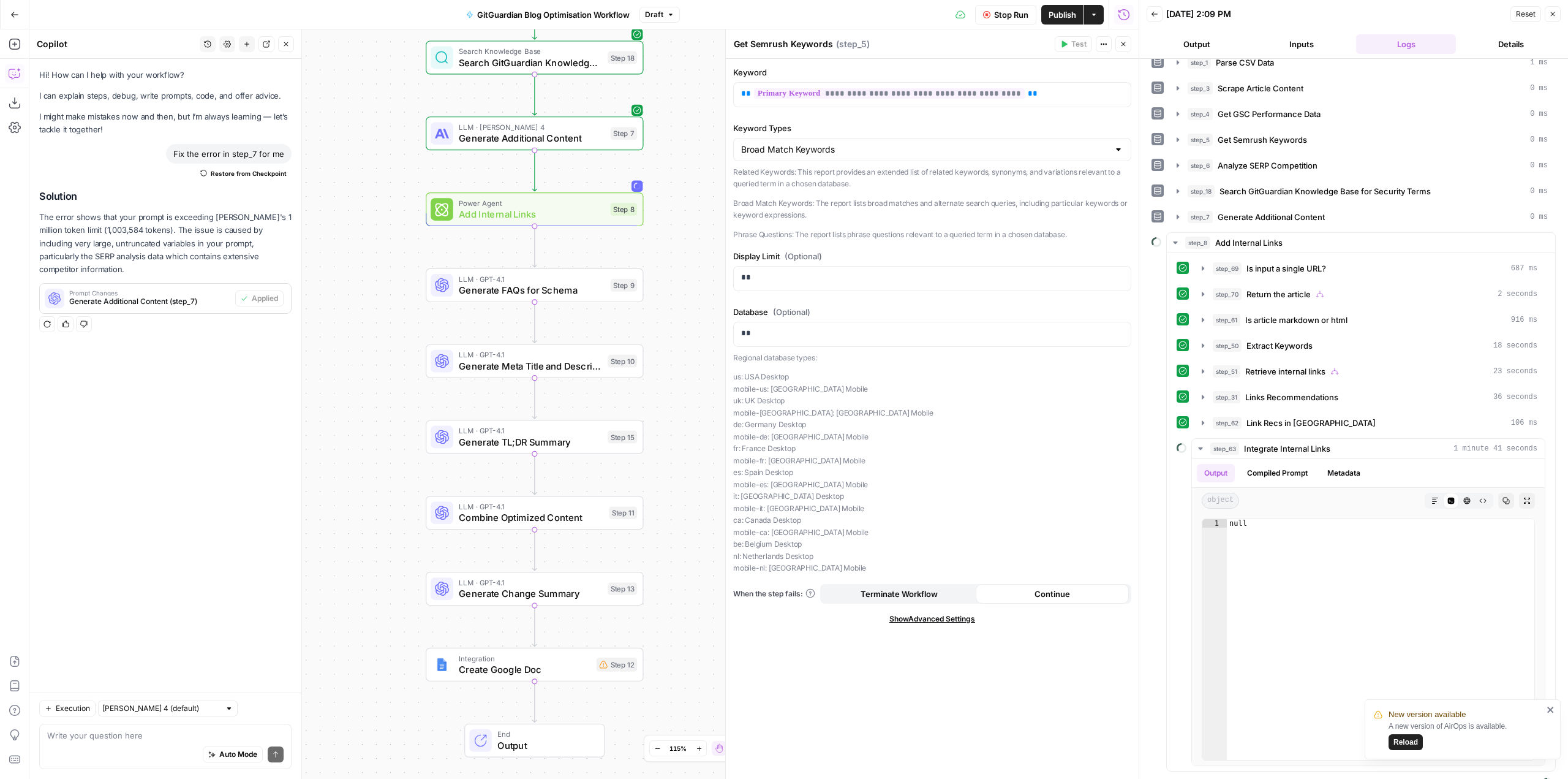
scroll to position [34, 0]
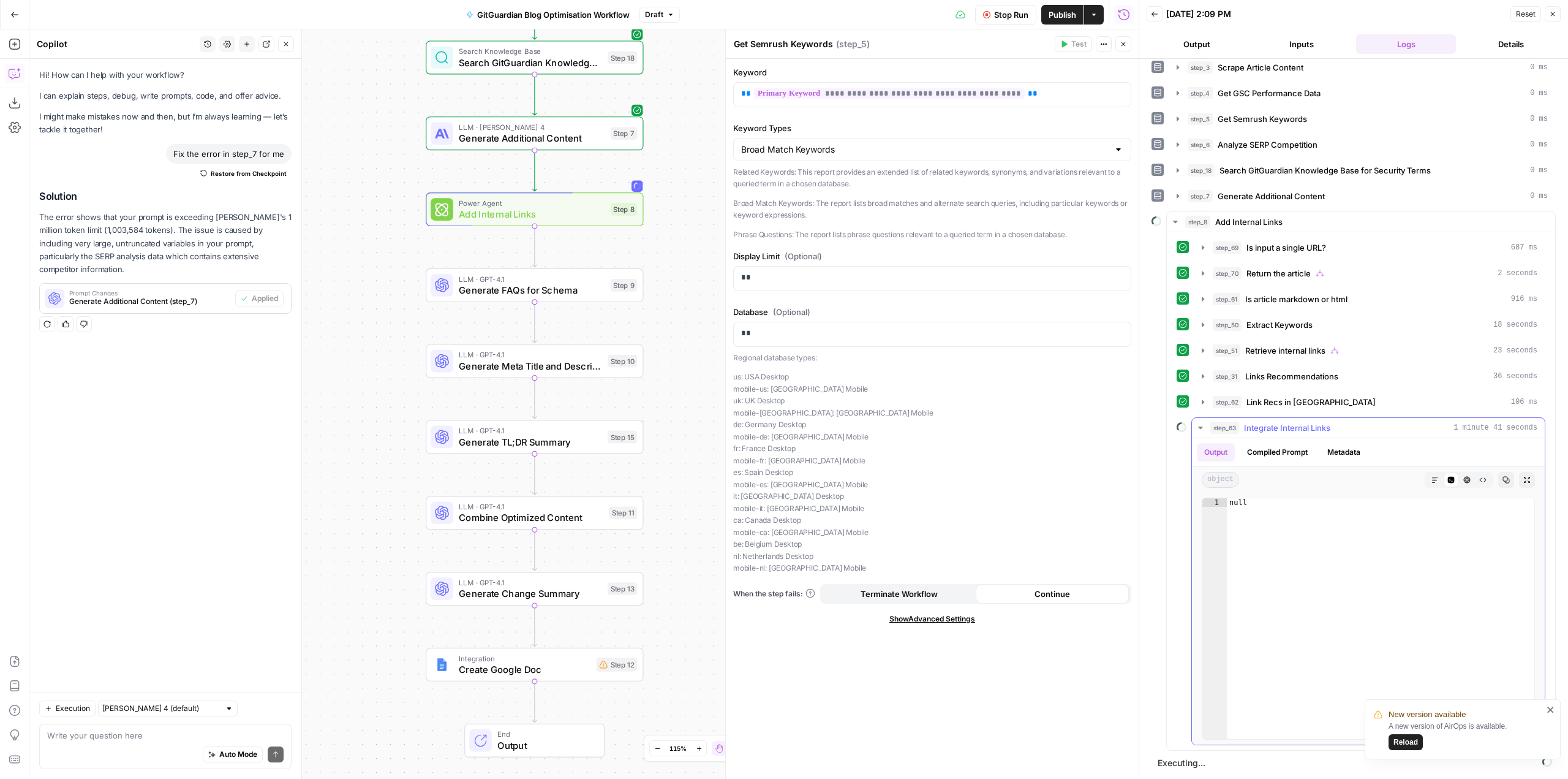
click at [1196, 426] on icon "button" at bounding box center [1201, 428] width 10 height 10
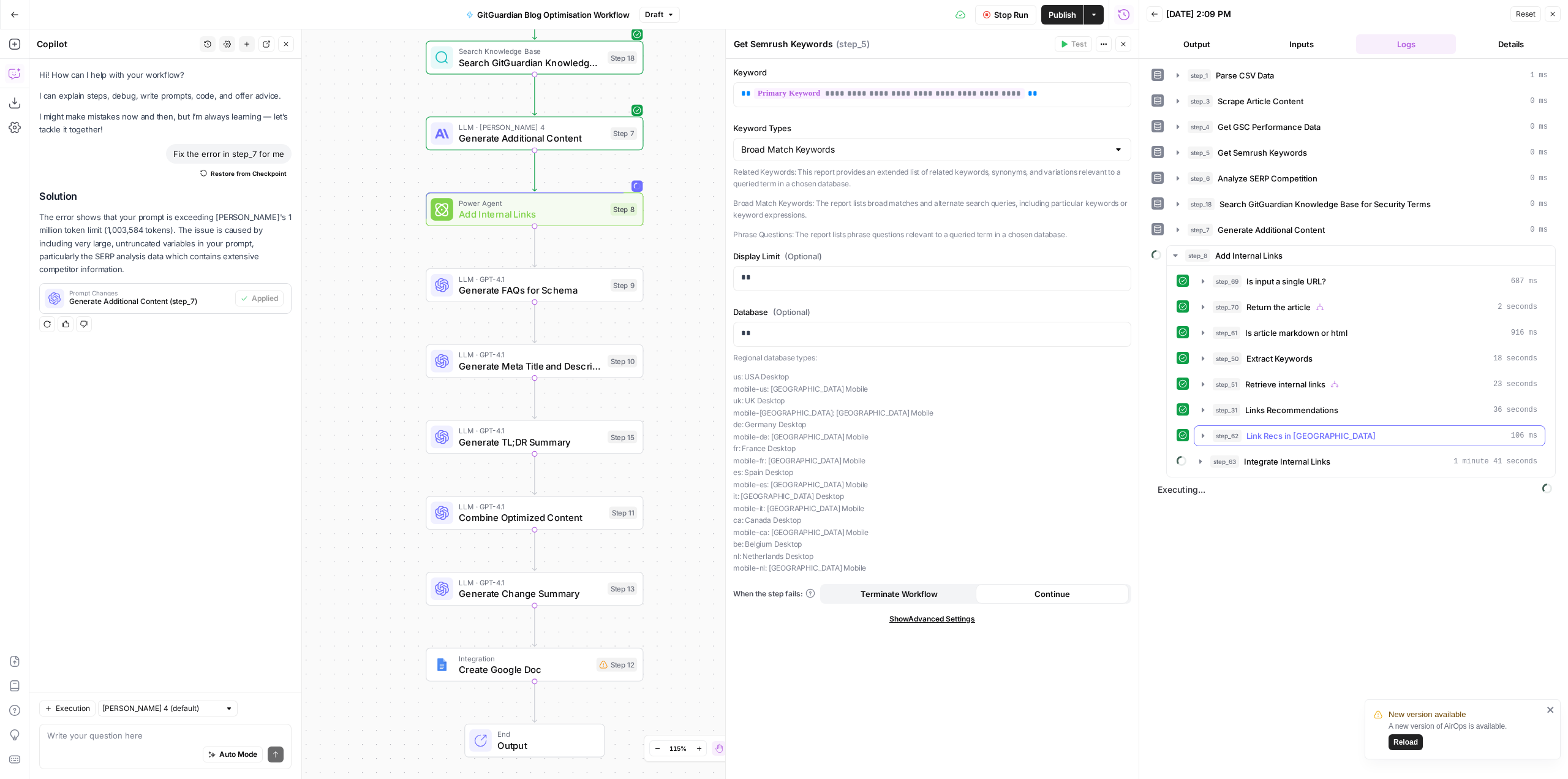
scroll to position [0, 0]
click at [1549, 711] on icon "close" at bounding box center [1550, 709] width 6 height 6
click at [1198, 465] on icon "button" at bounding box center [1201, 462] width 10 height 10
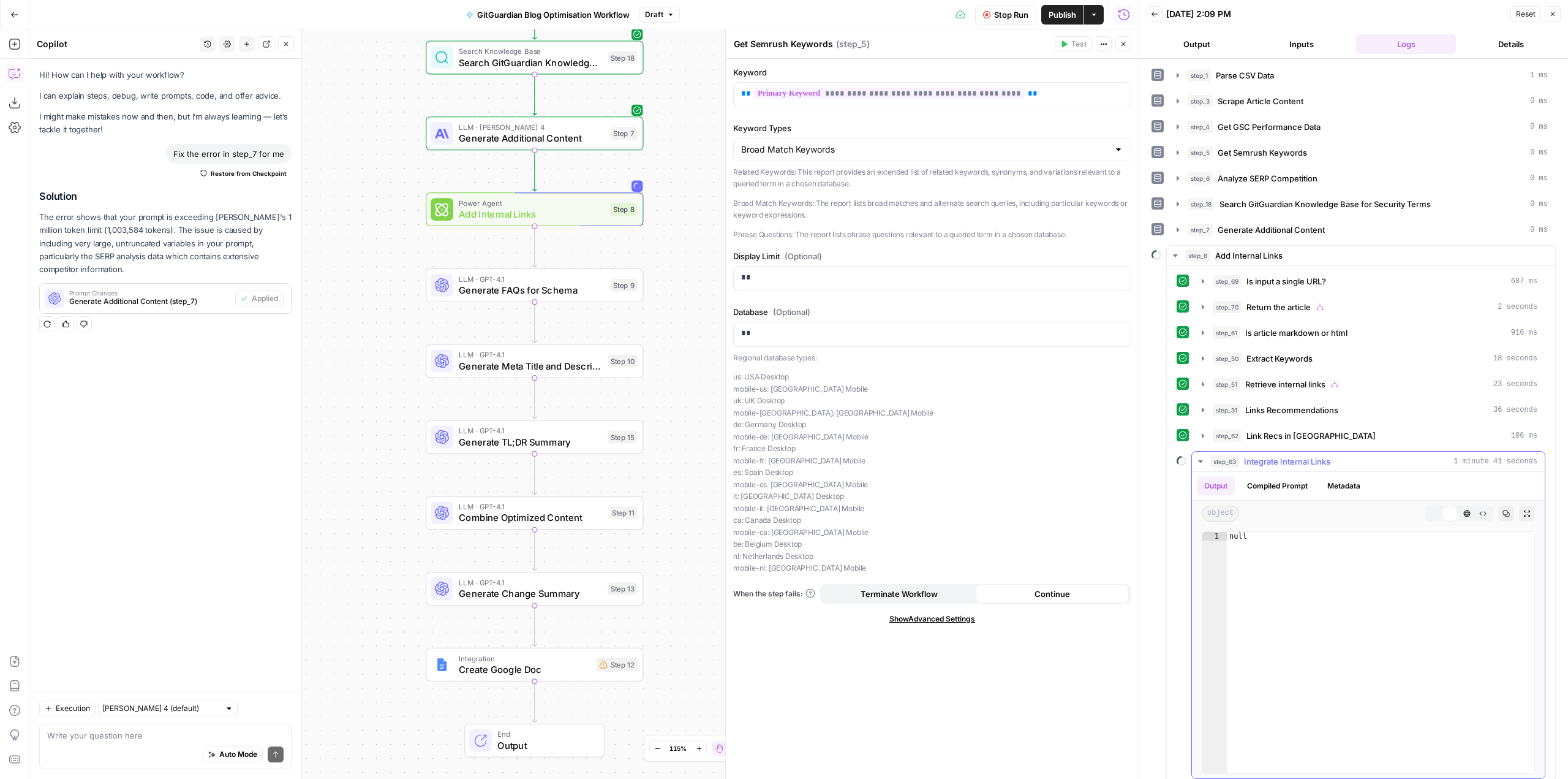
click at [1198, 465] on icon "button" at bounding box center [1201, 462] width 10 height 10
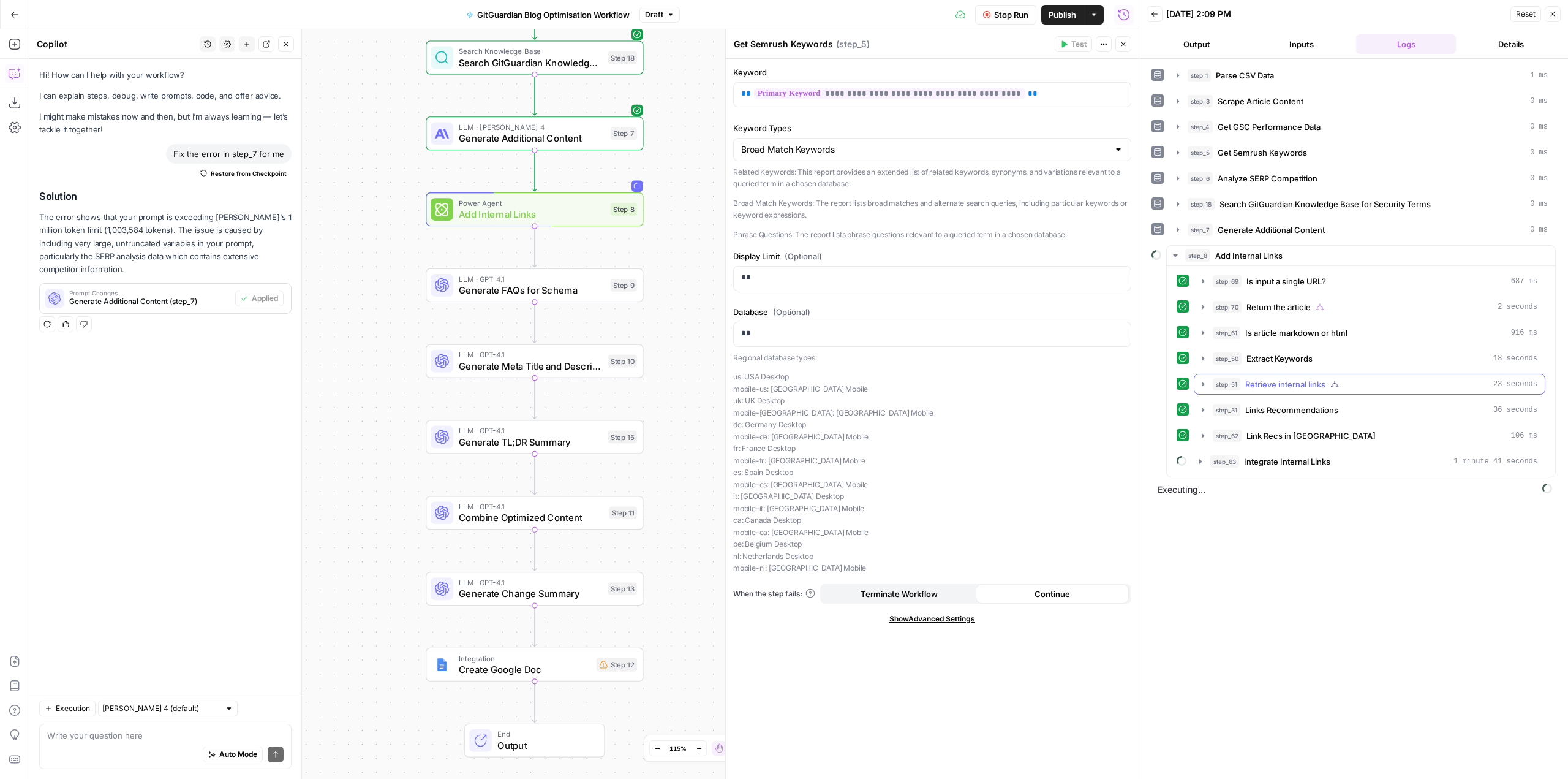
click at [1202, 386] on icon "button" at bounding box center [1203, 384] width 10 height 10
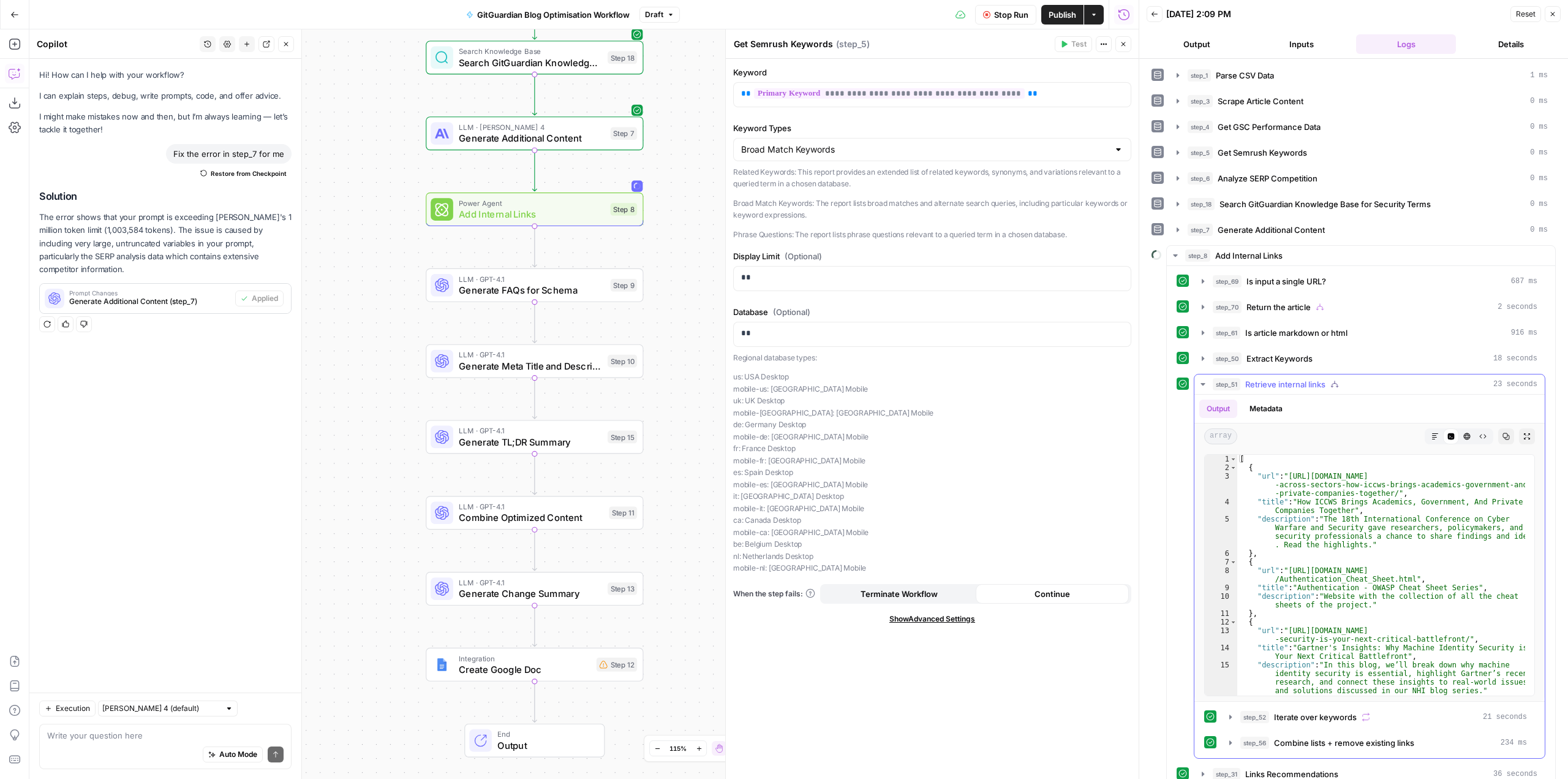
click at [1202, 386] on icon "button" at bounding box center [1203, 384] width 10 height 10
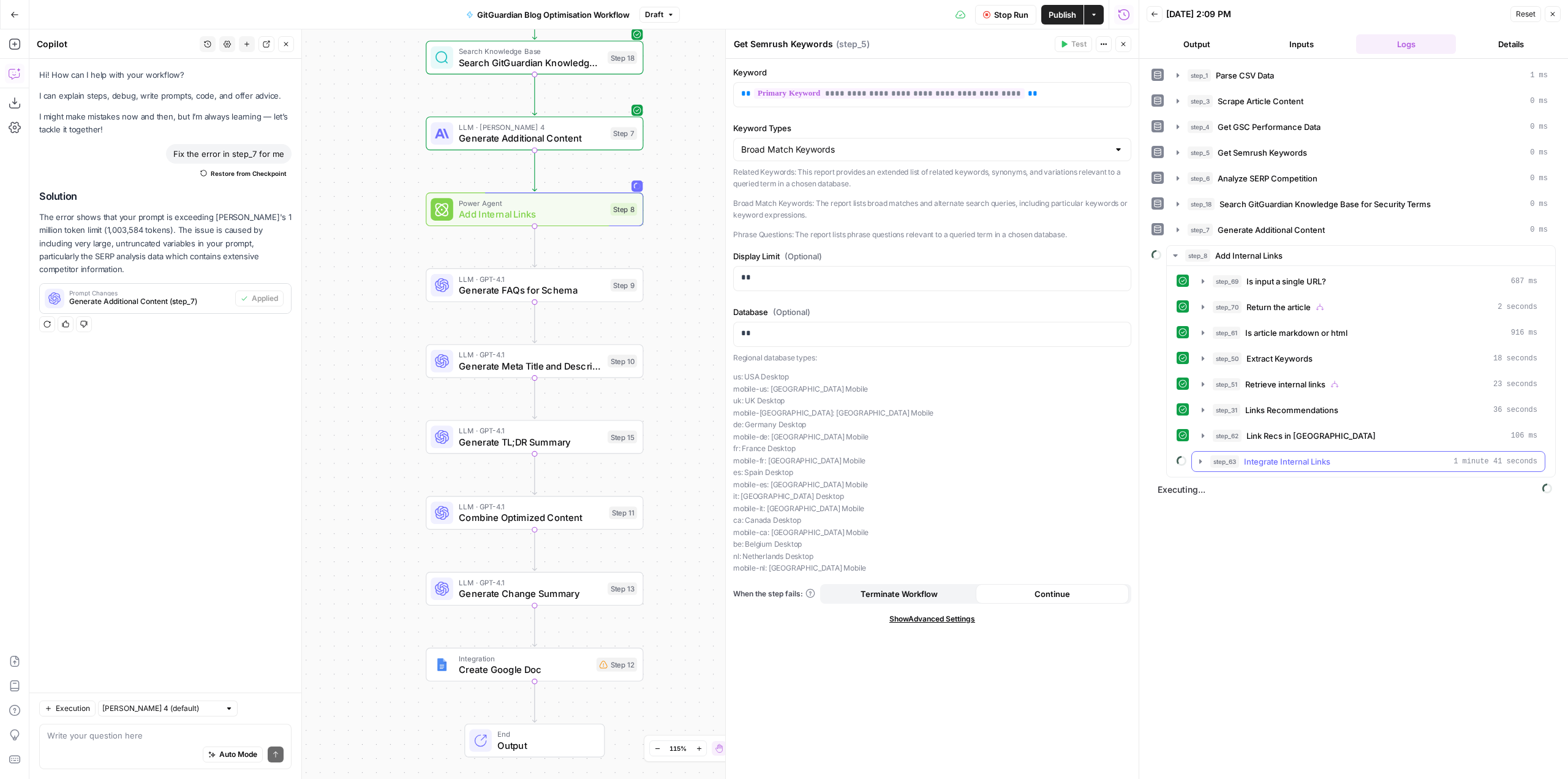
click at [1202, 465] on icon "button" at bounding box center [1201, 462] width 10 height 10
click at [1338, 491] on button "Metadata" at bounding box center [1344, 486] width 48 height 18
click at [1204, 459] on icon "button" at bounding box center [1201, 462] width 10 height 10
click at [1204, 442] on button "step_62 Link Recs in JSON 106 ms" at bounding box center [1370, 436] width 351 height 20
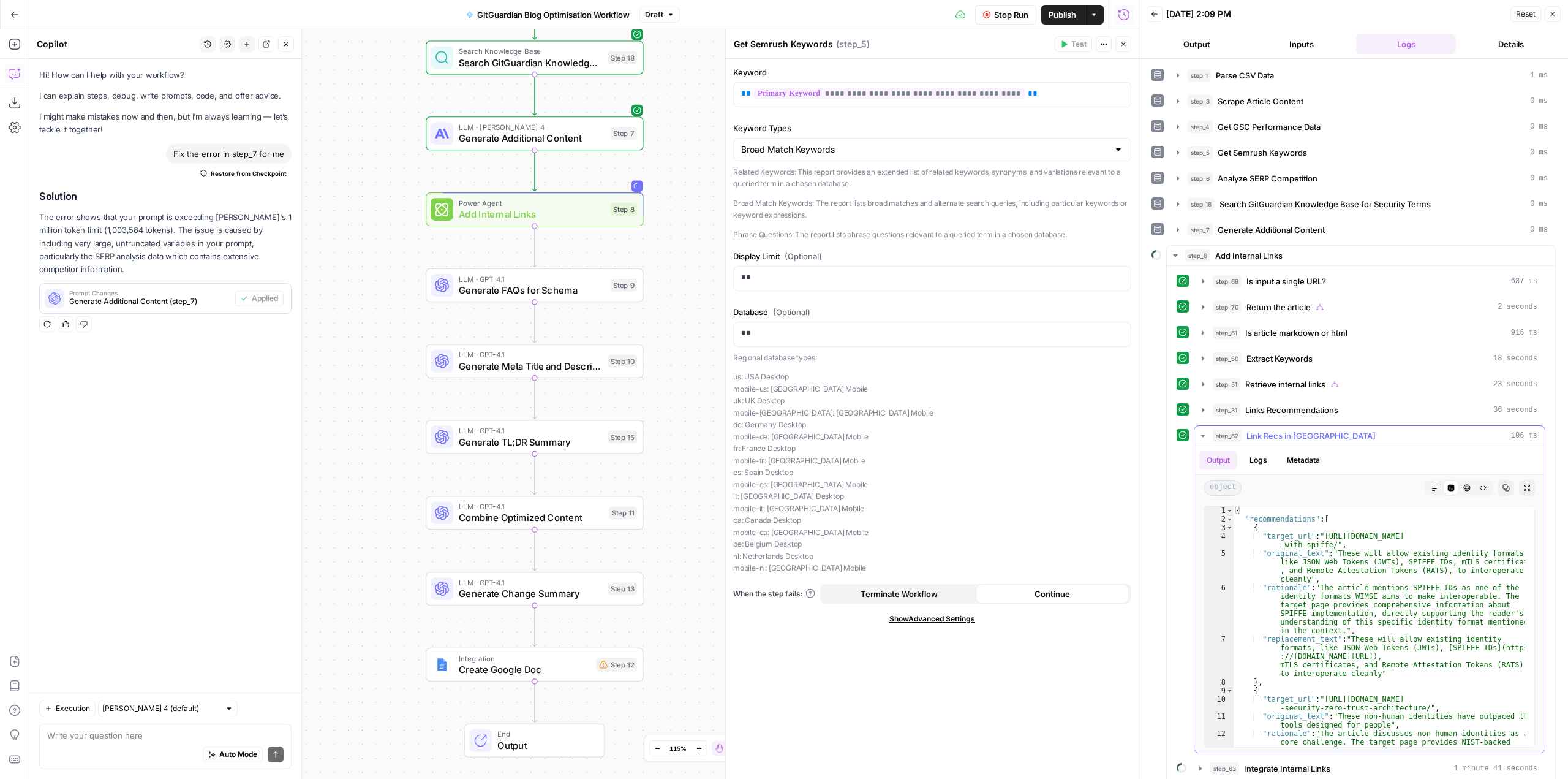
click at [1204, 442] on button "step_62 Link Recs in JSON 106 ms" at bounding box center [1370, 436] width 351 height 20
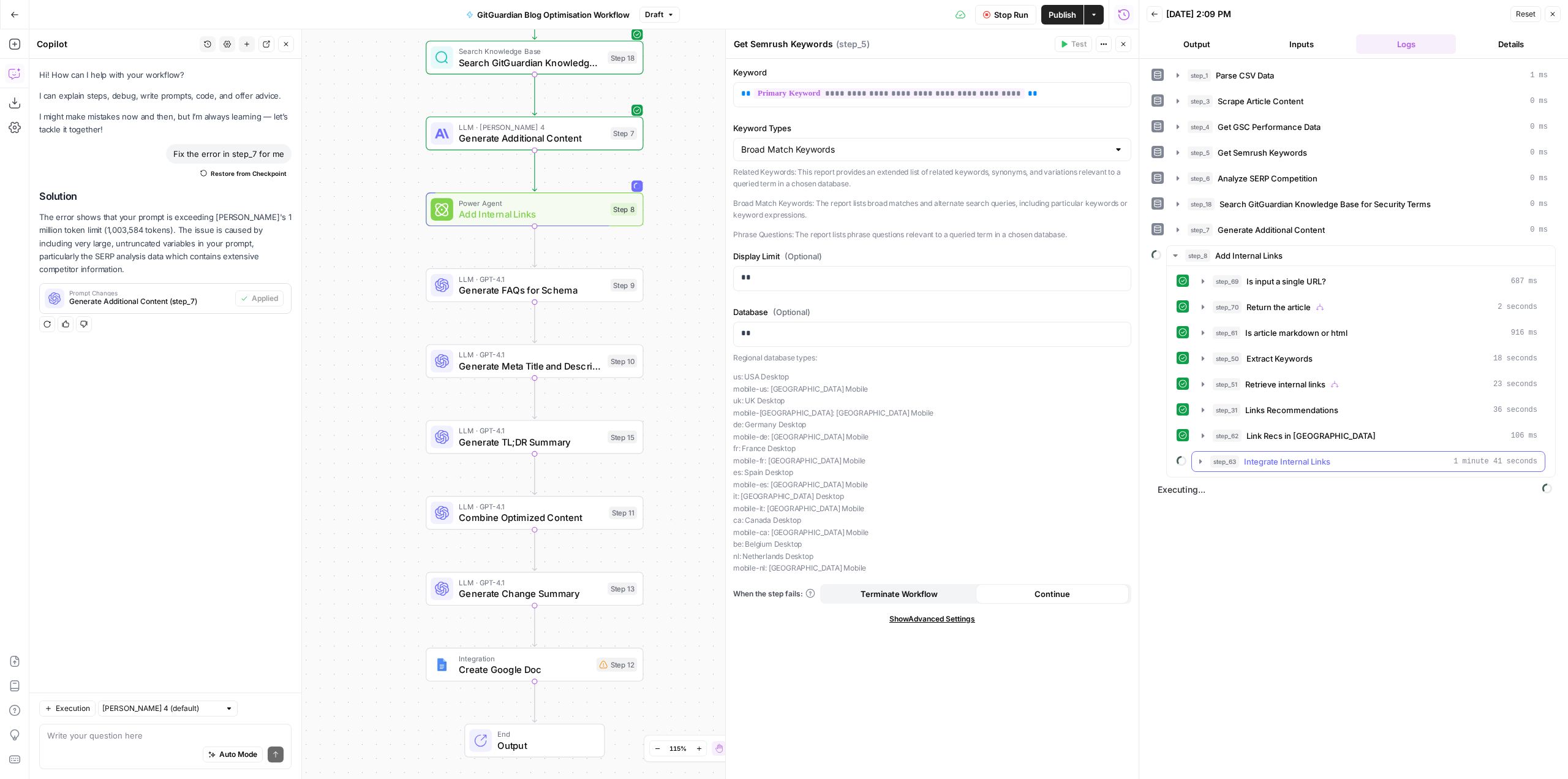
click at [1200, 471] on button "step_63 Integrate Internal Links 1 minute 41 seconds" at bounding box center [1368, 462] width 353 height 20
click at [1204, 459] on icon "button" at bounding box center [1201, 462] width 10 height 10
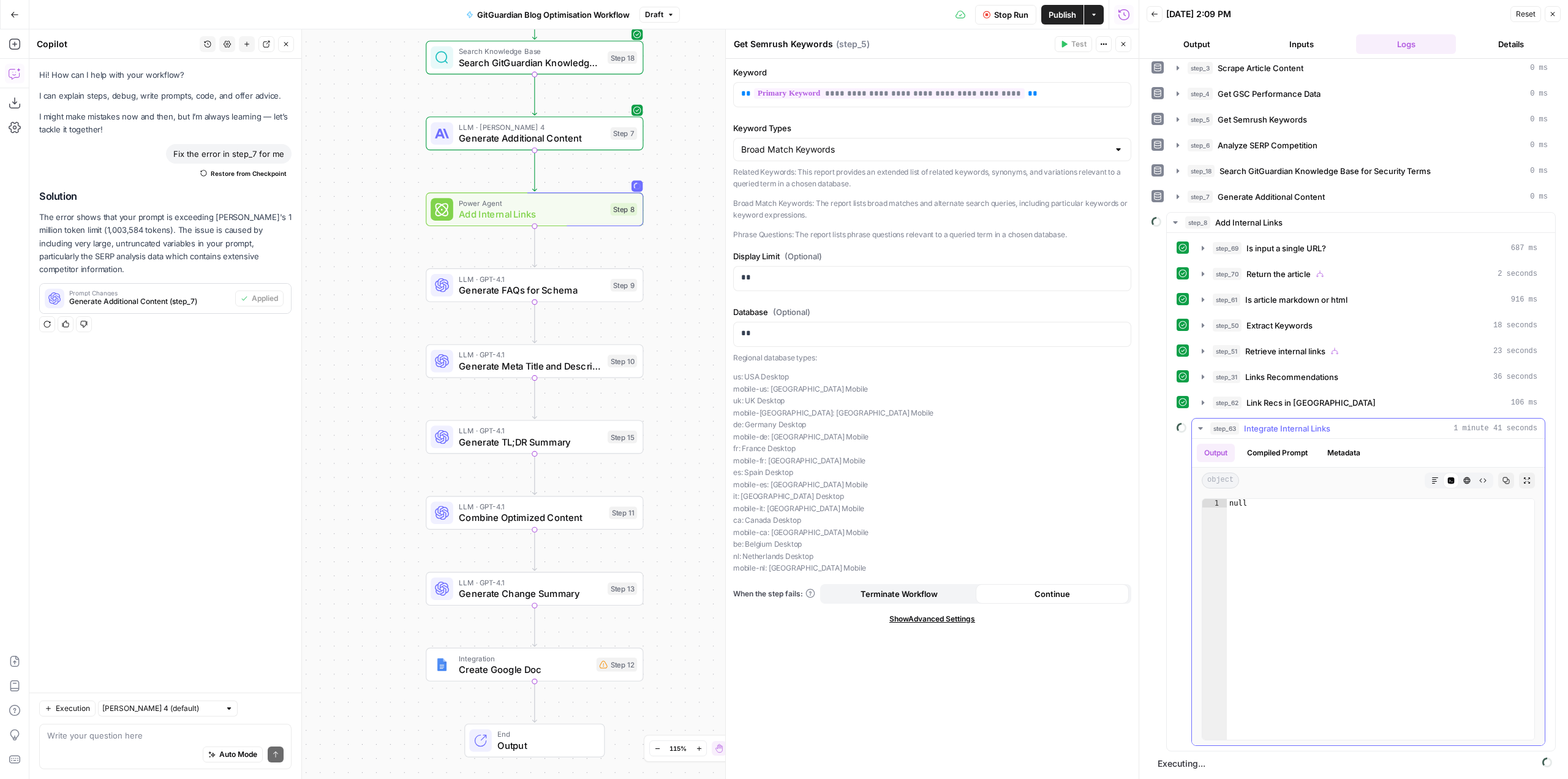
scroll to position [34, 0]
click at [1503, 481] on icon "button" at bounding box center [1506, 479] width 7 height 7
click at [181, 729] on textarea at bounding box center [166, 735] width 237 height 12
type textarea "looks like the workflow is stuck on the power agent in step 8. Inside it, on st…"
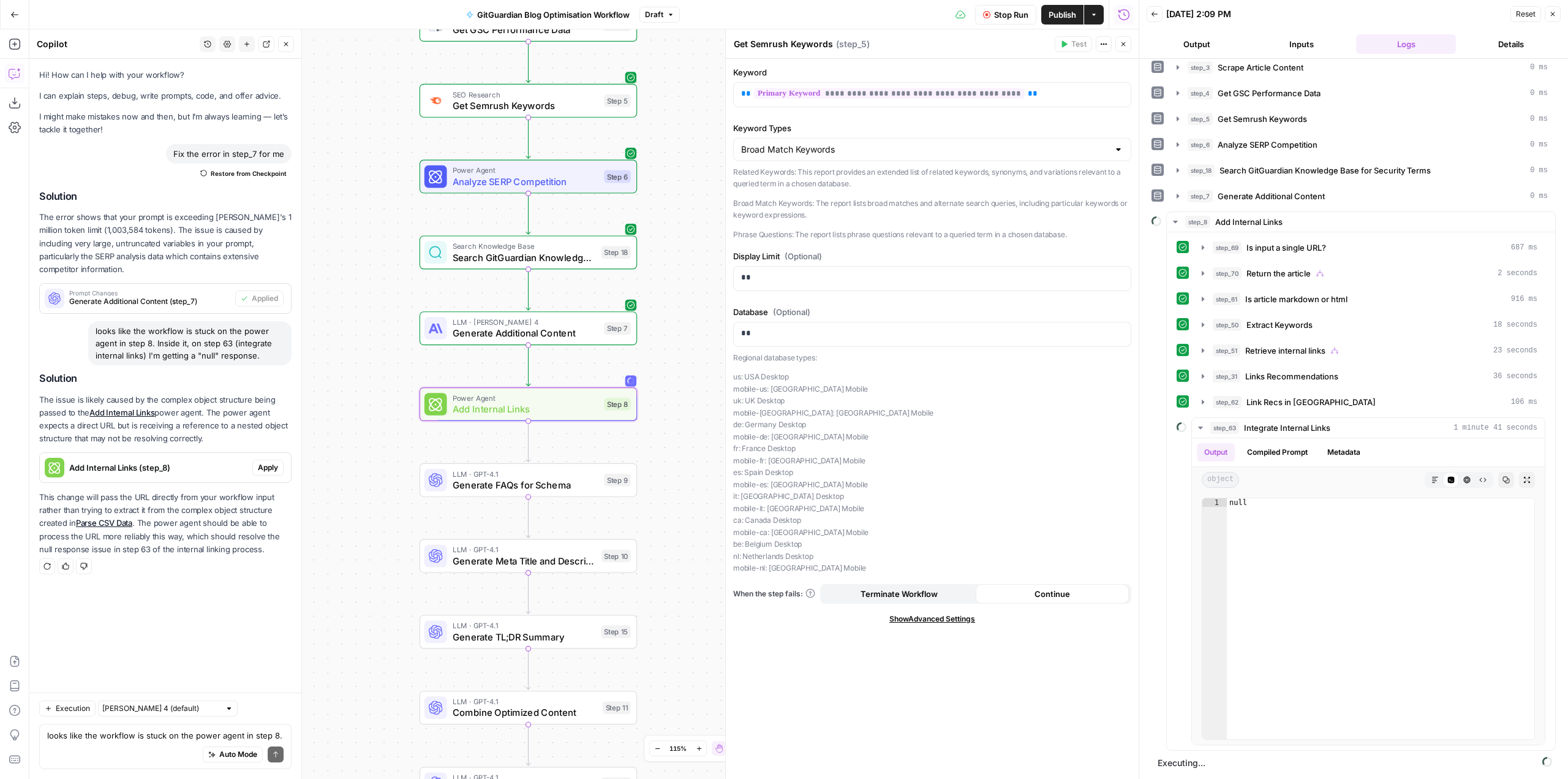
click at [269, 462] on span "Apply" at bounding box center [268, 468] width 20 height 11
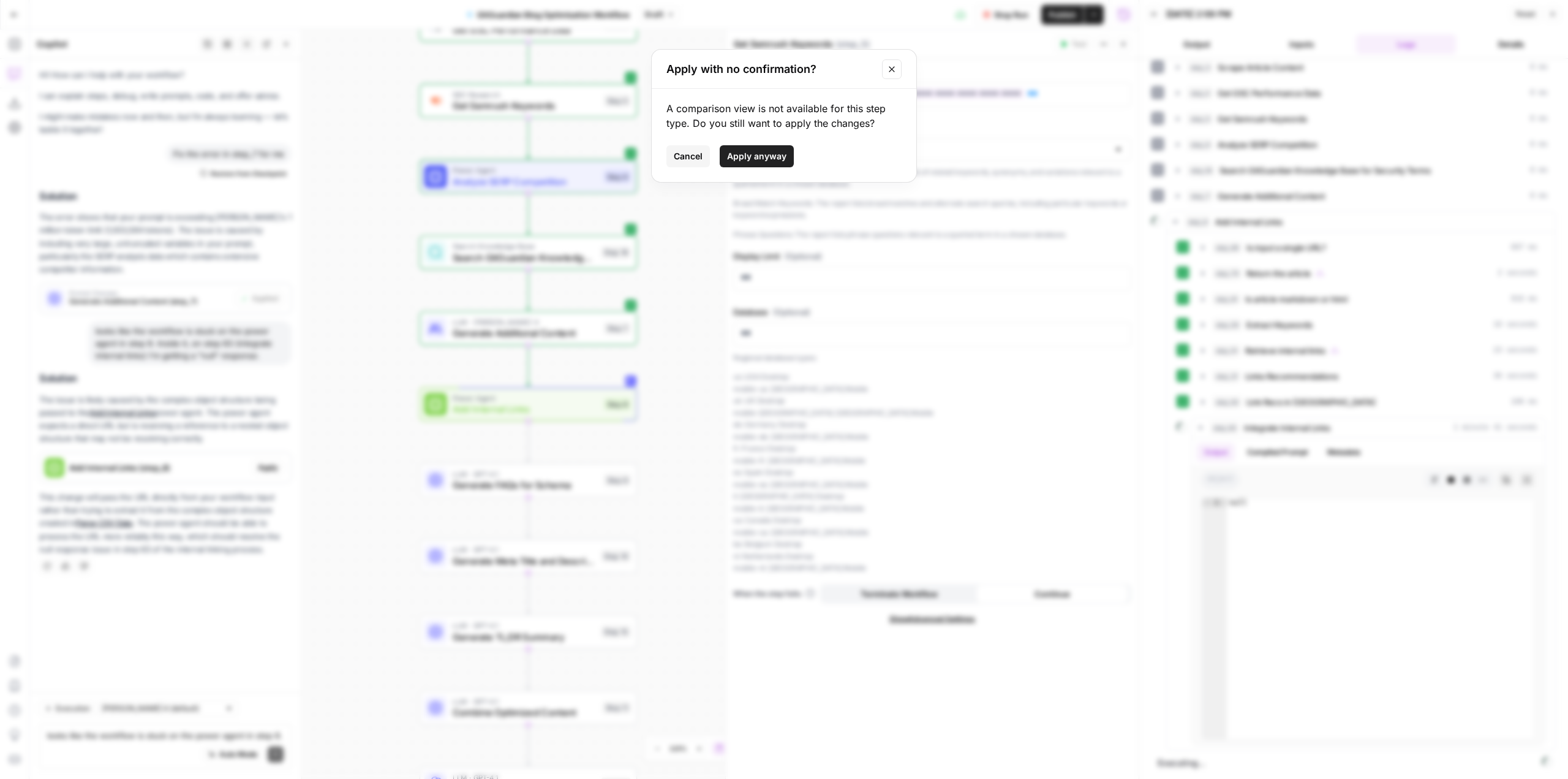
click at [744, 158] on span "Apply anyway" at bounding box center [757, 157] width 59 height 12
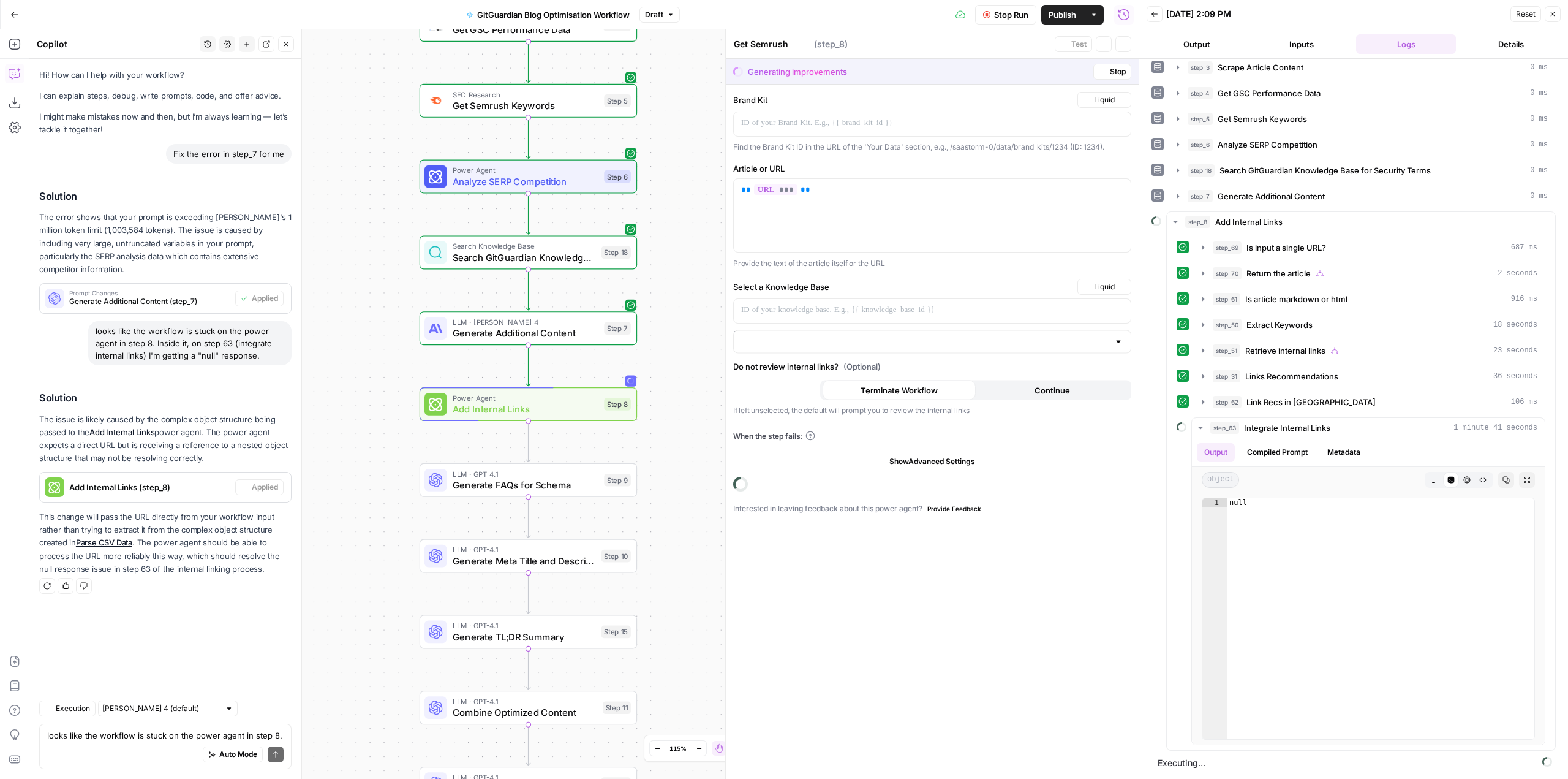
type textarea "Add Internal Links"
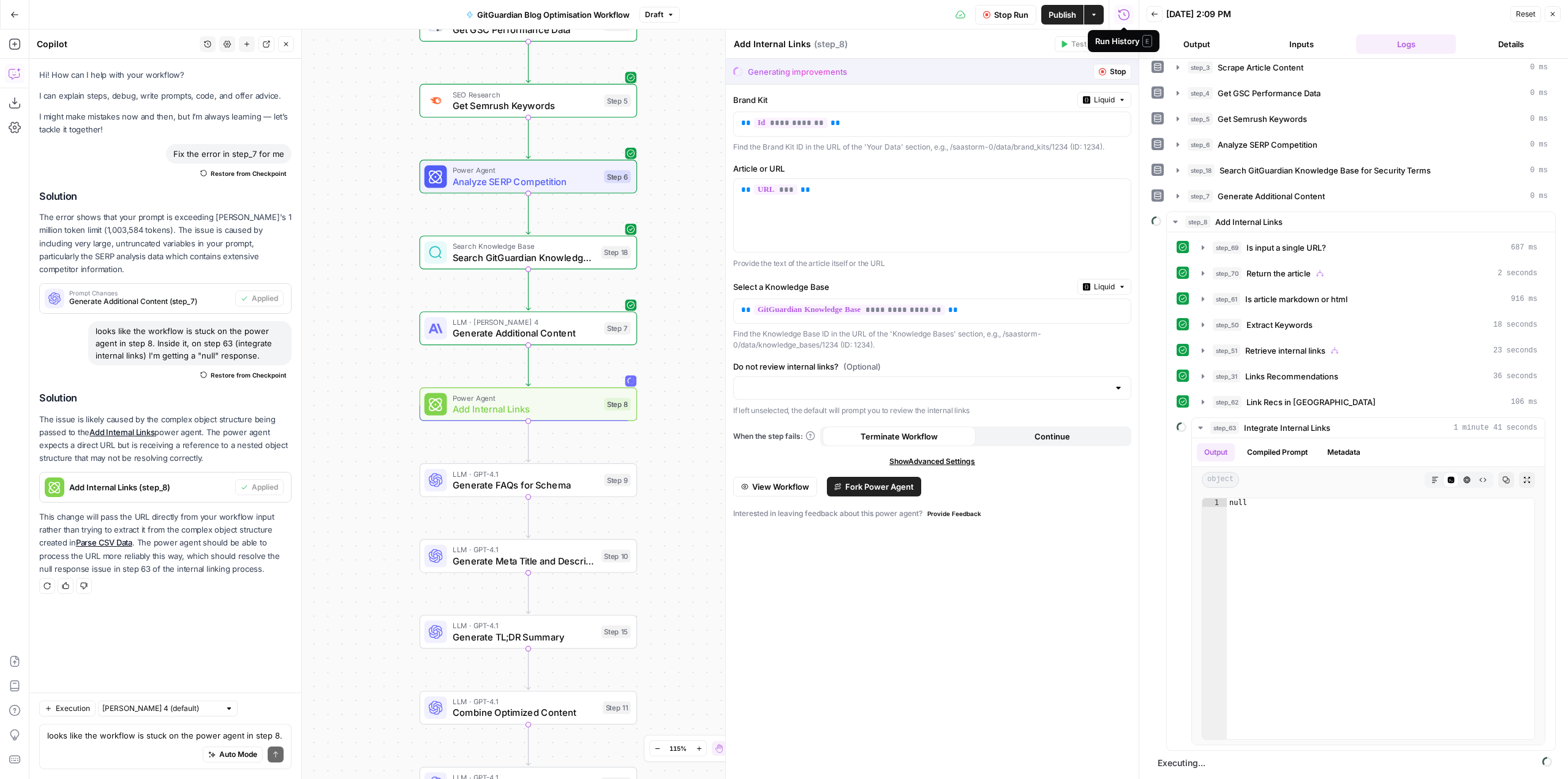
click at [1014, 18] on span "Stop Run" at bounding box center [1012, 15] width 35 height 12
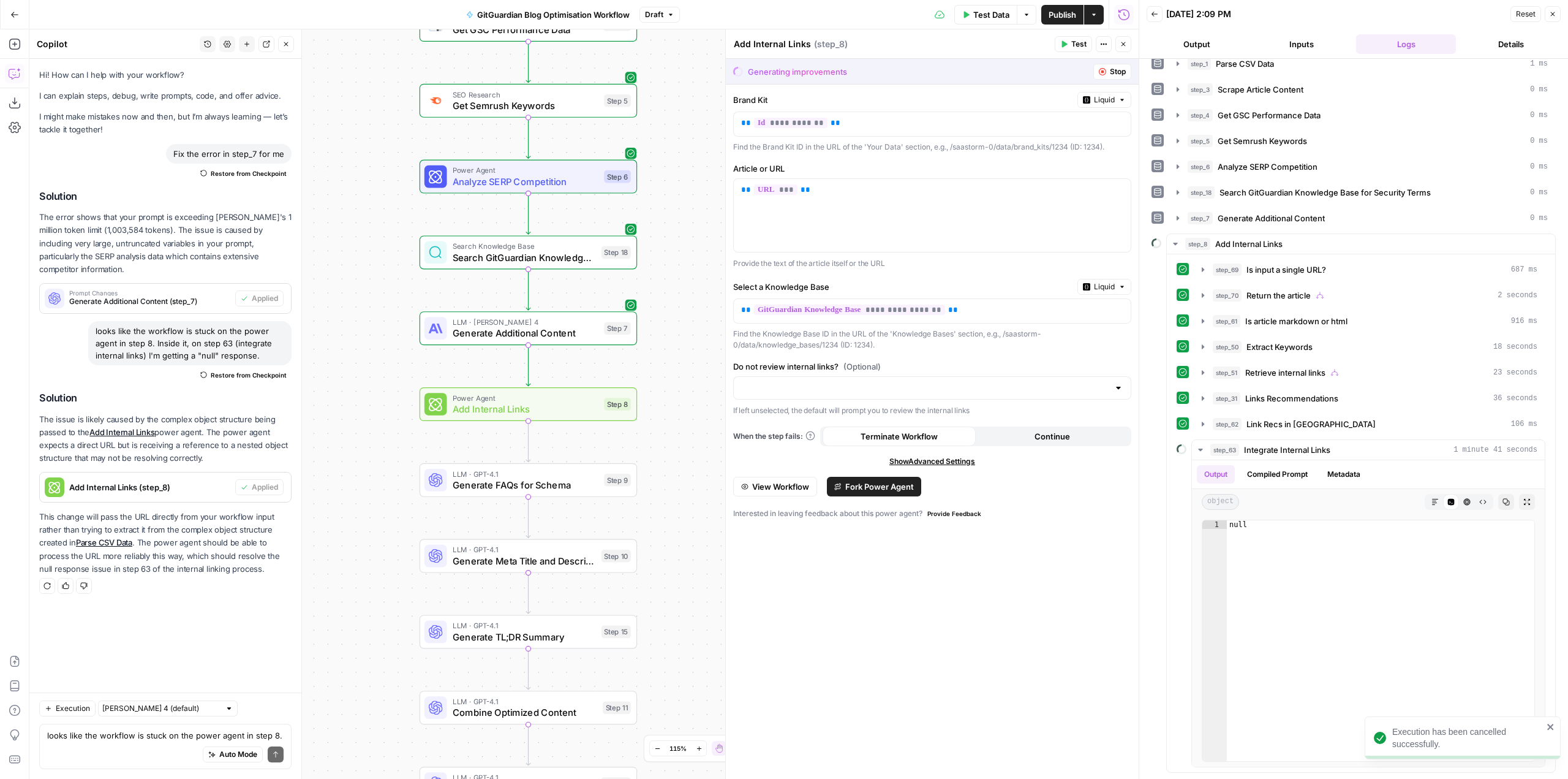
scroll to position [12, 0]
click at [257, 602] on div "Hi! How can I help with your workflow? I can explain steps, debug, write prompt…" at bounding box center [165, 375] width 272 height 634
click at [1107, 75] on button "Stop" at bounding box center [1113, 71] width 38 height 16
click at [1051, 14] on span "Publish" at bounding box center [1062, 15] width 28 height 12
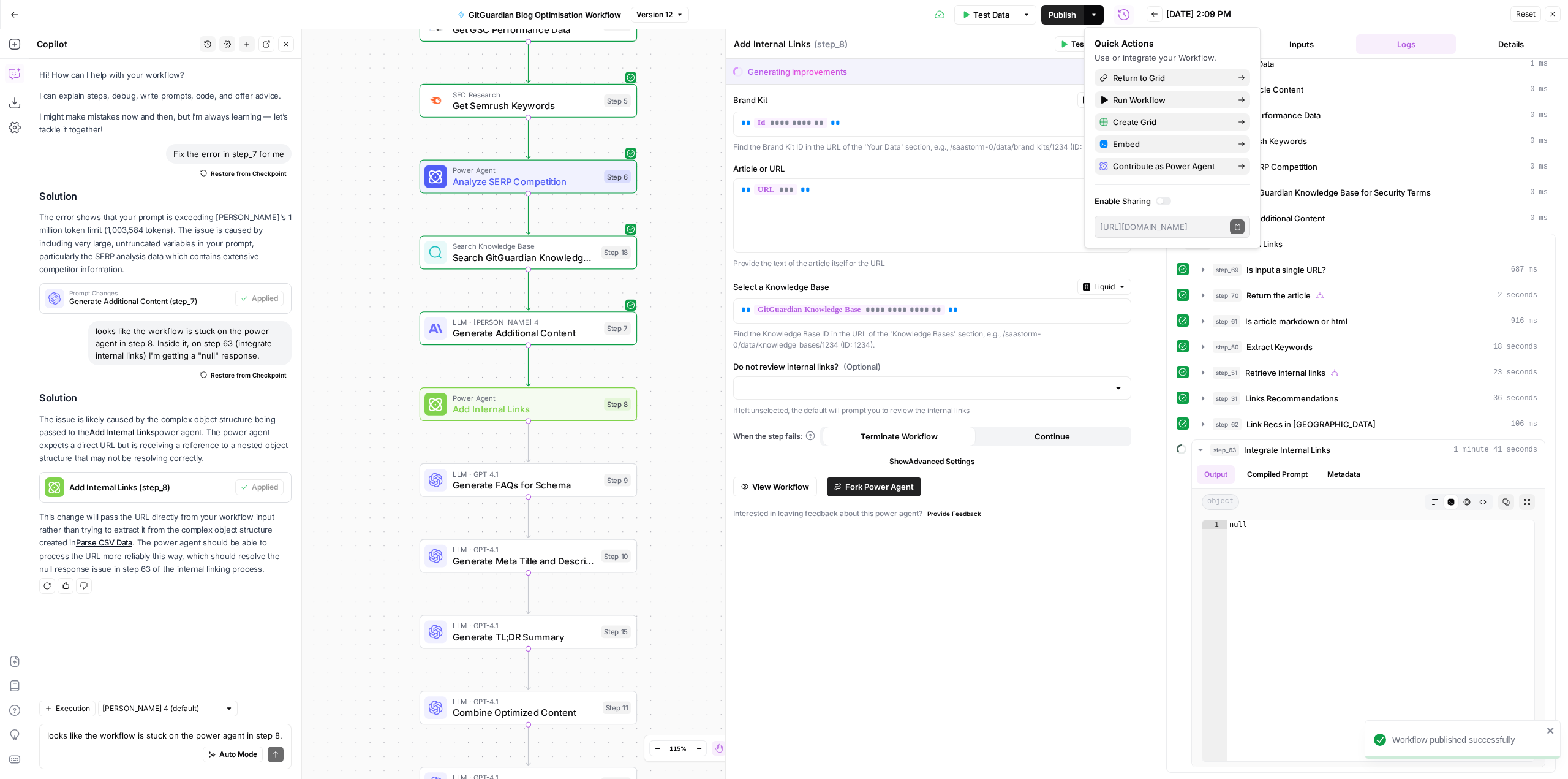
click at [830, 5] on div "Test Data Options Publish Actions Run History" at bounding box center [914, 14] width 450 height 29
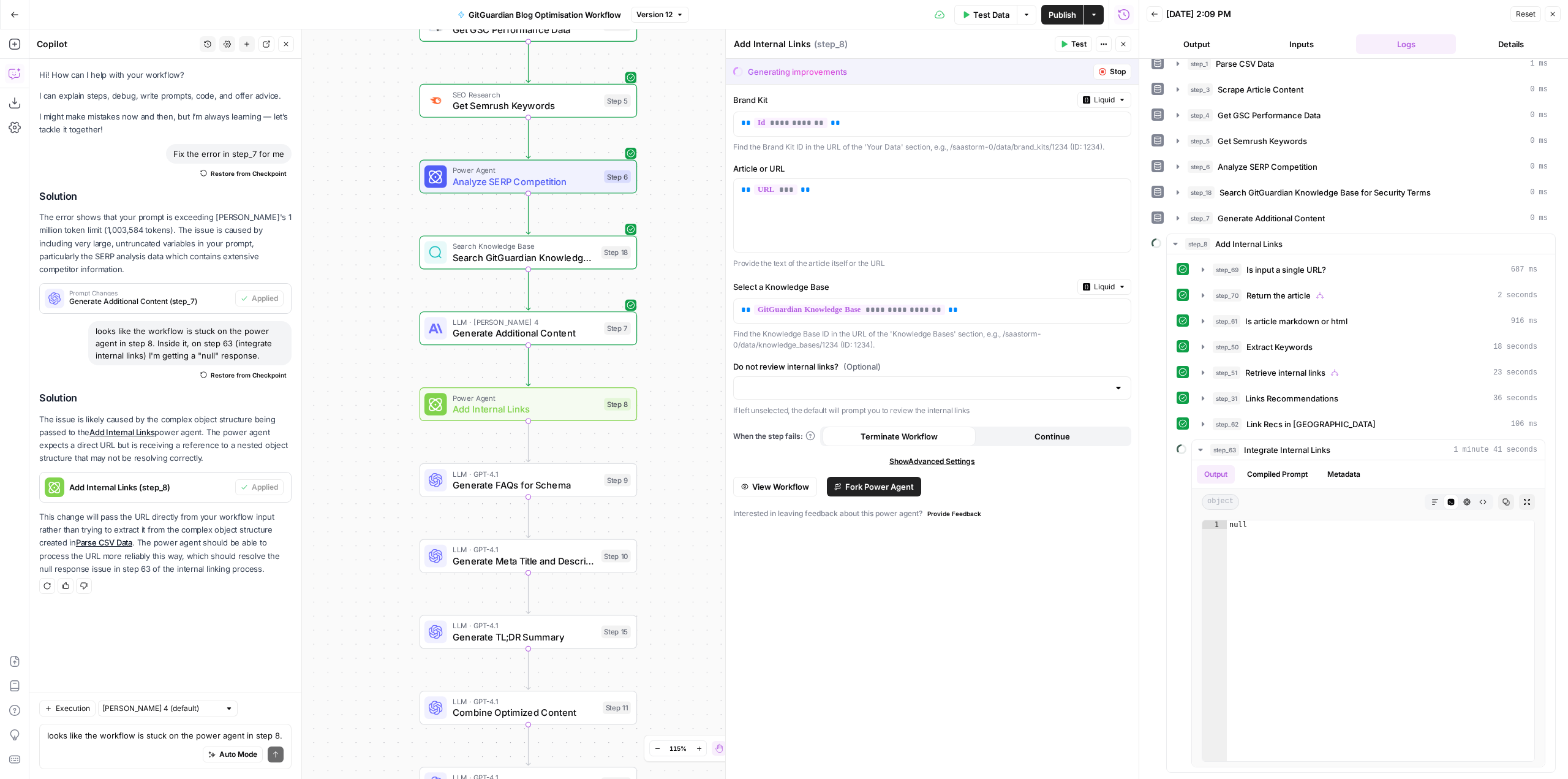
drag, startPoint x: 264, startPoint y: 346, endPoint x: 92, endPoint y: 321, distance: 173.8
click at [92, 321] on div "looks like the workflow is stuck on the power agent in step 8. Inside it, on st…" at bounding box center [190, 343] width 203 height 44
copy div "looks like the workflow is stuck on the power agent in step 8. Inside it, on st…"
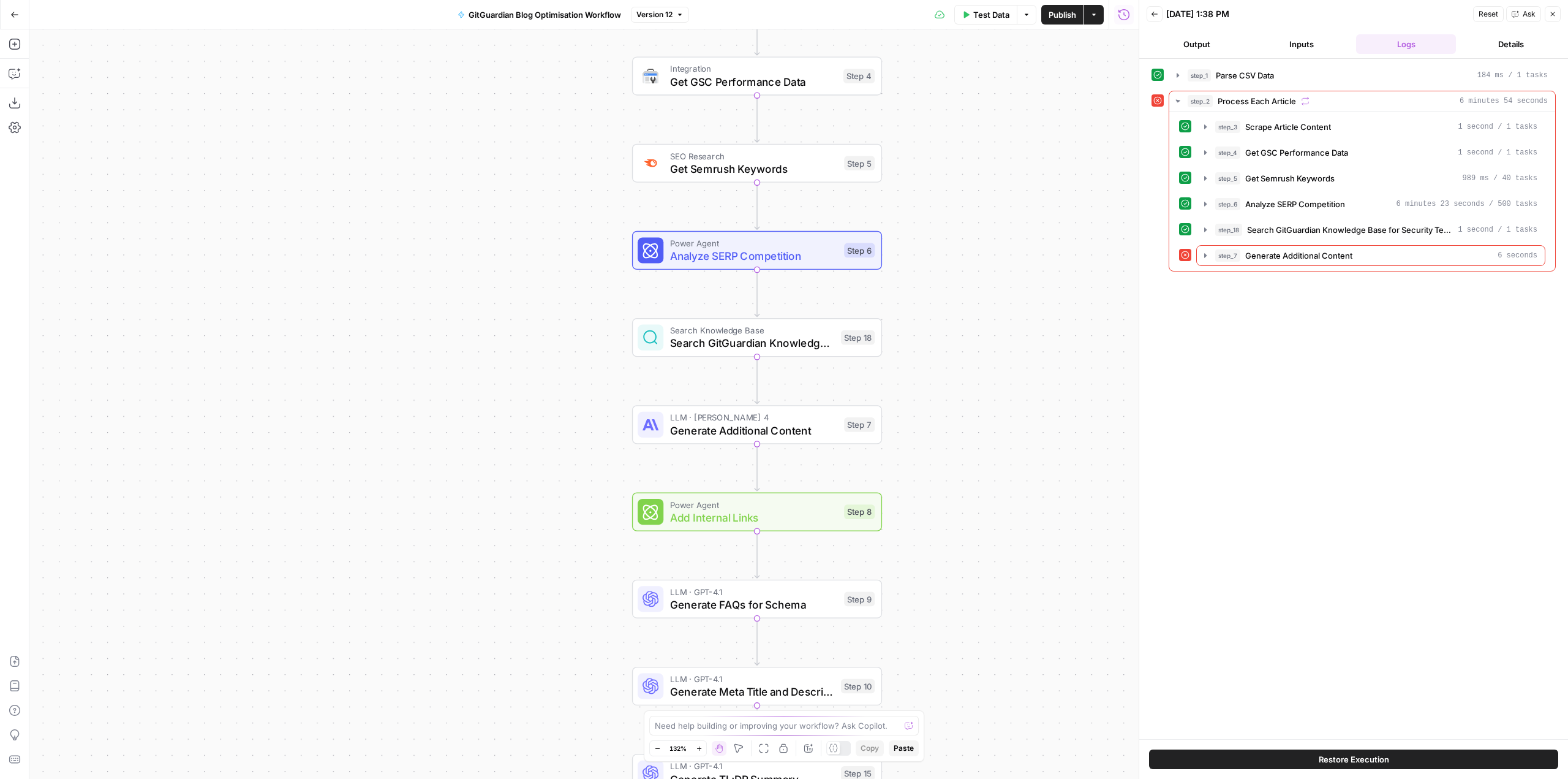
click at [23, 80] on button "Copilot" at bounding box center [15, 73] width 20 height 20
click at [169, 736] on textarea at bounding box center [166, 735] width 237 height 12
type textarea "looks like the workflow is stuck on the power agent in step 8. Inside it, on st…"
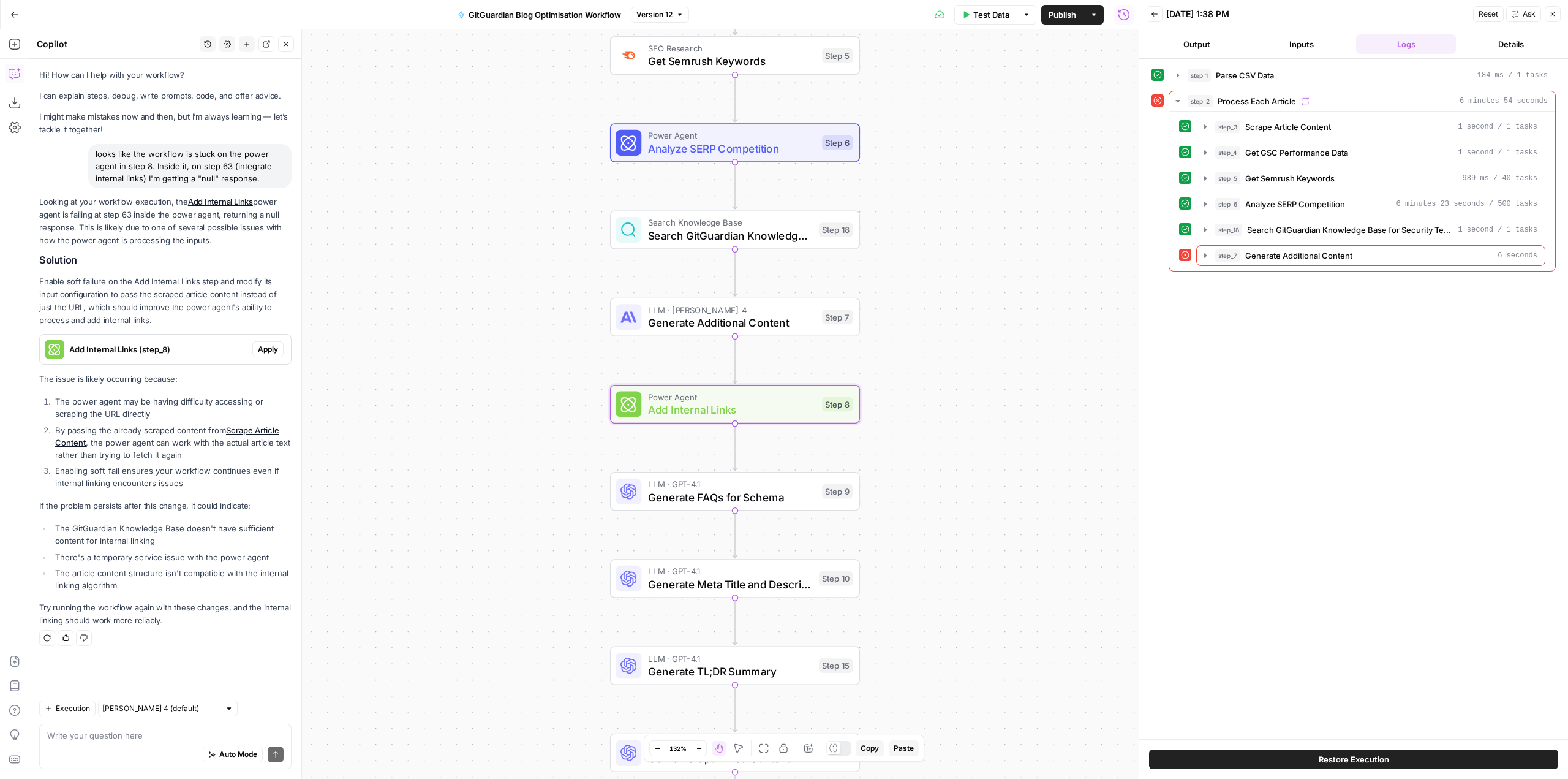
click at [274, 351] on span "Apply" at bounding box center [268, 349] width 20 height 11
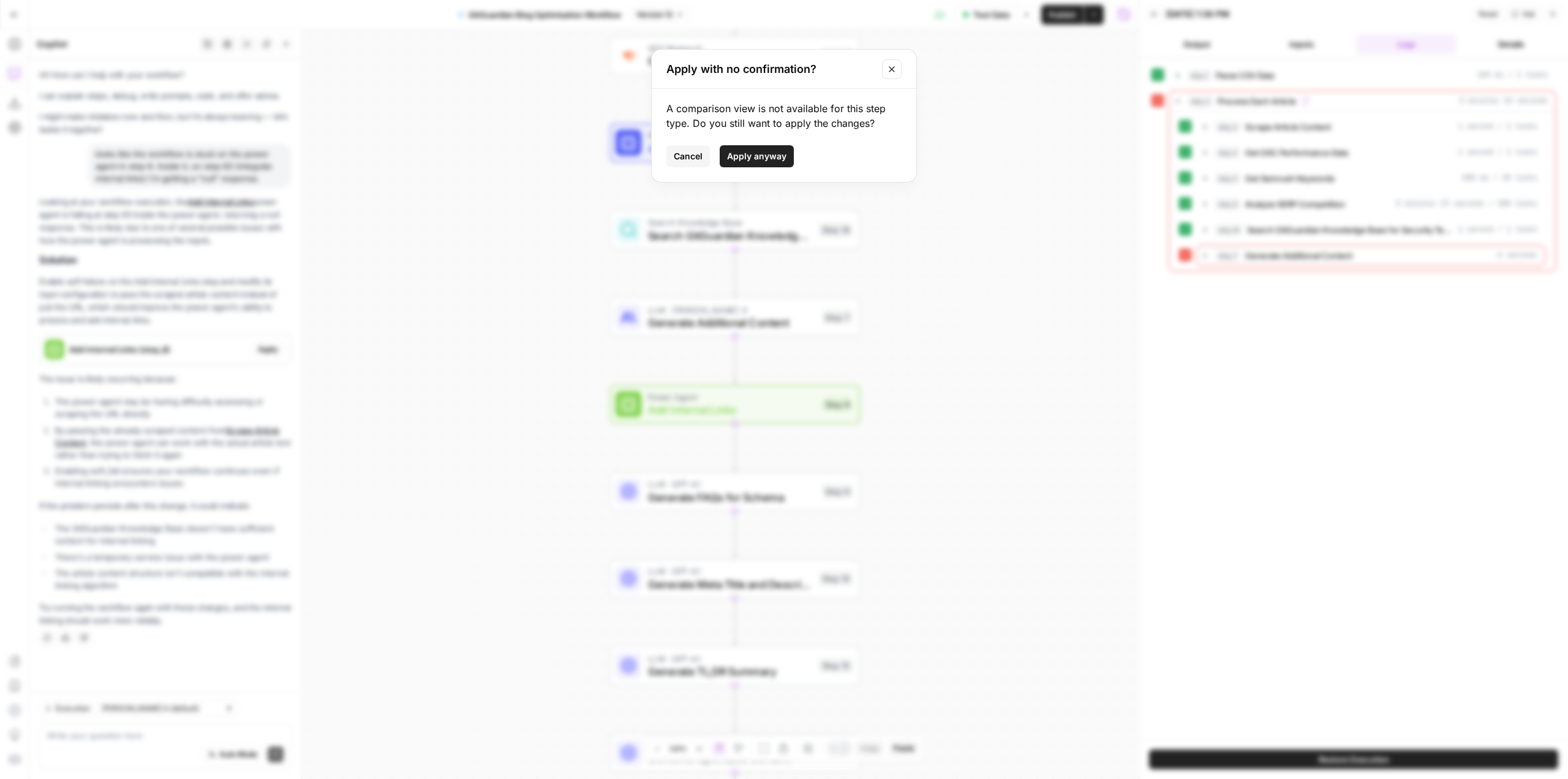
click at [772, 152] on span "Apply anyway" at bounding box center [757, 157] width 59 height 12
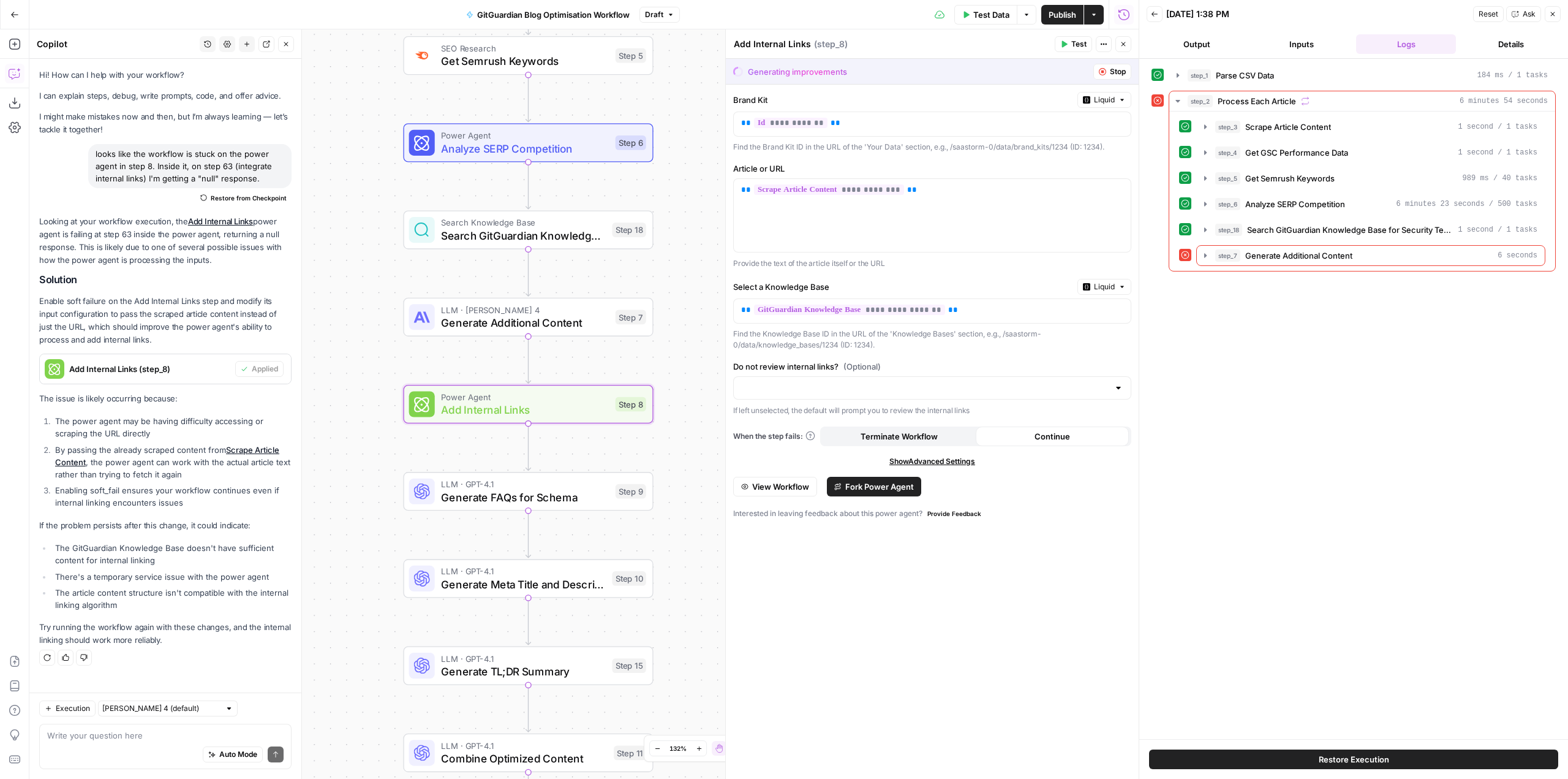
click at [120, 365] on span "Add Internal Links (step_8)" at bounding box center [149, 369] width 161 height 12
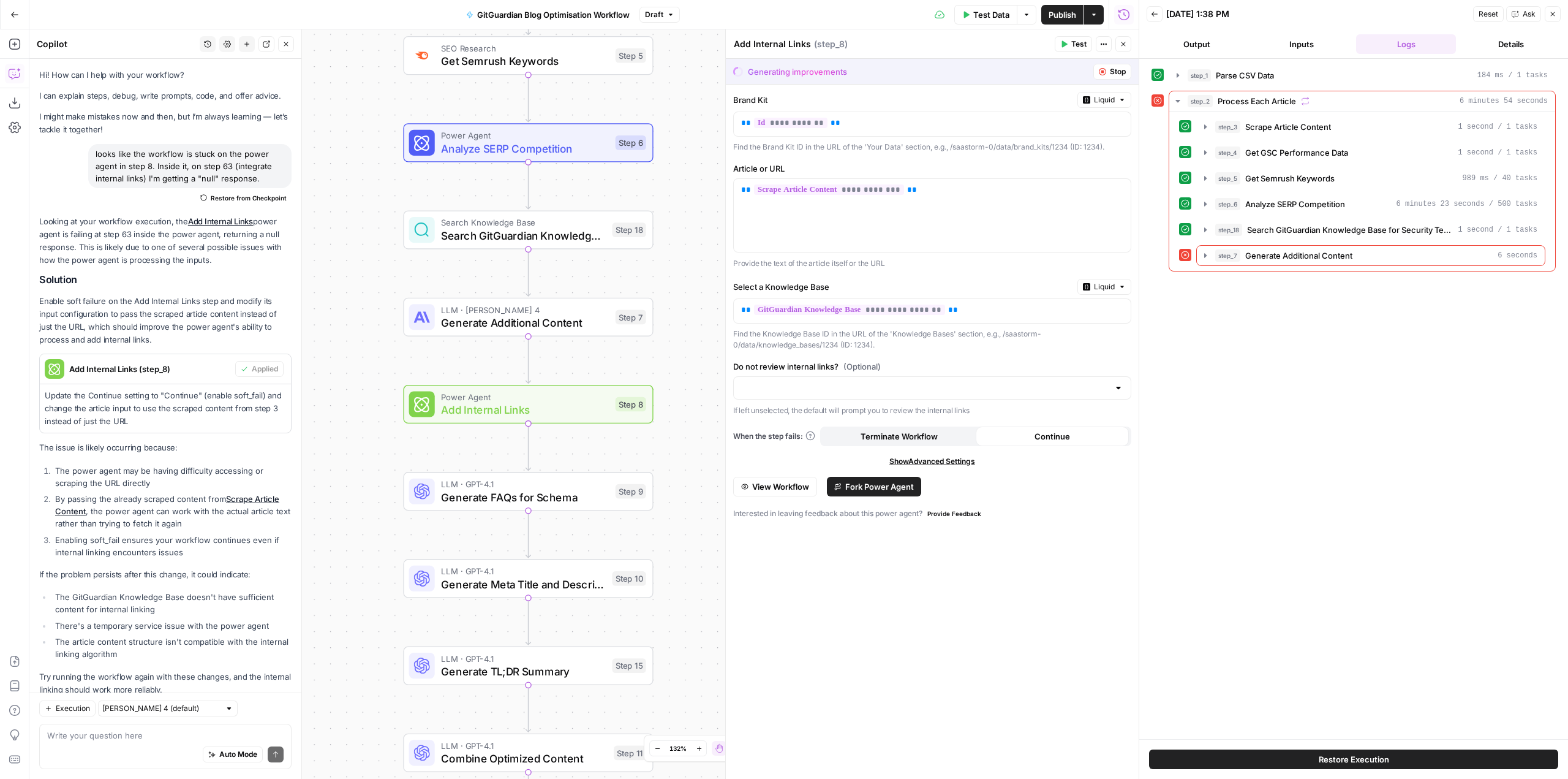
scroll to position [33, 0]
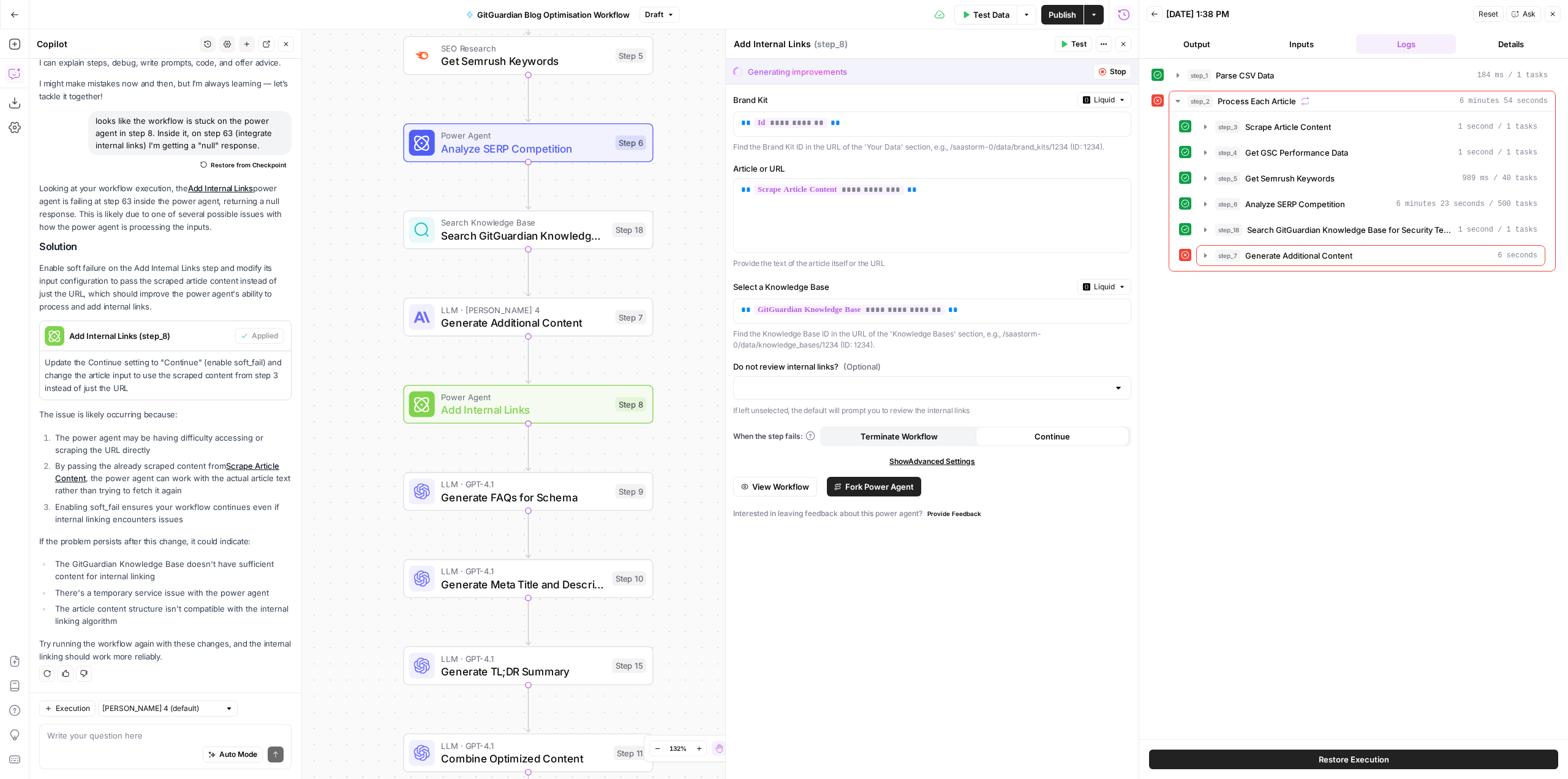
click at [1103, 72] on icon "button" at bounding box center [1103, 71] width 7 height 7
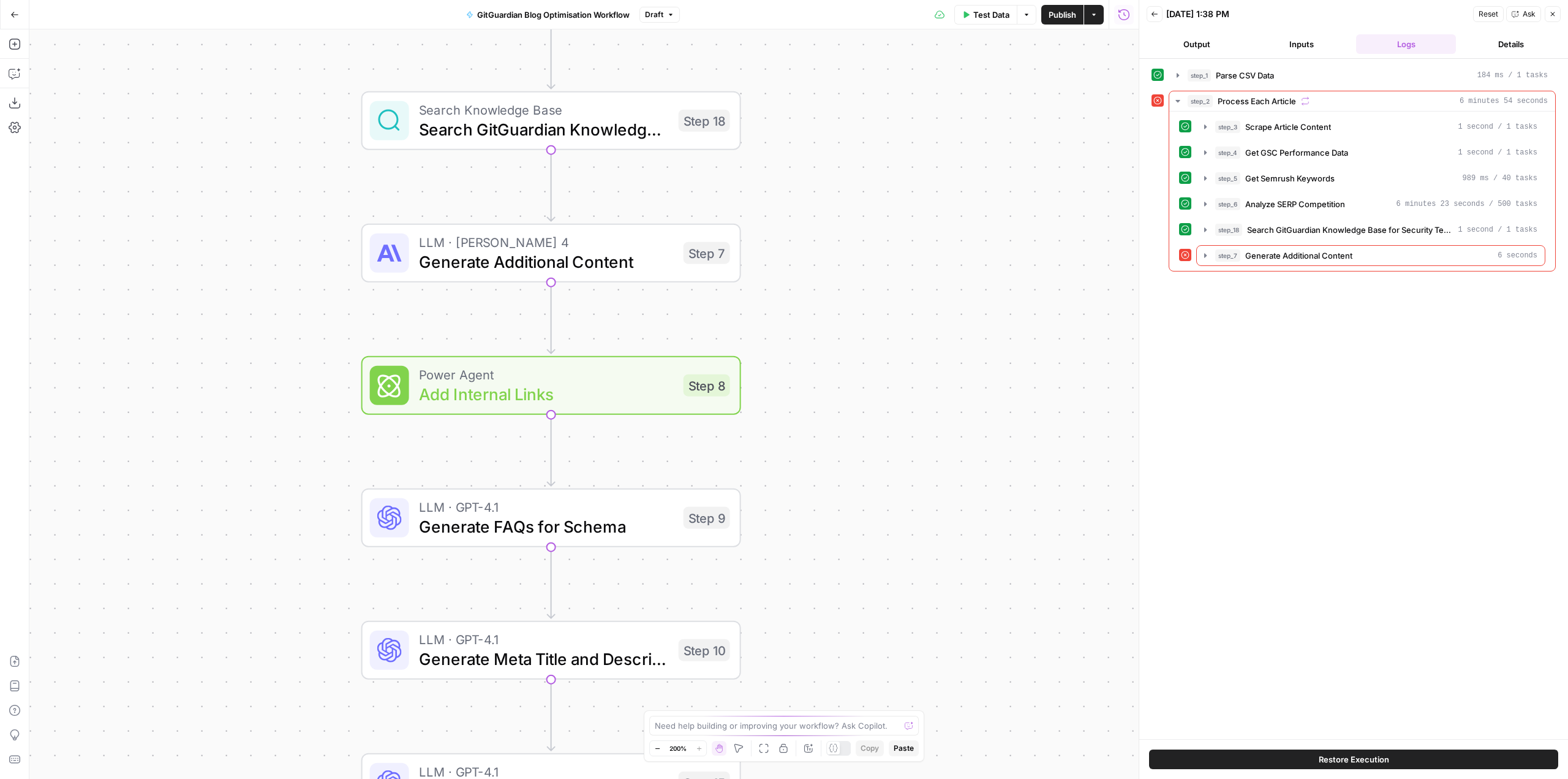
drag, startPoint x: 678, startPoint y: 552, endPoint x: 879, endPoint y: 405, distance: 249.0
click at [879, 405] on div "Workflow Input Settings Inputs Run Code · Python Parse CSV Data Step 1 Web Page…" at bounding box center [584, 404] width 1109 height 749
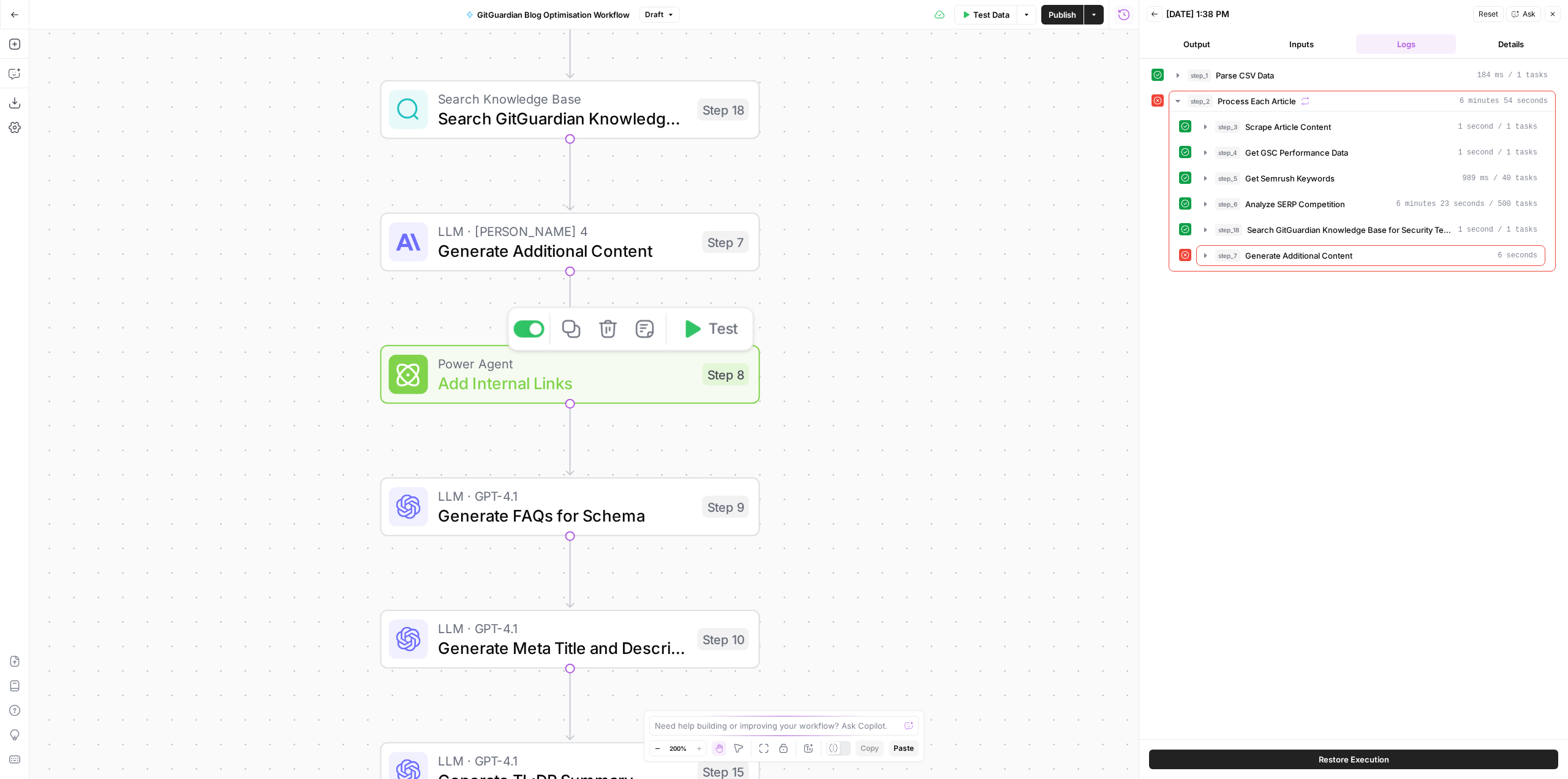
click at [753, 385] on div "Power Agent Add Internal Links Step 8 Copy step Delete step Add Note Test" at bounding box center [570, 374] width 380 height 59
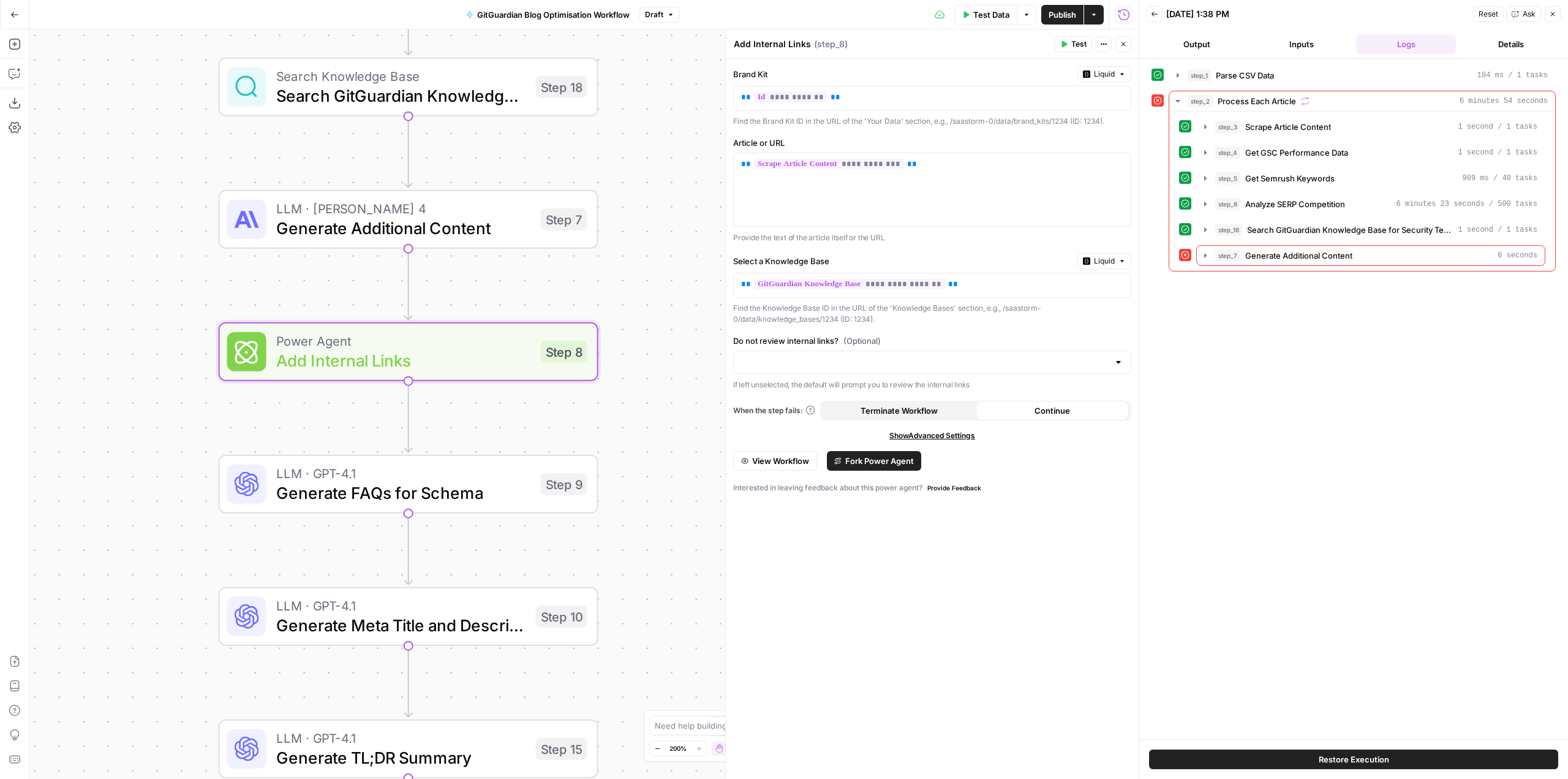
drag, startPoint x: 333, startPoint y: 285, endPoint x: 171, endPoint y: 263, distance: 163.5
click at [171, 263] on div "Workflow Input Settings Inputs Run Code · Python Parse CSV Data Step 1 Web Page…" at bounding box center [584, 404] width 1109 height 749
click at [553, 324] on div "Copy step Delete step Add Note Test" at bounding box center [469, 306] width 246 height 44
click at [563, 306] on span "Test" at bounding box center [562, 306] width 30 height 22
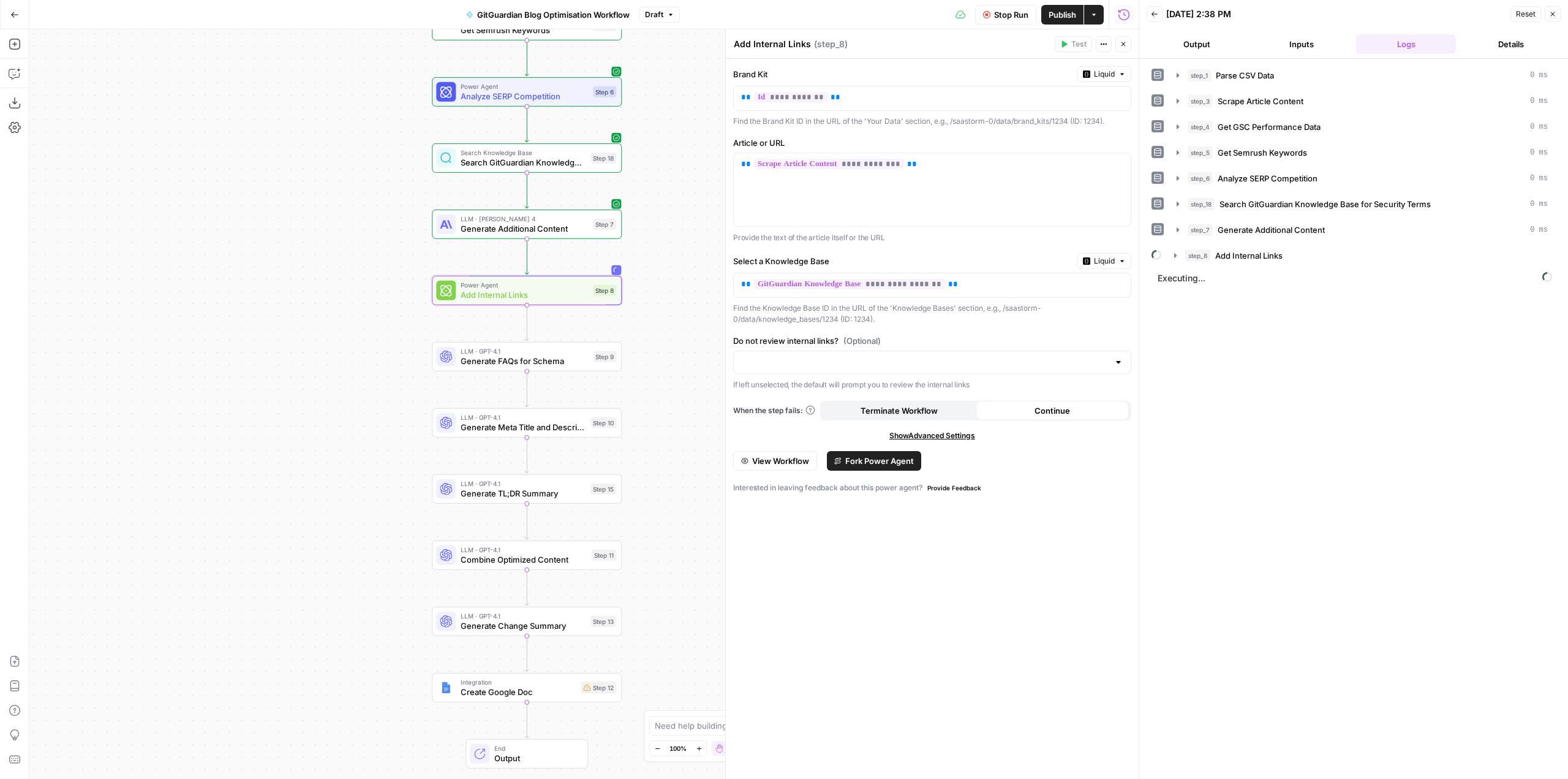
drag, startPoint x: 643, startPoint y: 471, endPoint x: 643, endPoint y: 384, distance: 87.0
click at [643, 384] on div "Workflow Input Settings Inputs Run Code · Python Parse CSV Data Step 1 Web Page…" at bounding box center [584, 404] width 1109 height 749
click at [1174, 253] on icon "button" at bounding box center [1176, 256] width 10 height 10
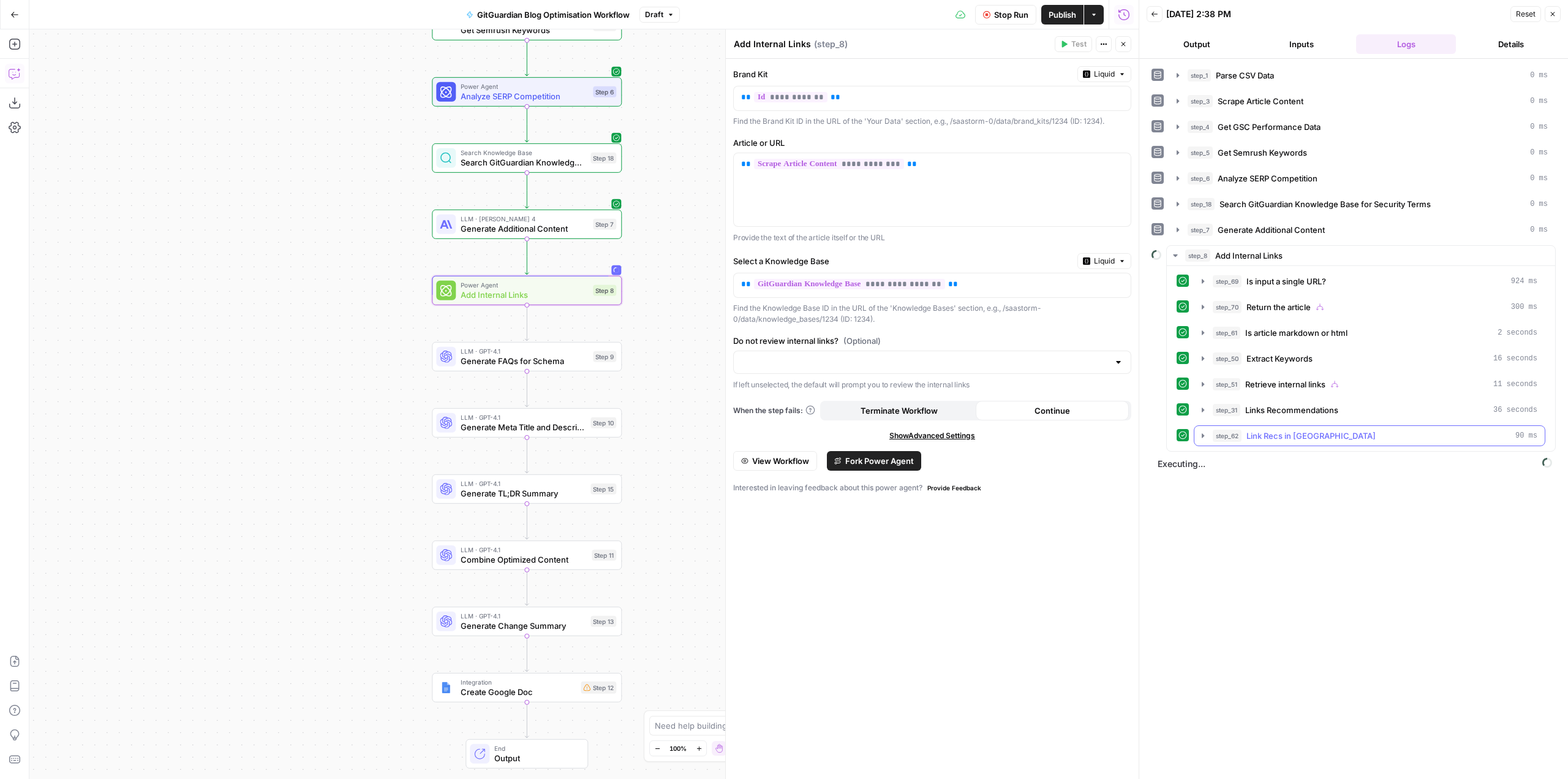
click at [1204, 439] on icon "button" at bounding box center [1203, 436] width 10 height 10
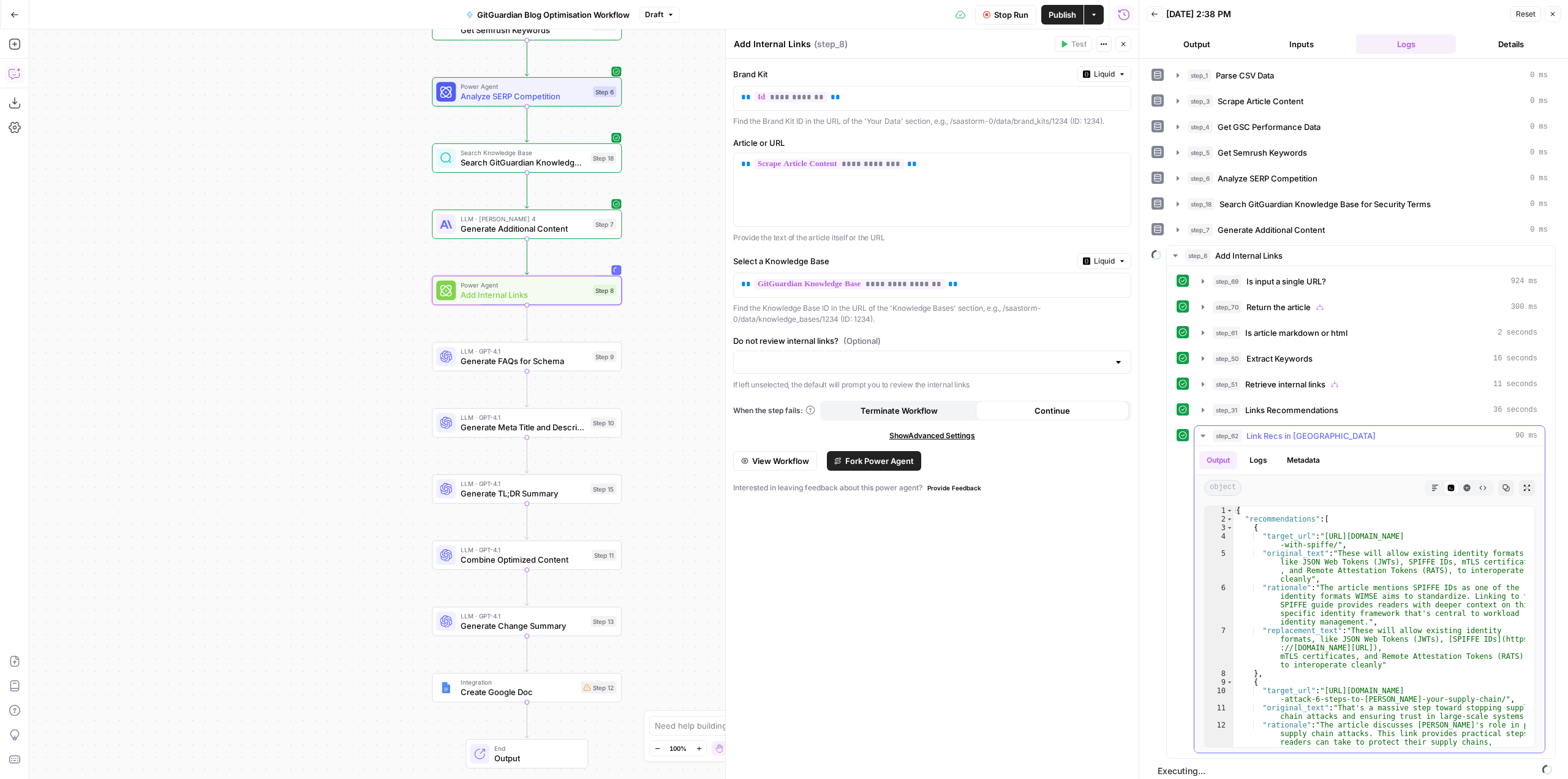
click at [1204, 439] on icon "button" at bounding box center [1203, 436] width 10 height 10
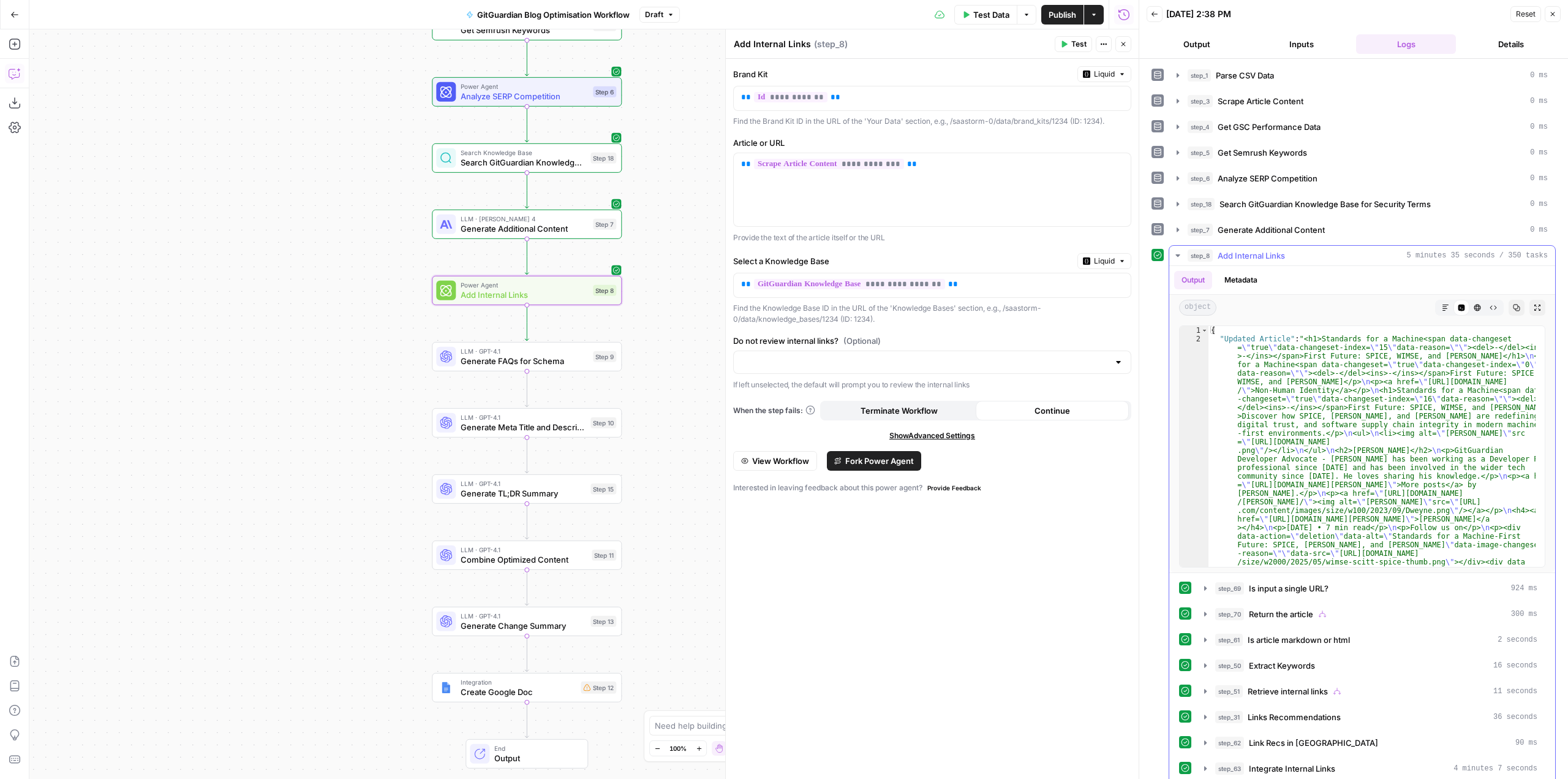
click at [1177, 253] on icon "button" at bounding box center [1178, 256] width 10 height 10
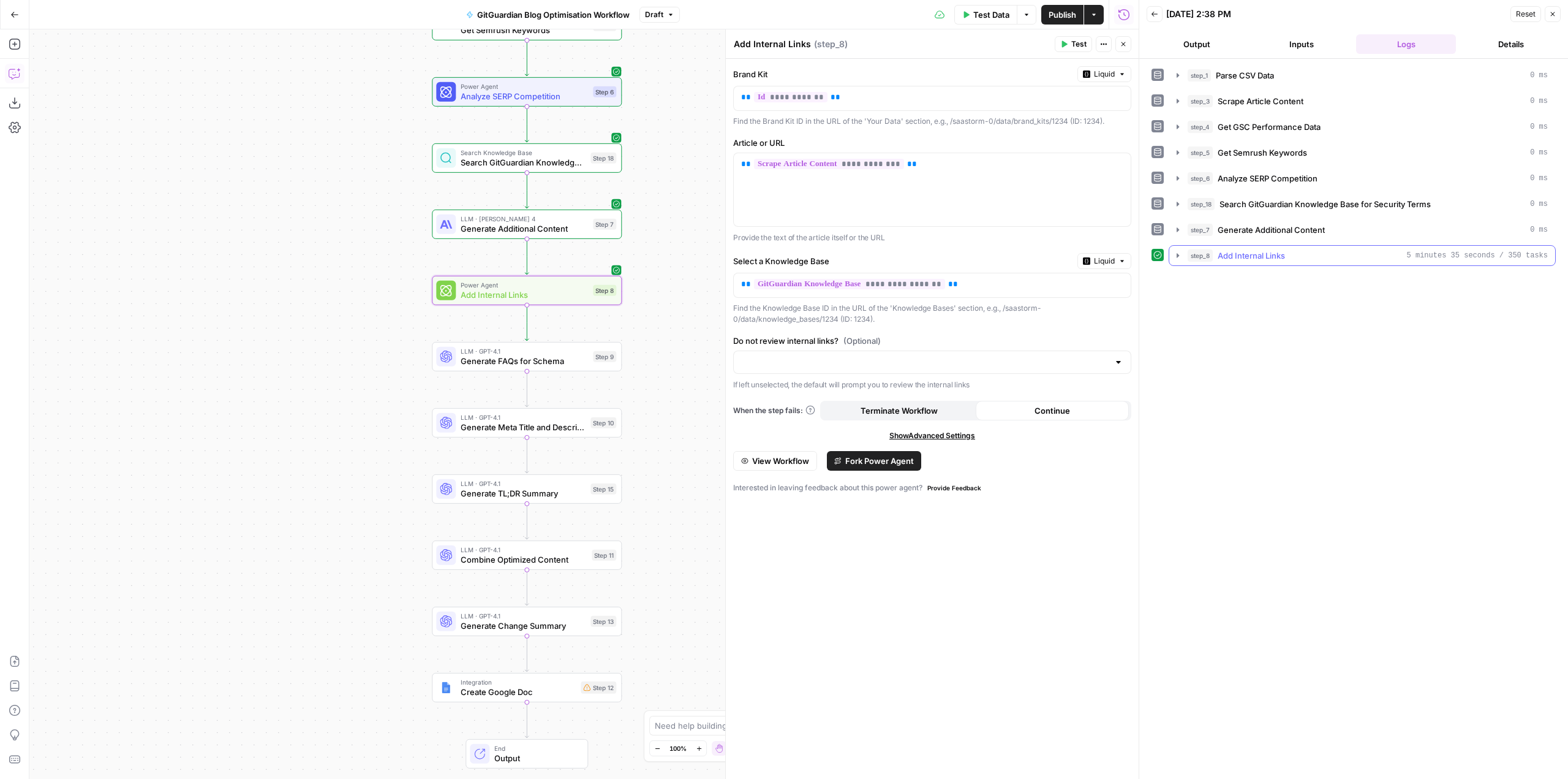
click at [1177, 253] on icon "button" at bounding box center [1178, 256] width 10 height 10
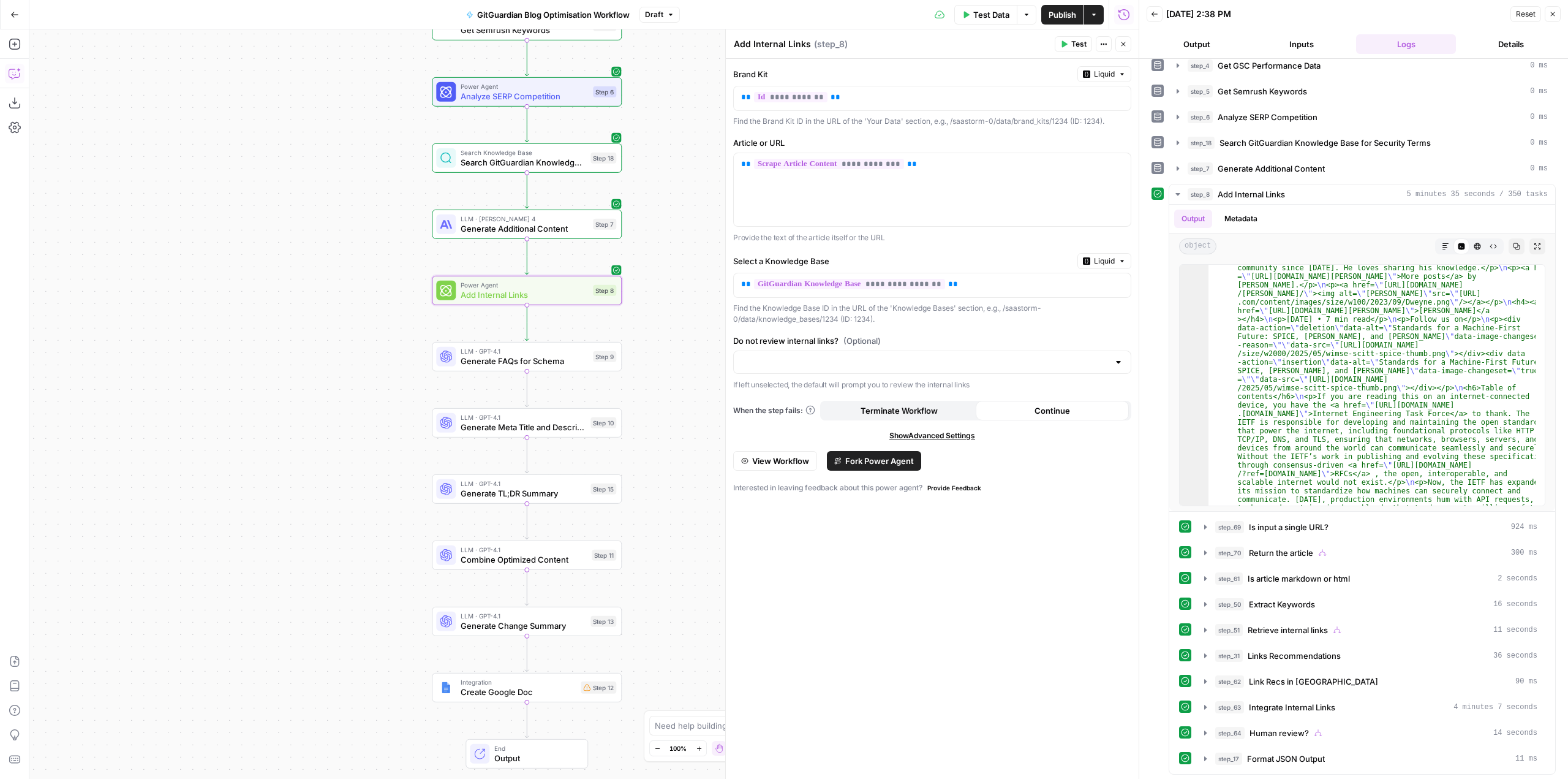
scroll to position [63, 0]
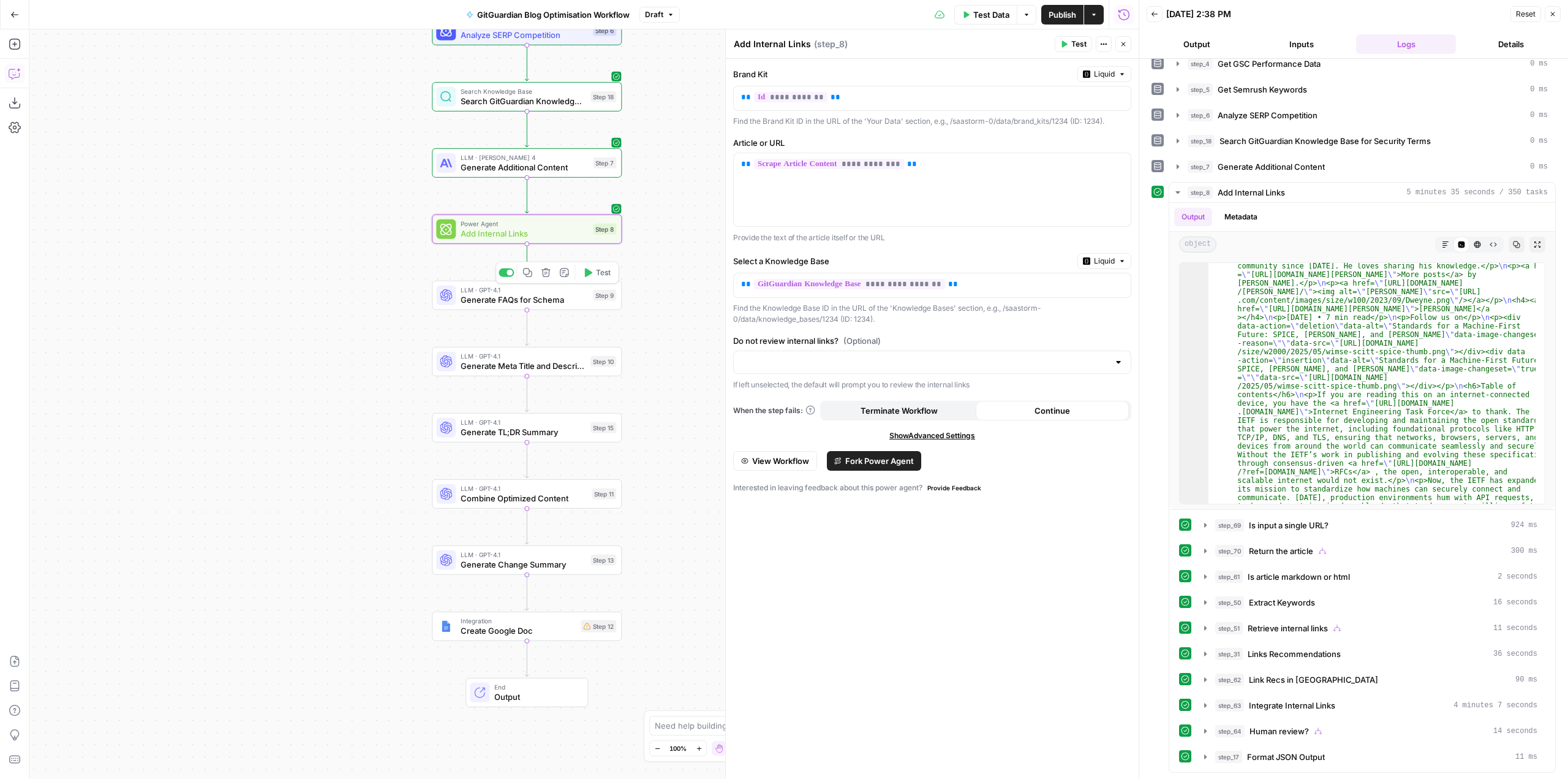
click at [599, 267] on span "Test" at bounding box center [603, 272] width 15 height 11
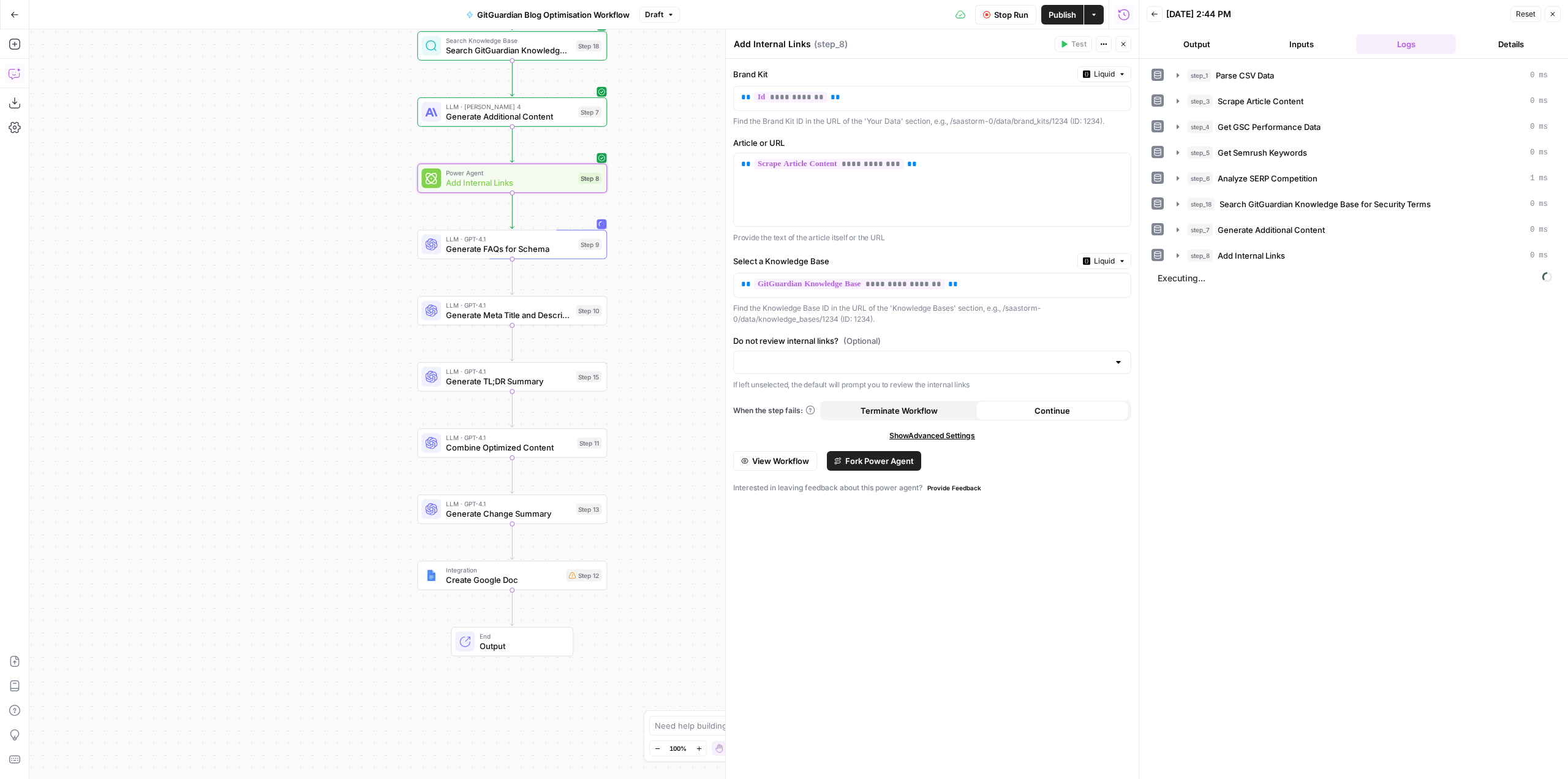
drag, startPoint x: 660, startPoint y: 427, endPoint x: 646, endPoint y: 376, distance: 52.9
click at [646, 376] on div "Workflow Input Settings Inputs Run Code · Python Parse CSV Data Step 1 Web Page…" at bounding box center [584, 404] width 1109 height 749
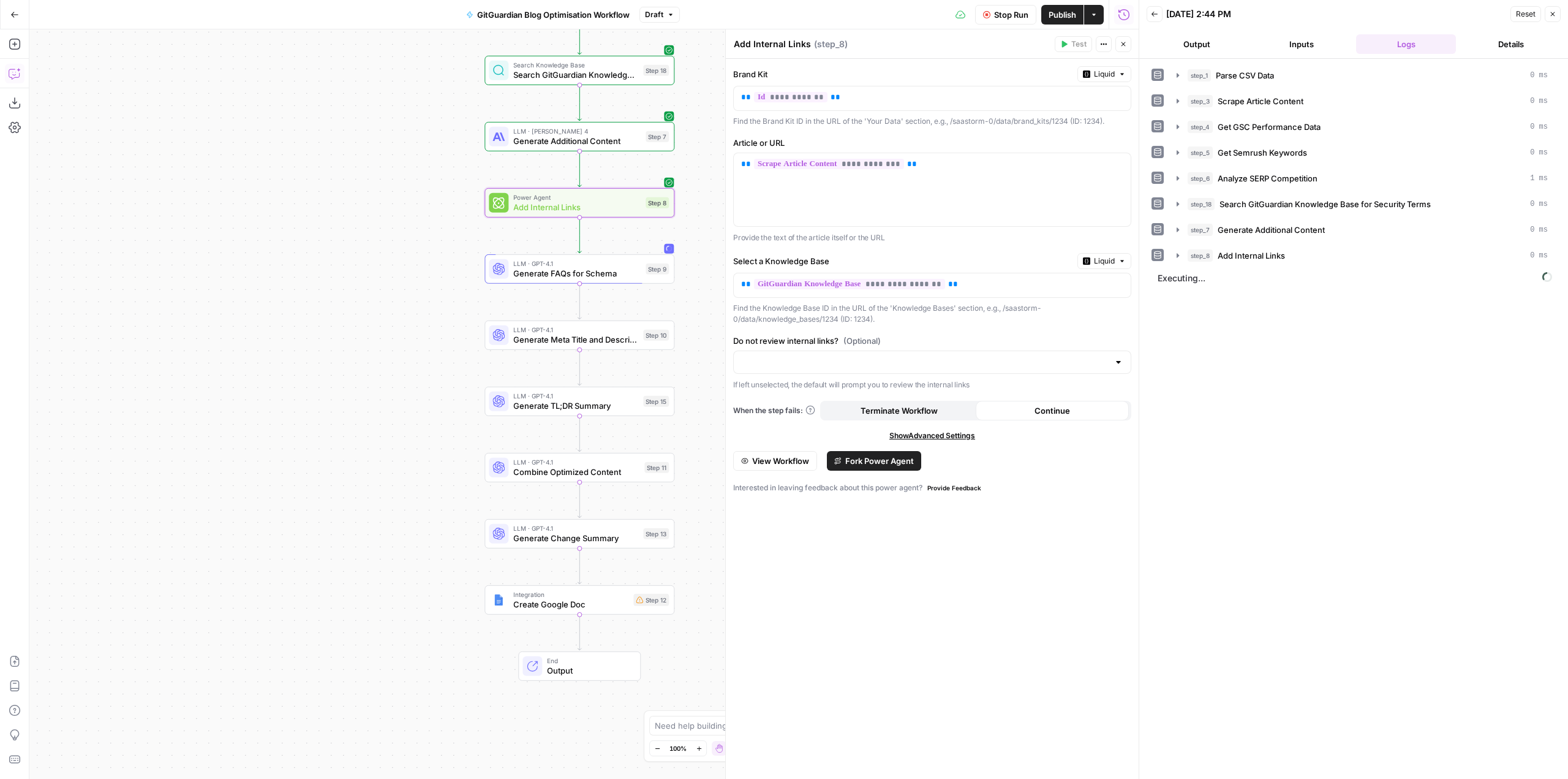
drag, startPoint x: 646, startPoint y: 376, endPoint x: 713, endPoint y: 401, distance: 71.5
click at [713, 401] on div "Workflow Input Settings Inputs Run Code · Python Parse CSV Data Step 1 Web Page…" at bounding box center [584, 404] width 1109 height 749
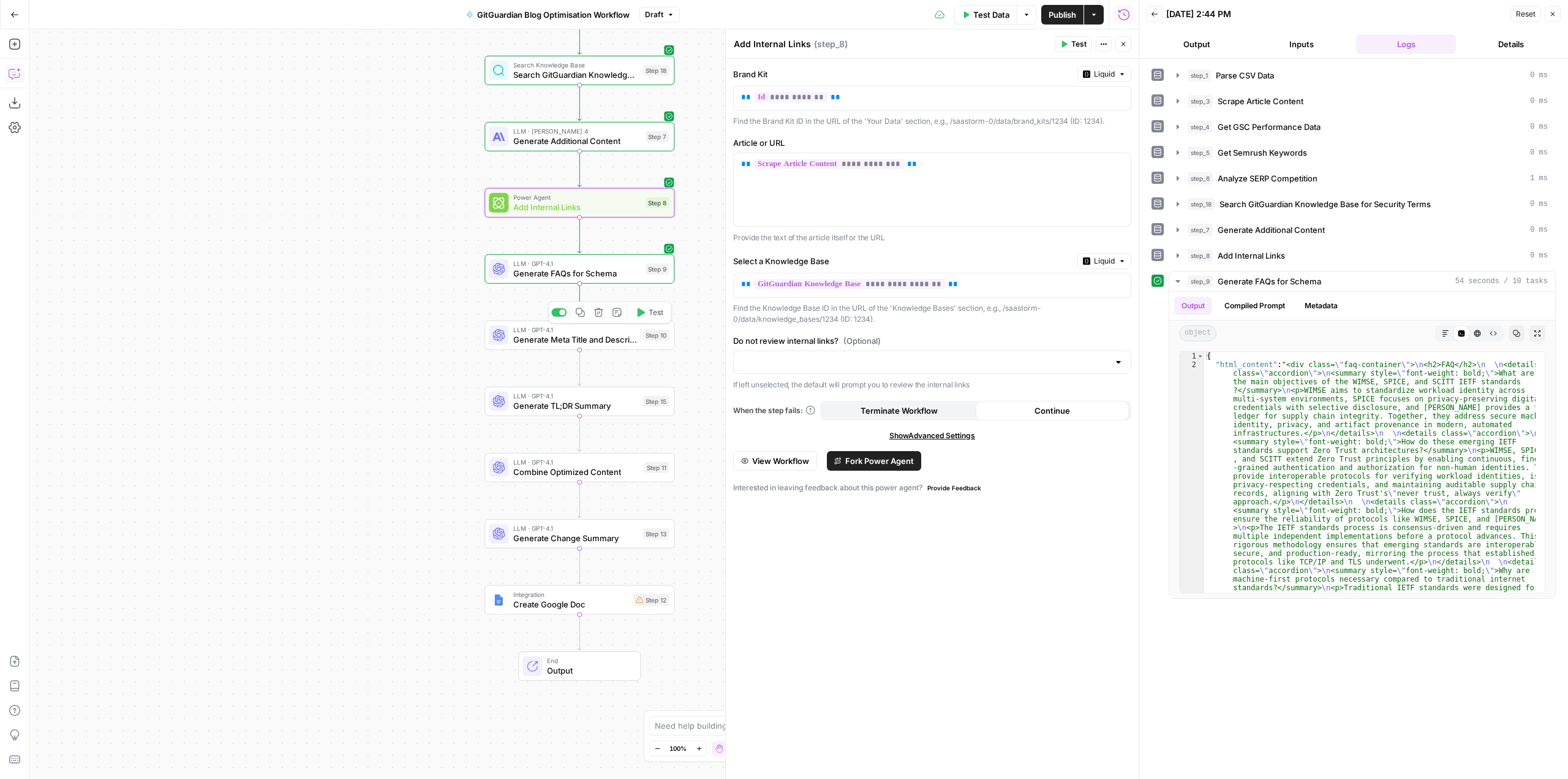
click at [650, 316] on span "Test" at bounding box center [656, 312] width 15 height 11
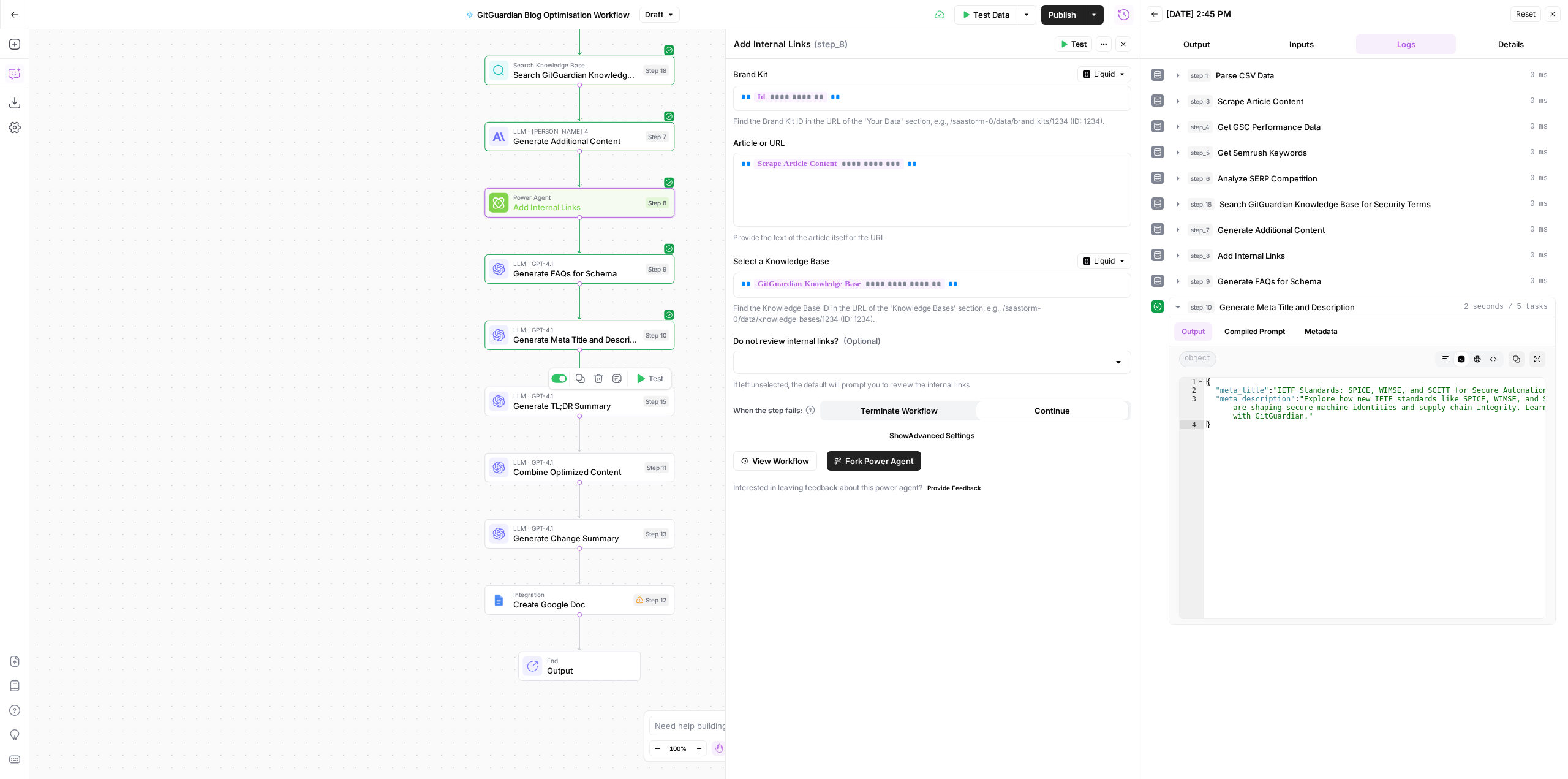
click at [646, 380] on button "Test" at bounding box center [649, 378] width 38 height 16
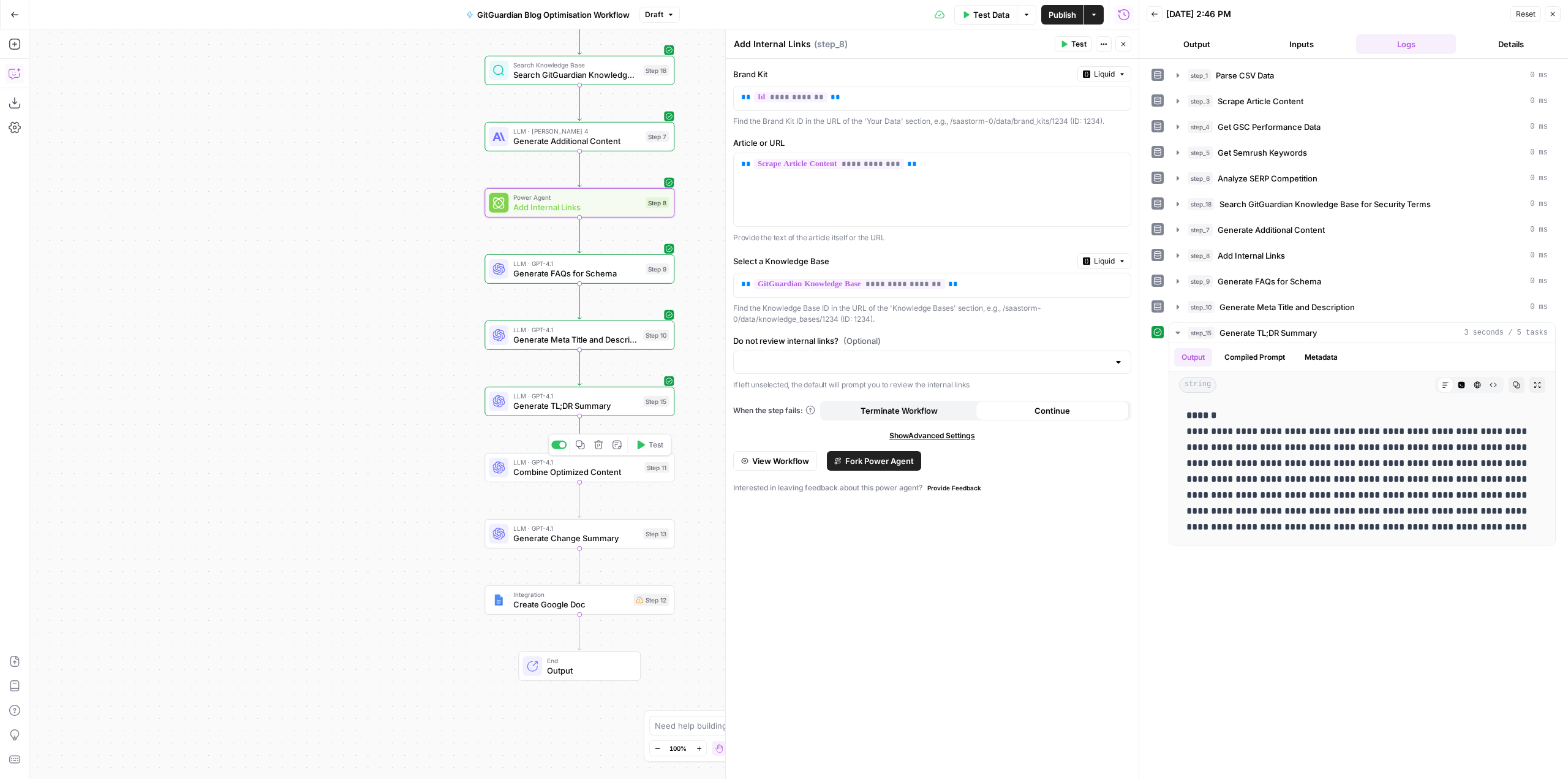
click at [638, 447] on icon "button" at bounding box center [641, 445] width 7 height 9
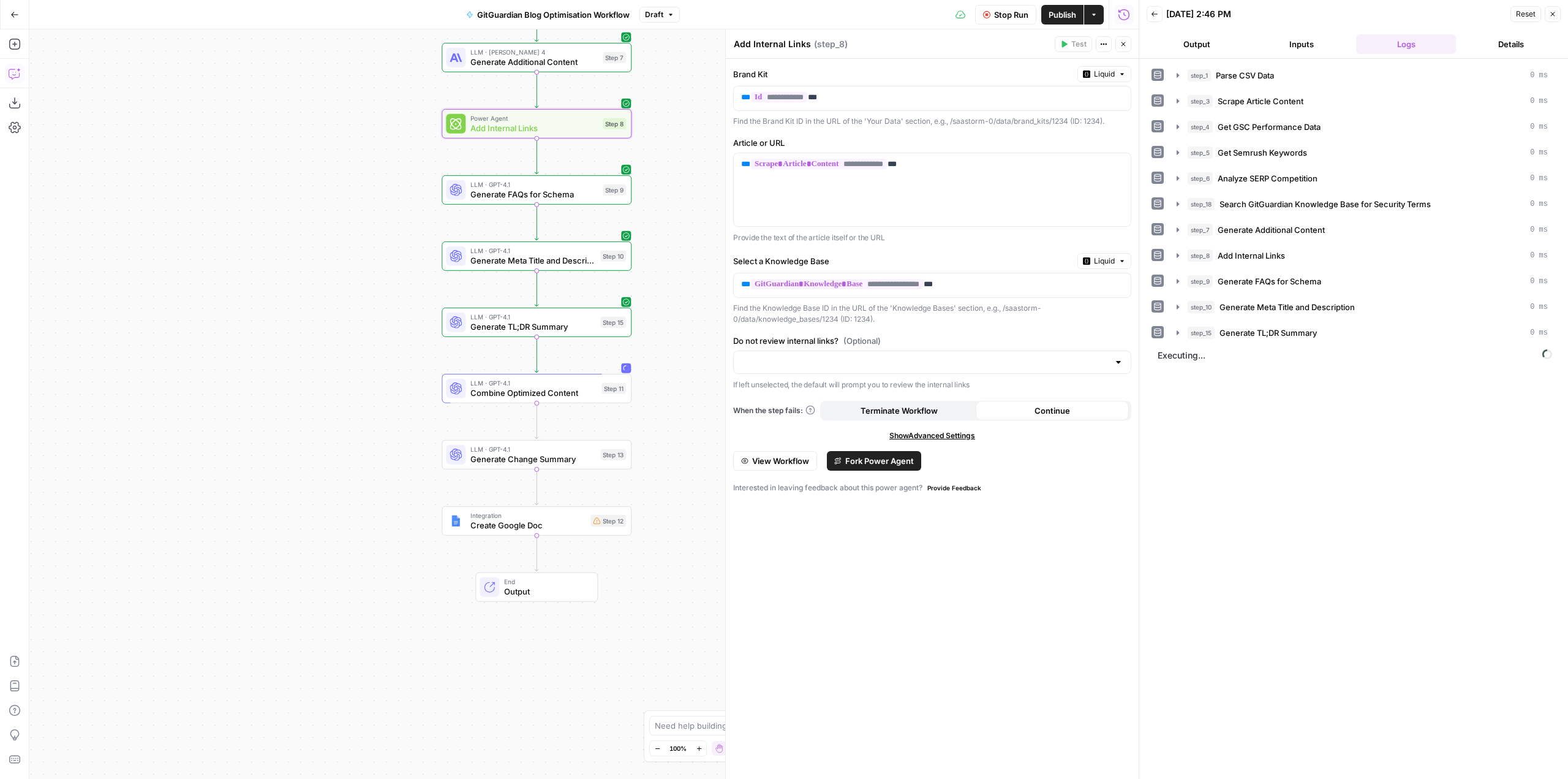
drag, startPoint x: 673, startPoint y: 481, endPoint x: 633, endPoint y: 415, distance: 77.2
click at [633, 415] on div "Workflow Input Settings Inputs Run Code · Python Parse CSV Data Step 1 Web Page…" at bounding box center [584, 404] width 1109 height 749
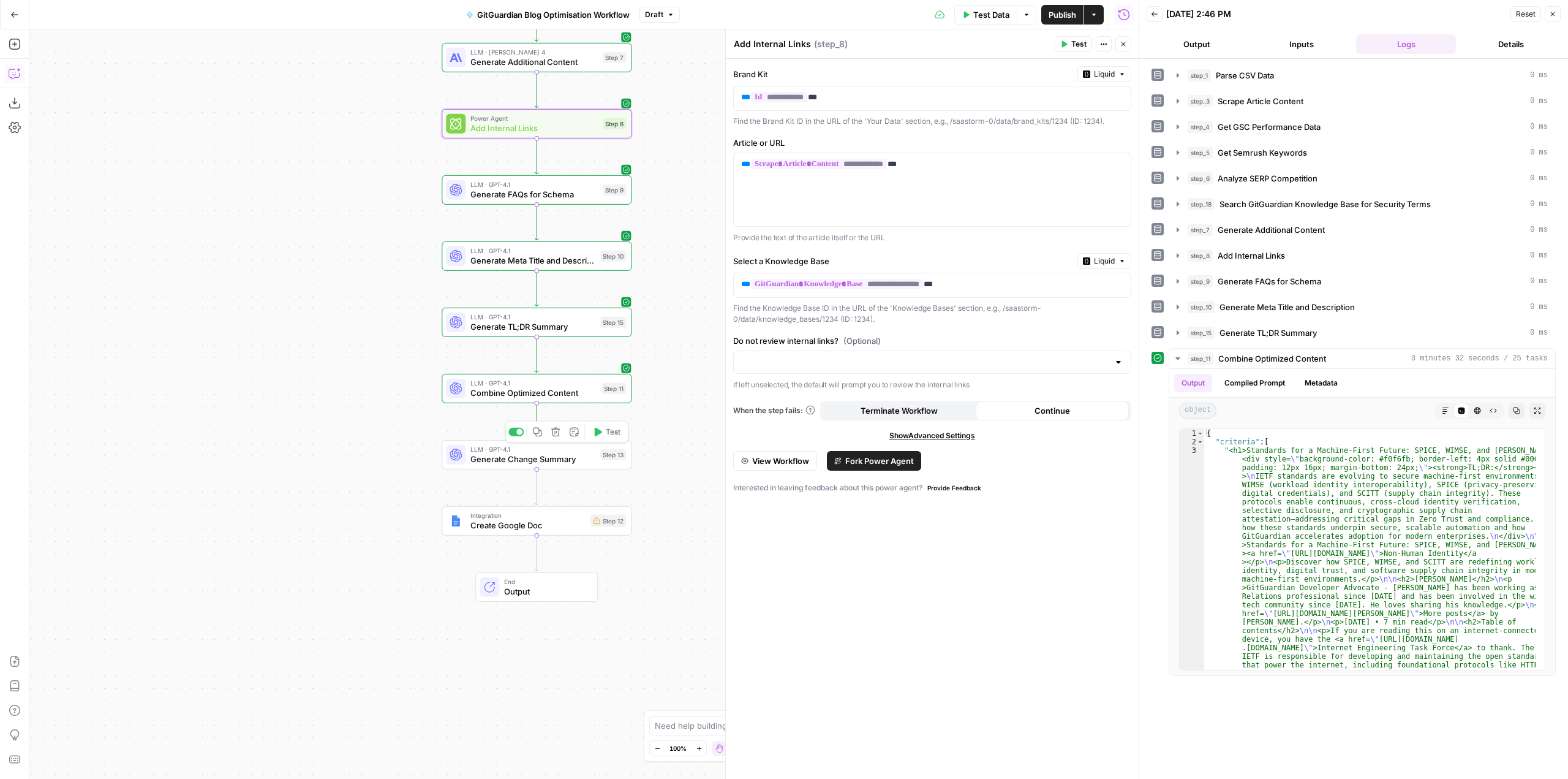
click at [619, 430] on span "Test" at bounding box center [613, 432] width 15 height 11
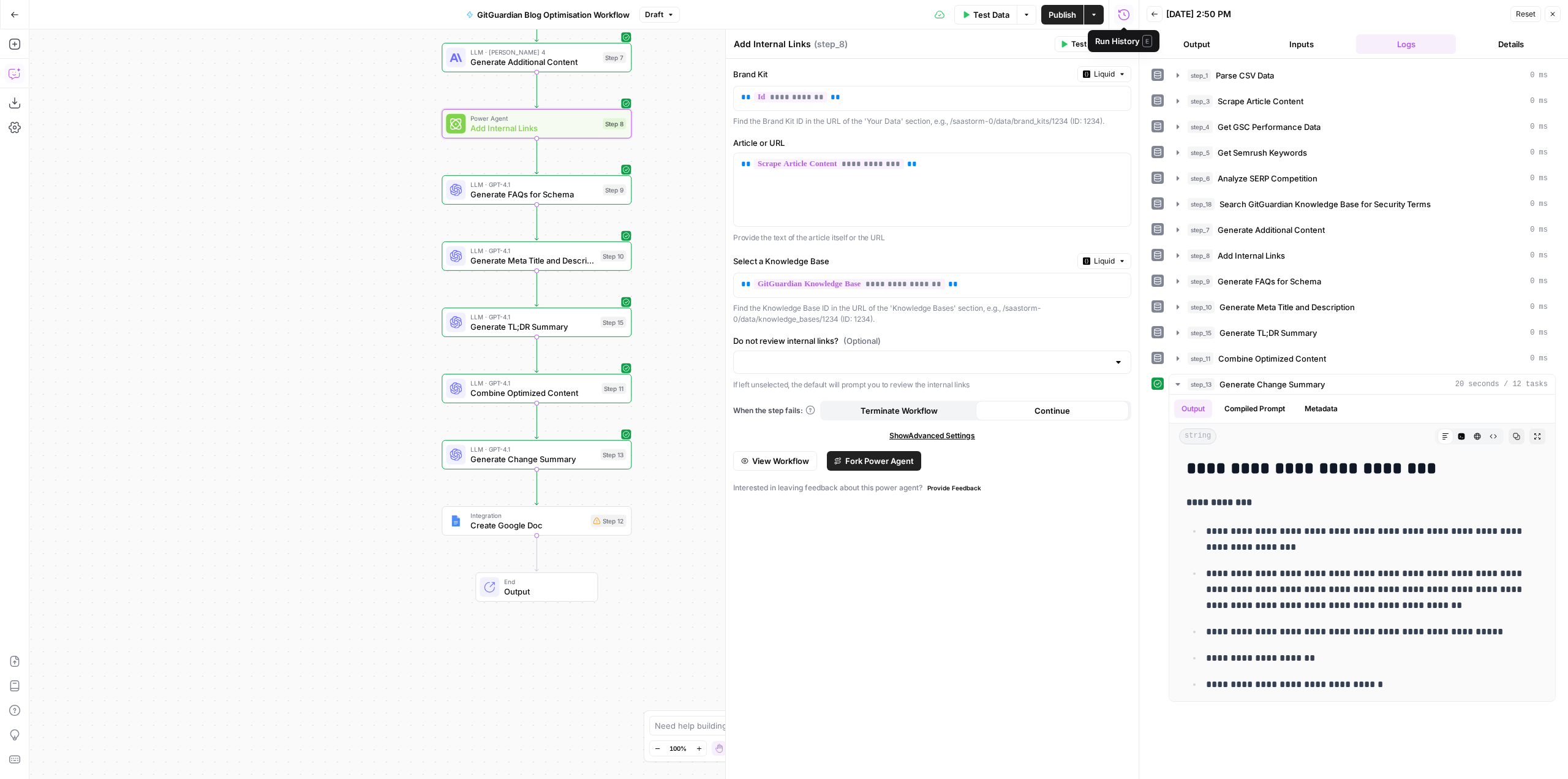
click at [1065, 15] on span "Publish" at bounding box center [1062, 15] width 28 height 12
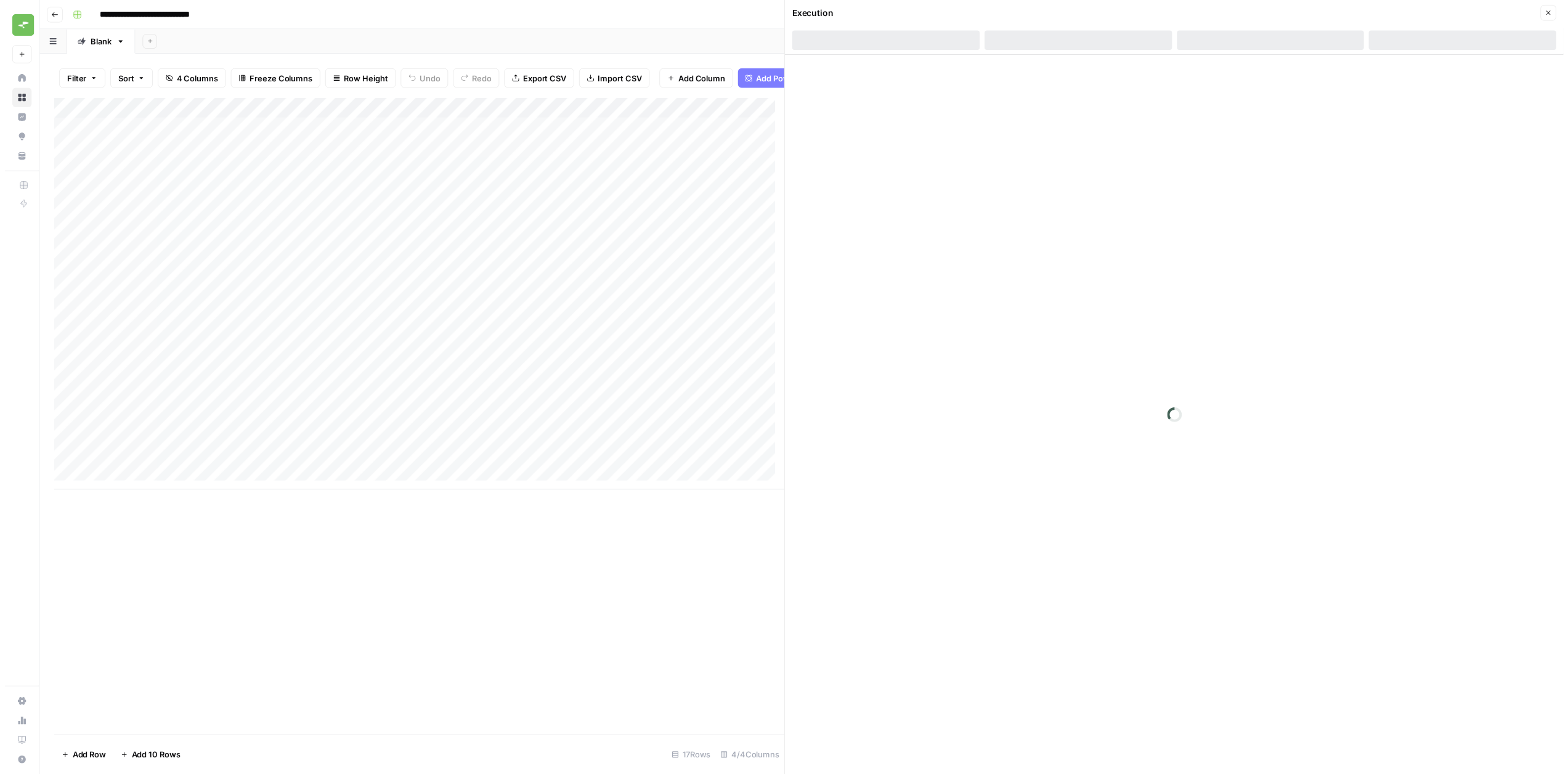
scroll to position [0, 126]
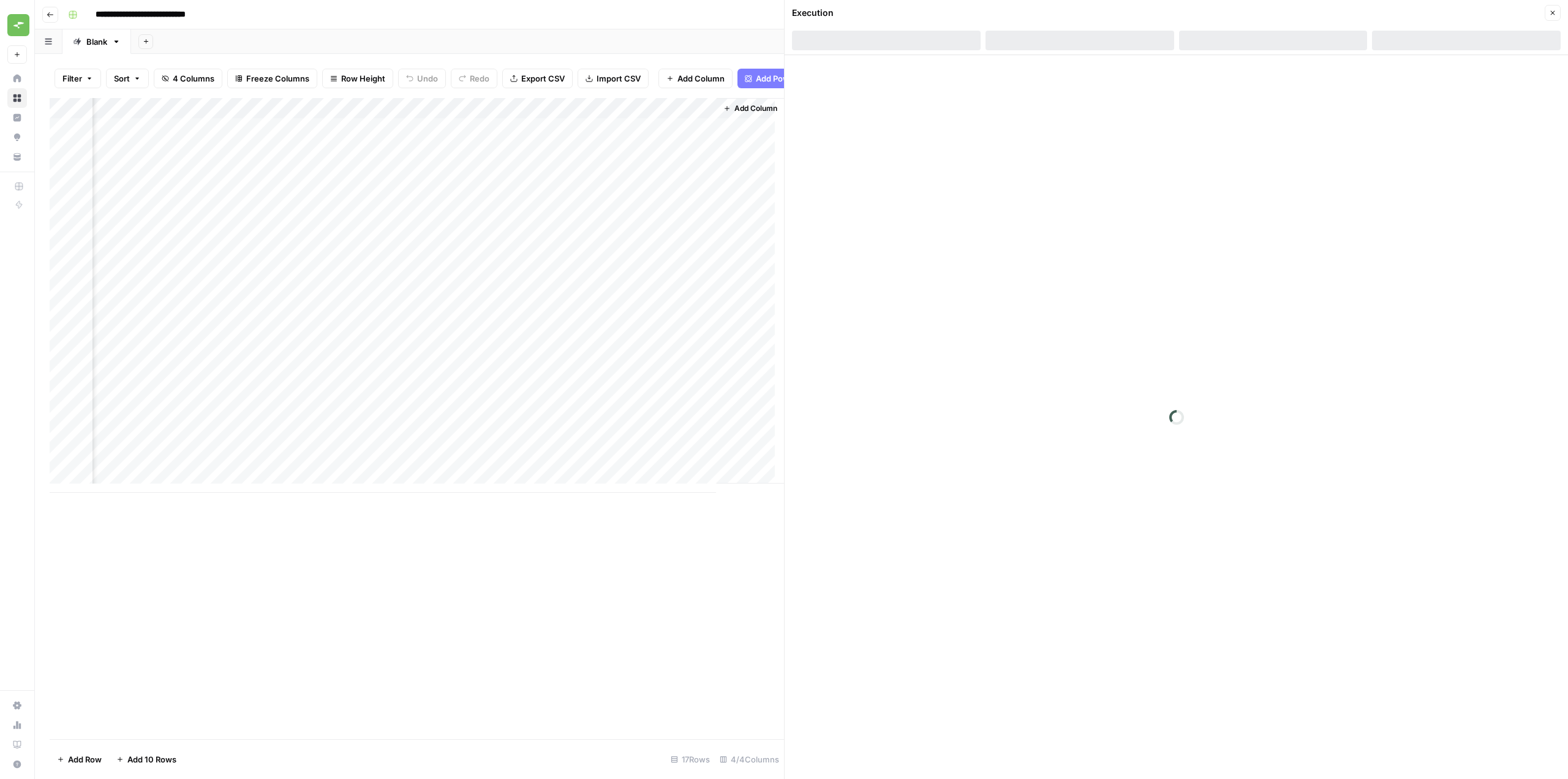
click at [682, 116] on div "Add Column" at bounding box center [417, 295] width 734 height 394
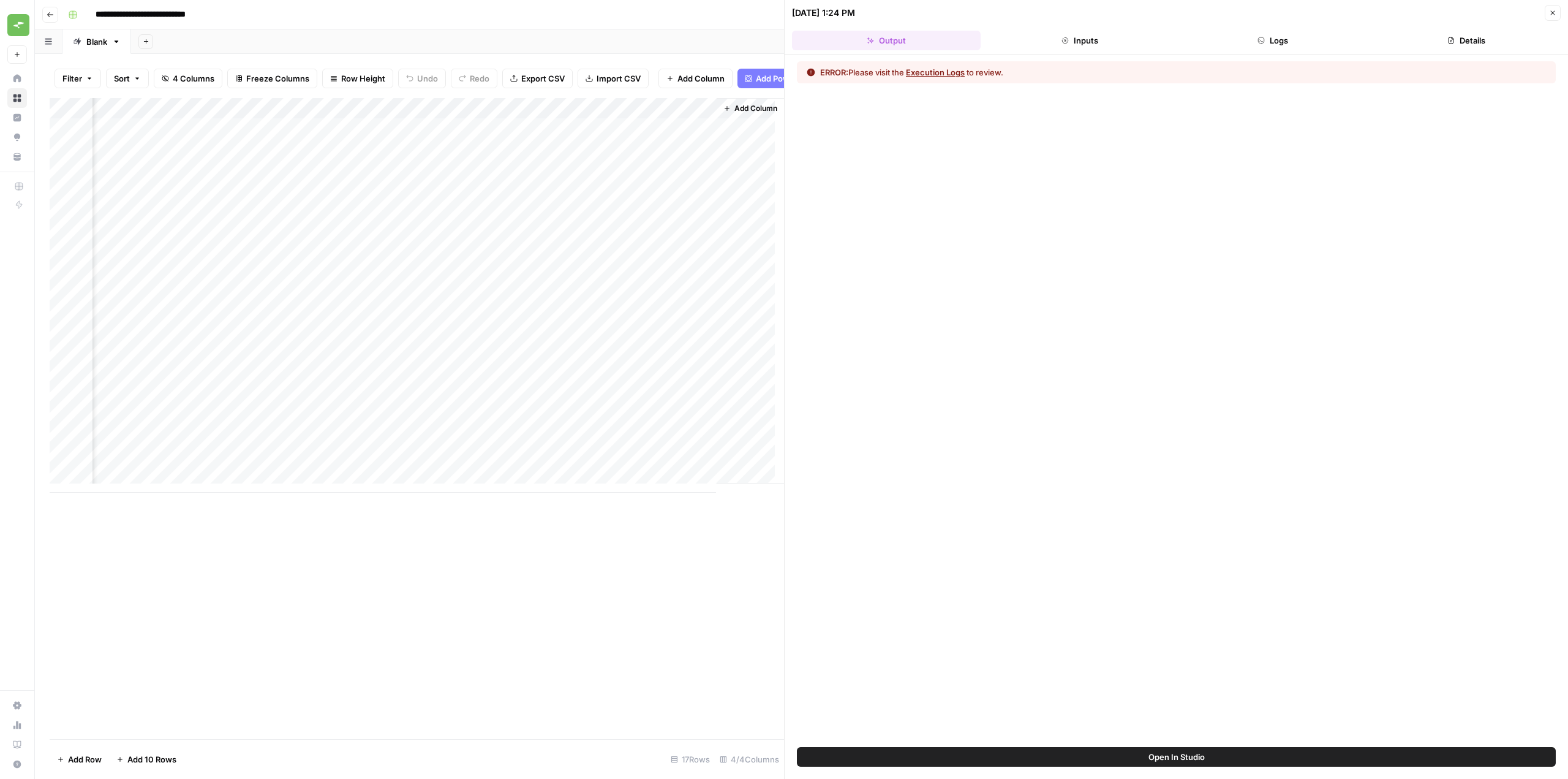
click at [695, 49] on div "Add Sheet" at bounding box center [850, 42] width 1437 height 25
click at [692, 136] on div "Add Column" at bounding box center [417, 295] width 734 height 394
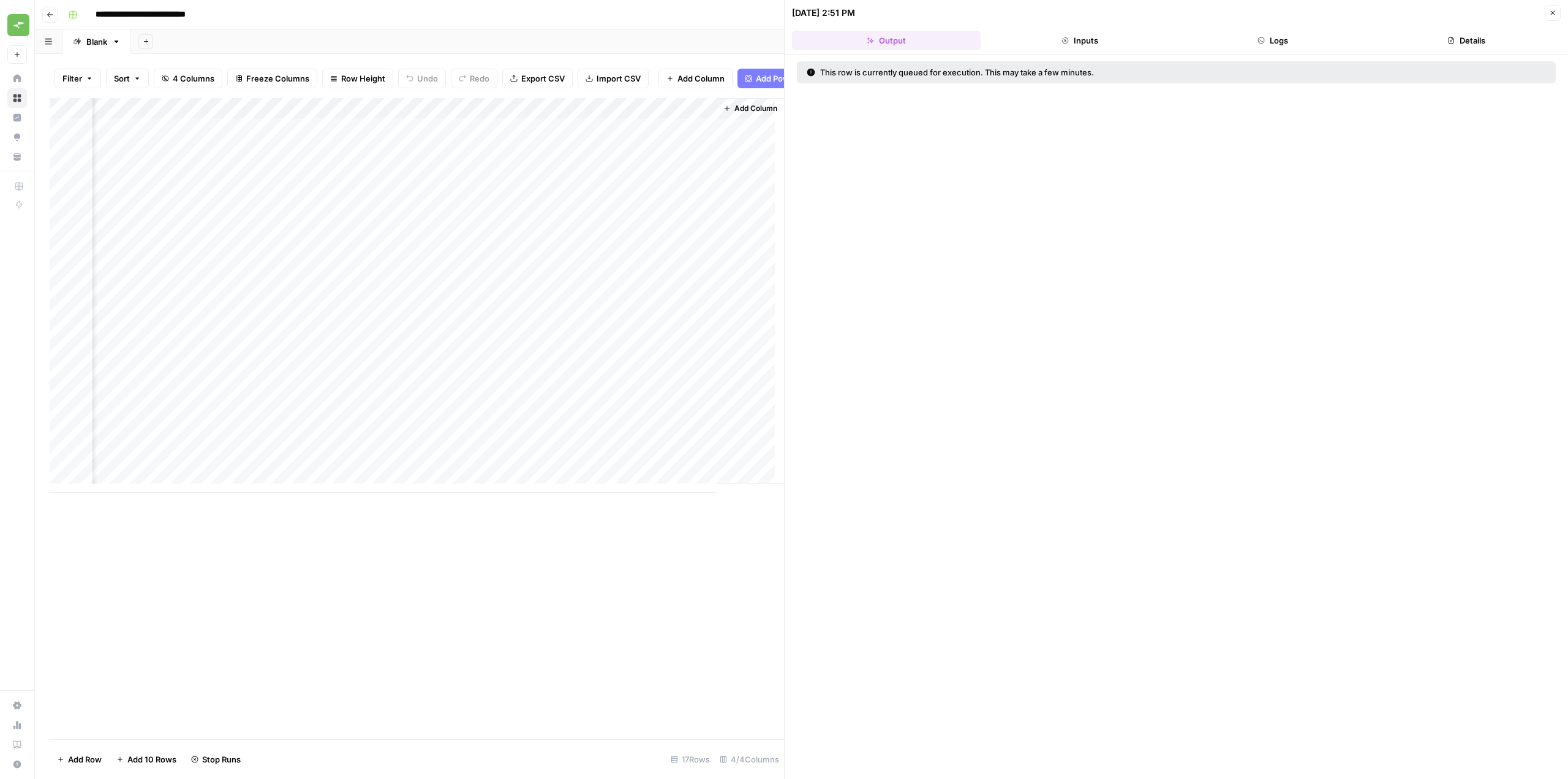
click at [1556, 9] on button "Close" at bounding box center [1553, 13] width 16 height 16
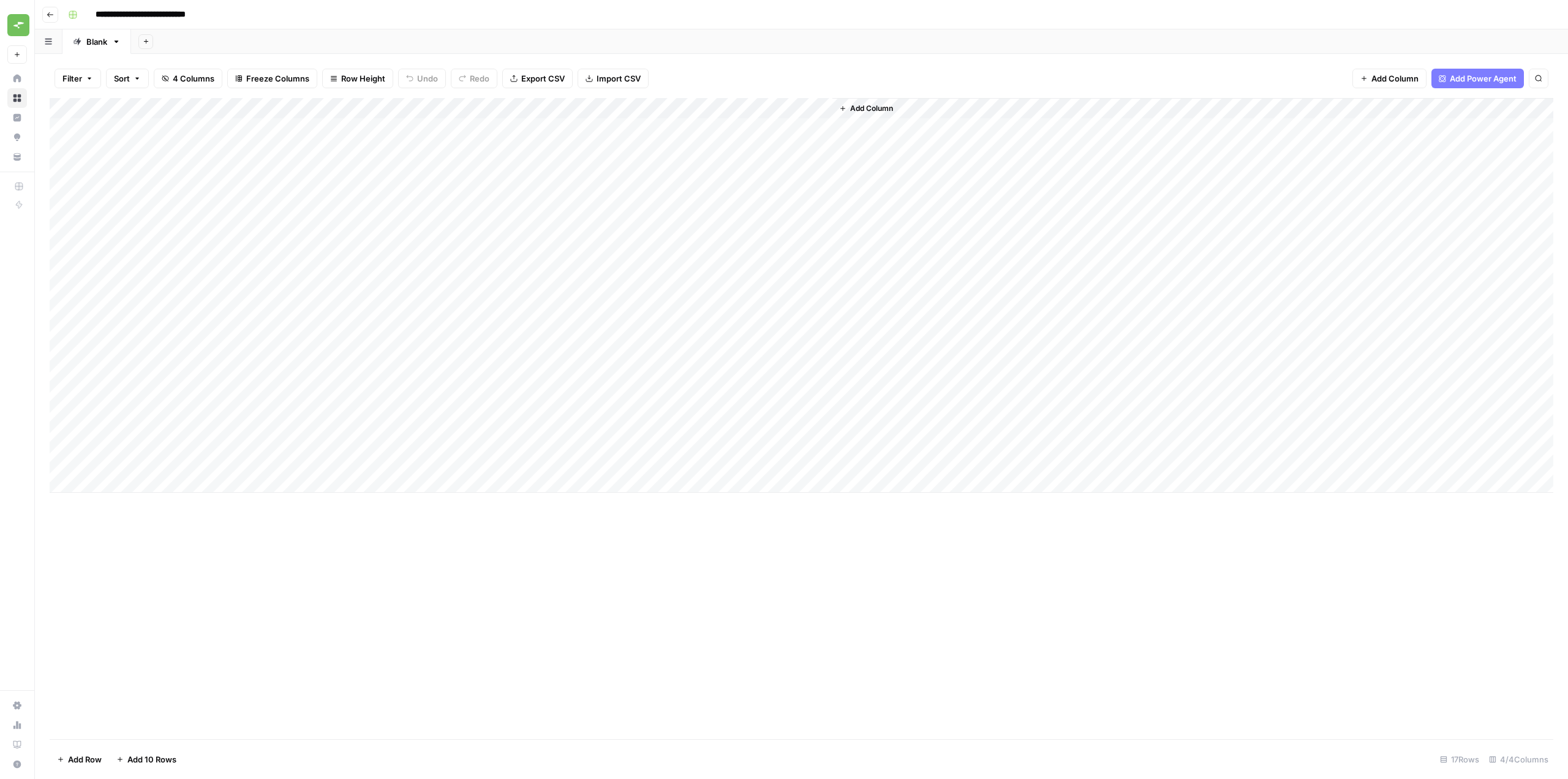
click at [806, 127] on div "Add Column" at bounding box center [802, 295] width 1504 height 394
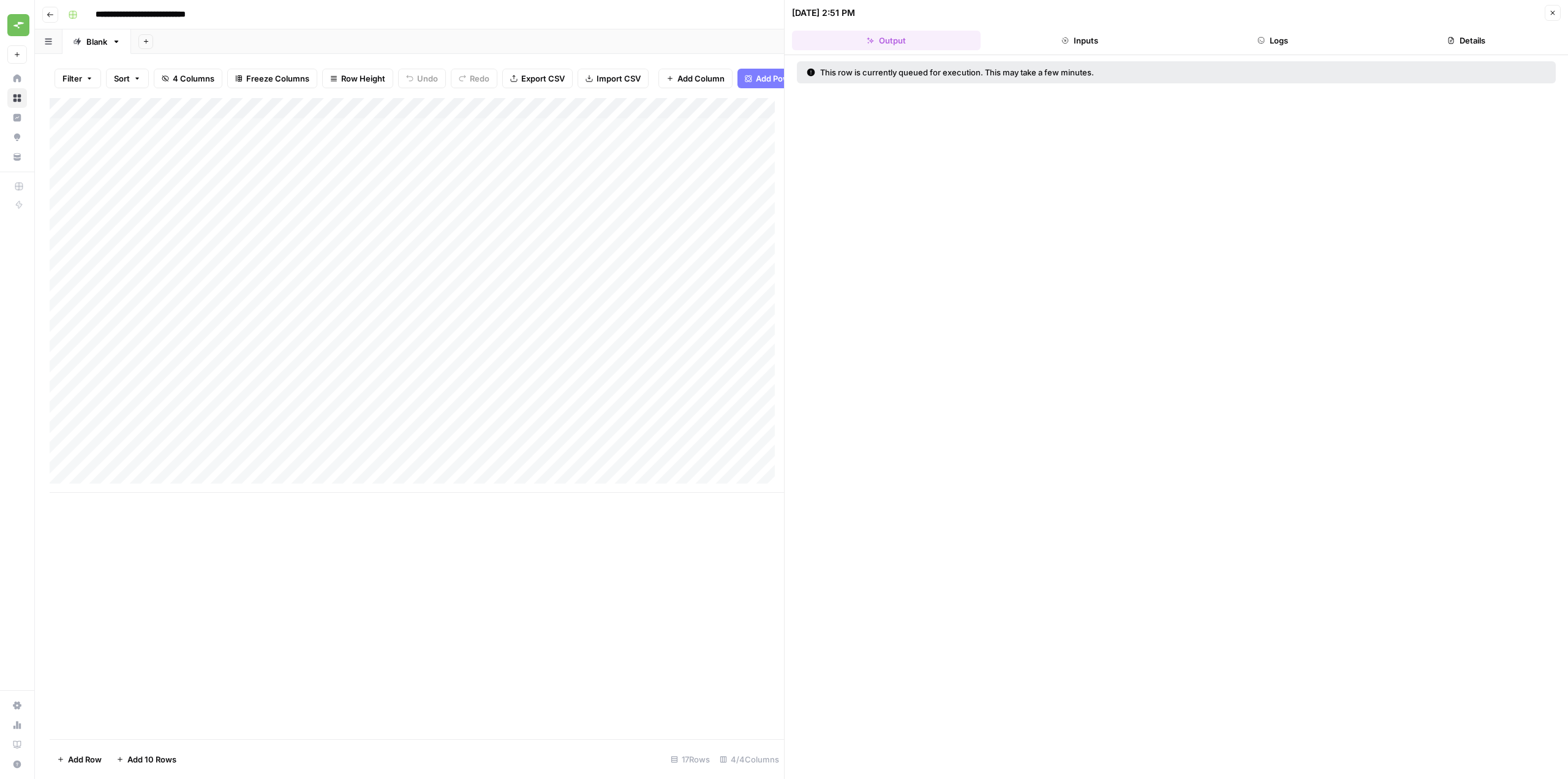
click at [1293, 36] on button "Logs" at bounding box center [1273, 41] width 189 height 20
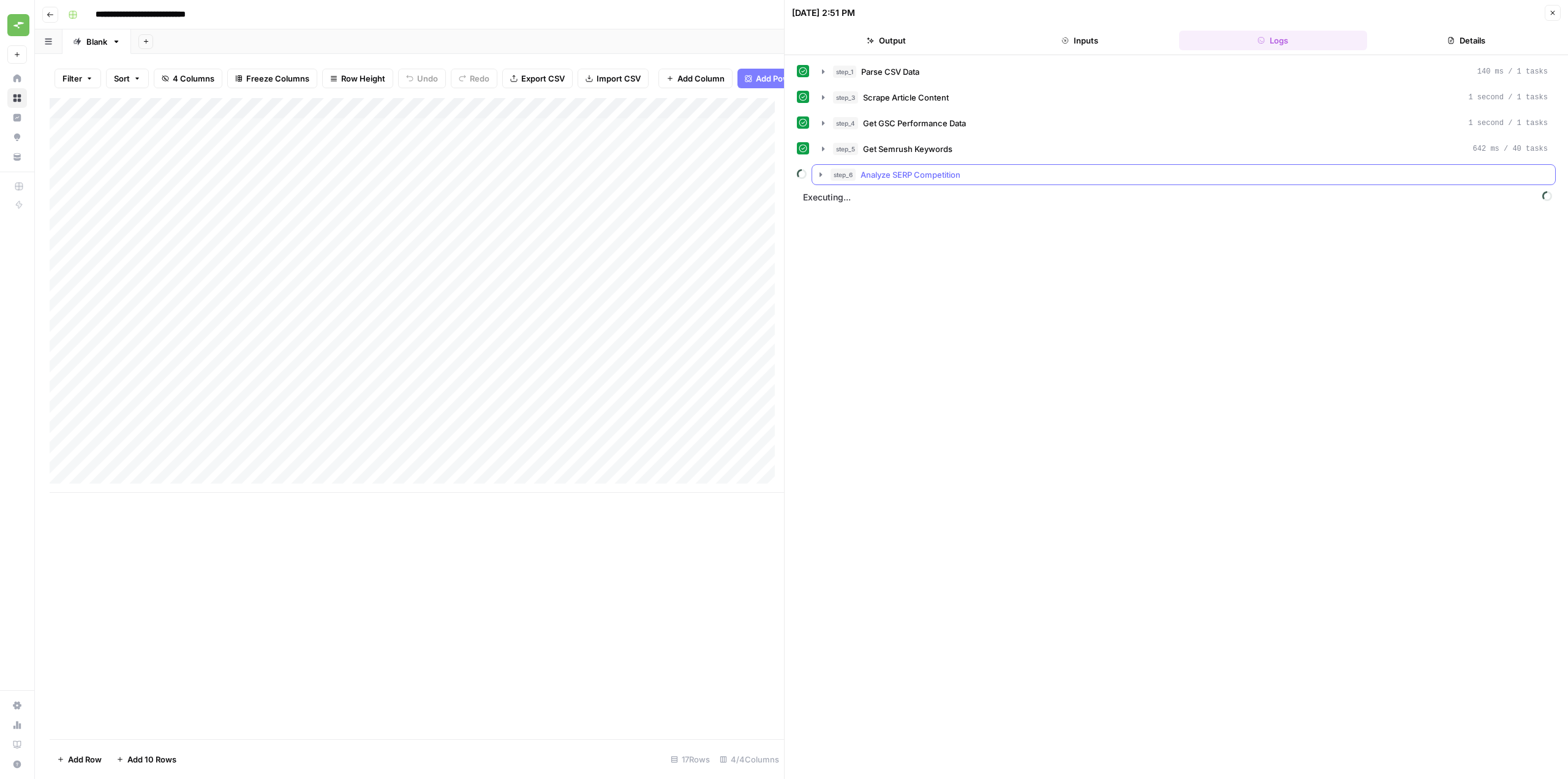
click at [820, 176] on icon "button" at bounding box center [821, 174] width 2 height 4
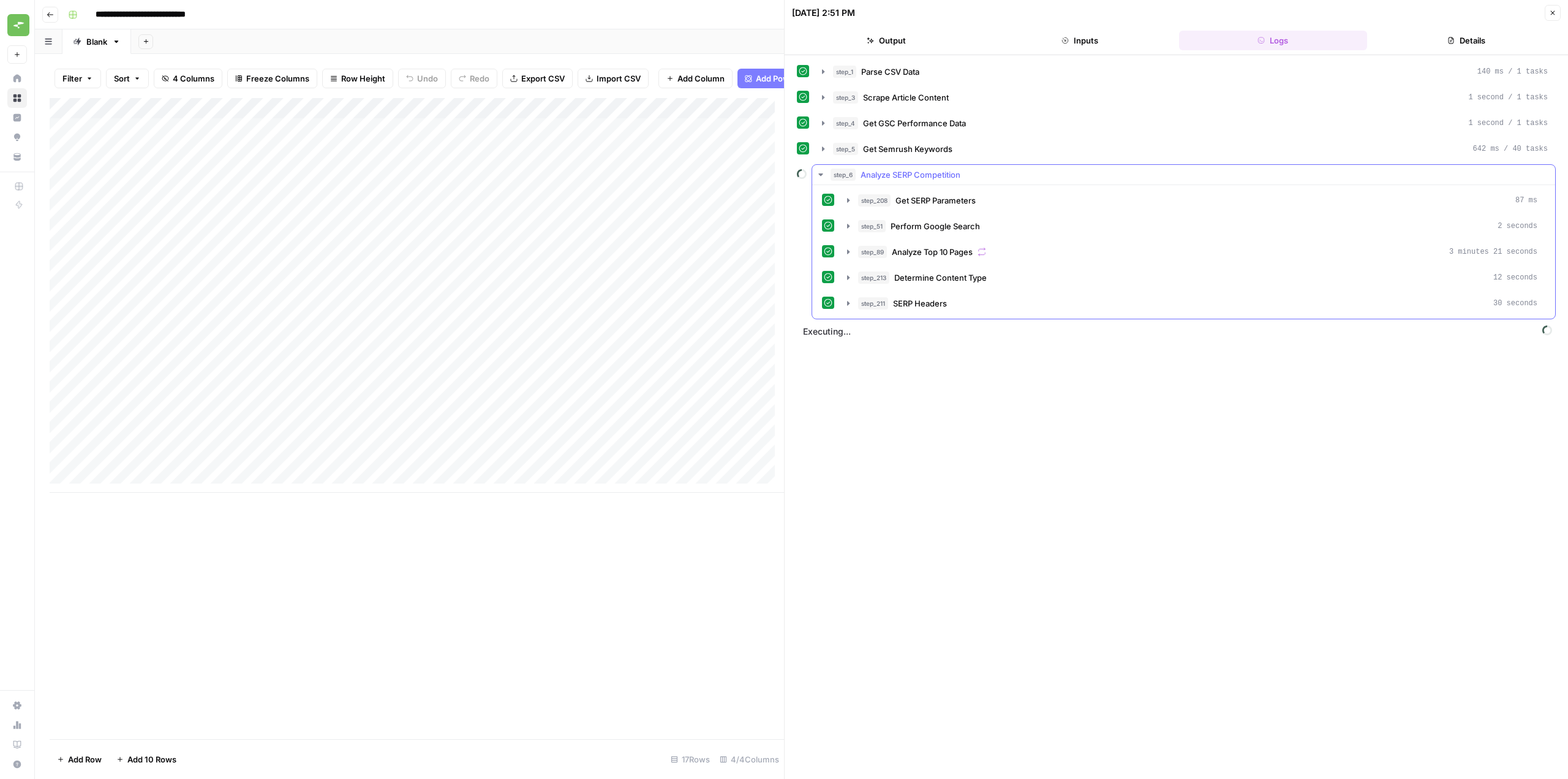
click at [820, 176] on icon "button" at bounding box center [821, 174] width 10 height 10
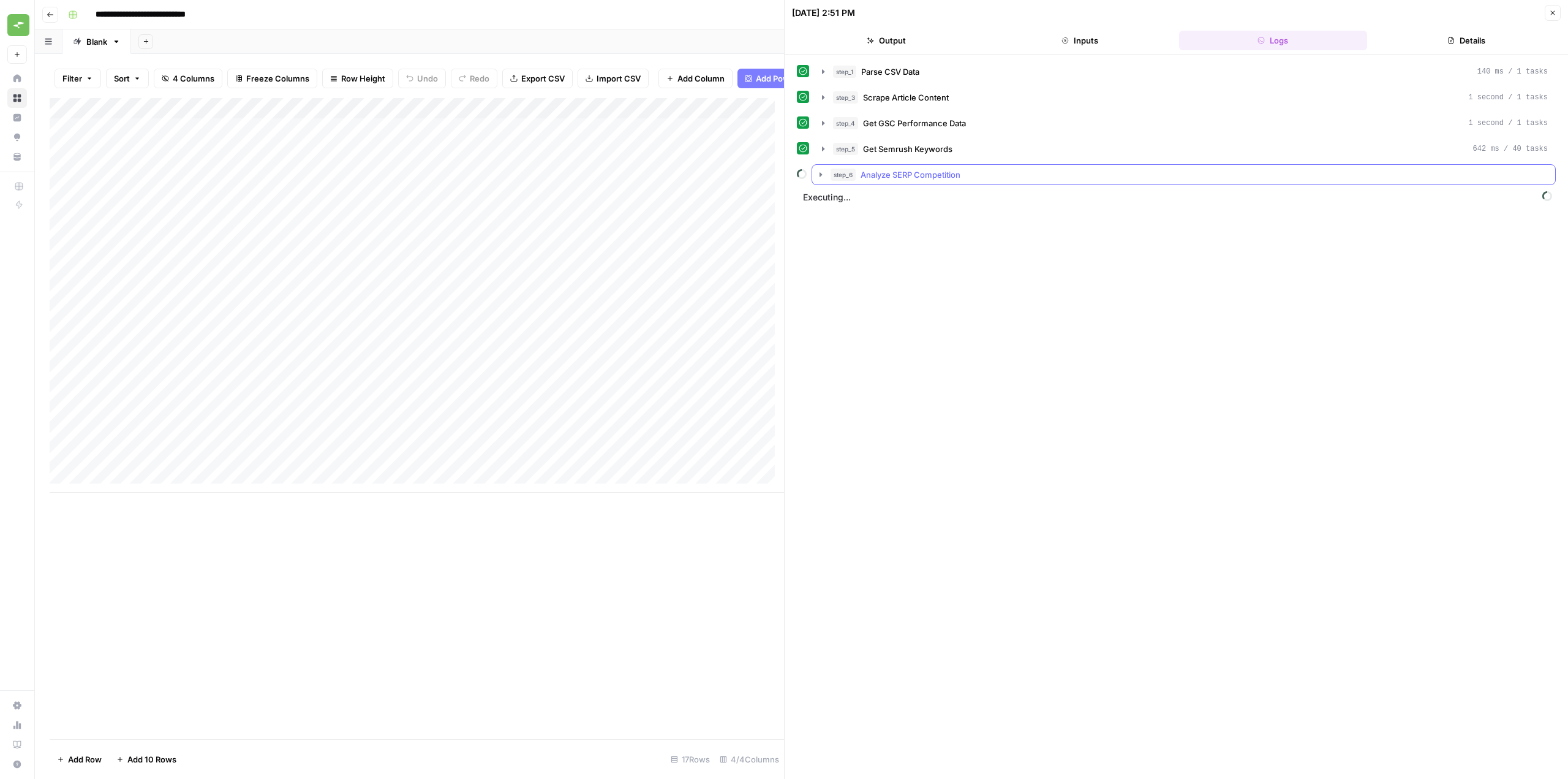
click at [820, 176] on icon "button" at bounding box center [821, 174] width 2 height 4
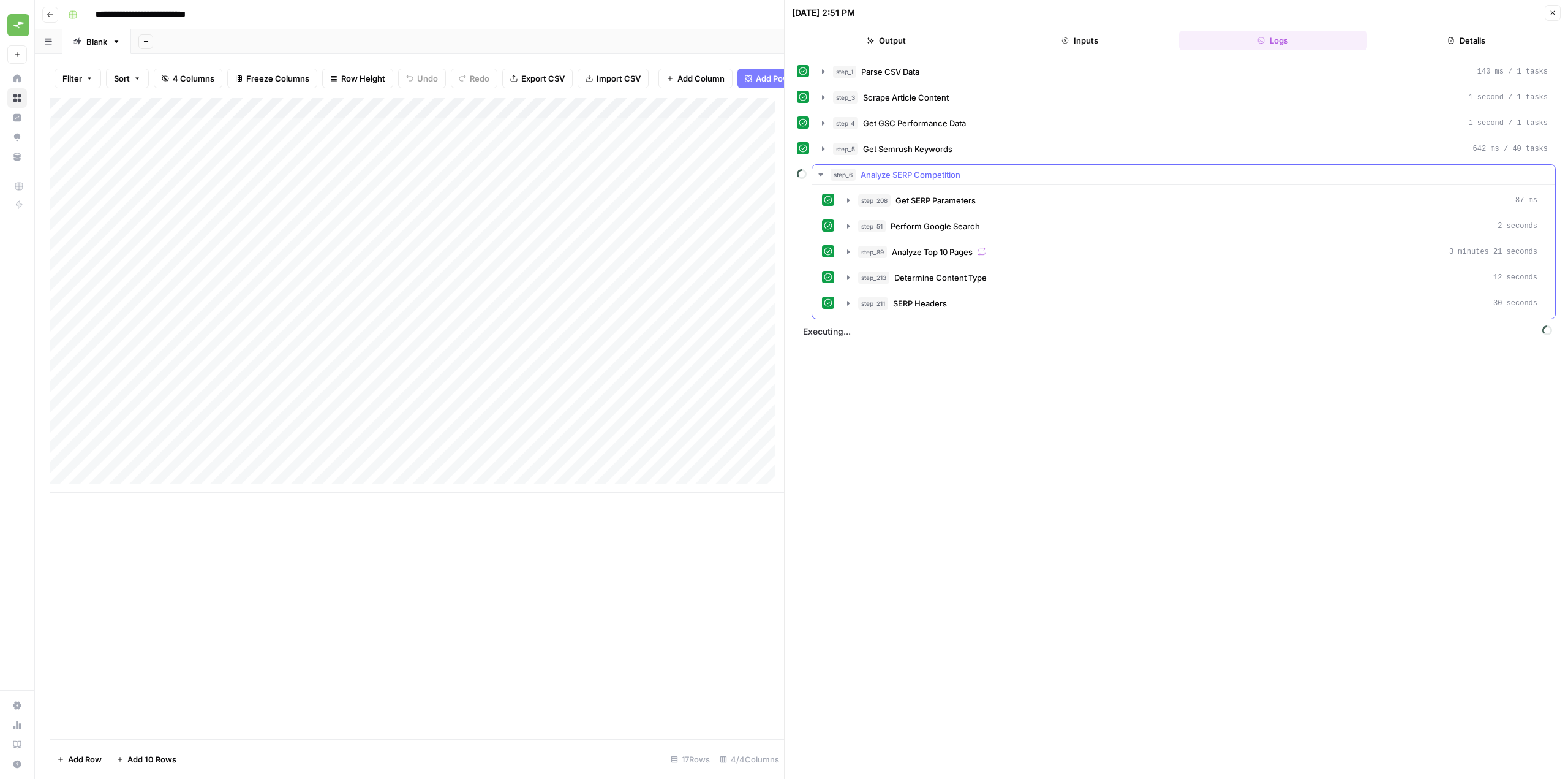
click at [820, 176] on icon "button" at bounding box center [821, 174] width 10 height 10
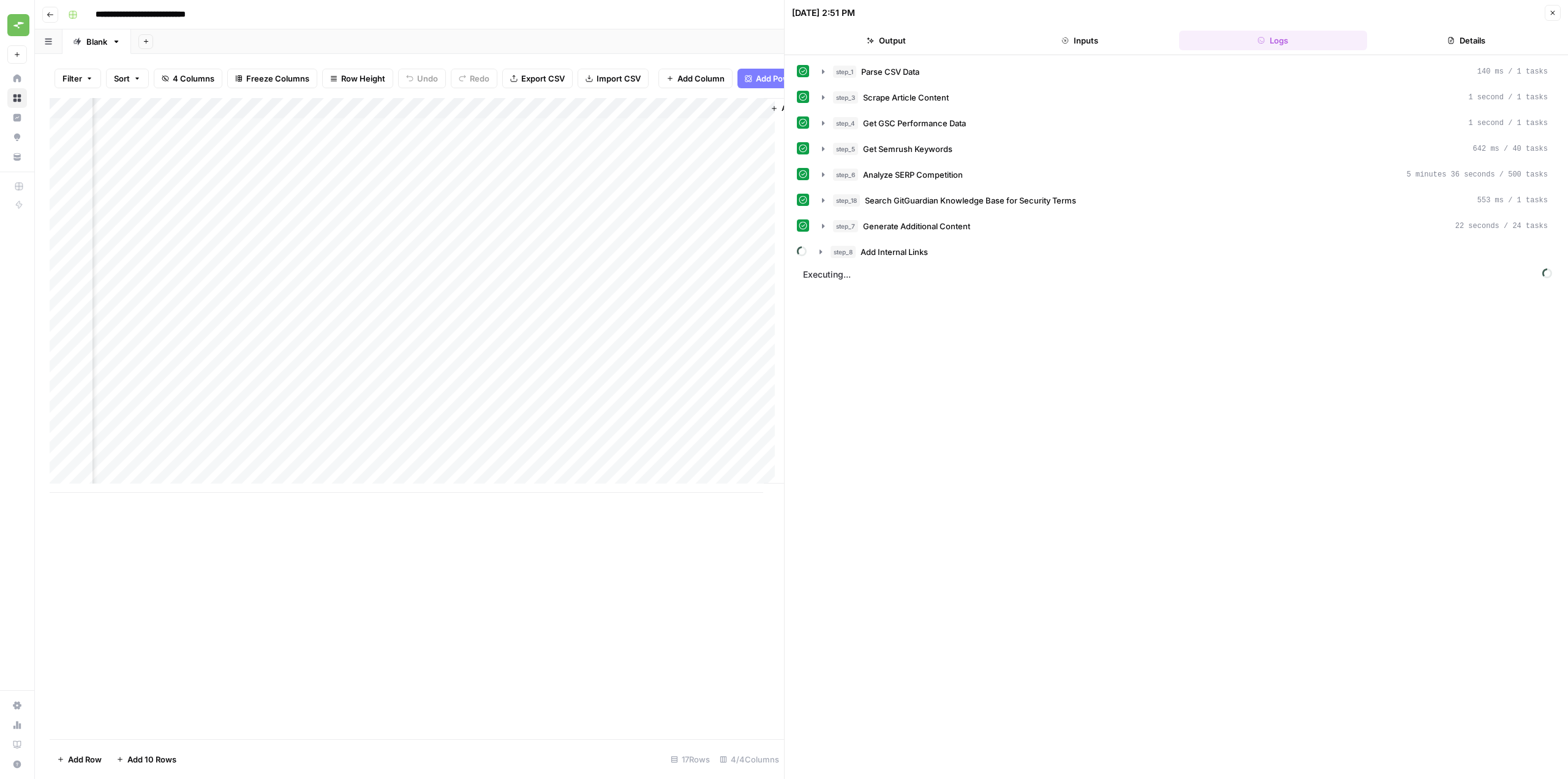
scroll to position [0, 126]
click at [825, 248] on icon "button" at bounding box center [821, 252] width 10 height 10
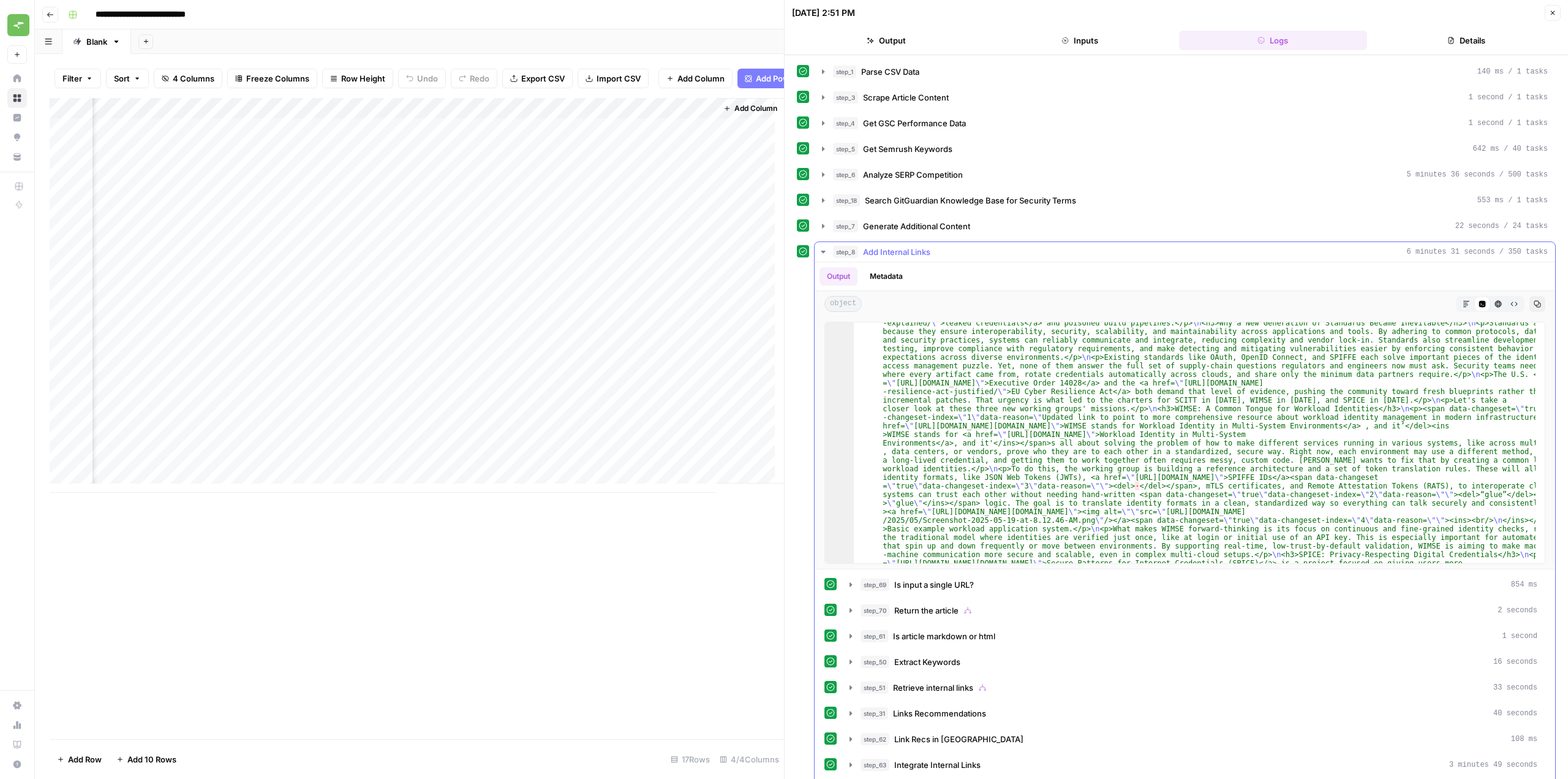
scroll to position [221, 0]
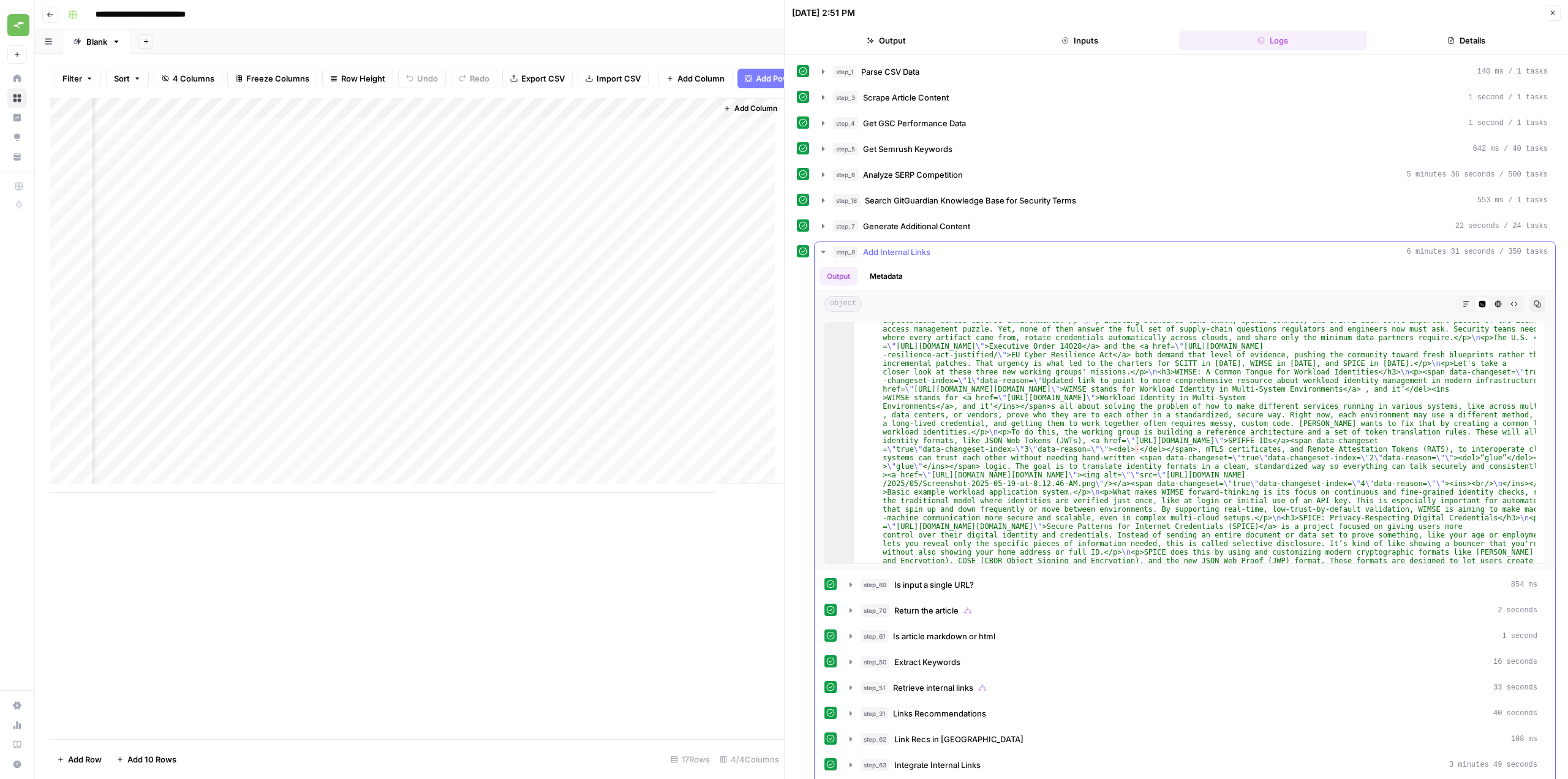
click at [819, 251] on icon "button" at bounding box center [823, 252] width 10 height 10
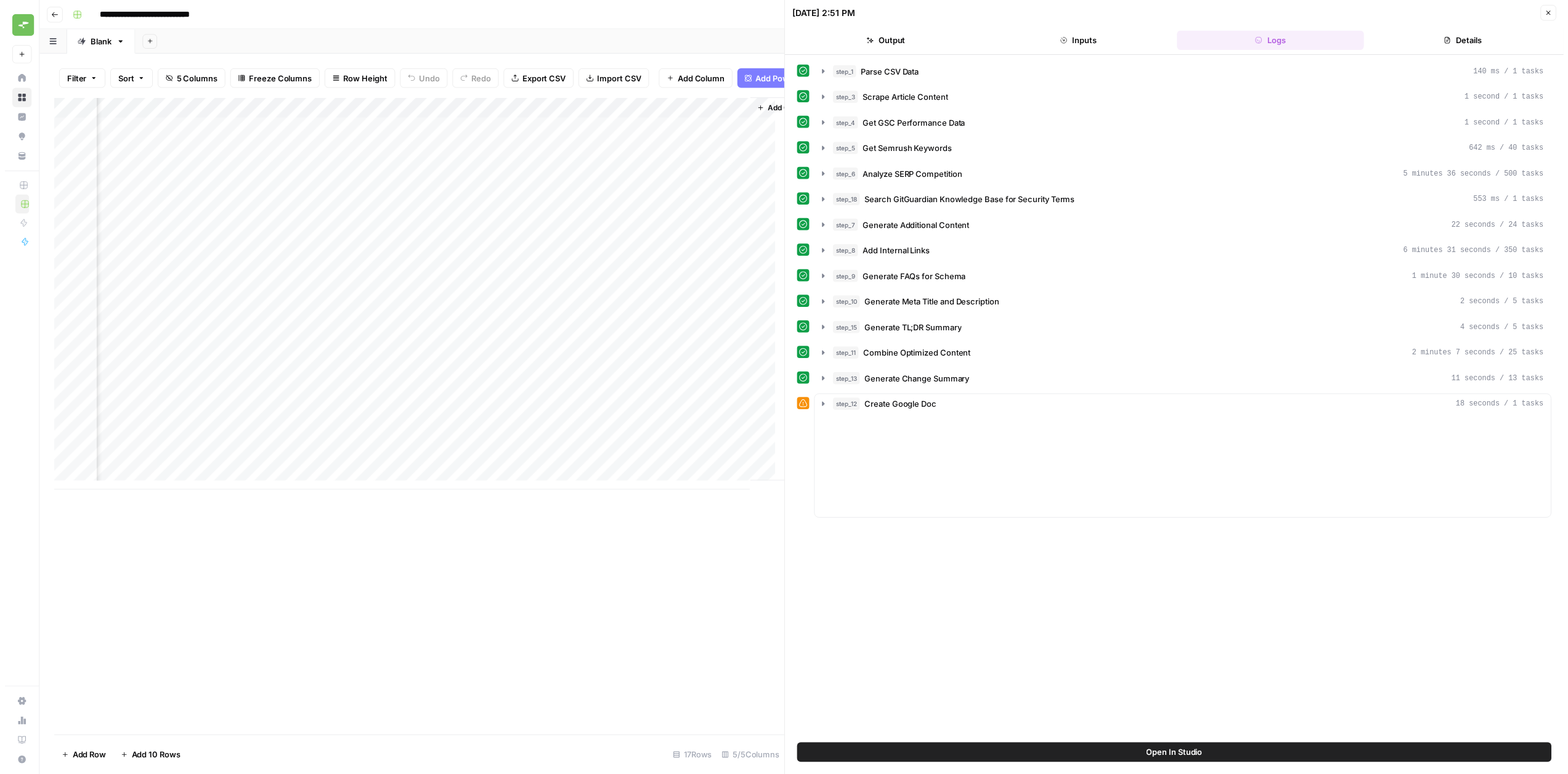
scroll to position [0, 237]
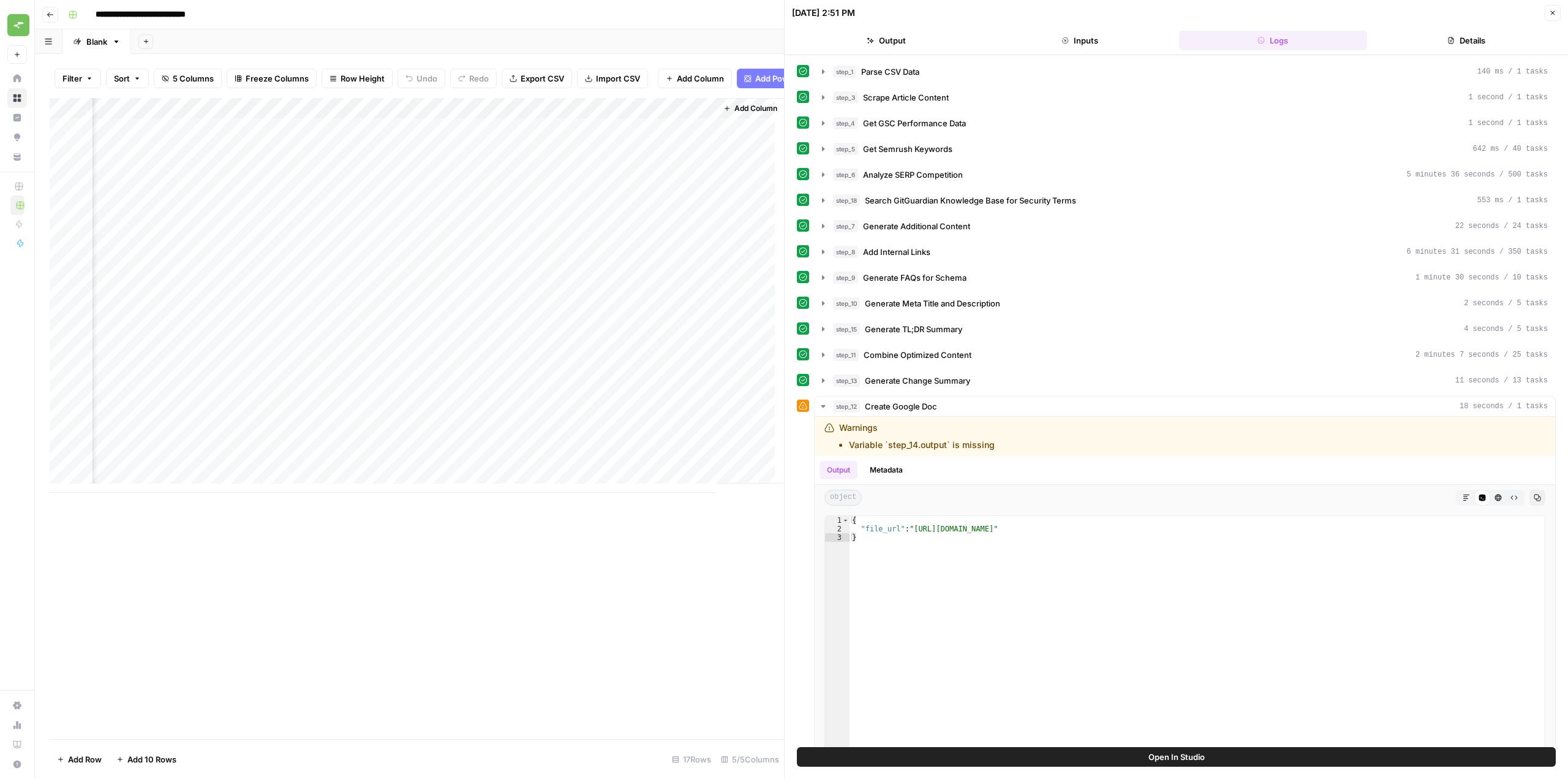
click at [674, 141] on div "Add Column" at bounding box center [417, 295] width 734 height 394
click at [689, 134] on div "Add Column" at bounding box center [417, 295] width 734 height 394
click at [681, 560] on div "Add Column" at bounding box center [417, 418] width 734 height 641
drag, startPoint x: 705, startPoint y: 116, endPoint x: 751, endPoint y: 111, distance: 46.3
click at [751, 111] on div "Add Column" at bounding box center [417, 295] width 734 height 394
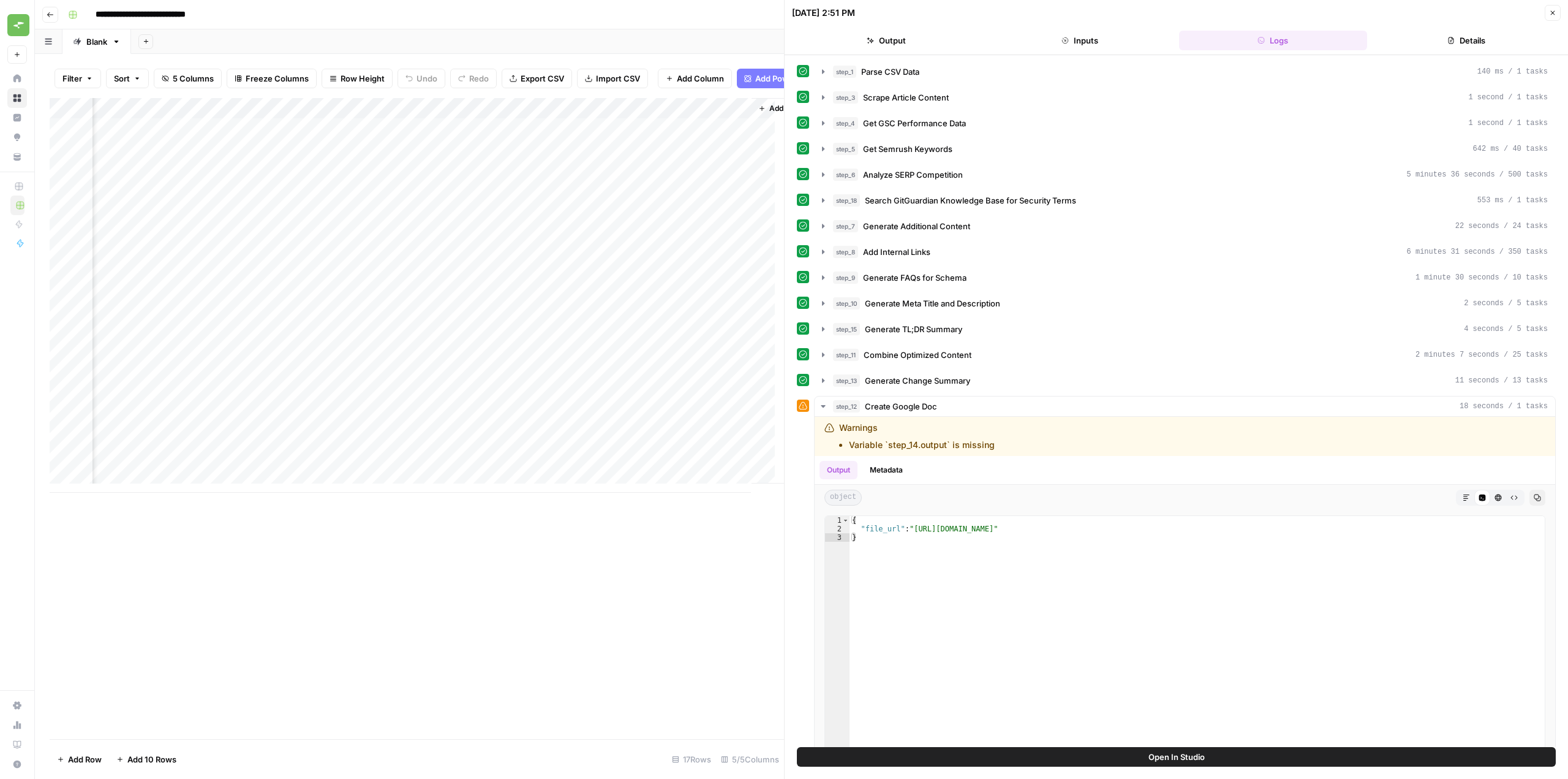
click at [1552, 6] on button "Close" at bounding box center [1553, 13] width 16 height 16
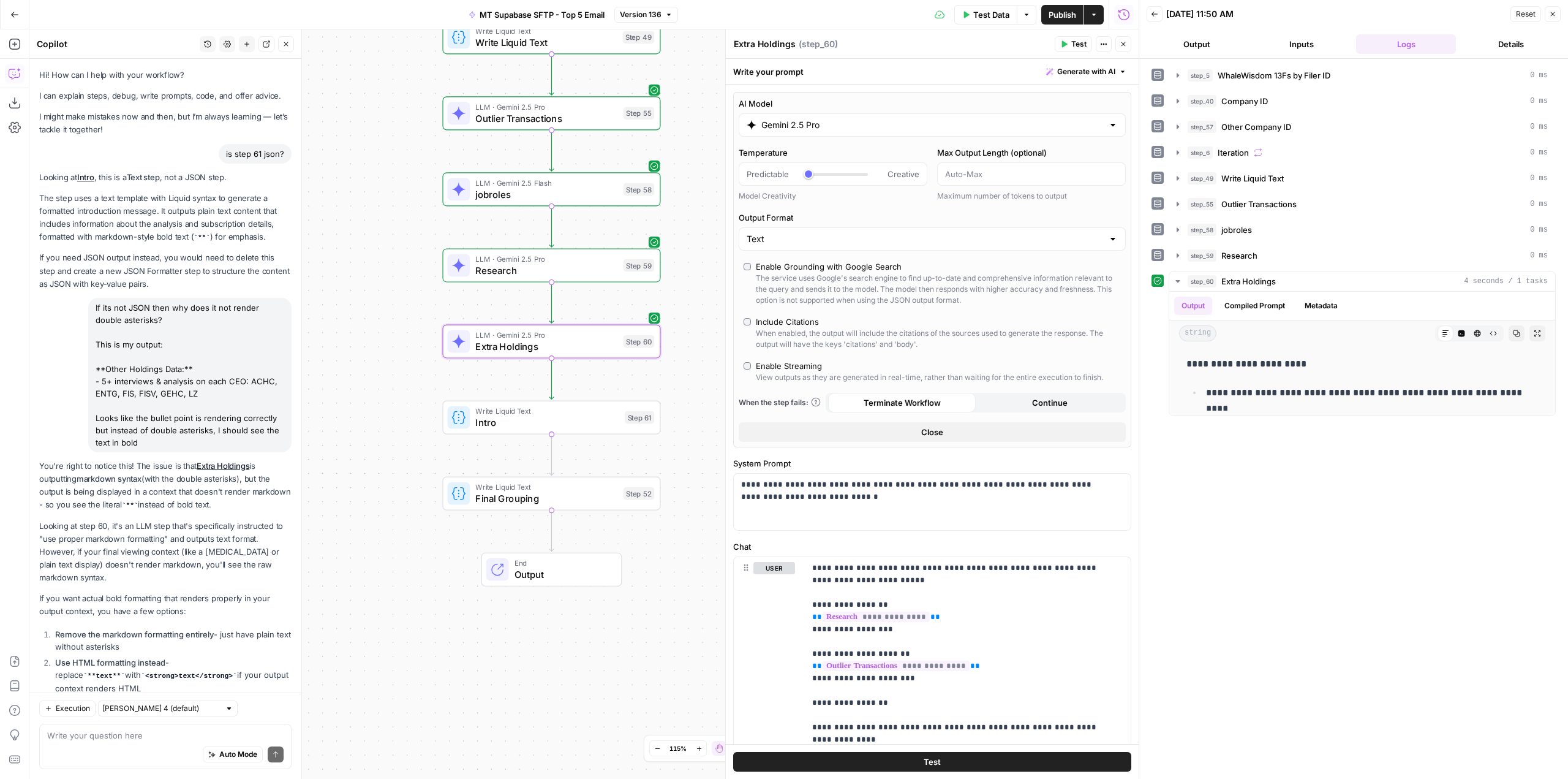
scroll to position [97, 0]
